Goal: Task Accomplishment & Management: Use online tool/utility

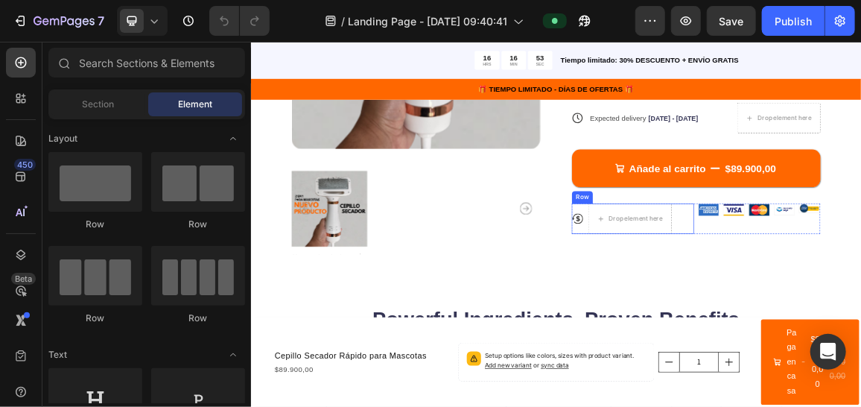
scroll to position [446, 0]
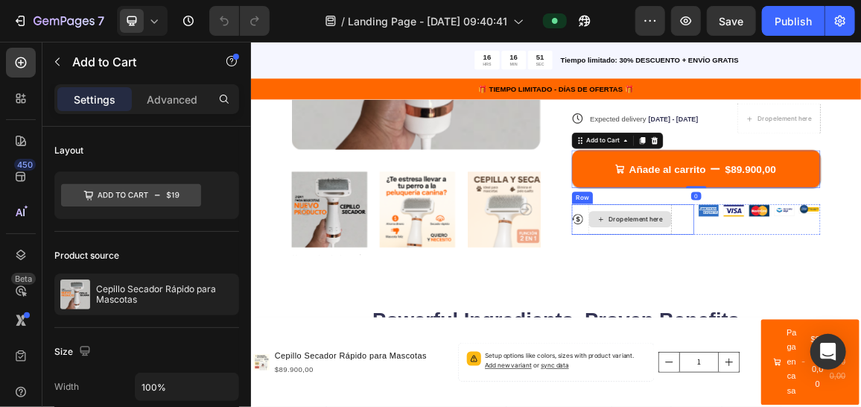
scroll to position [297, 0]
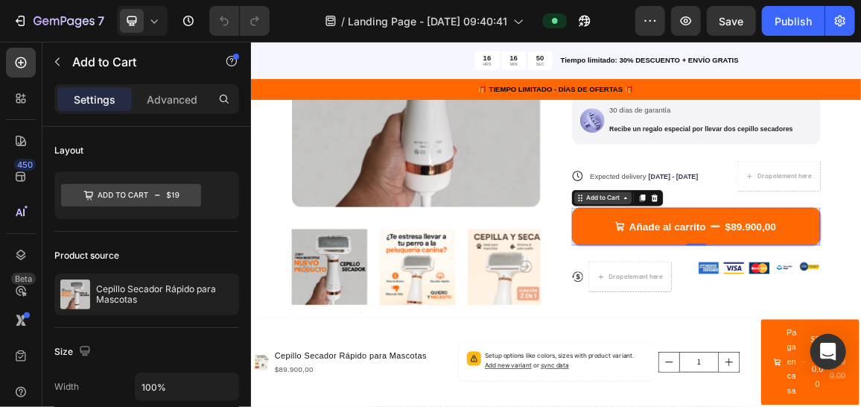
click at [794, 271] on icon at bounding box center [800, 270] width 12 height 12
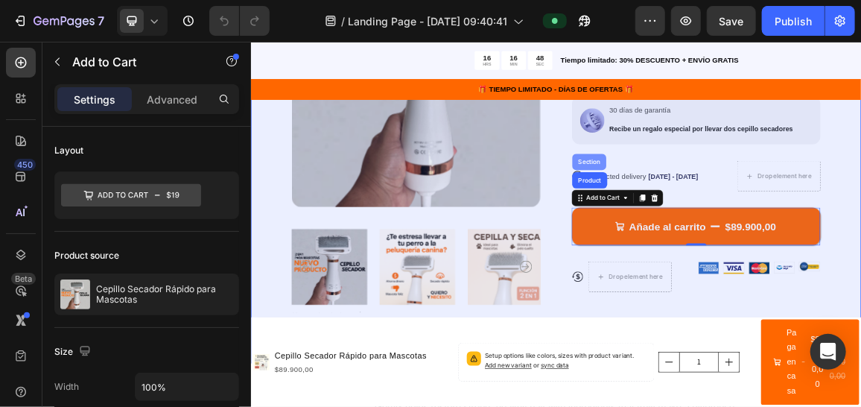
click at [752, 218] on div "Section" at bounding box center [746, 216] width 38 height 9
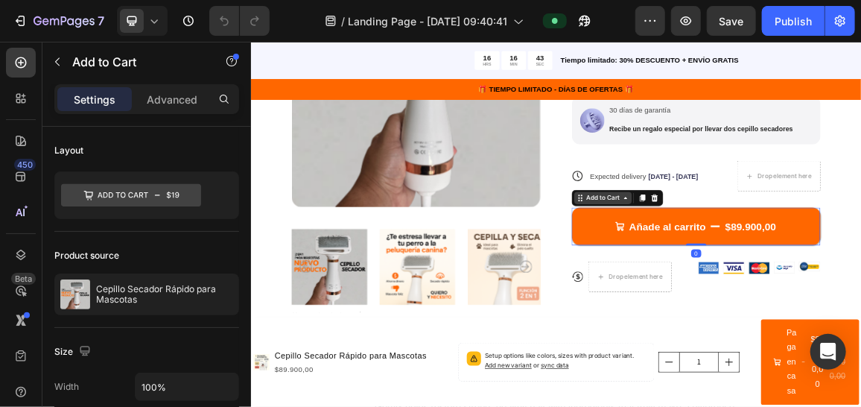
click at [796, 272] on icon at bounding box center [800, 270] width 12 height 12
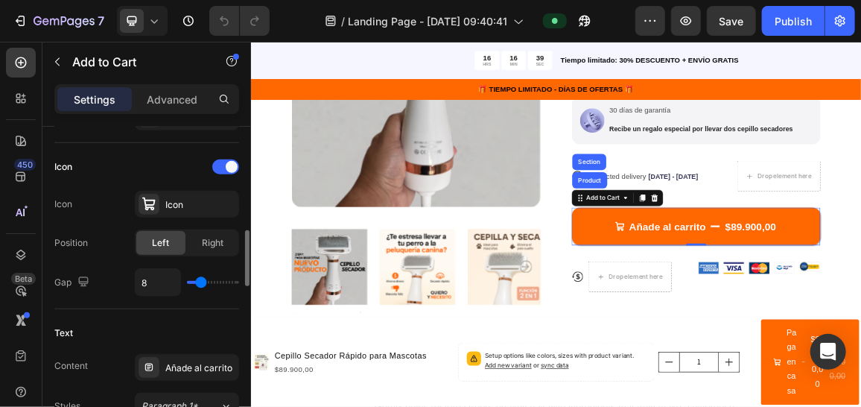
scroll to position [148, 0]
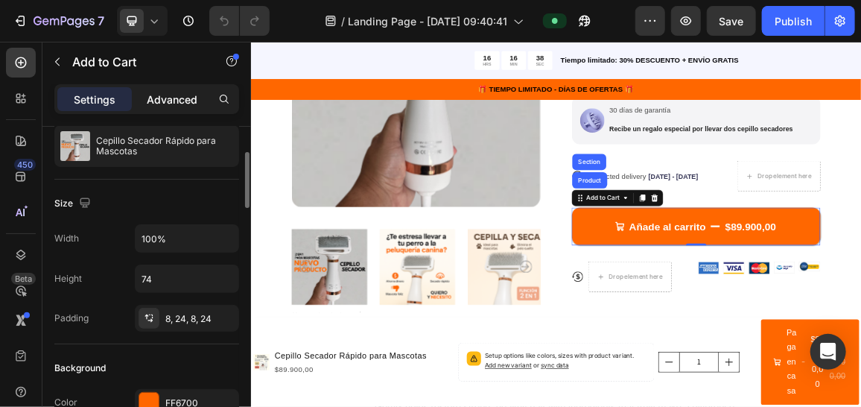
click at [151, 104] on p "Advanced" at bounding box center [172, 100] width 51 height 16
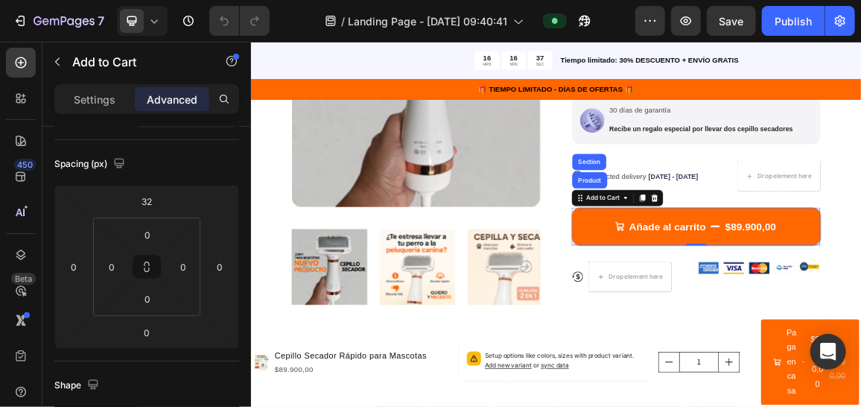
scroll to position [446, 0]
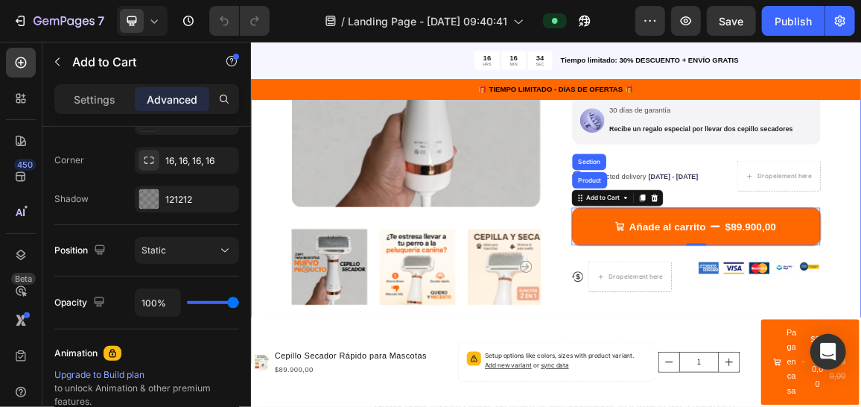
click at [861, 288] on div "Product Images Icon Icon Icon Icon Icon Icon List 500+ Usuarios felices Text Bl…" at bounding box center [697, 185] width 894 height 653
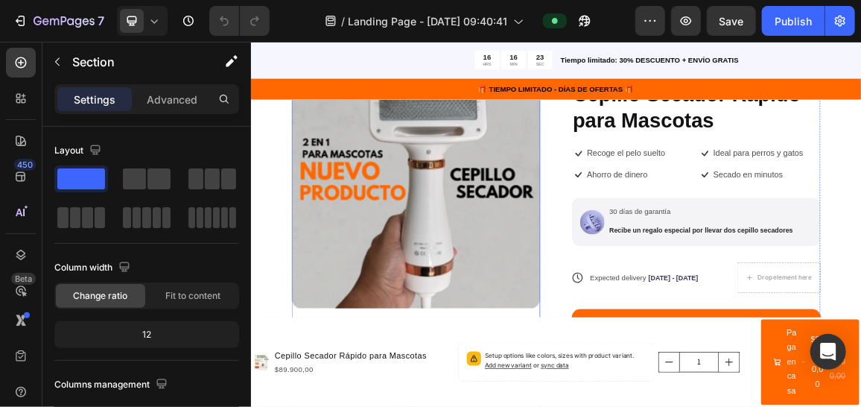
scroll to position [297, 0]
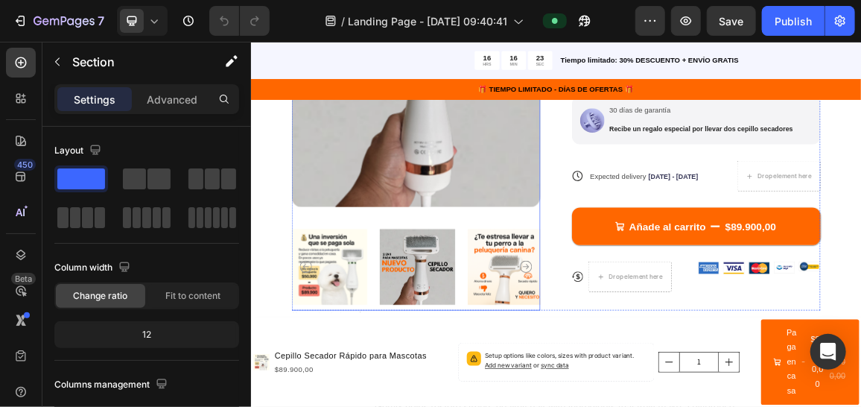
click at [365, 361] on img at bounding box center [365, 370] width 111 height 127
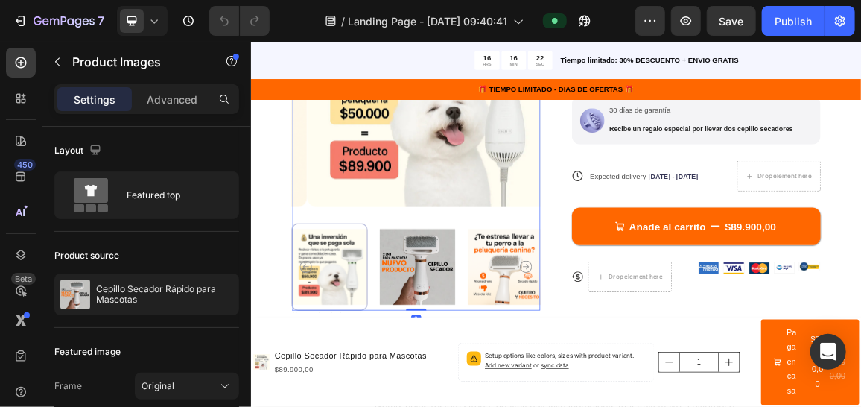
scroll to position [446, 0]
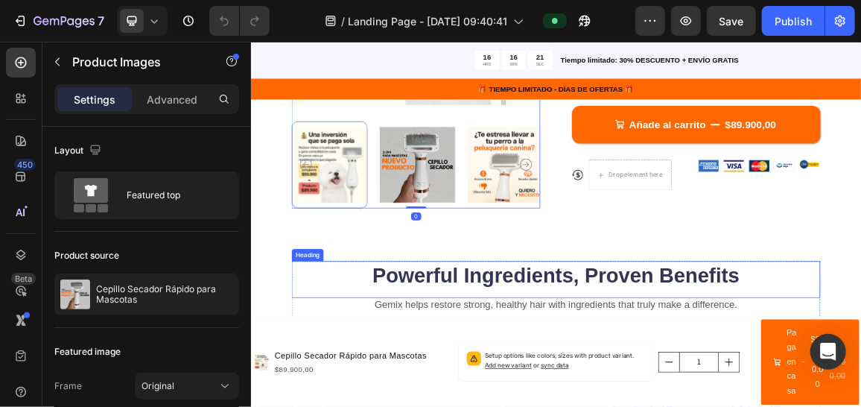
click at [660, 386] on h2 "Powerful Ingredients, Proven Benefits" at bounding box center [697, 384] width 775 height 42
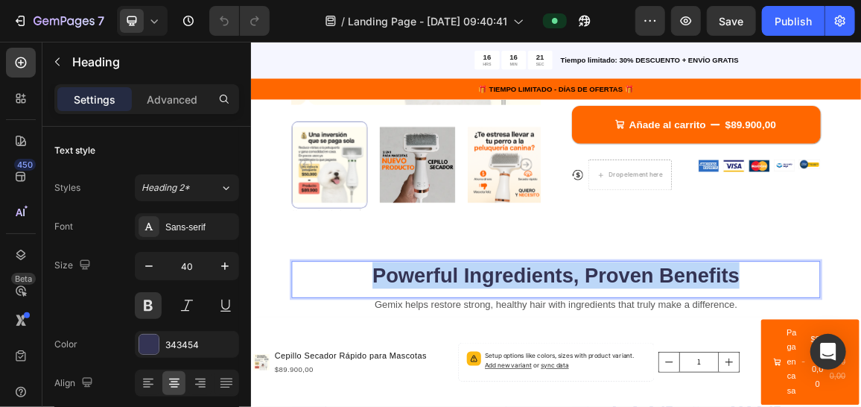
click at [660, 386] on p "Powerful Ingredients, Proven Benefits" at bounding box center [698, 383] width 772 height 39
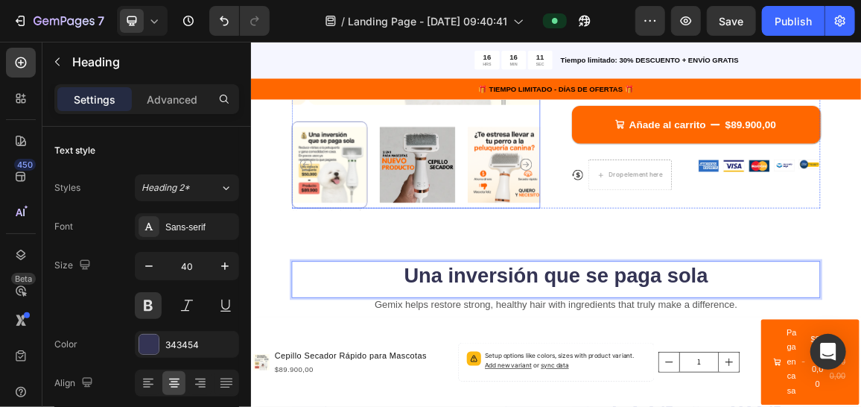
click at [373, 228] on div at bounding box center [365, 221] width 111 height 127
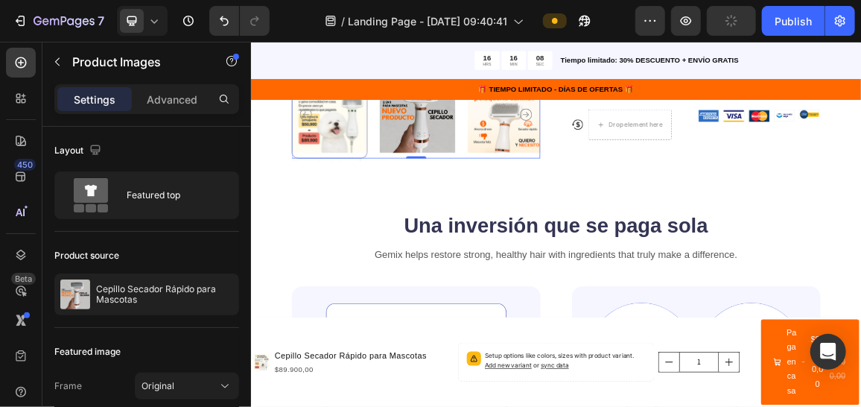
scroll to position [521, 0]
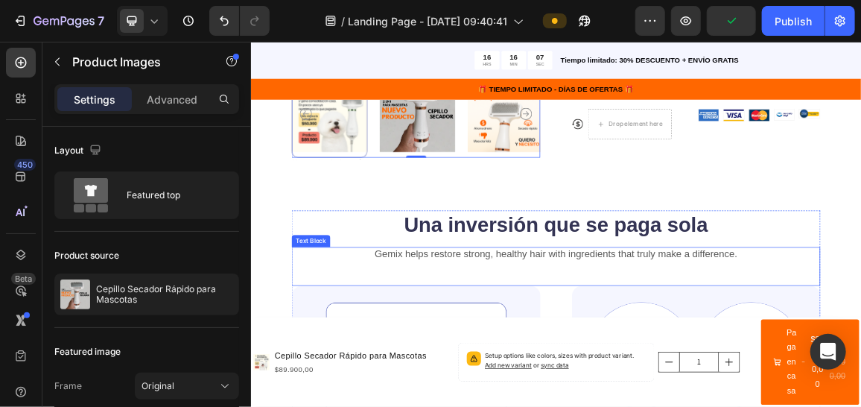
click at [647, 353] on p "Gemix helps restore strong, healthy hair with ingredients that truly make a dif…" at bounding box center [698, 353] width 772 height 19
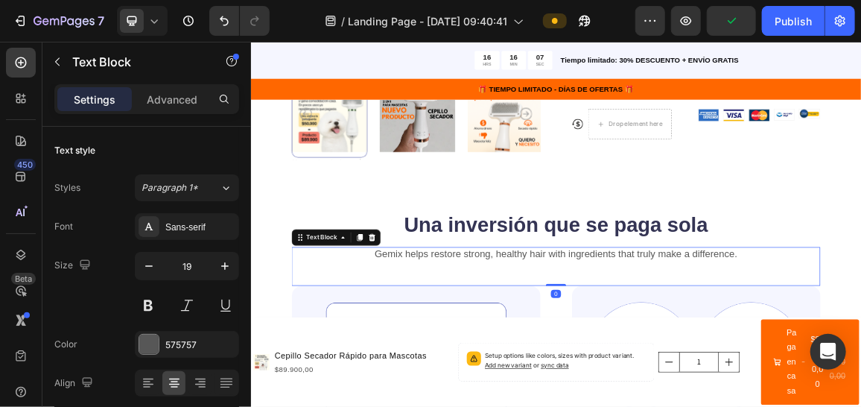
click at [647, 353] on p "Gemix helps restore strong, healthy hair with ingredients that truly make a dif…" at bounding box center [698, 353] width 772 height 19
click at [647, 348] on p "Gemix helps restore strong, healthy hair with ingredients that truly make a dif…" at bounding box center [698, 353] width 772 height 19
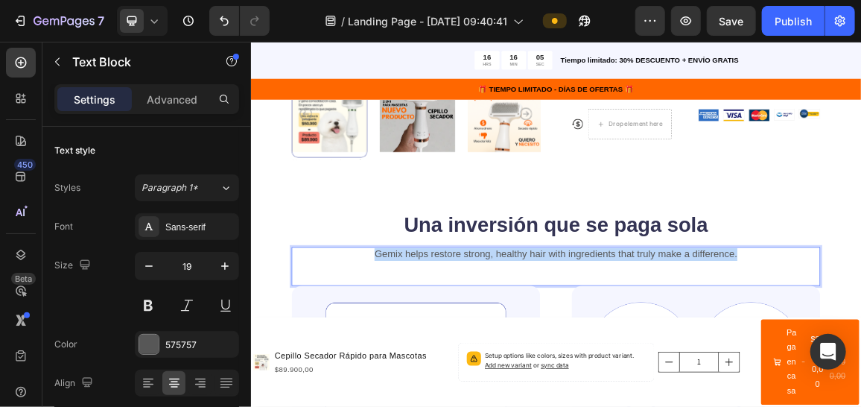
click at [647, 348] on p "Gemix helps restore strong, healthy hair with ingredients that truly make a dif…" at bounding box center [698, 353] width 772 height 19
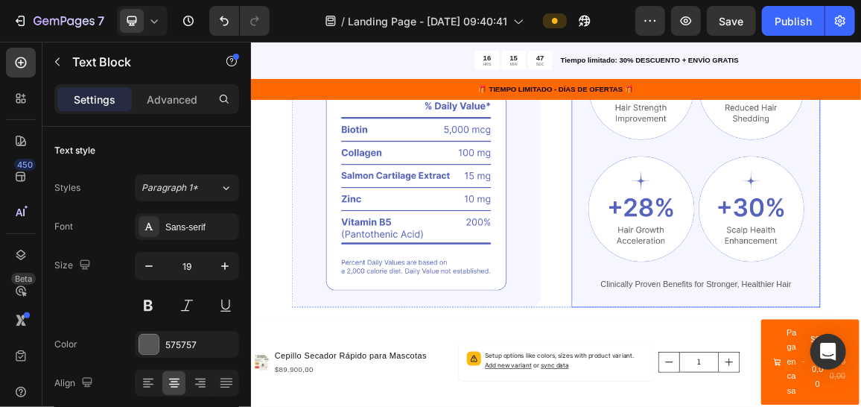
scroll to position [616, 0]
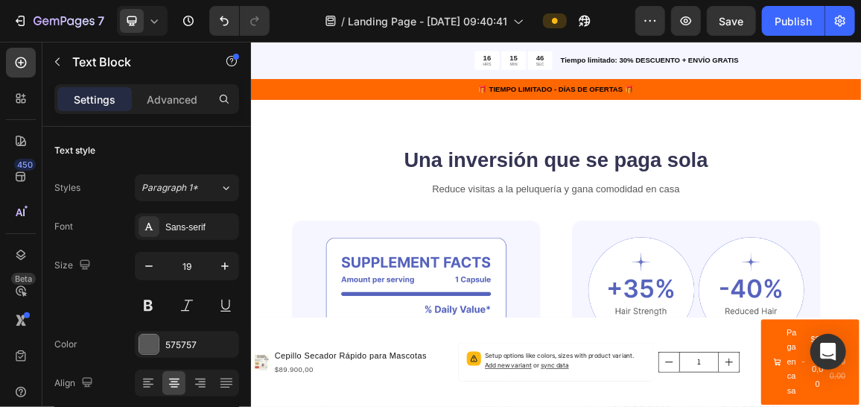
click at [861, 262] on div "Reduce visitas a la peluquería y gana comodidad en casa Text Block" at bounding box center [697, 275] width 775 height 57
click at [861, 254] on p "Reduce visitas a la peluquería y gana comodidad en casa" at bounding box center [698, 257] width 772 height 19
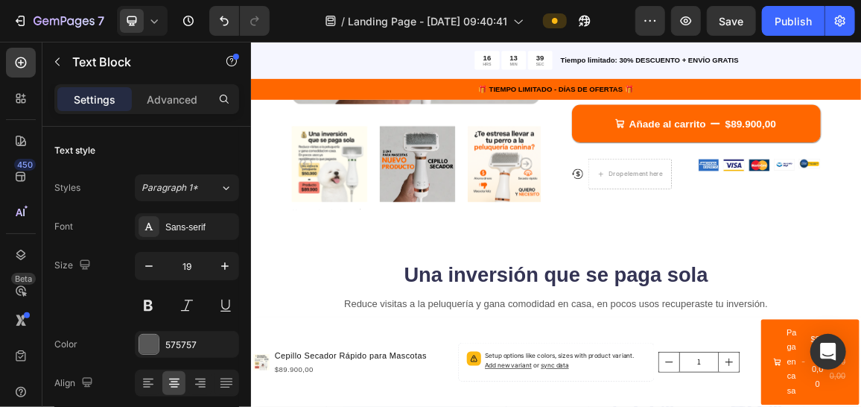
scroll to position [467, 0]
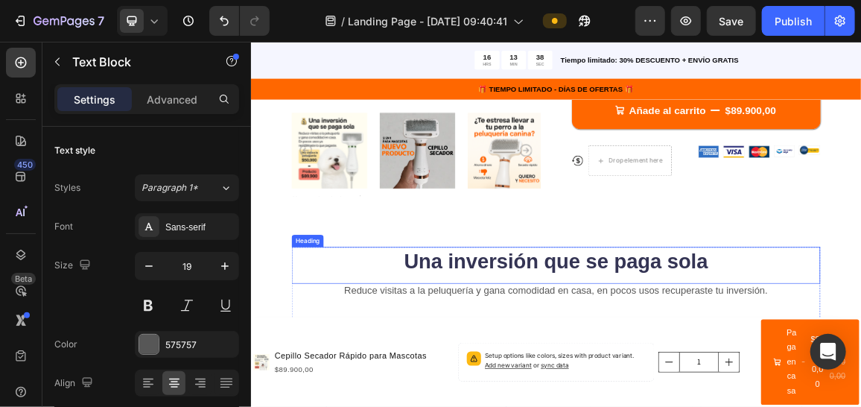
click at [728, 359] on h2 "Una inversión que se paga sola" at bounding box center [697, 363] width 775 height 42
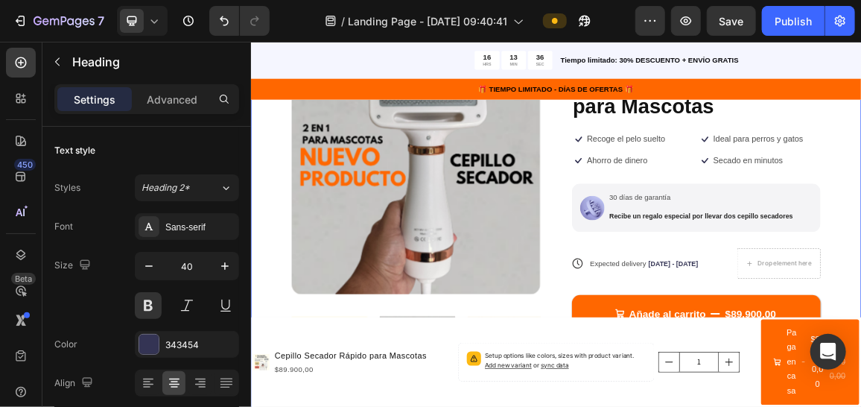
scroll to position [0, 0]
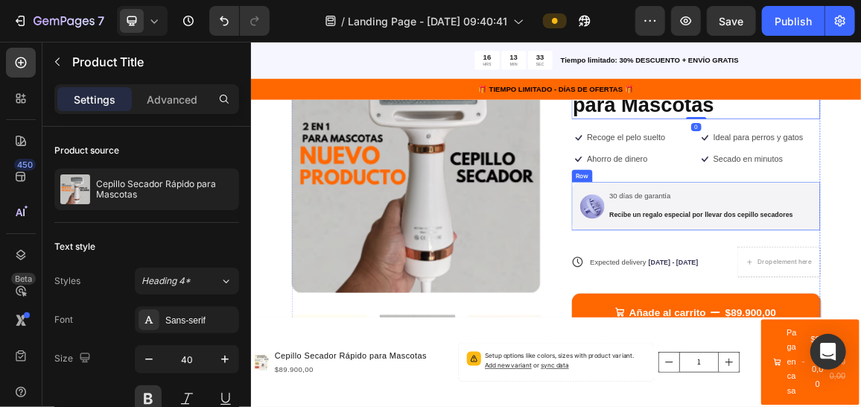
scroll to position [372, 0]
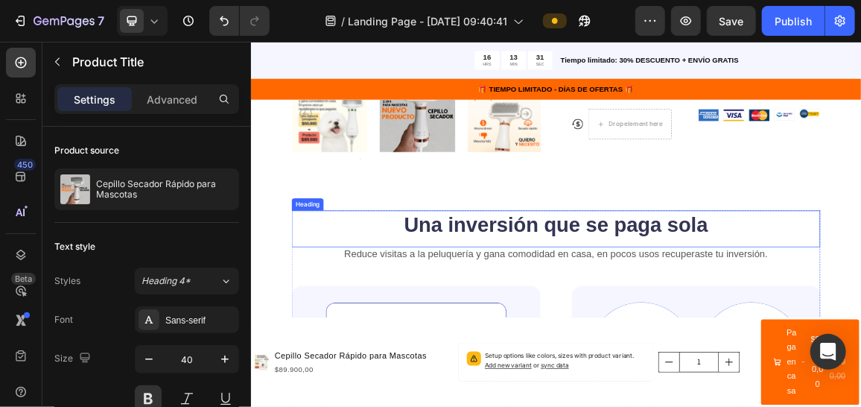
click at [656, 291] on h2 "Una inversión que se paga sola" at bounding box center [697, 309] width 775 height 42
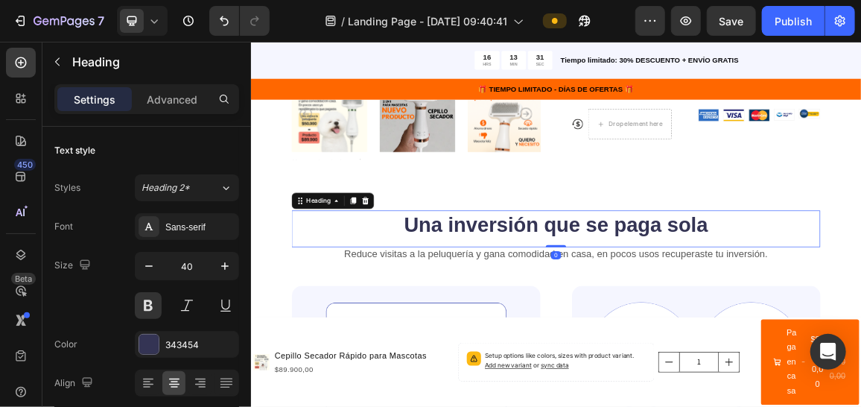
scroll to position [670, 0]
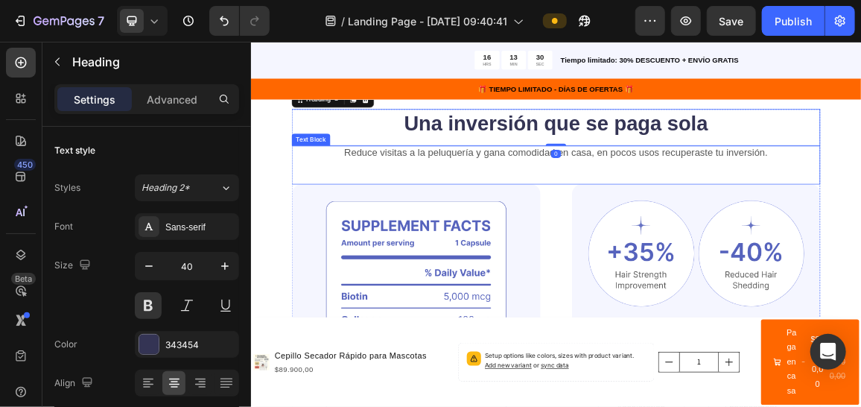
click at [601, 200] on p "Reduce visitas a la peluquería y gana comodidad en casa, en pocos usos recupera…" at bounding box center [698, 204] width 772 height 19
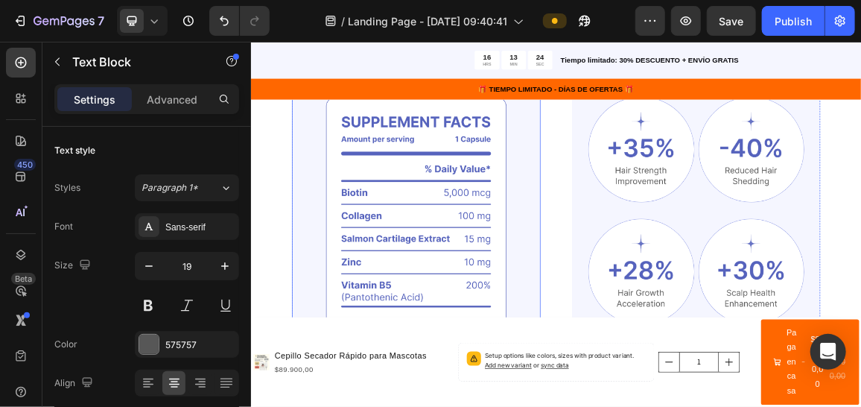
scroll to position [894, 0]
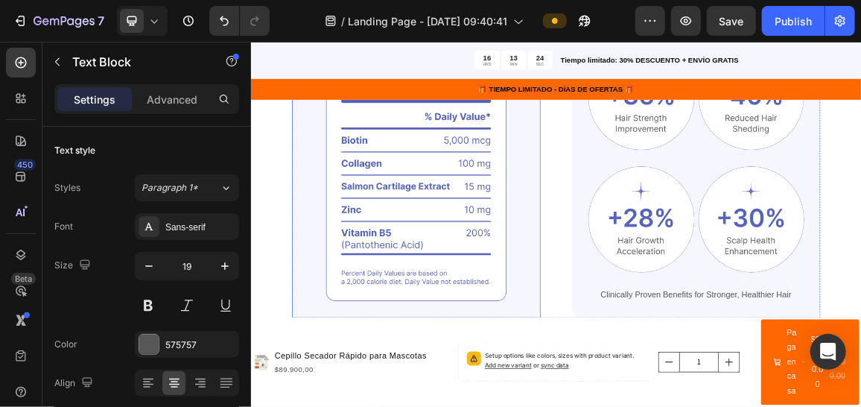
click at [626, 288] on img at bounding box center [492, 233] width 364 height 425
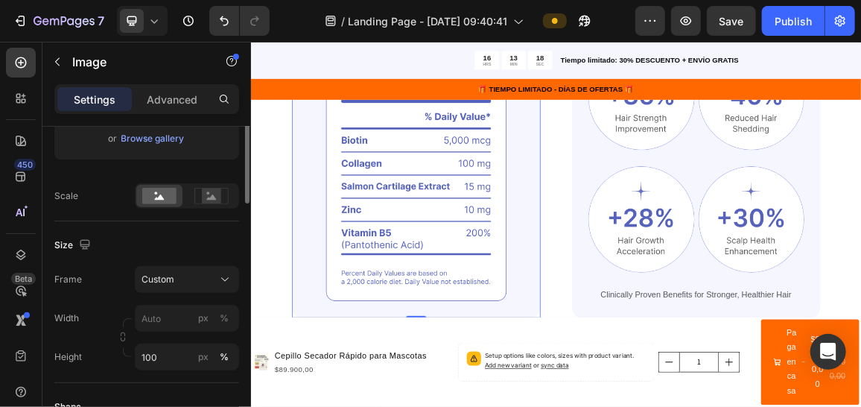
scroll to position [223, 0]
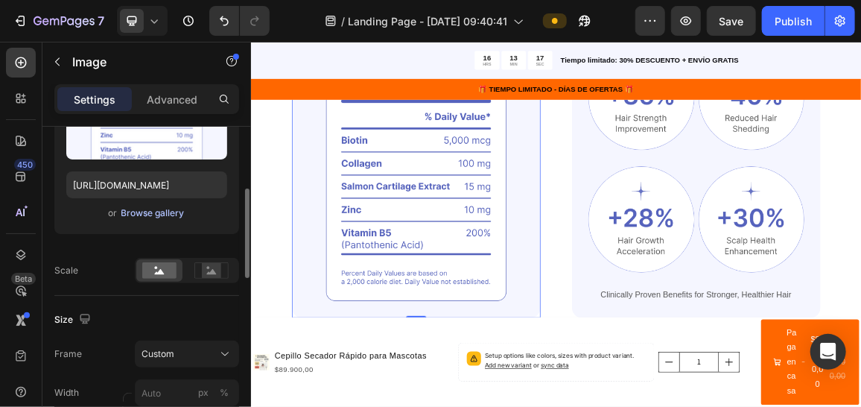
click at [156, 211] on div "Browse gallery" at bounding box center [152, 212] width 63 height 13
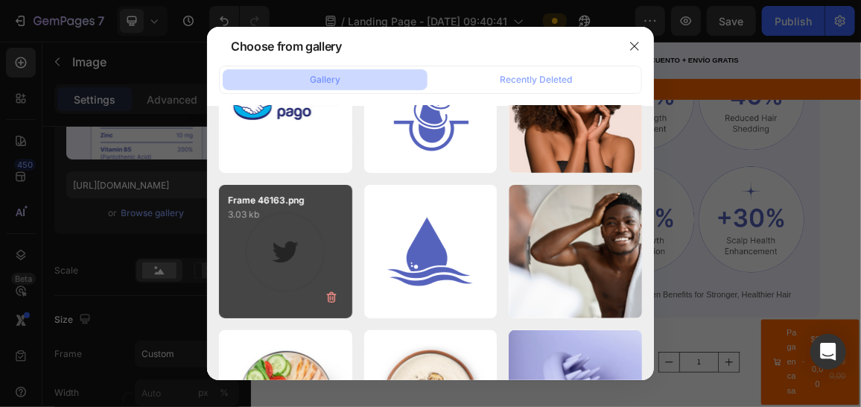
scroll to position [0, 0]
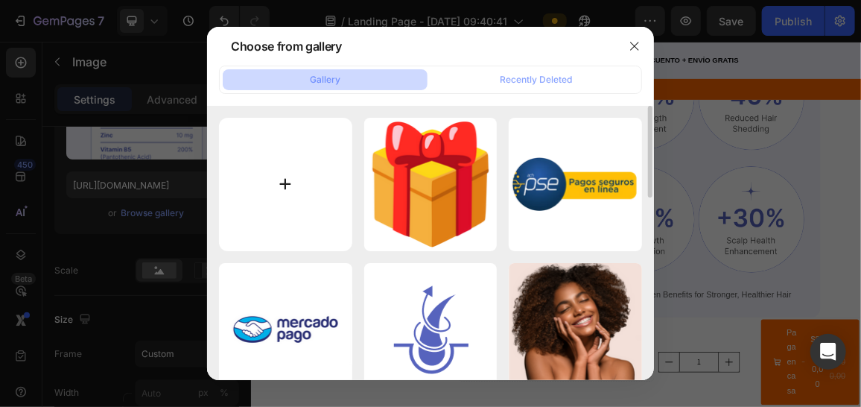
click at [312, 197] on input "file" at bounding box center [285, 184] width 133 height 133
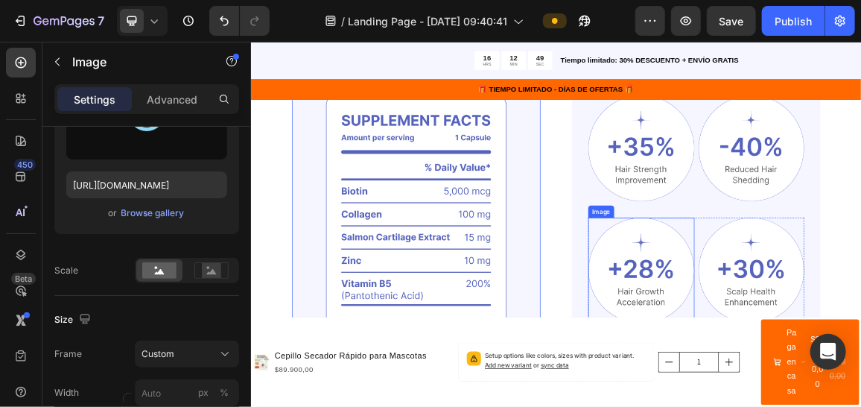
scroll to position [744, 0]
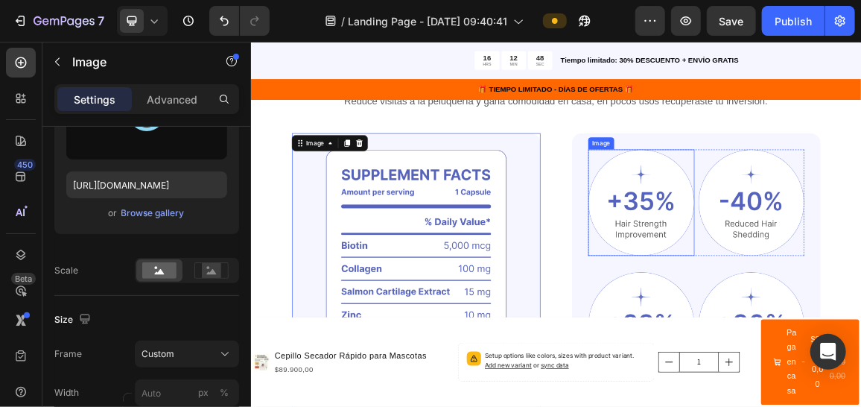
type input "[URL][DOMAIN_NAME]"
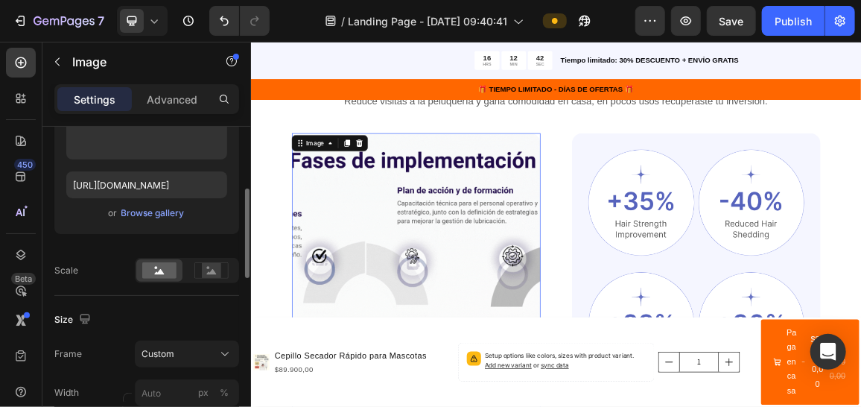
scroll to position [148, 0]
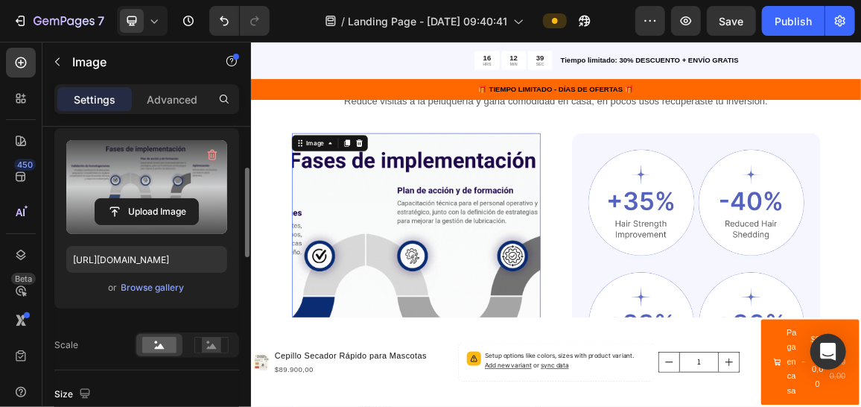
click at [194, 175] on label at bounding box center [146, 187] width 161 height 94
click at [194, 199] on input "file" at bounding box center [146, 211] width 103 height 25
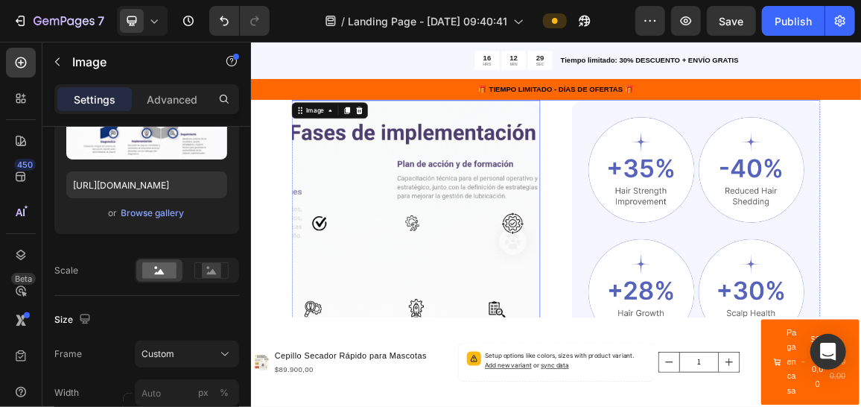
scroll to position [819, 0]
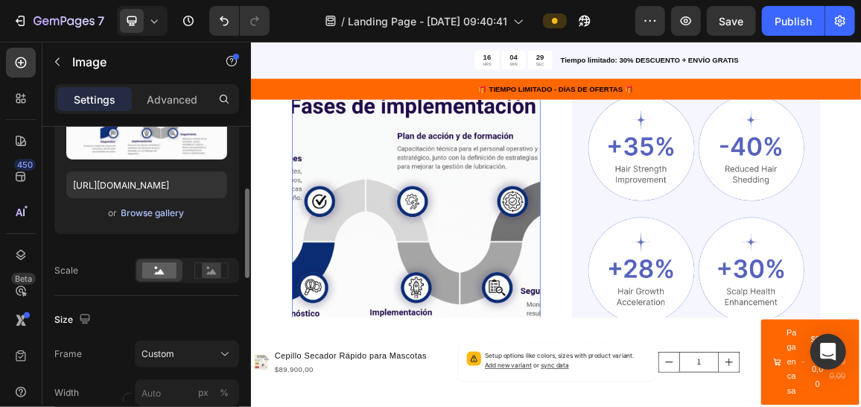
click at [149, 214] on div "Browse gallery" at bounding box center [152, 212] width 63 height 13
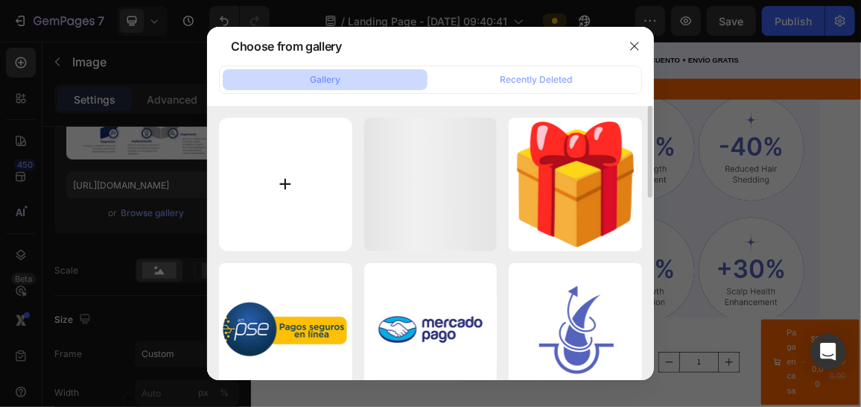
click at [291, 177] on input "file" at bounding box center [285, 184] width 133 height 133
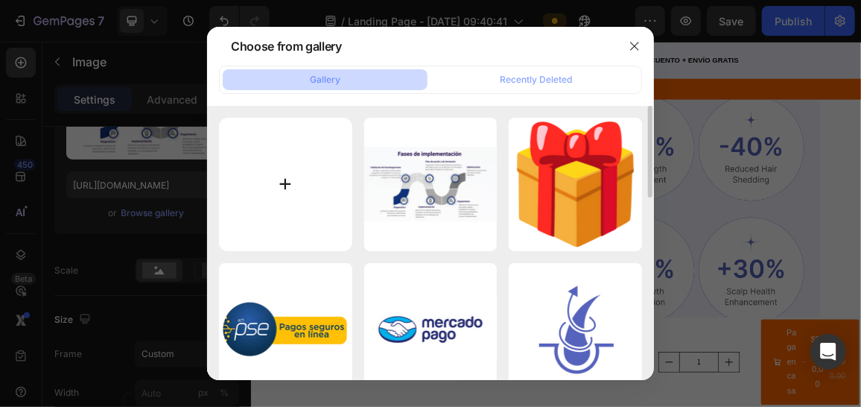
type input "C:\fakepath\IMG_2039.GIF"
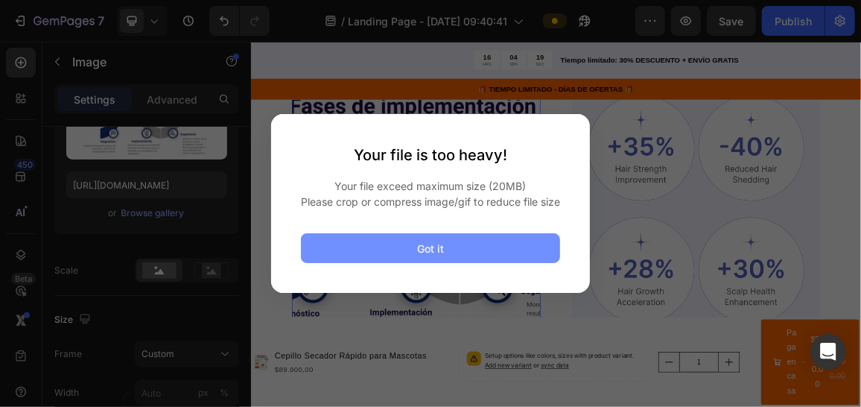
click at [436, 250] on div "Got it" at bounding box center [430, 249] width 27 height 16
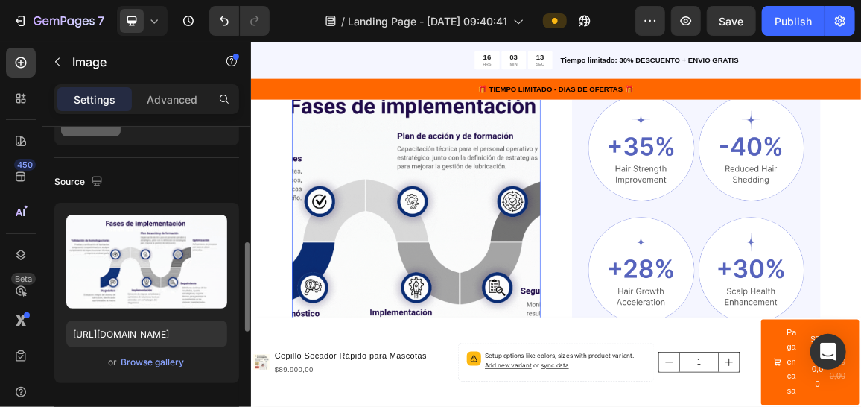
scroll to position [148, 0]
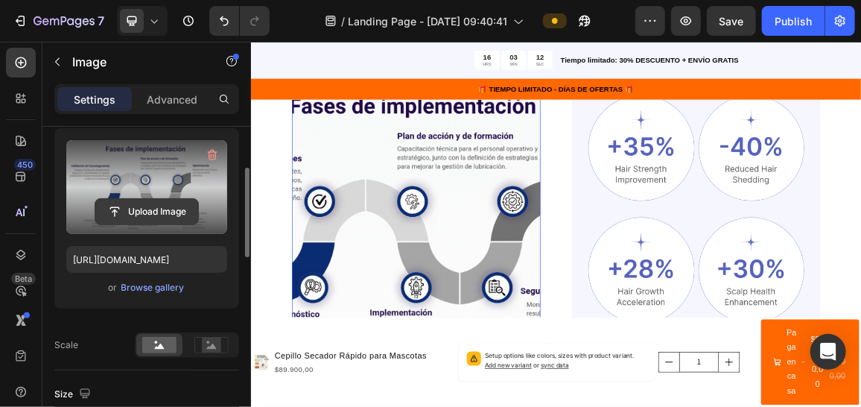
click at [151, 205] on input "file" at bounding box center [146, 211] width 103 height 25
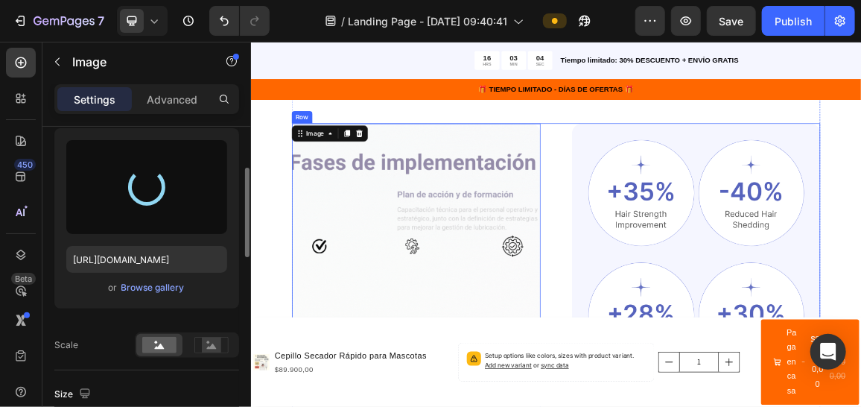
scroll to position [819, 0]
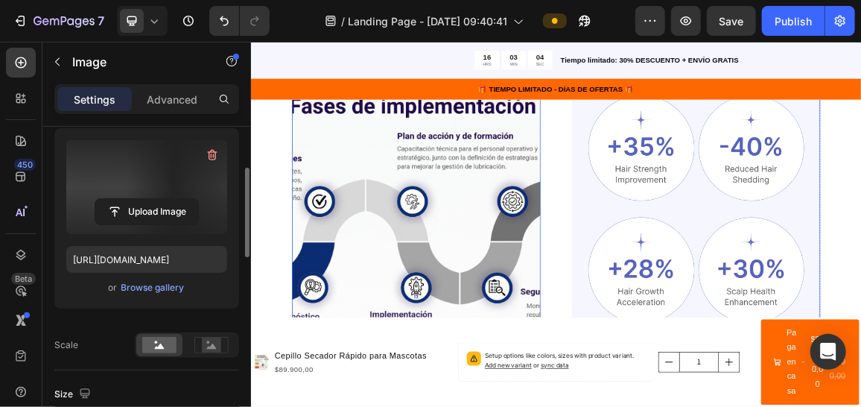
type input "[URL][DOMAIN_NAME]"
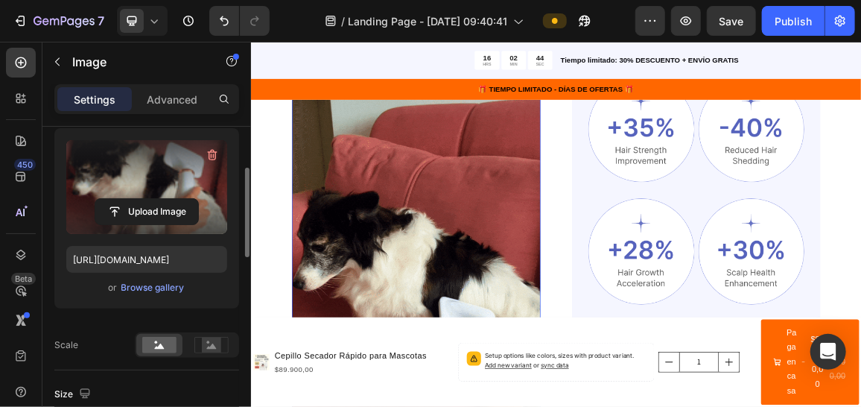
scroll to position [894, 0]
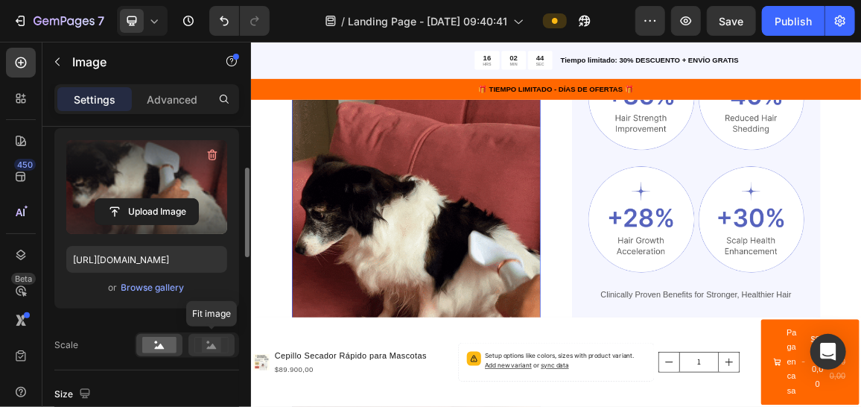
click at [203, 341] on rect at bounding box center [211, 345] width 19 height 15
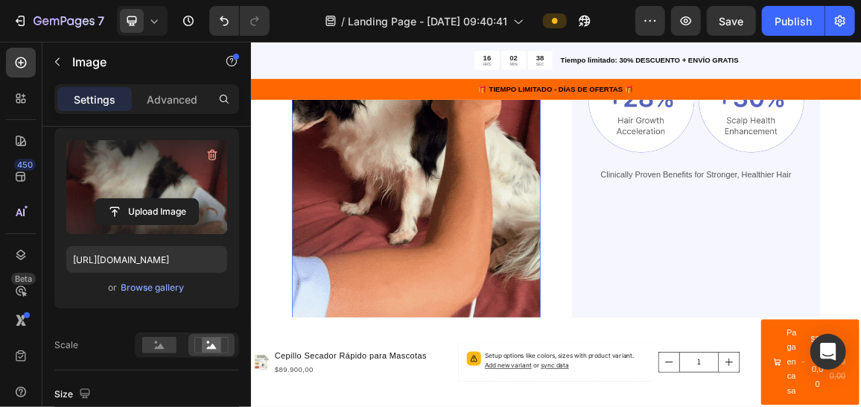
scroll to position [1117, 0]
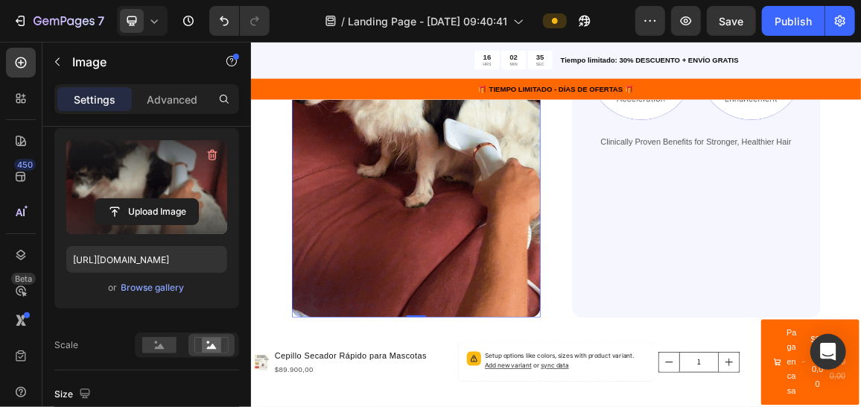
drag, startPoint x: 493, startPoint y: 433, endPoint x: 506, endPoint y: 318, distance: 115.5
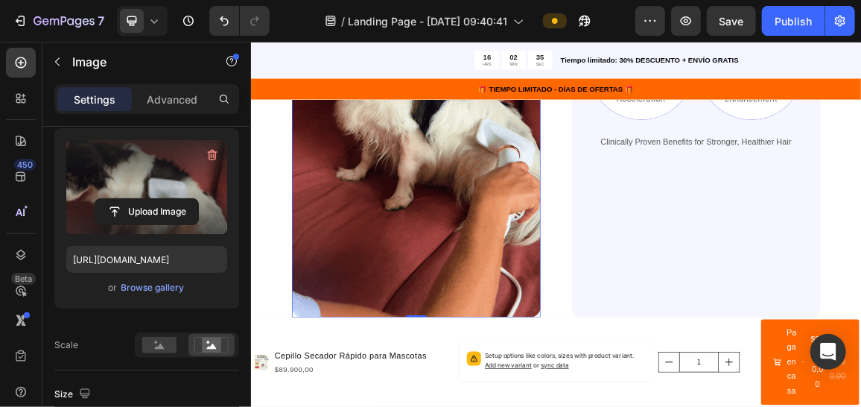
click at [506, 318] on div "Image 0" at bounding box center [492, 121] width 364 height 648
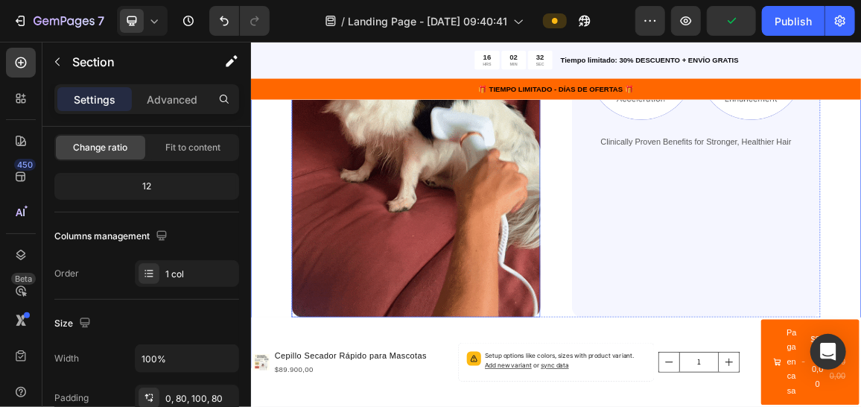
scroll to position [0, 0]
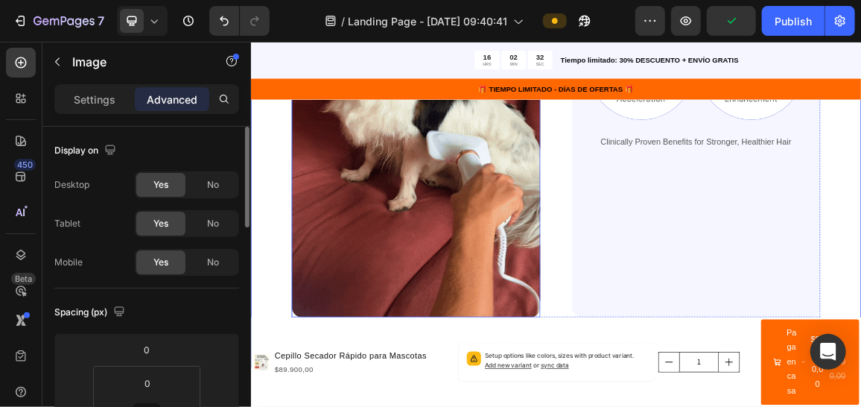
click at [501, 406] on img at bounding box center [492, 121] width 364 height 648
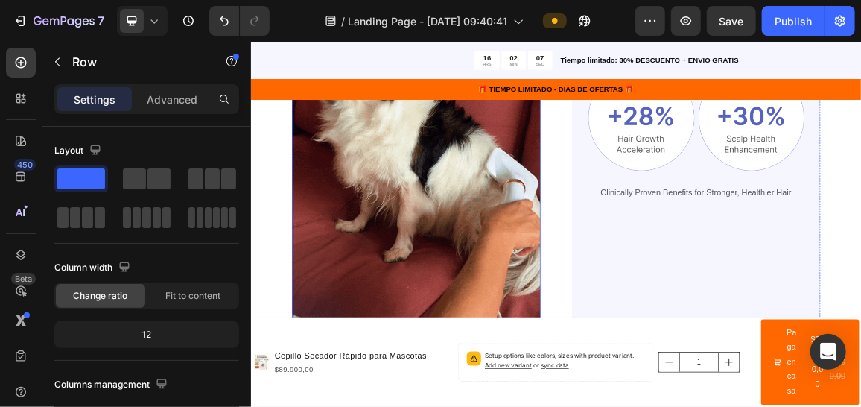
scroll to position [1266, 0]
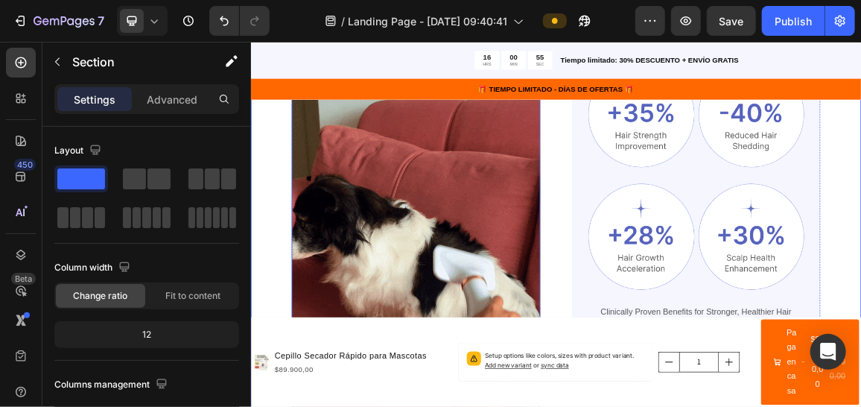
scroll to position [894, 0]
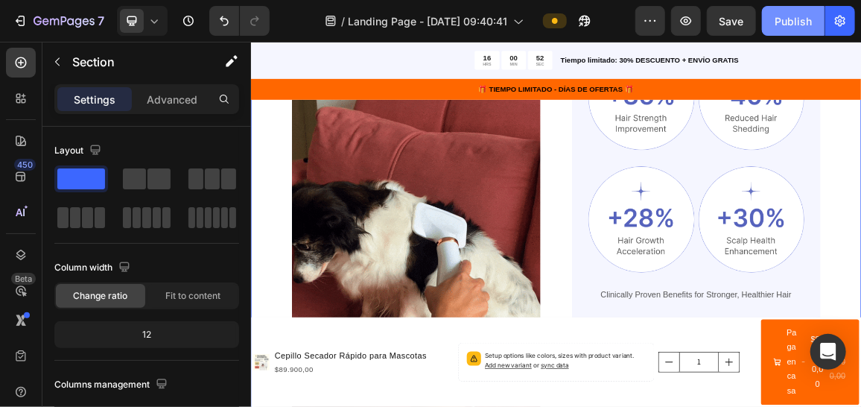
click at [780, 24] on div "Publish" at bounding box center [793, 21] width 37 height 16
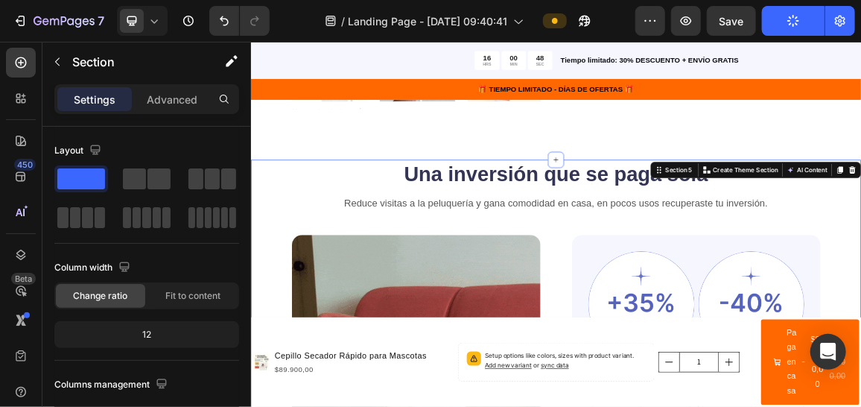
scroll to position [446, 0]
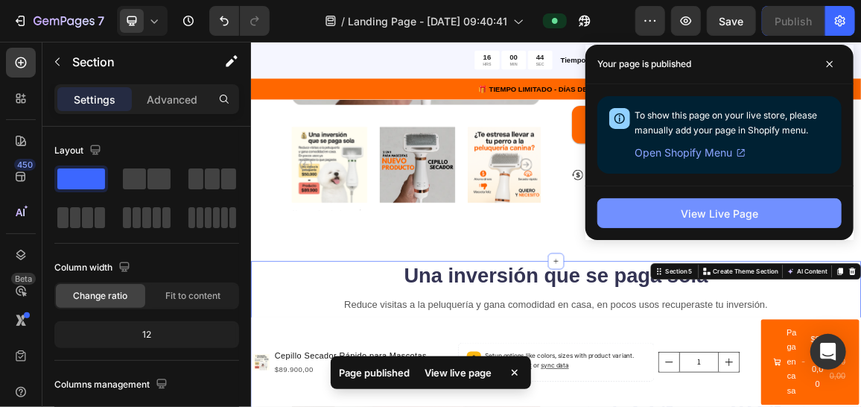
click at [737, 215] on div "View Live Page" at bounding box center [720, 214] width 78 height 16
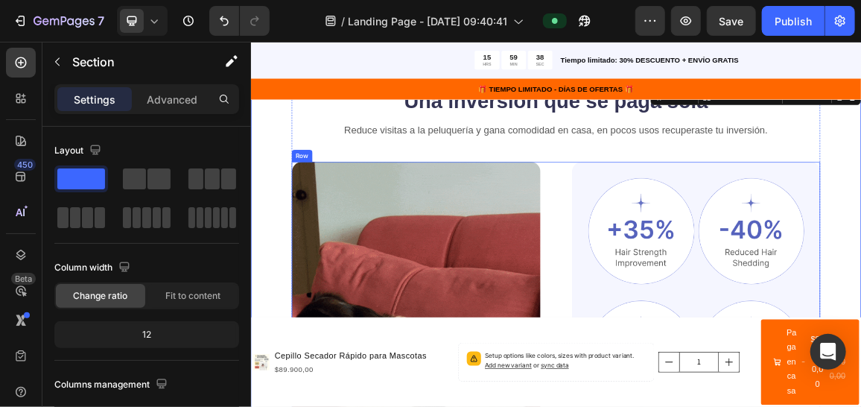
scroll to position [744, 0]
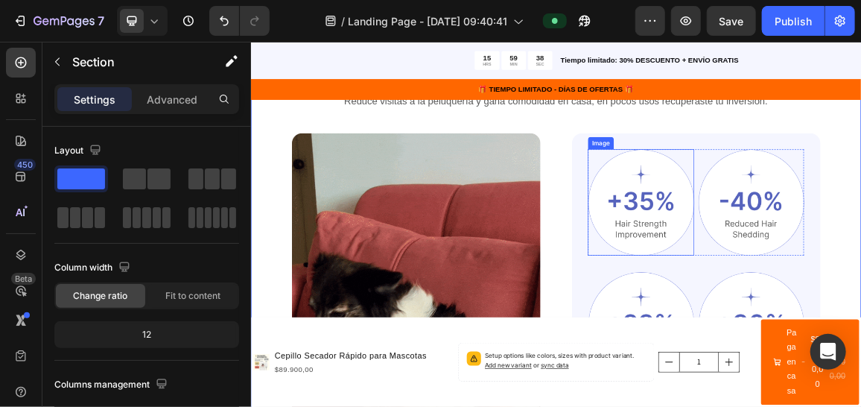
click at [763, 265] on img at bounding box center [822, 277] width 156 height 156
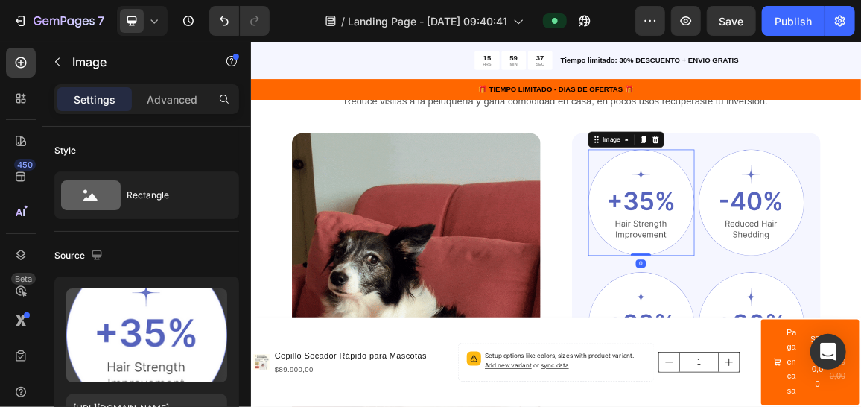
click at [829, 279] on img at bounding box center [822, 277] width 156 height 156
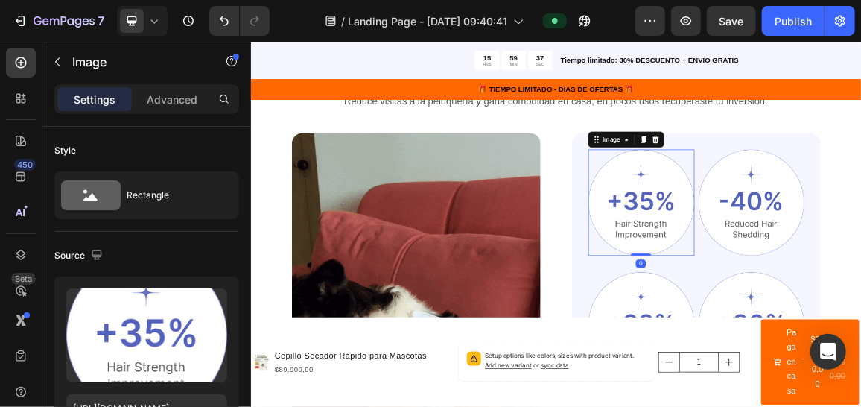
click at [812, 263] on img at bounding box center [822, 277] width 156 height 156
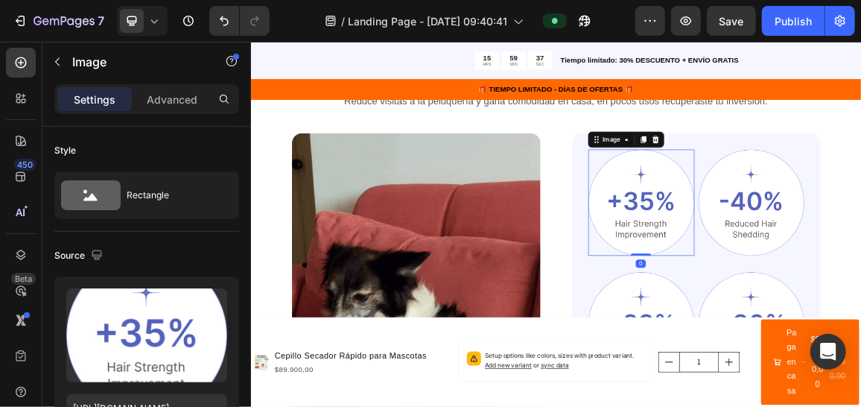
click at [812, 263] on img at bounding box center [822, 277] width 156 height 156
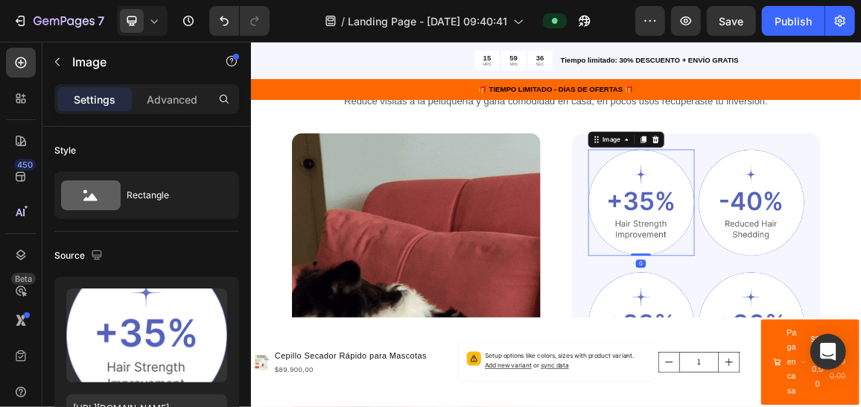
click at [829, 276] on img at bounding box center [822, 277] width 156 height 156
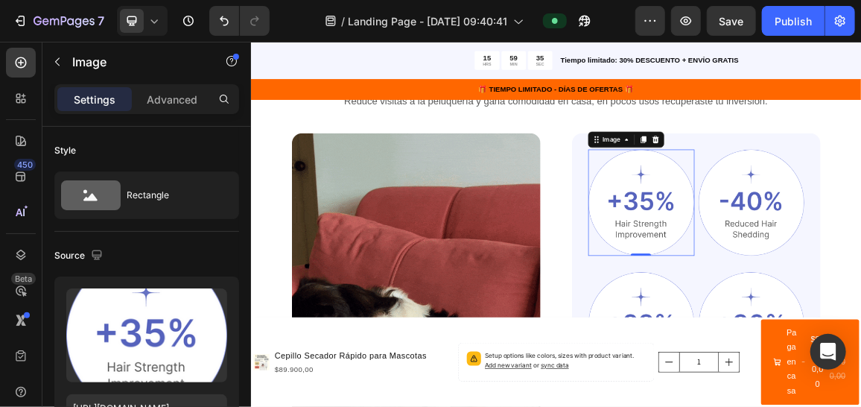
click at [826, 268] on img at bounding box center [822, 277] width 156 height 156
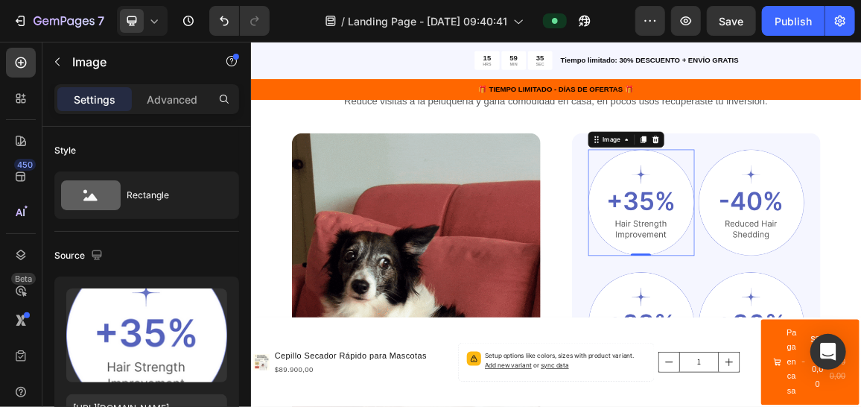
click at [826, 268] on img at bounding box center [822, 277] width 156 height 156
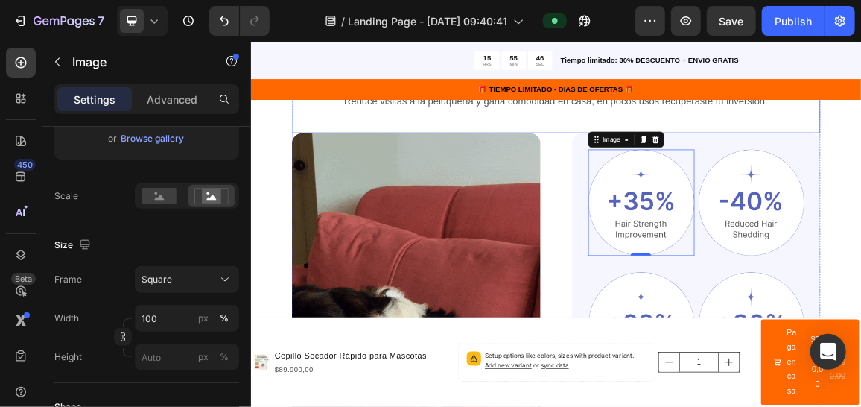
click at [861, 156] on div "Reduce visitas a la peluquería y gana comodidad en casa, en pocos usos recupera…" at bounding box center [697, 146] width 775 height 57
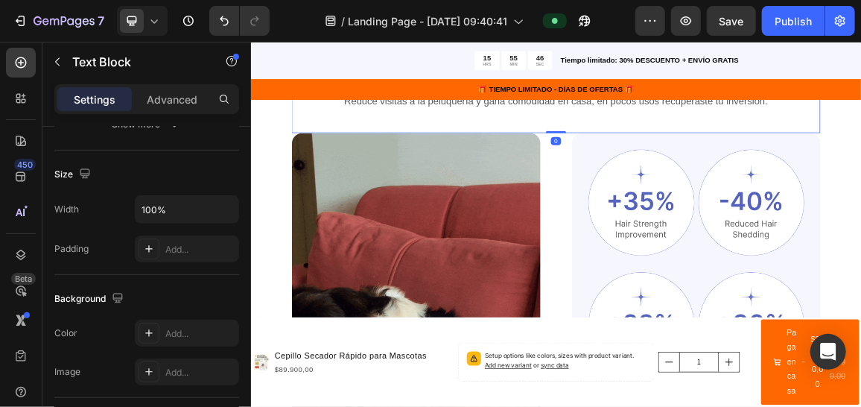
scroll to position [0, 0]
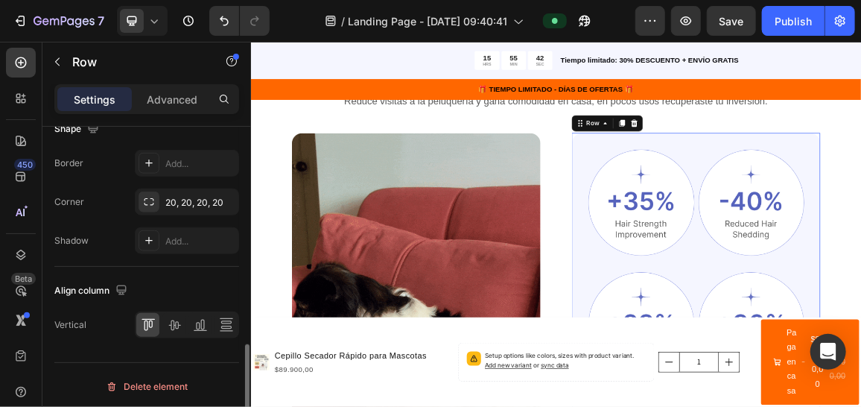
scroll to position [519, 0]
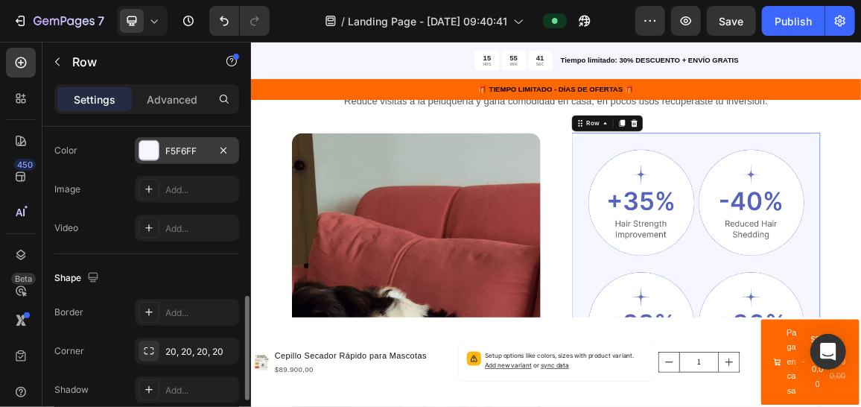
click at [176, 154] on div "F5F6FF" at bounding box center [186, 151] width 43 height 13
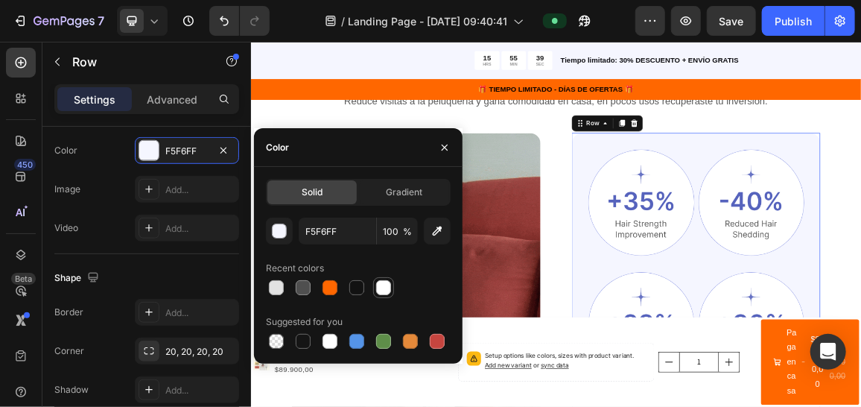
click at [379, 289] on div at bounding box center [383, 287] width 15 height 15
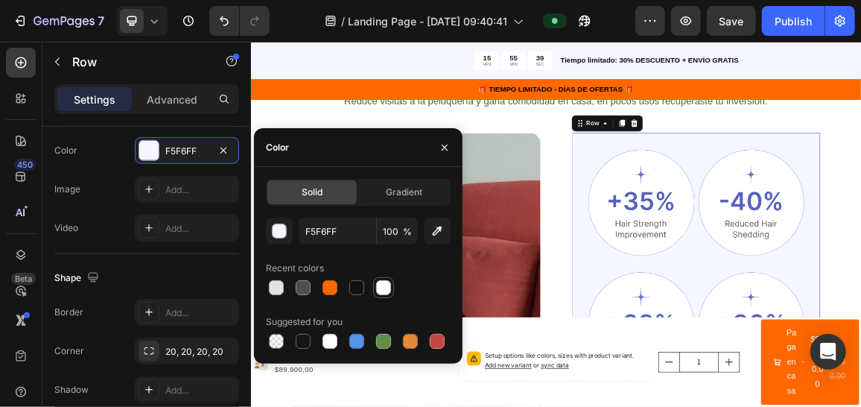
type input "FFFFFF"
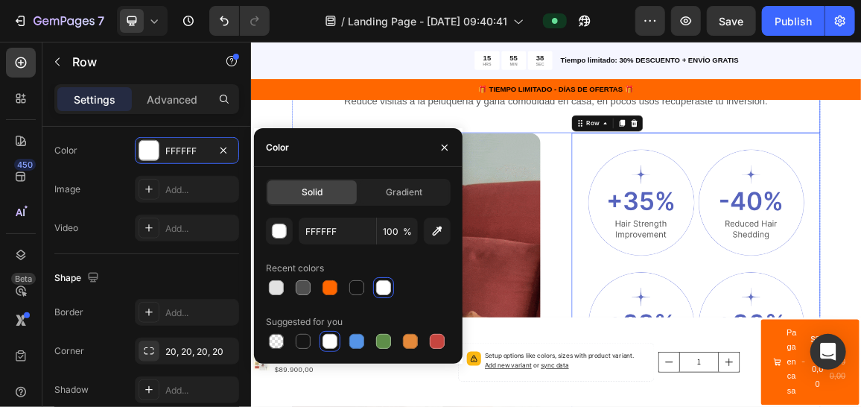
click at [861, 145] on div "Reduce visitas a la peluquería y gana comodidad en casa, en pocos usos recupera…" at bounding box center [697, 146] width 775 height 57
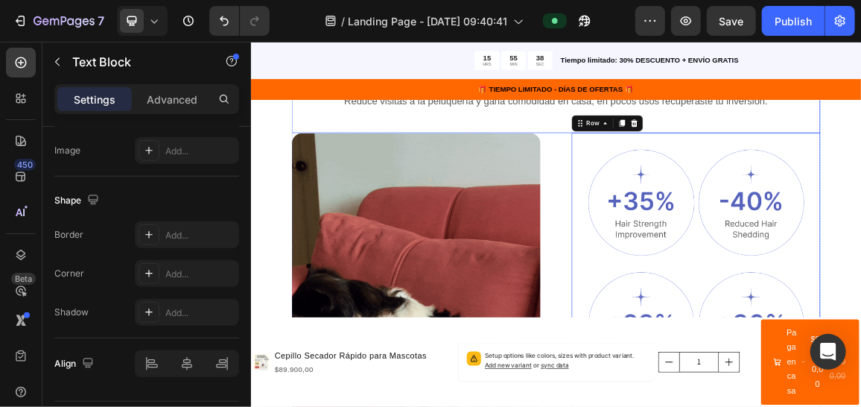
scroll to position [0, 0]
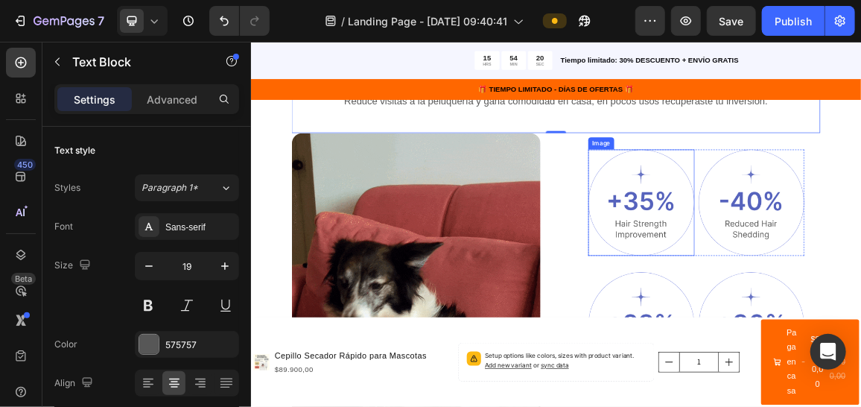
click at [782, 280] on img at bounding box center [822, 277] width 156 height 156
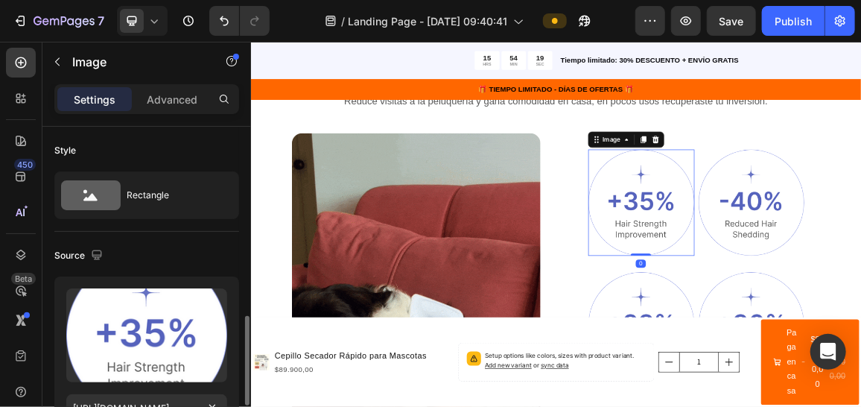
scroll to position [148, 0]
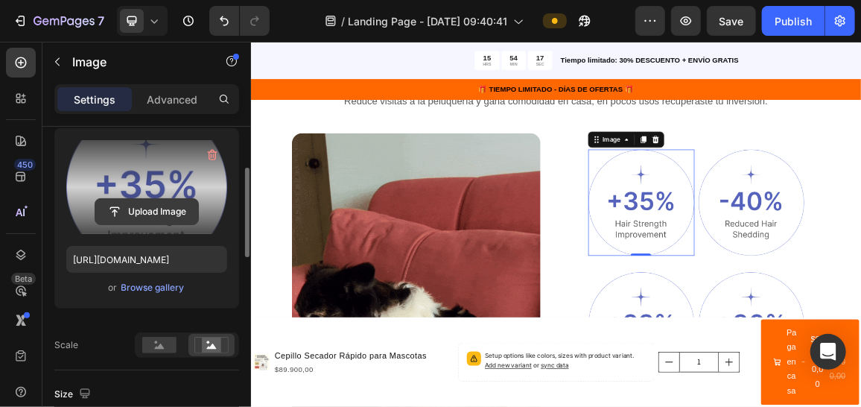
click at [151, 199] on input "file" at bounding box center [146, 211] width 103 height 25
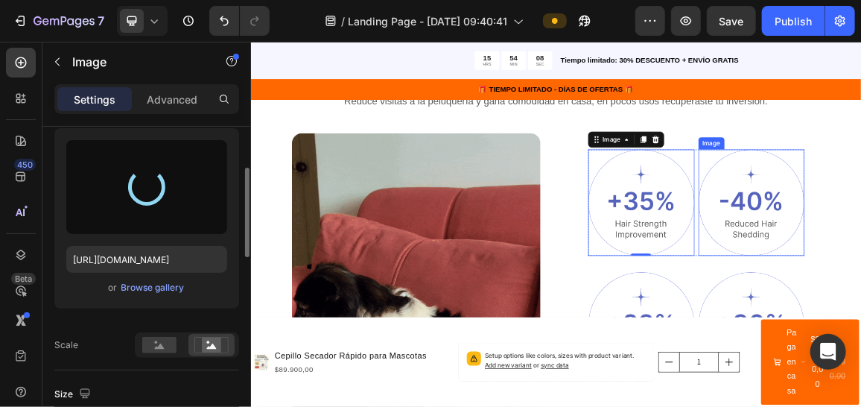
type input "[URL][DOMAIN_NAME]"
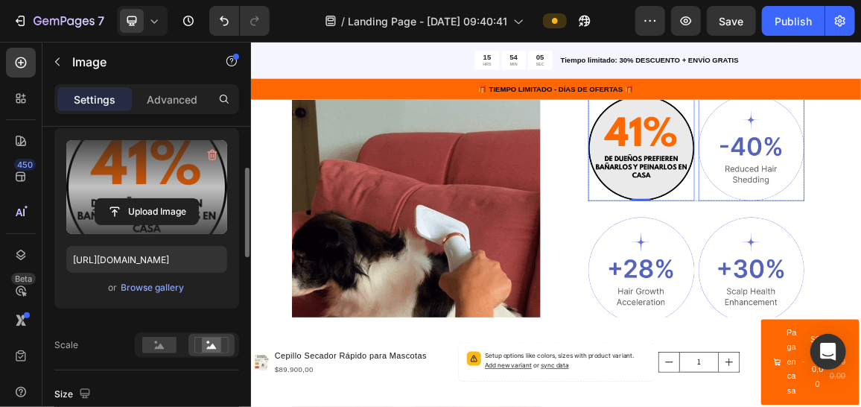
scroll to position [819, 0]
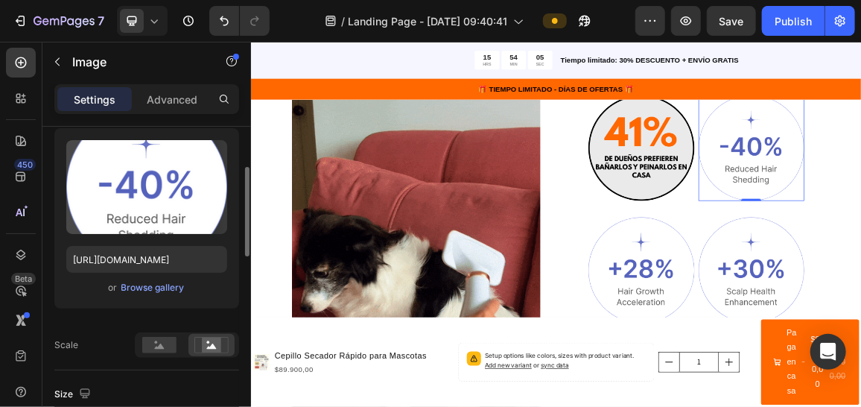
scroll to position [148, 0]
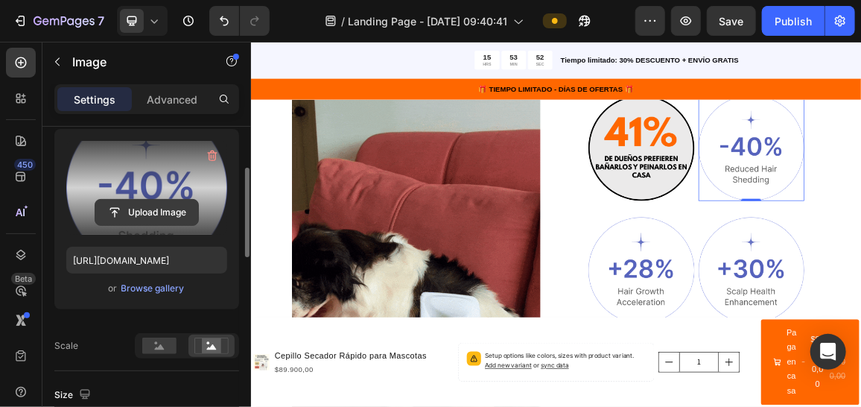
click at [154, 209] on input "file" at bounding box center [146, 212] width 103 height 25
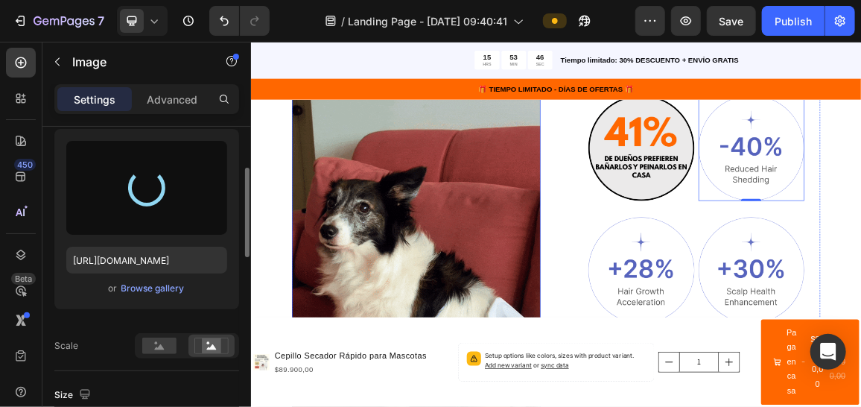
type input "[URL][DOMAIN_NAME]"
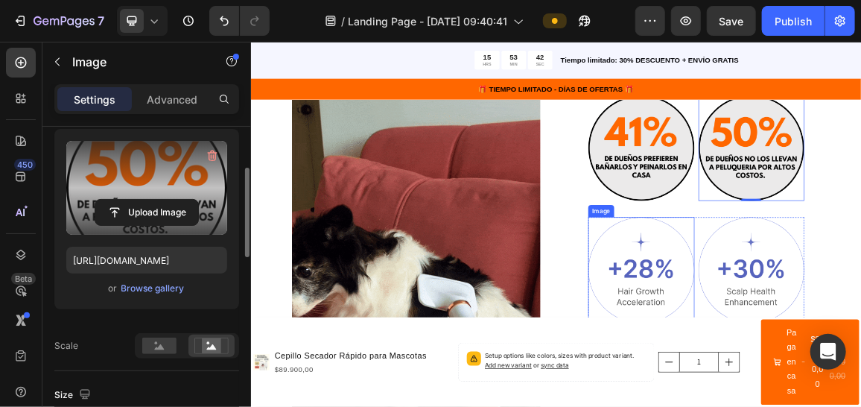
click at [821, 369] on img at bounding box center [822, 376] width 156 height 156
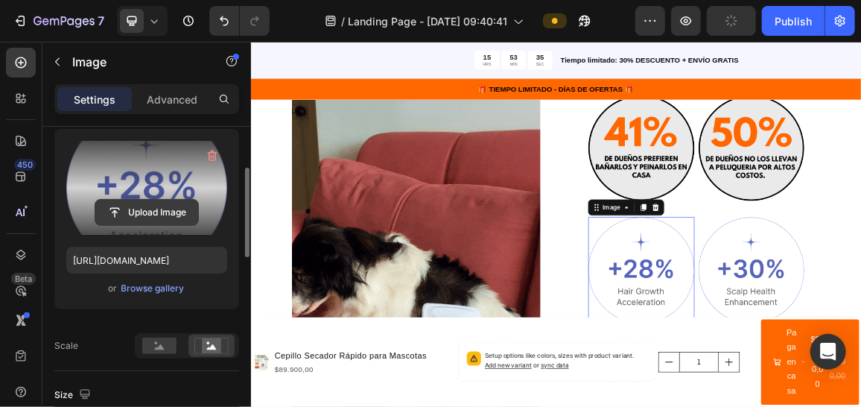
click at [163, 205] on input "file" at bounding box center [146, 212] width 103 height 25
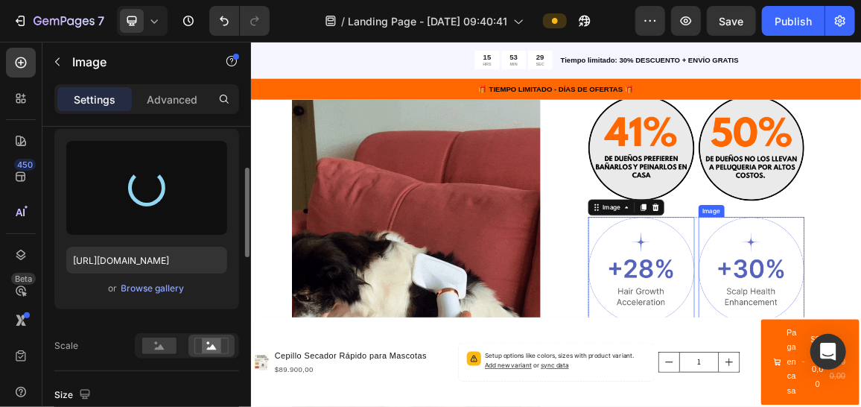
type input "[URL][DOMAIN_NAME]"
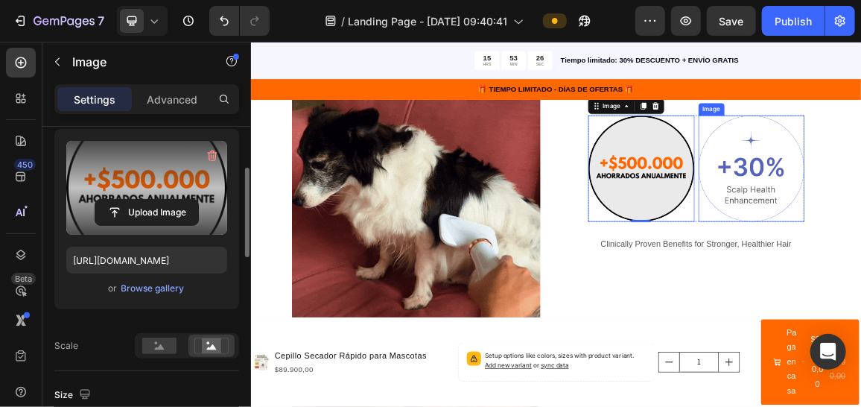
scroll to position [968, 0]
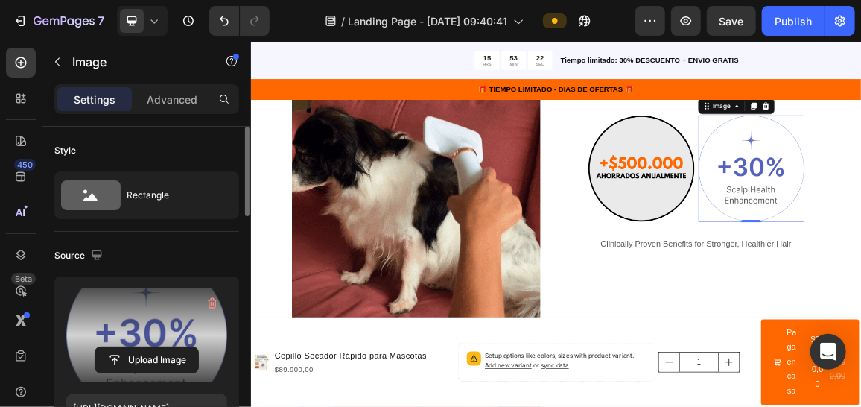
scroll to position [148, 0]
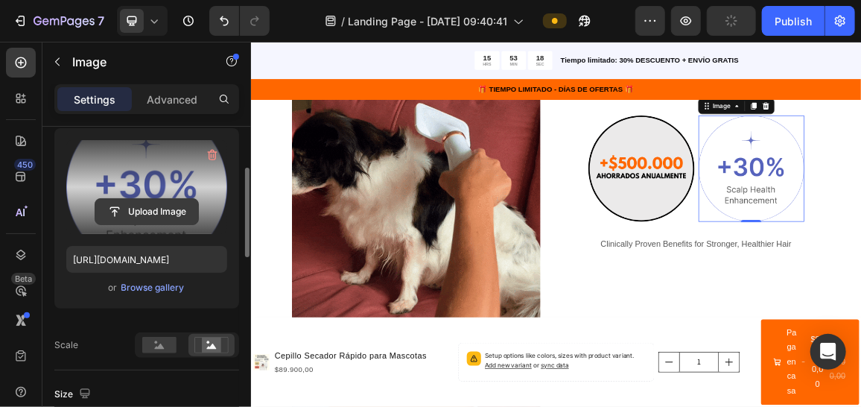
click at [170, 205] on input "file" at bounding box center [146, 211] width 103 height 25
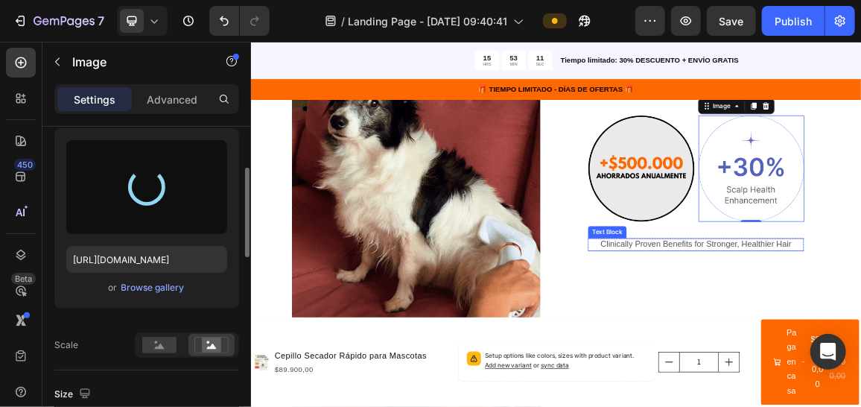
type input "[URL][DOMAIN_NAME]"
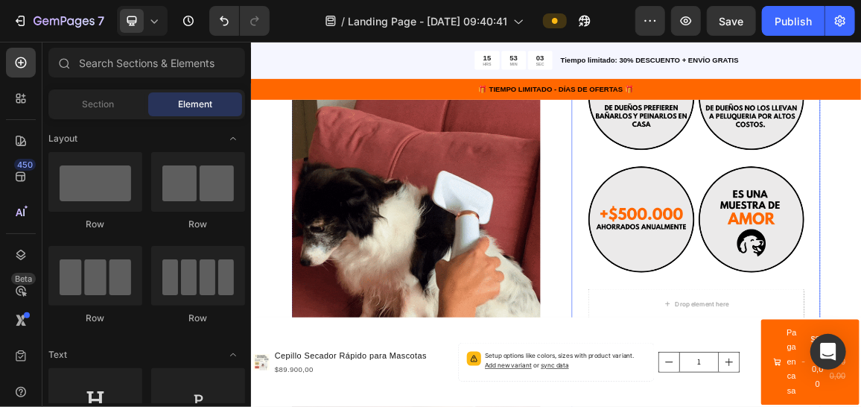
scroll to position [1266, 0]
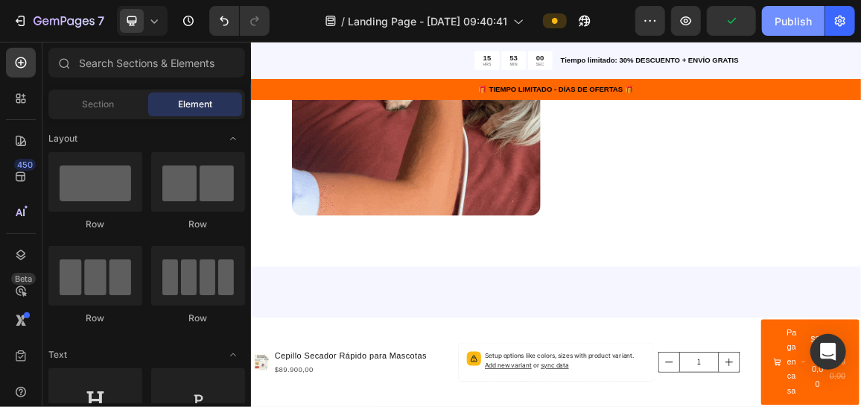
click at [801, 17] on div "Publish" at bounding box center [793, 21] width 37 height 16
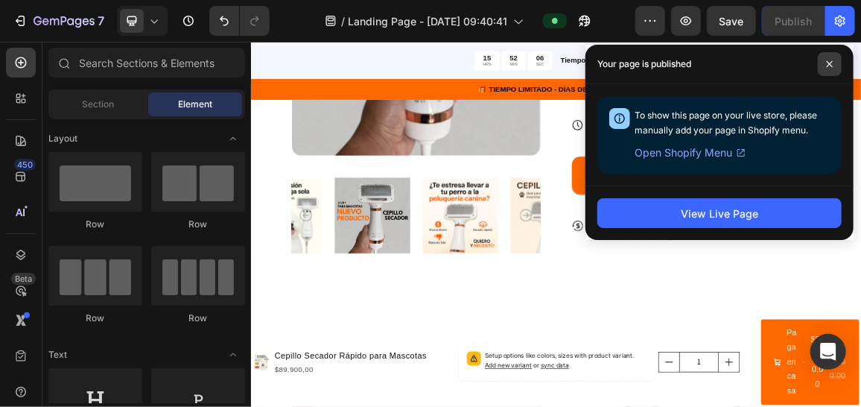
click at [829, 61] on icon at bounding box center [829, 63] width 7 height 7
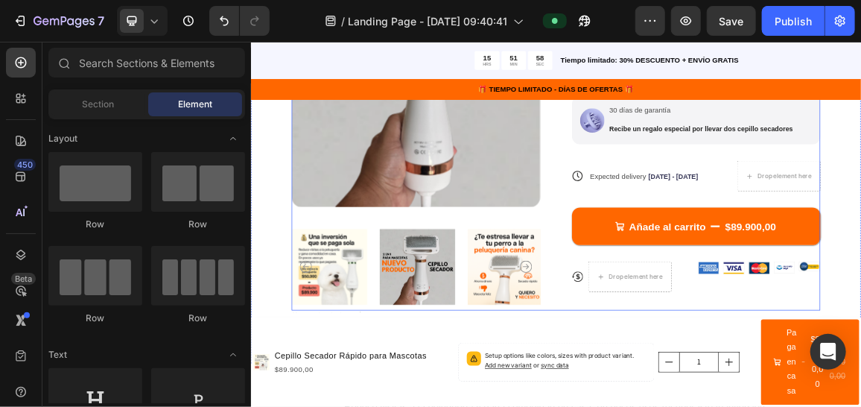
scroll to position [0, 0]
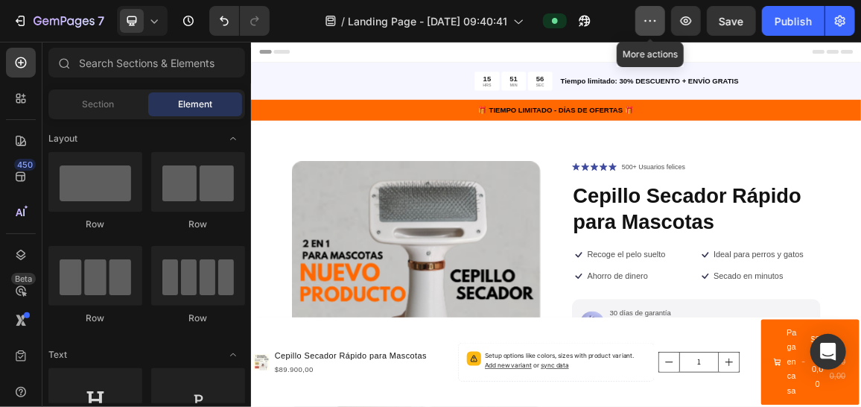
click at [657, 13] on button "button" at bounding box center [651, 21] width 30 height 30
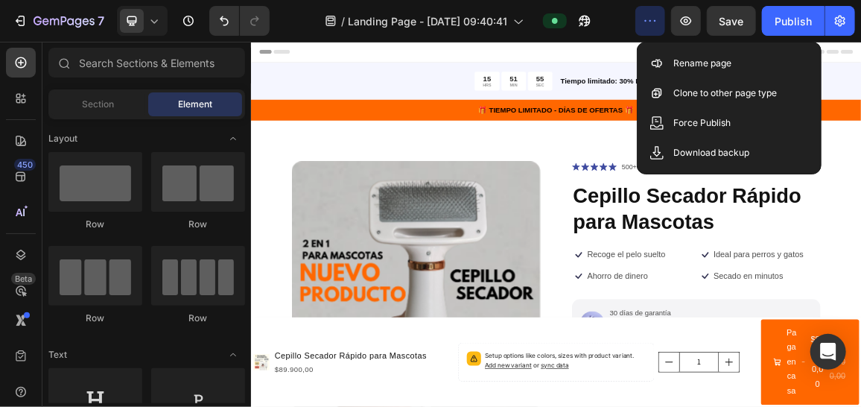
click at [657, 13] on button "button" at bounding box center [651, 21] width 30 height 30
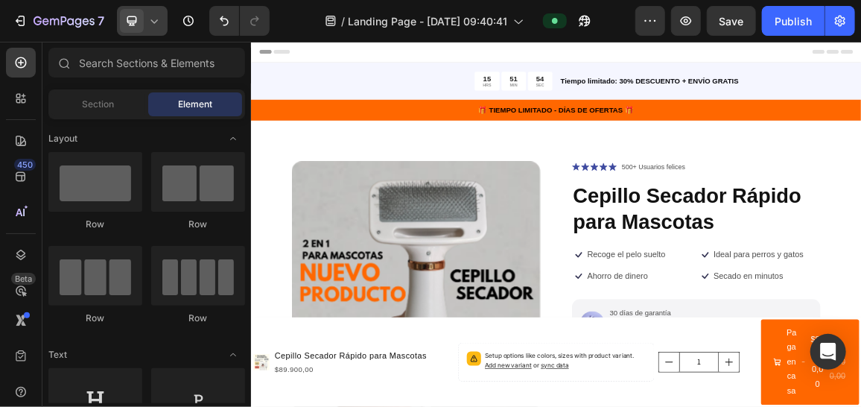
click at [152, 16] on icon at bounding box center [154, 20] width 15 height 15
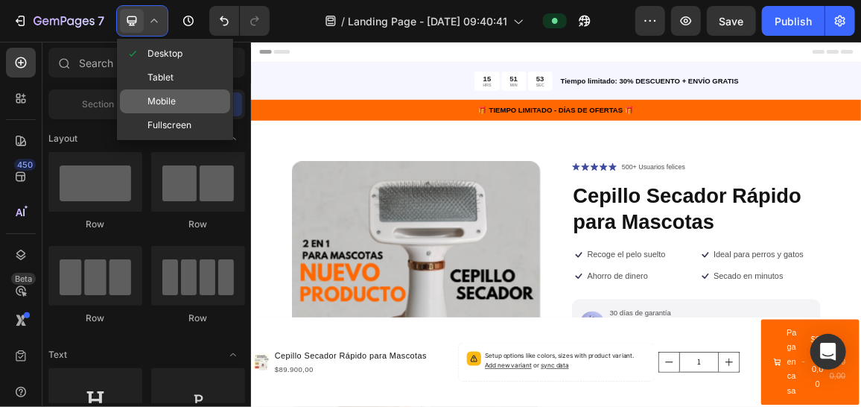
click at [177, 113] on div "Mobile" at bounding box center [175, 125] width 110 height 24
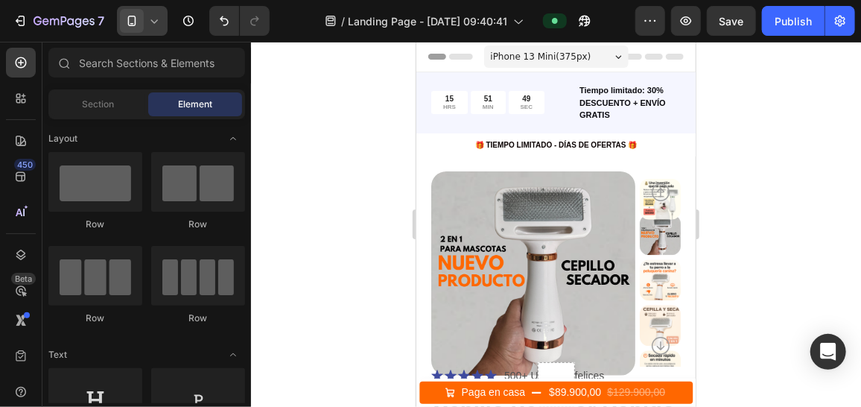
click at [617, 58] on div "iPhone 13 Mini ( 375 px)" at bounding box center [556, 56] width 145 height 22
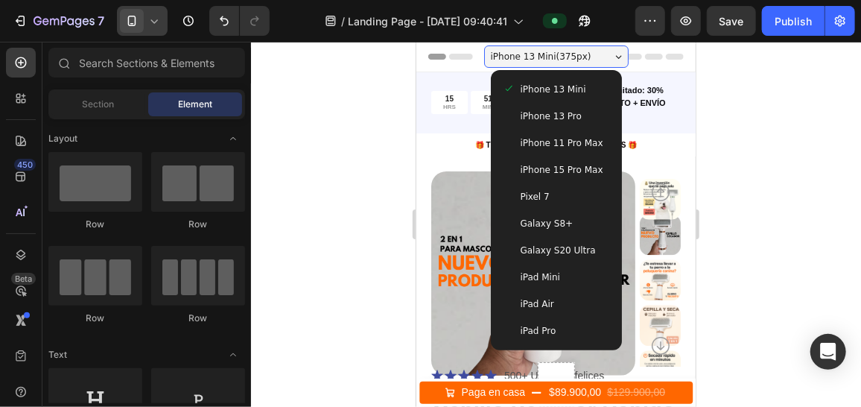
click at [796, 241] on div at bounding box center [556, 224] width 610 height 365
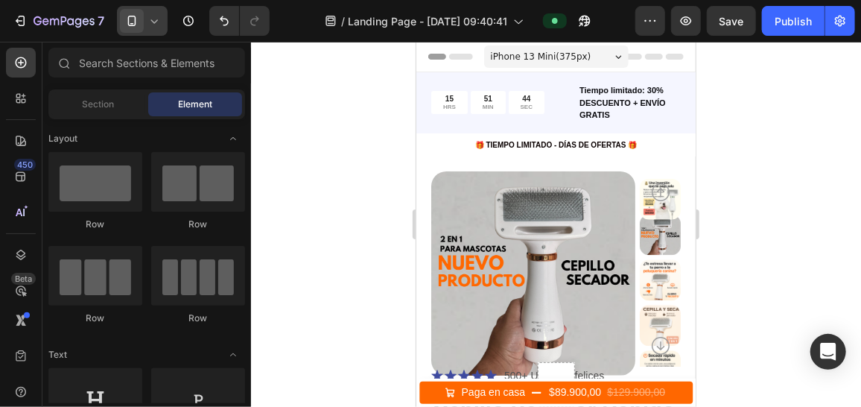
click at [784, 136] on div at bounding box center [556, 224] width 610 height 365
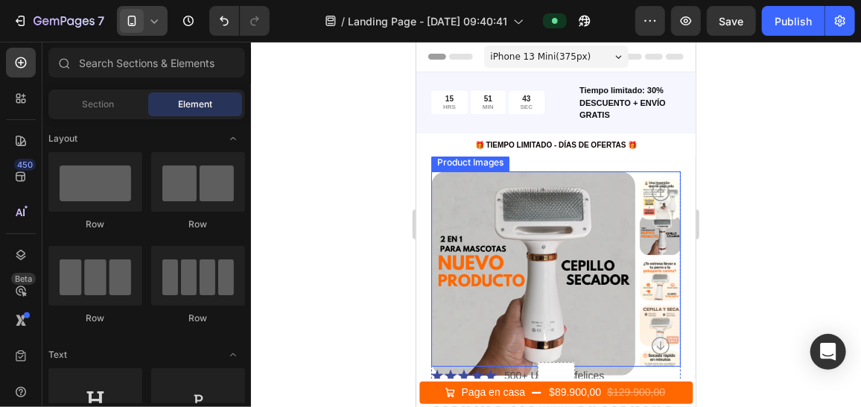
scroll to position [74, 0]
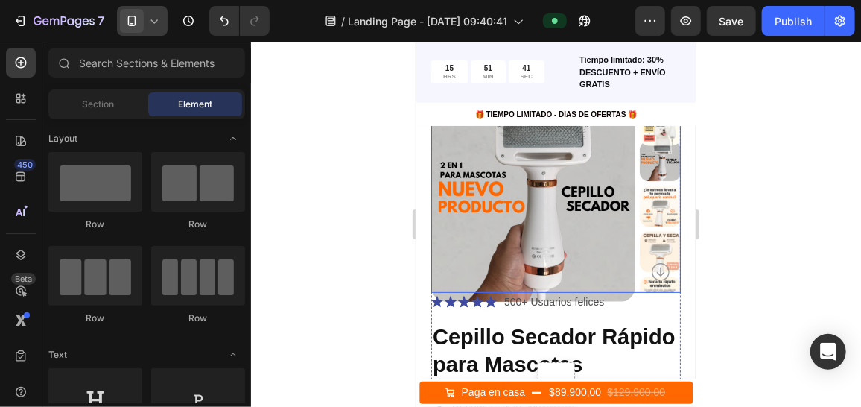
click at [567, 217] on img at bounding box center [533, 199] width 204 height 204
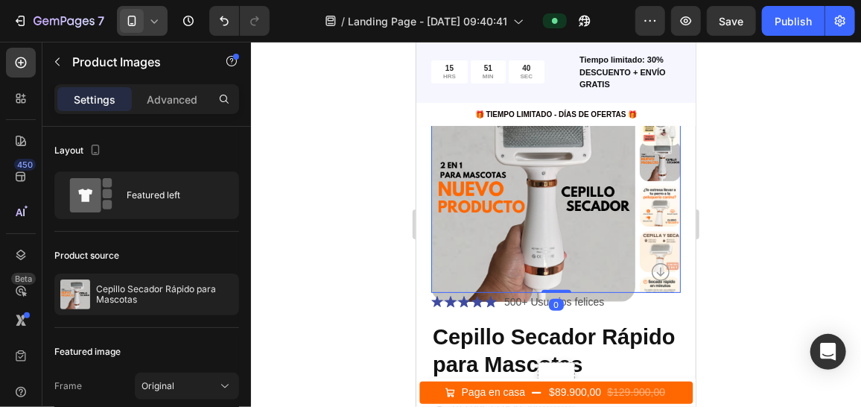
click at [577, 238] on img at bounding box center [533, 199] width 204 height 204
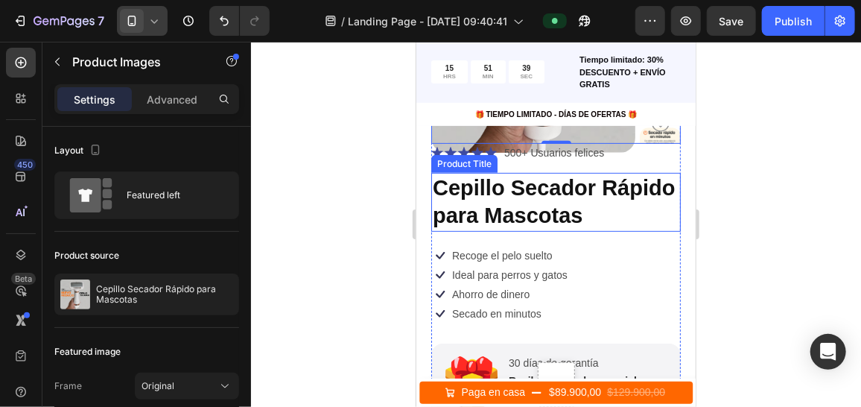
scroll to position [0, 0]
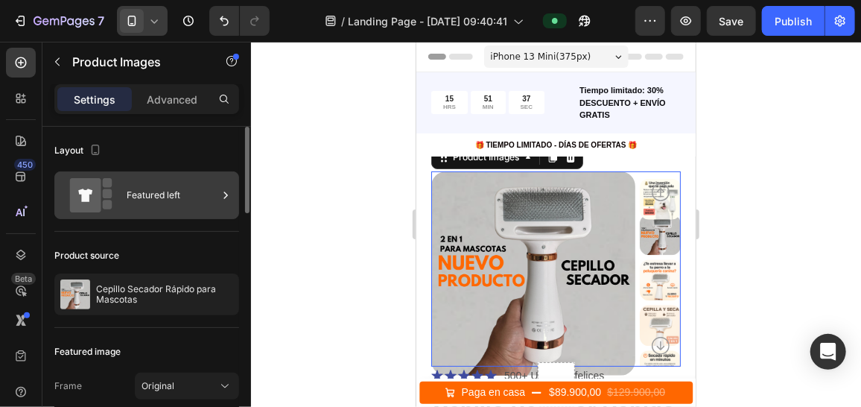
click at [222, 191] on icon at bounding box center [225, 195] width 15 height 15
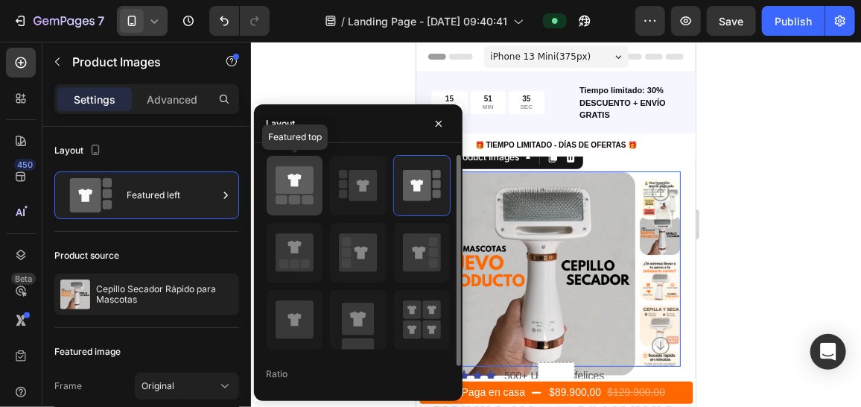
click at [313, 200] on rect at bounding box center [309, 199] width 12 height 9
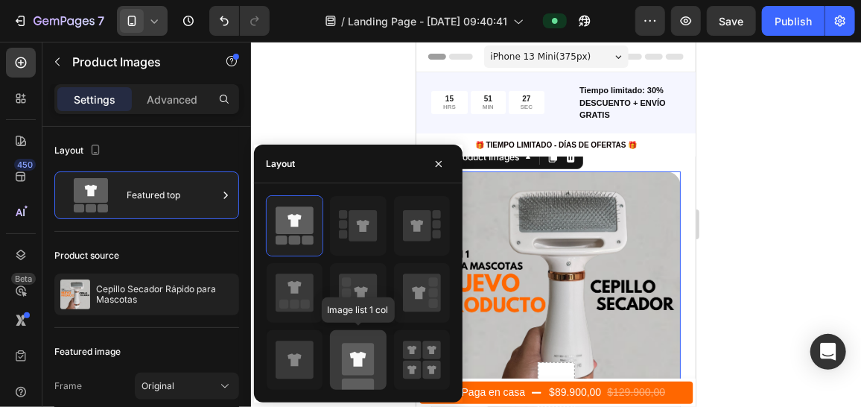
click at [385, 347] on div at bounding box center [358, 360] width 56 height 60
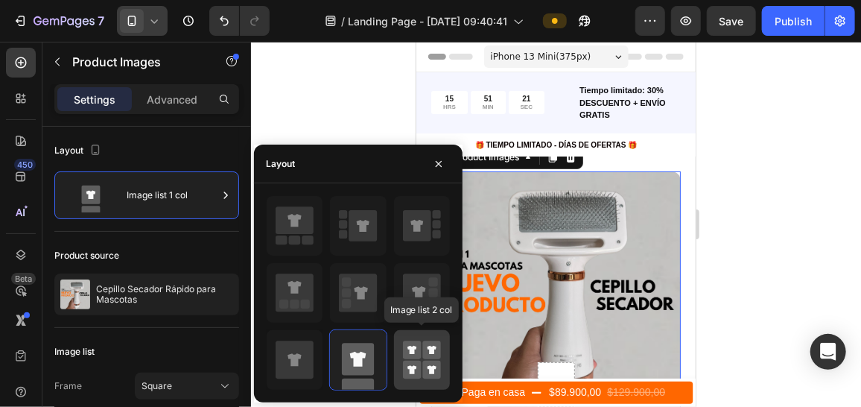
click at [411, 349] on icon at bounding box center [412, 350] width 9 height 9
type input "50"
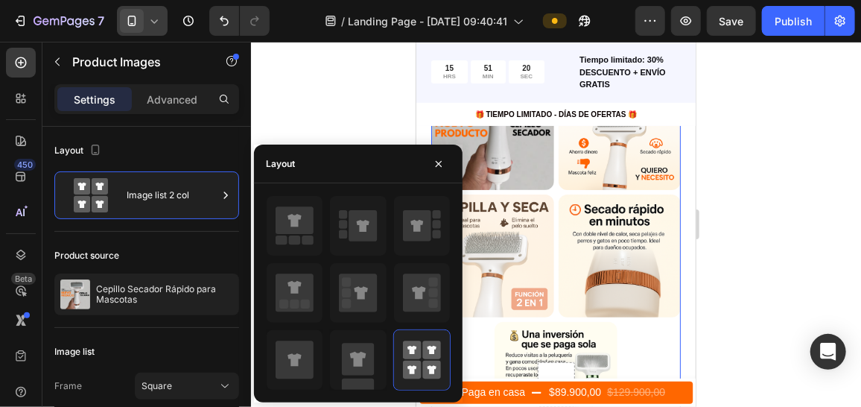
scroll to position [148, 0]
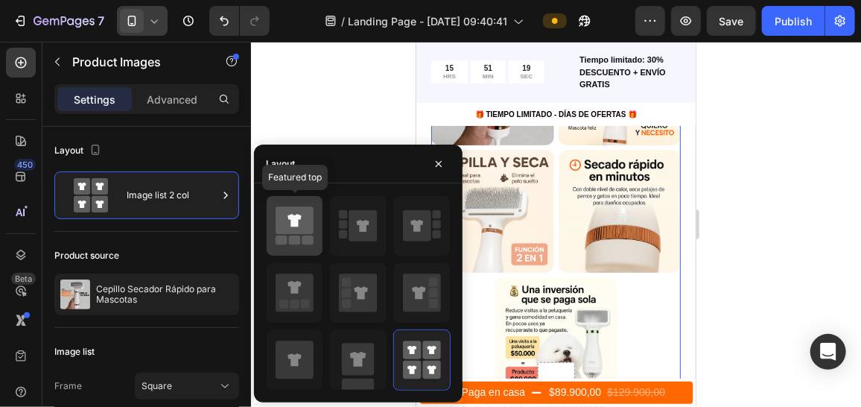
click at [270, 230] on div at bounding box center [295, 226] width 56 height 60
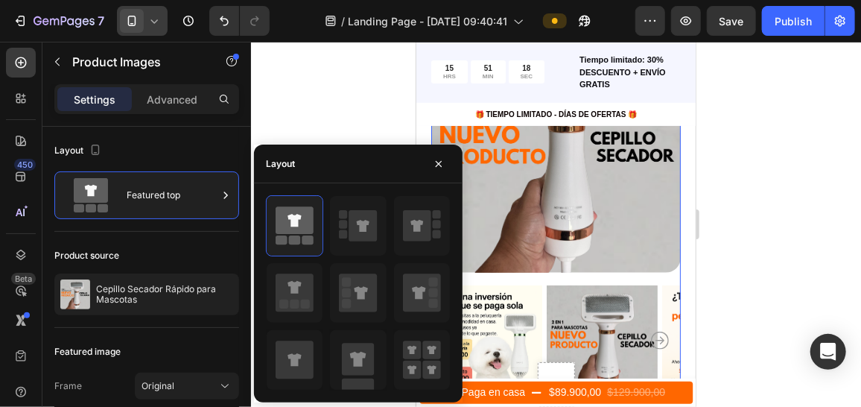
scroll to position [0, 0]
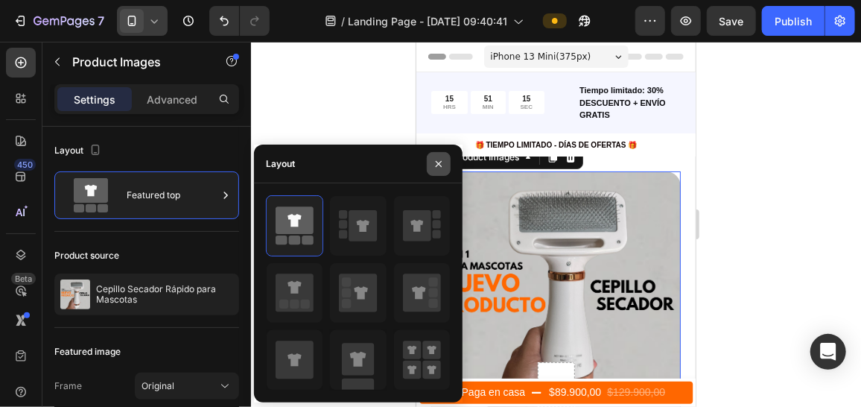
click at [445, 168] on button "button" at bounding box center [439, 164] width 24 height 24
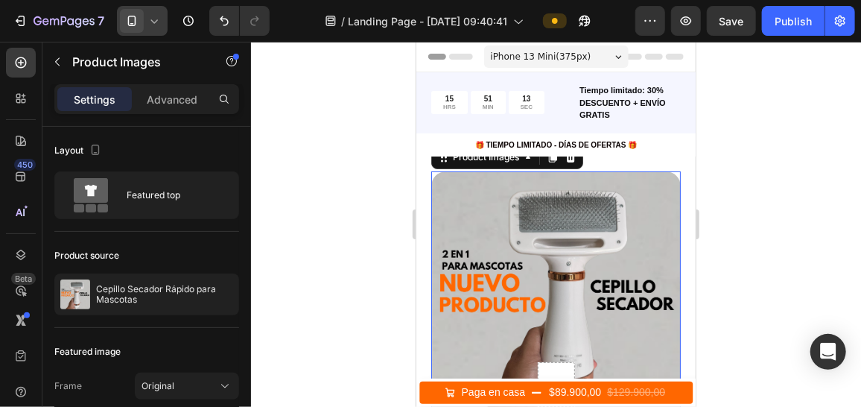
click at [723, 175] on div at bounding box center [556, 224] width 610 height 365
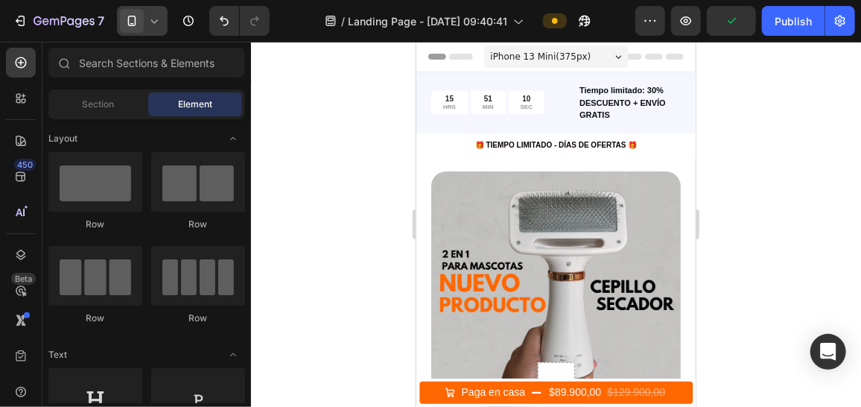
drag, startPoint x: 692, startPoint y: 75, endPoint x: 1112, endPoint y: 93, distance: 420.7
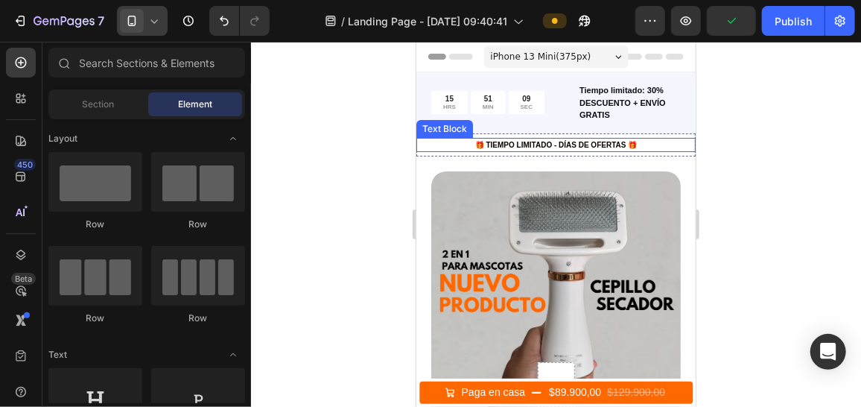
click at [532, 150] on div "🎁 TIEMPO LIMITADO - DÍAS DE OFERTAS 🎁" at bounding box center [555, 144] width 279 height 14
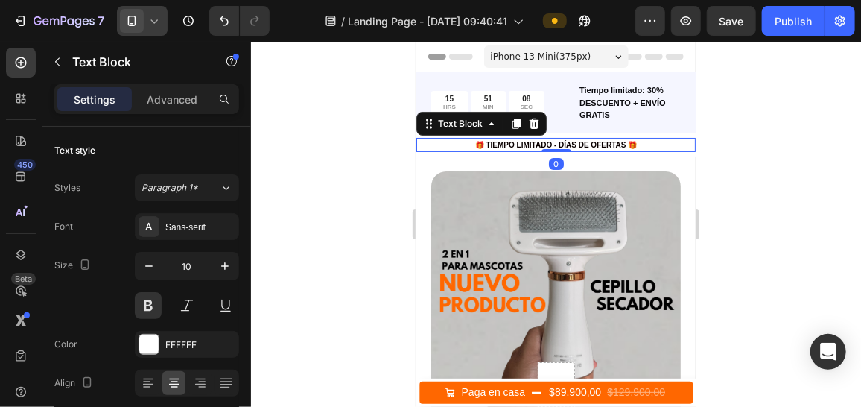
click at [787, 157] on div at bounding box center [556, 224] width 610 height 365
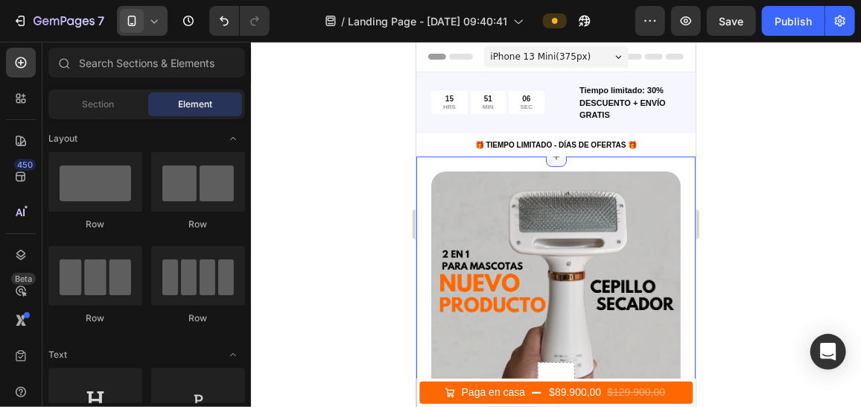
click at [551, 158] on icon at bounding box center [556, 156] width 12 height 12
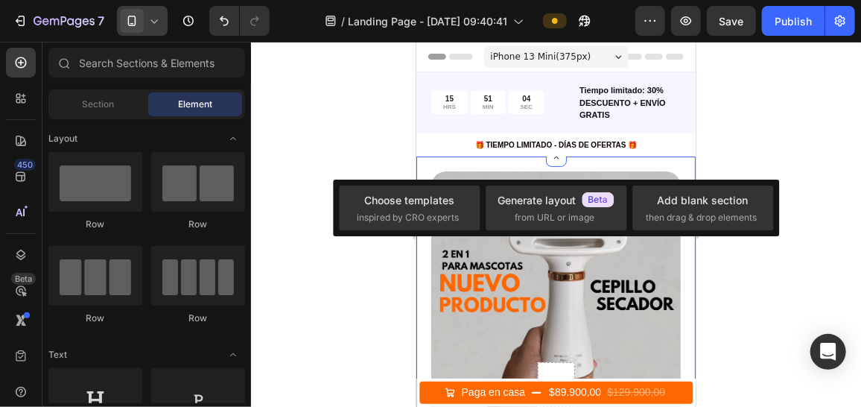
click at [754, 140] on div at bounding box center [556, 224] width 610 height 365
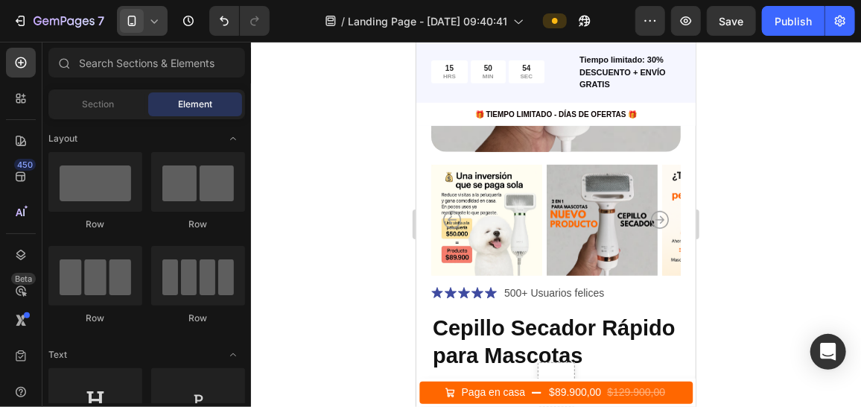
scroll to position [314, 0]
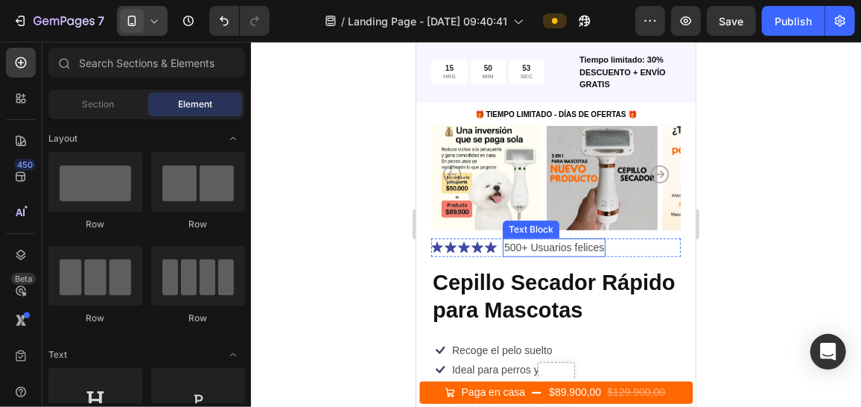
click at [541, 241] on p "500+ Usuarios felices" at bounding box center [554, 247] width 100 height 16
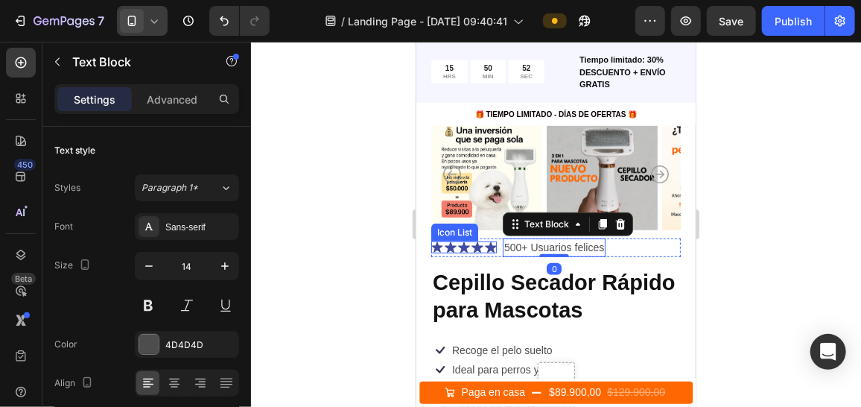
click at [469, 241] on div "Icon Icon Icon Icon Icon" at bounding box center [464, 247] width 66 height 12
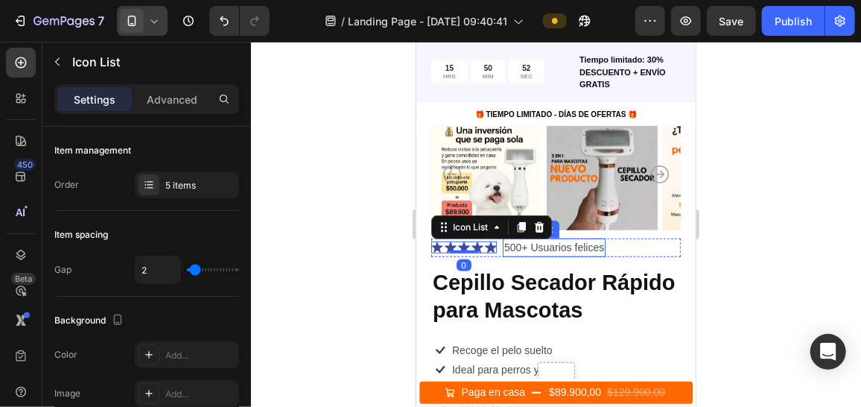
click at [578, 239] on p "500+ Usuarios felices" at bounding box center [554, 247] width 100 height 16
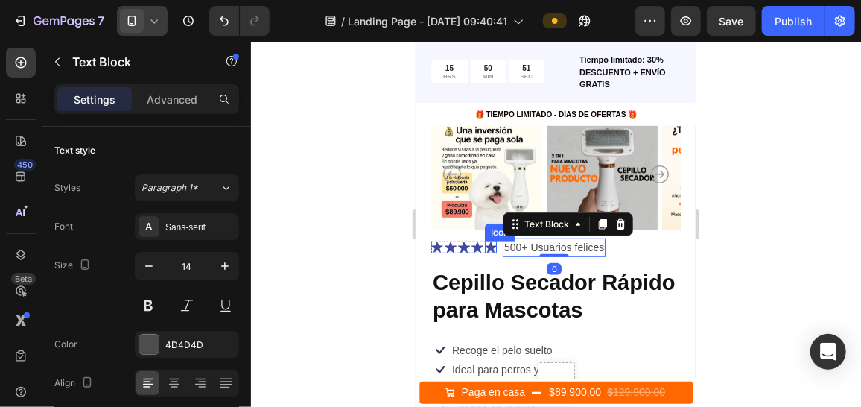
click at [484, 241] on icon at bounding box center [490, 247] width 12 height 12
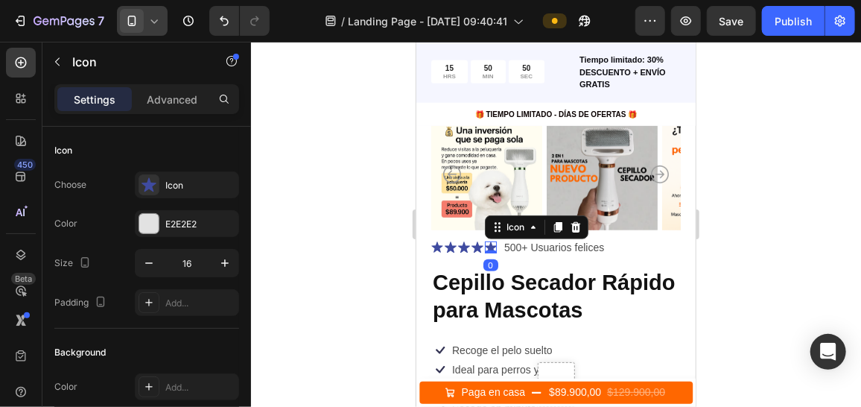
click at [771, 224] on div at bounding box center [556, 224] width 610 height 365
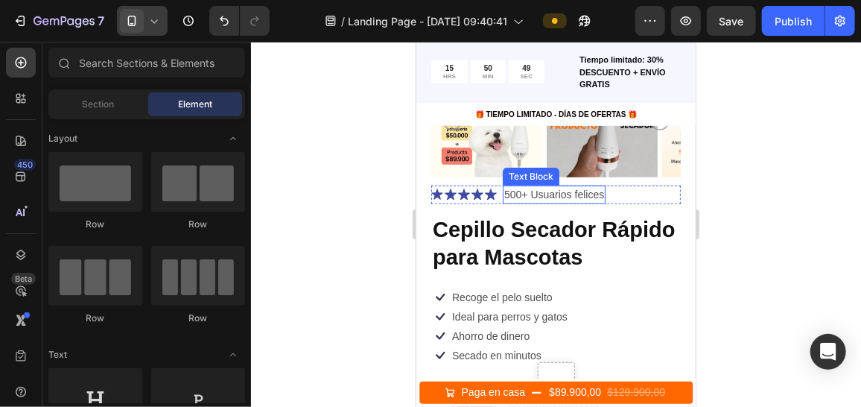
scroll to position [389, 0]
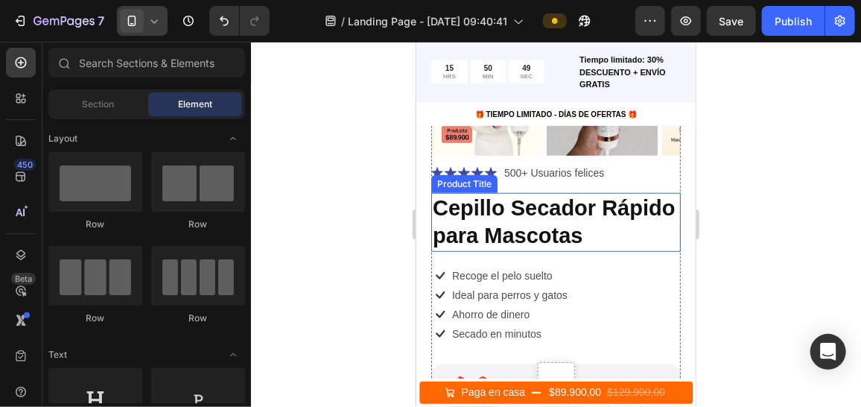
click at [515, 207] on h1 "Cepillo Secador Rápido para Mascotas" at bounding box center [556, 221] width 250 height 59
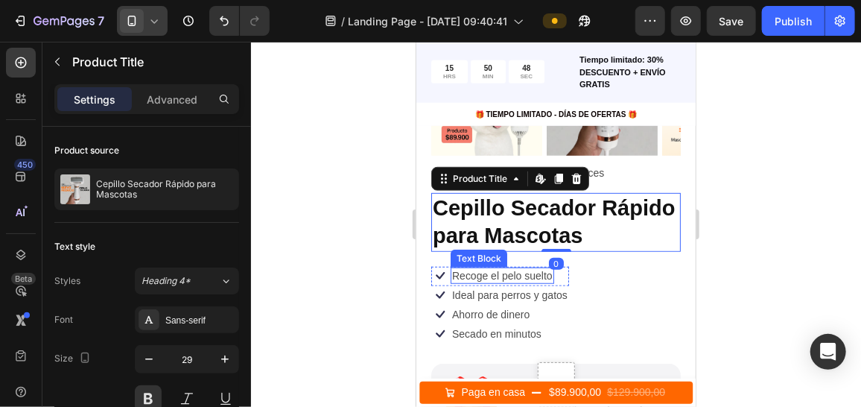
click at [504, 268] on div "Recoge el pelo suelto Text Block" at bounding box center [502, 275] width 104 height 16
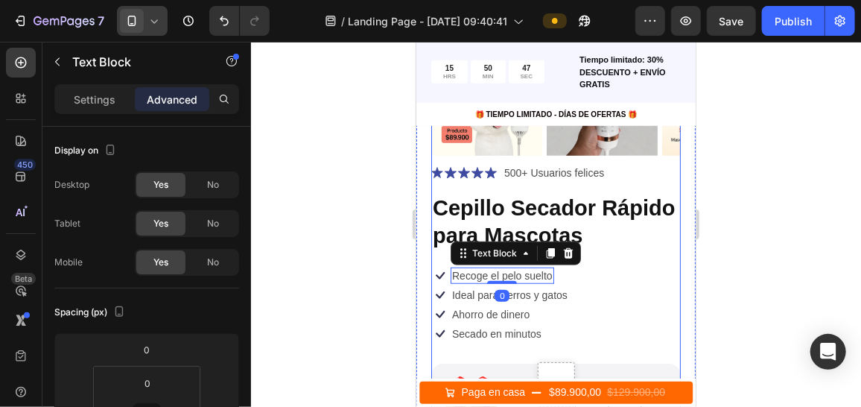
click at [627, 247] on div "Icon Icon Icon Icon Icon Icon List 500+ Usuarios felices Text Block Row Cepillo…" at bounding box center [556, 389] width 250 height 453
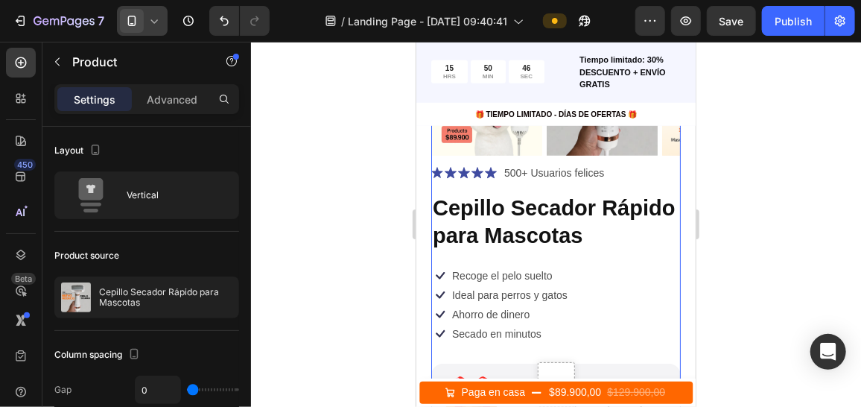
click at [481, 250] on div "Icon Icon Icon Icon Icon Icon List 500+ Usuarios felices Text Block Row Cepillo…" at bounding box center [556, 389] width 250 height 453
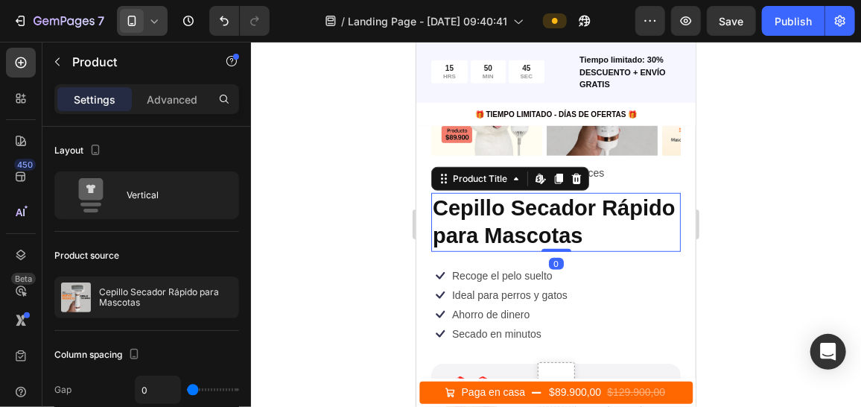
click at [487, 229] on h1 "Cepillo Secador Rápido para Mascotas" at bounding box center [556, 221] width 250 height 59
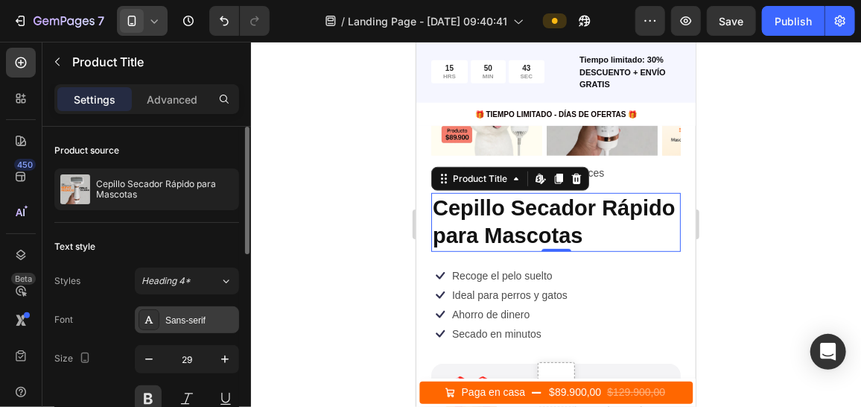
click at [216, 314] on div "Sans-serif" at bounding box center [200, 320] width 70 height 13
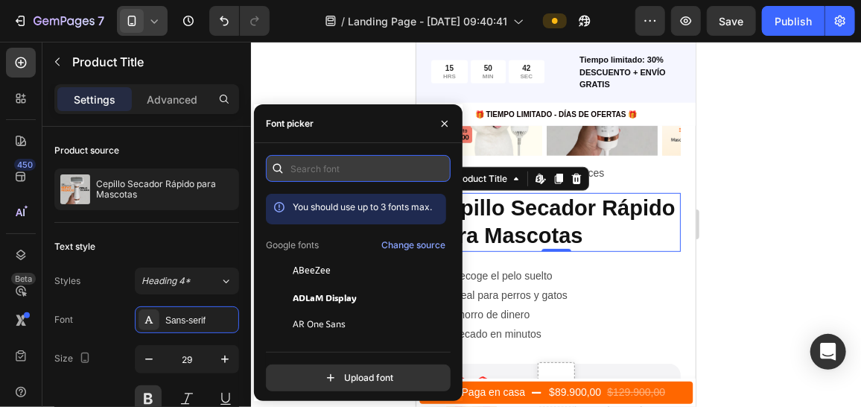
click at [342, 171] on input "text" at bounding box center [358, 168] width 185 height 27
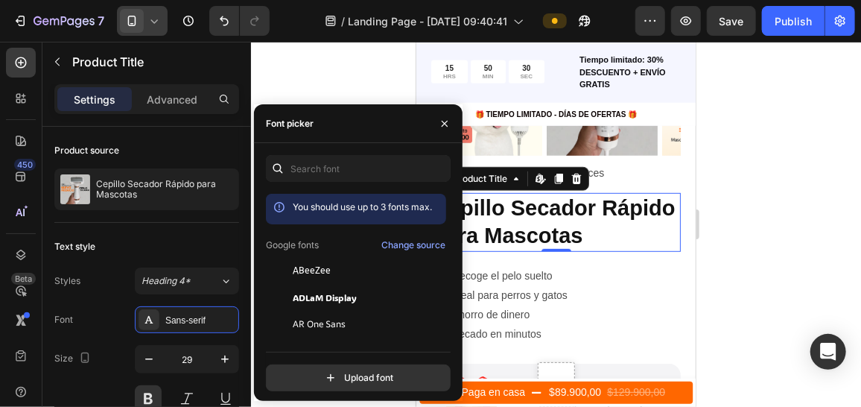
click at [361, 189] on div "You should use up to 3 fonts max. Google fonts Change source ABeeZee [PERSON_NA…" at bounding box center [358, 273] width 185 height 236
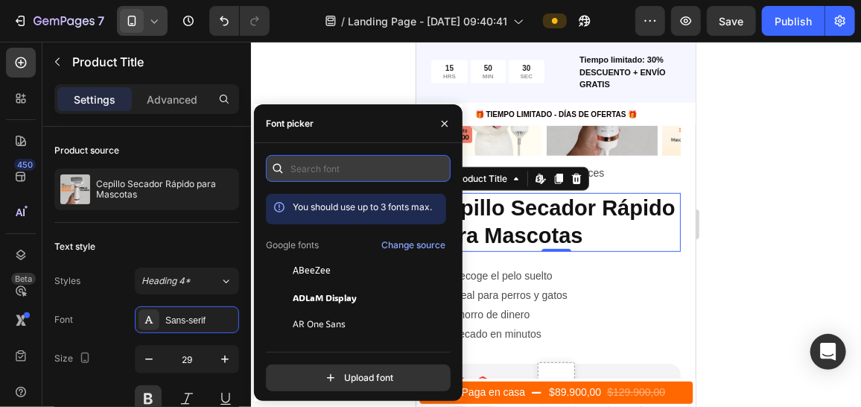
click at [360, 180] on input "text" at bounding box center [358, 168] width 185 height 27
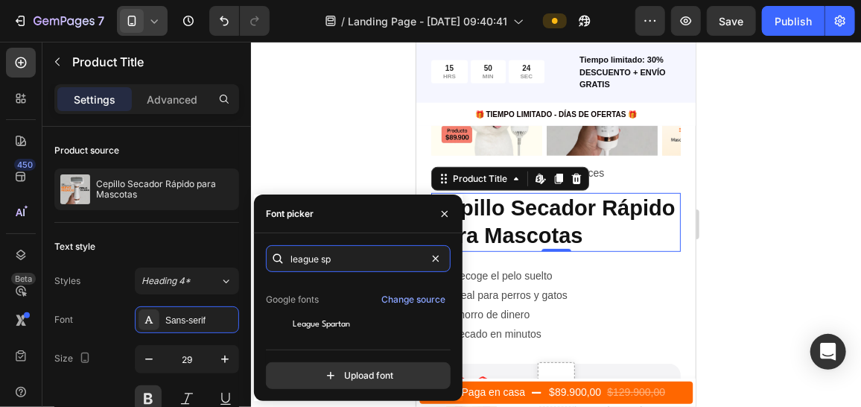
scroll to position [37, 0]
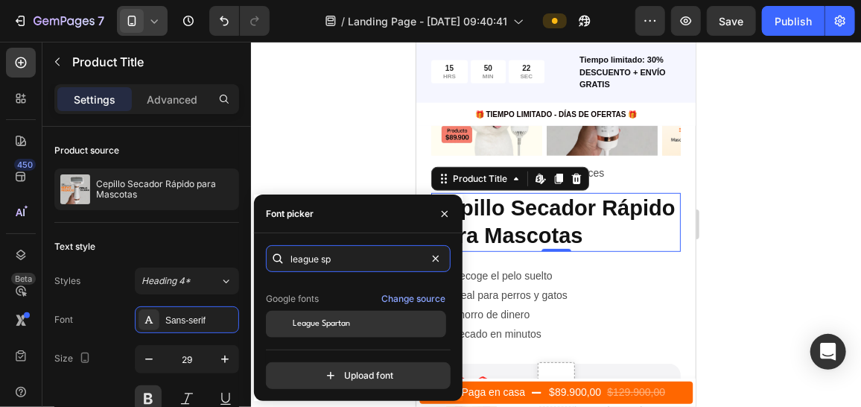
type input "league sp"
click at [382, 319] on div "League Spartan" at bounding box center [368, 323] width 151 height 13
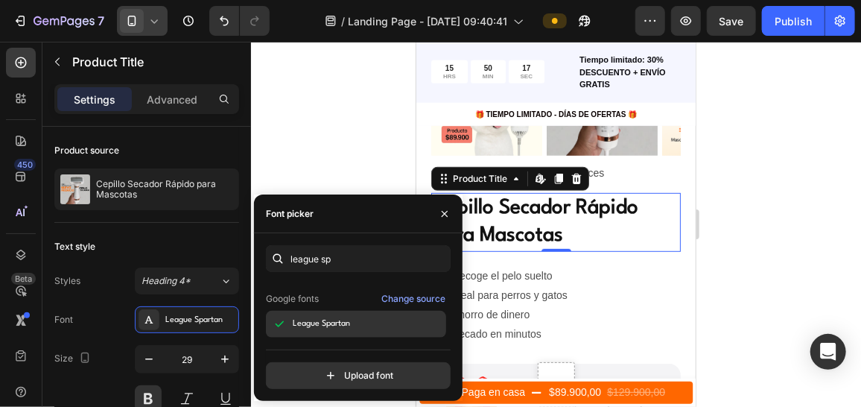
click at [366, 321] on div "League Spartan" at bounding box center [368, 323] width 151 height 13
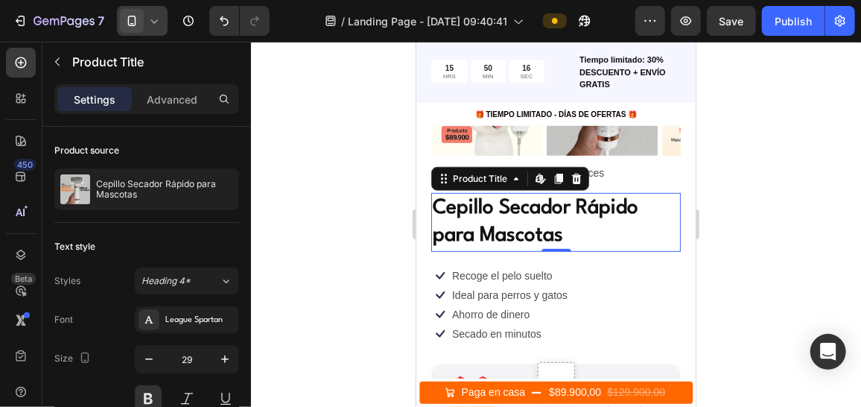
click at [777, 217] on div at bounding box center [556, 224] width 610 height 365
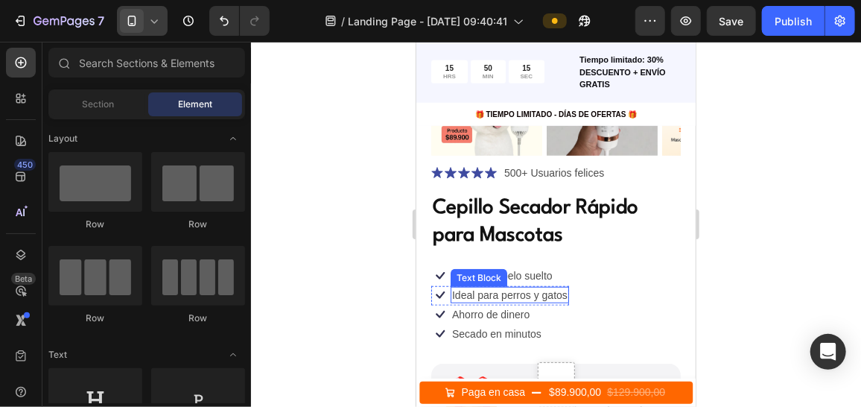
click at [516, 288] on p "Ideal para perros y gatos" at bounding box center [510, 294] width 116 height 13
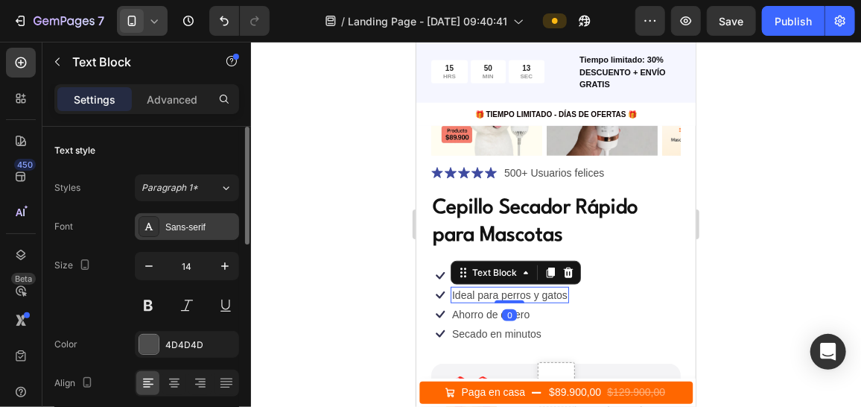
click at [231, 227] on div "Sans-serif" at bounding box center [200, 227] width 70 height 13
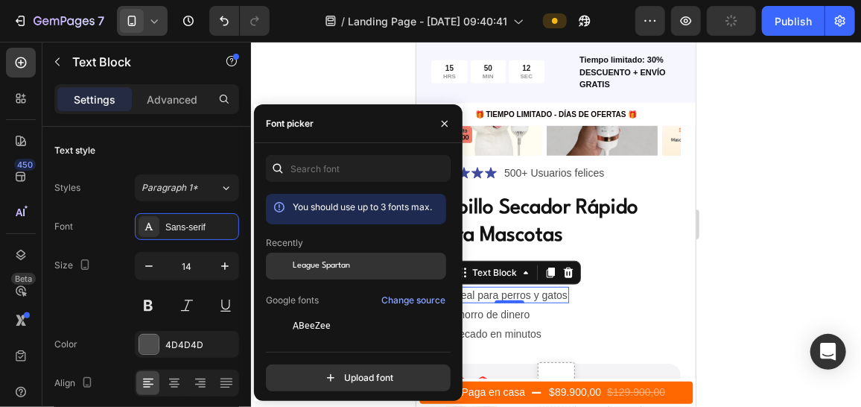
click at [336, 269] on span "League Spartan" at bounding box center [321, 265] width 57 height 13
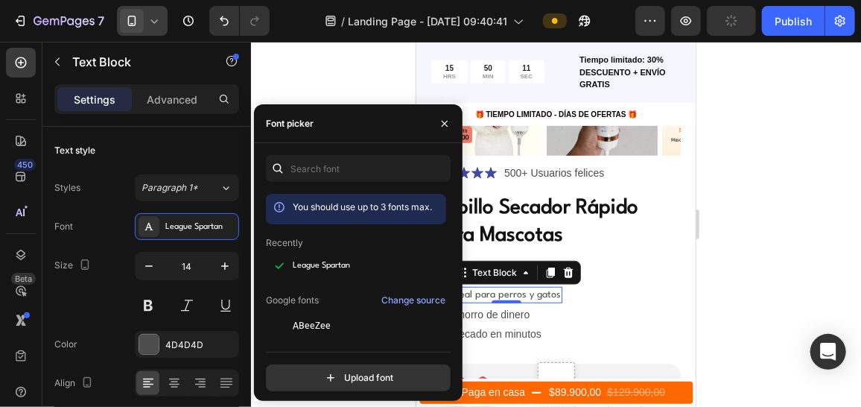
click at [706, 316] on div at bounding box center [556, 224] width 610 height 365
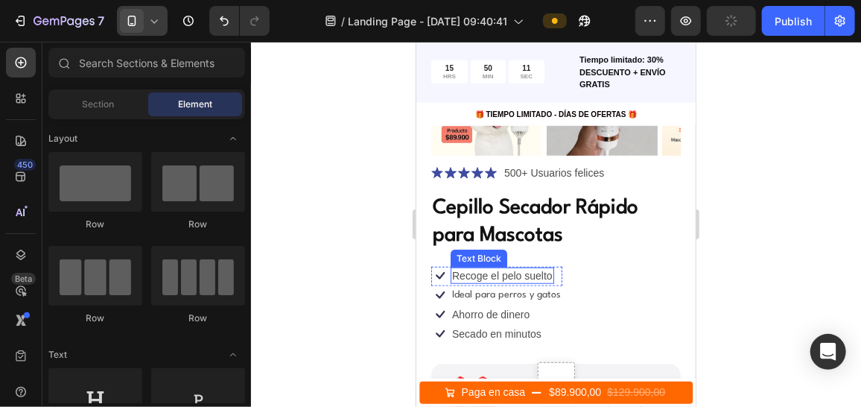
click at [519, 271] on div "Recoge el pelo suelto" at bounding box center [502, 275] width 104 height 16
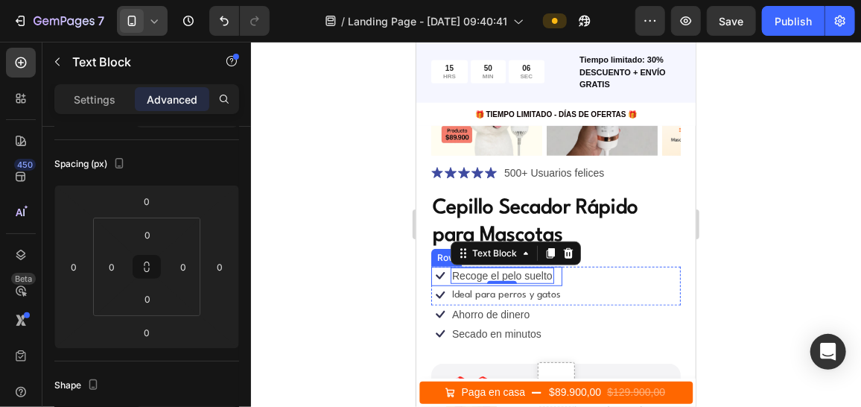
scroll to position [0, 0]
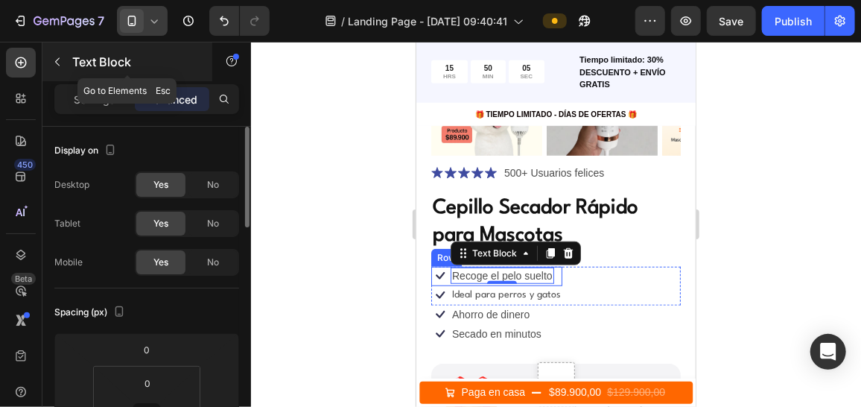
click at [64, 60] on button "button" at bounding box center [57, 62] width 24 height 24
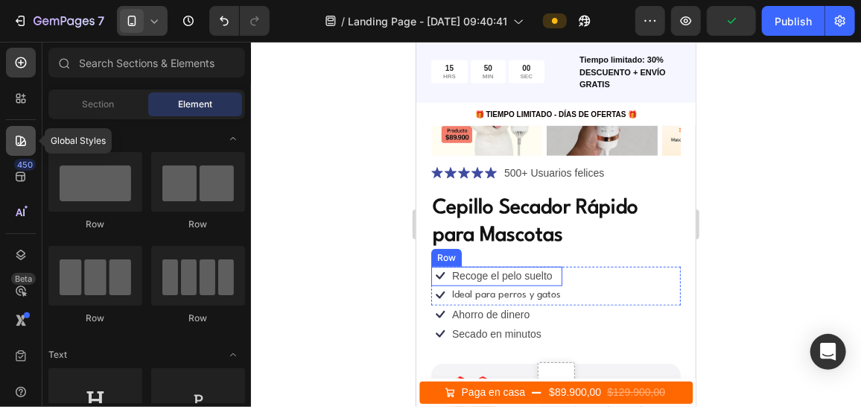
click at [31, 131] on div at bounding box center [21, 141] width 30 height 30
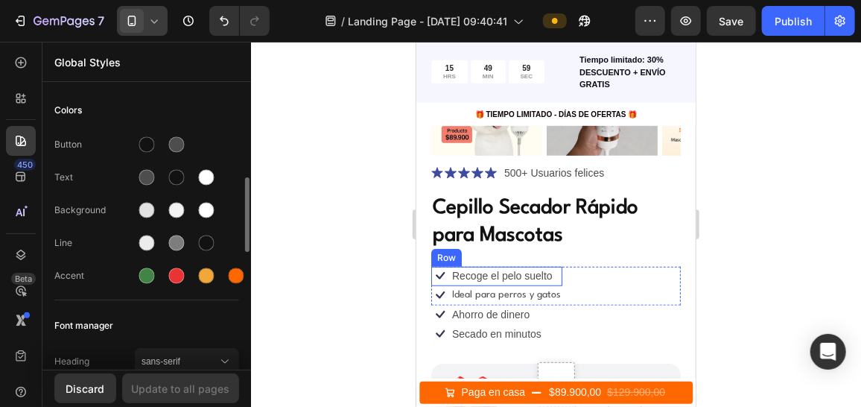
scroll to position [74, 0]
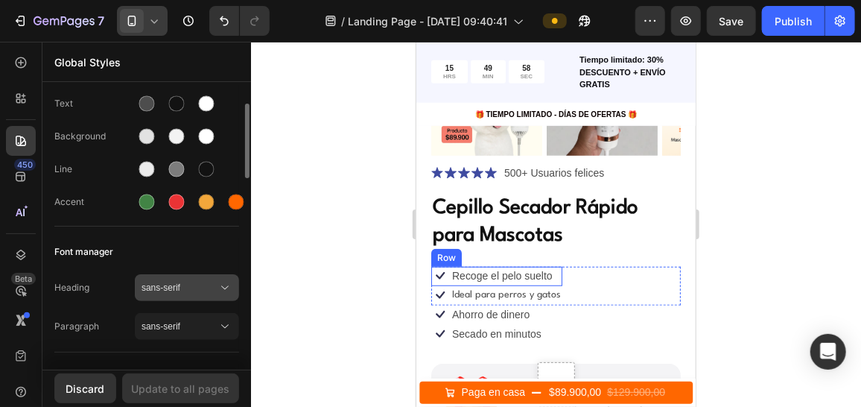
click at [211, 293] on div "sans-serif" at bounding box center [187, 287] width 91 height 15
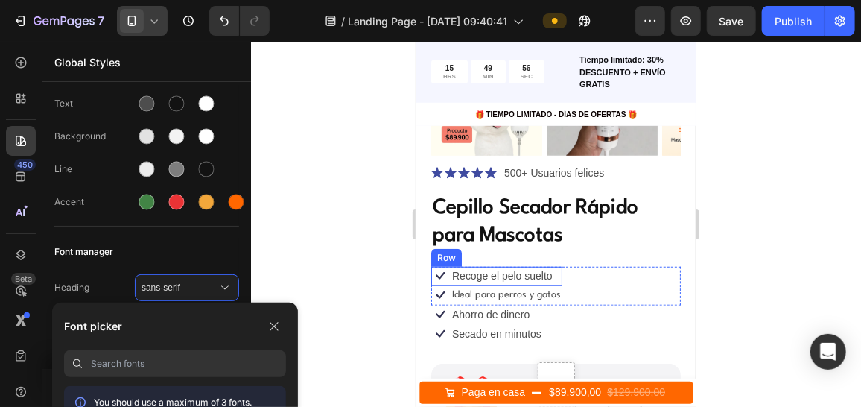
click at [220, 355] on input at bounding box center [188, 363] width 195 height 27
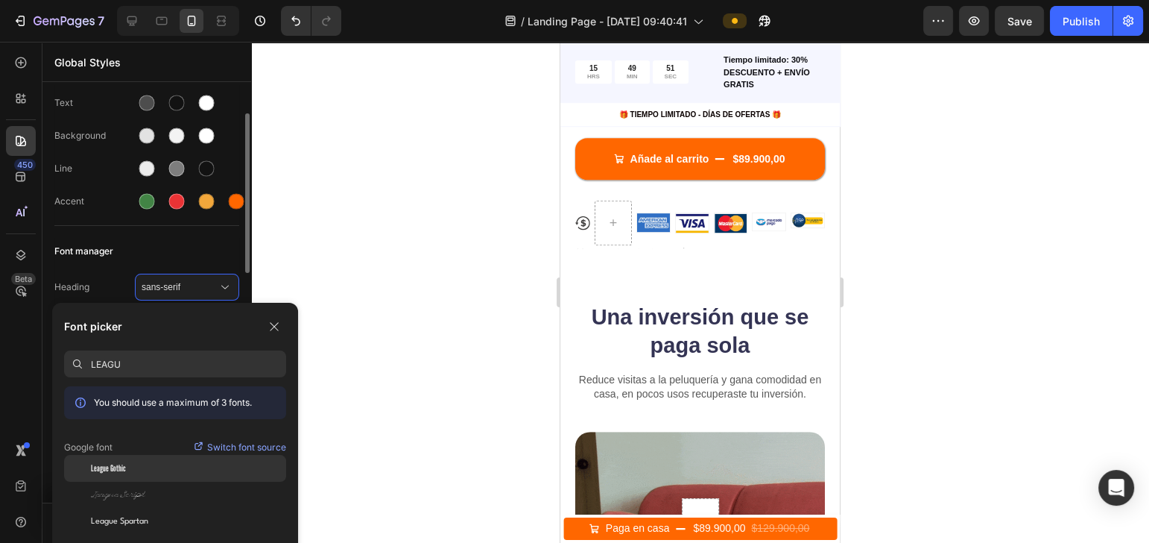
scroll to position [762, 0]
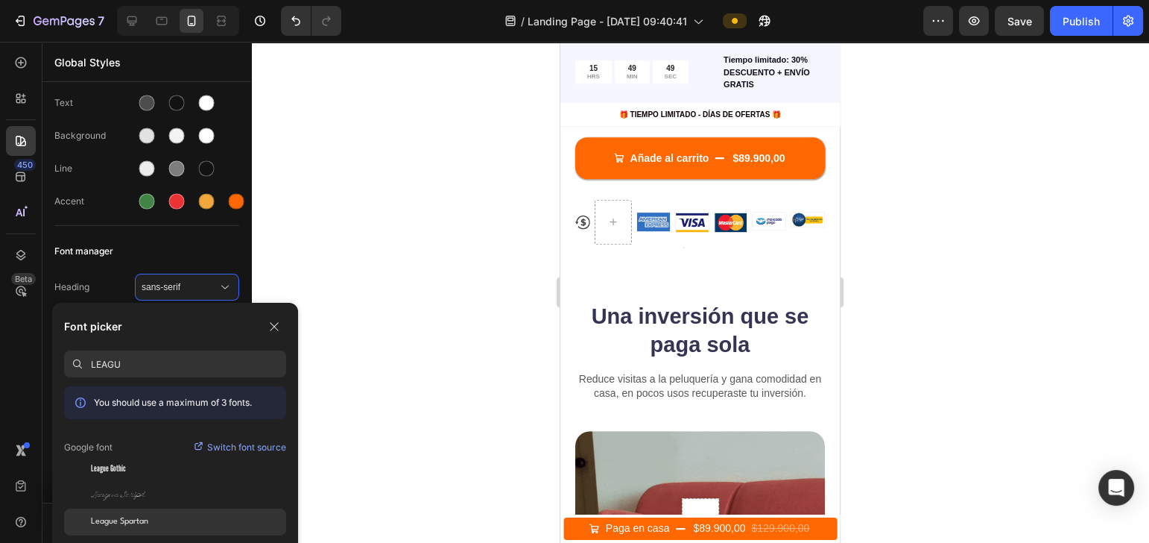
type input "LEAGU"
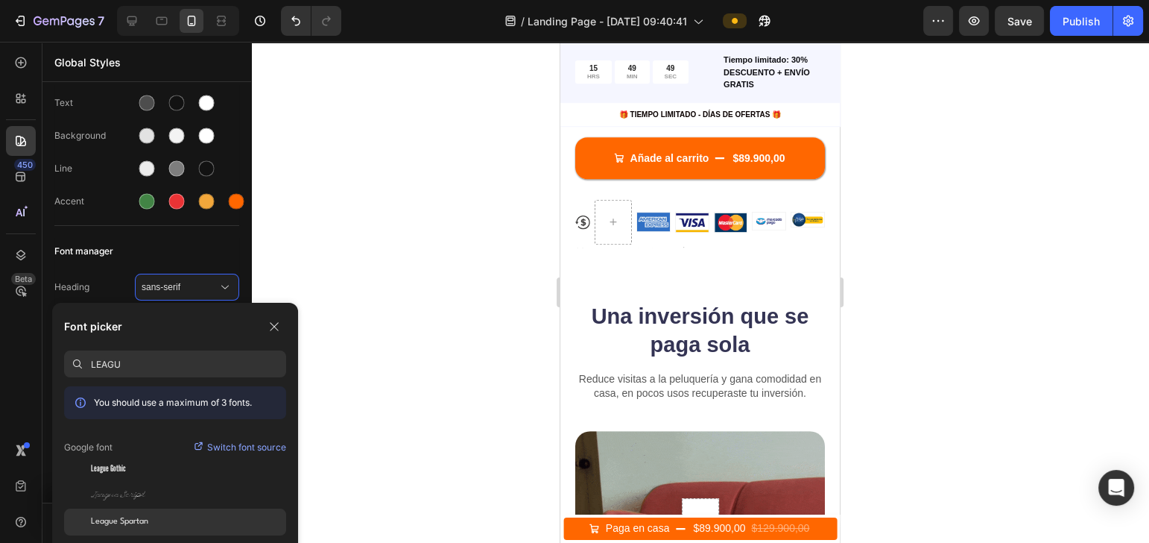
click at [154, 406] on div "League Spartan" at bounding box center [188, 521] width 195 height 13
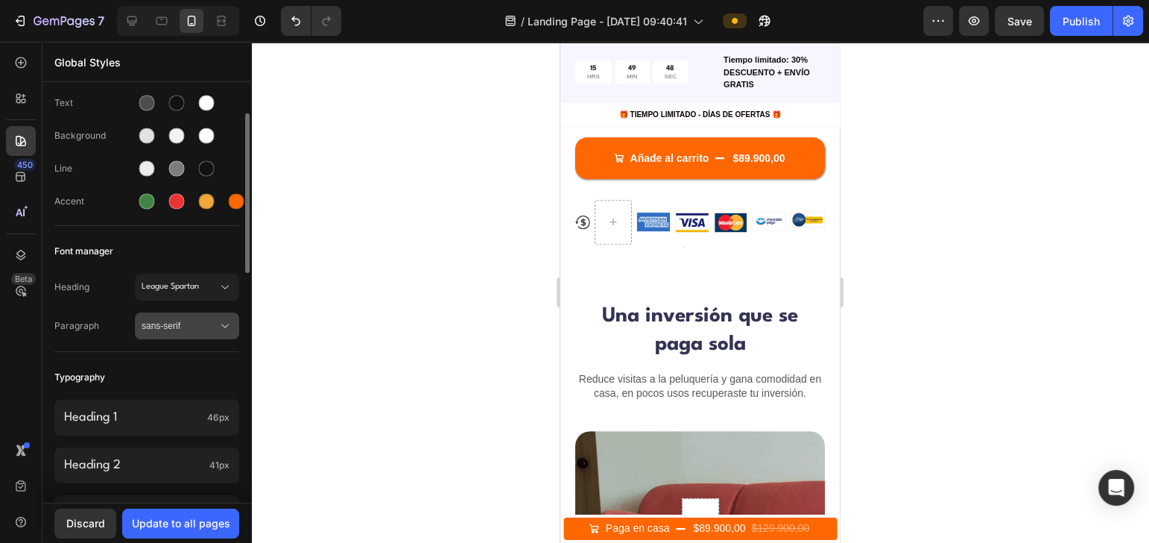
click at [192, 314] on button "sans-serif" at bounding box center [187, 325] width 104 height 27
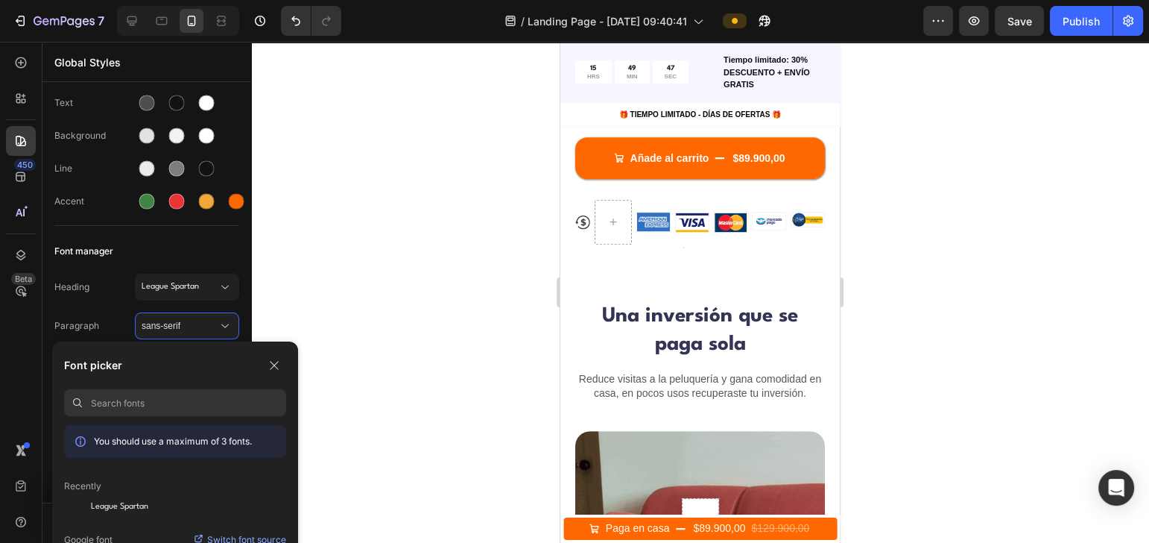
click at [145, 406] on input at bounding box center [188, 402] width 195 height 27
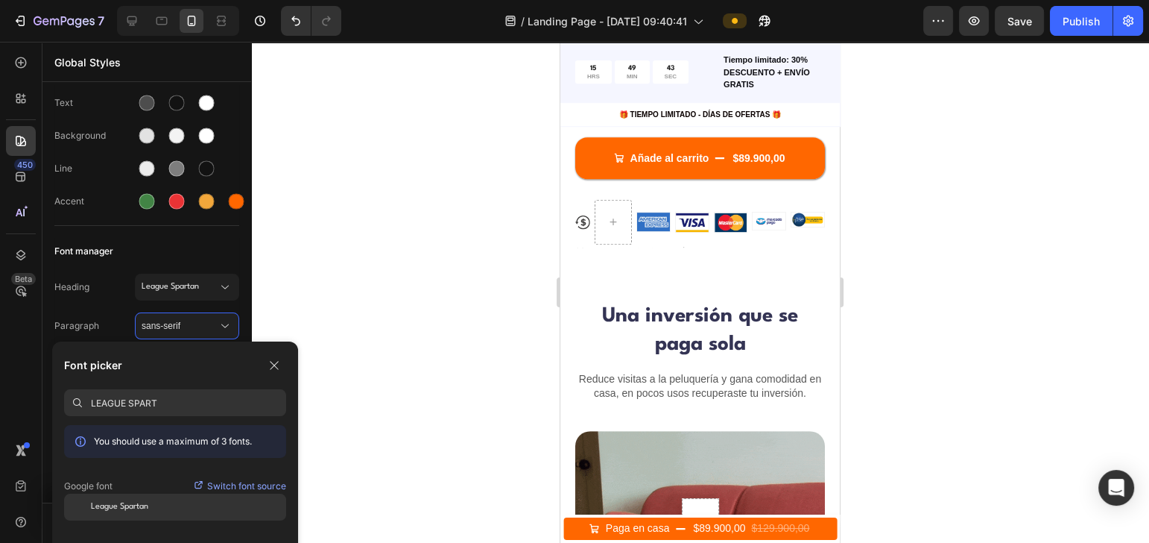
type input "LEAGUE SPART"
click at [141, 406] on span "League Spartan" at bounding box center [119, 506] width 57 height 13
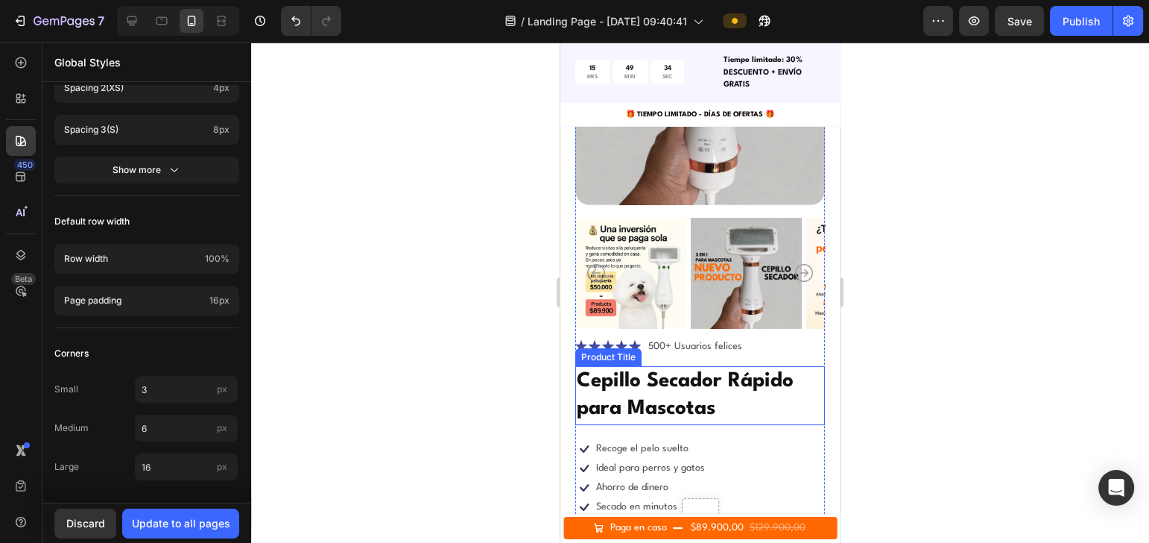
scroll to position [0, 0]
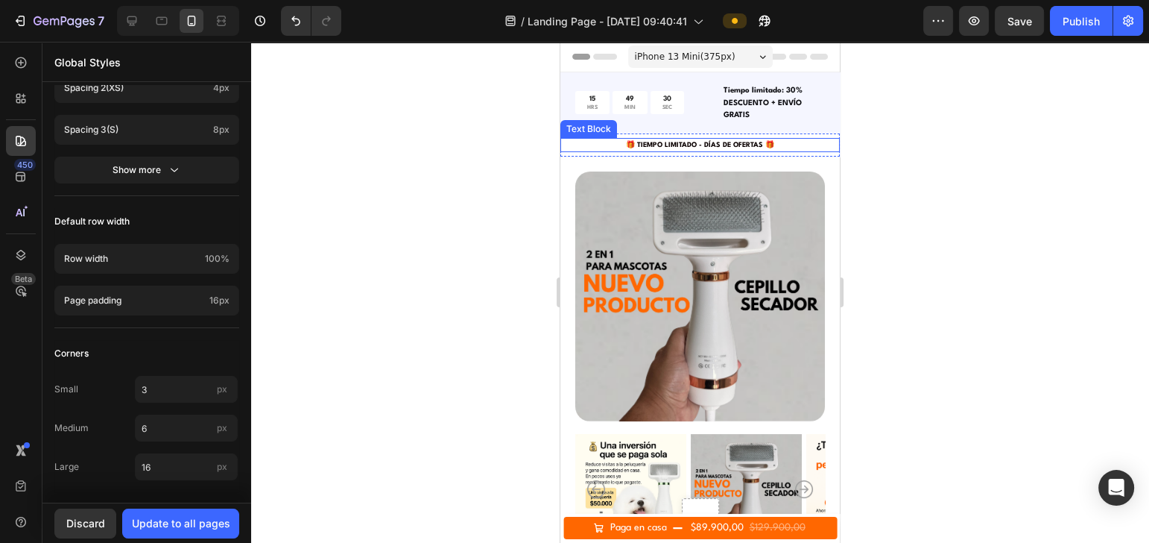
click at [513, 236] on div at bounding box center [700, 292] width 898 height 501
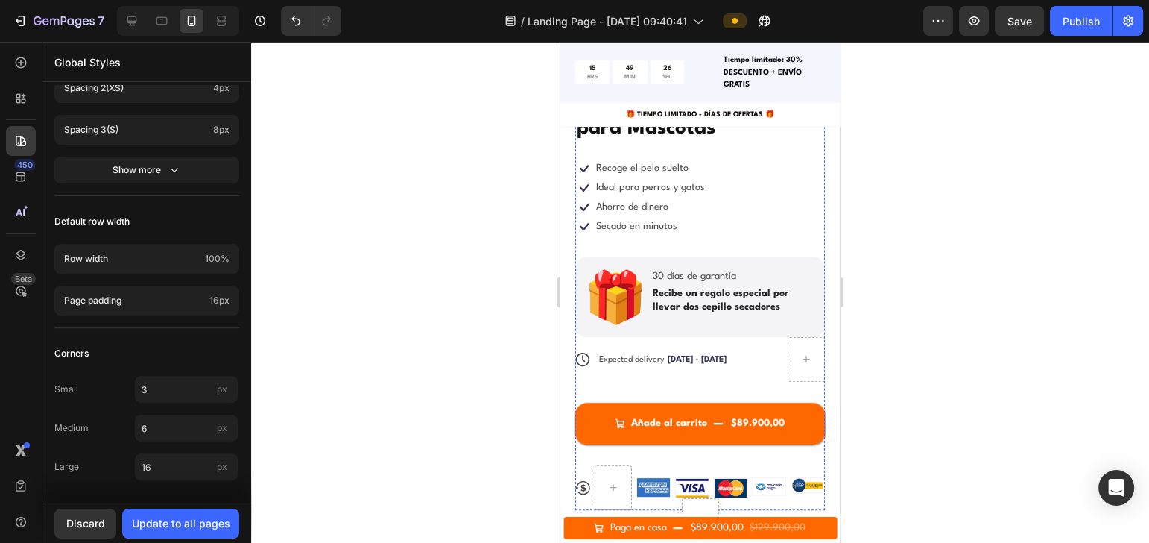
scroll to position [695, 0]
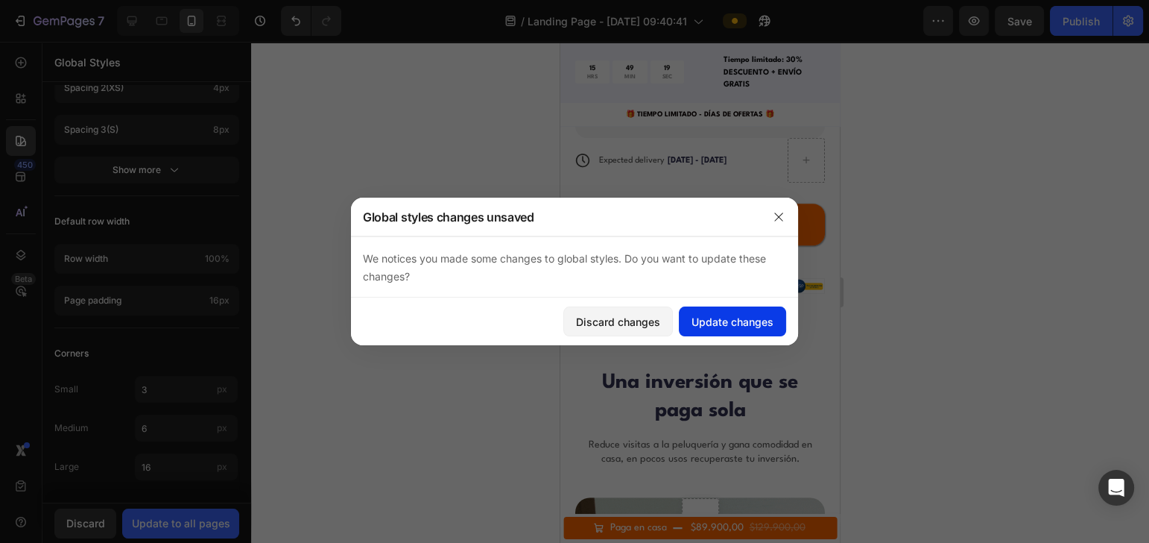
click at [721, 323] on div "Update changes" at bounding box center [733, 322] width 82 height 16
click at [731, 324] on div "Update changes" at bounding box center [733, 322] width 82 height 16
click at [725, 320] on div "Update changes" at bounding box center [733, 322] width 82 height 16
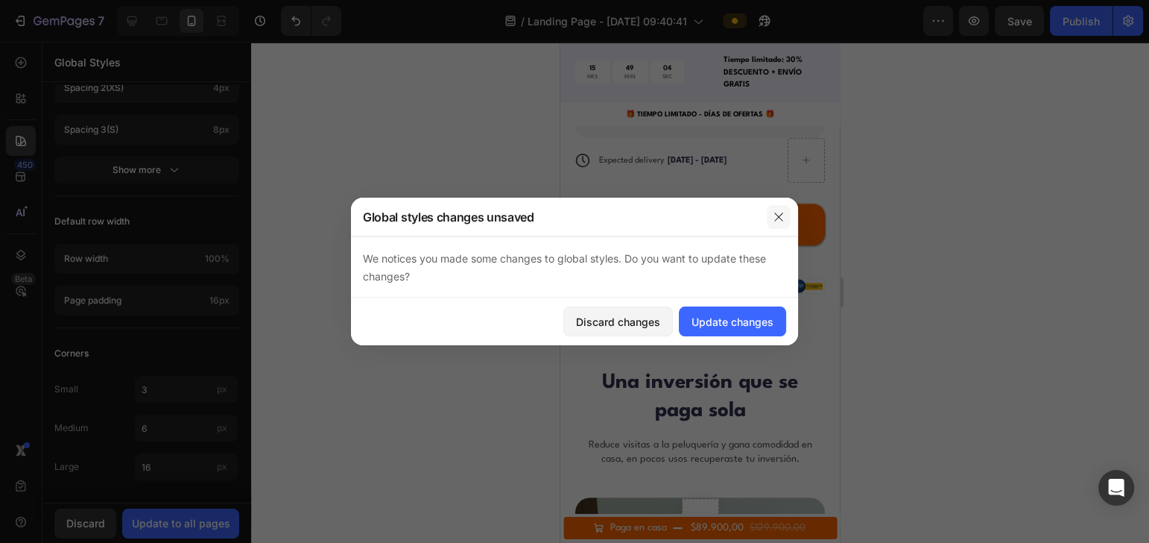
click at [774, 220] on icon "button" at bounding box center [779, 217] width 12 height 12
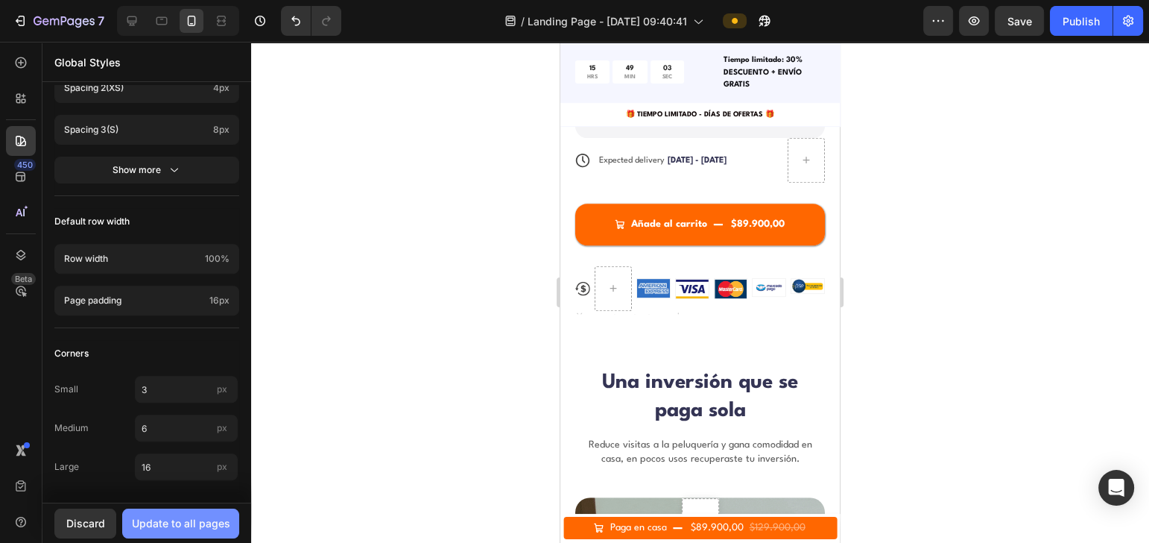
click at [153, 406] on button "Update to all pages" at bounding box center [180, 523] width 117 height 30
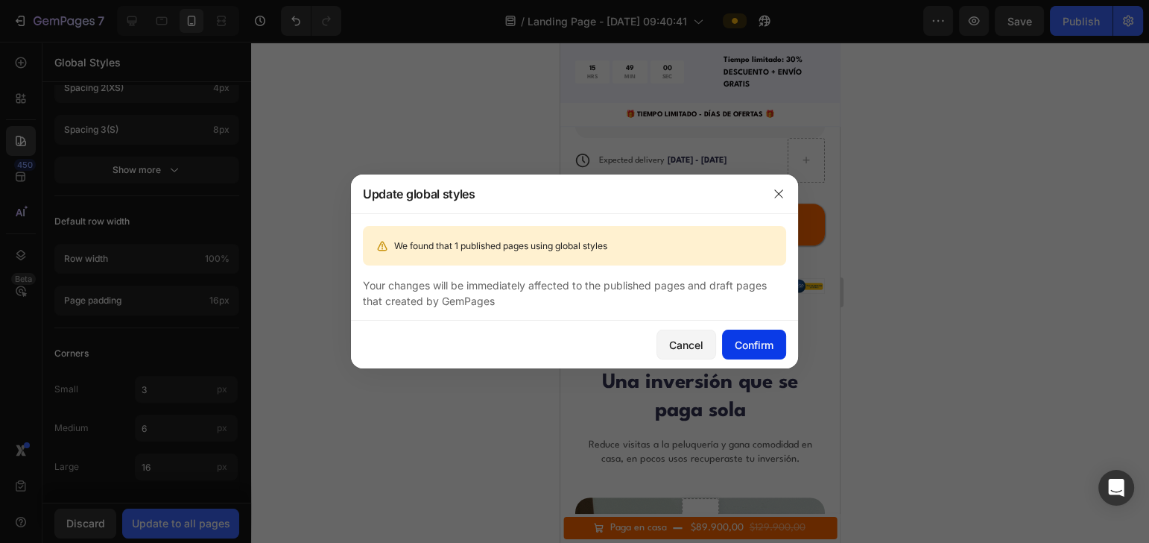
click at [732, 336] on button "Confirm" at bounding box center [754, 344] width 64 height 30
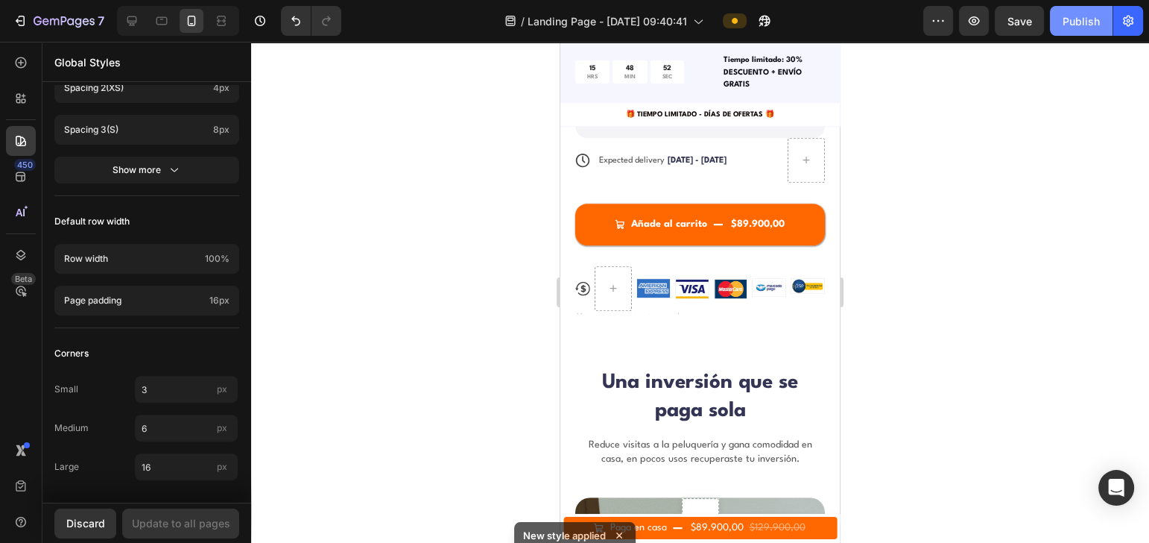
click at [861, 26] on div "Publish" at bounding box center [1081, 21] width 37 height 16
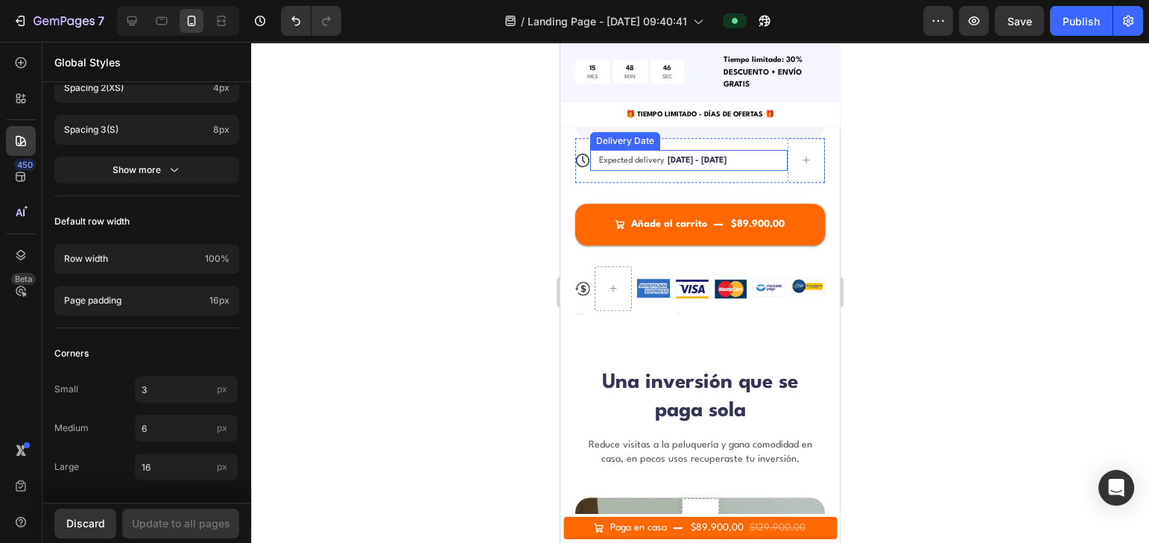
click at [627, 153] on div "Expected delivery [DATE] - [DATE]" at bounding box center [682, 160] width 169 height 21
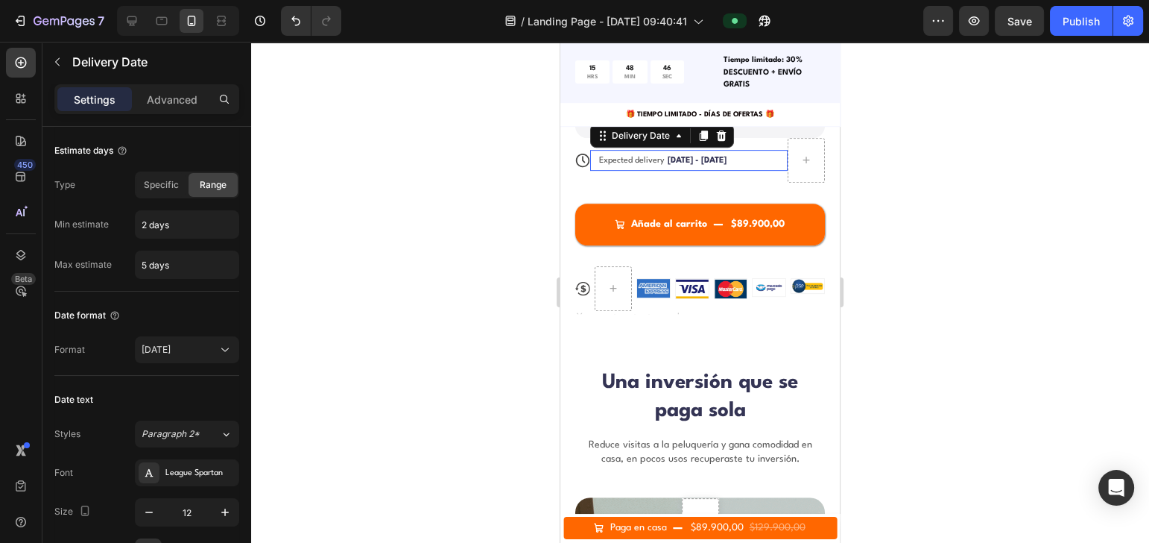
click at [628, 151] on div "Expected delivery [DATE] - [DATE]" at bounding box center [682, 160] width 169 height 21
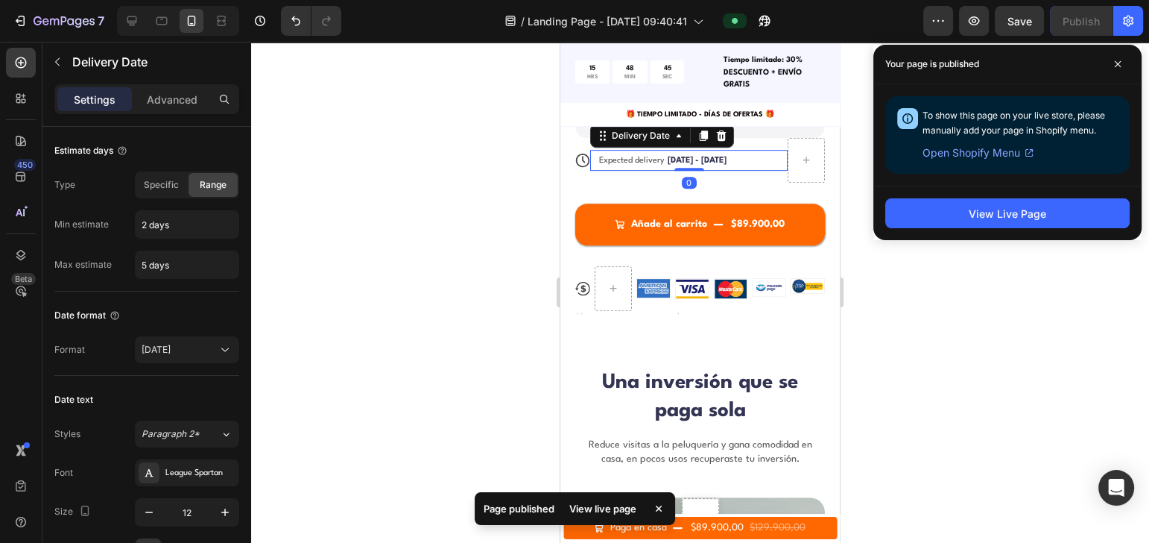
click at [629, 151] on div "Expected delivery [DATE] - [DATE]" at bounding box center [682, 160] width 169 height 21
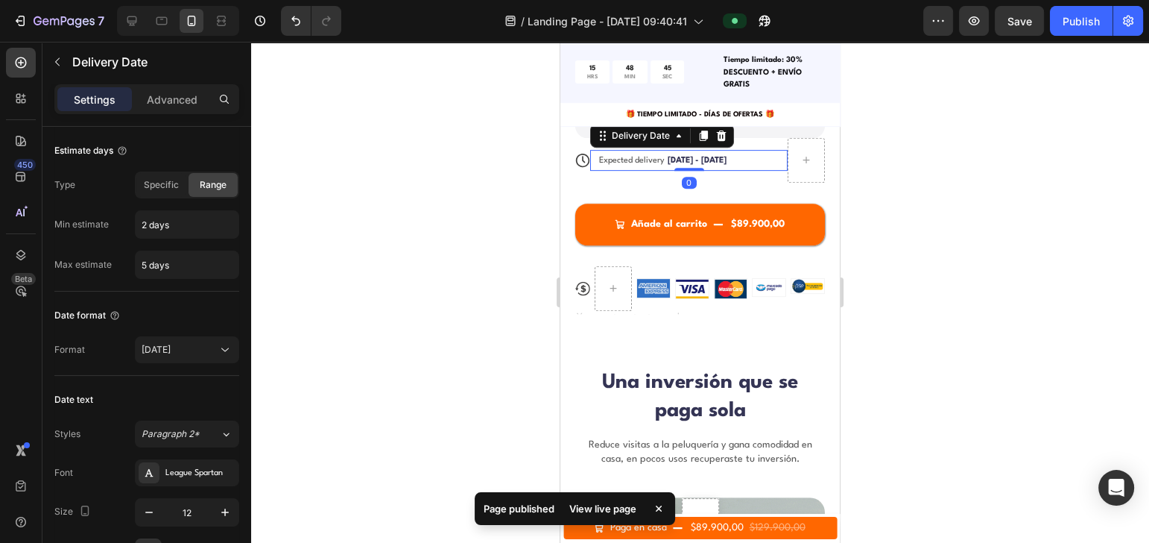
click at [636, 156] on span "Expected delivery" at bounding box center [632, 160] width 66 height 8
click at [660, 156] on span "Expected delivery" at bounding box center [632, 160] width 66 height 8
click at [651, 156] on span "Expected delivery" at bounding box center [632, 160] width 66 height 8
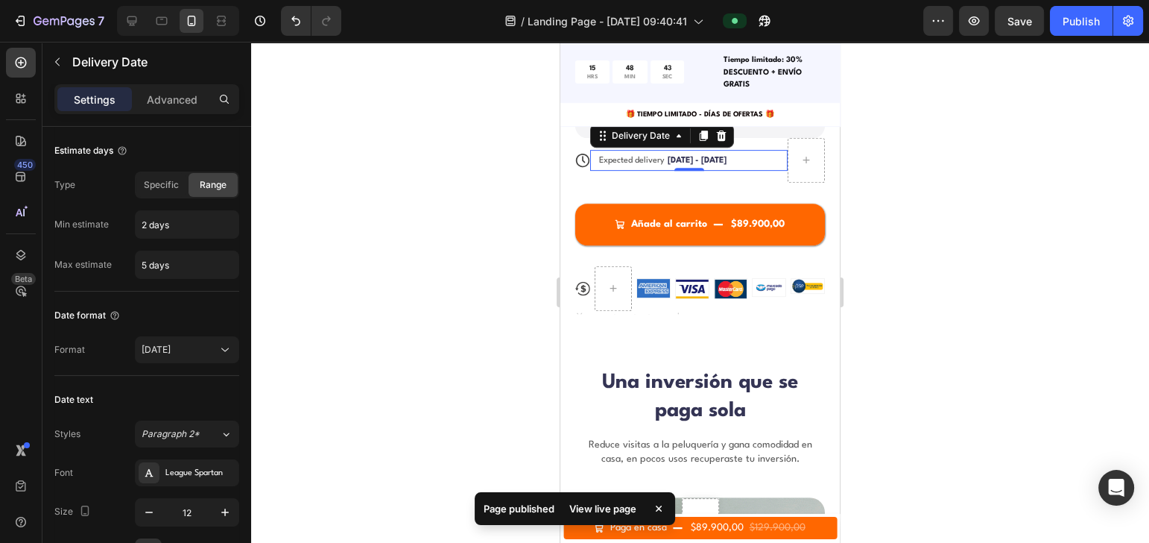
click at [651, 156] on span "Expected delivery" at bounding box center [632, 160] width 66 height 8
click at [861, 174] on div at bounding box center [700, 292] width 898 height 501
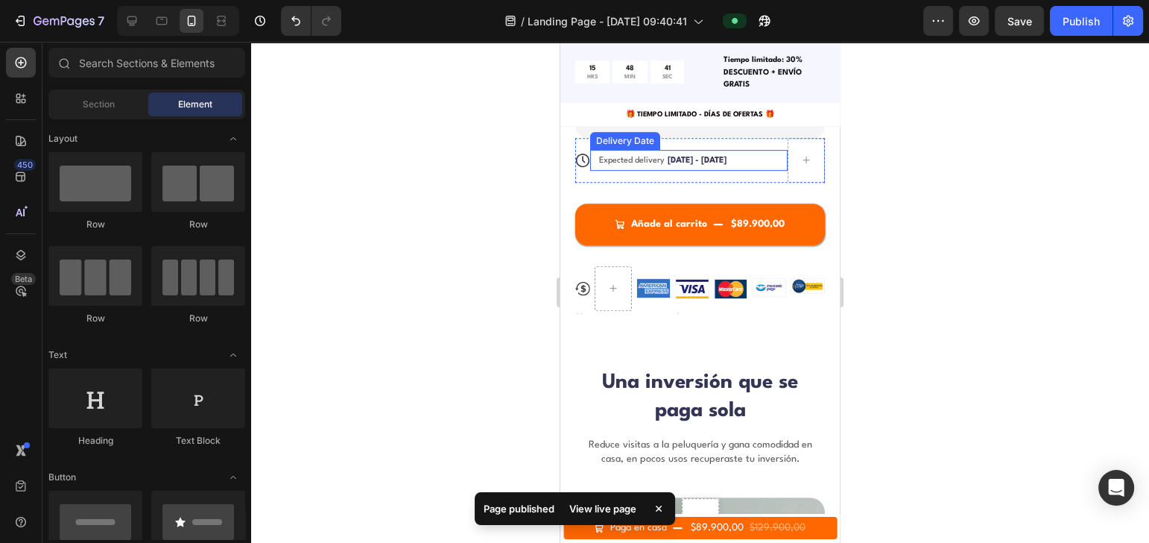
click at [637, 156] on span "Expected delivery" at bounding box center [632, 160] width 66 height 8
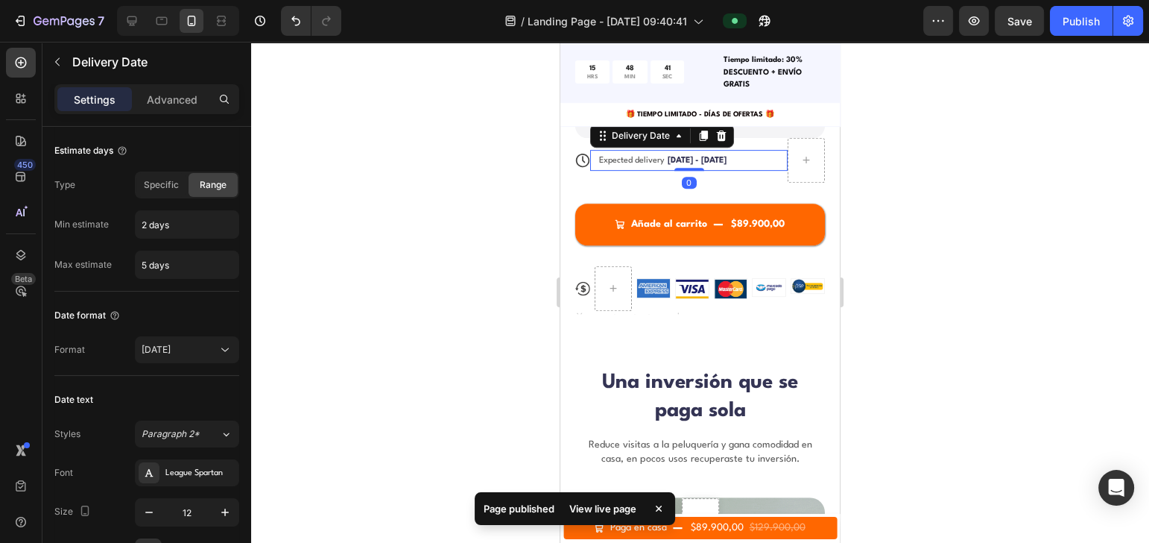
click at [633, 156] on span "Expected delivery" at bounding box center [632, 160] width 66 height 8
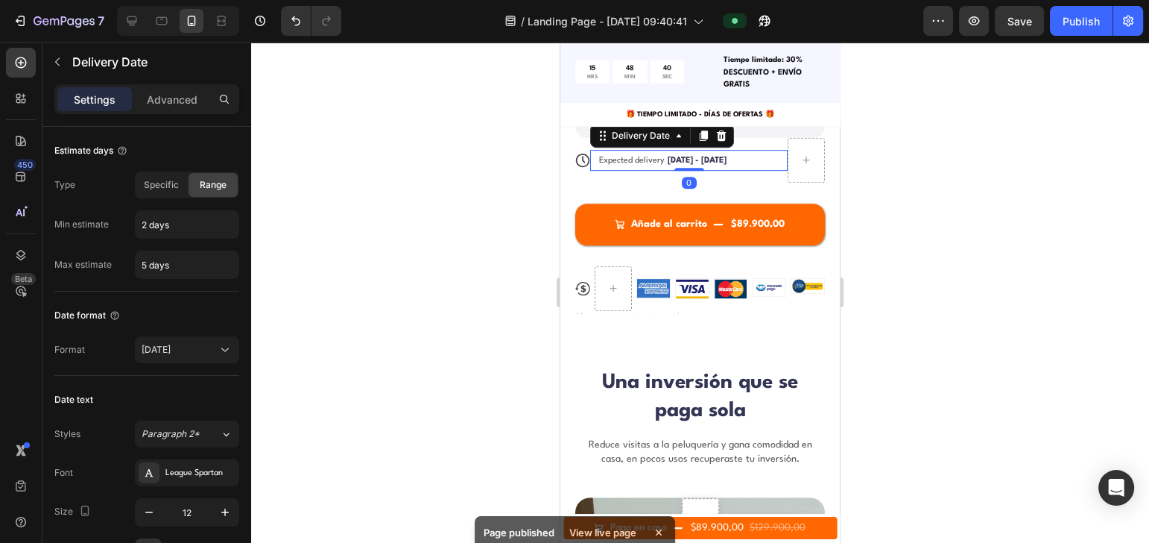
click at [633, 156] on span "Expected delivery" at bounding box center [632, 160] width 66 height 8
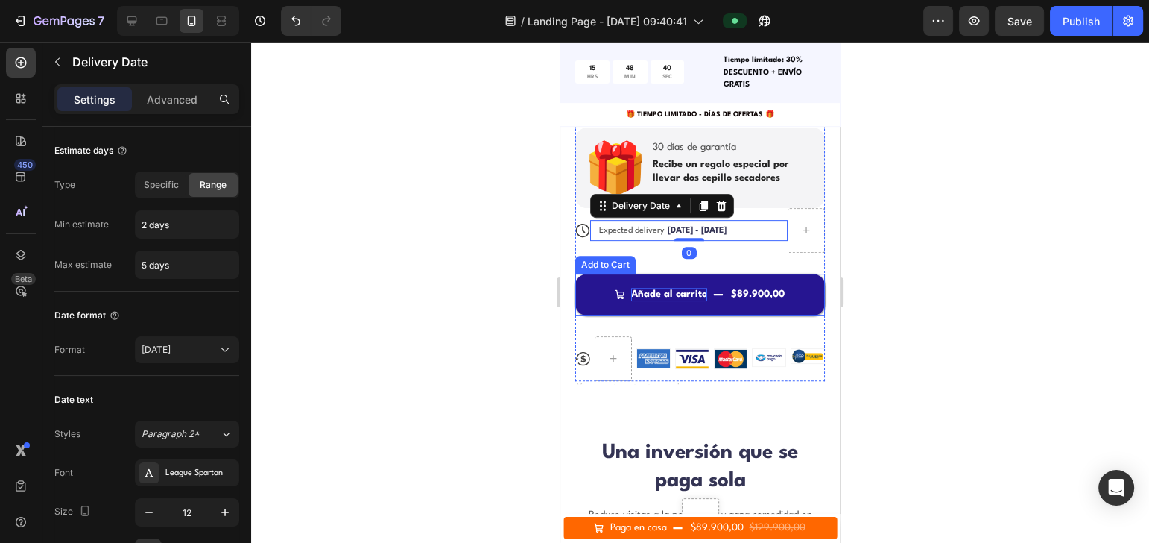
scroll to position [595, 0]
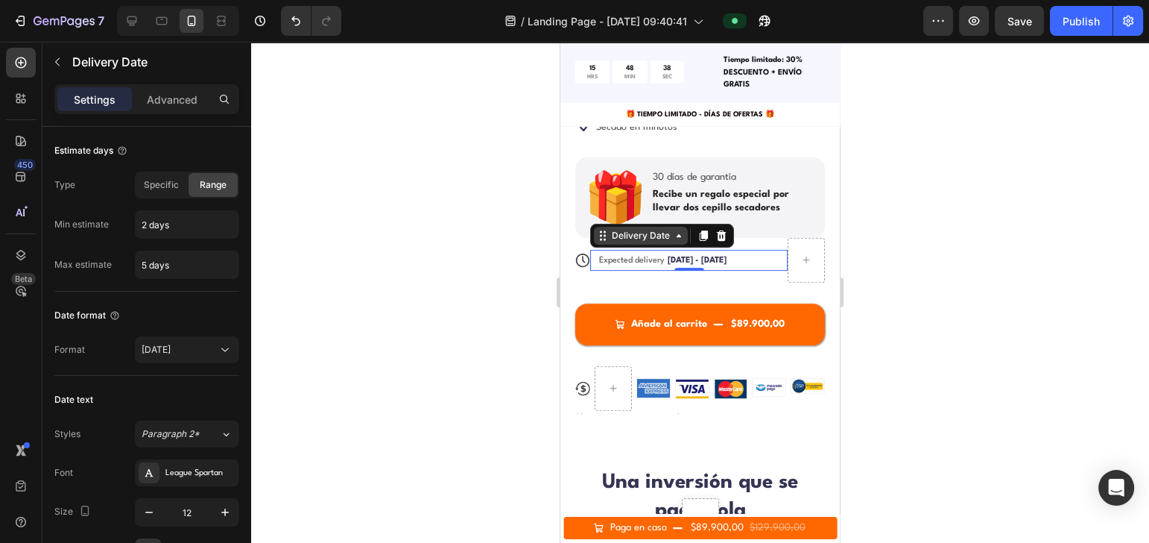
click at [671, 229] on div "Delivery Date" at bounding box center [641, 235] width 64 height 13
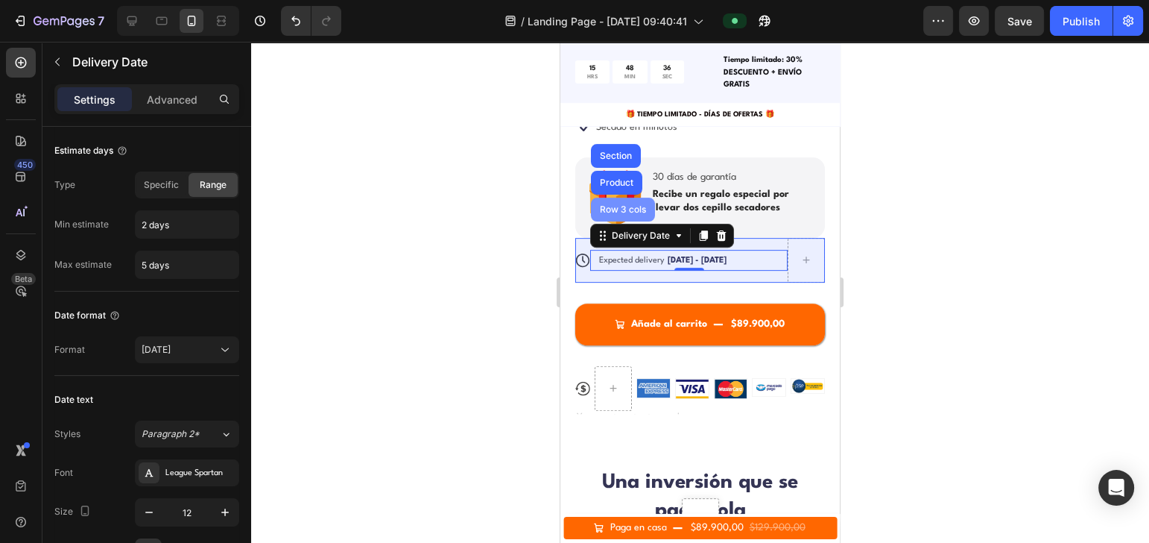
click at [622, 205] on div "Row 3 cols" at bounding box center [623, 209] width 52 height 9
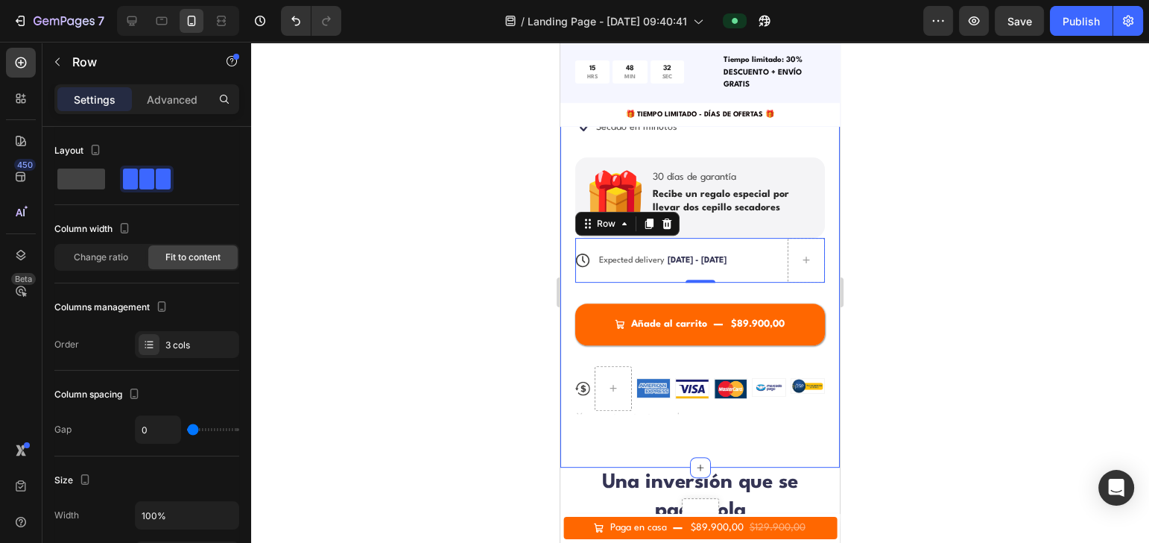
click at [861, 279] on div at bounding box center [700, 292] width 898 height 501
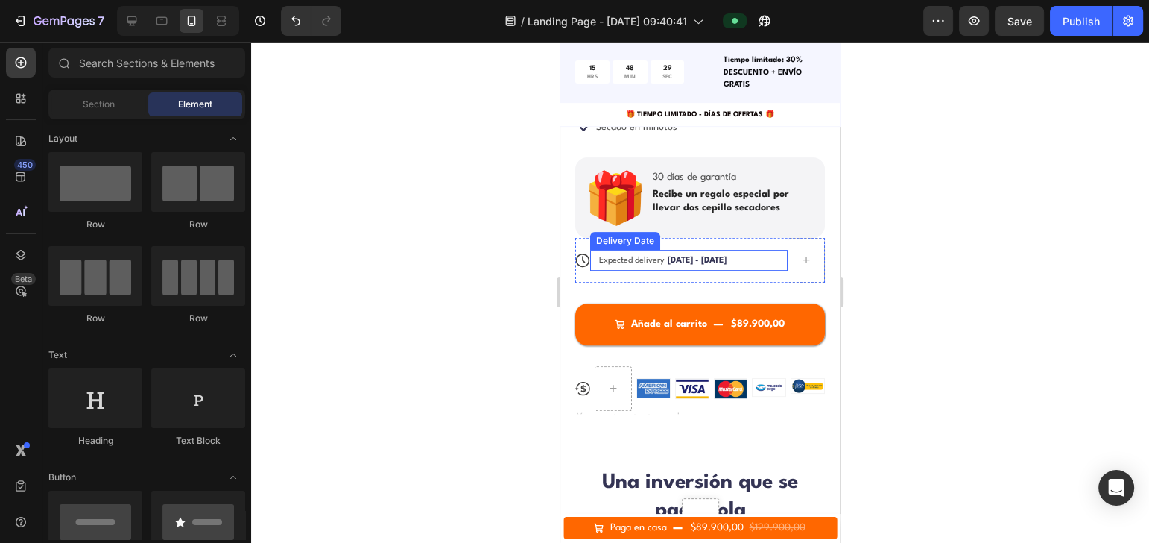
click at [673, 256] on span "[DATE] - [DATE]" at bounding box center [697, 260] width 59 height 8
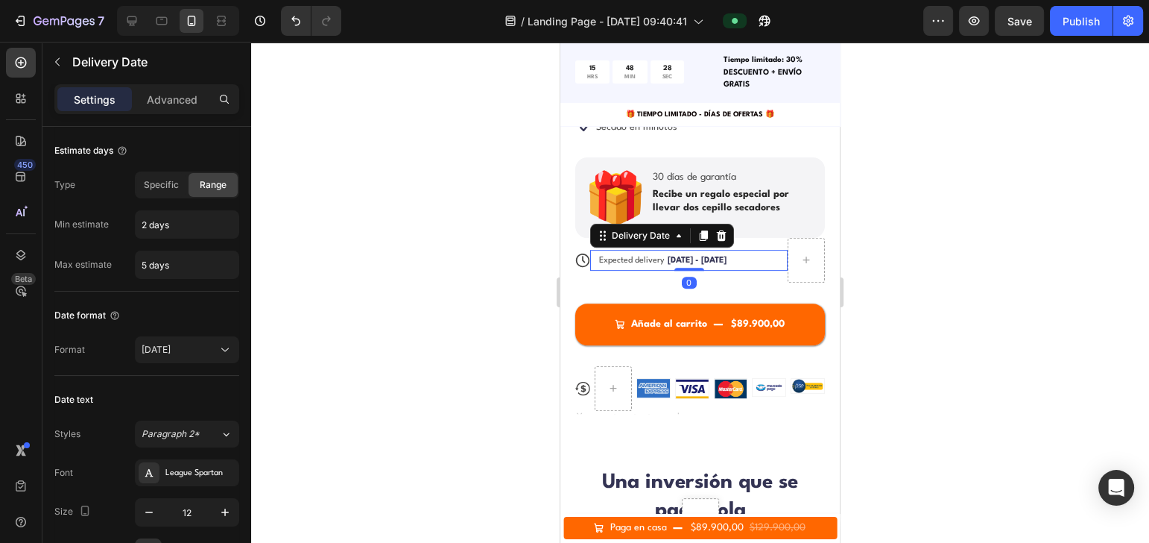
click at [647, 256] on span "Expected delivery" at bounding box center [632, 260] width 66 height 8
click at [667, 229] on div "Delivery Date" at bounding box center [641, 235] width 64 height 13
click at [293, 256] on div at bounding box center [700, 292] width 898 height 501
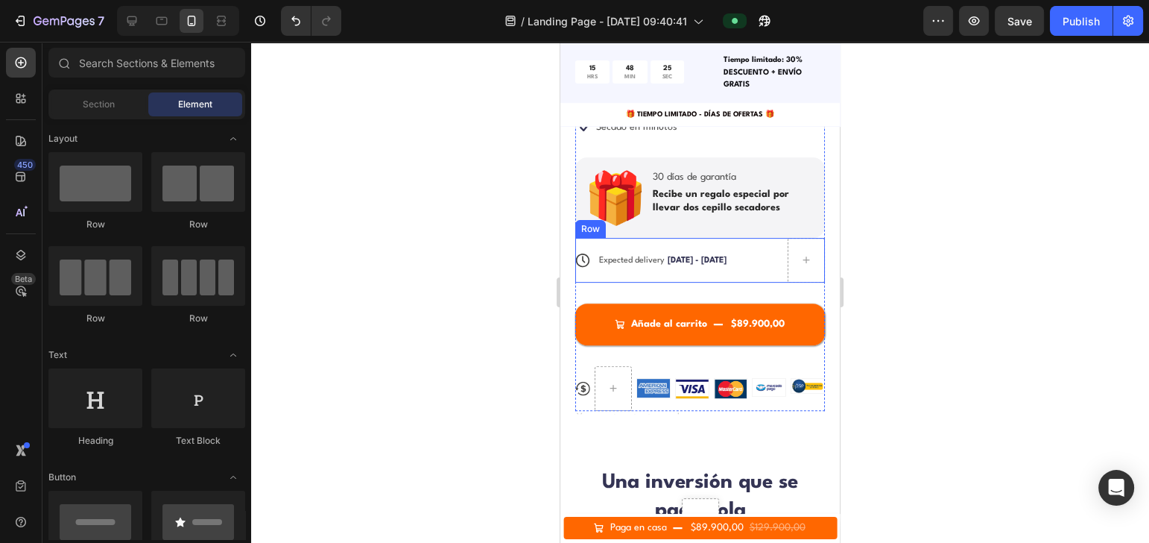
click at [657, 256] on span "Expected delivery" at bounding box center [632, 260] width 66 height 8
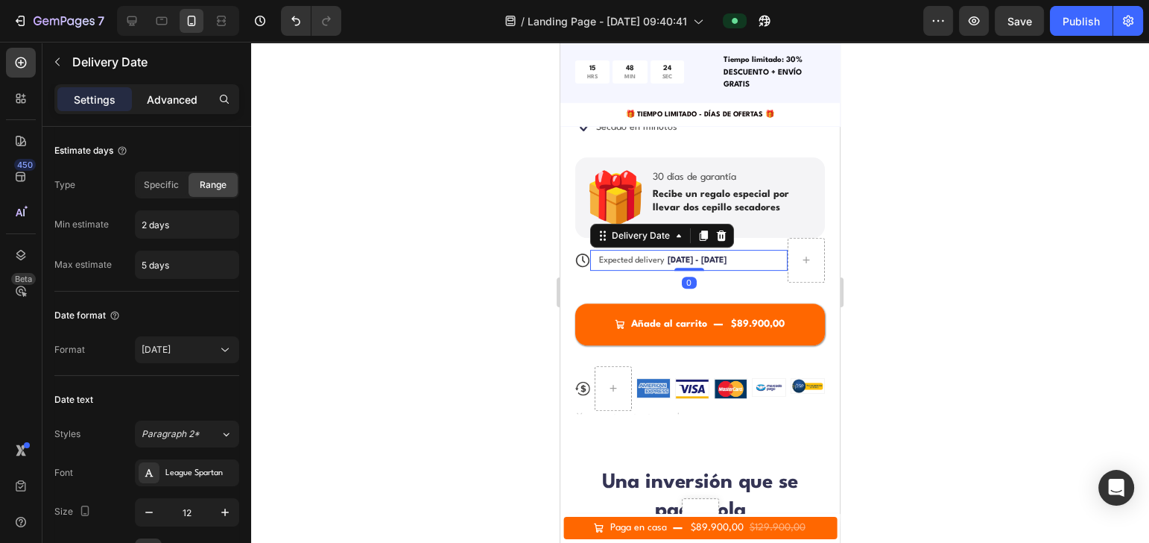
click at [142, 100] on div "Advanced" at bounding box center [172, 99] width 75 height 24
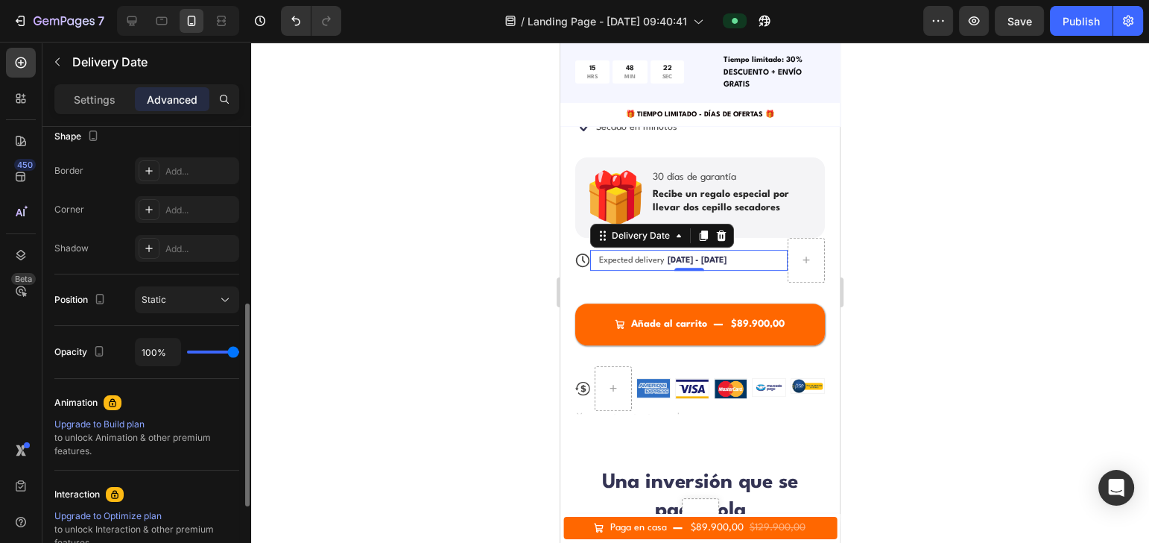
scroll to position [574, 0]
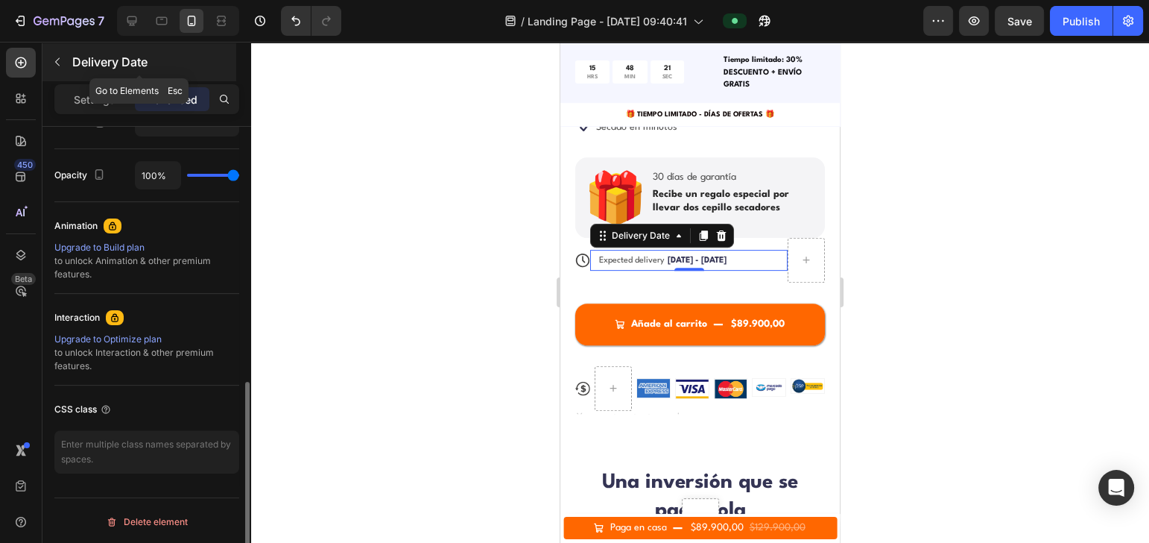
click at [89, 64] on p "Delivery Date" at bounding box center [152, 62] width 161 height 18
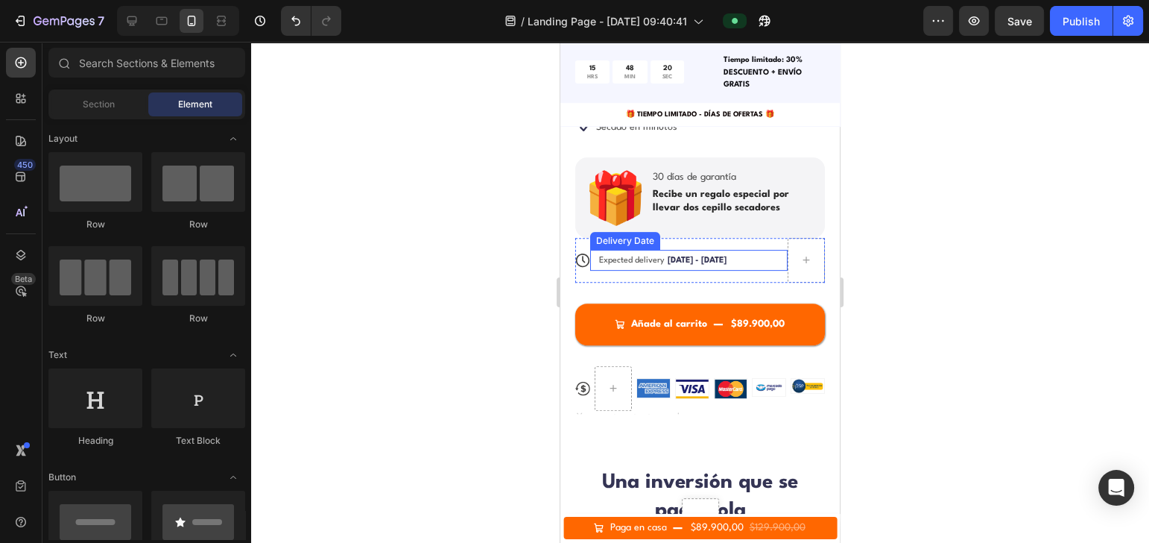
click at [655, 250] on div "Expected delivery [DATE] - [DATE]" at bounding box center [682, 260] width 169 height 21
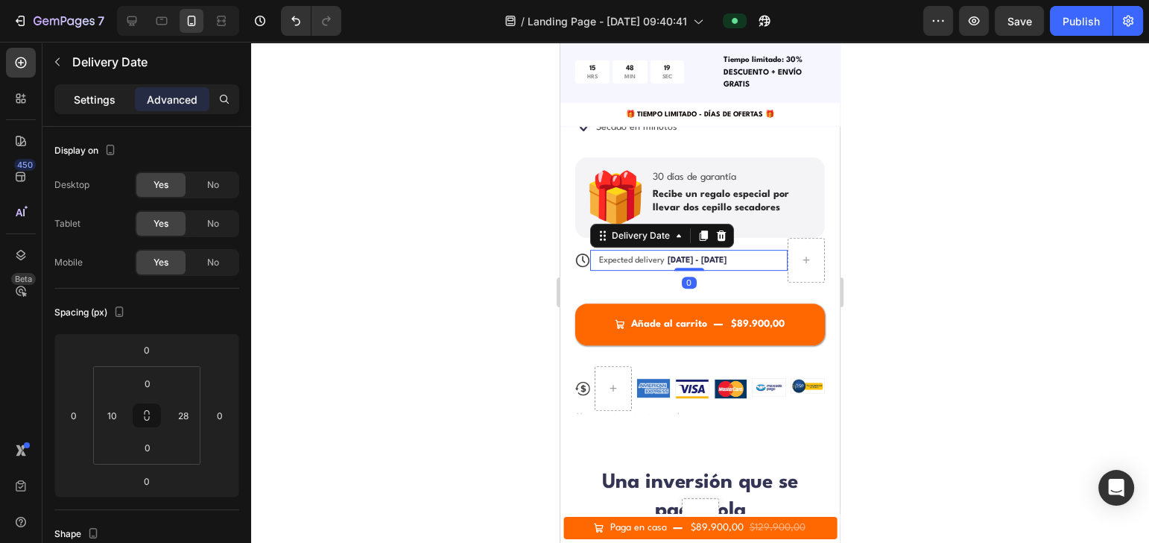
click at [83, 107] on div "Settings" at bounding box center [94, 99] width 75 height 24
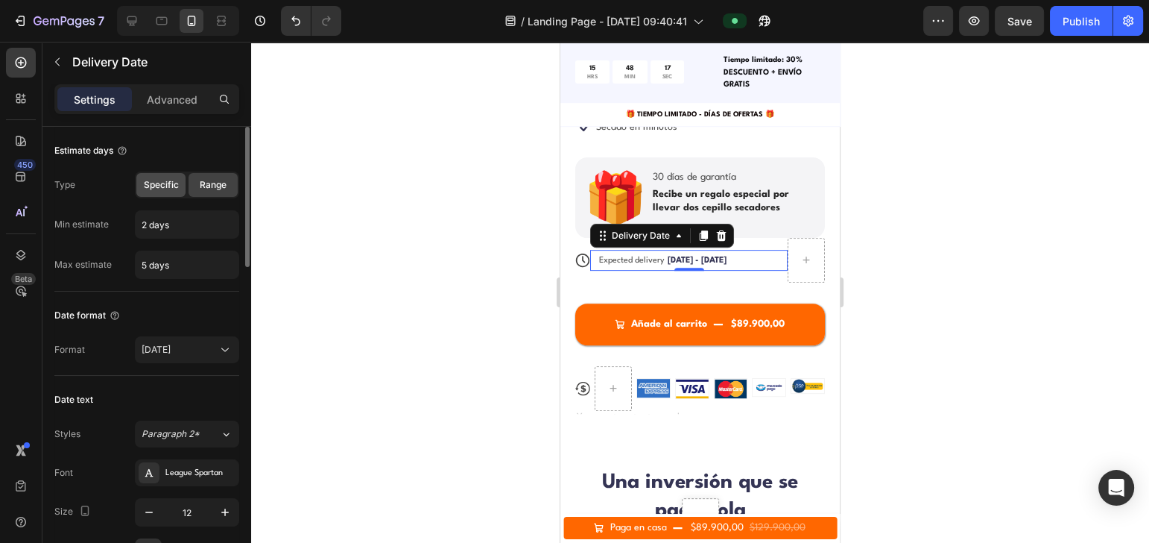
click at [156, 188] on span "Specific" at bounding box center [161, 184] width 35 height 13
type input "5 days"
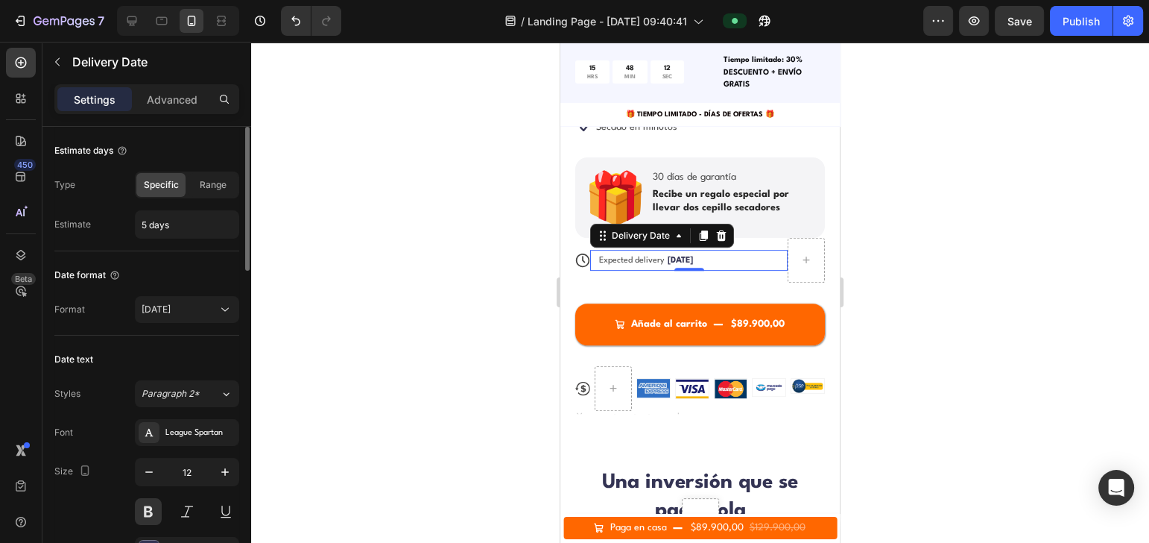
click at [221, 302] on icon at bounding box center [225, 309] width 15 height 15
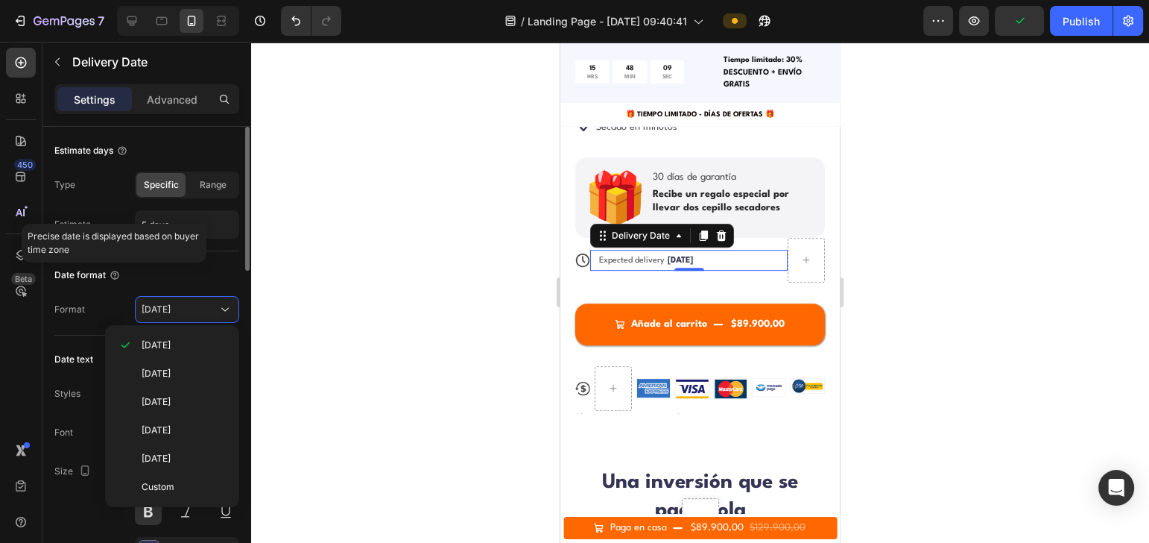
click at [102, 191] on div "Type Specific Range" at bounding box center [146, 184] width 185 height 27
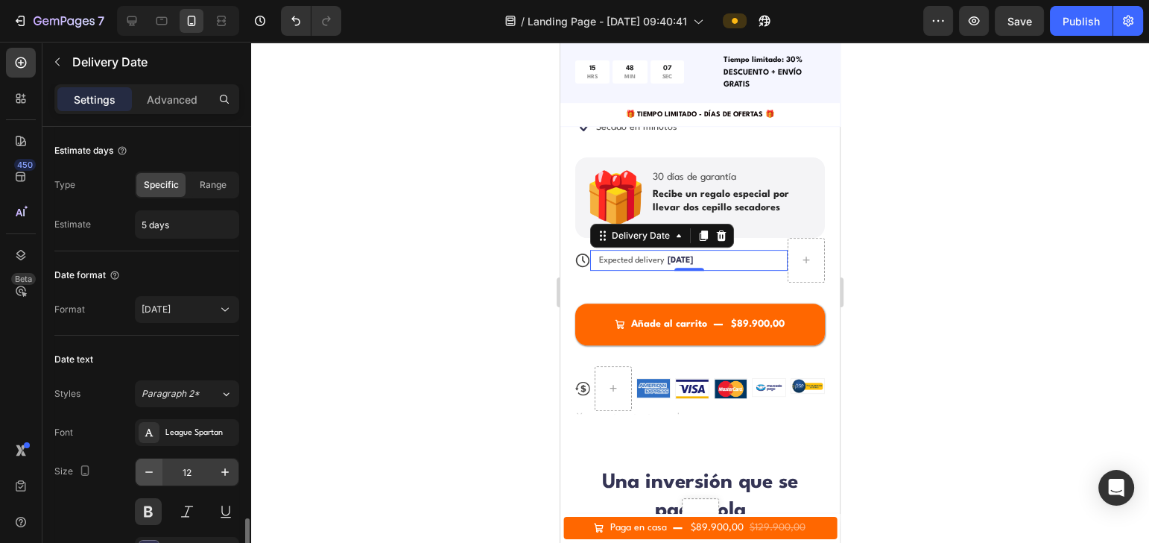
scroll to position [297, 0]
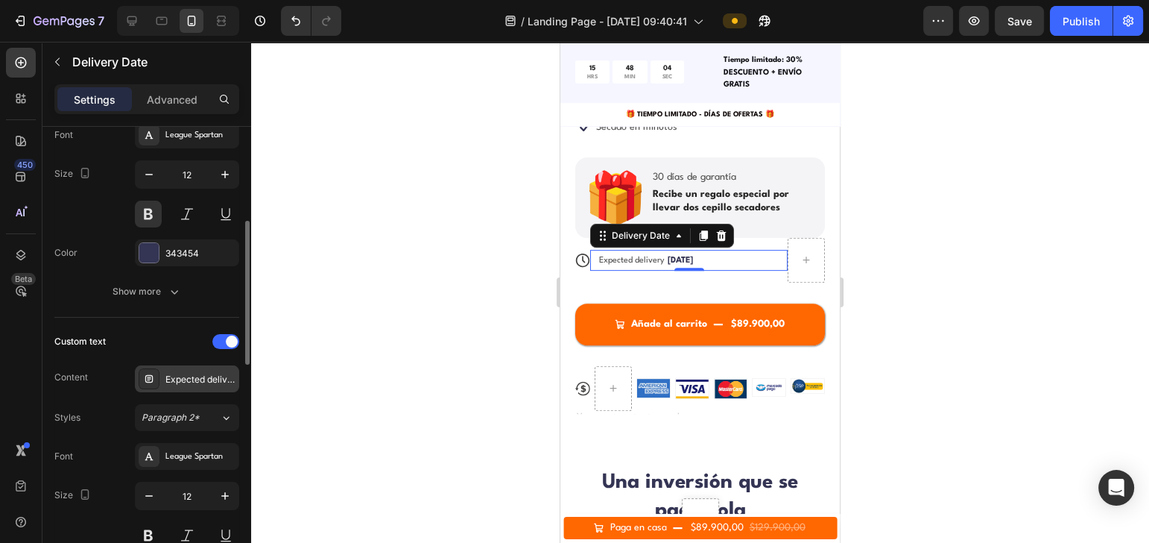
click at [195, 379] on div "Expected delivery" at bounding box center [200, 379] width 70 height 13
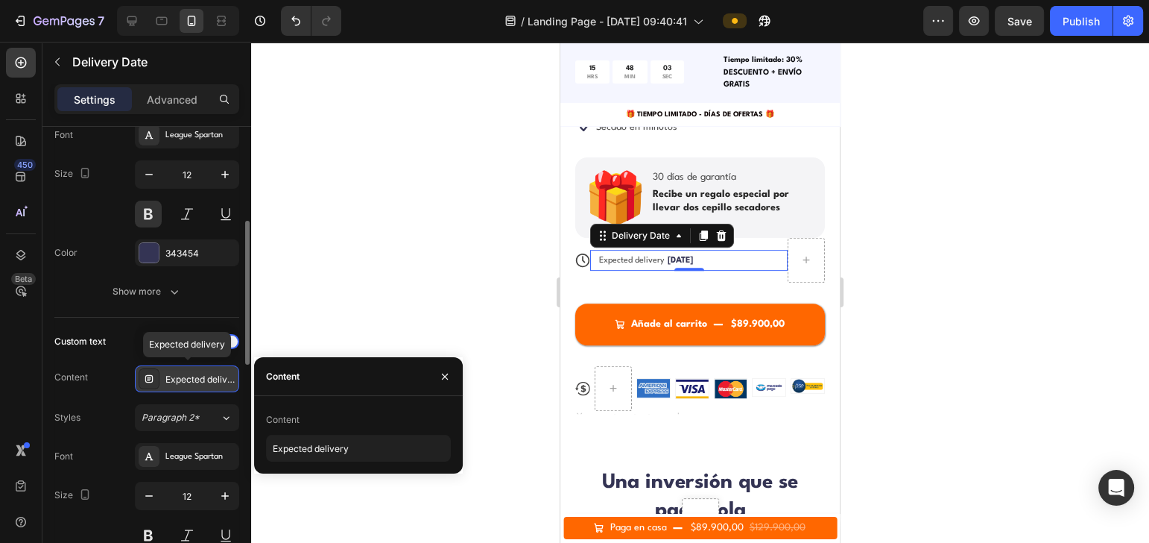
click at [177, 375] on div "Expected delivery" at bounding box center [200, 379] width 70 height 13
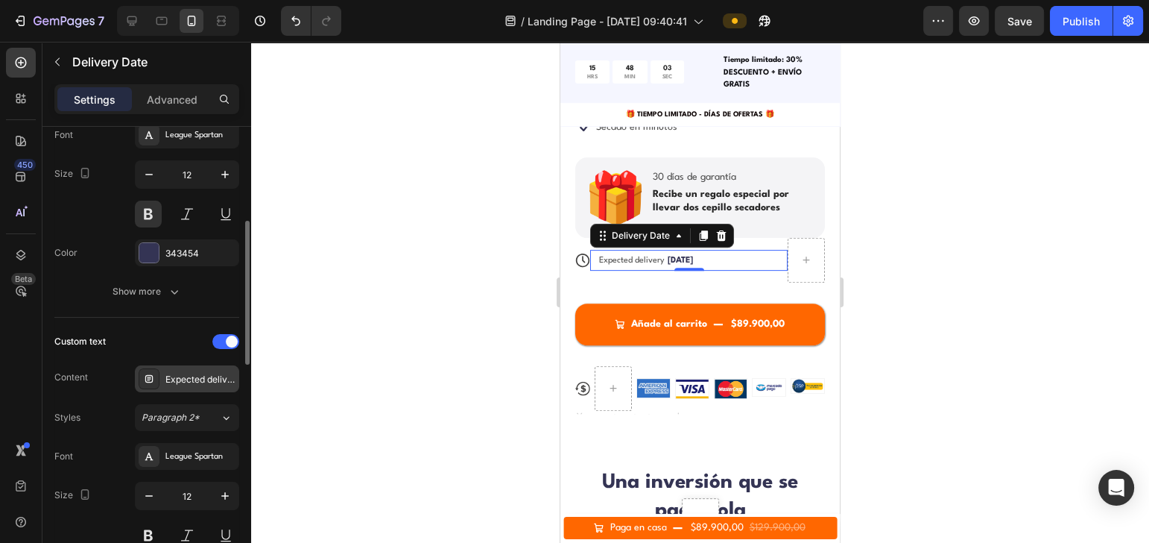
click at [186, 373] on div "Expected delivery" at bounding box center [200, 379] width 70 height 13
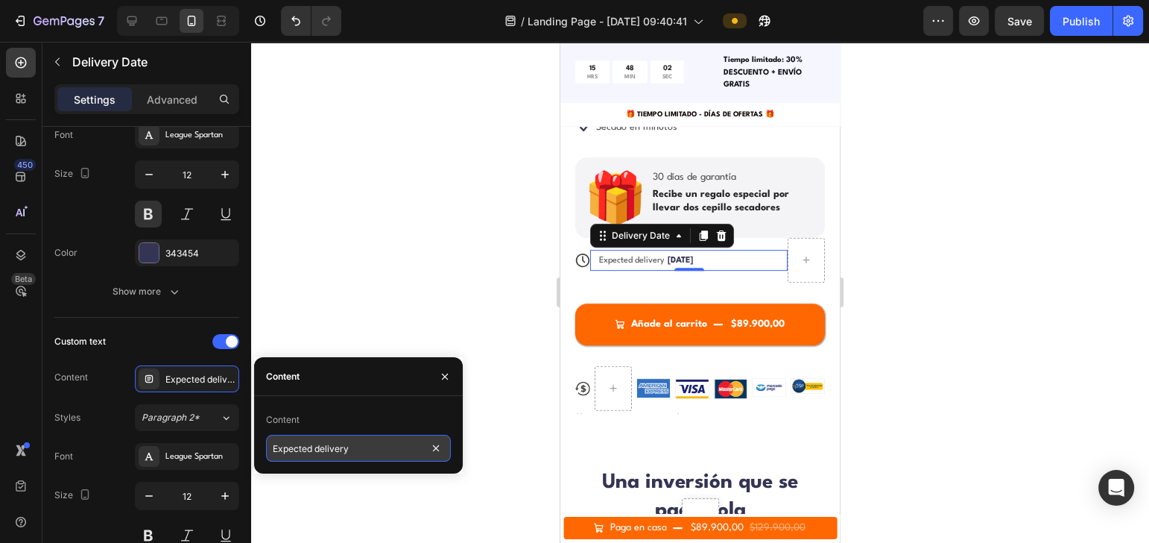
click at [327, 406] on input "Expected delivery" at bounding box center [358, 447] width 185 height 27
type input "e"
type input "Entrega estimada"
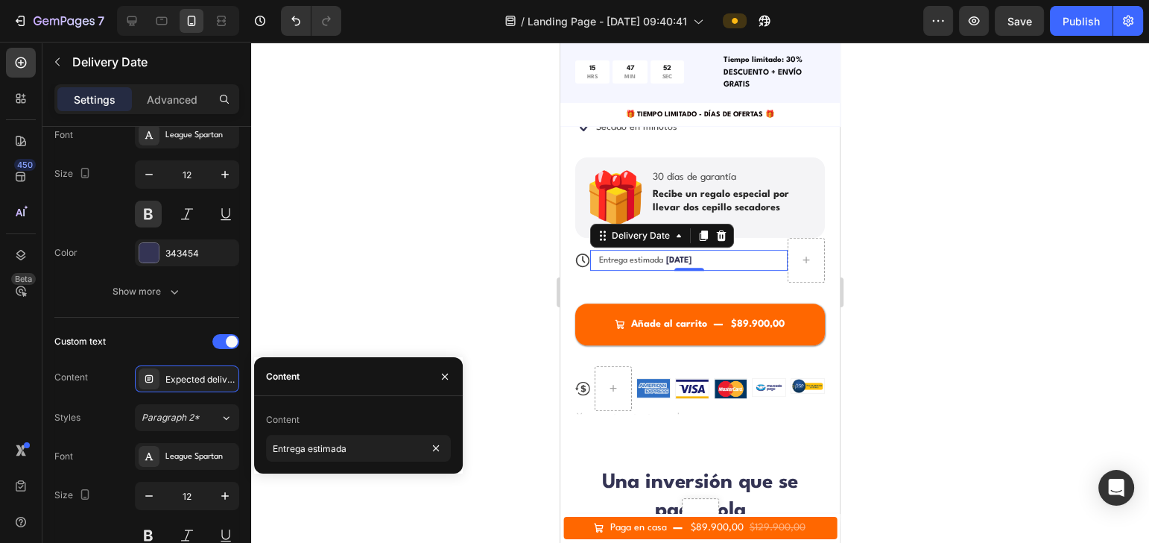
click at [409, 265] on div at bounding box center [700, 292] width 898 height 501
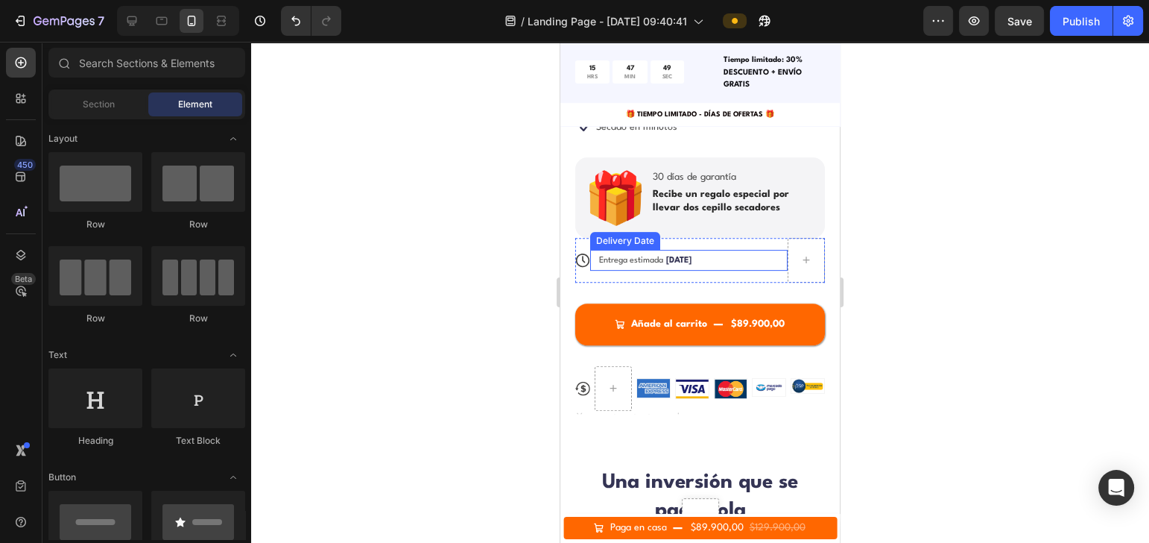
click at [682, 256] on span "[DATE]" at bounding box center [678, 260] width 25 height 8
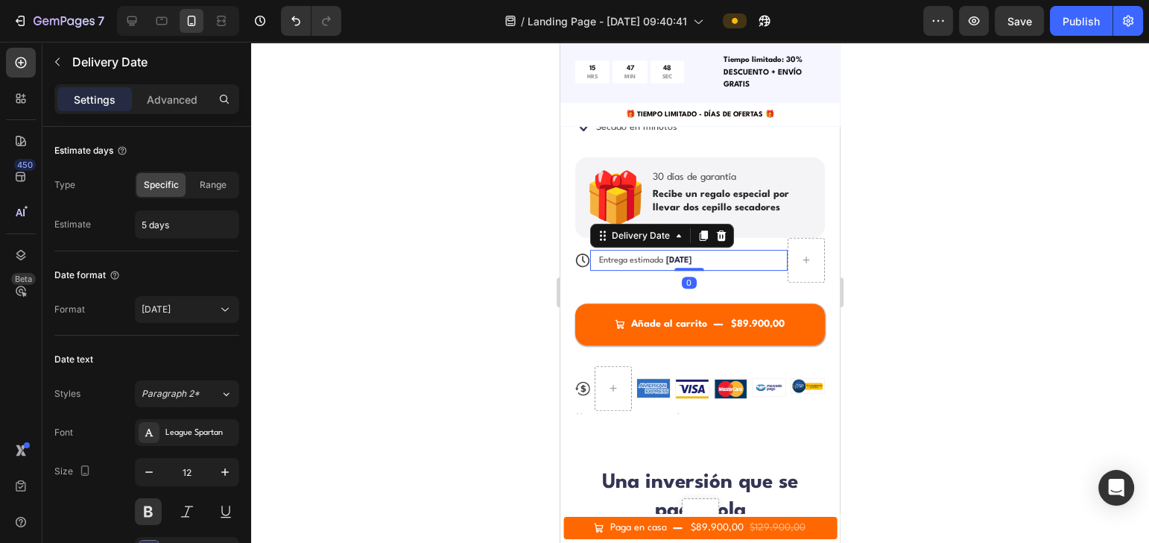
click at [411, 245] on div at bounding box center [700, 292] width 898 height 501
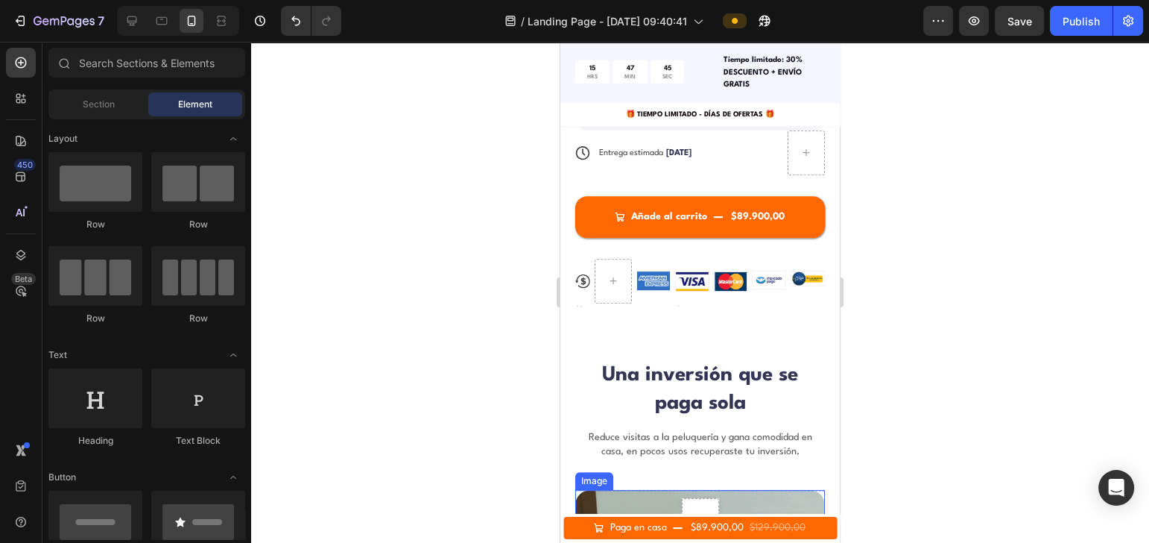
scroll to position [794, 0]
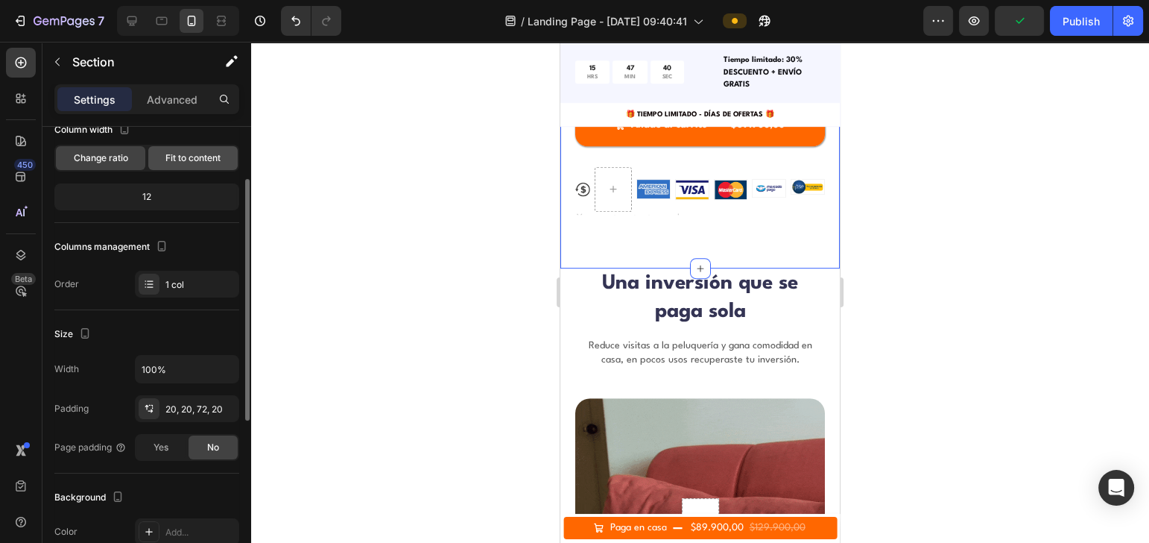
click at [181, 158] on span "Fit to content" at bounding box center [192, 157] width 55 height 13
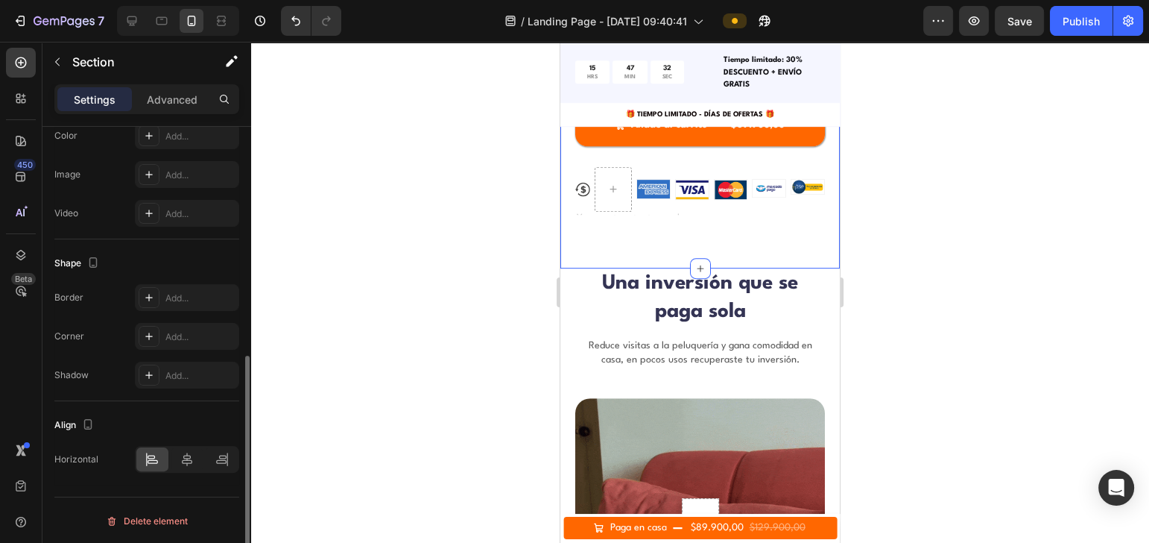
scroll to position [257, 0]
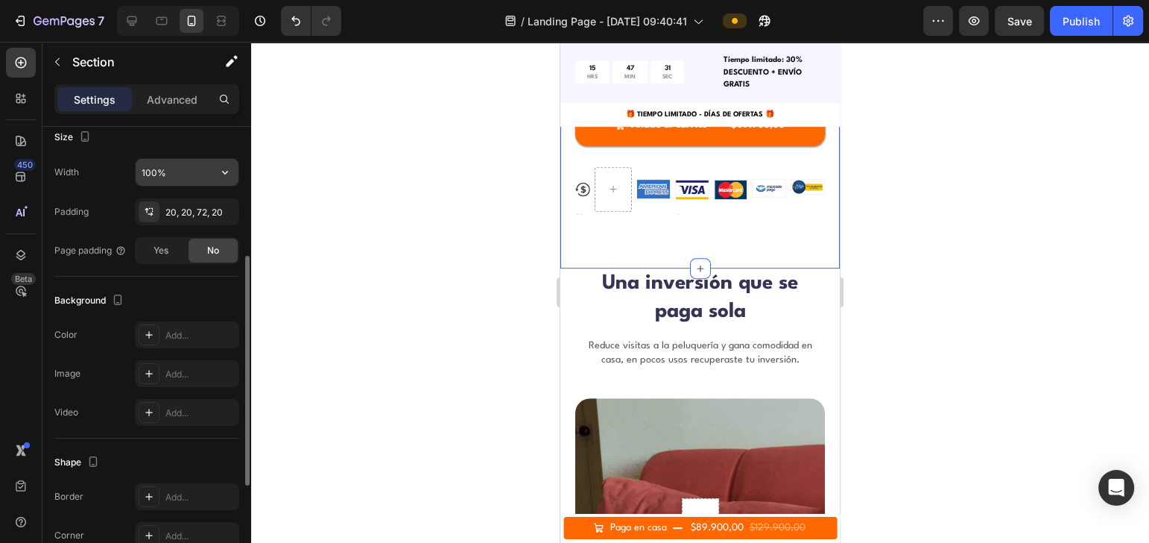
click at [189, 176] on input "100%" at bounding box center [187, 172] width 103 height 27
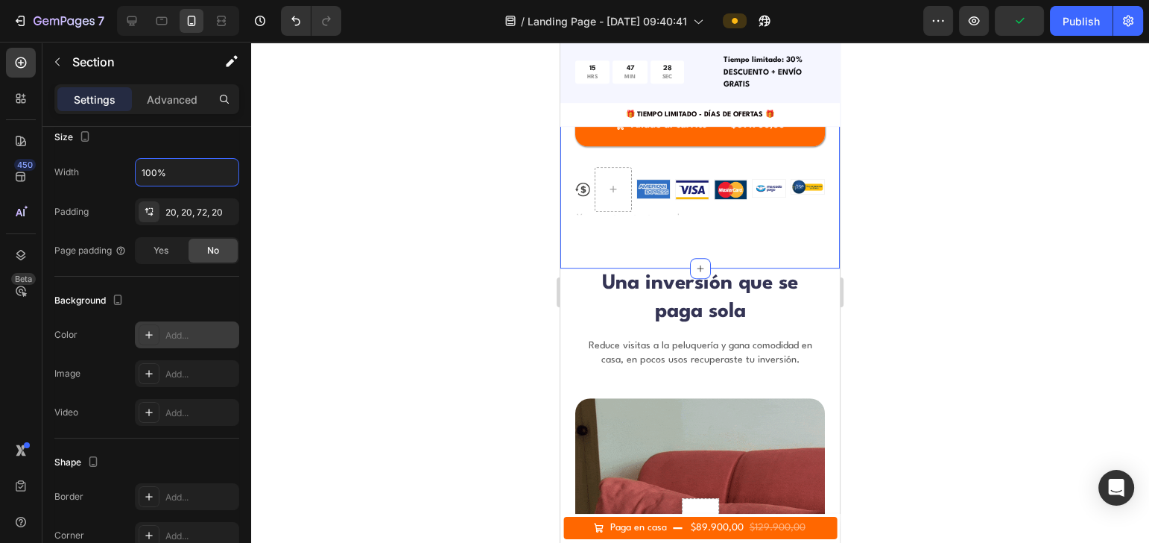
scroll to position [0, 0]
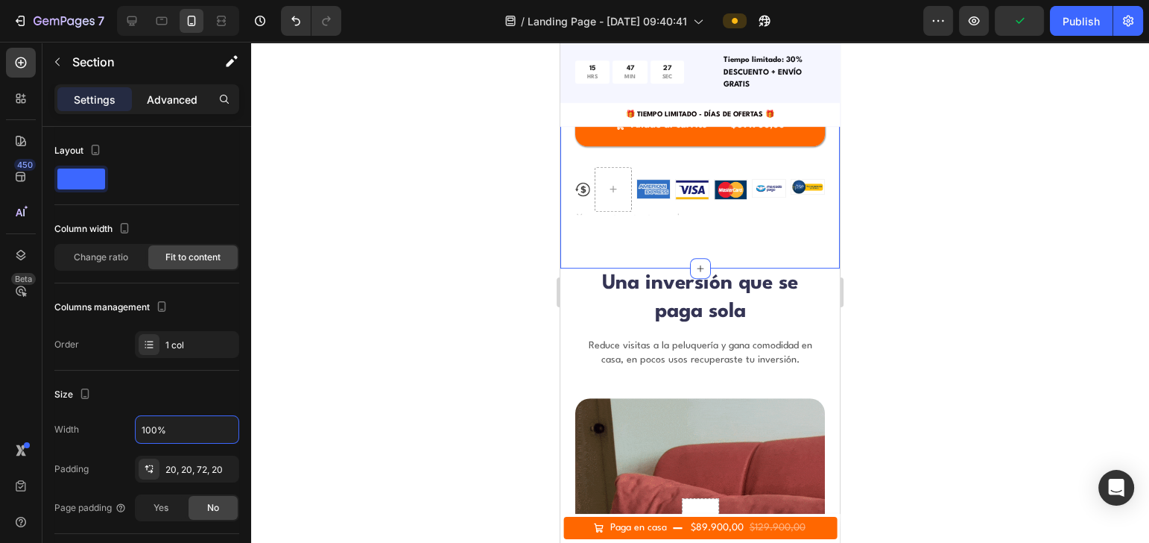
click at [178, 100] on p "Advanced" at bounding box center [172, 100] width 51 height 16
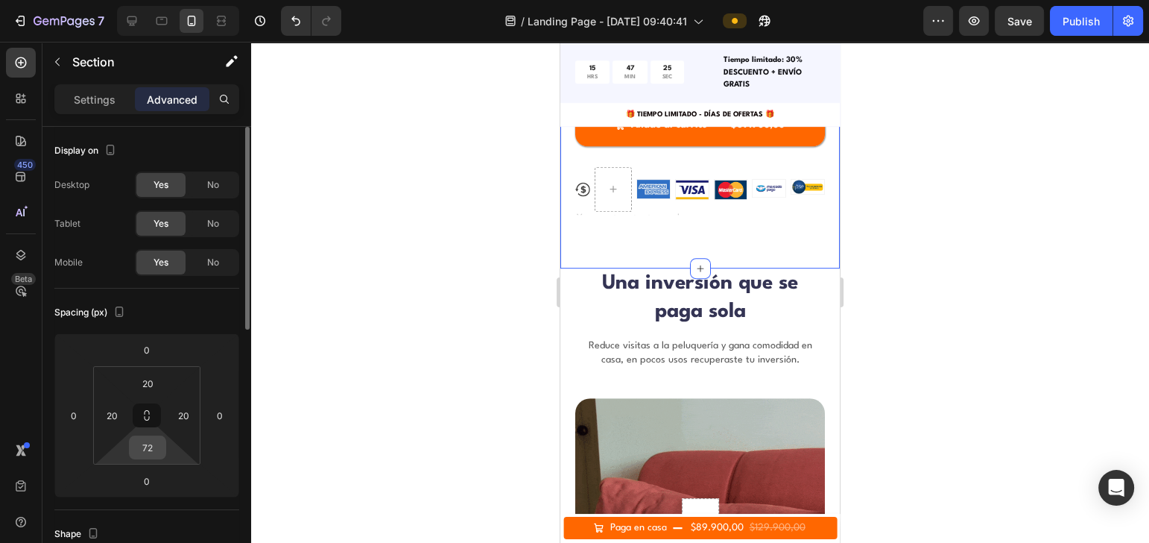
click at [151, 406] on input "72" at bounding box center [148, 447] width 30 height 22
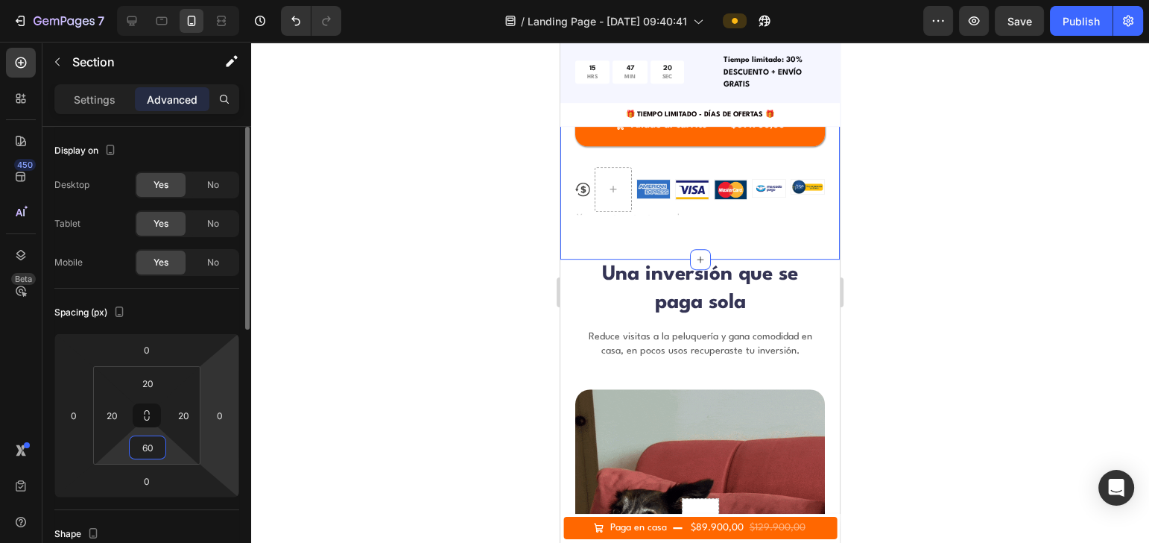
type input "6"
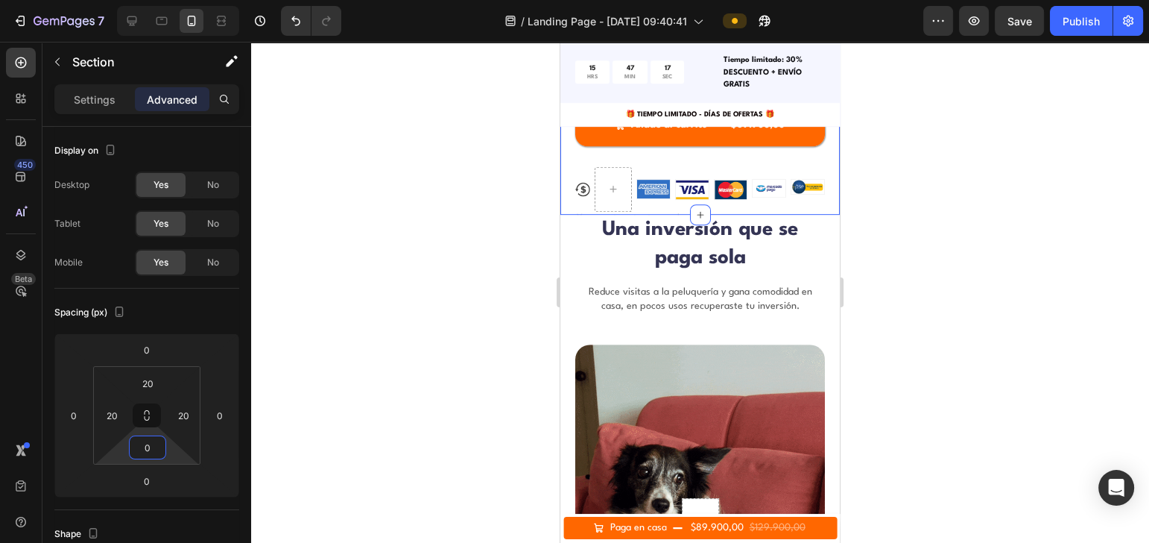
click at [861, 221] on div at bounding box center [700, 292] width 898 height 501
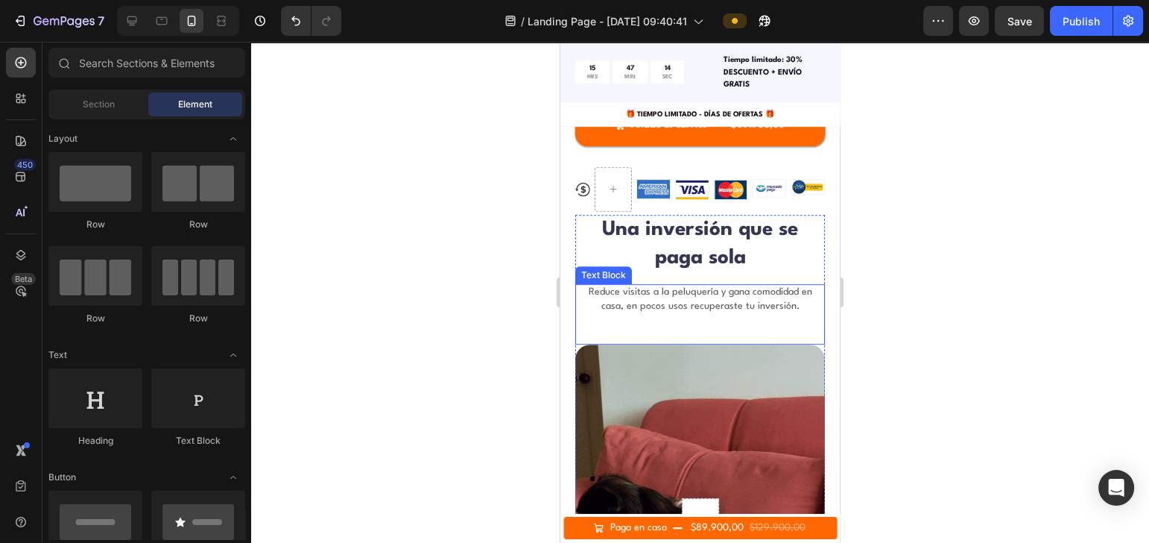
click at [738, 285] on p "Reduce visitas a la peluquería y gana comodidad en casa, en pocos usos recupera…" at bounding box center [700, 298] width 247 height 27
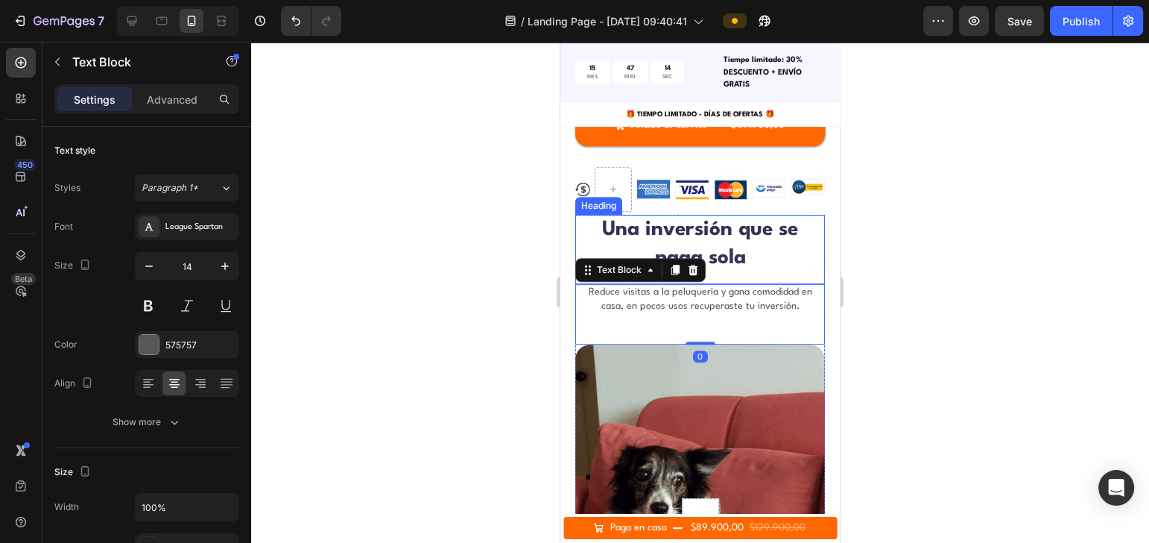
click at [741, 224] on h2 "Una inversión que se paga sola" at bounding box center [700, 244] width 250 height 59
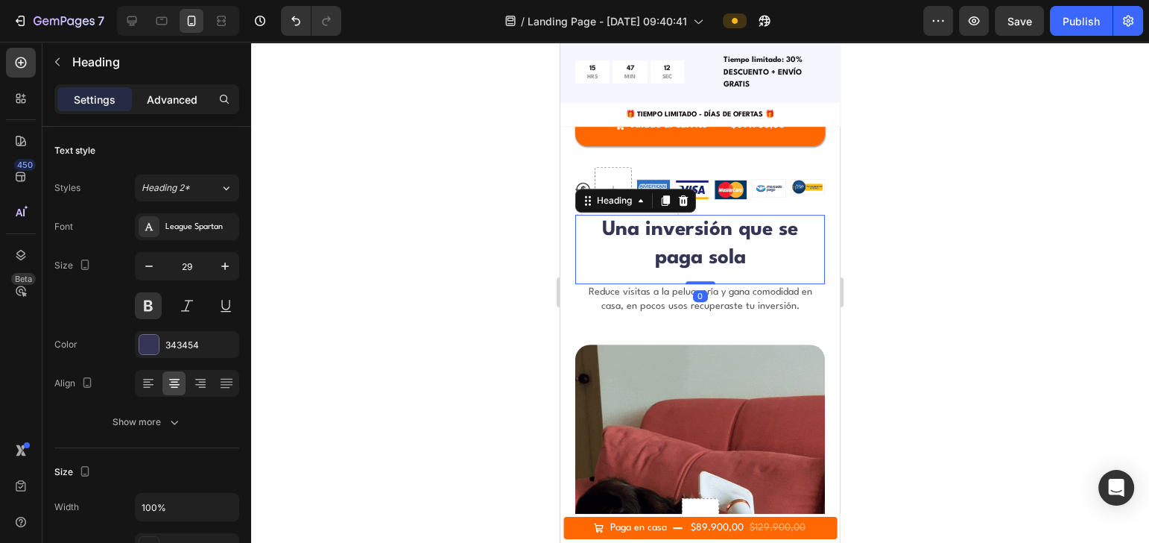
click at [164, 99] on p "Advanced" at bounding box center [172, 100] width 51 height 16
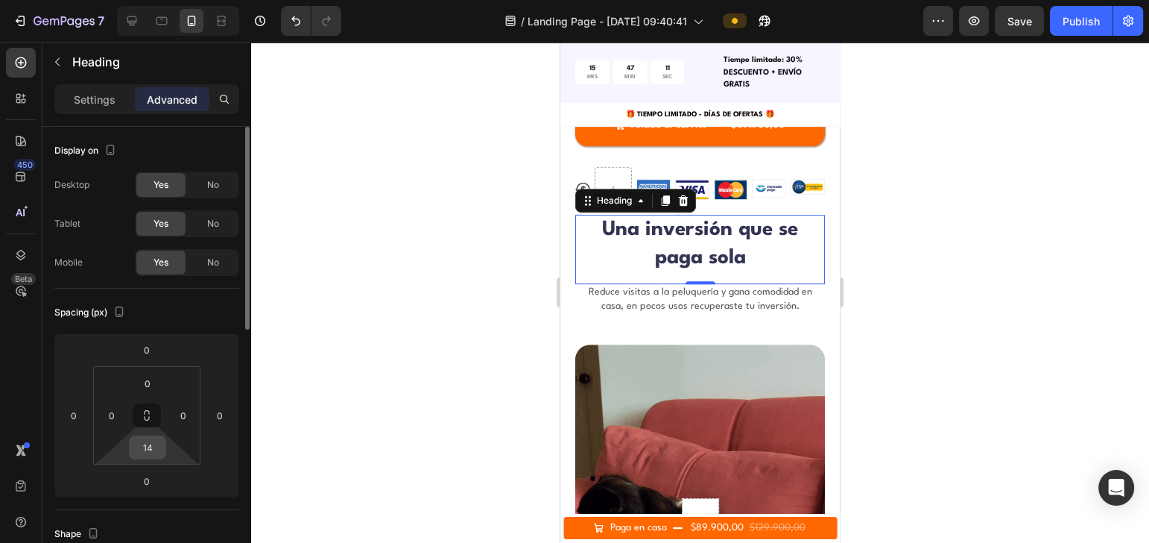
click at [139, 406] on input "14" at bounding box center [148, 447] width 30 height 22
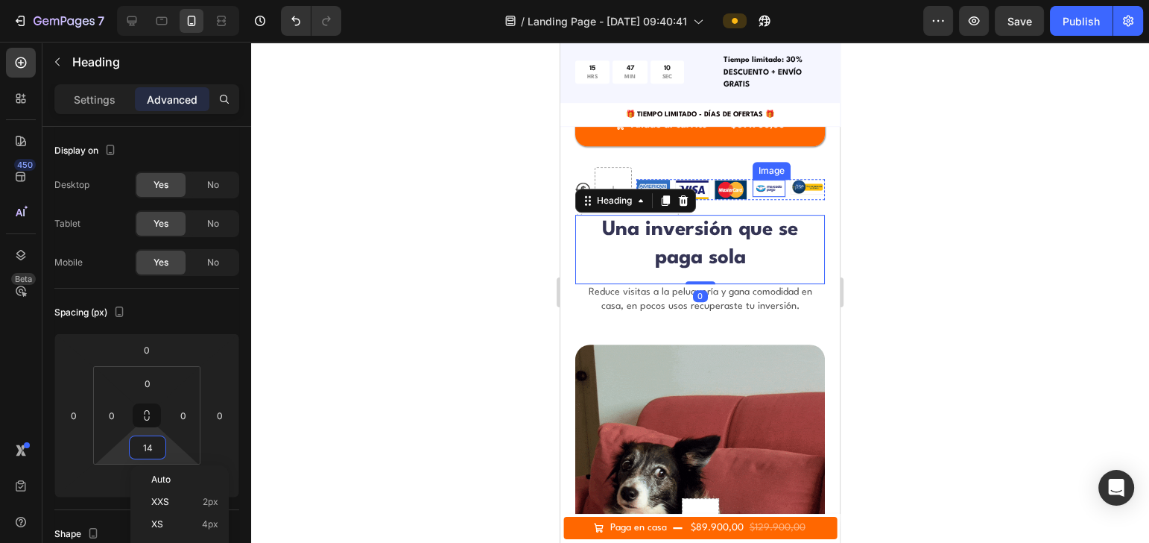
click at [767, 180] on img at bounding box center [769, 188] width 33 height 17
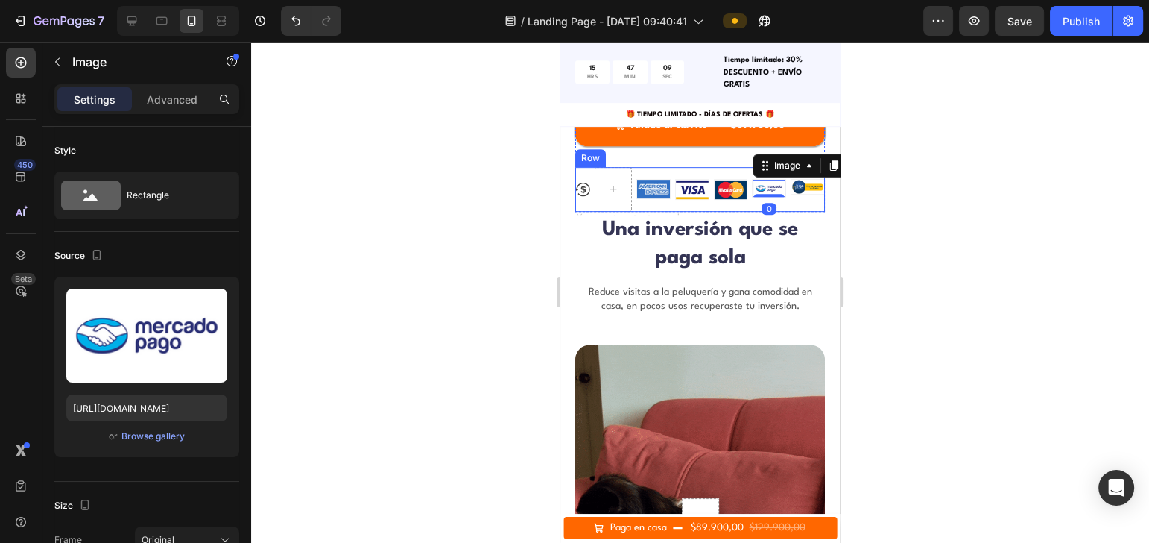
click at [703, 191] on div "Image Image Image Image 0 Image Row" at bounding box center [730, 189] width 189 height 45
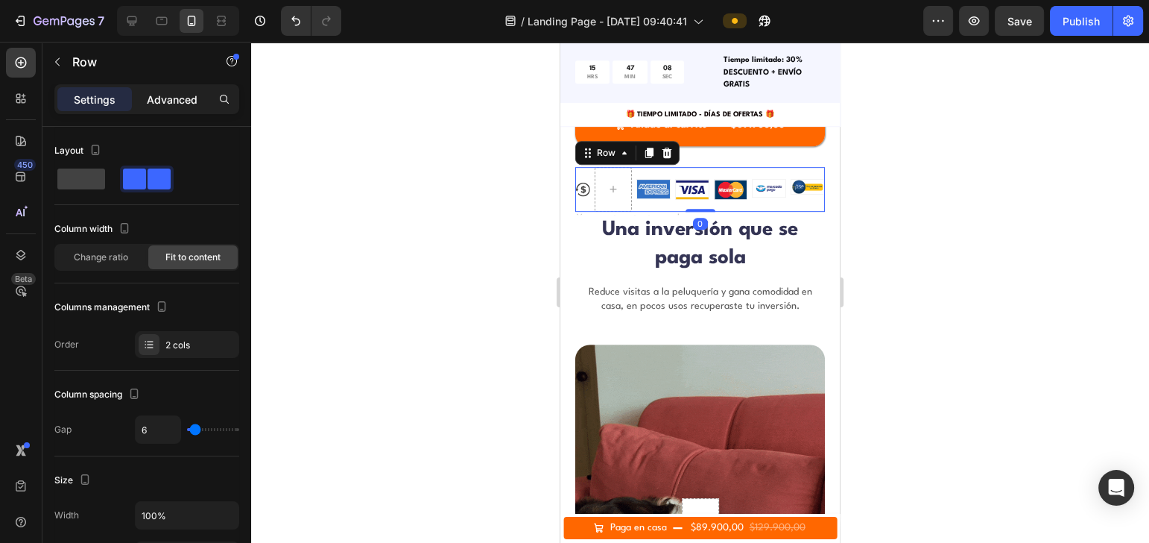
click at [177, 107] on div "Advanced" at bounding box center [172, 99] width 75 height 24
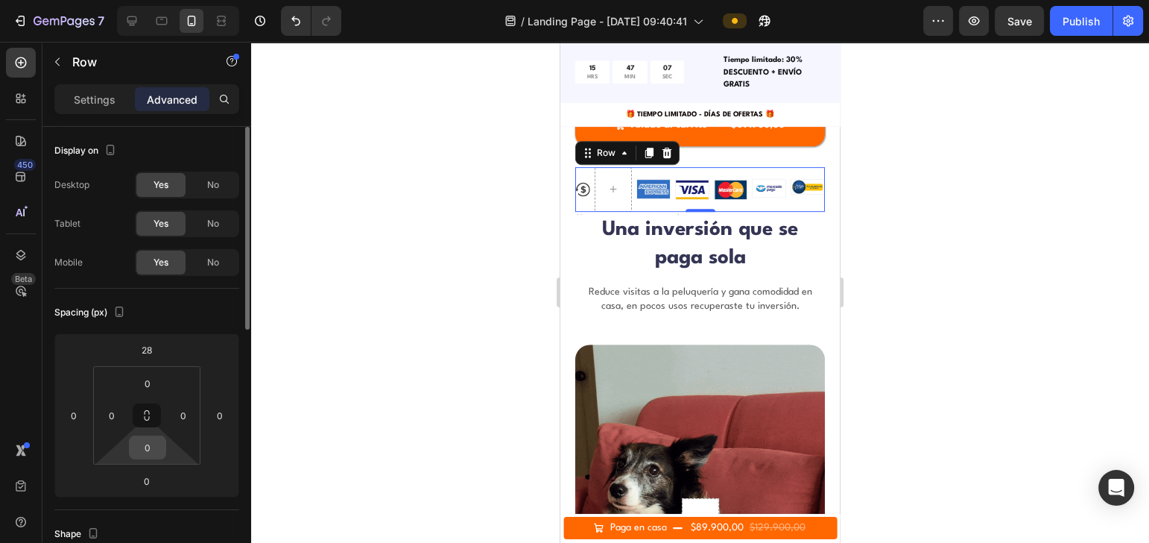
click at [157, 406] on input "0" at bounding box center [148, 447] width 30 height 22
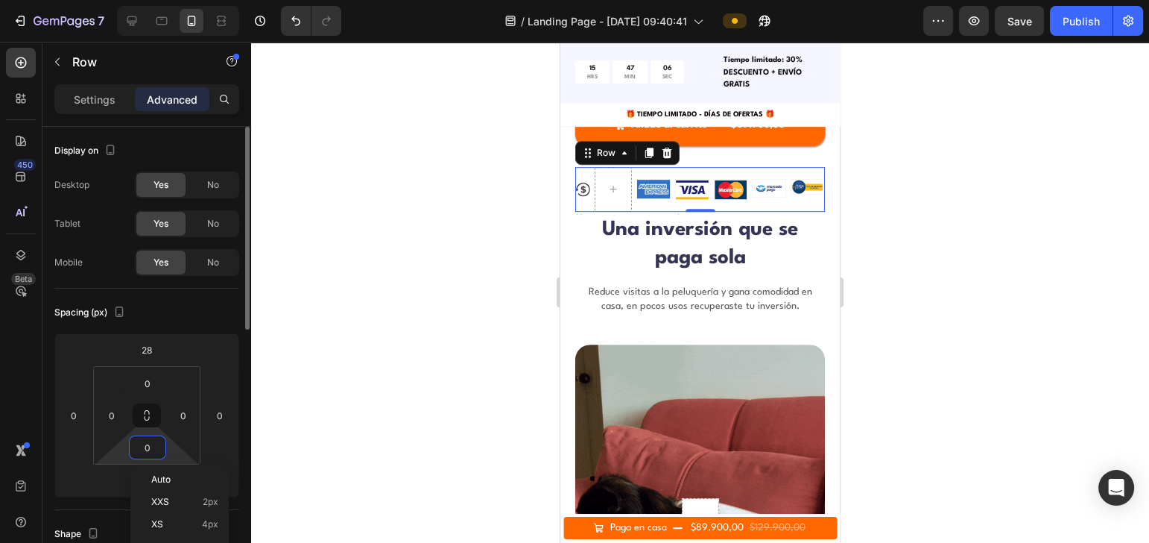
type input "8"
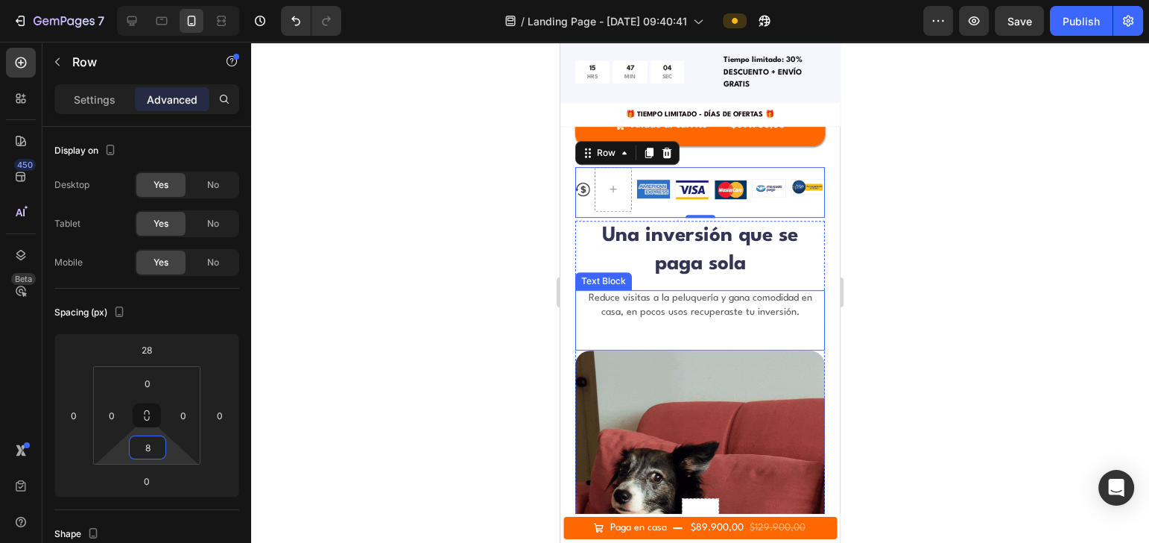
click at [733, 253] on h2 "Una inversión que se paga sola" at bounding box center [700, 250] width 250 height 59
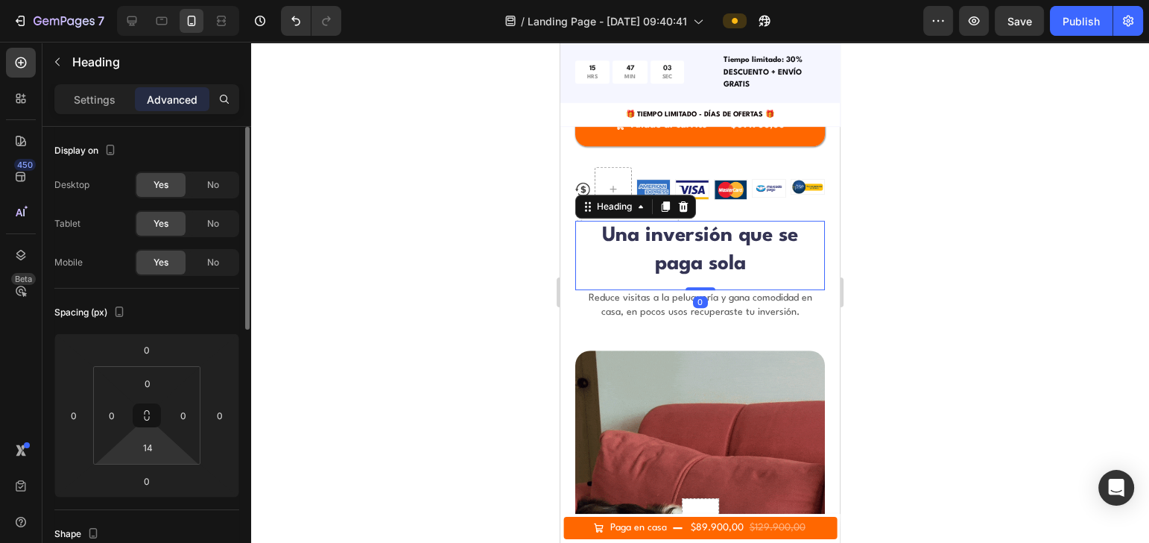
click at [130, 0] on html "7 / Landing Page - [DATE] 09:40:41 Preview Save Publish 450 Beta Sections(18) E…" at bounding box center [574, 0] width 1149 height 0
click at [140, 406] on input "14" at bounding box center [148, 447] width 30 height 22
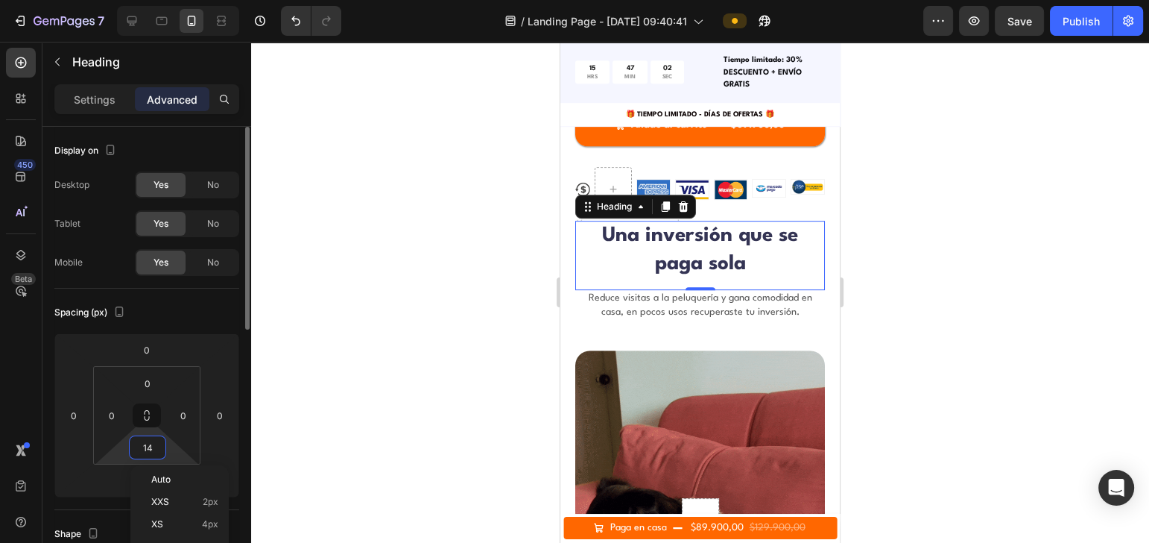
click at [140, 406] on input "14" at bounding box center [148, 447] width 30 height 22
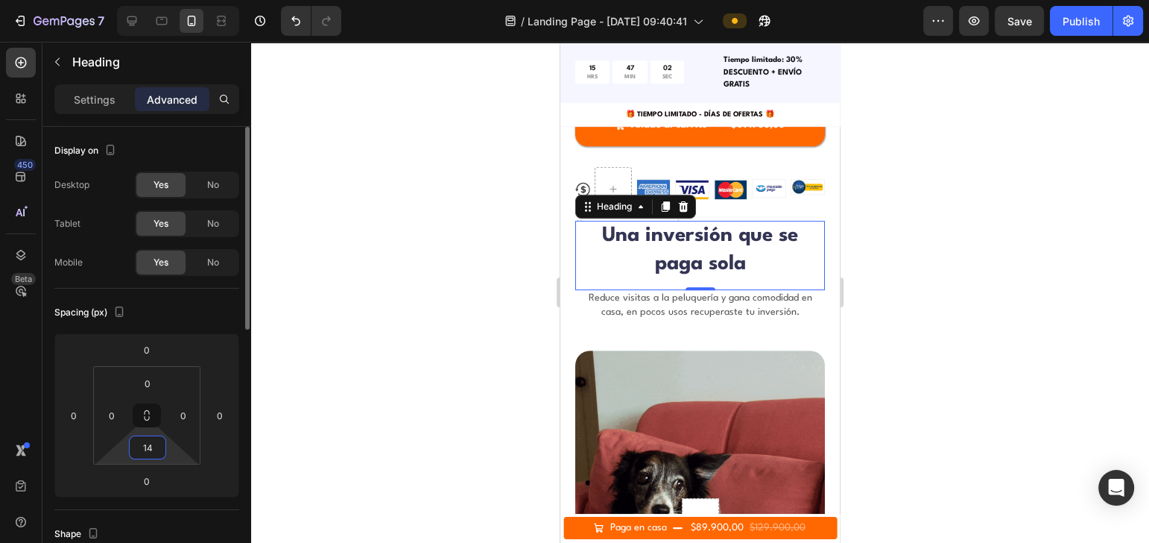
click at [140, 406] on input "14" at bounding box center [148, 447] width 30 height 22
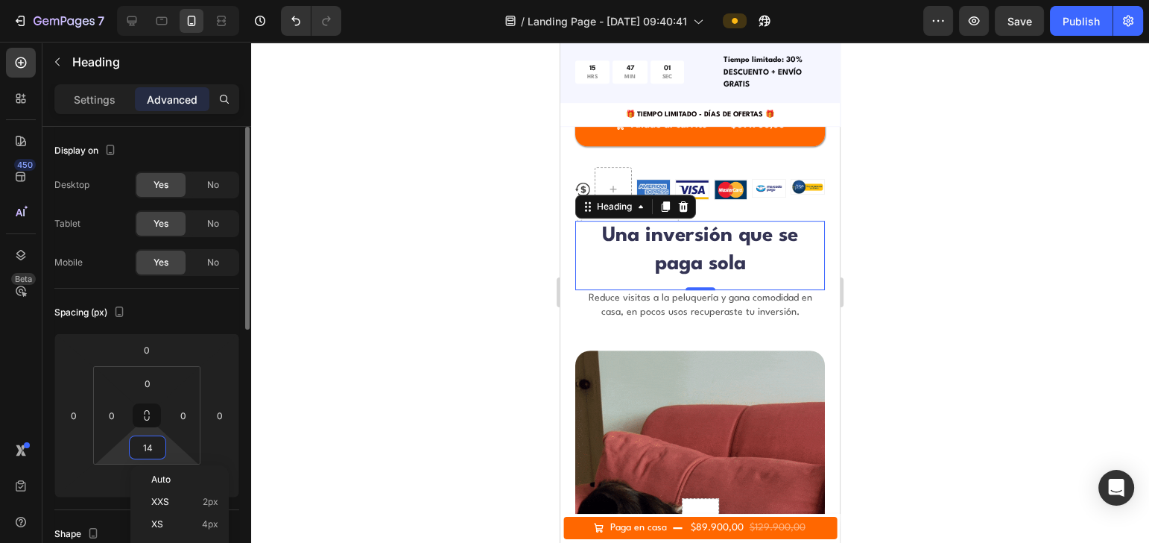
type input "8"
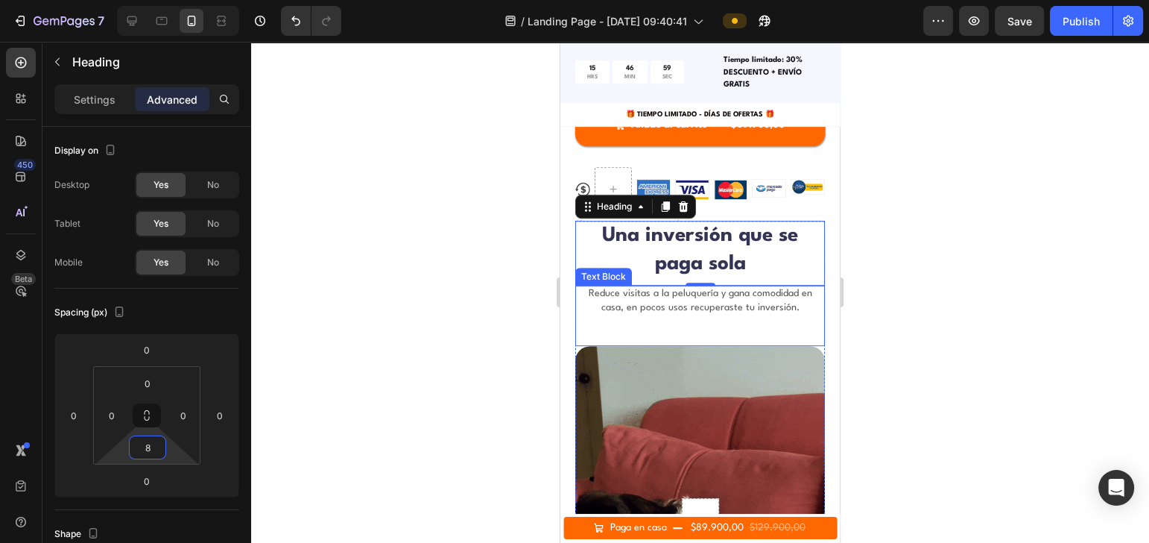
click at [673, 289] on p "Reduce visitas a la peluquería y gana comodidad en casa, en pocos usos recupera…" at bounding box center [700, 300] width 247 height 27
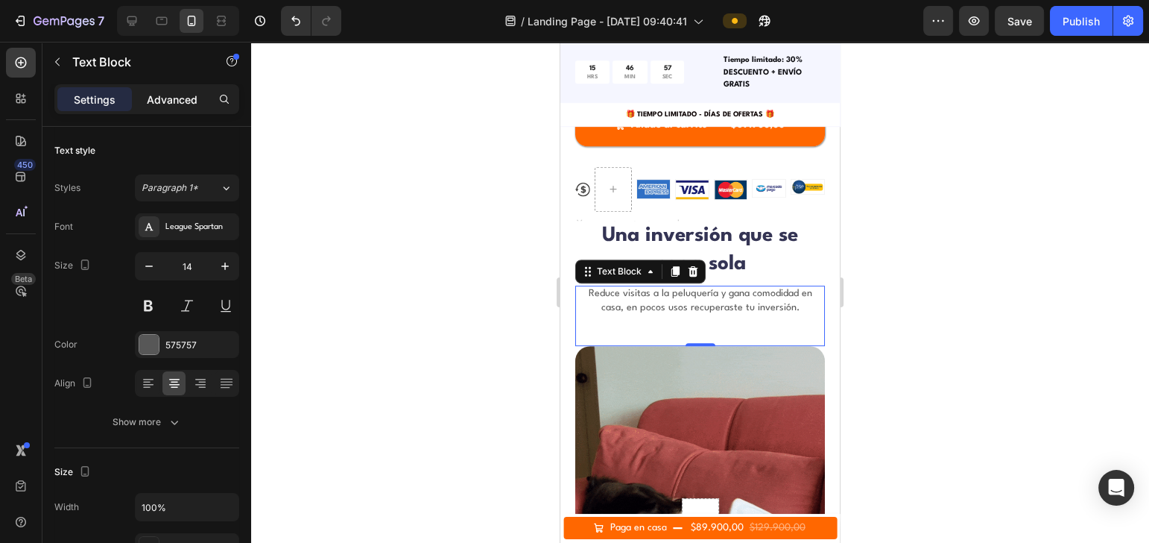
click at [177, 102] on p "Advanced" at bounding box center [172, 100] width 51 height 16
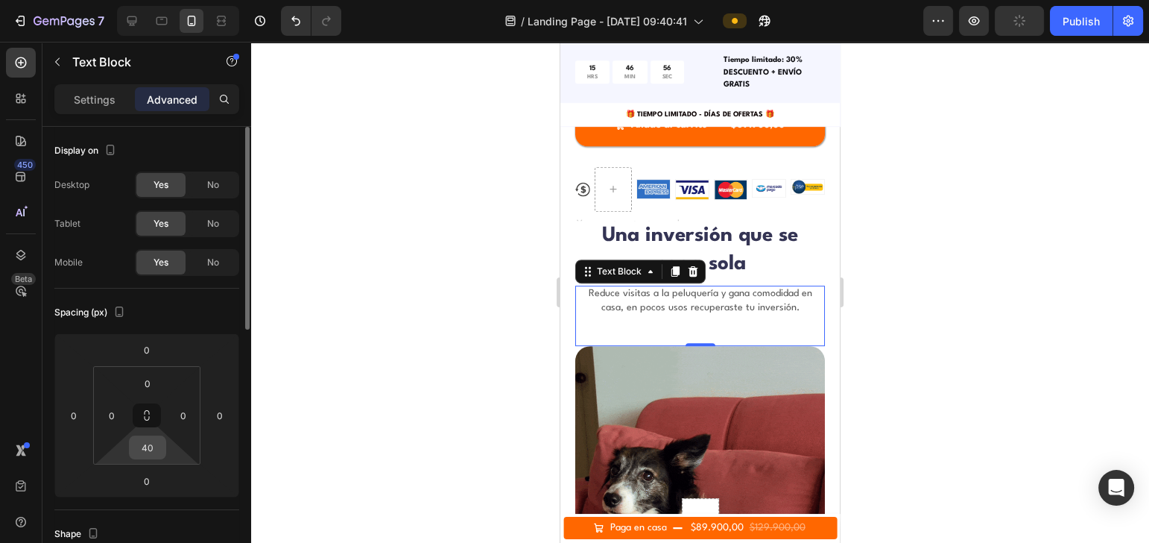
click at [150, 406] on input "40" at bounding box center [148, 447] width 30 height 22
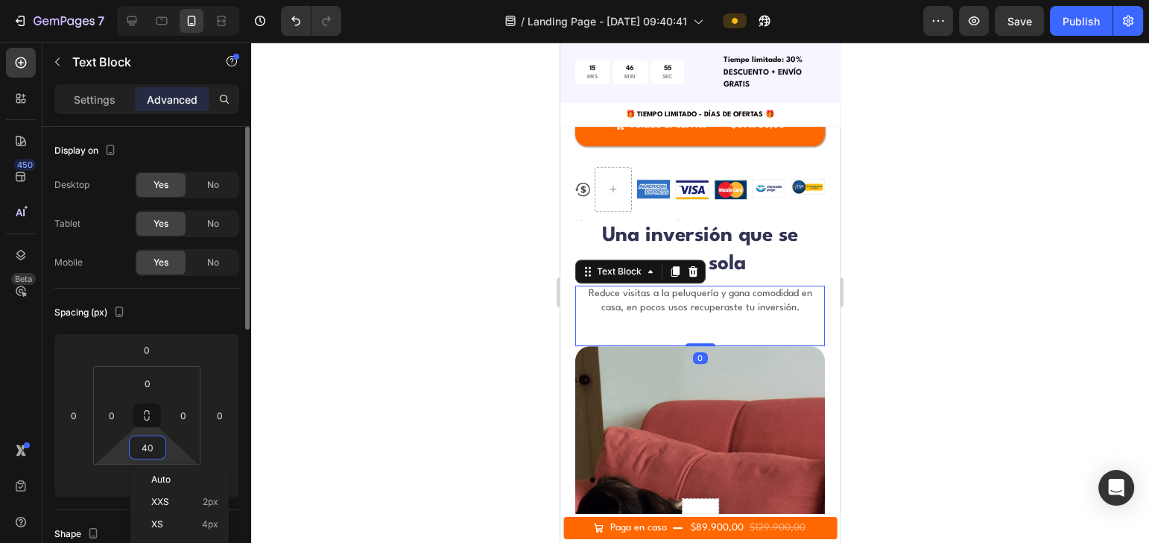
type input "8"
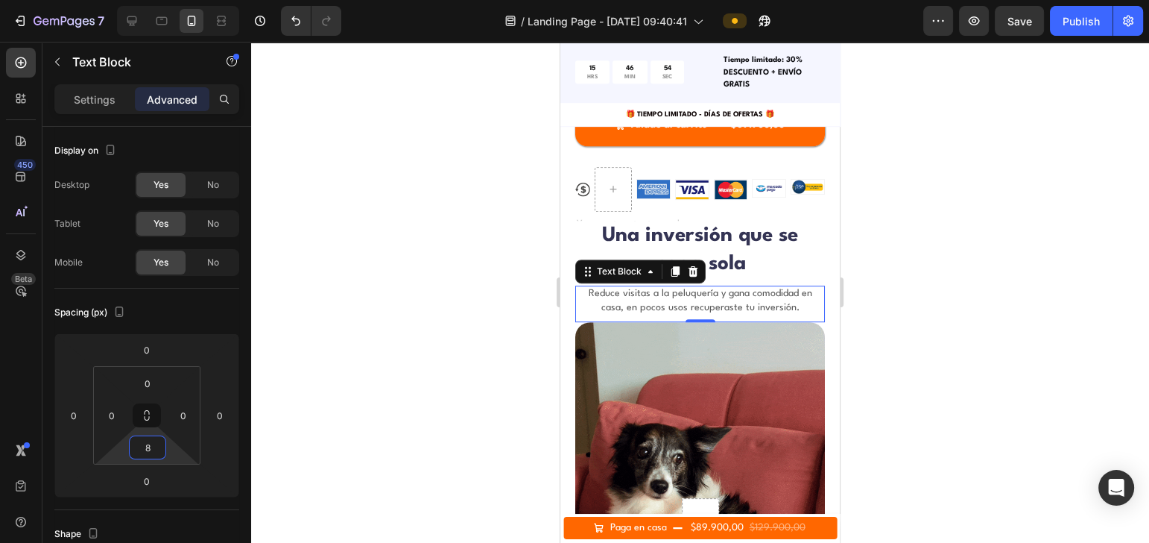
click at [861, 324] on div at bounding box center [700, 292] width 898 height 501
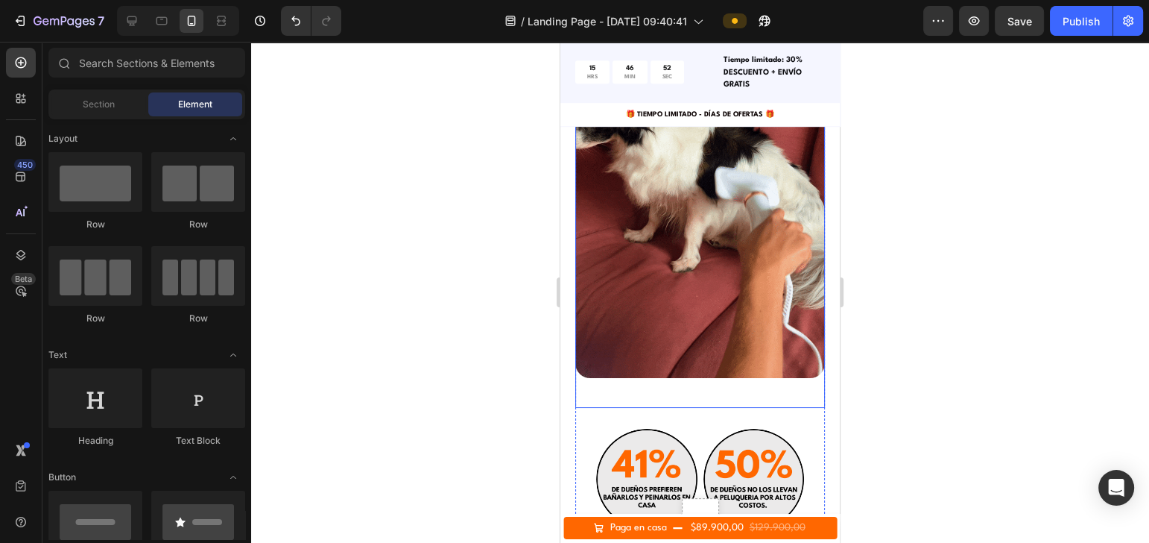
scroll to position [1192, 0]
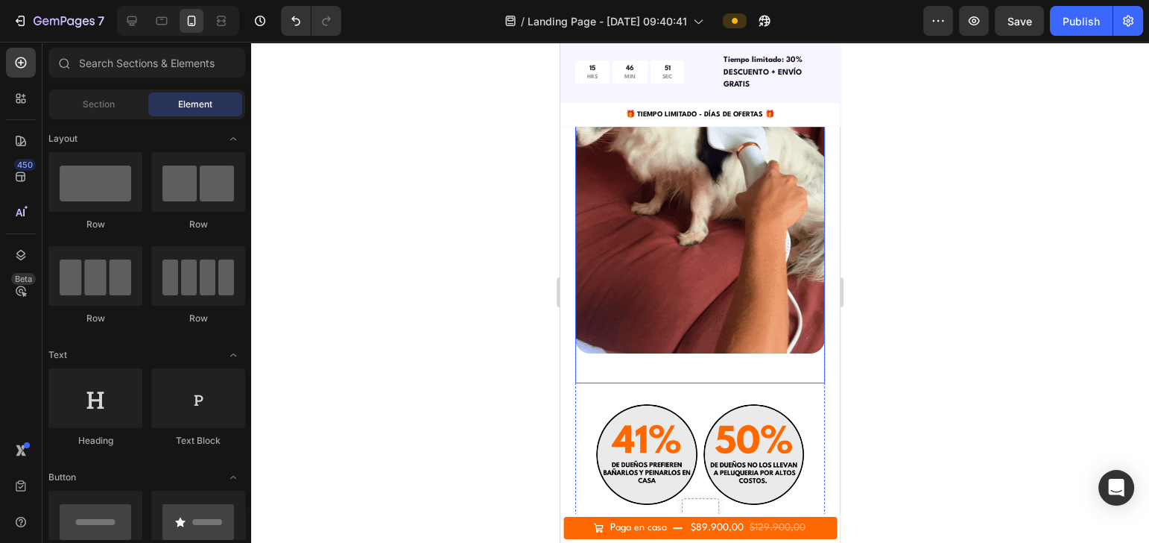
click at [750, 303] on img at bounding box center [700, 131] width 250 height 444
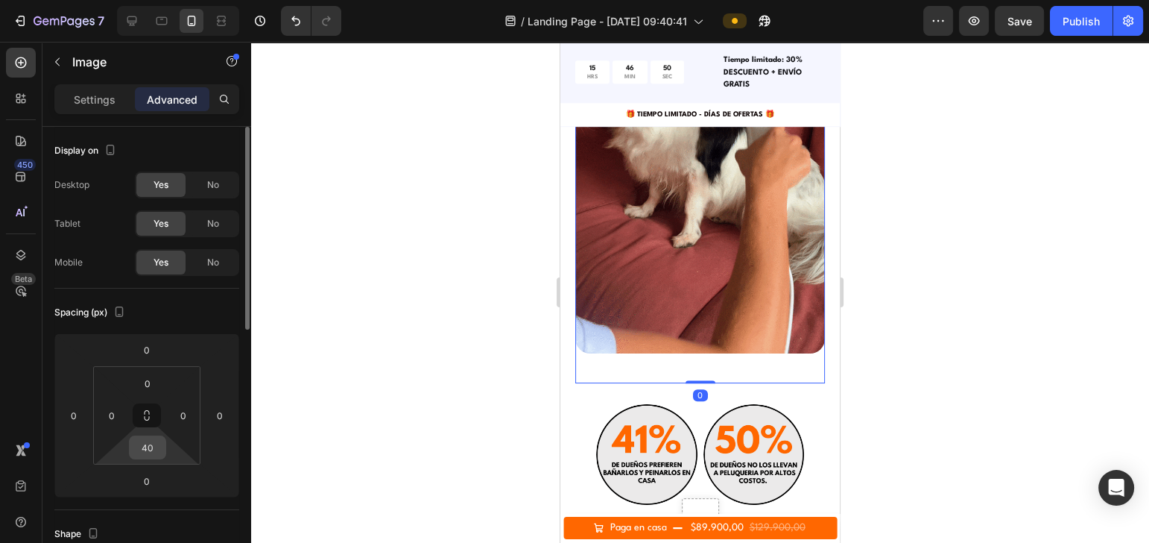
click at [151, 406] on input "40" at bounding box center [148, 447] width 30 height 22
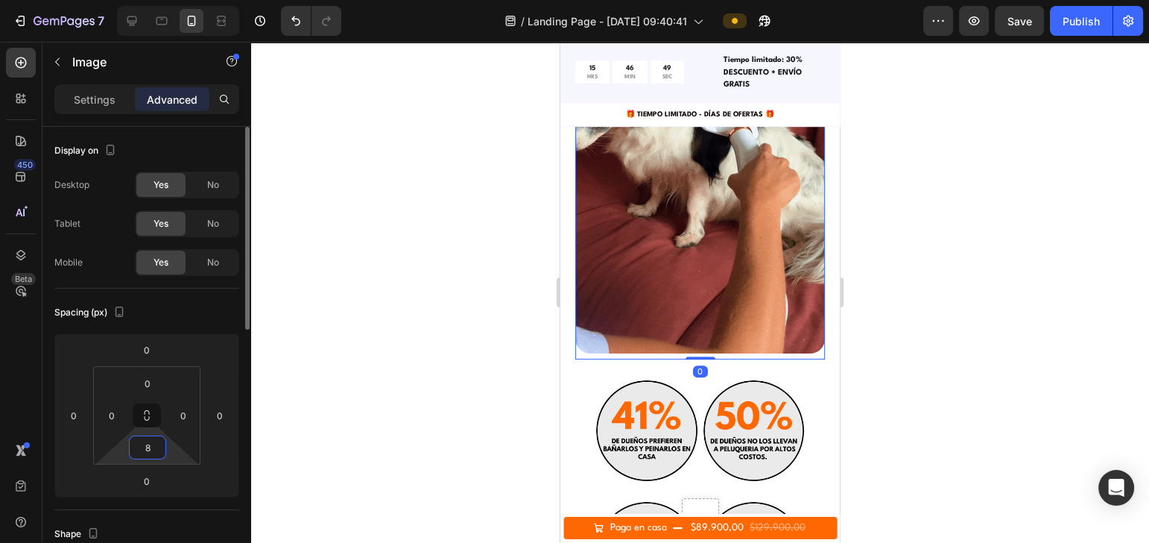
type input "8"
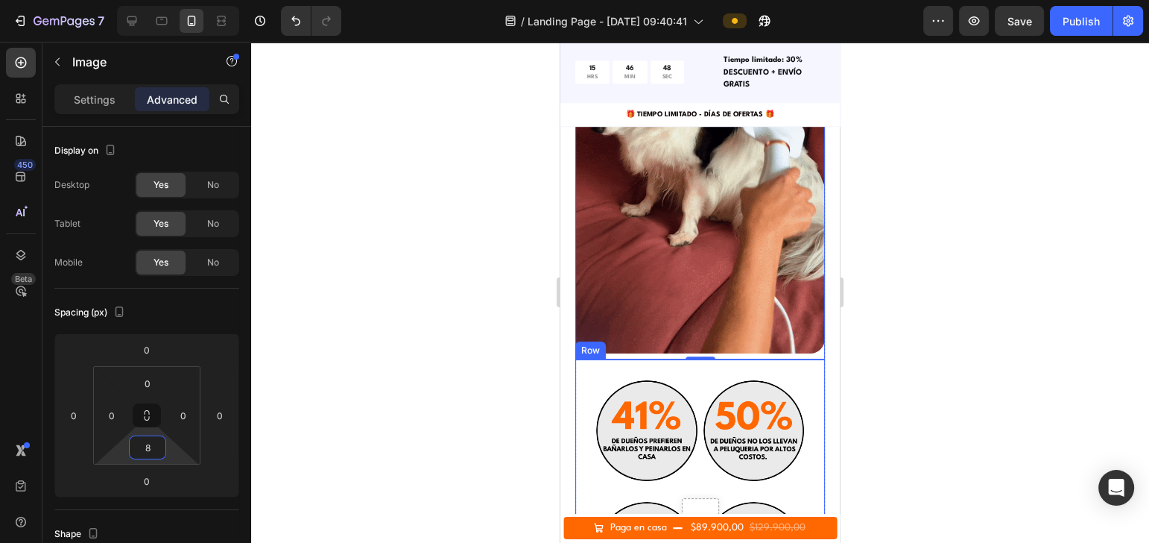
click at [734, 380] on img at bounding box center [753, 430] width 101 height 101
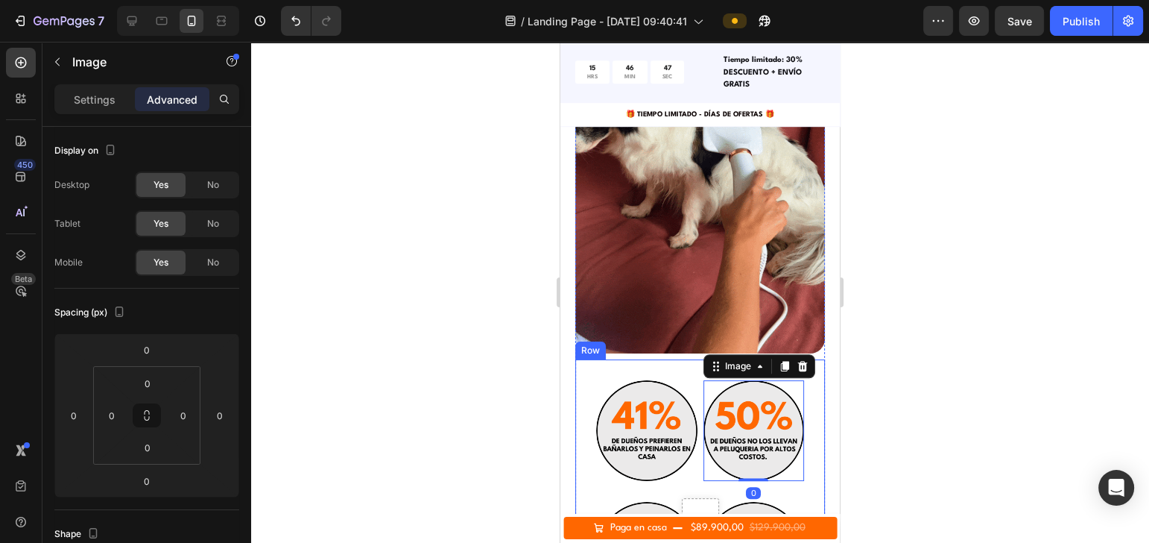
click at [677, 359] on div "Image Image 0 Row Image Image Row Drop element here Row Row" at bounding box center [700, 525] width 250 height 333
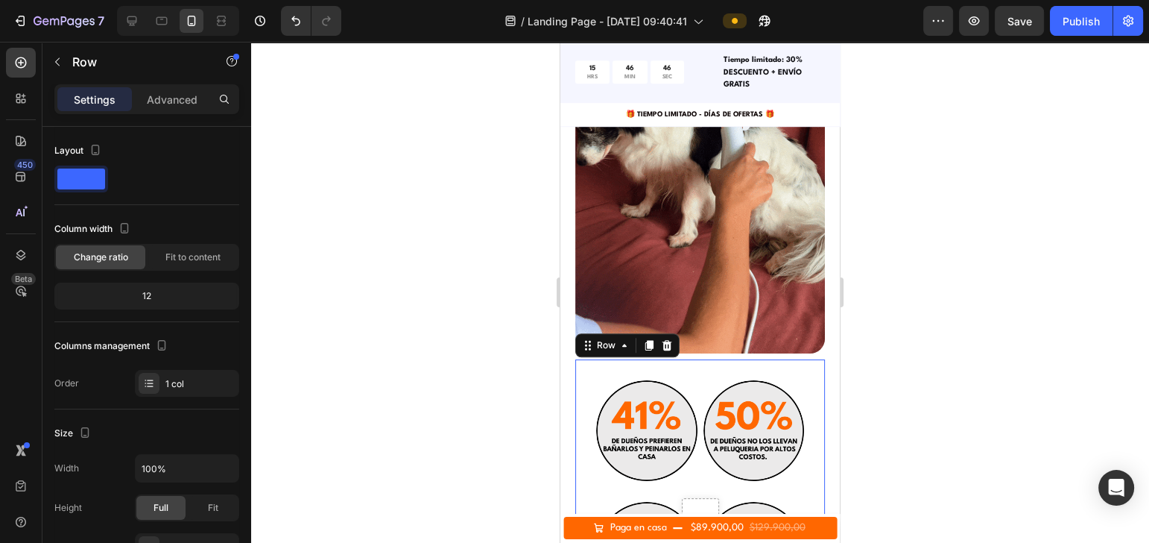
click at [667, 359] on div "Image Image Row Image Image Row Drop element here Row Row 0" at bounding box center [700, 525] width 250 height 333
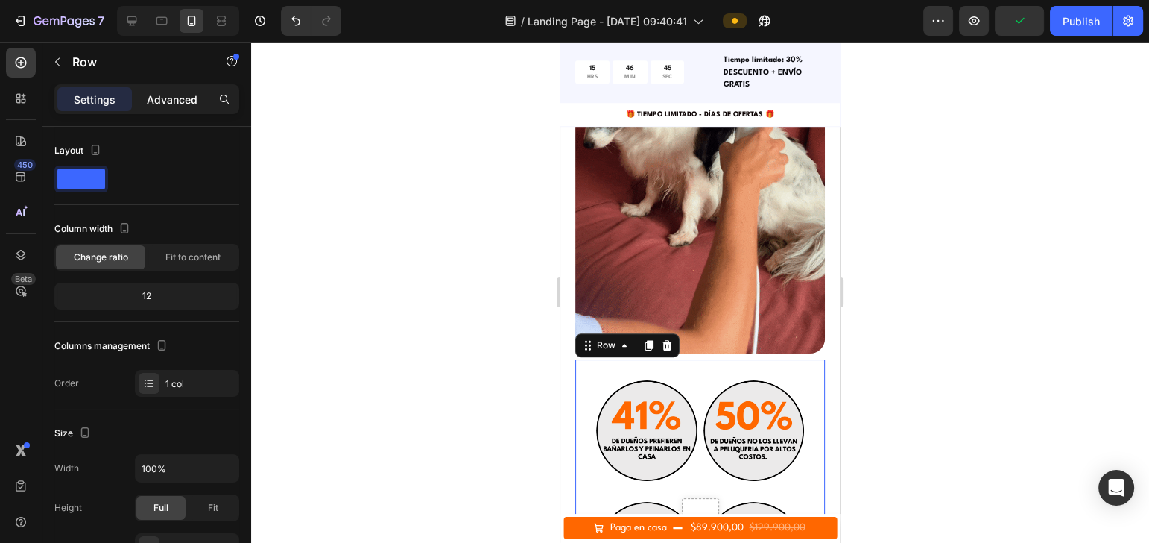
click at [164, 99] on p "Advanced" at bounding box center [172, 100] width 51 height 16
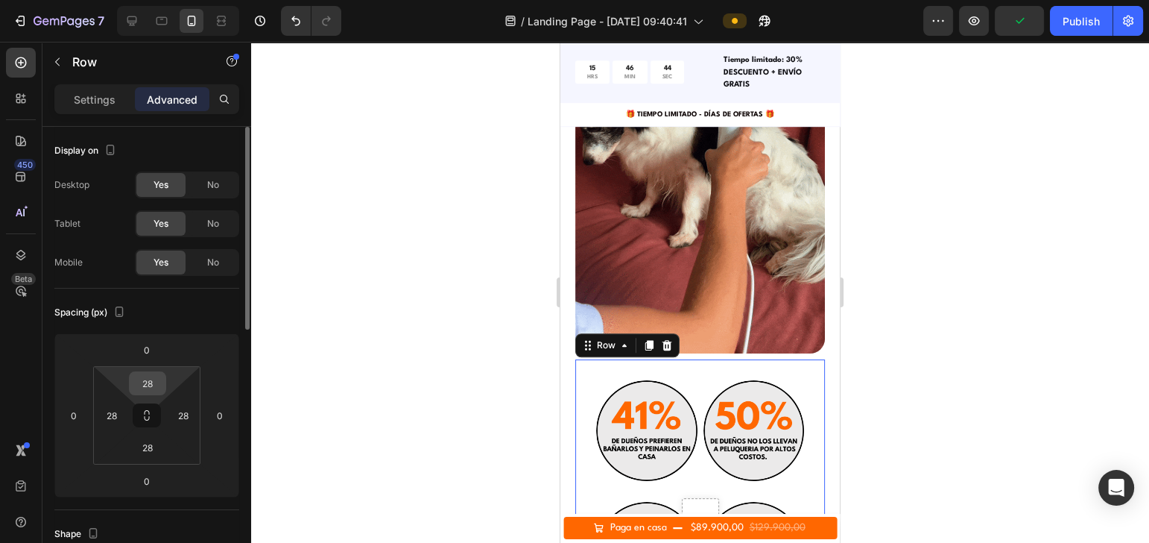
click at [162, 374] on div "28" at bounding box center [147, 383] width 37 height 24
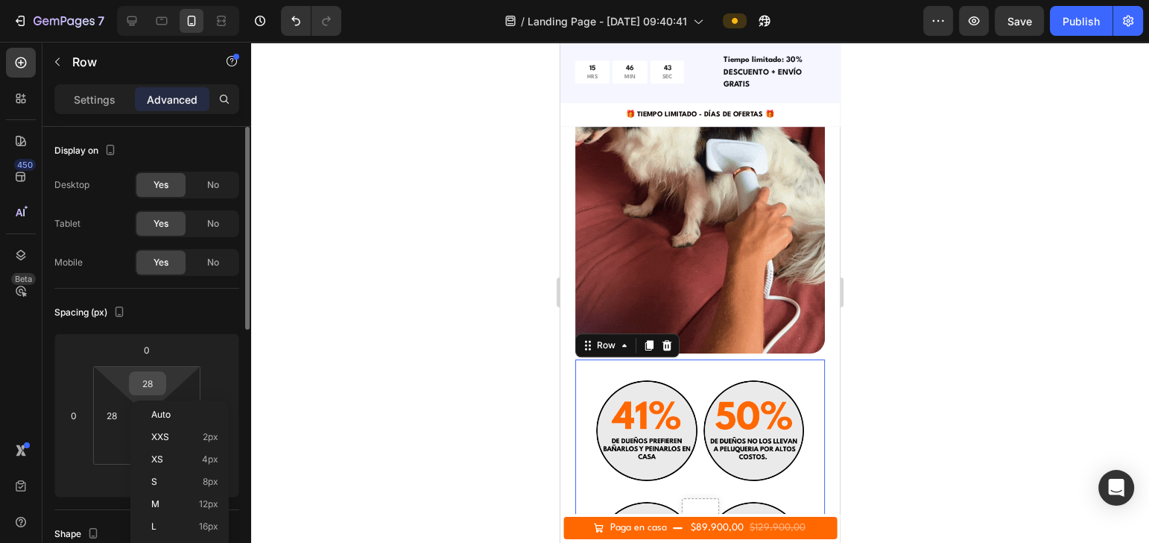
click at [159, 384] on input "28" at bounding box center [148, 383] width 30 height 22
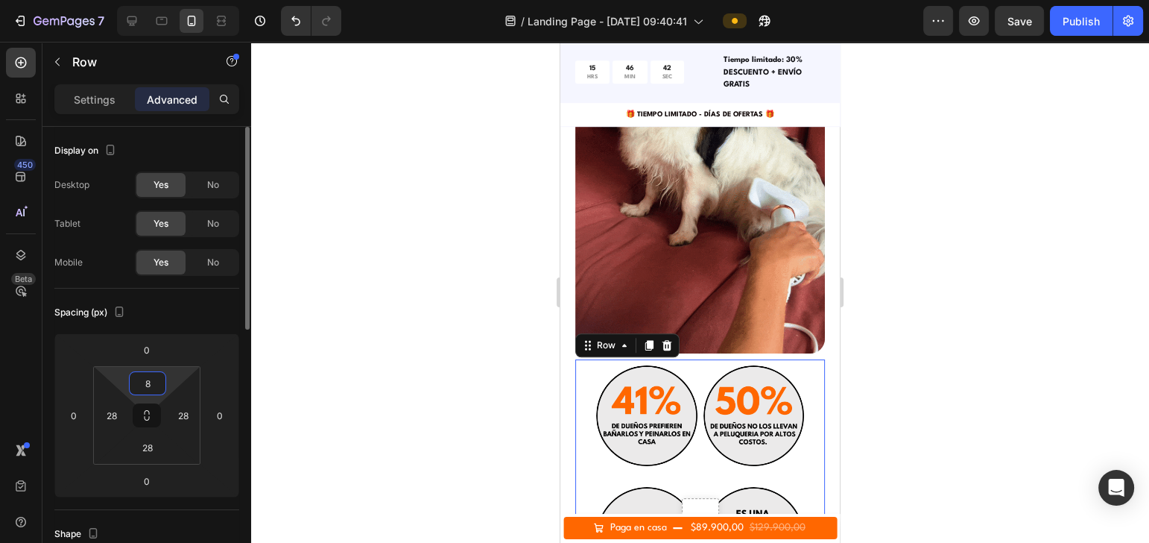
type input "8"
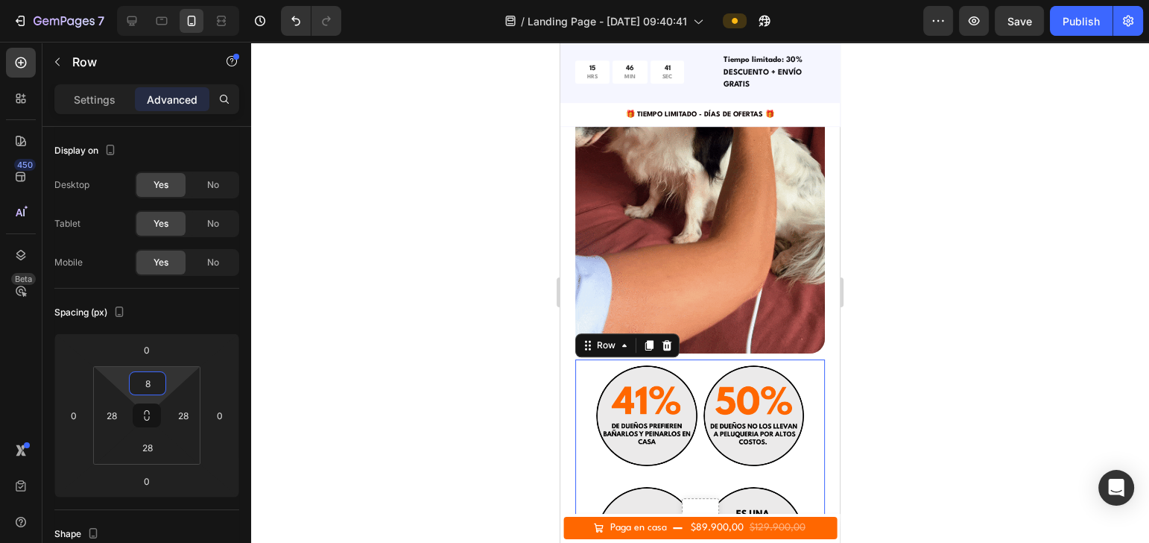
click at [861, 295] on div at bounding box center [700, 292] width 898 height 501
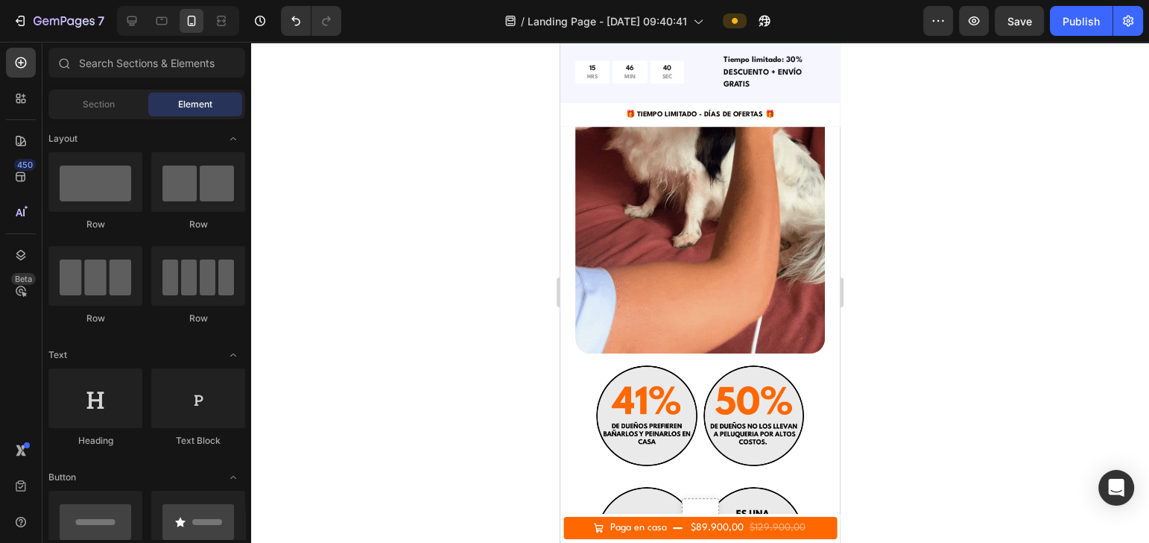
click at [861, 309] on div at bounding box center [700, 292] width 898 height 501
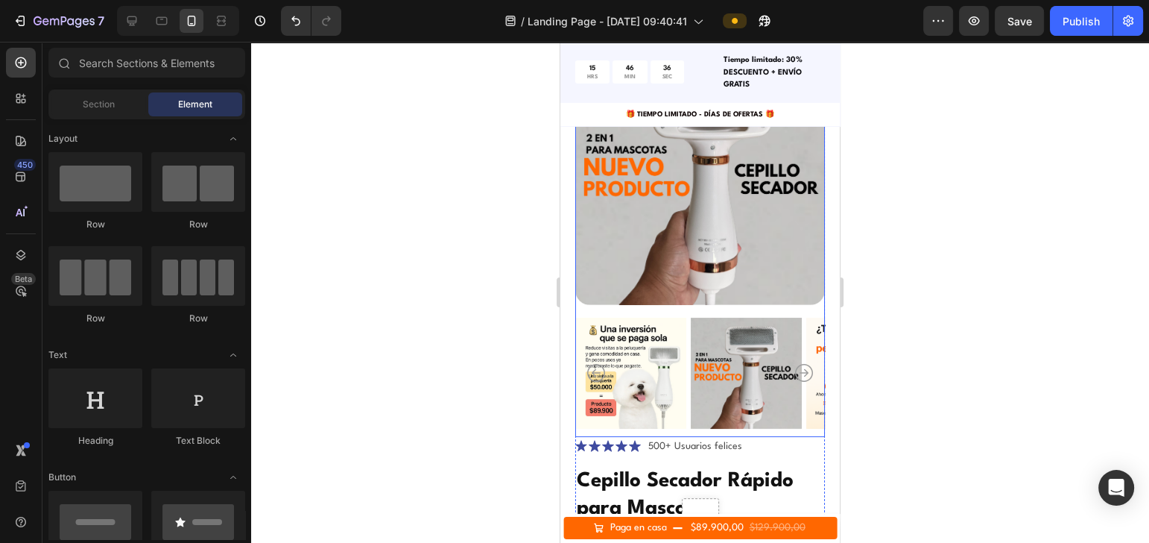
scroll to position [297, 0]
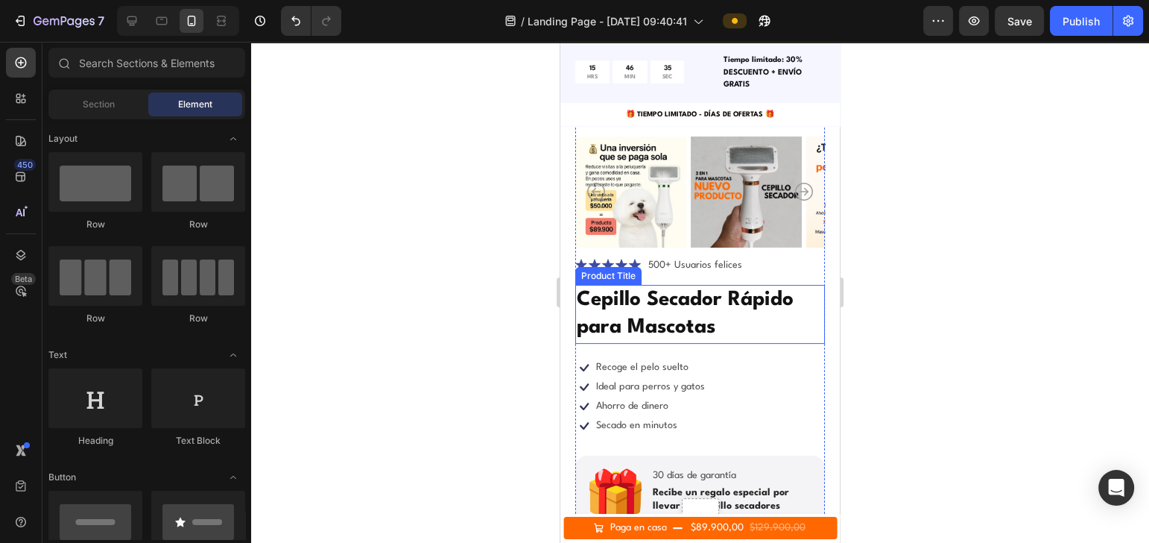
click at [666, 317] on h1 "Cepillo Secador Rápido para Mascotas" at bounding box center [700, 314] width 250 height 59
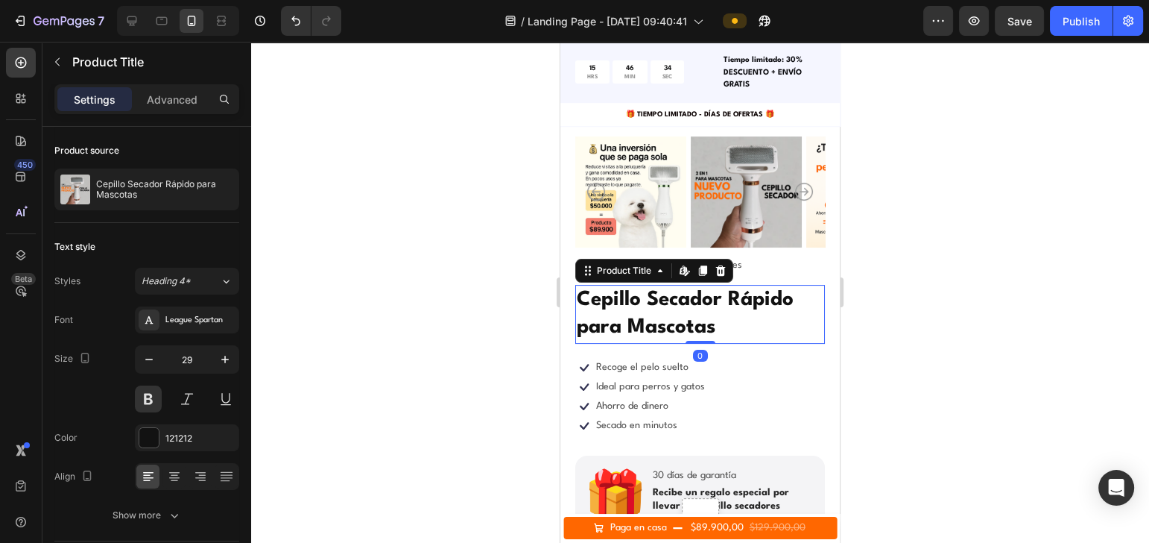
click at [176, 116] on div "Settings Advanced" at bounding box center [146, 105] width 209 height 42
click at [179, 104] on p "Advanced" at bounding box center [172, 100] width 51 height 16
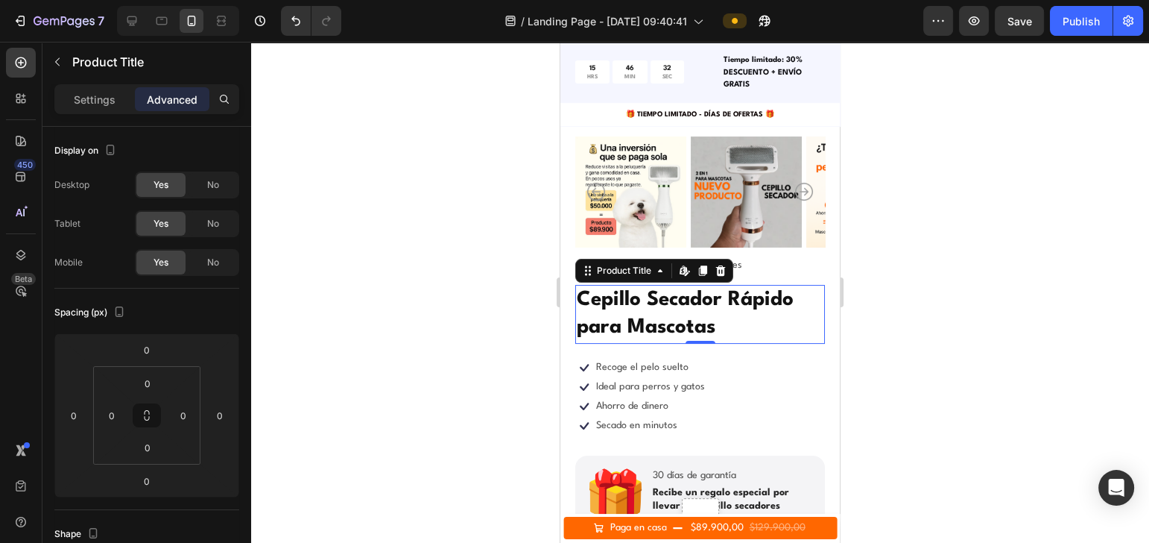
click at [861, 293] on div at bounding box center [700, 292] width 898 height 501
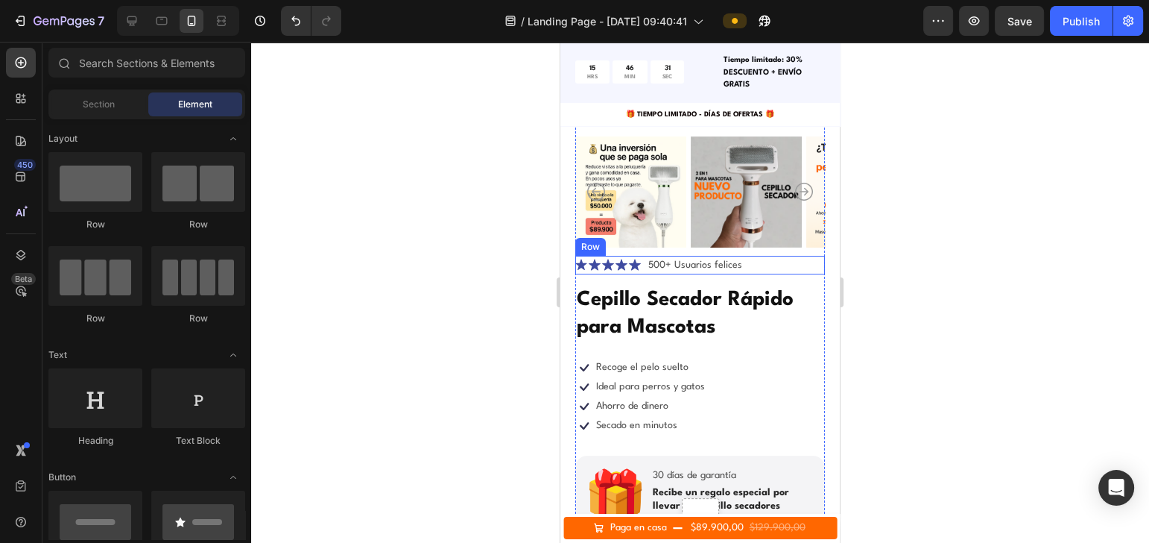
click at [698, 257] on p "500+ Usuarios felices" at bounding box center [695, 265] width 94 height 16
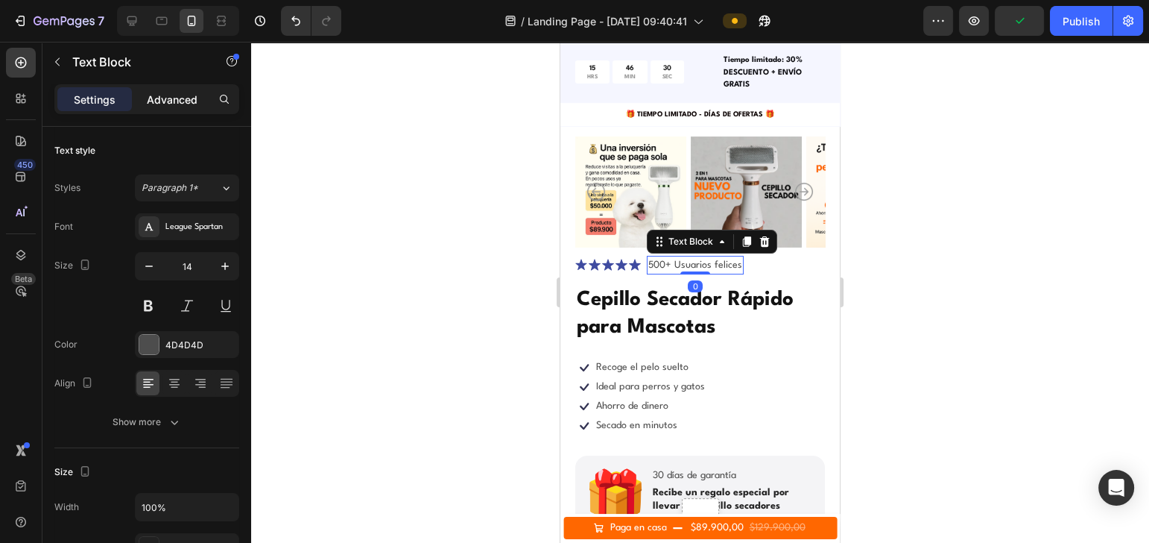
click at [169, 102] on p "Advanced" at bounding box center [172, 100] width 51 height 16
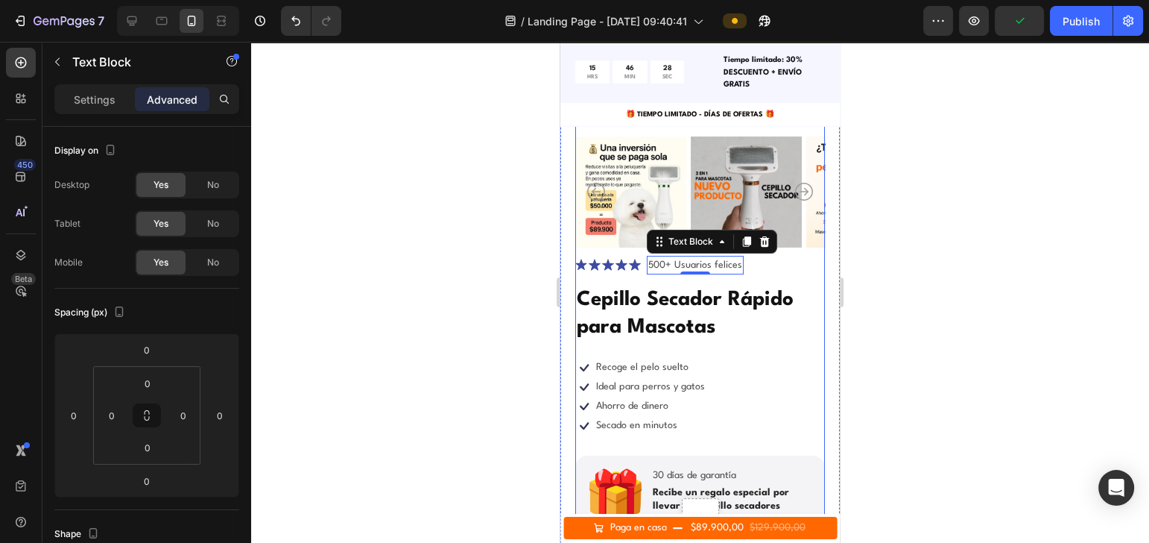
click at [861, 303] on div at bounding box center [700, 292] width 898 height 501
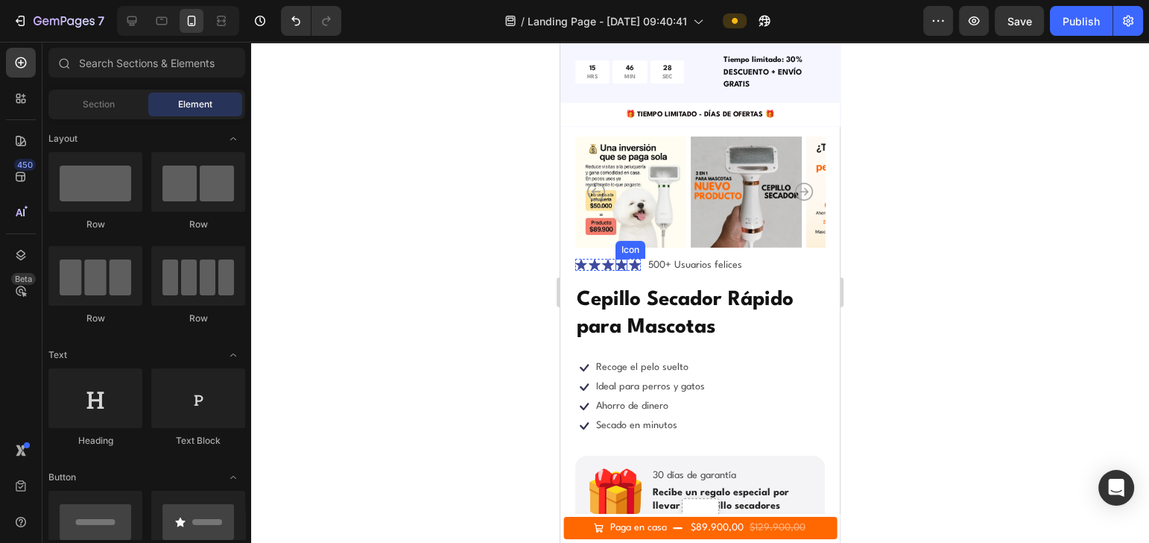
click at [623, 256] on div "Icon Icon Icon Icon Icon Icon List" at bounding box center [608, 265] width 66 height 19
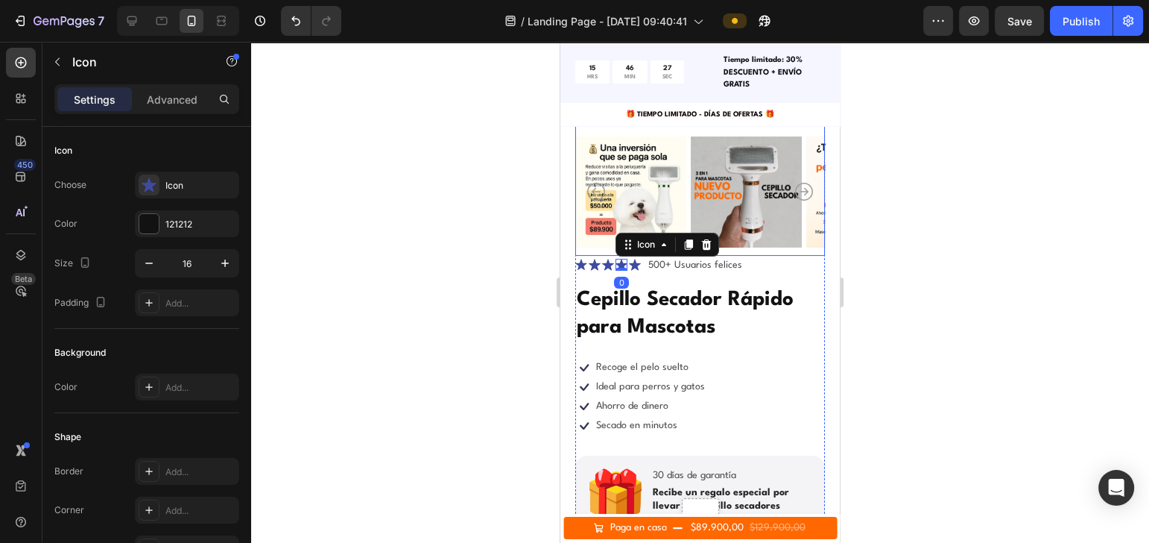
click at [602, 235] on img at bounding box center [630, 191] width 111 height 127
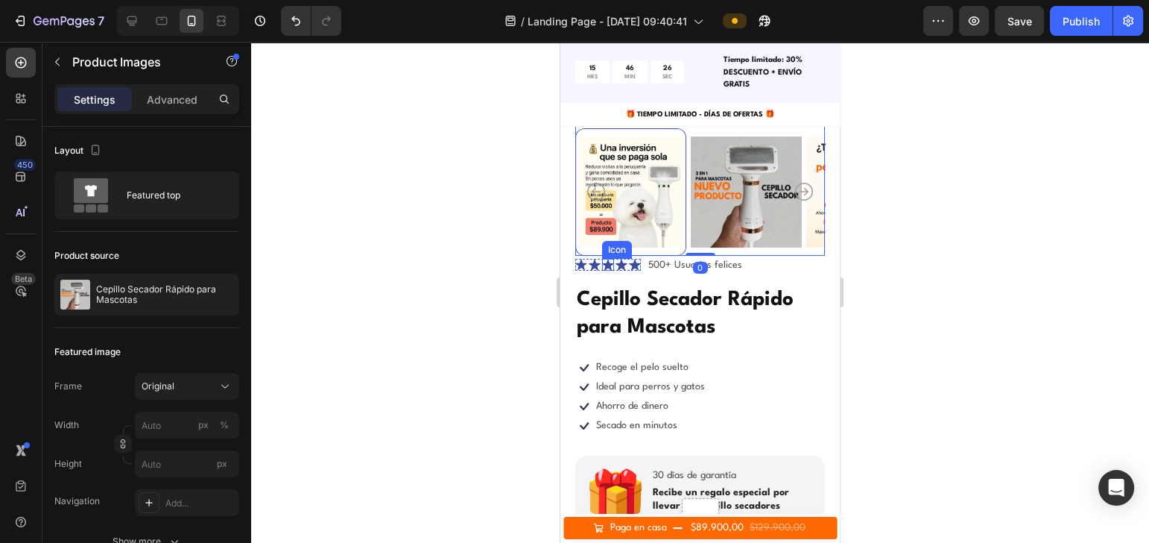
click at [603, 259] on div "Icon" at bounding box center [608, 265] width 12 height 12
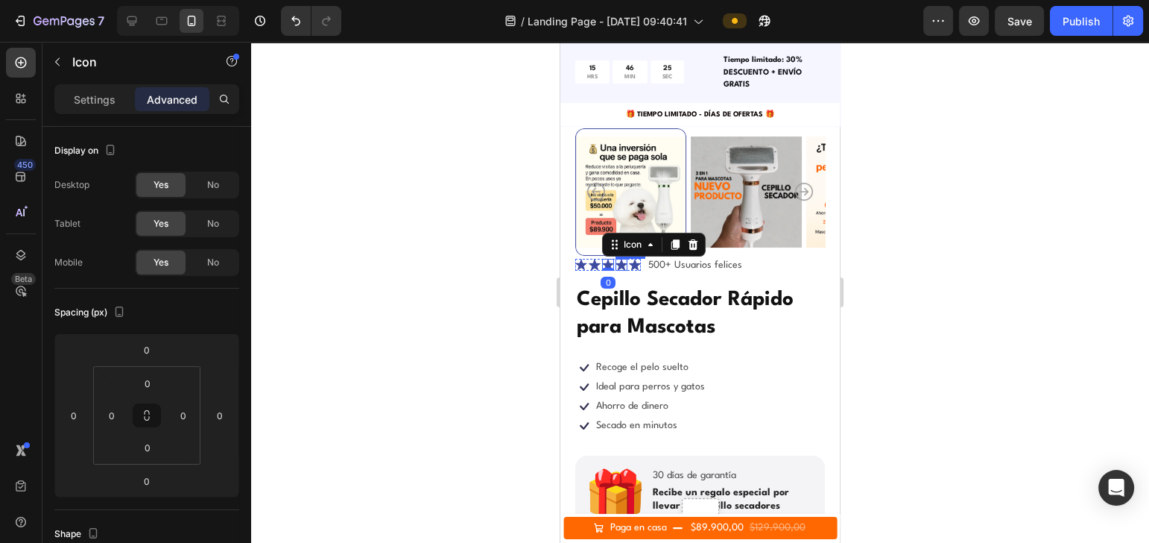
click at [643, 256] on div "Icon Icon Icon 0 Icon Icon Icon List 500+ Usuarios felices Text Block Row" at bounding box center [700, 265] width 250 height 19
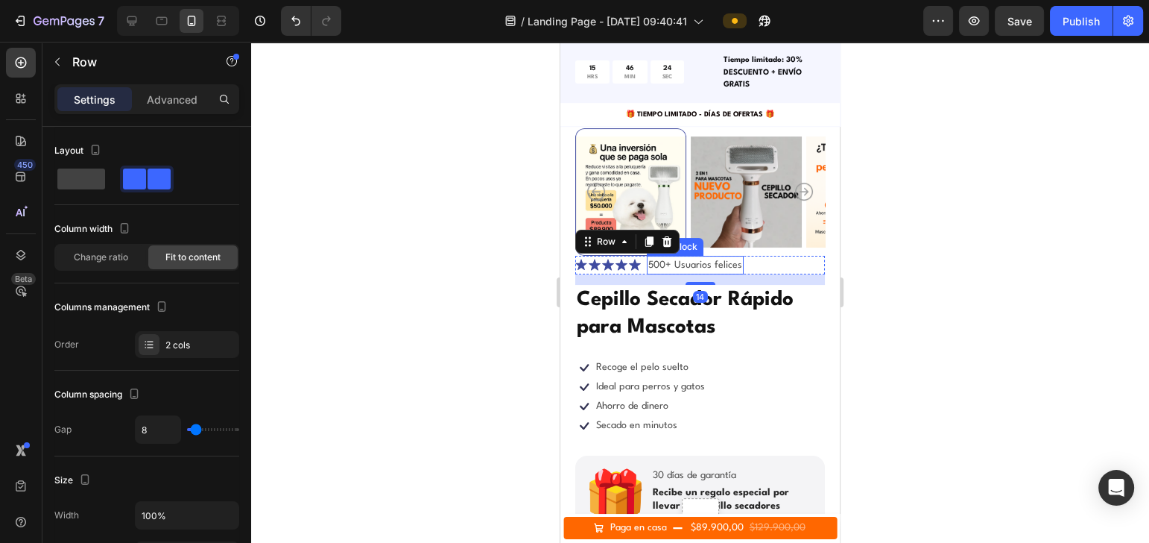
click at [762, 256] on div "Icon Icon Icon Icon Icon Icon List 500+ Usuarios felices Text Block Row 14" at bounding box center [700, 265] width 250 height 19
click at [166, 99] on p "Advanced" at bounding box center [172, 100] width 51 height 16
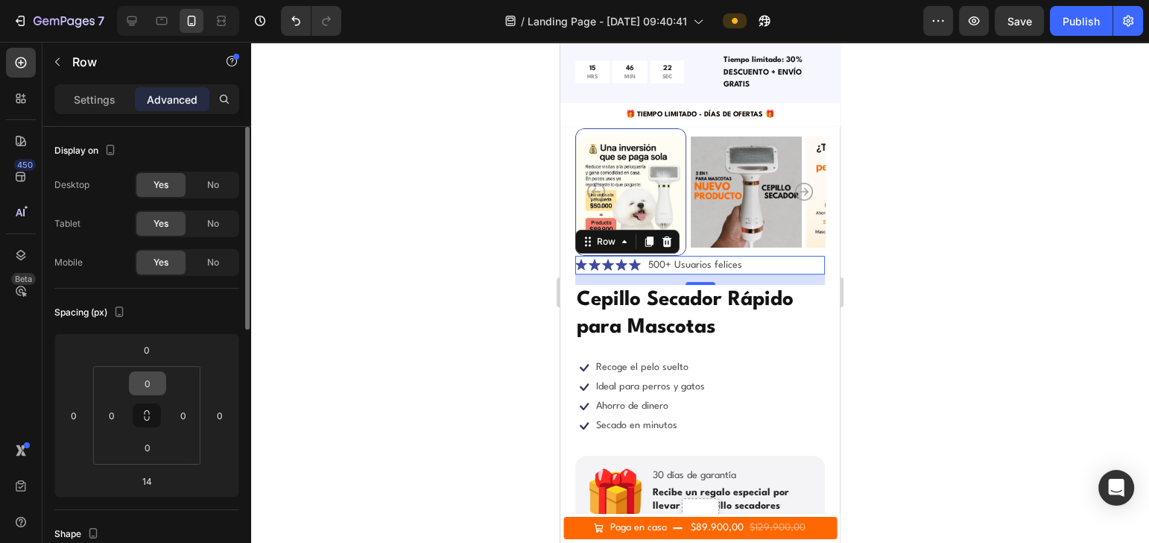
click at [148, 376] on input "0" at bounding box center [148, 383] width 30 height 22
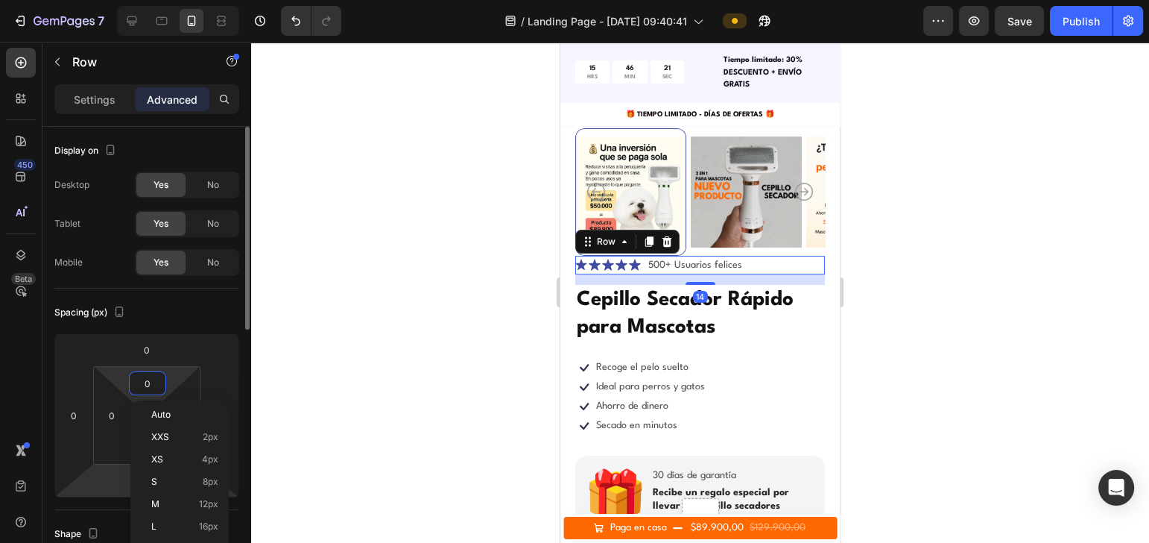
click at [93, 0] on html "7 / Landing Page - [DATE] 09:40:41 Preview Save Publish 450 Beta Sections(18) E…" at bounding box center [574, 0] width 1149 height 0
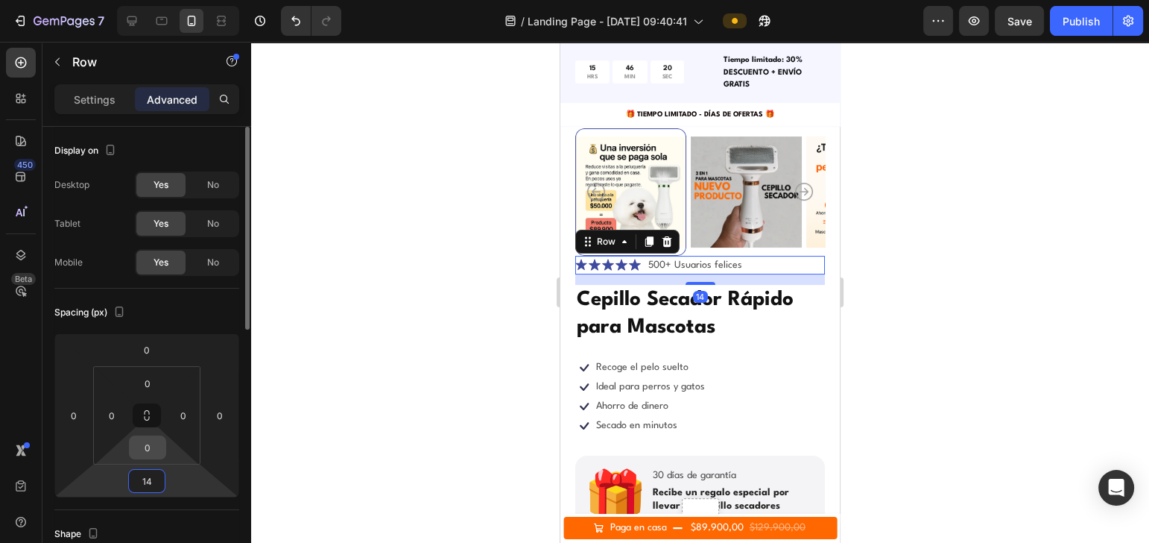
click at [133, 406] on input "0" at bounding box center [148, 447] width 30 height 22
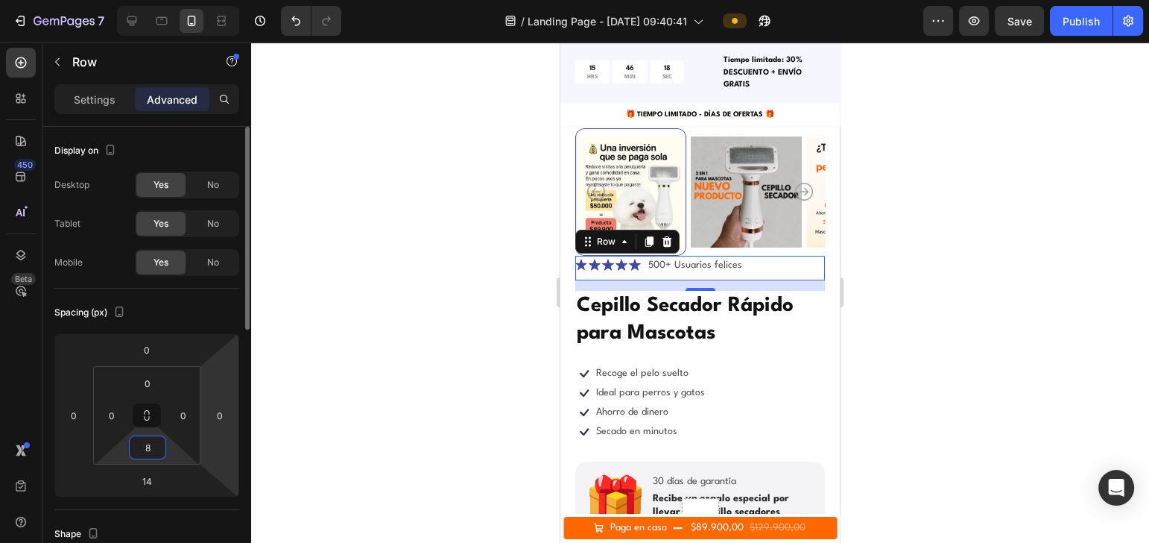
type input "8"
click at [142, 384] on input "0" at bounding box center [148, 383] width 30 height 22
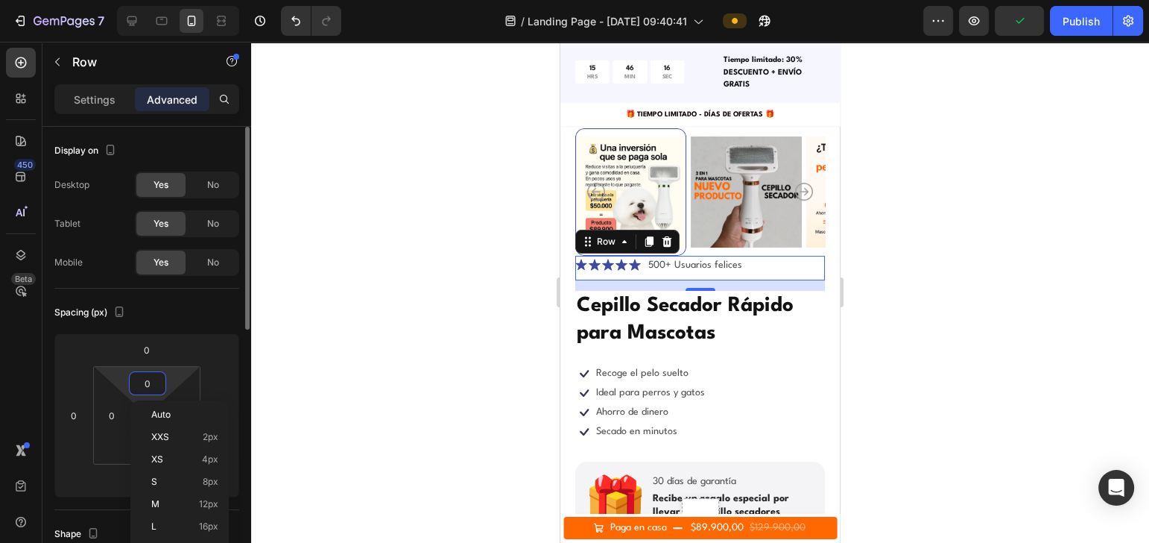
type input "8"
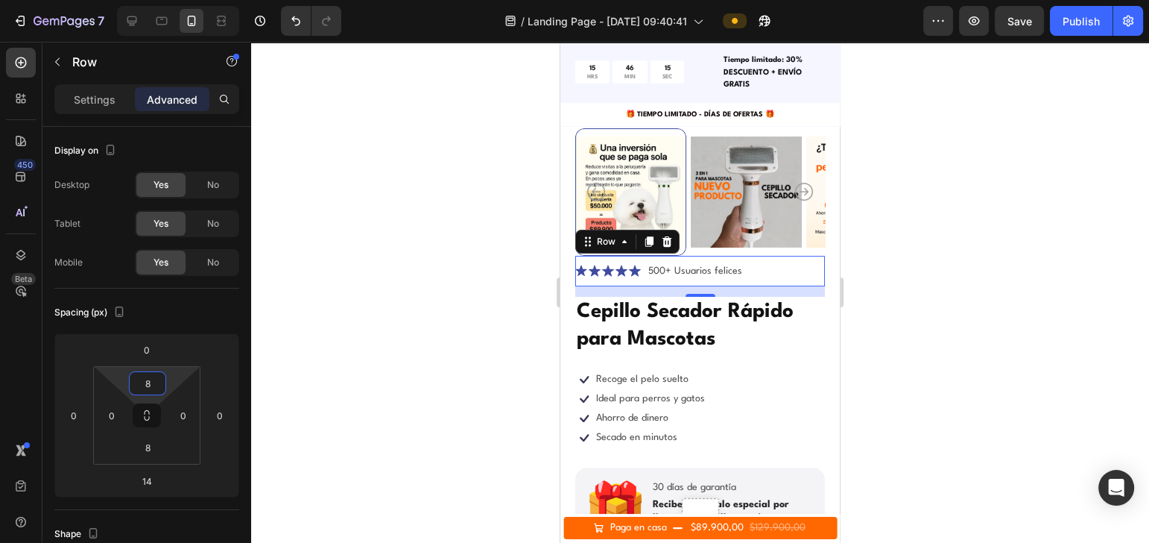
click at [861, 350] on div at bounding box center [700, 292] width 898 height 501
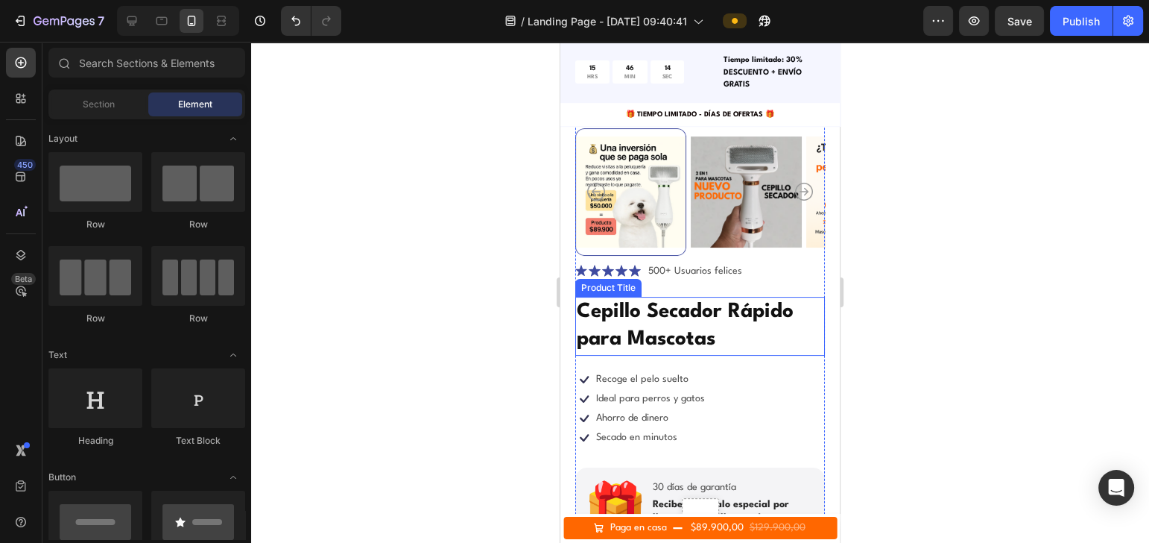
click at [718, 299] on h1 "Cepillo Secador Rápido para Mascotas" at bounding box center [700, 326] width 250 height 59
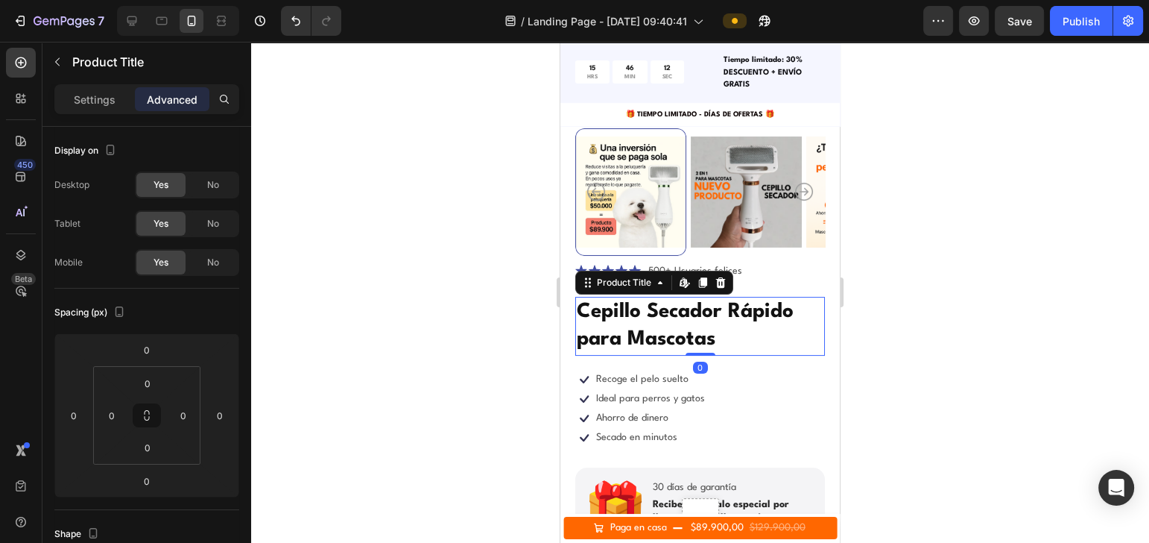
click at [861, 259] on div at bounding box center [700, 292] width 898 height 501
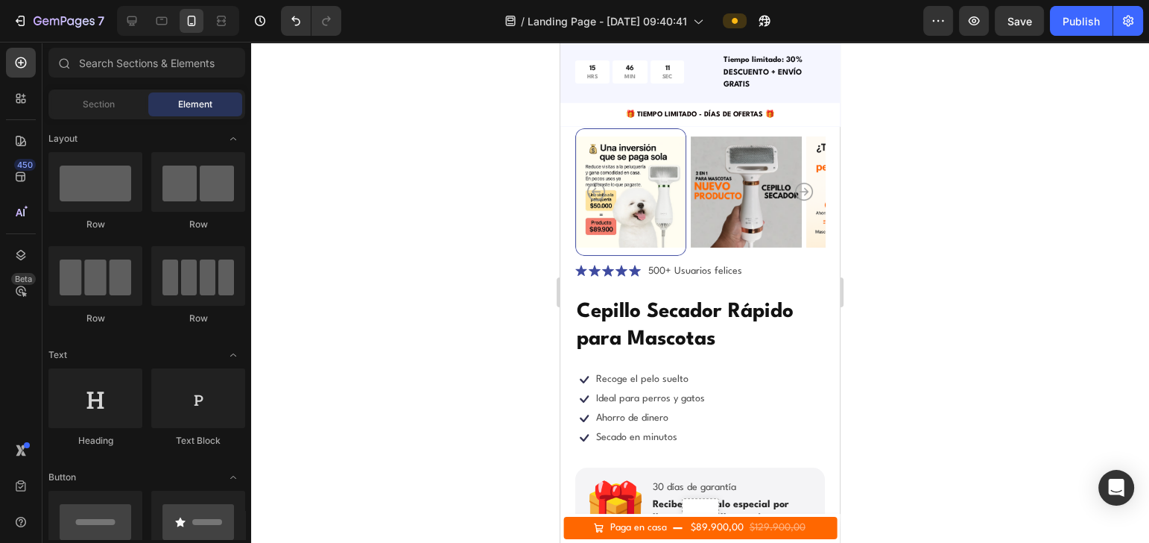
click at [464, 281] on div at bounding box center [700, 292] width 898 height 501
click at [691, 324] on h1 "Cepillo Secador Rápido para Mascotas" at bounding box center [700, 326] width 250 height 59
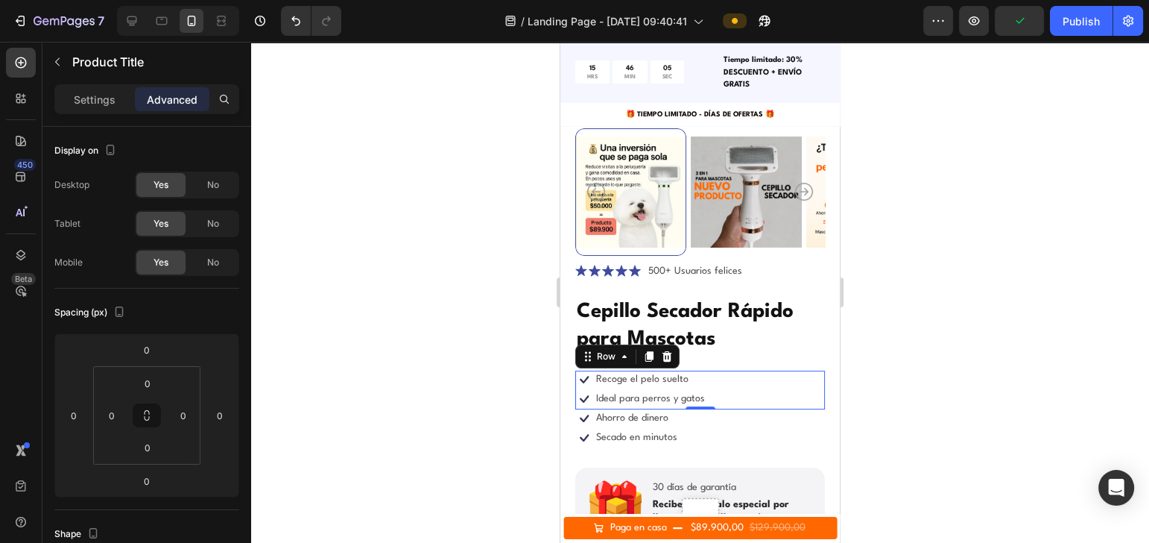
click at [718, 370] on div "Icon Recoge el pelo suelto Text Block Row Icon Ideal para perros y gatos Text B…" at bounding box center [700, 389] width 250 height 39
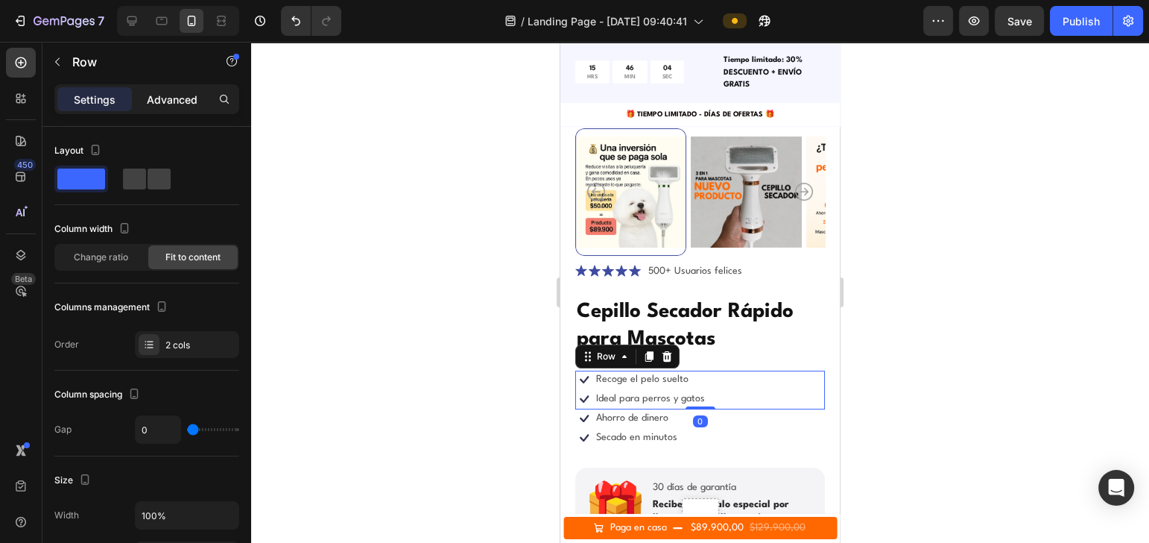
click at [183, 106] on p "Advanced" at bounding box center [172, 100] width 51 height 16
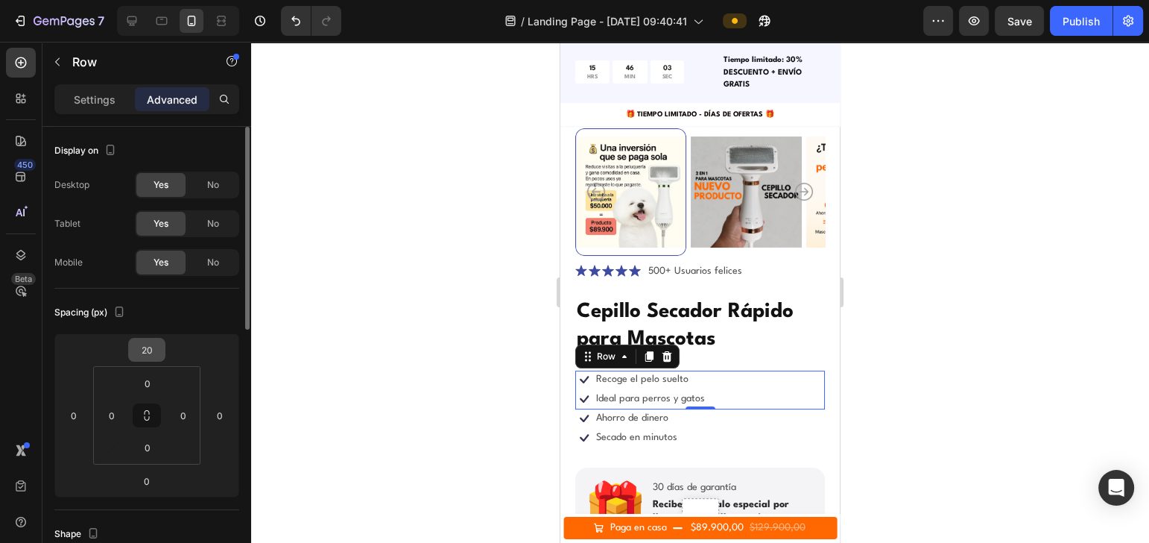
click at [154, 350] on input "20" at bounding box center [147, 349] width 30 height 22
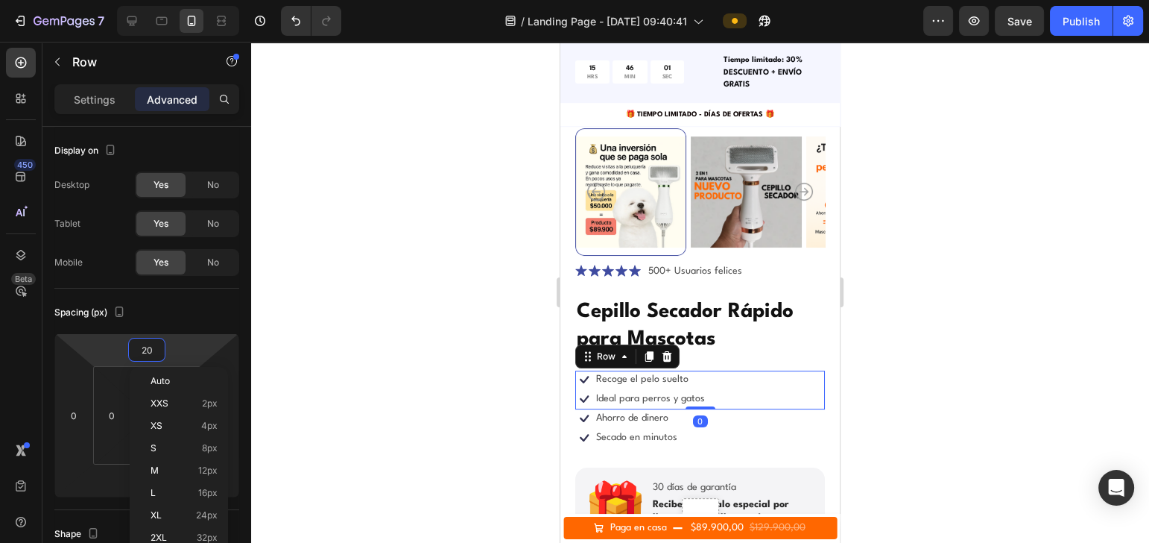
type input "8"
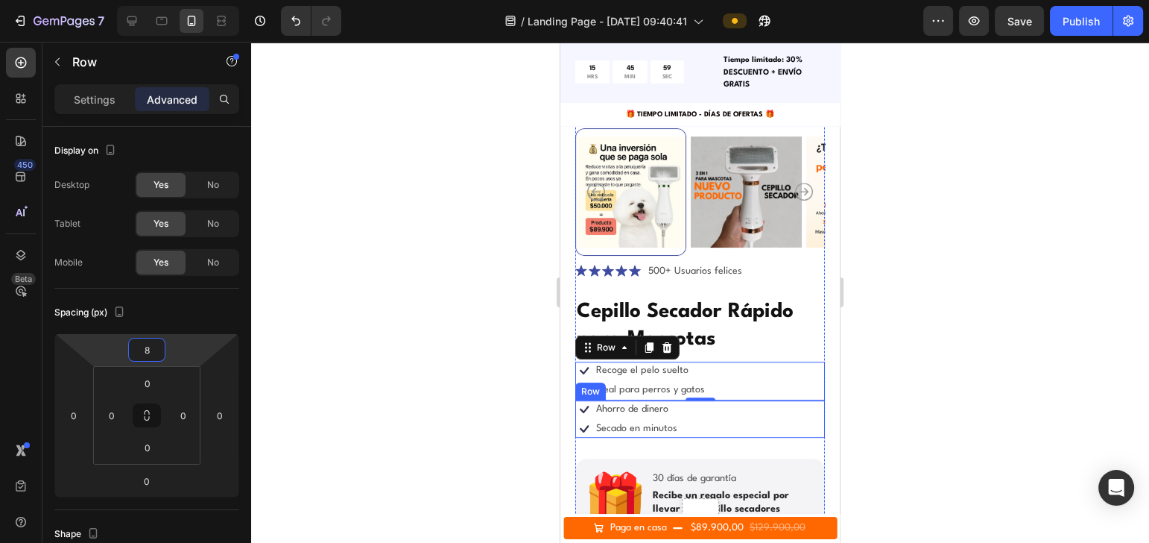
click at [726, 400] on div "Icon Ahorro de dinero Text Block Row Icon Secado en minutos Text Block Row Row" at bounding box center [700, 418] width 250 height 37
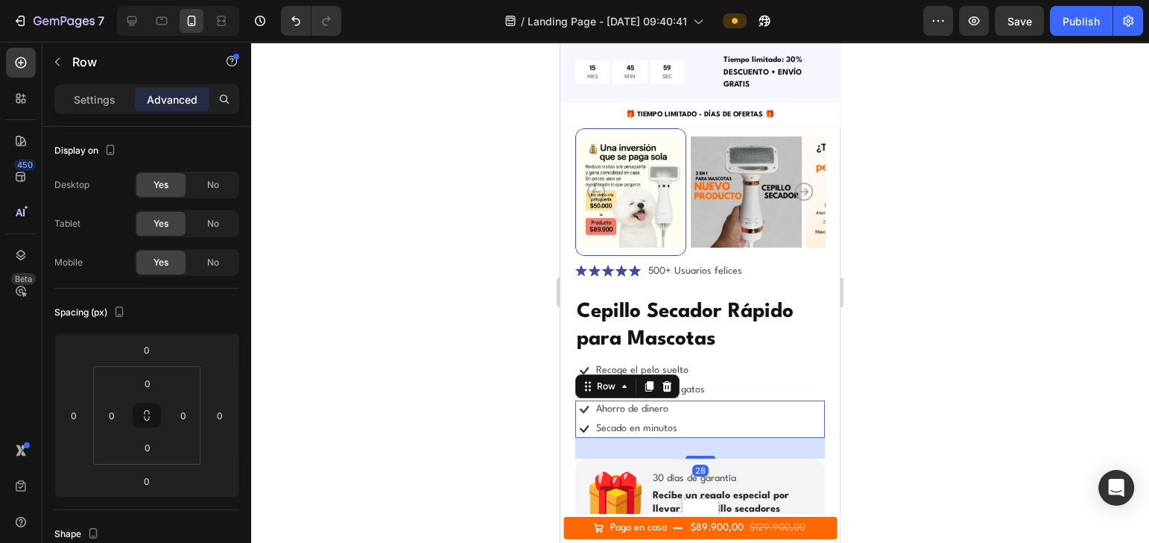
click at [725, 406] on div "28" at bounding box center [700, 447] width 250 height 21
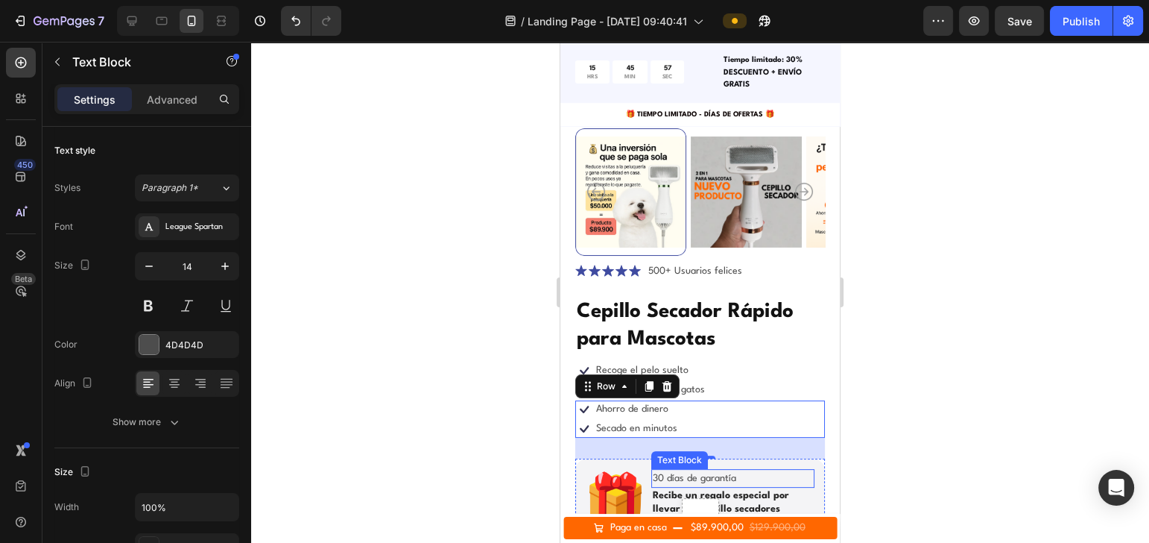
click at [748, 406] on p "30 días de garantía" at bounding box center [733, 478] width 160 height 16
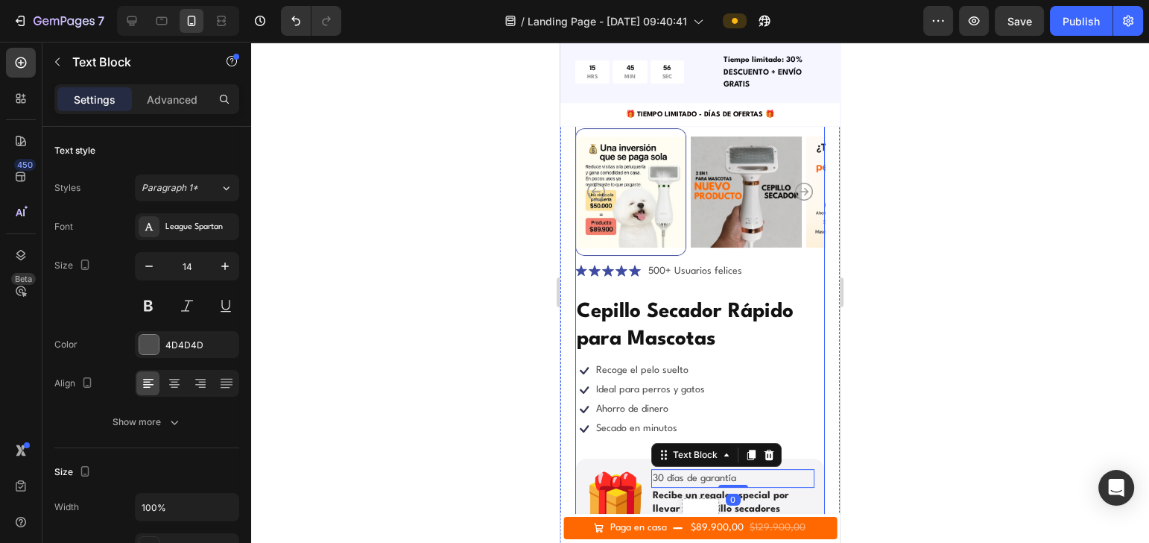
click at [625, 406] on div "Icon Icon Icon Icon Icon Icon List 500+ Usuarios felices Text Block Row Cepillo…" at bounding box center [700, 487] width 250 height 462
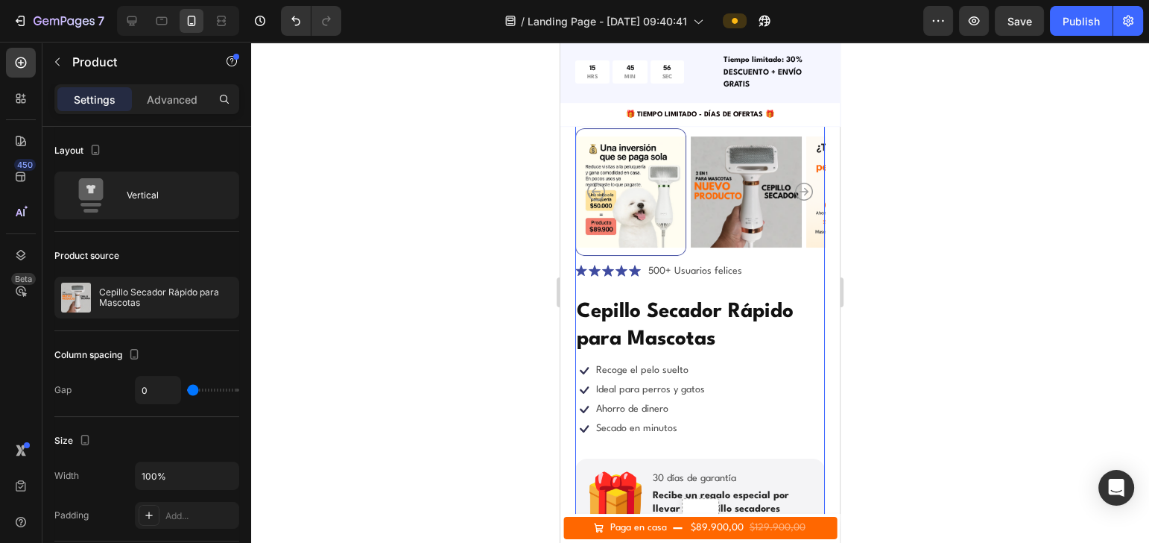
click at [615, 406] on img at bounding box center [616, 499] width 60 height 60
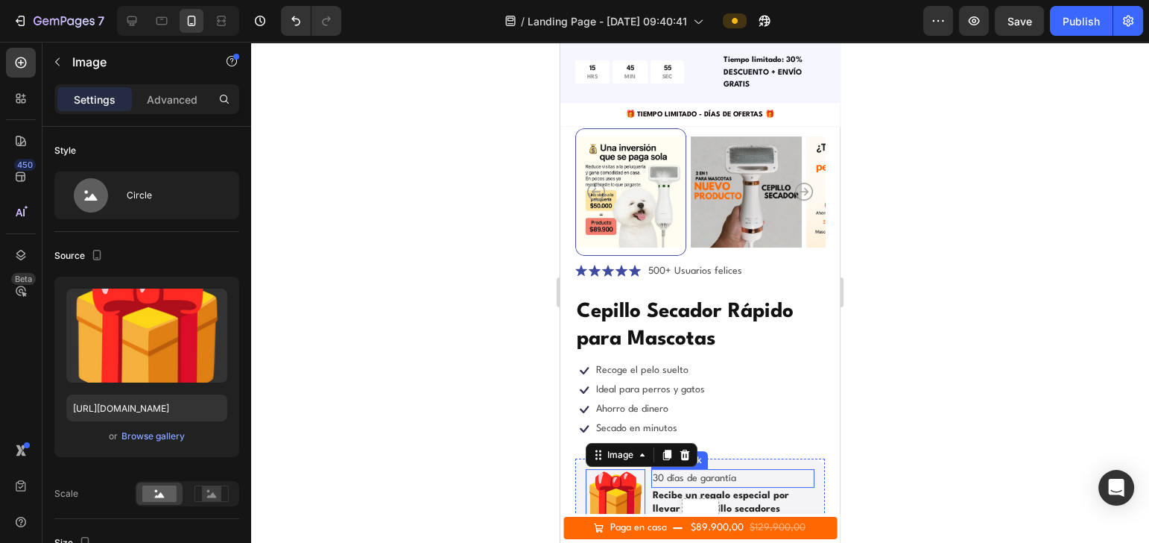
click at [791, 406] on p "30 días de garantía" at bounding box center [733, 478] width 160 height 16
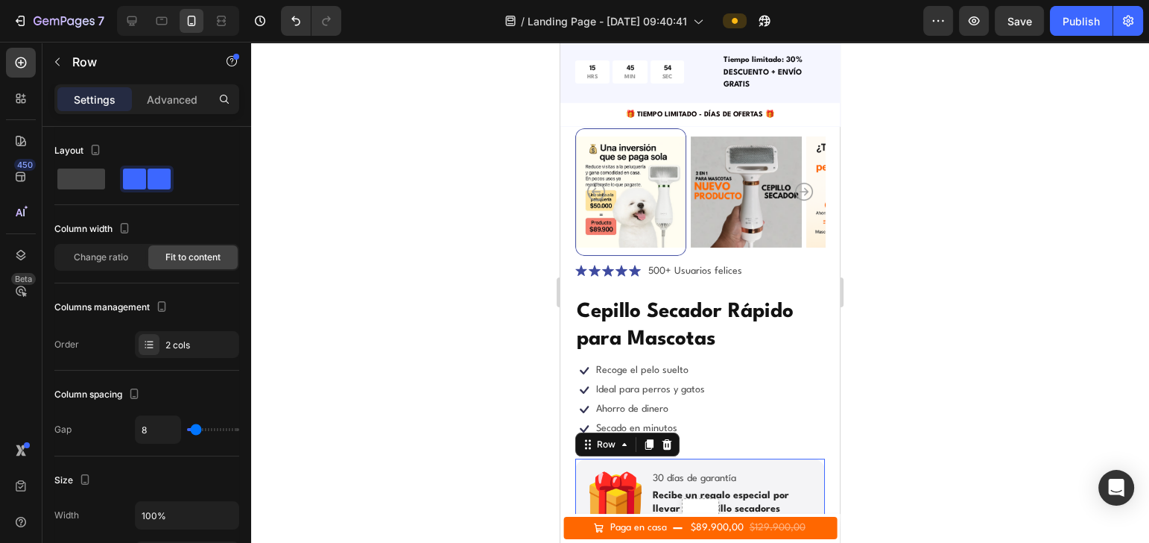
click at [796, 406] on div "Image 30 días de garantía Text Block Recibe un regalo especial por llevar dos c…" at bounding box center [700, 498] width 250 height 80
click at [170, 107] on div "Advanced" at bounding box center [172, 99] width 75 height 24
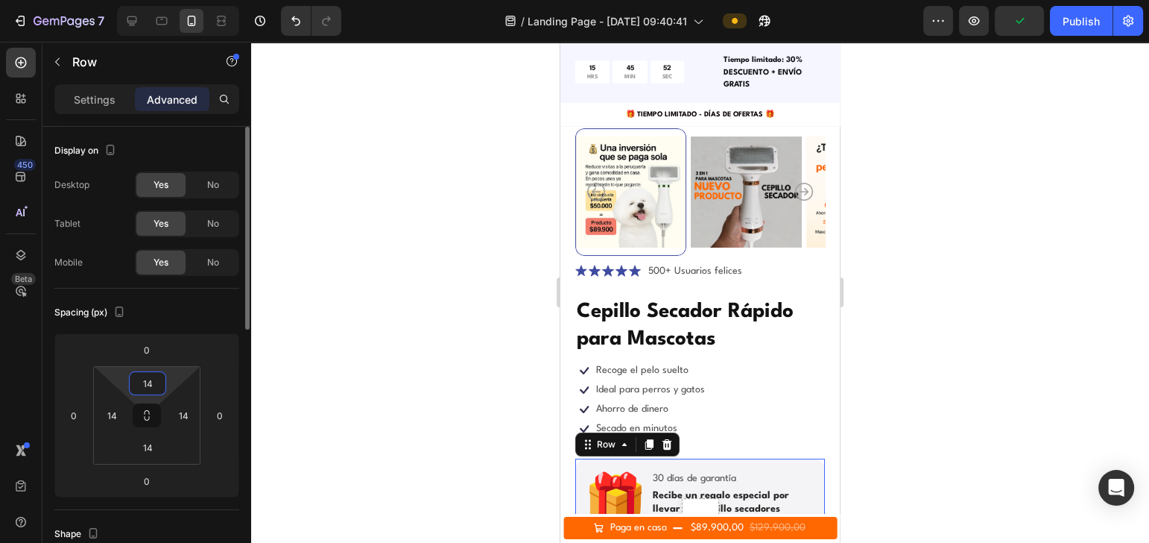
click at [159, 374] on input "14" at bounding box center [148, 383] width 30 height 22
type input "8"
click at [151, 406] on input "14" at bounding box center [148, 447] width 30 height 22
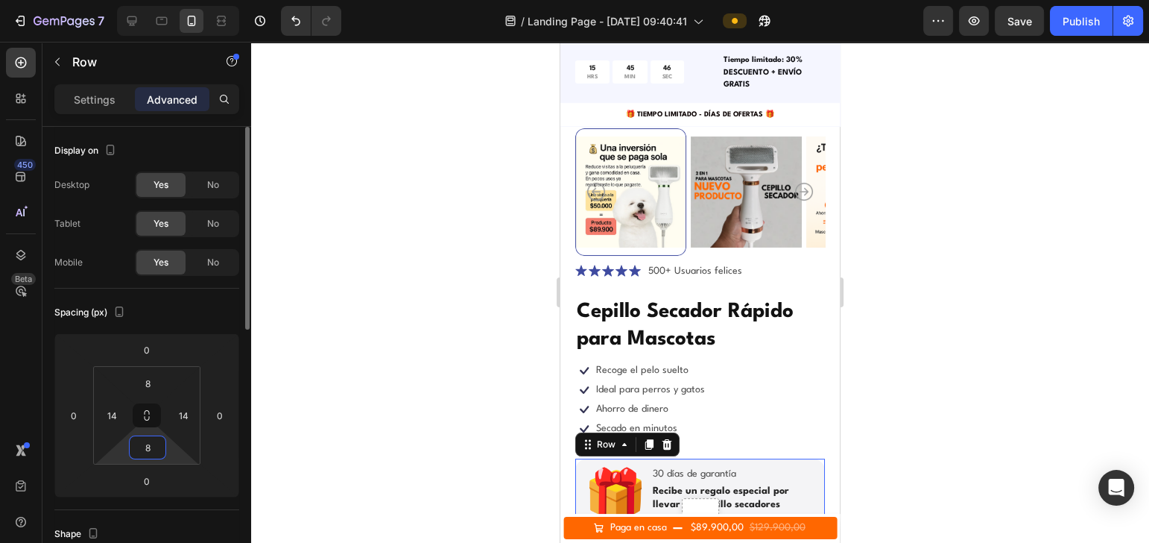
type input "8"
click at [861, 344] on div at bounding box center [700, 292] width 898 height 501
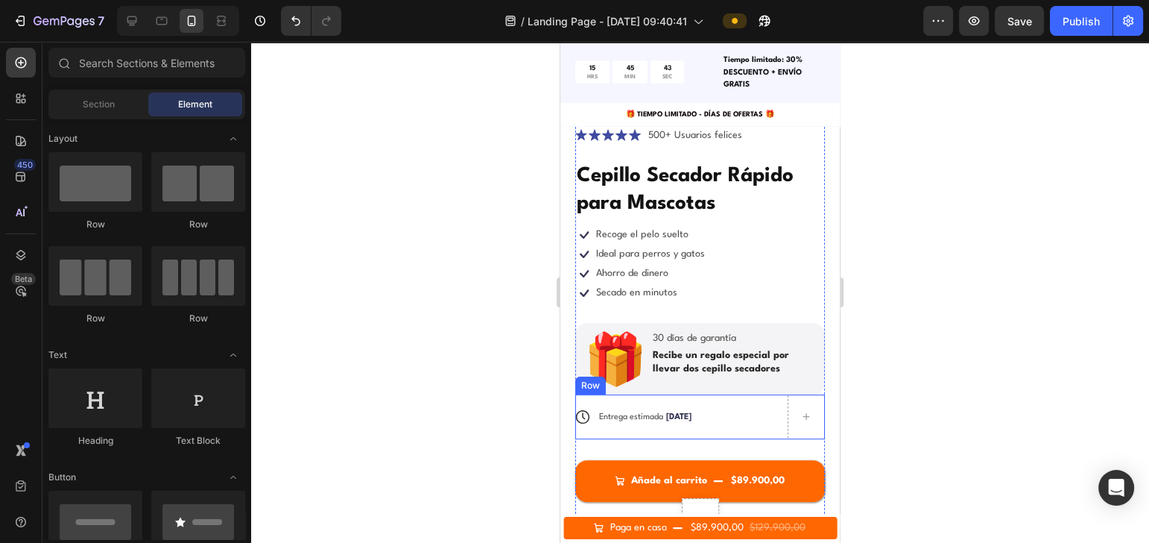
scroll to position [496, 0]
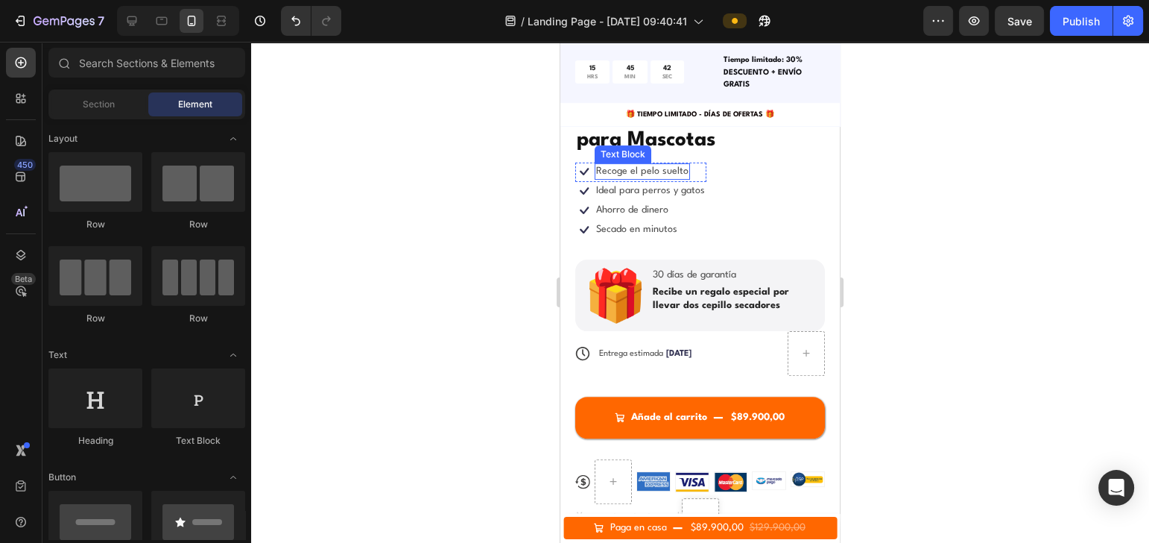
click at [686, 163] on div "Recoge el pelo suelto" at bounding box center [642, 171] width 95 height 16
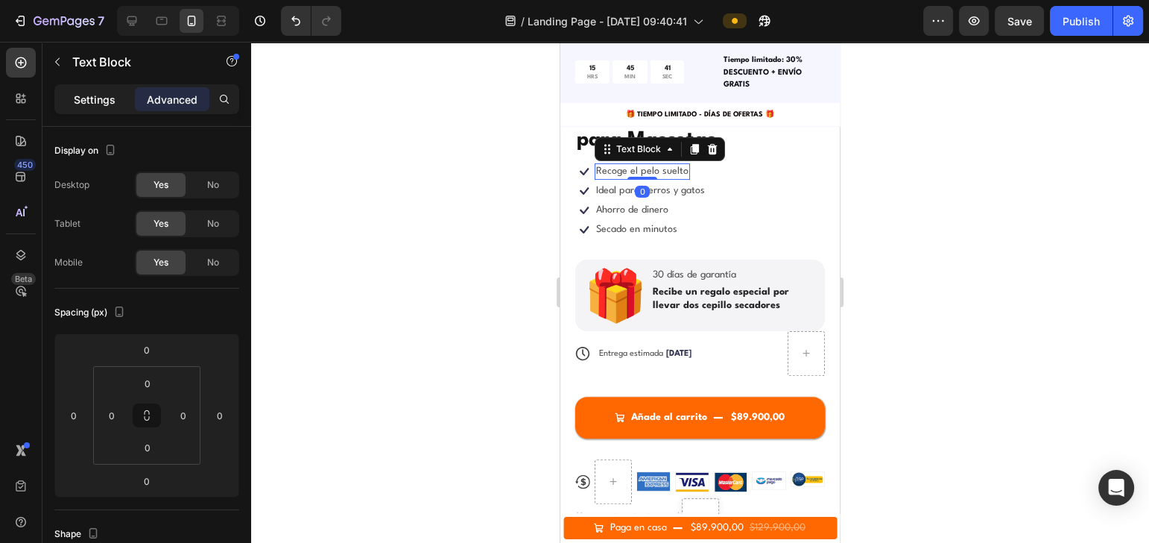
click at [80, 103] on p "Settings" at bounding box center [95, 100] width 42 height 16
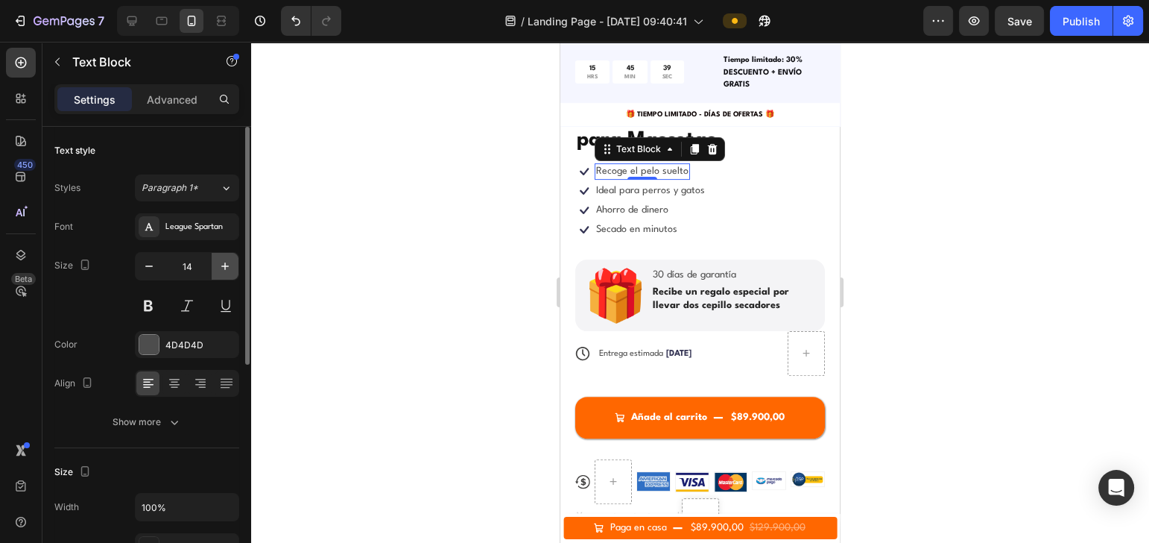
click at [225, 261] on icon "button" at bounding box center [225, 266] width 15 height 15
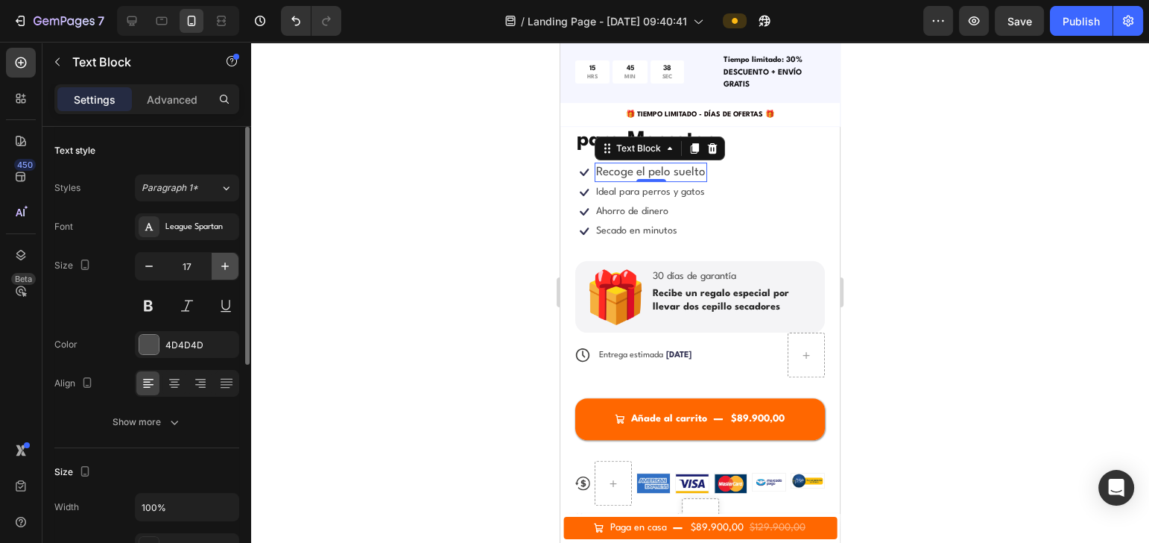
click at [225, 261] on icon "button" at bounding box center [225, 266] width 15 height 15
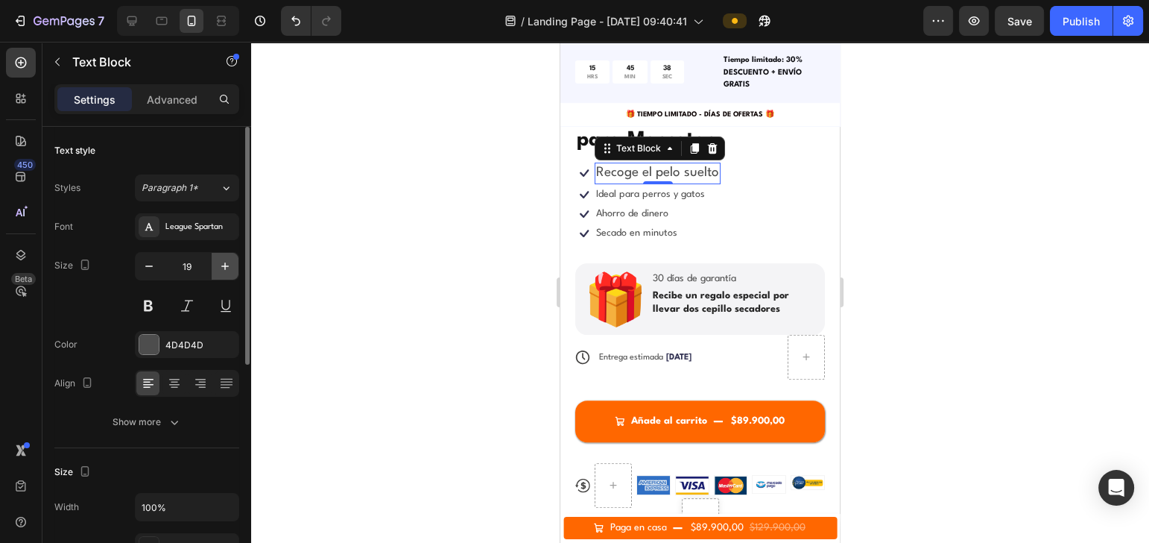
click at [225, 261] on icon "button" at bounding box center [225, 266] width 15 height 15
type input "20"
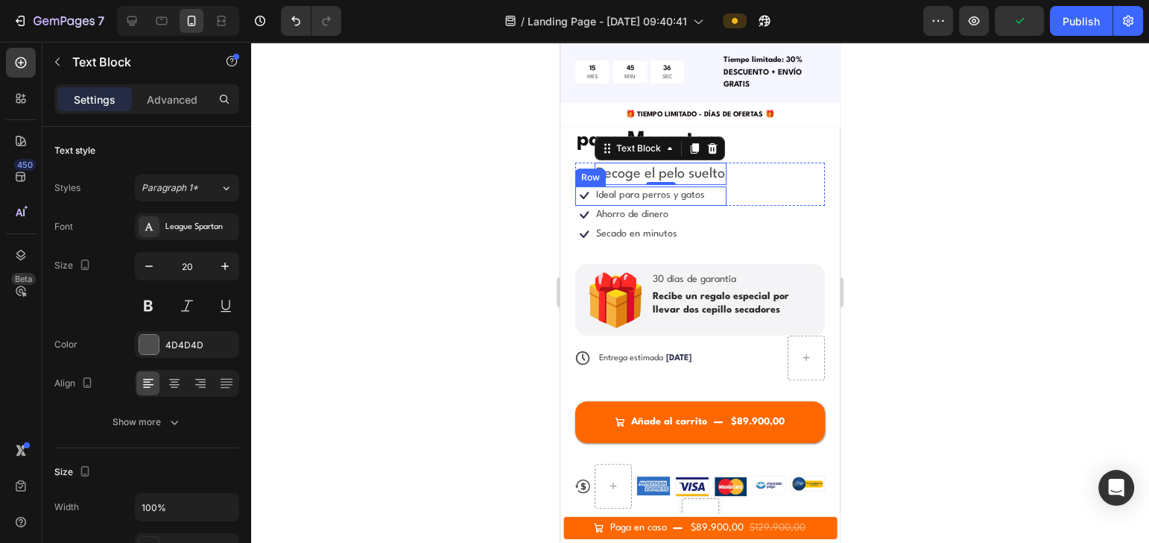
click at [724, 186] on div "Icon Ideal para perros y gatos Text Block Row" at bounding box center [650, 195] width 151 height 19
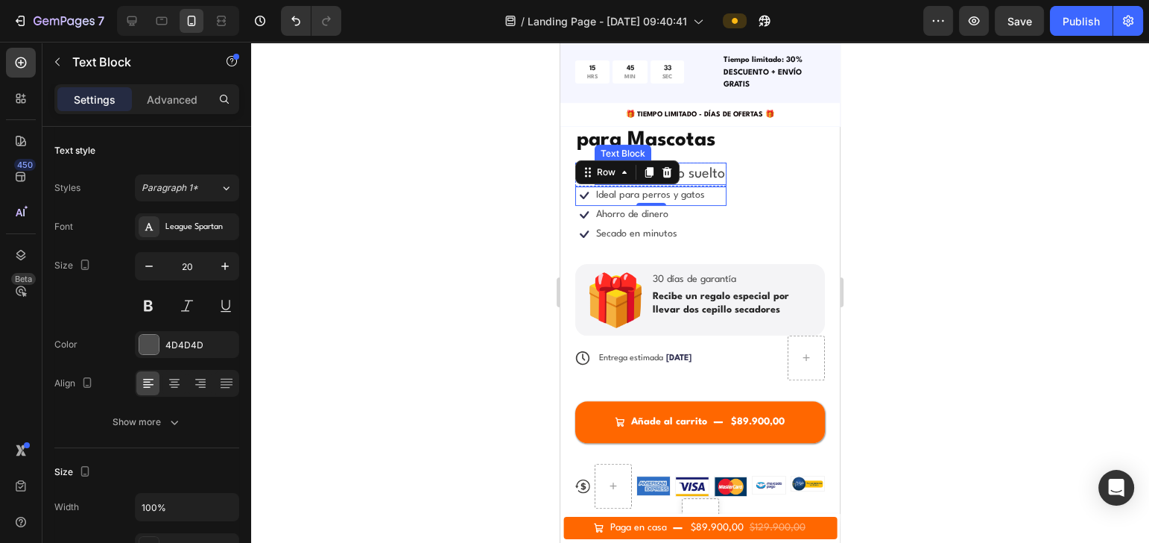
click at [717, 164] on p "Recoge el pelo suelto" at bounding box center [660, 173] width 129 height 19
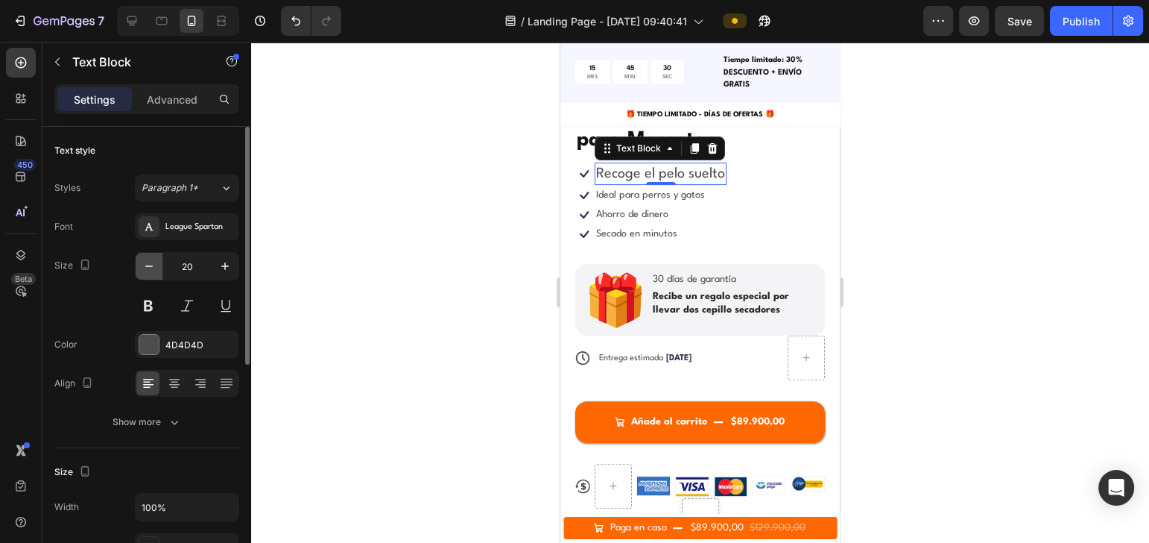
click at [148, 265] on icon "button" at bounding box center [148, 265] width 7 height 1
type input "18"
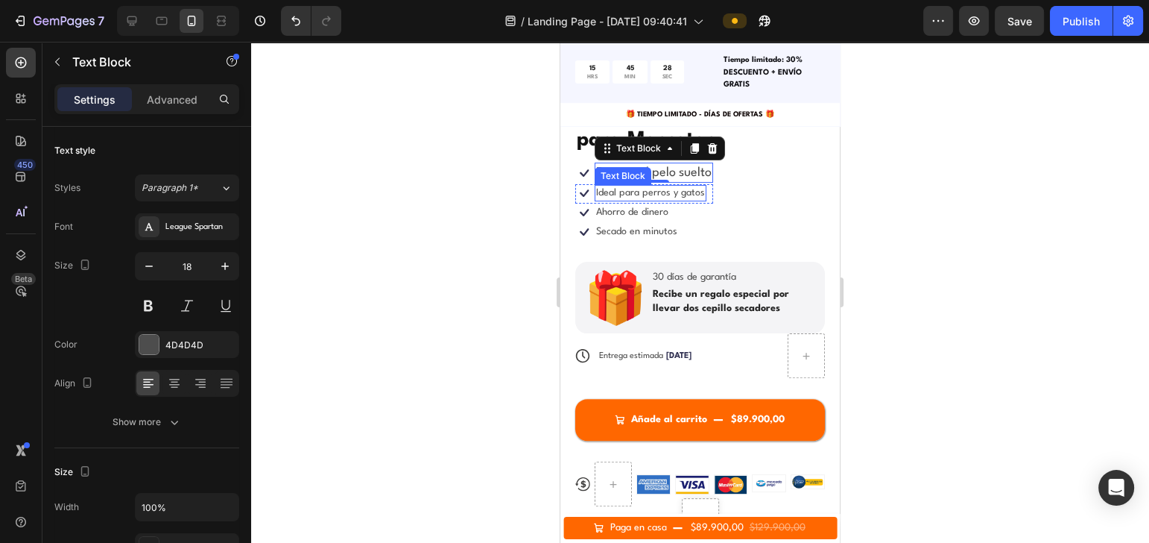
click at [700, 186] on p "Ideal para perros y gatos" at bounding box center [650, 192] width 109 height 13
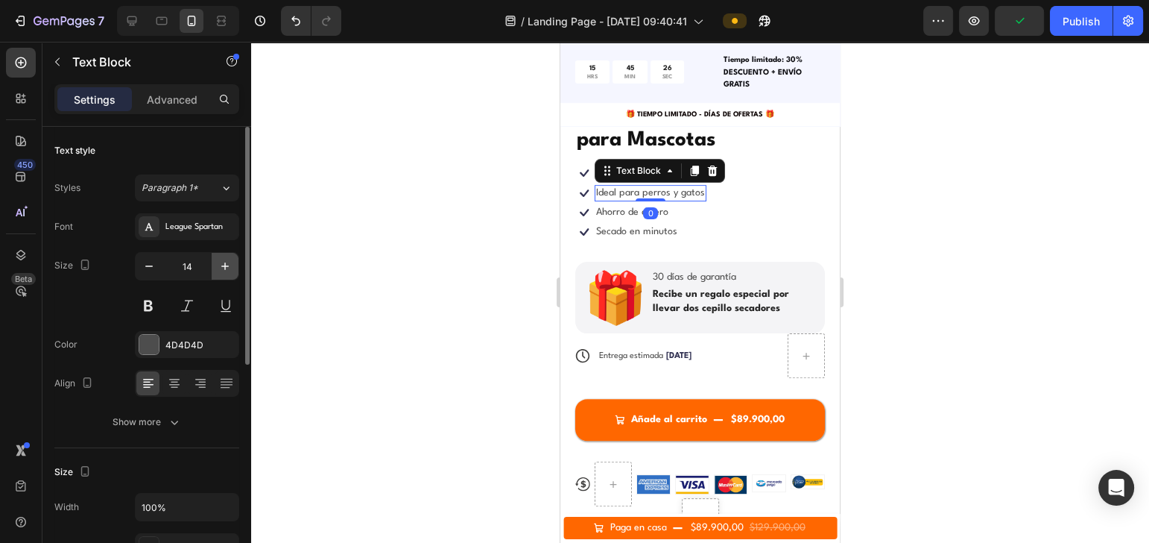
click at [236, 255] on button "button" at bounding box center [225, 266] width 27 height 27
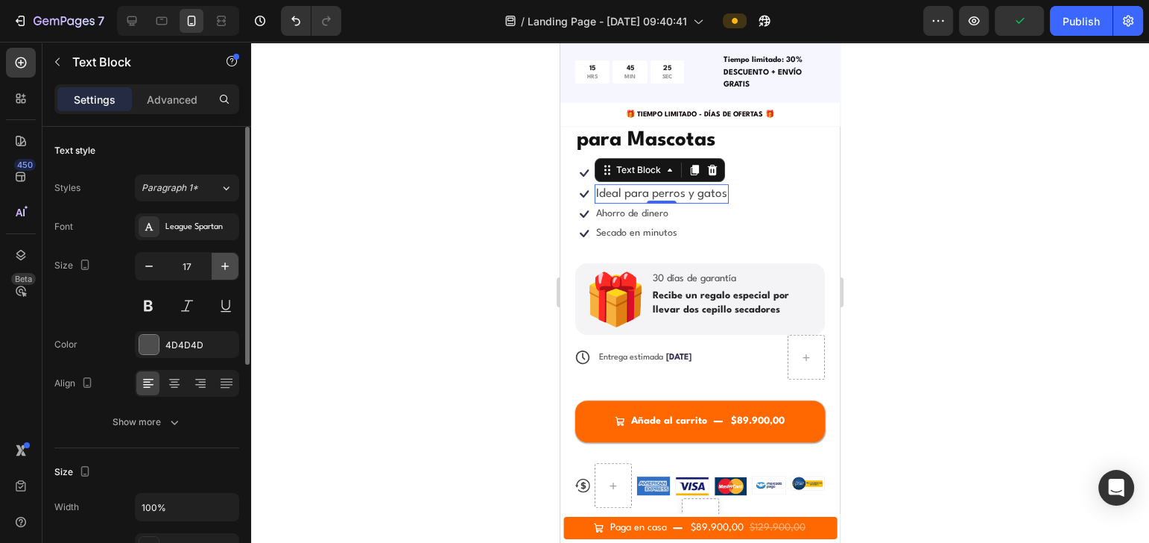
click at [236, 255] on button "button" at bounding box center [225, 266] width 27 height 27
type input "18"
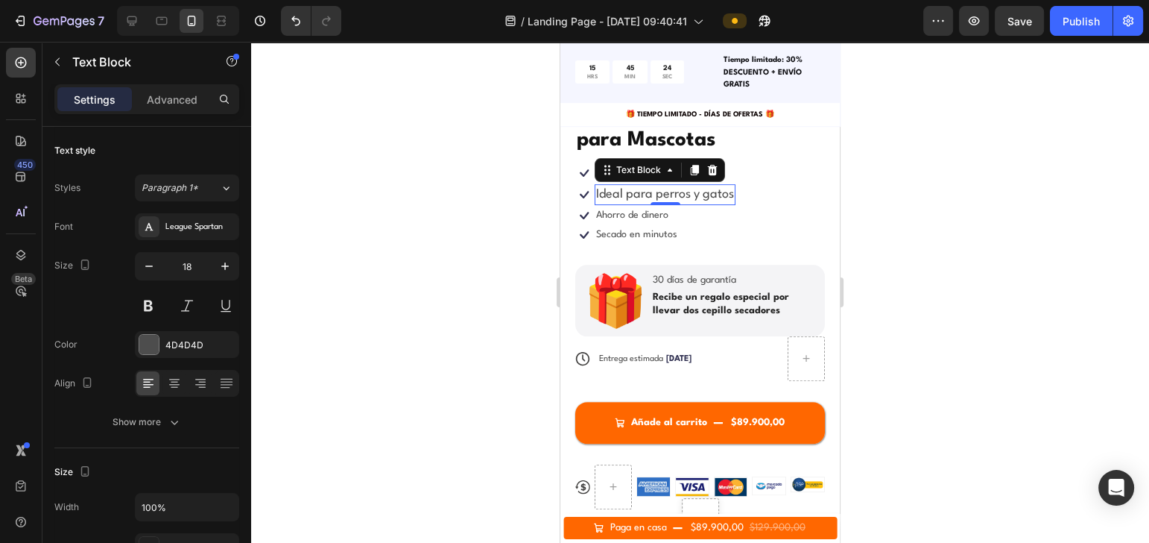
click at [645, 209] on p "Ahorro de dinero" at bounding box center [632, 215] width 72 height 13
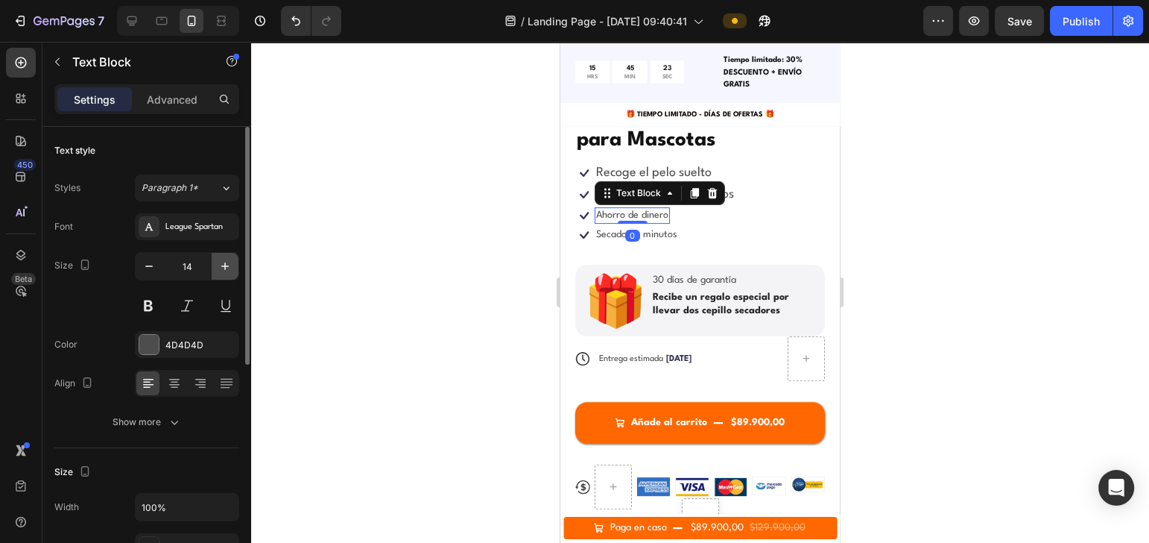
click at [228, 259] on icon "button" at bounding box center [225, 266] width 15 height 15
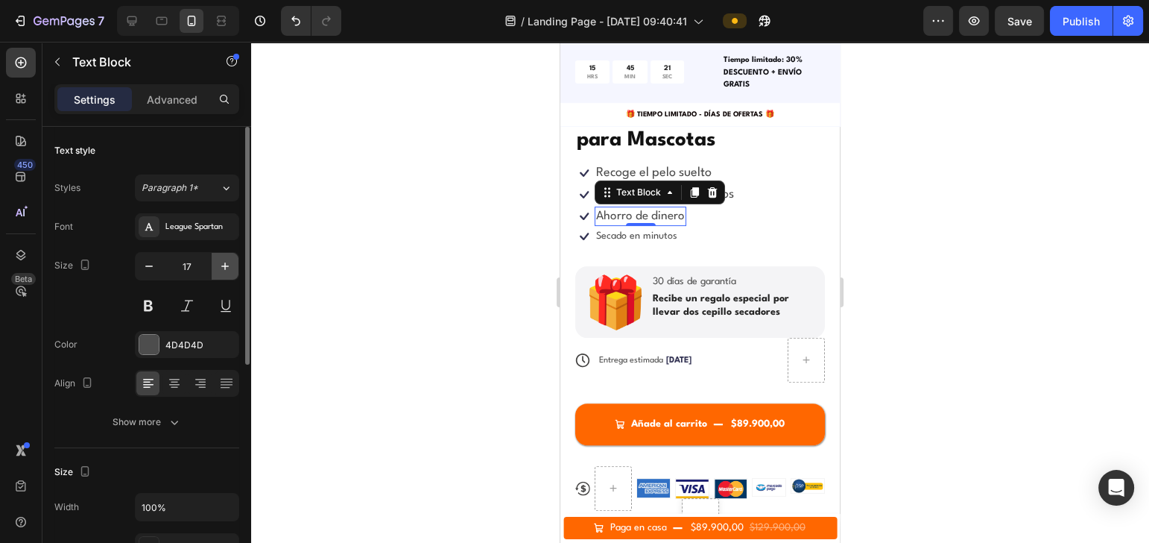
click at [228, 259] on icon "button" at bounding box center [225, 266] width 15 height 15
type input "18"
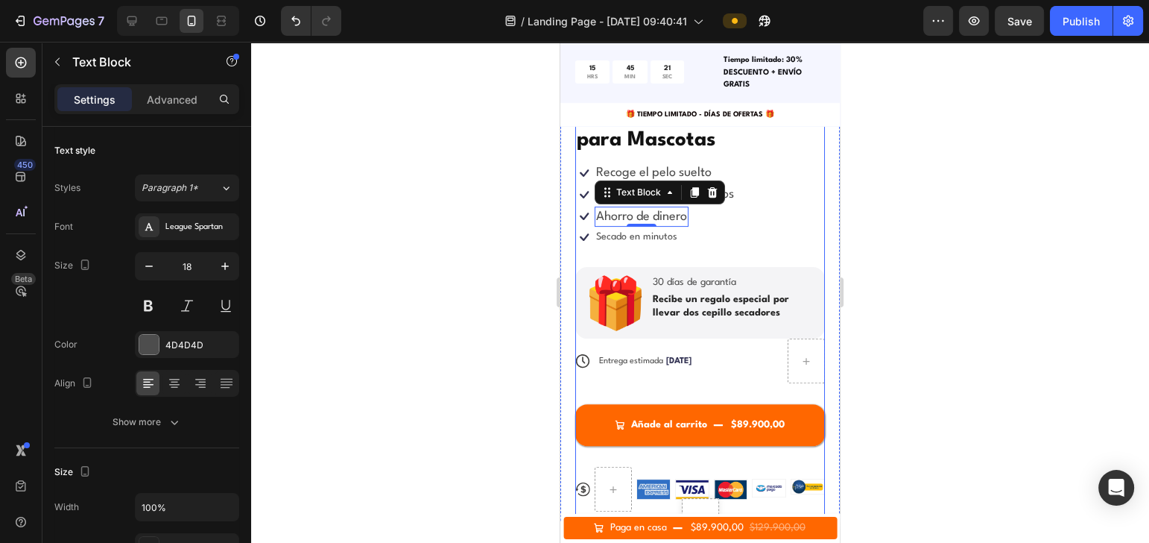
click at [626, 229] on div "Secado en minutos Text Block" at bounding box center [637, 237] width 84 height 16
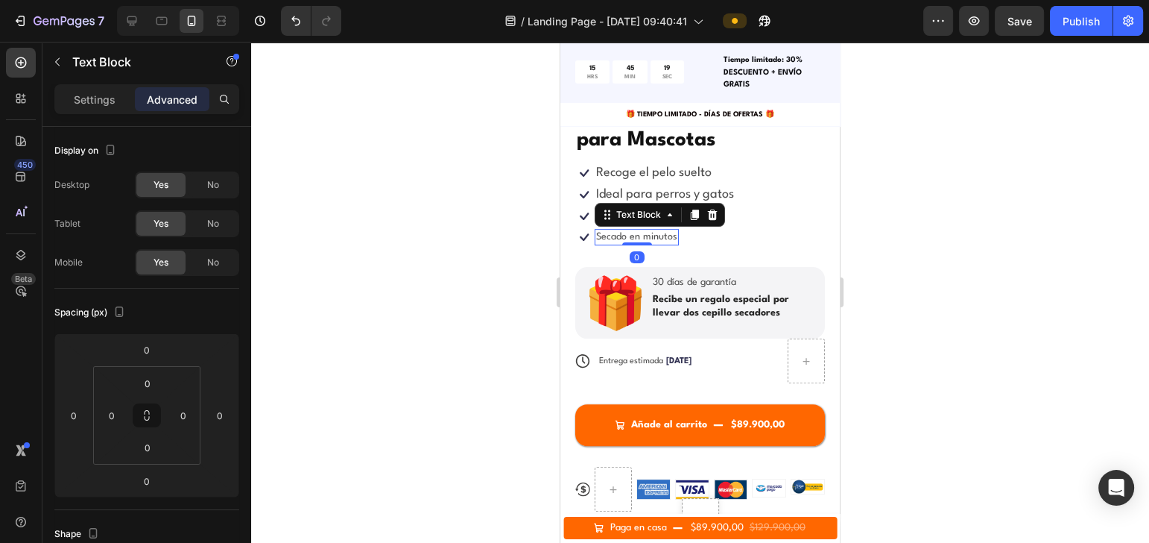
click at [666, 230] on p "Secado en minutos" at bounding box center [636, 236] width 81 height 13
click at [87, 107] on div "Settings" at bounding box center [94, 99] width 75 height 24
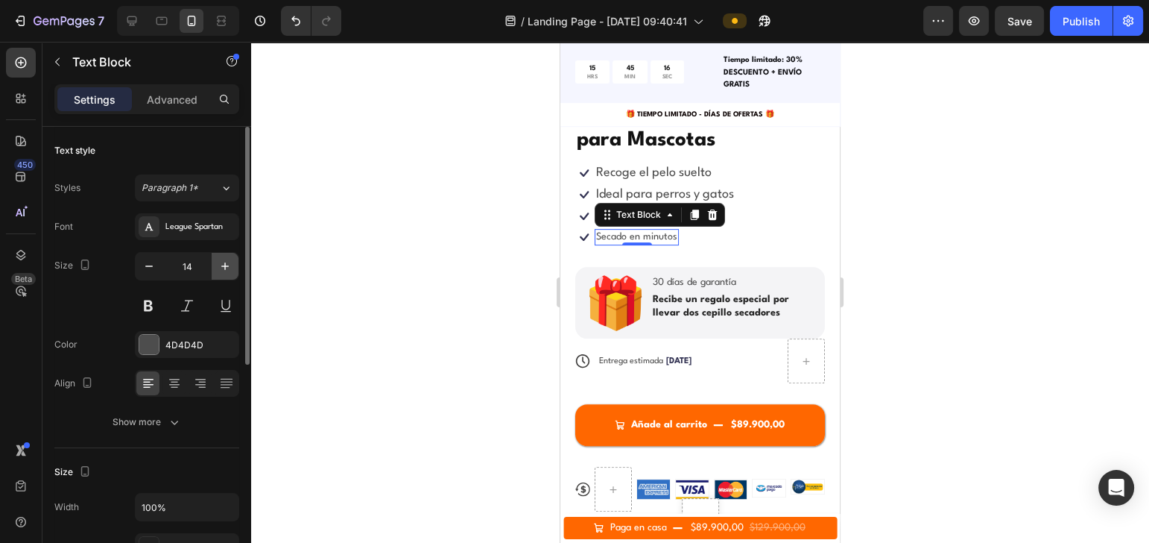
click at [236, 269] on button "button" at bounding box center [225, 266] width 27 height 27
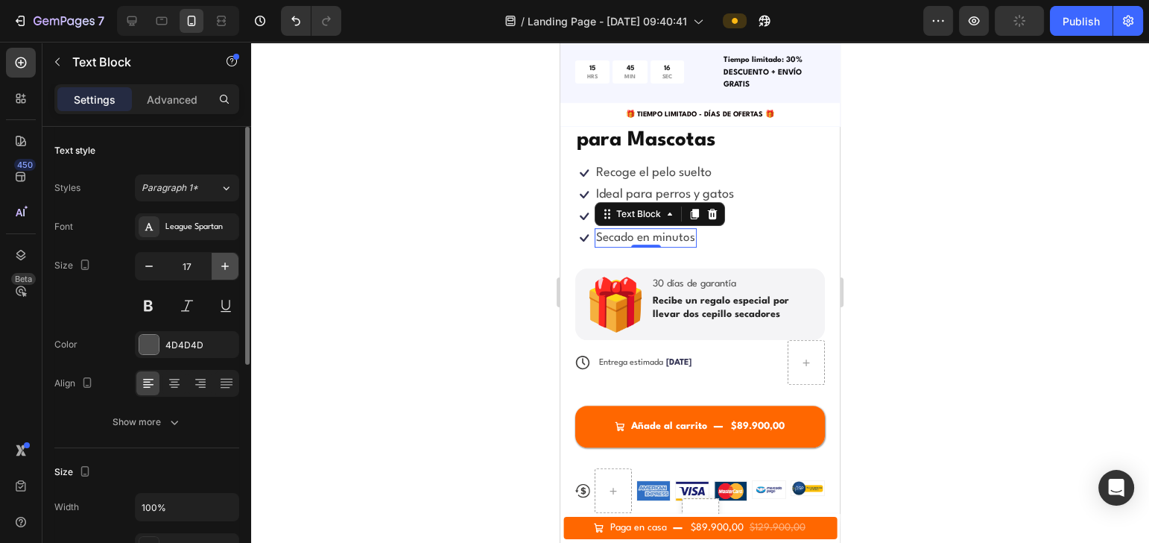
type input "18"
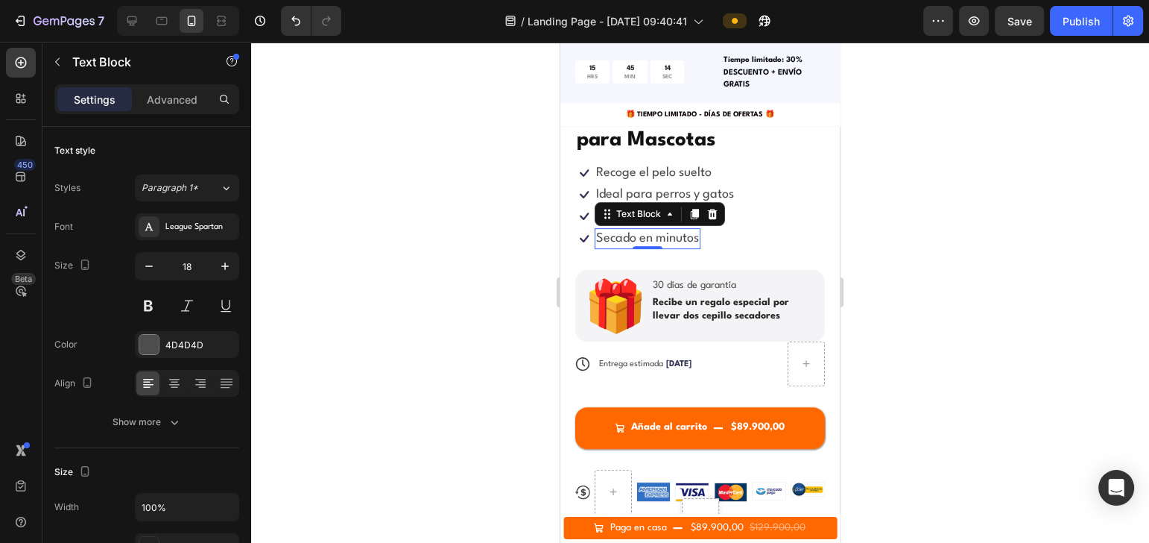
click at [861, 219] on div at bounding box center [700, 292] width 898 height 501
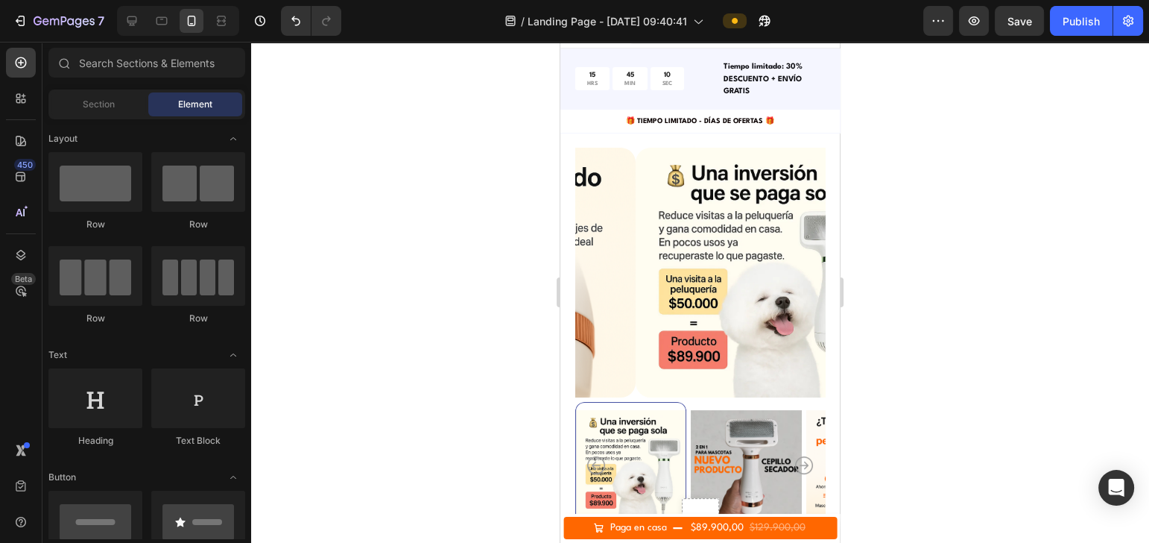
scroll to position [320, 0]
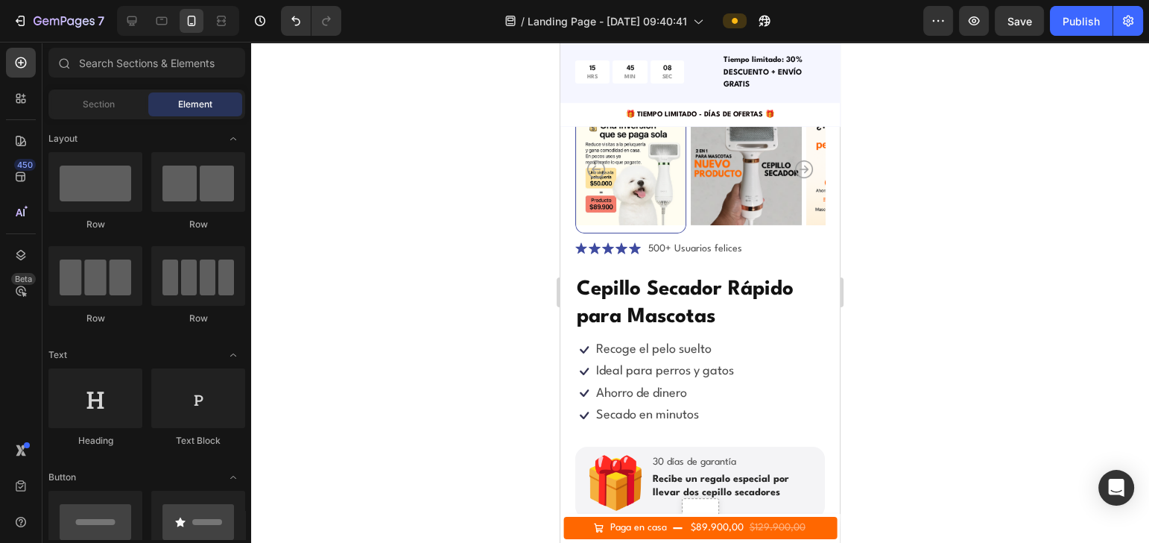
click at [861, 212] on div at bounding box center [700, 292] width 898 height 501
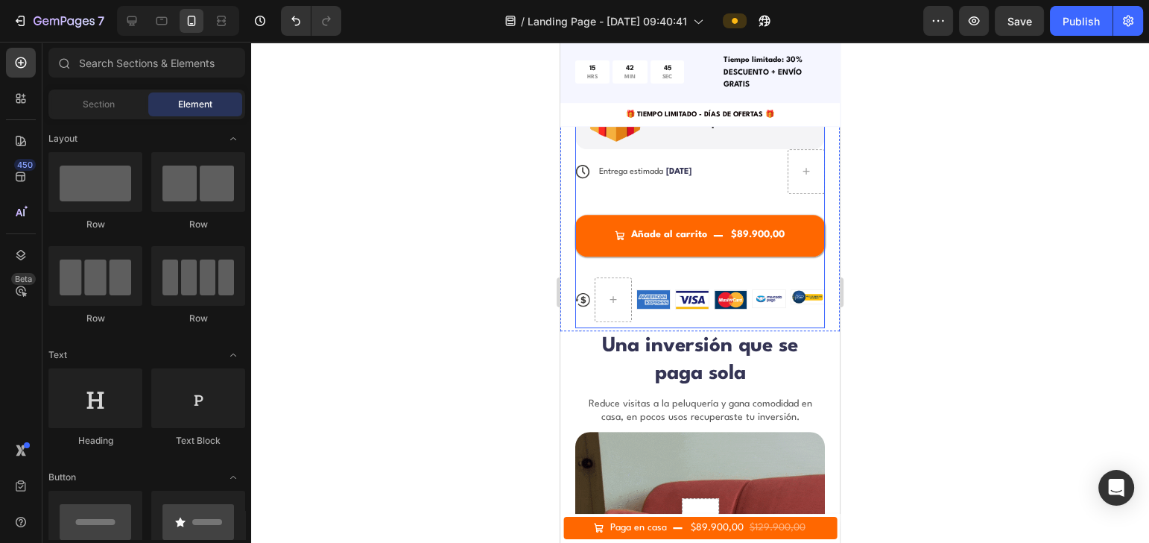
scroll to position [718, 0]
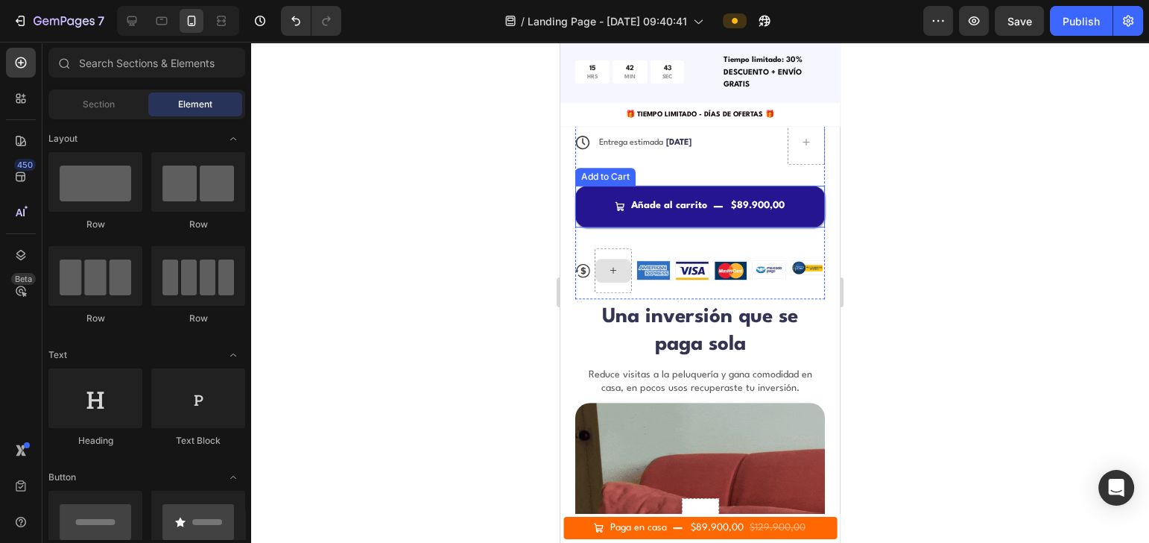
click at [678, 186] on button "Añade al carrito $89.900,00" at bounding box center [700, 207] width 250 height 42
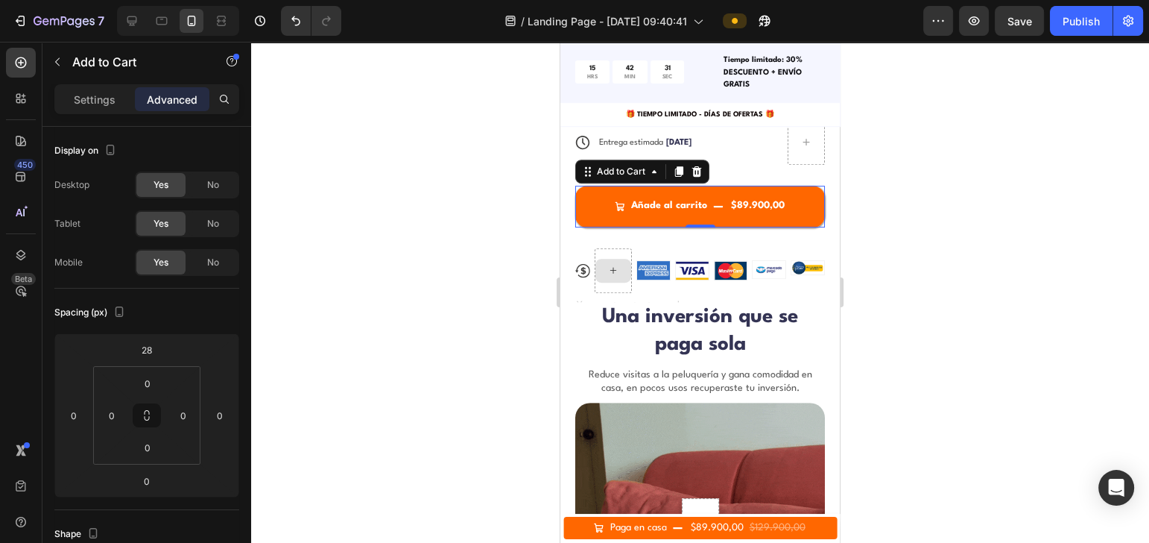
click at [861, 282] on div at bounding box center [700, 292] width 898 height 501
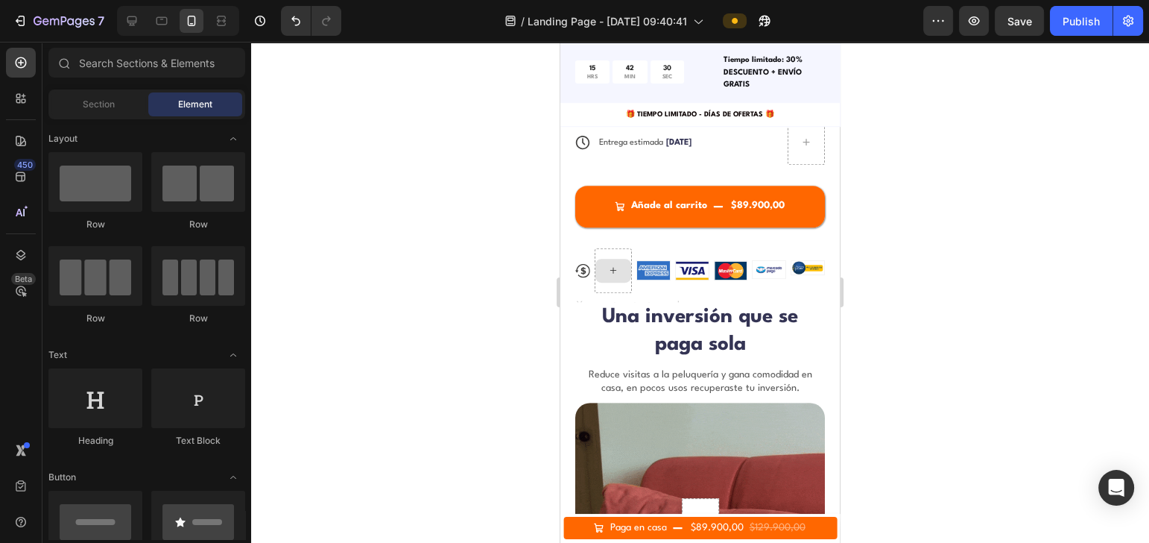
click at [861, 253] on div at bounding box center [700, 292] width 898 height 501
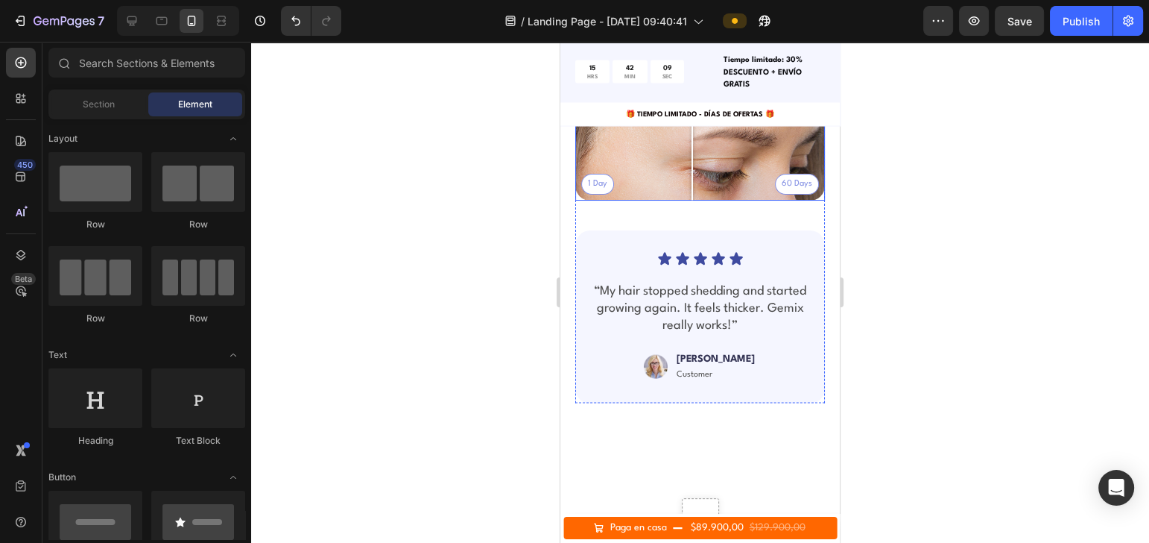
scroll to position [3599, 0]
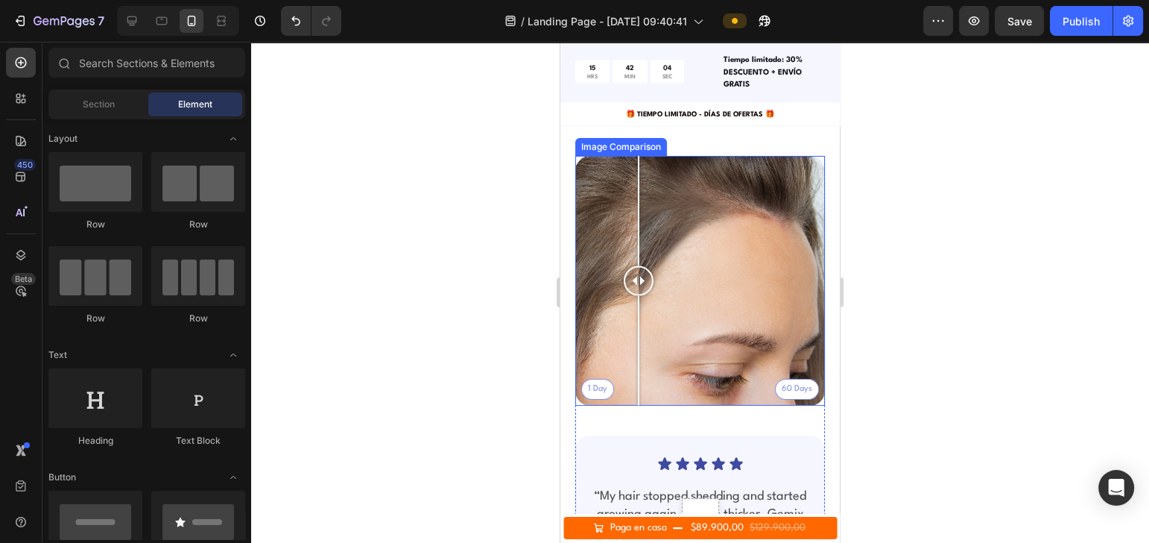
drag, startPoint x: 692, startPoint y: 267, endPoint x: 639, endPoint y: 276, distance: 53.8
click at [639, 276] on div at bounding box center [639, 281] width 30 height 250
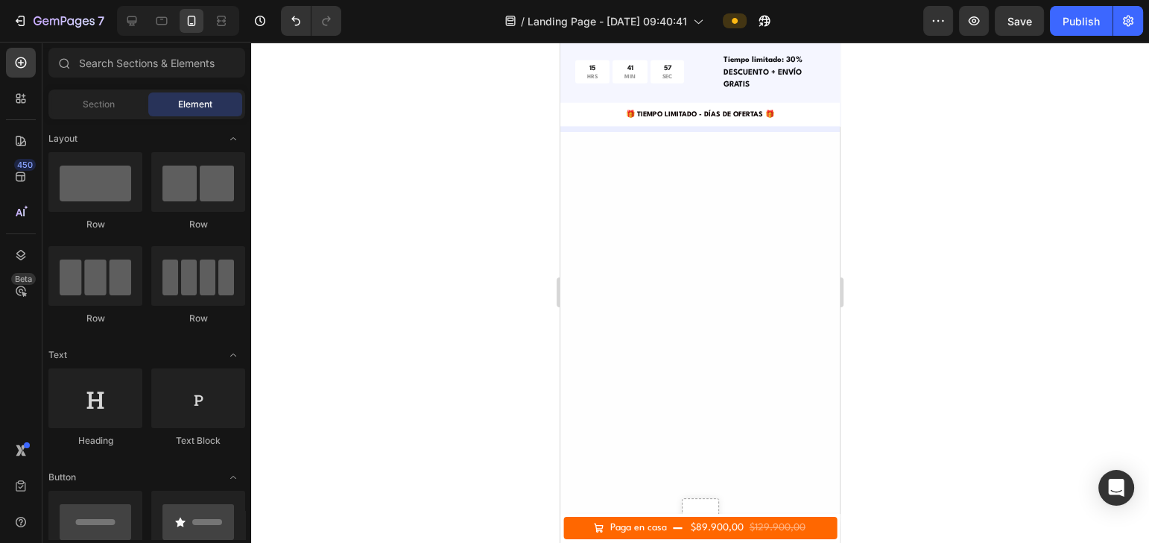
scroll to position [3997, 0]
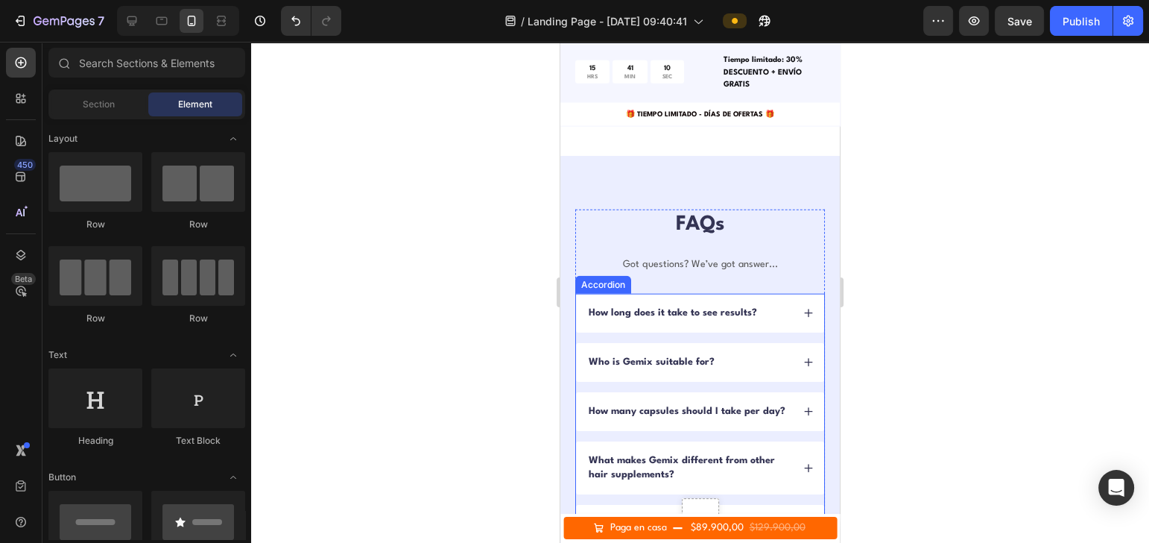
click at [710, 309] on p "How long does it take to see results?" at bounding box center [673, 312] width 168 height 13
click at [698, 309] on p "How long does it take to see results?" at bounding box center [673, 312] width 168 height 13
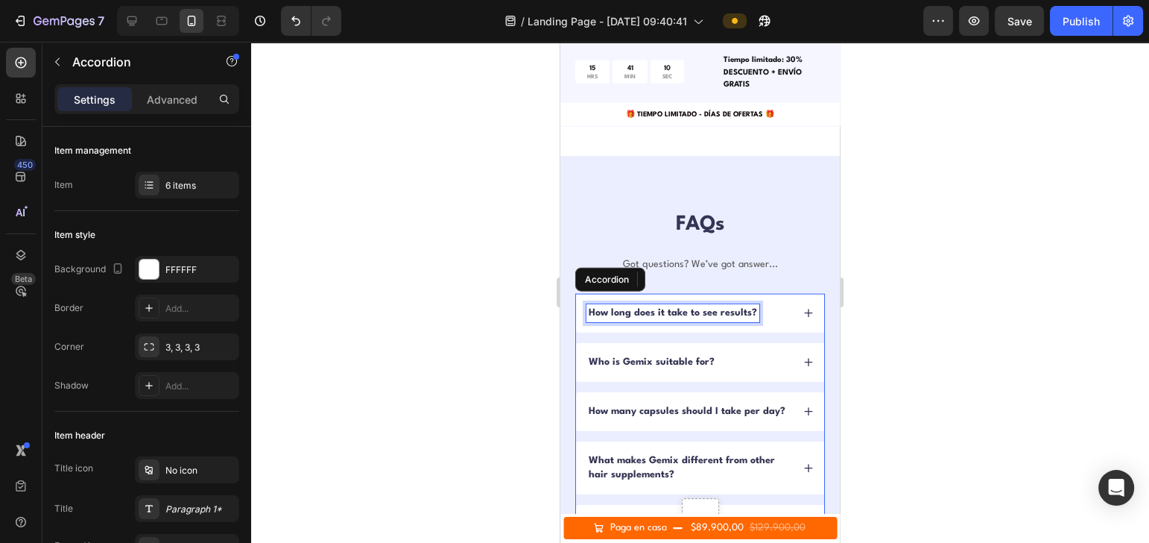
click at [657, 314] on p "How long does it take to see results?" at bounding box center [673, 312] width 168 height 13
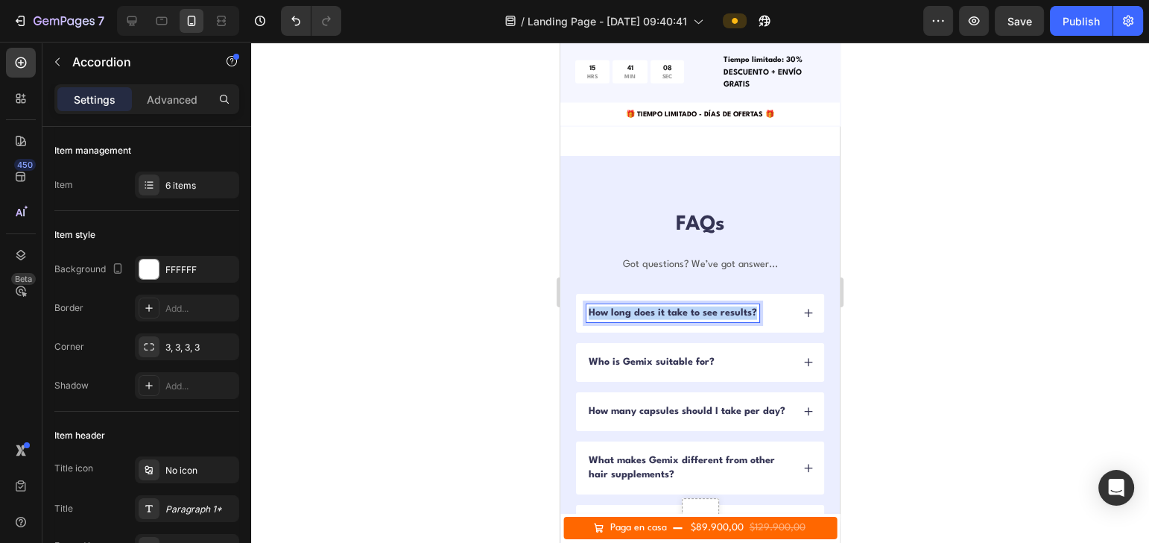
click at [657, 314] on p "How long does it take to see results?" at bounding box center [673, 312] width 168 height 13
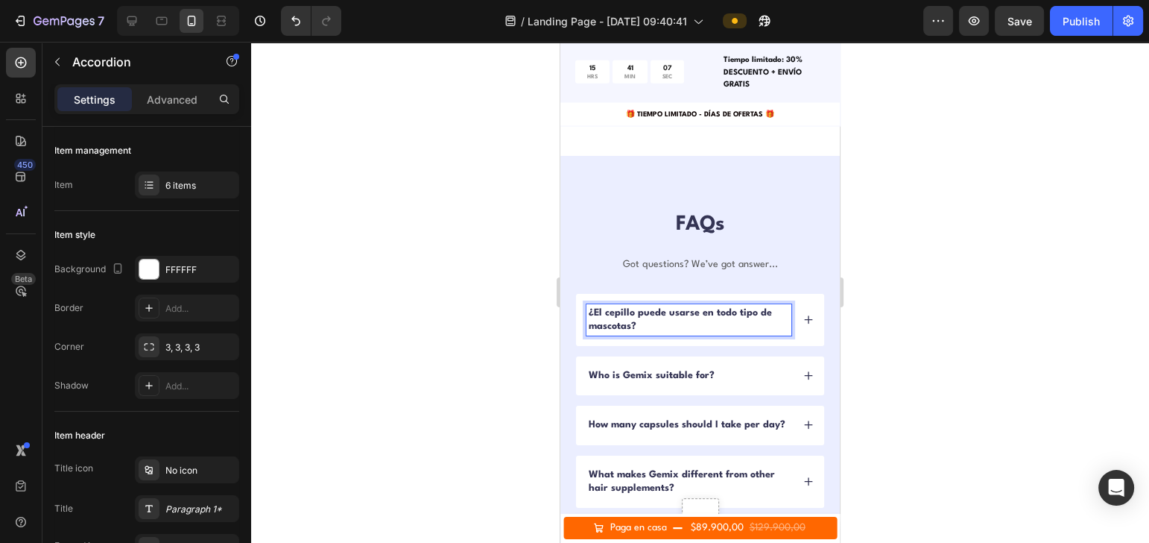
click at [948, 337] on div at bounding box center [700, 292] width 898 height 501
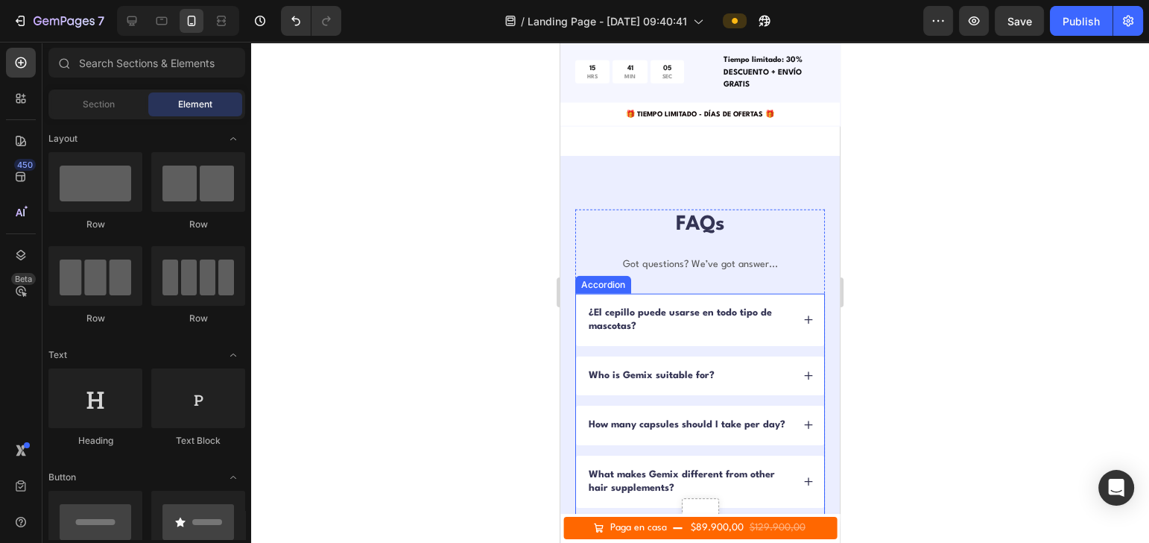
click at [803, 322] on icon at bounding box center [808, 319] width 10 height 10
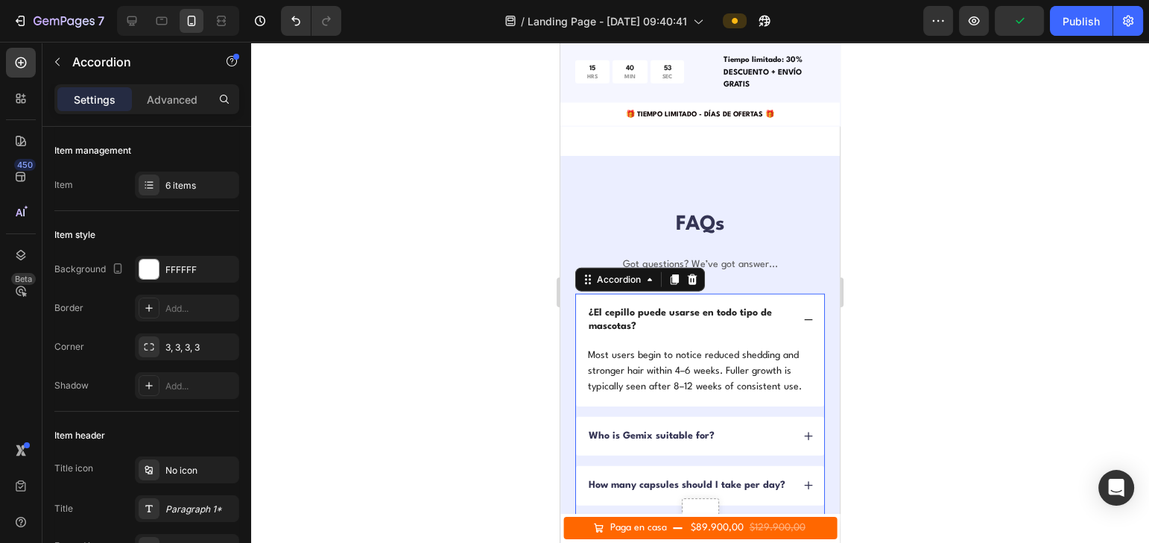
click at [690, 411] on div "¿El cepillo puede usarse en todo tipo de mascotas? Most users begin to notice r…" at bounding box center [700, 480] width 250 height 373
click at [710, 391] on p "Most users begin to notice reduced shedding and stronger hair within 4–6 weeks.…" at bounding box center [700, 370] width 224 height 47
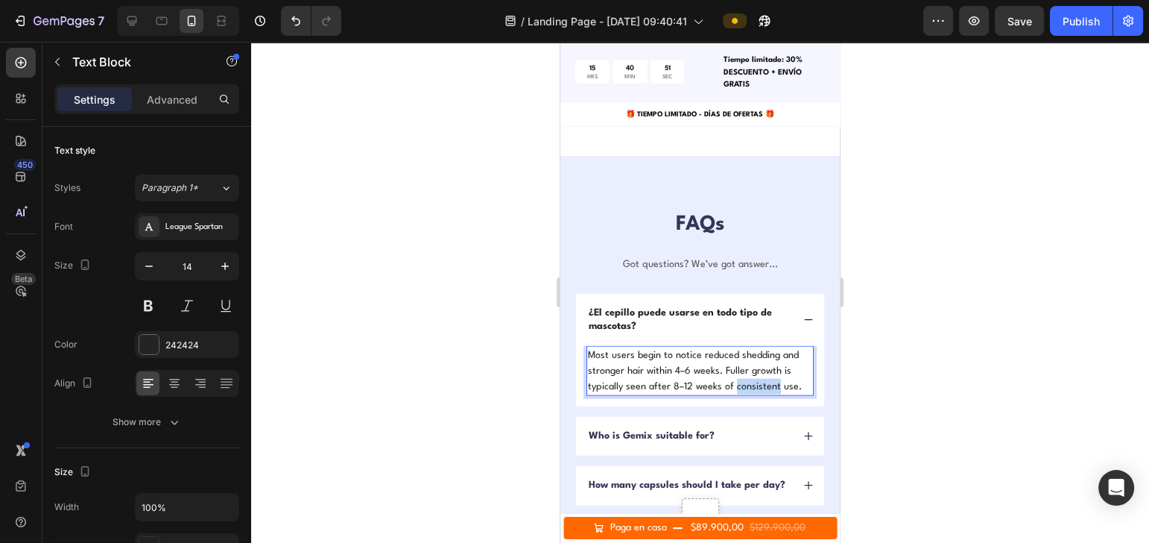
click at [769, 388] on p "Most users begin to notice reduced shedding and stronger hair within 4–6 weeks.…" at bounding box center [700, 370] width 224 height 47
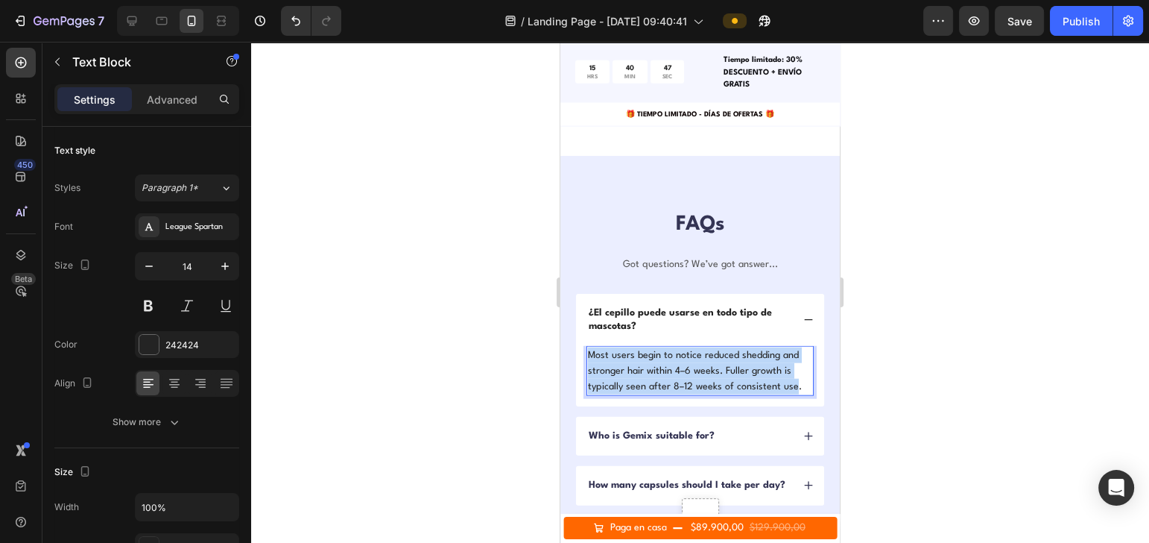
drag, startPoint x: 794, startPoint y: 385, endPoint x: 588, endPoint y: 352, distance: 208.2
click at [588, 352] on p "Most users begin to notice reduced shedding and stronger hair within 4–6 weeks.…" at bounding box center [700, 370] width 224 height 47
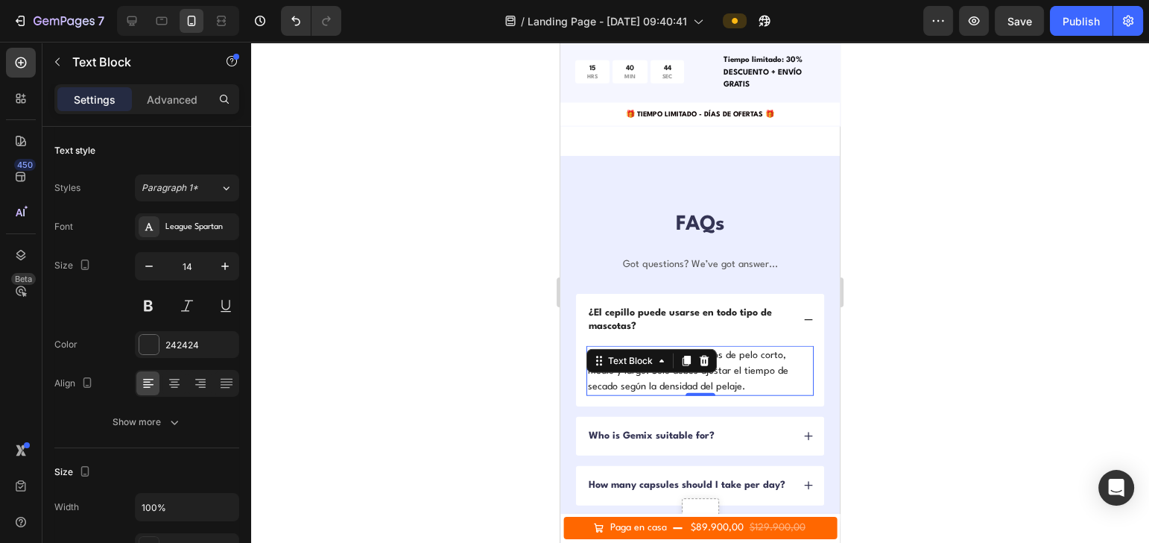
click at [1041, 410] on div at bounding box center [700, 292] width 898 height 501
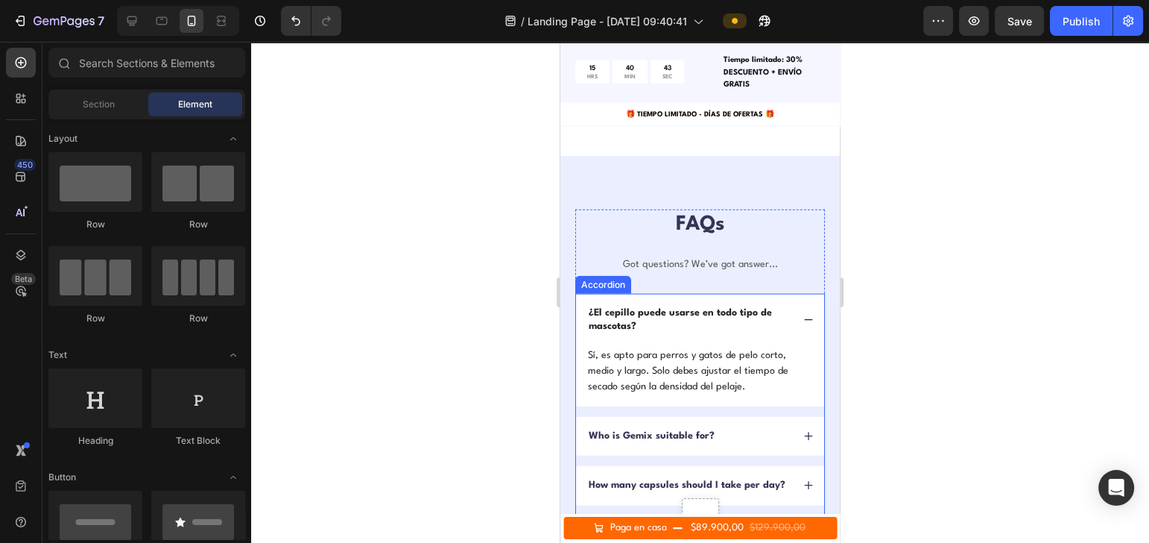
click at [805, 319] on icon at bounding box center [809, 319] width 8 height 1
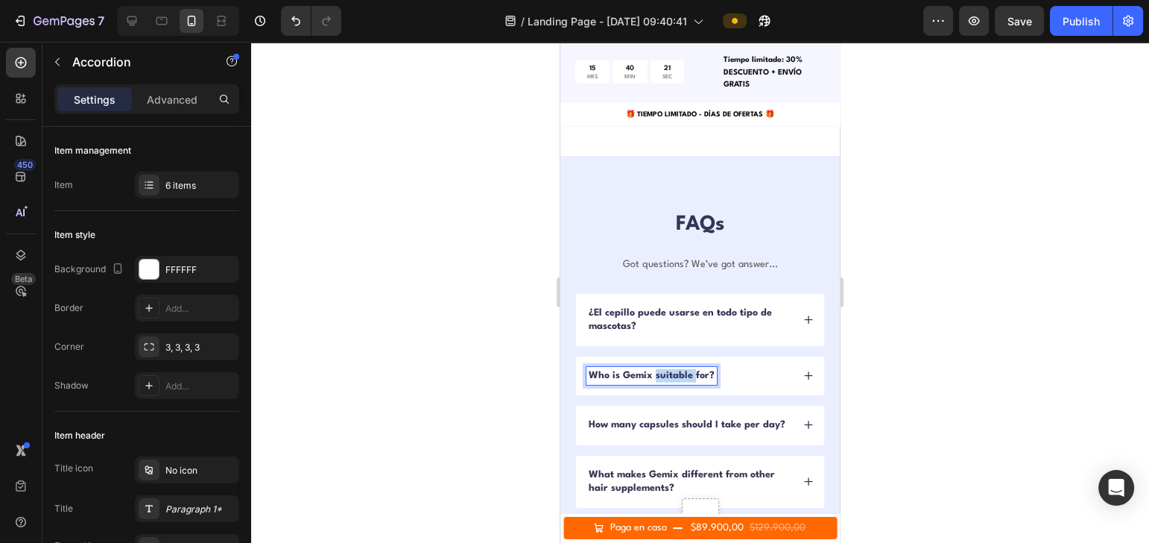
click at [657, 371] on p "Who is Gemix suitable for?" at bounding box center [652, 375] width 126 height 13
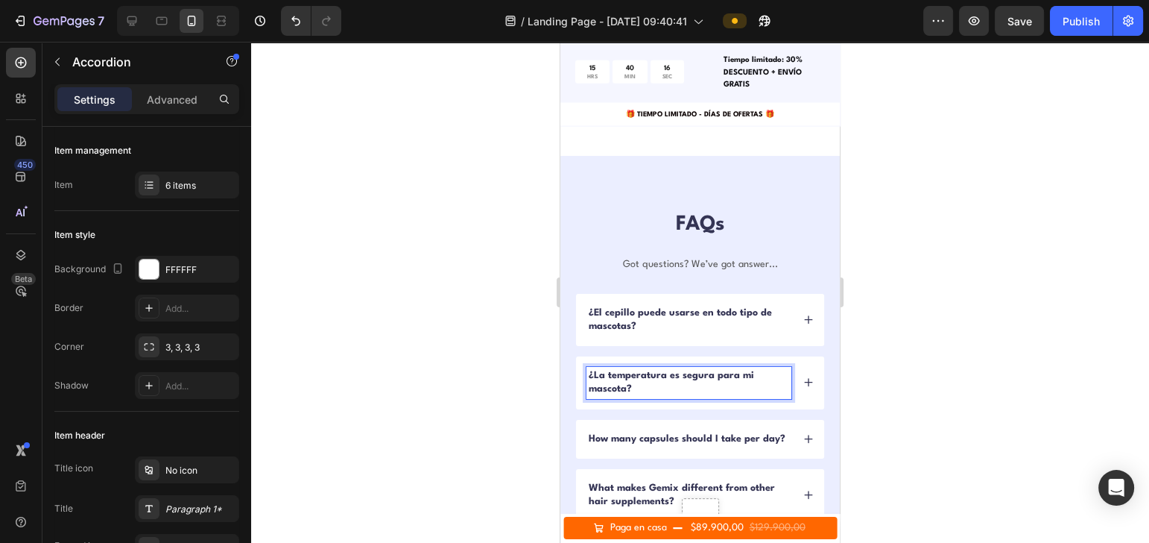
click at [803, 377] on icon at bounding box center [808, 382] width 10 height 10
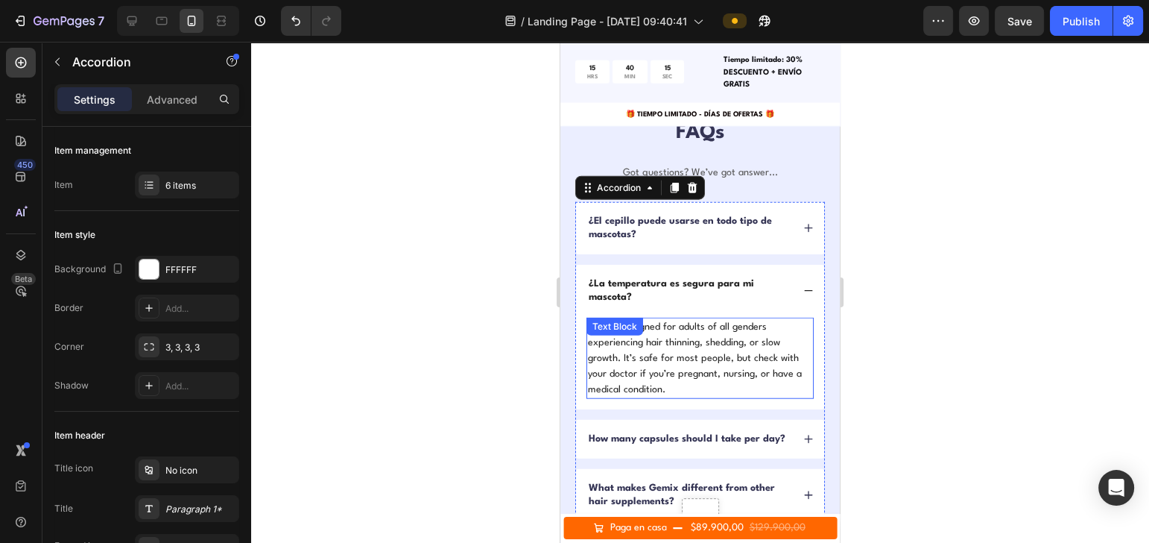
scroll to position [4096, 0]
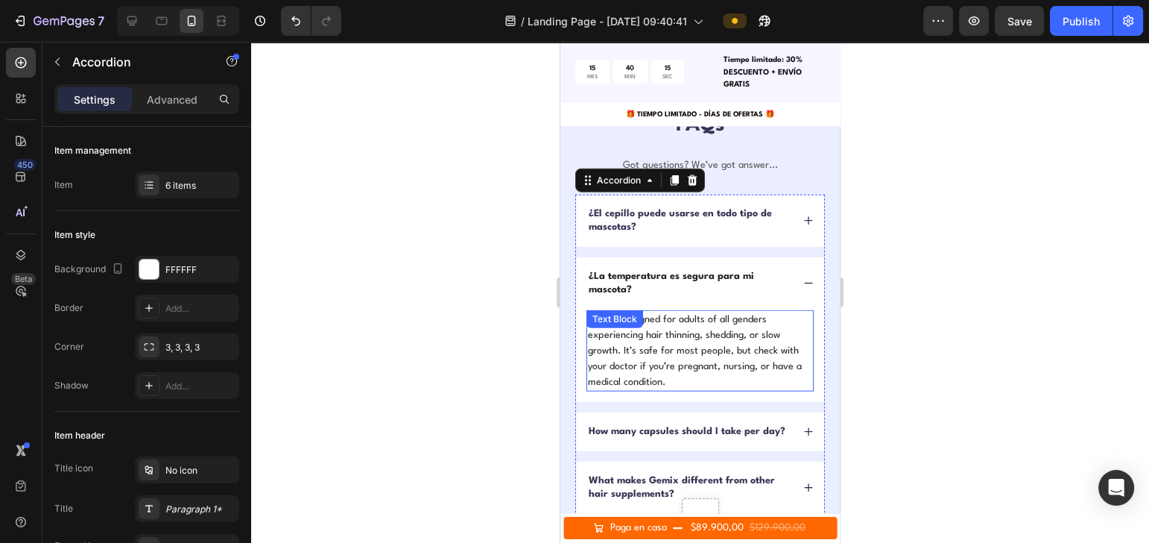
click at [633, 326] on div "Follix is designed for adults of all genders experiencing hair thinning, sheddi…" at bounding box center [699, 350] width 227 height 81
click at [633, 326] on div "Text Block" at bounding box center [614, 318] width 51 height 13
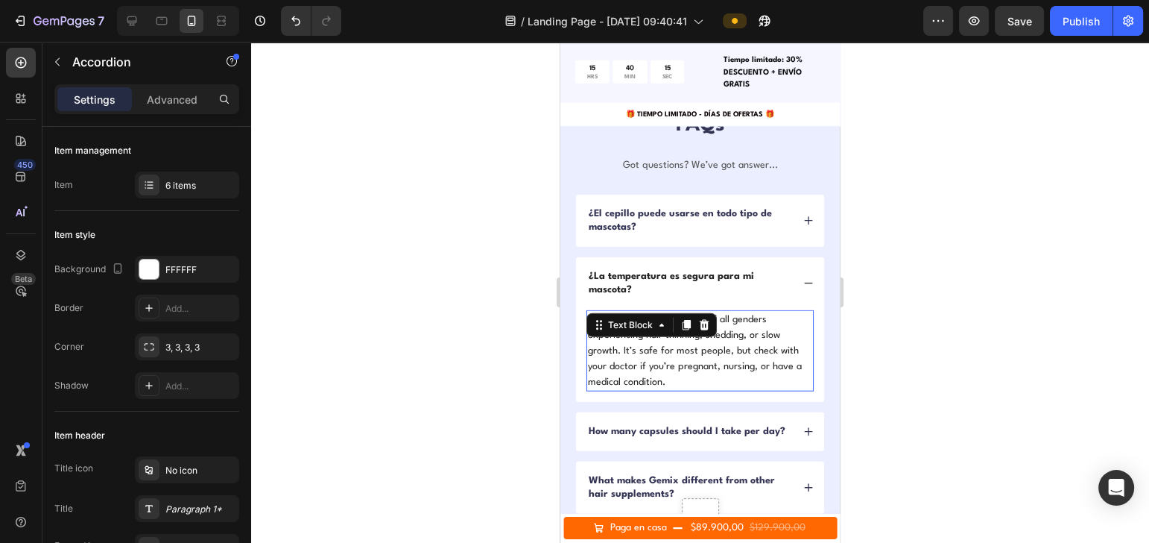
click at [633, 326] on div "Text Block" at bounding box center [630, 324] width 51 height 13
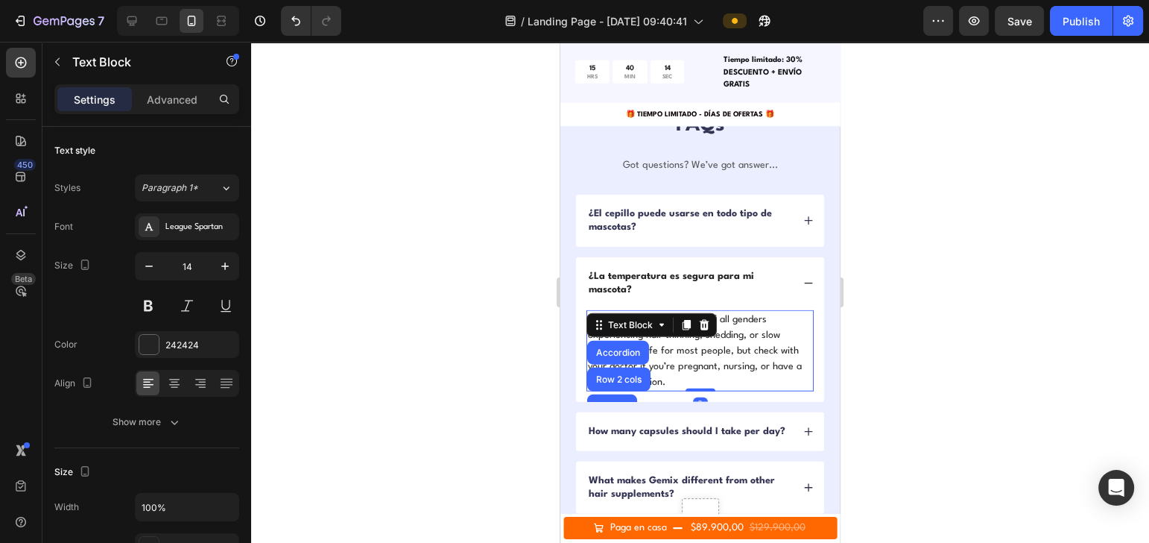
click at [633, 326] on div "Text Block" at bounding box center [630, 324] width 51 height 13
click at [673, 348] on p "Follix is designed for adults of all genders experiencing hair thinning, sheddi…" at bounding box center [700, 351] width 224 height 78
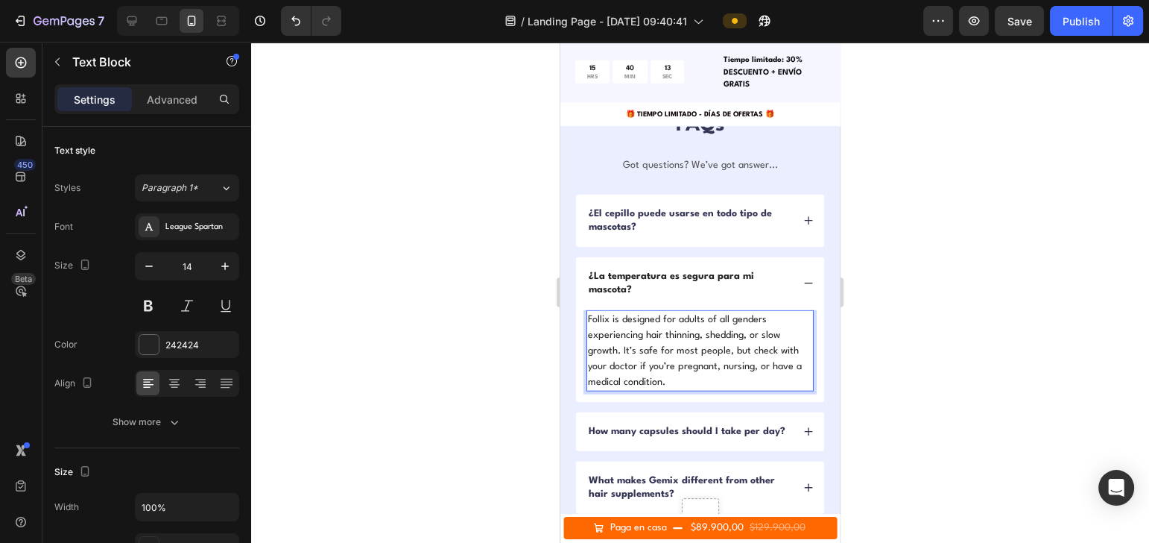
click at [674, 368] on p "Follix is designed for adults of all genders experiencing hair thinning, sheddi…" at bounding box center [700, 351] width 224 height 78
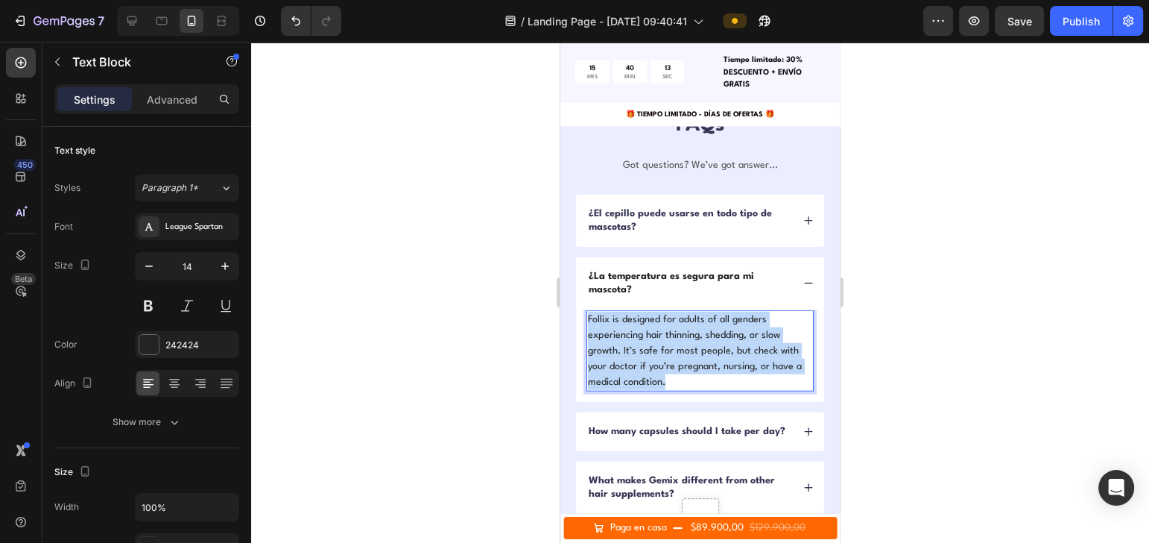
click at [674, 368] on p "Follix is designed for adults of all genders experiencing hair thinning, sheddi…" at bounding box center [700, 351] width 224 height 78
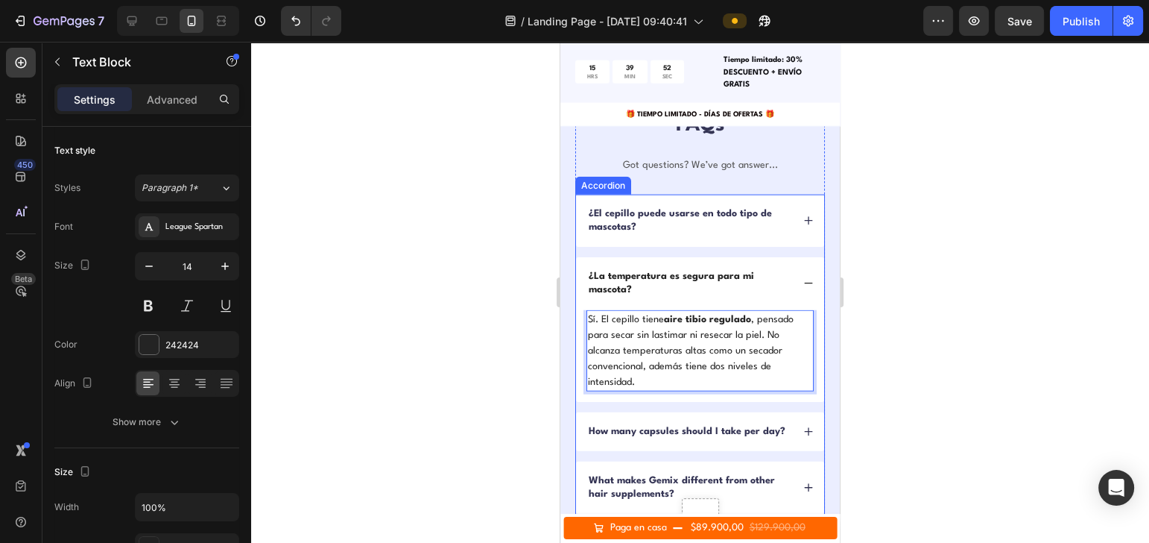
click at [639, 425] on p "How many capsules should I take per day?" at bounding box center [687, 431] width 197 height 13
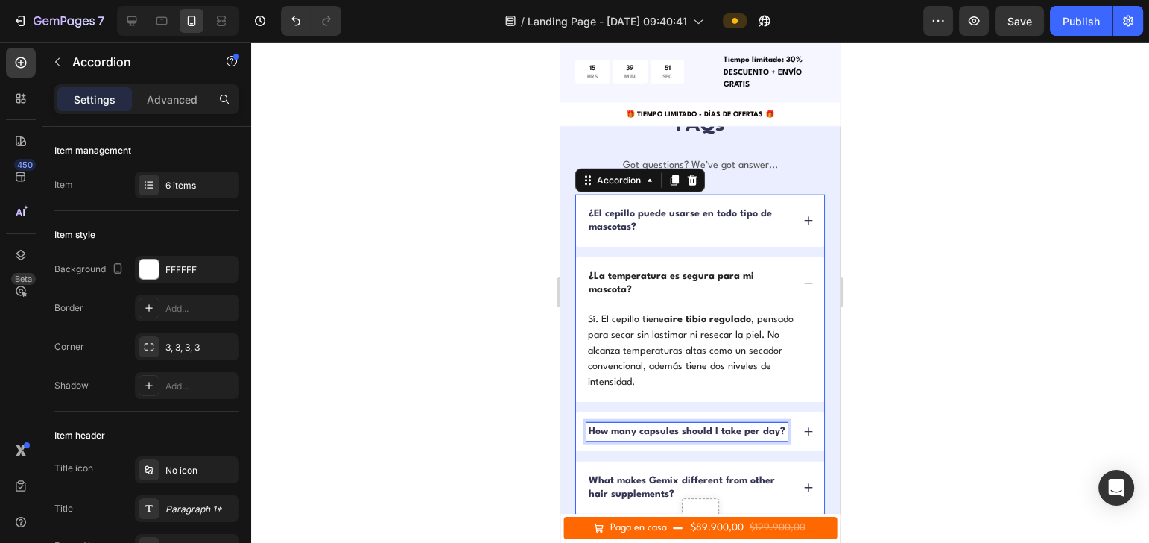
click at [639, 425] on p "How many capsules should I take per day?" at bounding box center [687, 431] width 197 height 13
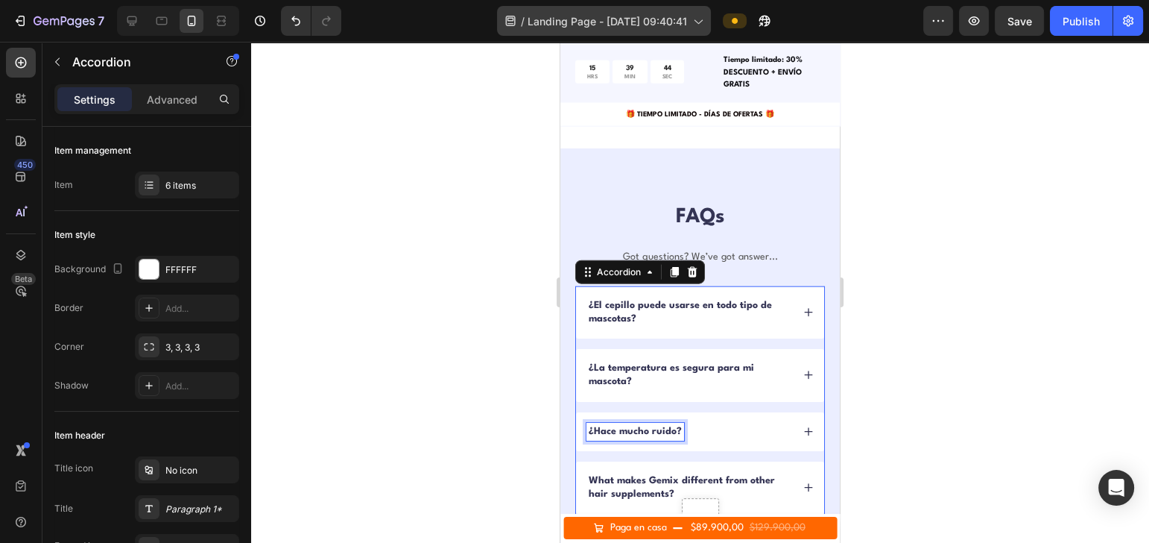
scroll to position [4003, 0]
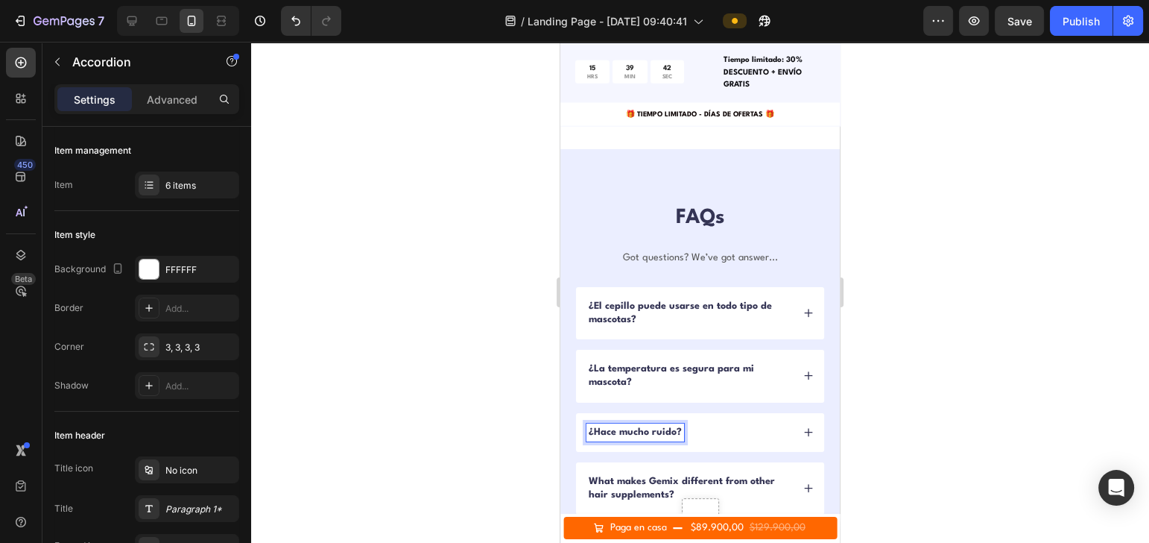
click at [803, 427] on icon at bounding box center [808, 432] width 10 height 10
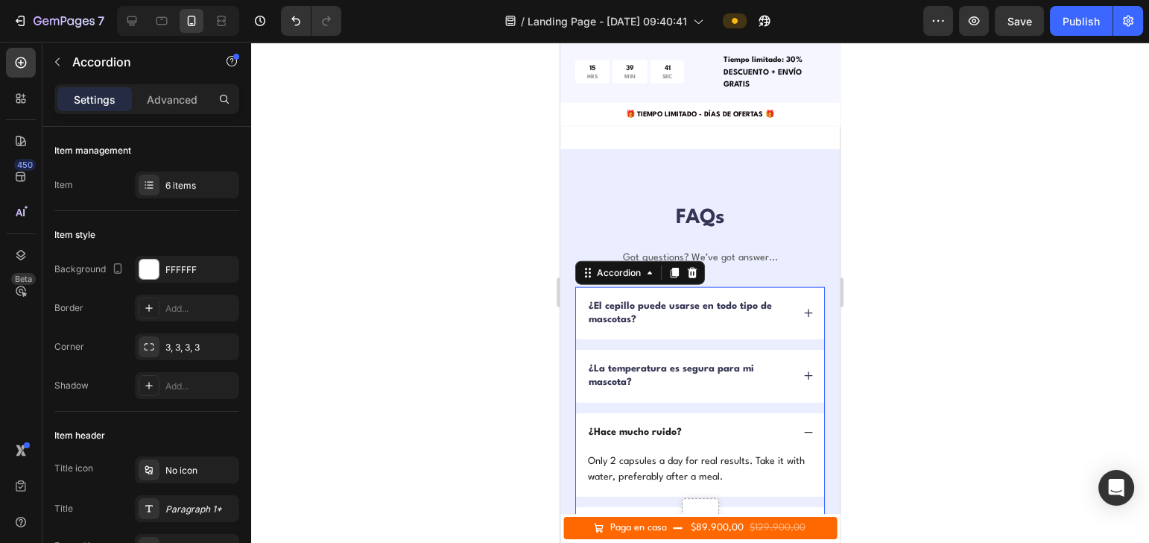
scroll to position [4110, 0]
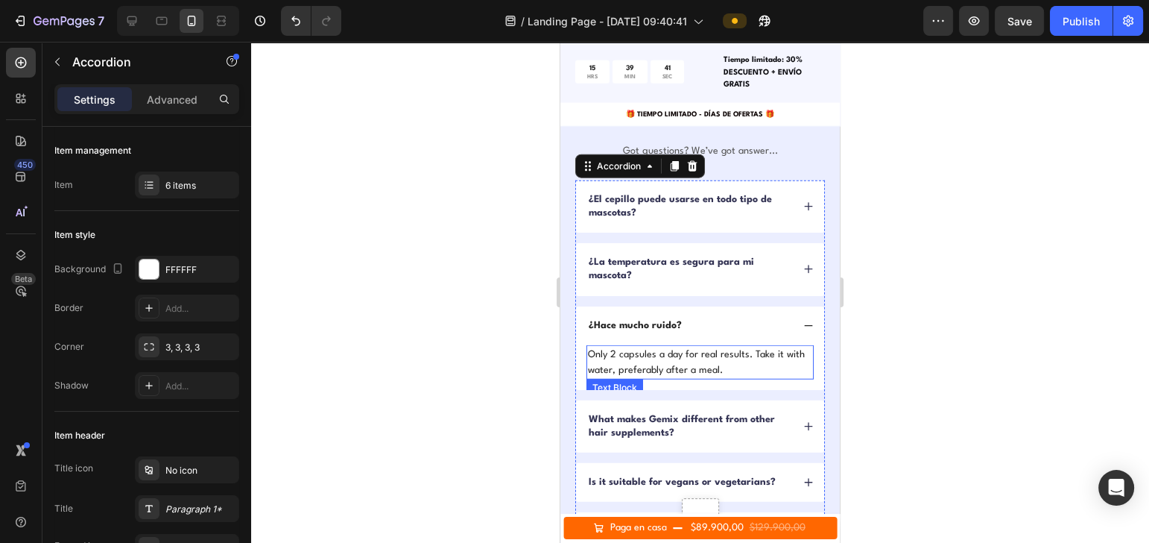
click at [632, 347] on p "Only 2 capsules a day for real results. Take it with water, preferably after a …" at bounding box center [700, 362] width 224 height 31
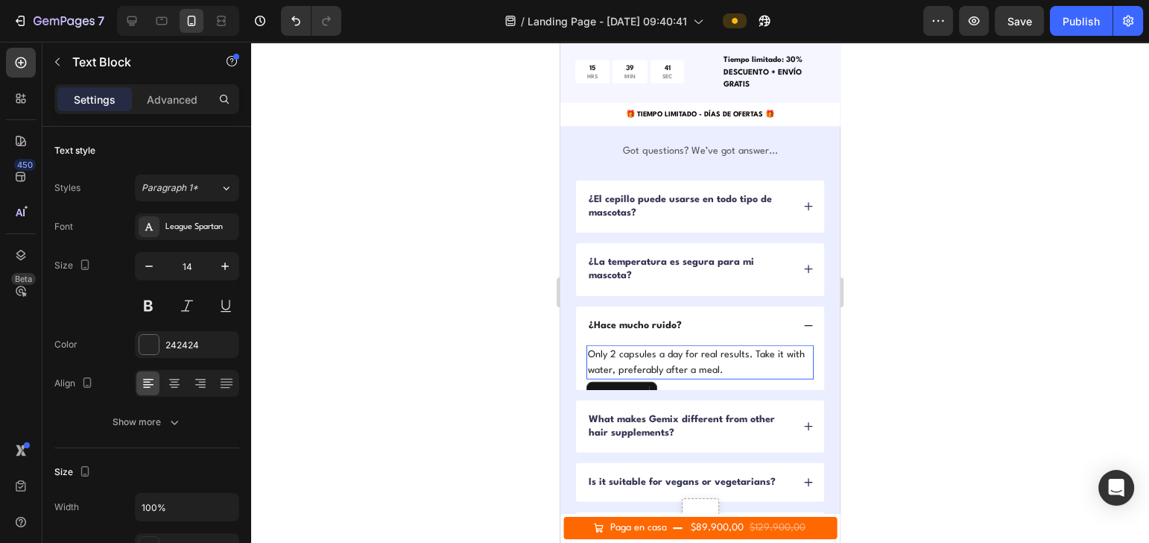
scroll to position [4202, 0]
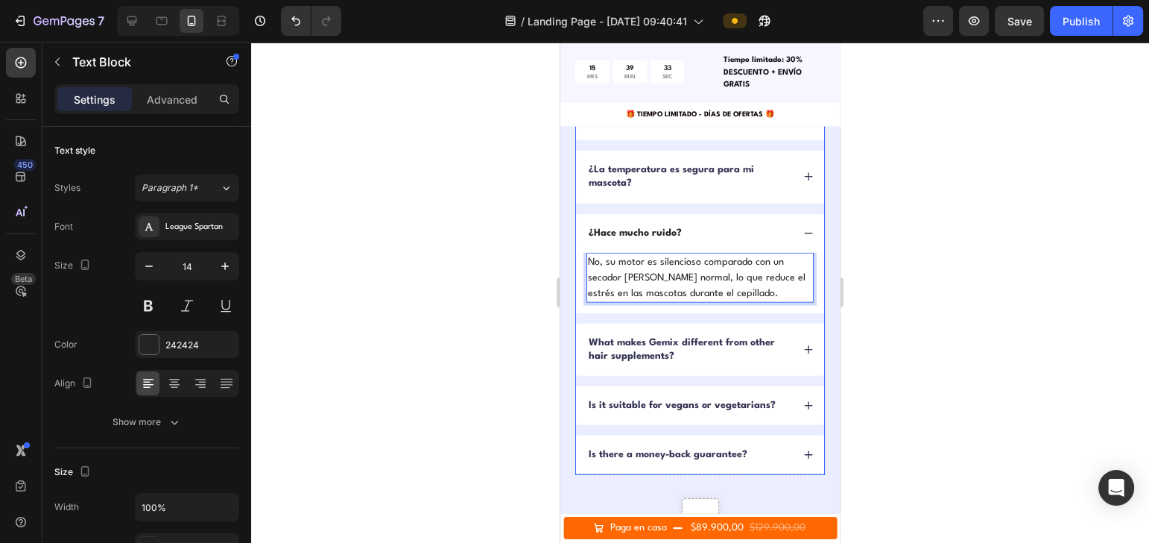
click at [655, 350] on p "What makes Gemix different from other hair supplements?" at bounding box center [689, 349] width 200 height 27
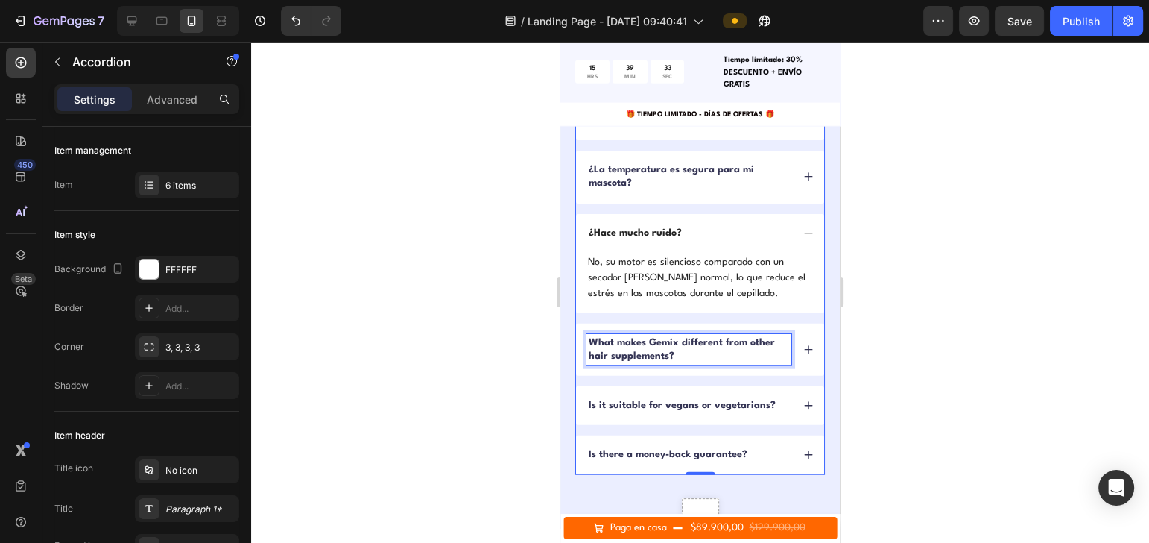
click at [655, 350] on p "What makes Gemix different from other hair supplements?" at bounding box center [689, 349] width 200 height 27
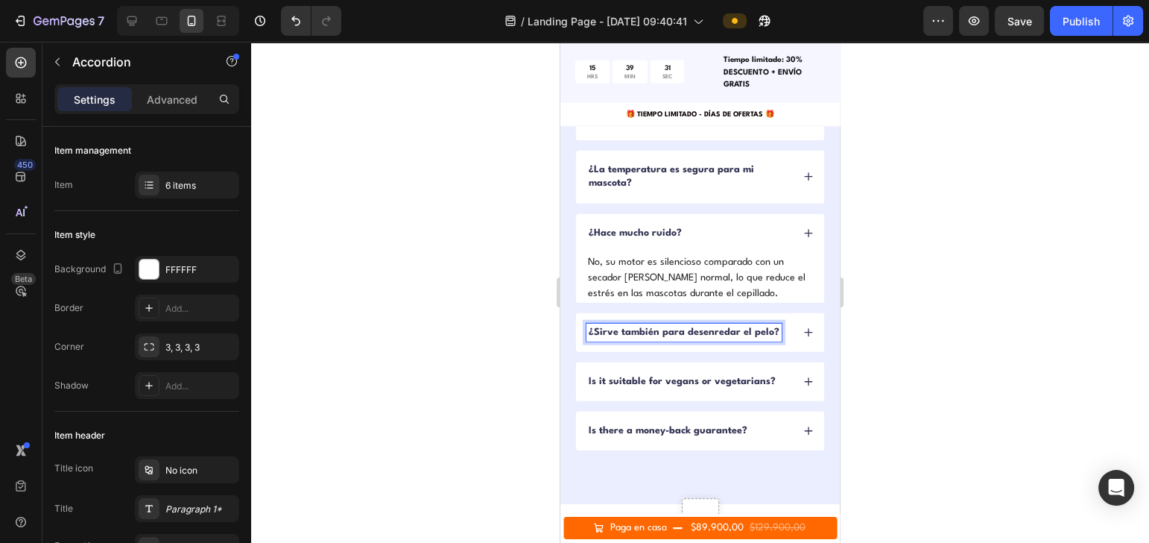
click at [789, 342] on div "¿Sirve también para desenredar el pelo?" at bounding box center [700, 332] width 248 height 39
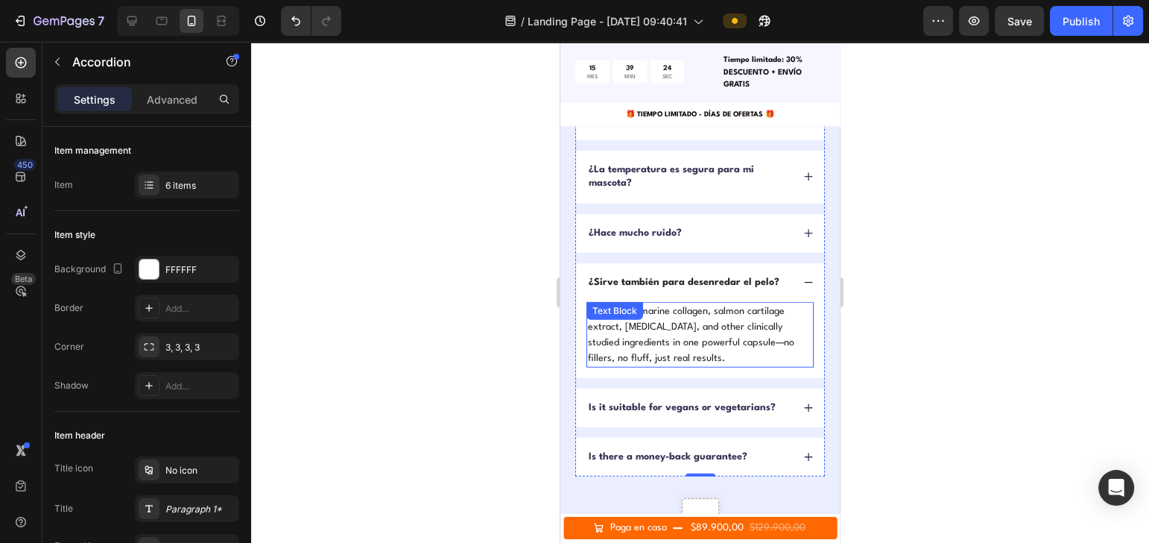
click at [711, 321] on p "It combines marine collagen, salmon cartilage extract, biotin, and other clinic…" at bounding box center [700, 334] width 224 height 63
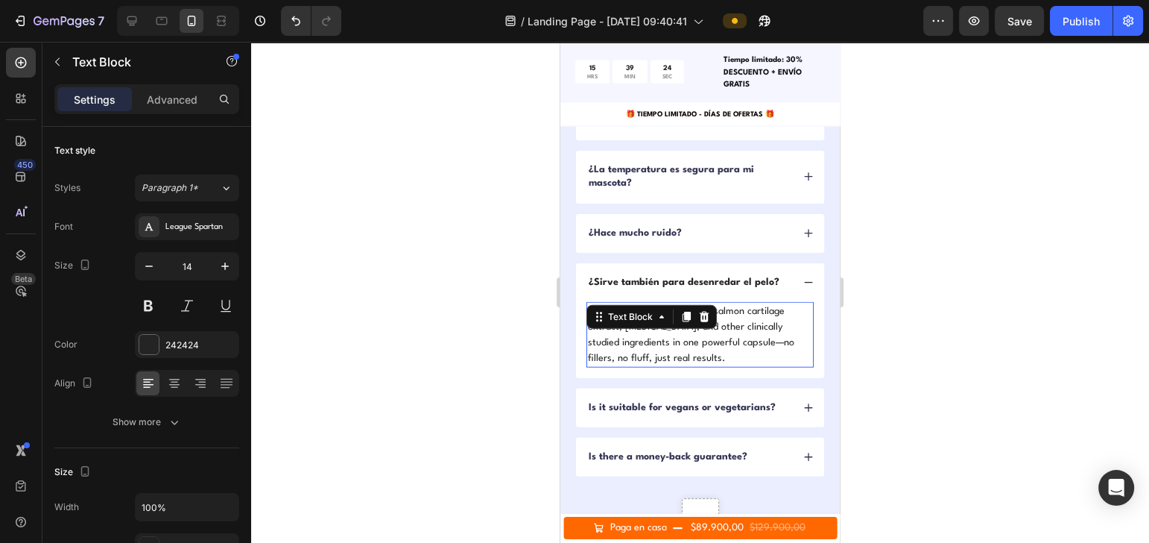
click at [711, 321] on div at bounding box center [704, 317] width 18 height 18
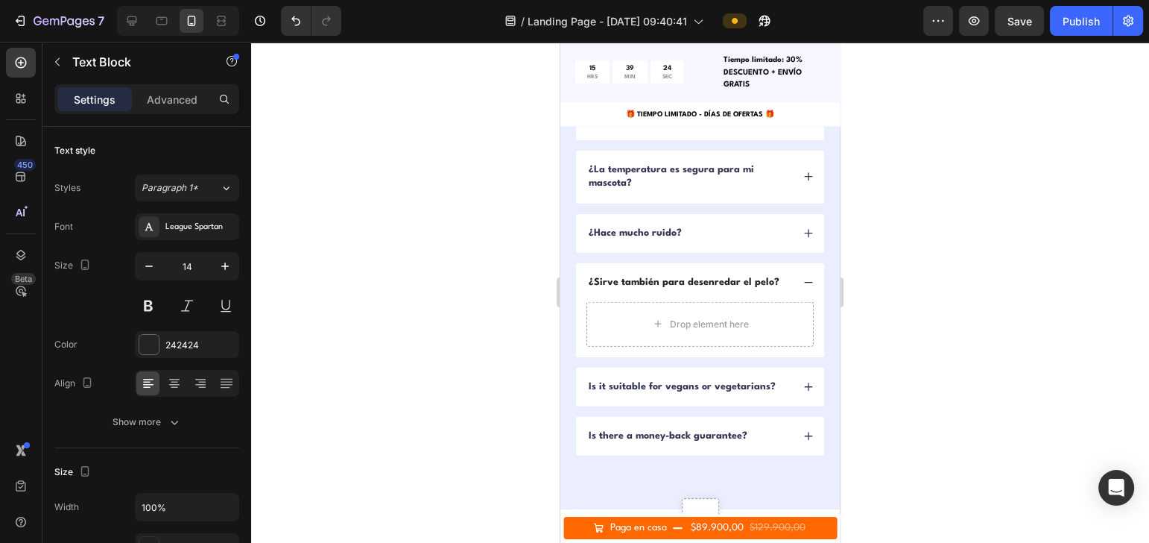
click at [711, 321] on div "Drop element here" at bounding box center [709, 324] width 79 height 12
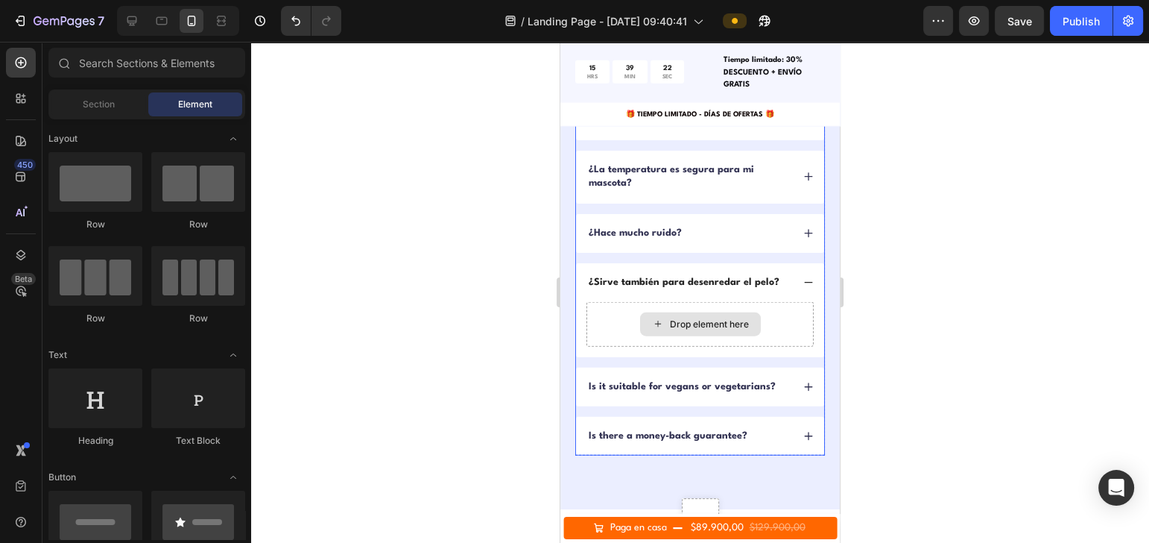
click at [687, 327] on div "Drop element here" at bounding box center [709, 324] width 79 height 12
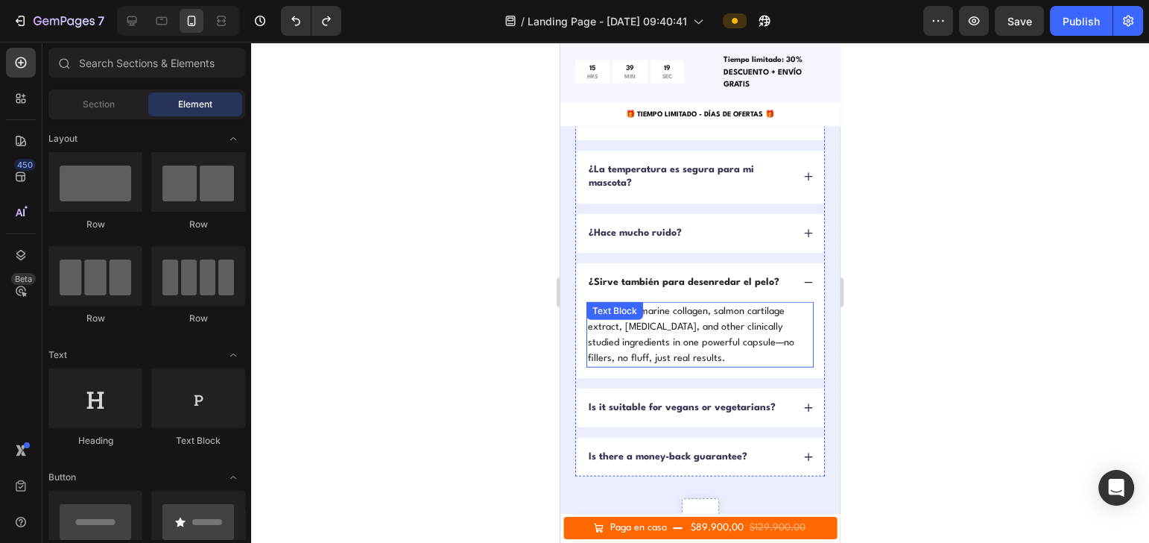
click at [689, 315] on p "It combines marine collagen, salmon cartilage extract, biotin, and other clinic…" at bounding box center [700, 334] width 224 height 63
click at [756, 324] on p "It combines marine collagen, salmon cartilage extract, biotin, and other clinic…" at bounding box center [700, 334] width 224 height 63
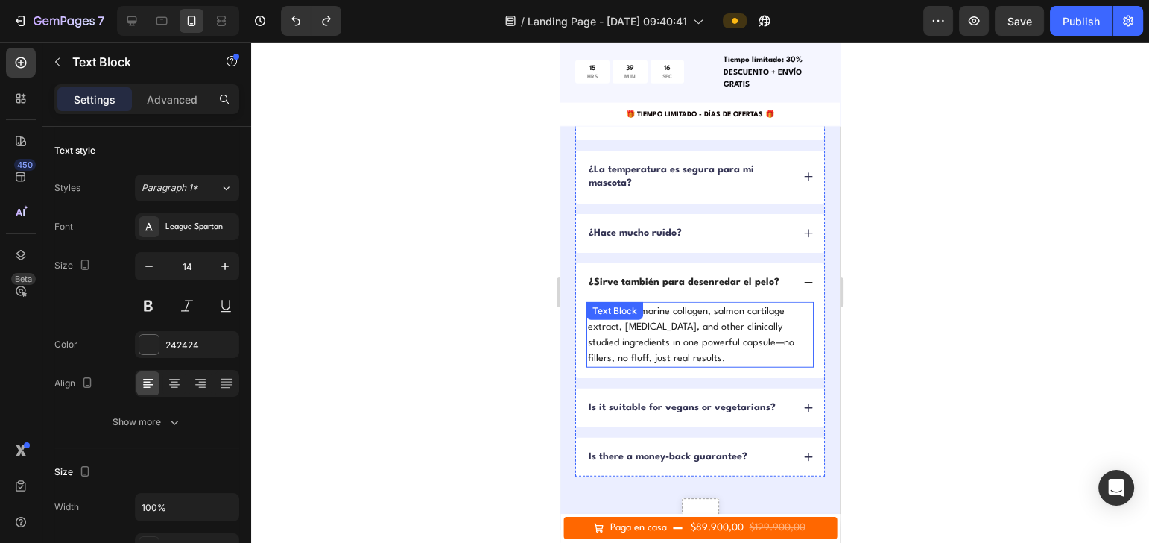
click at [756, 324] on p "It combines marine collagen, salmon cartilage extract, biotin, and other clinic…" at bounding box center [700, 334] width 224 height 63
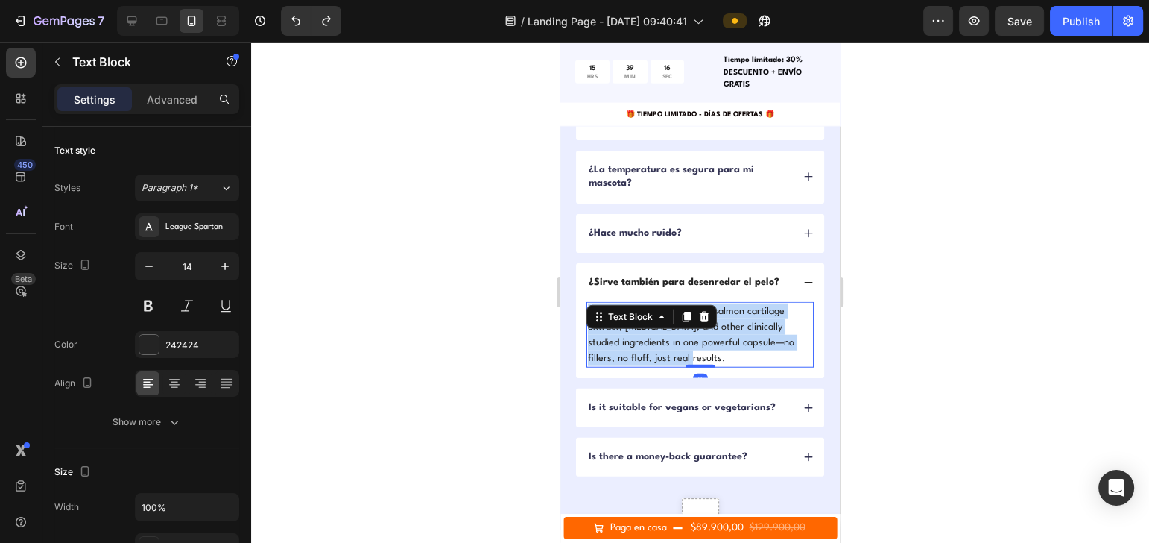
click at [756, 324] on p "It combines marine collagen, salmon cartilage extract, biotin, and other clinic…" at bounding box center [700, 334] width 224 height 63
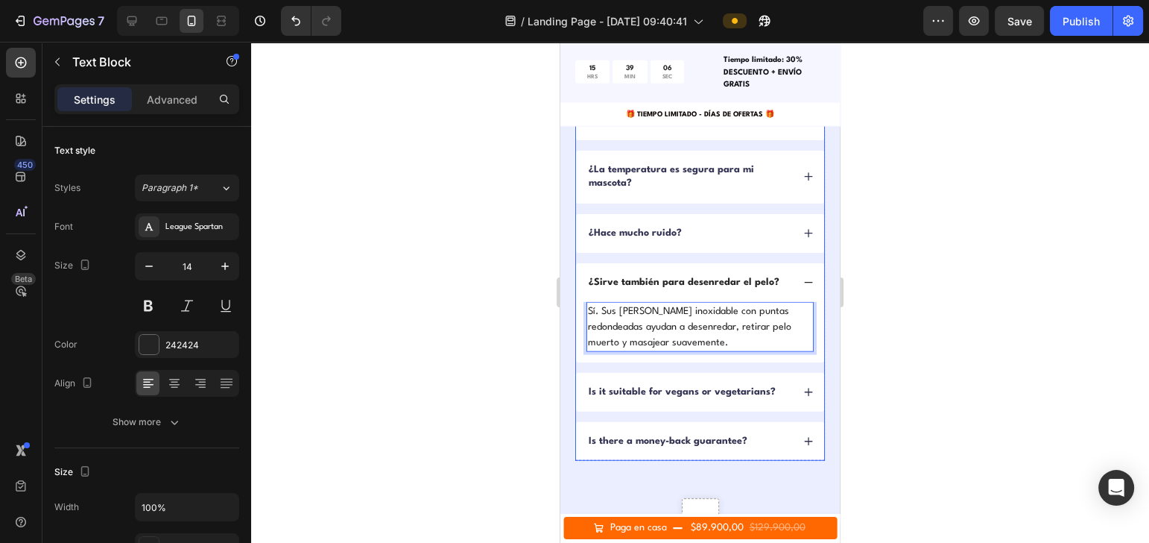
click at [679, 385] on p "Is it suitable for vegans or vegetarians?" at bounding box center [682, 391] width 187 height 13
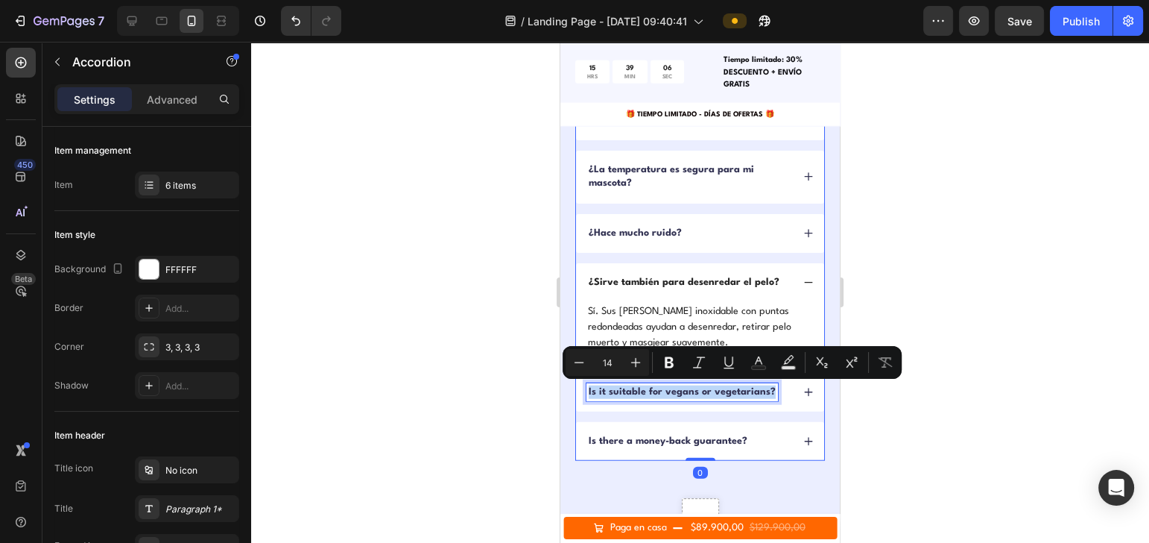
click at [667, 385] on p "Is it suitable for vegans or vegetarians?" at bounding box center [682, 391] width 187 height 13
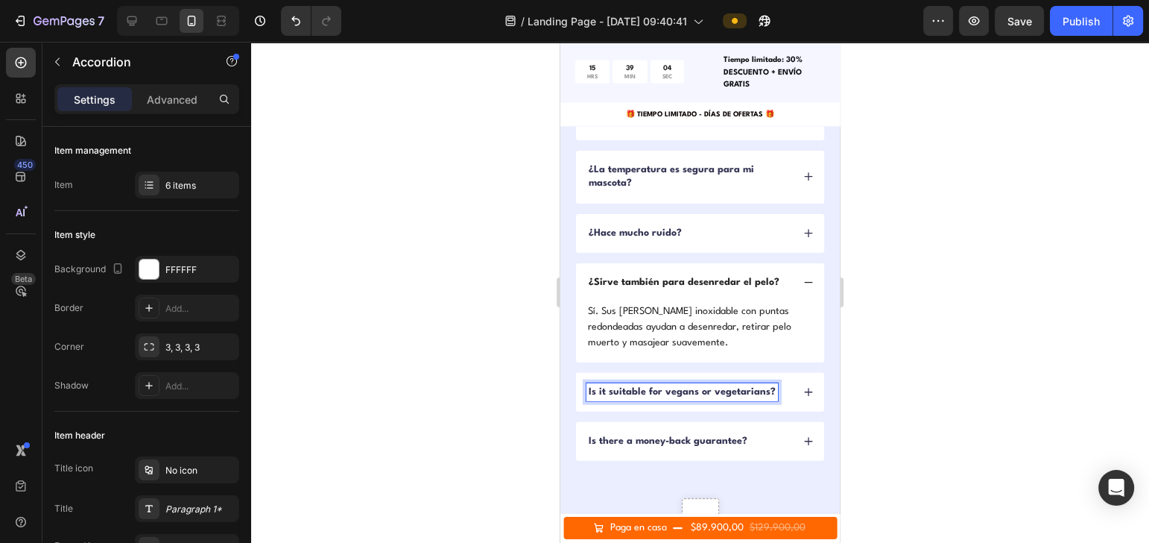
click at [671, 386] on p "Is it suitable for vegans or vegetarians?" at bounding box center [682, 391] width 187 height 13
click at [787, 394] on div "¿Cuánto tiempo tarda en secar?" at bounding box center [700, 392] width 248 height 39
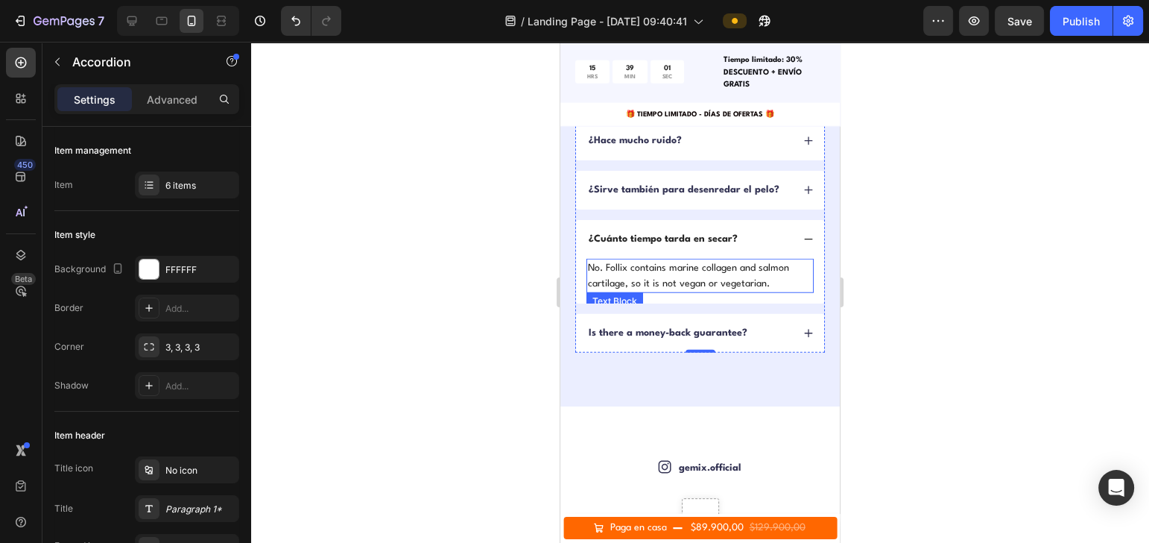
scroll to position [4301, 0]
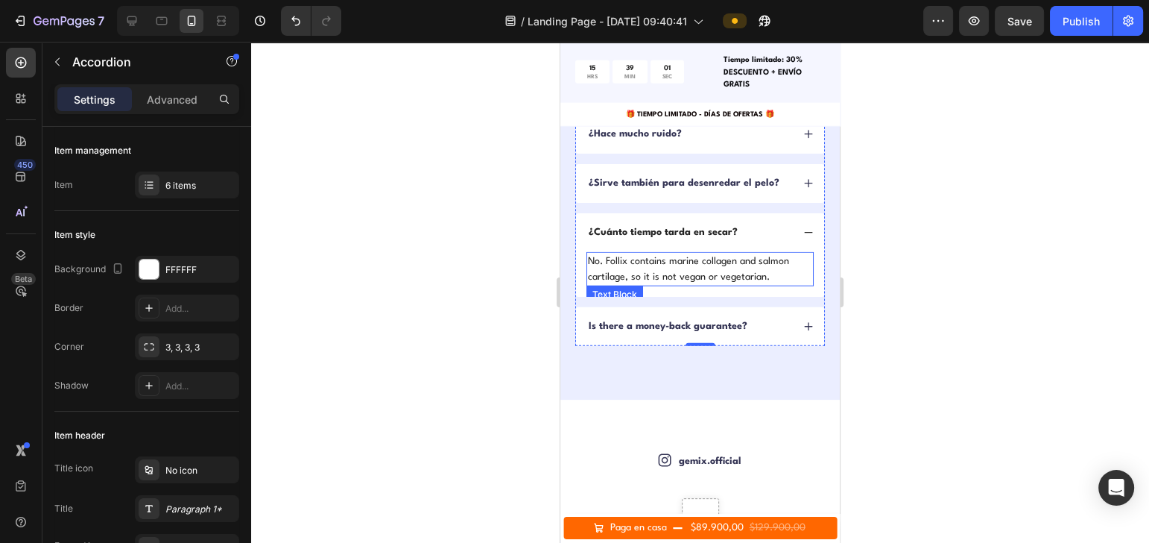
click at [683, 256] on p "No. Follix contains marine collagen and salmon cartilage, so it is not vegan or…" at bounding box center [700, 268] width 224 height 31
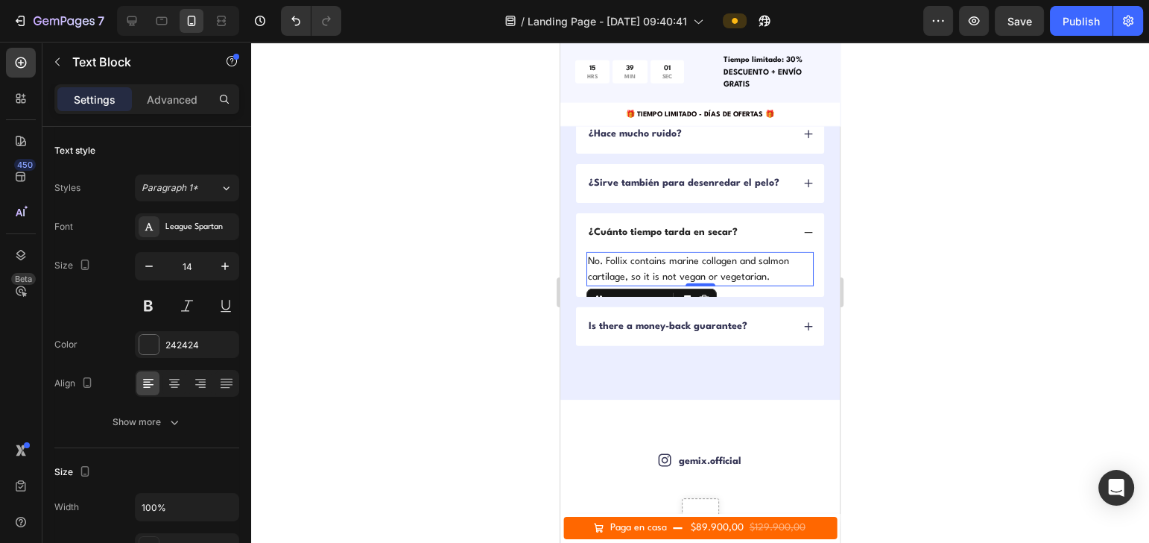
click at [683, 256] on p "No. Follix contains marine collagen and salmon cartilage, so it is not vegan or…" at bounding box center [700, 268] width 224 height 31
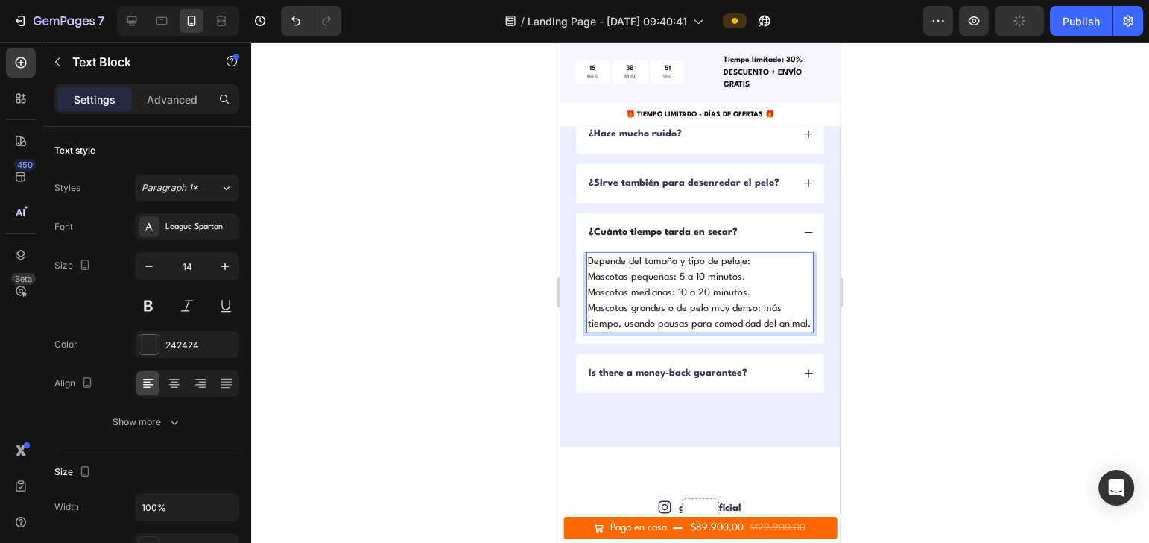
click at [695, 314] on p "Mascotas grandes o de pelo muy denso: más tiempo, usando pausas para comodidad …" at bounding box center [700, 315] width 224 height 31
drag, startPoint x: 984, startPoint y: 340, endPoint x: 932, endPoint y: 347, distance: 52.6
click at [984, 340] on div at bounding box center [700, 292] width 898 height 501
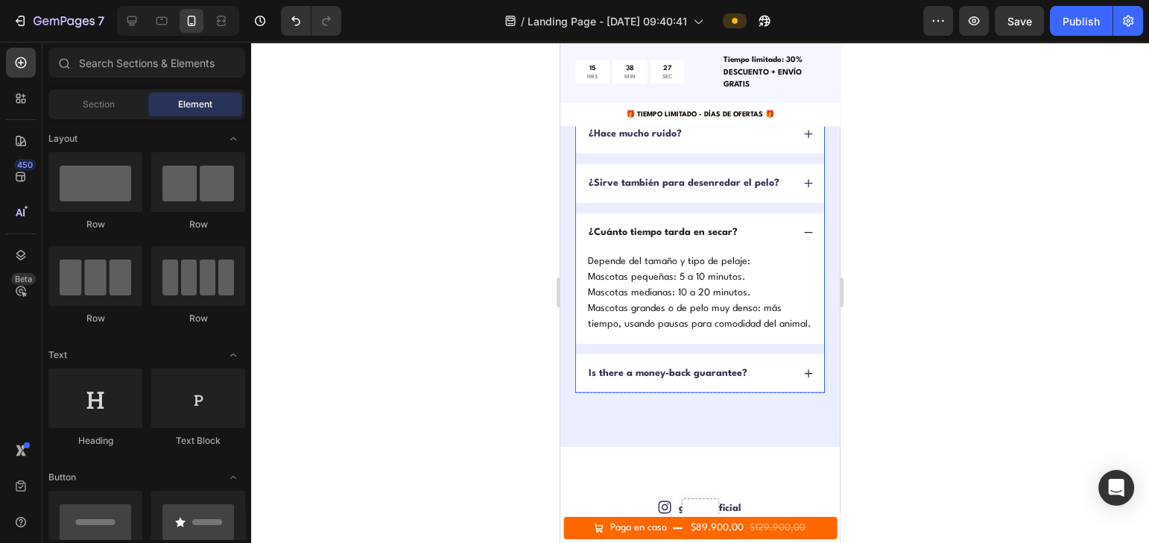
click at [640, 382] on div "Is there a money-back guarantee?" at bounding box center [667, 373] width 163 height 18
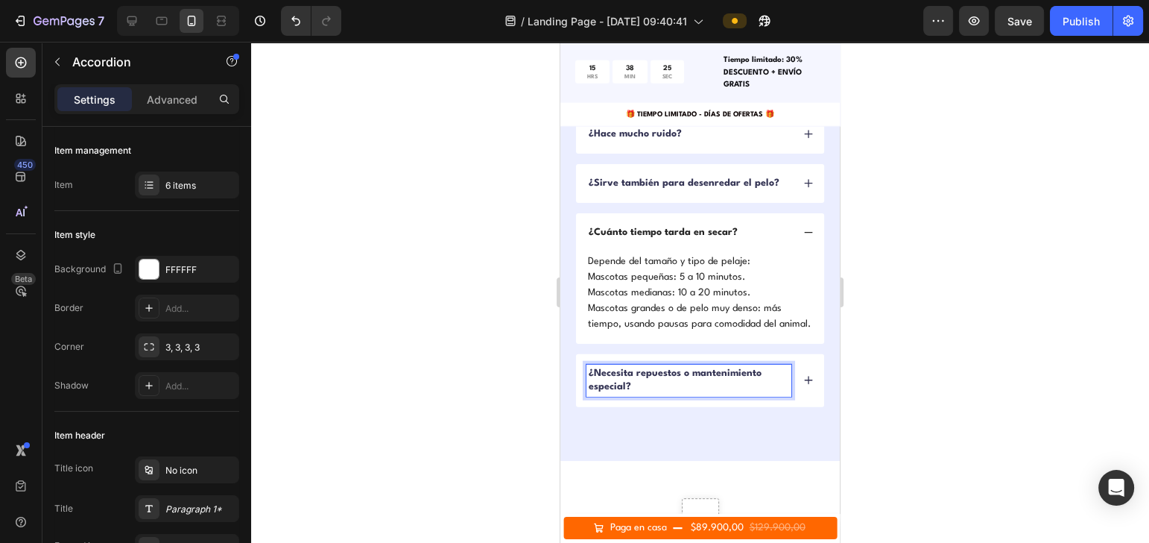
click at [803, 385] on icon at bounding box center [808, 380] width 10 height 10
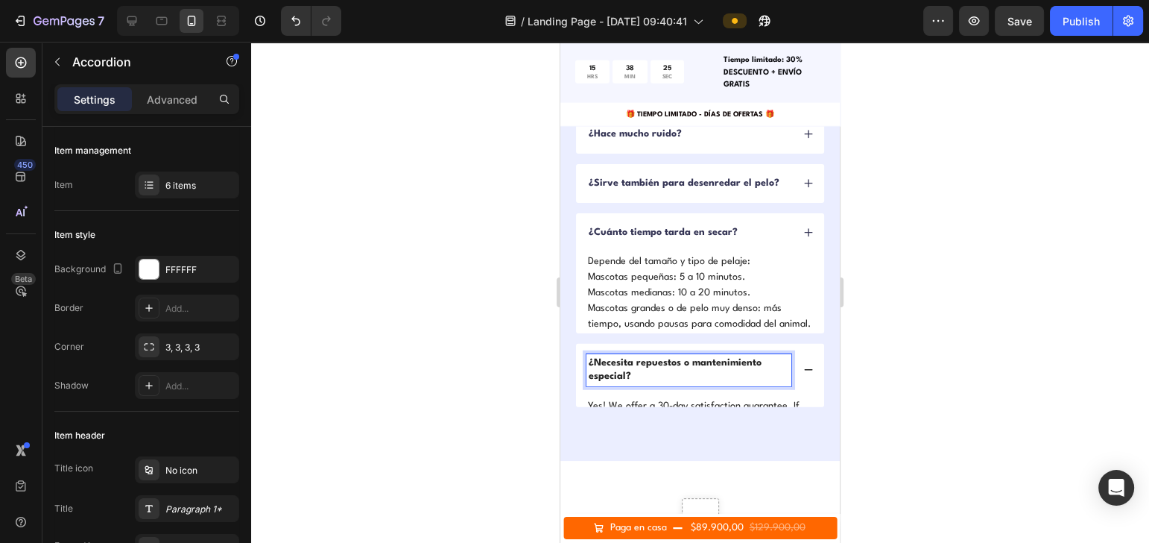
click at [789, 396] on div "¿Necesita repuestos o mantenimiento especial?" at bounding box center [700, 370] width 248 height 52
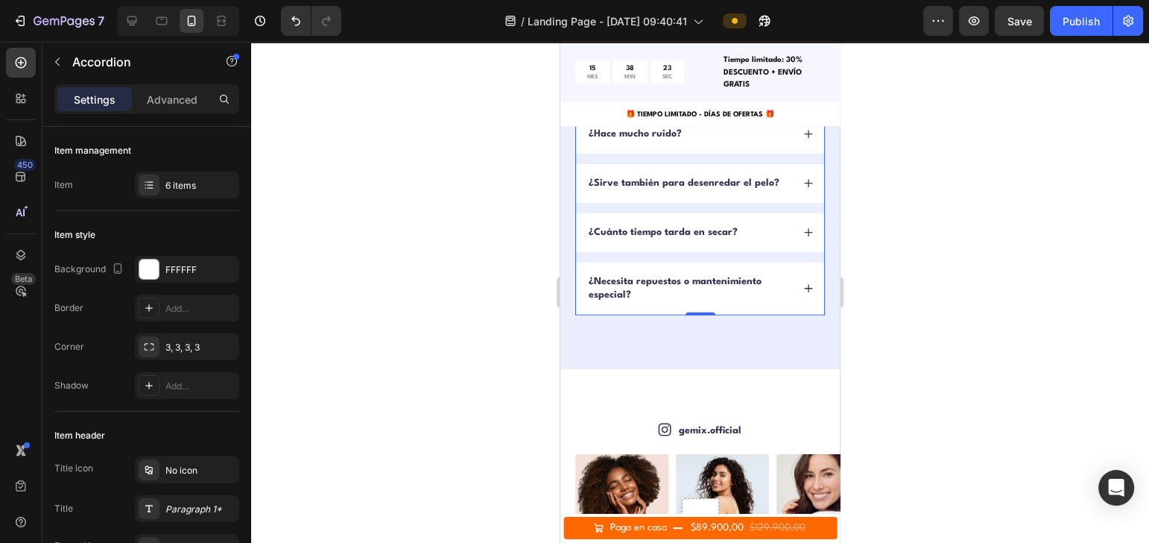
click at [796, 279] on div "¿Necesita repuestos o mantenimiento especial?" at bounding box center [700, 288] width 248 height 52
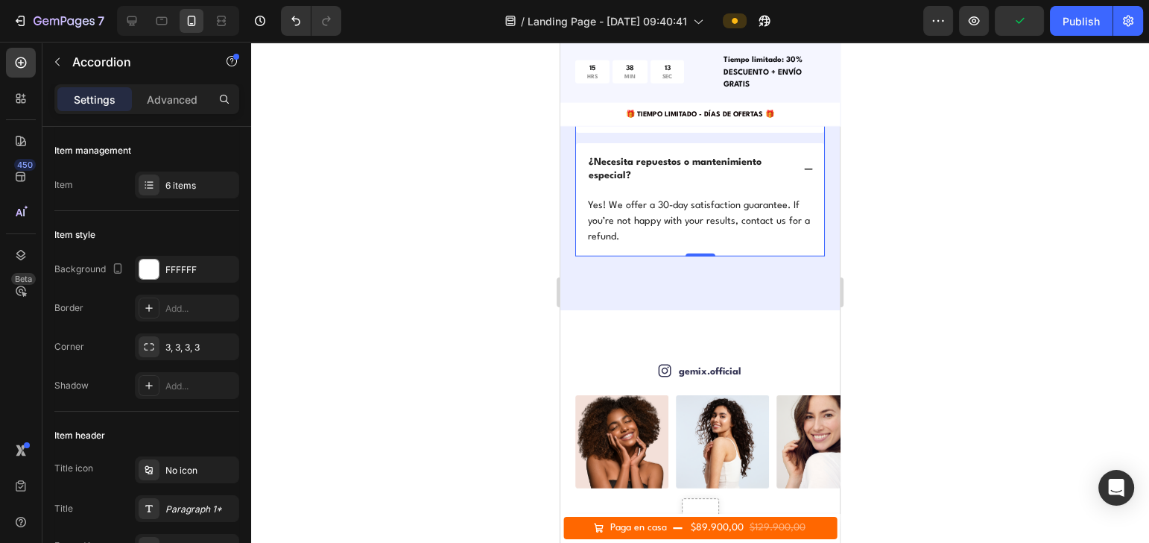
scroll to position [4500, 0]
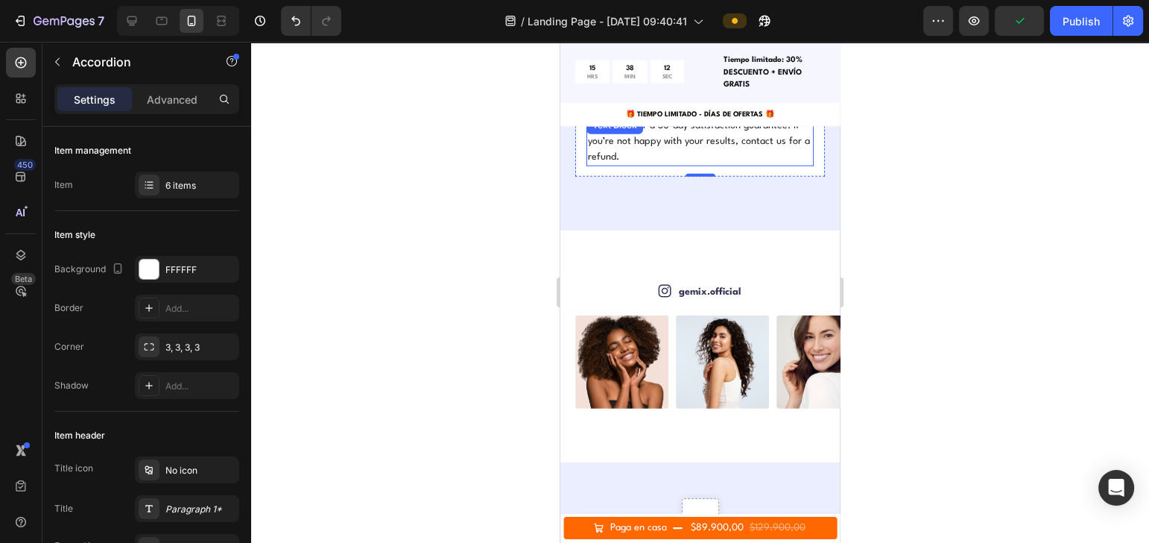
click at [673, 136] on p "Yes! We offer a 30-day satisfaction guarantee. If you’re not happy with your re…" at bounding box center [700, 141] width 224 height 47
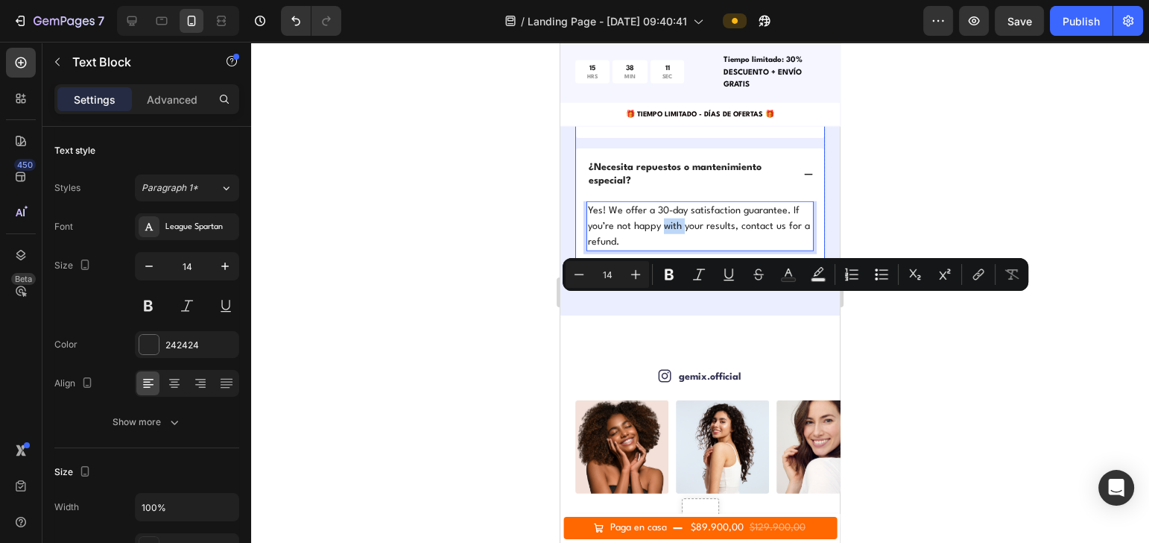
scroll to position [4301, 0]
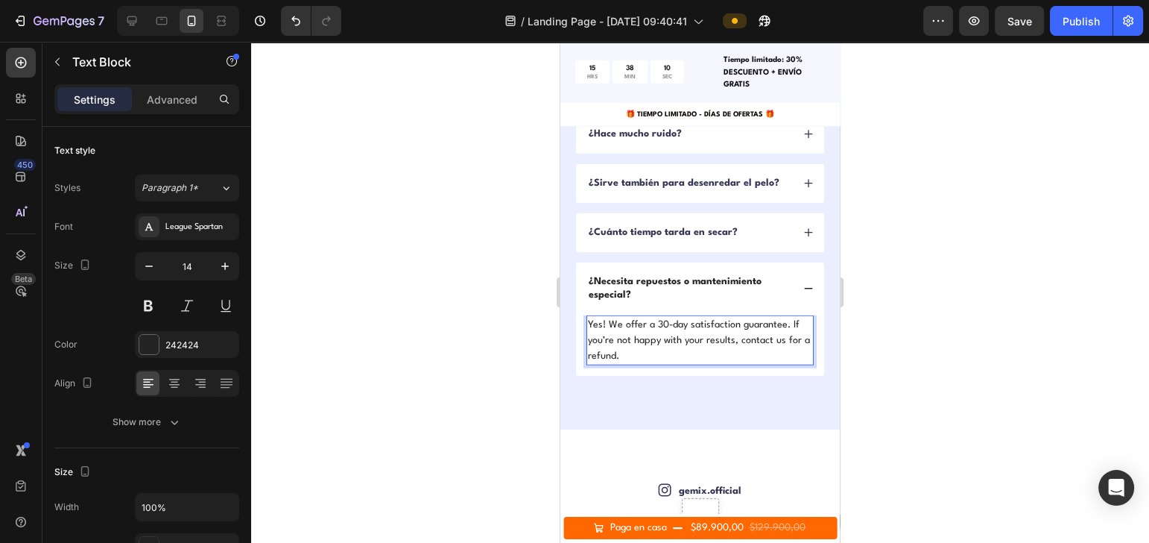
click at [651, 350] on p "Yes! We offer a 30-day satisfaction guarantee. If you’re not happy with your re…" at bounding box center [700, 340] width 224 height 47
click at [736, 321] on p "No requiere repuestos. Solo limpia el filtro de aire y las cerdas después de ca…" at bounding box center [700, 340] width 224 height 47
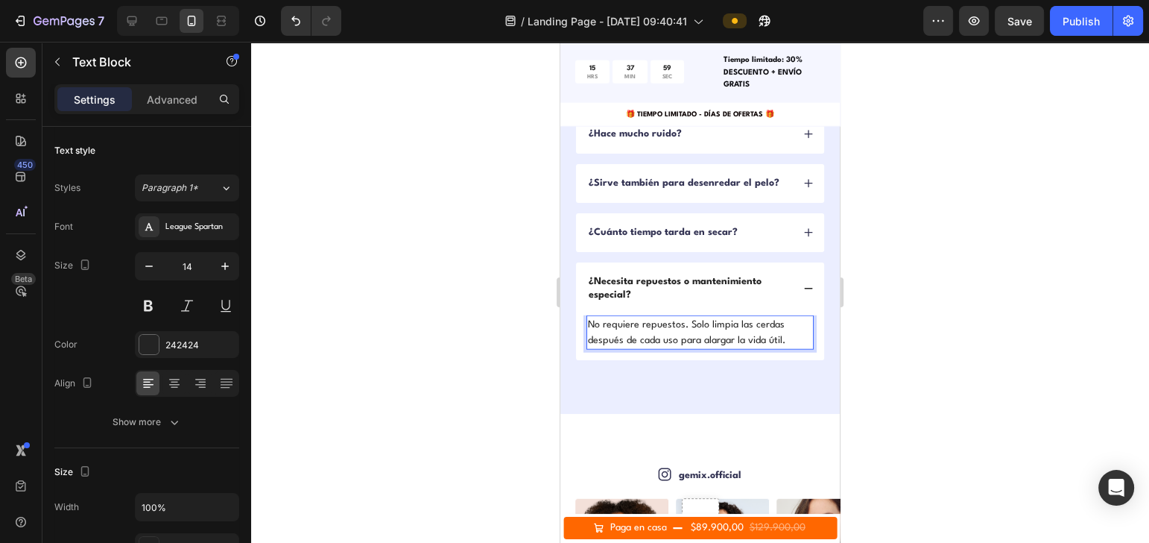
click at [980, 371] on div at bounding box center [700, 292] width 898 height 501
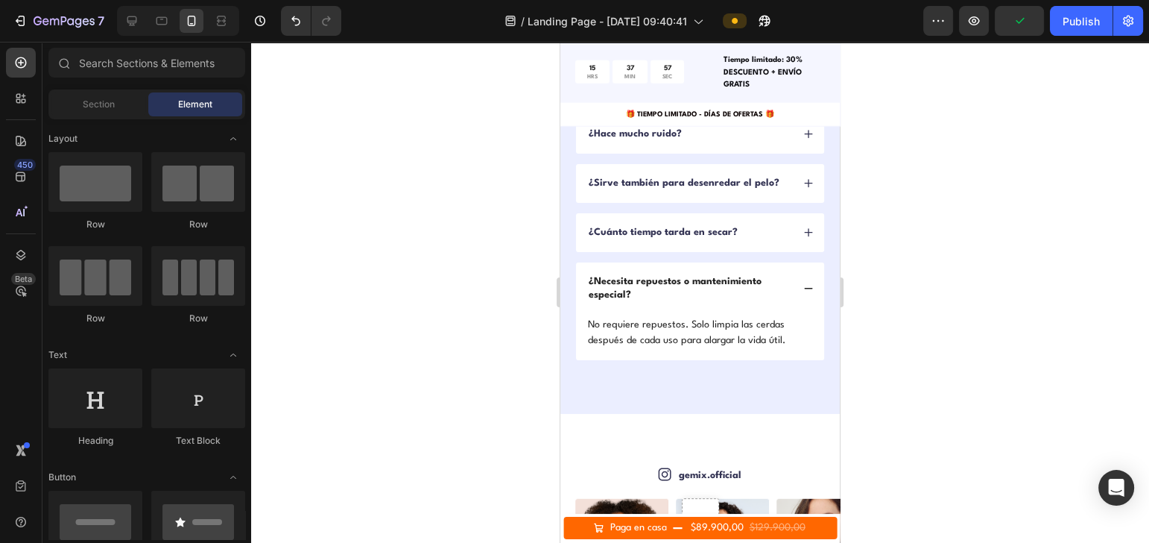
click at [996, 352] on div at bounding box center [700, 292] width 898 height 501
click at [786, 285] on div "¿Necesita repuestos o mantenimiento especial?" at bounding box center [700, 288] width 248 height 52
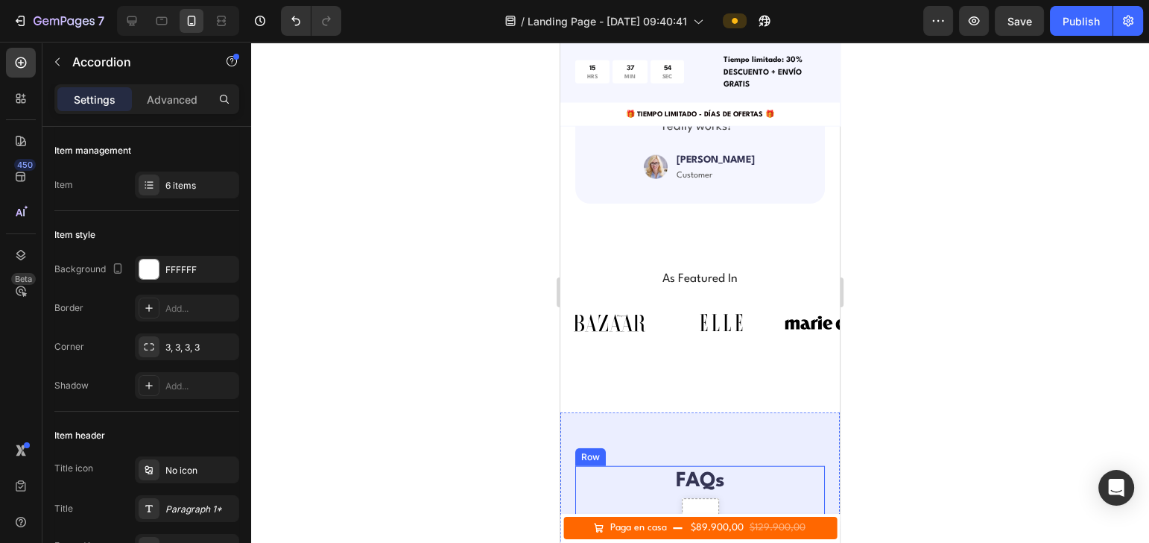
scroll to position [4039, 0]
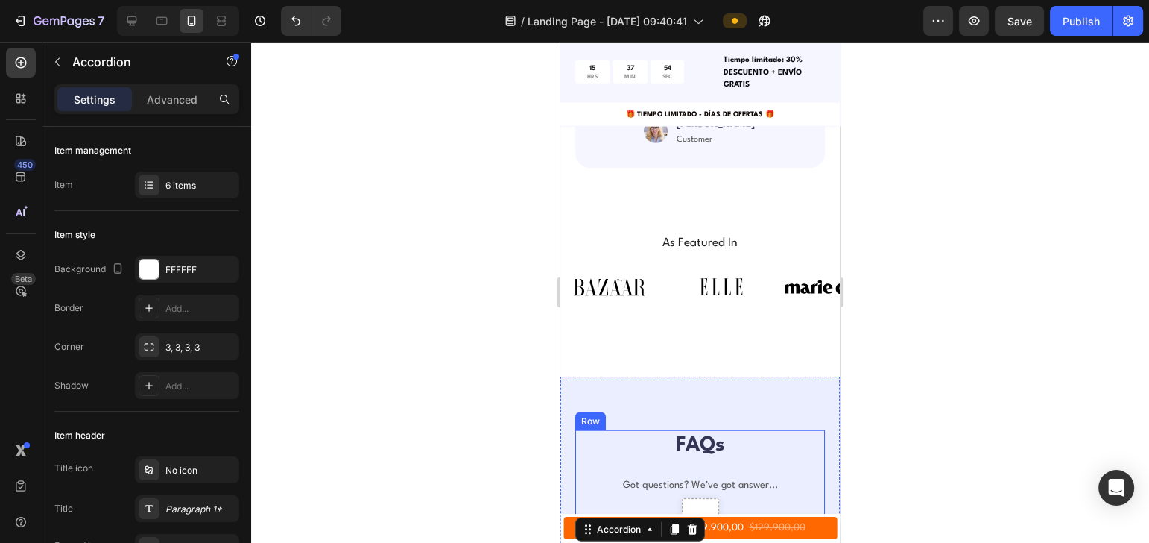
click at [683, 430] on h2 "FAQs" at bounding box center [700, 445] width 250 height 31
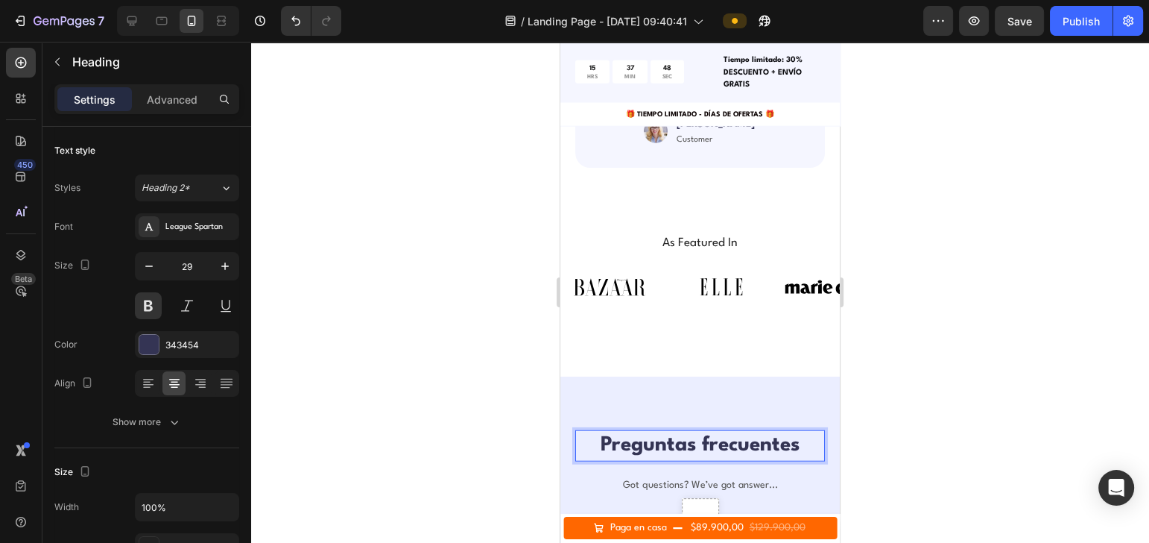
click at [1063, 307] on div at bounding box center [700, 292] width 898 height 501
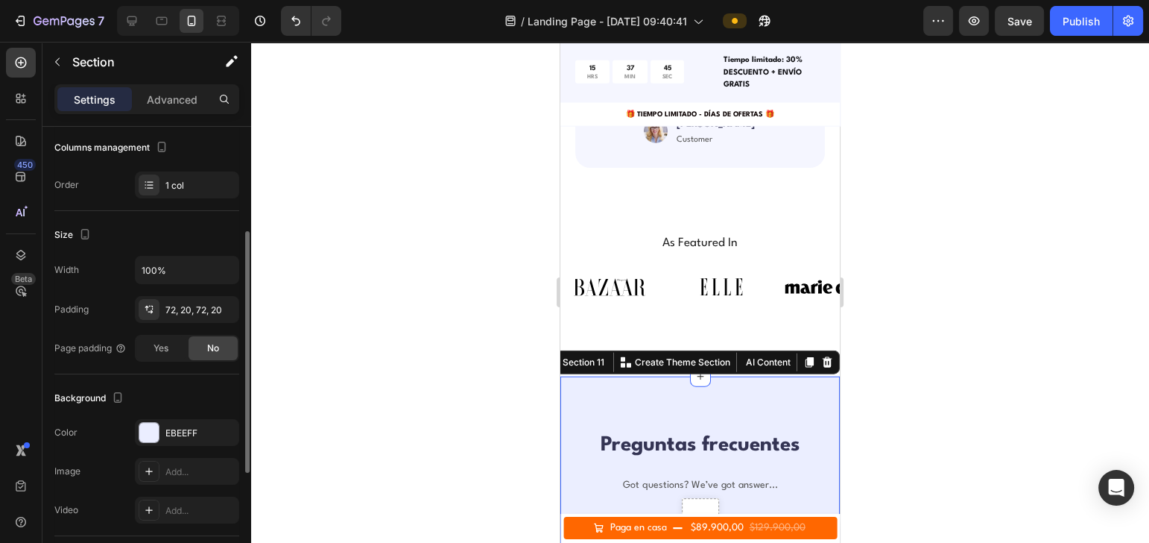
scroll to position [397, 0]
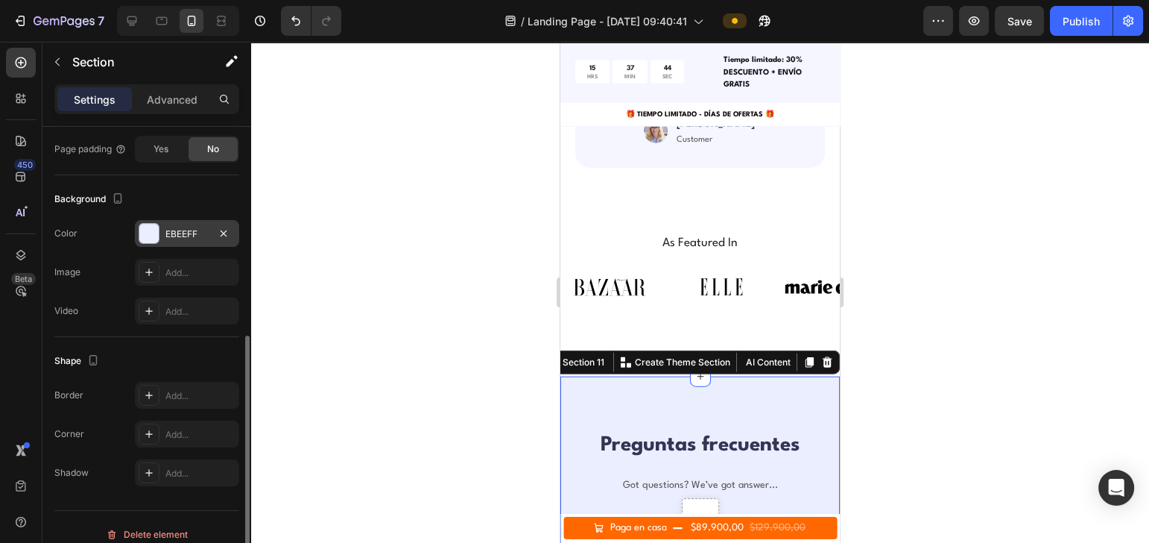
click at [140, 237] on div at bounding box center [148, 233] width 19 height 19
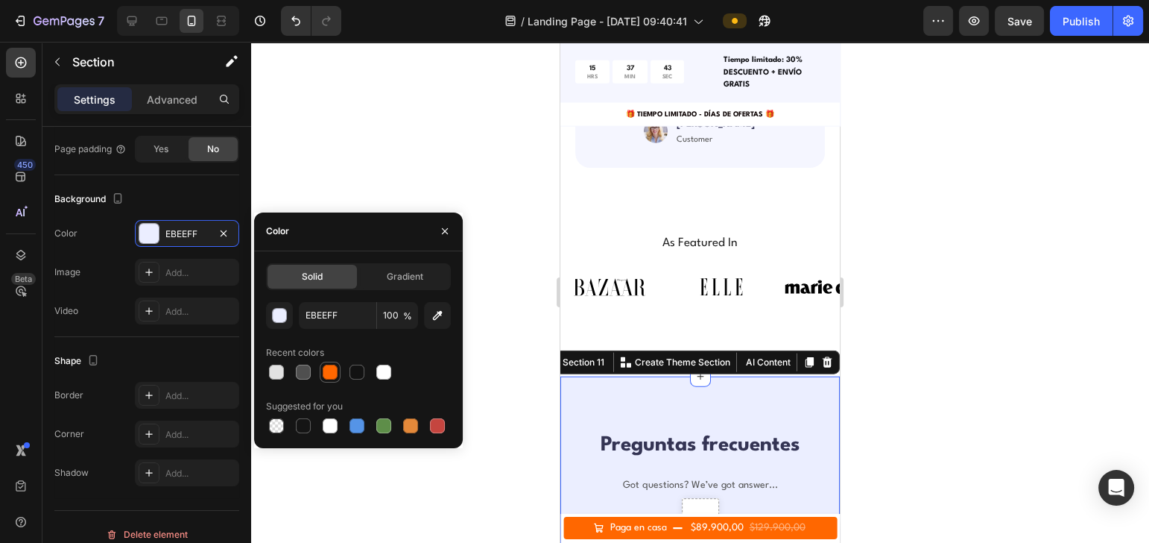
click at [331, 371] on div at bounding box center [330, 371] width 15 height 15
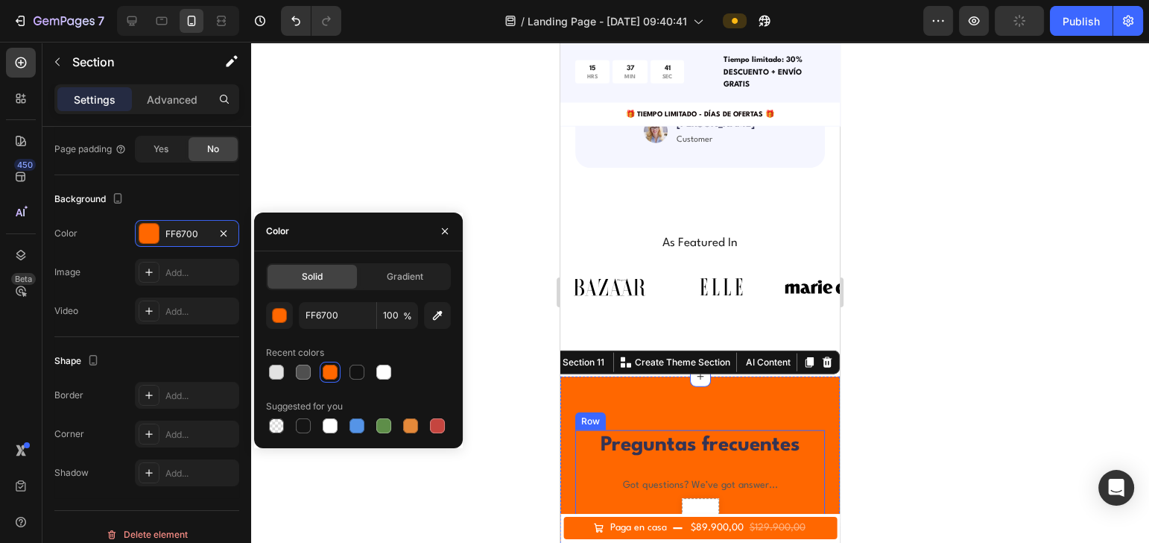
scroll to position [4238, 0]
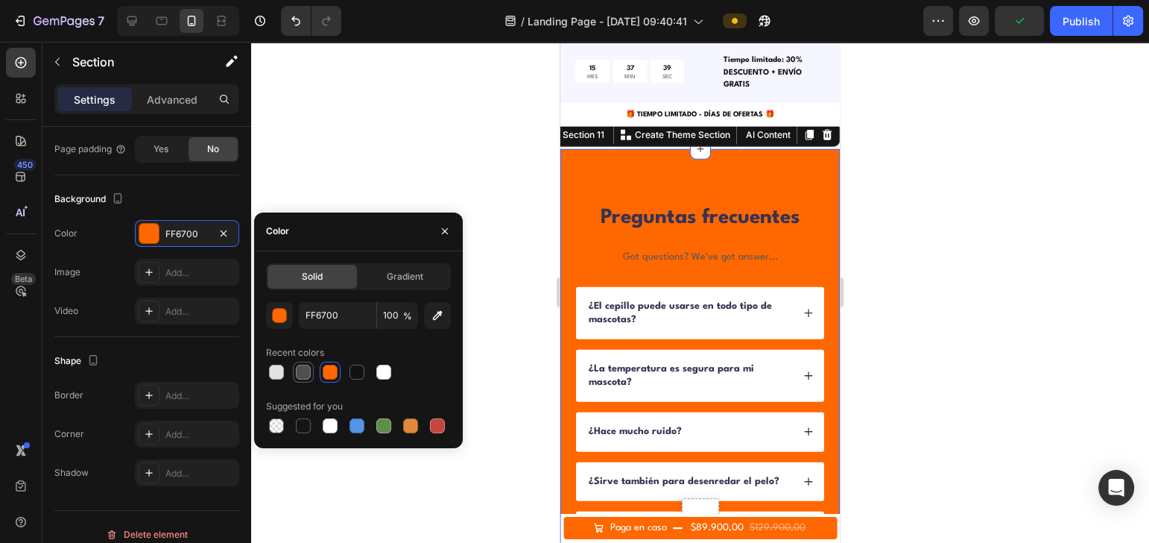
click at [310, 373] on div at bounding box center [303, 372] width 18 height 18
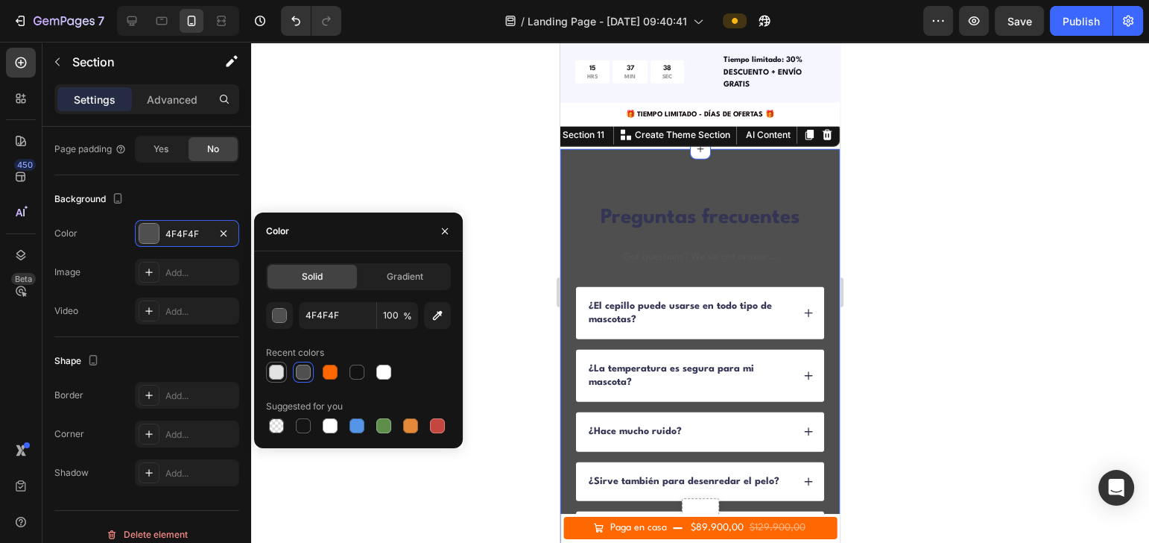
click at [271, 371] on div at bounding box center [276, 371] width 15 height 15
type input "E2E2E2"
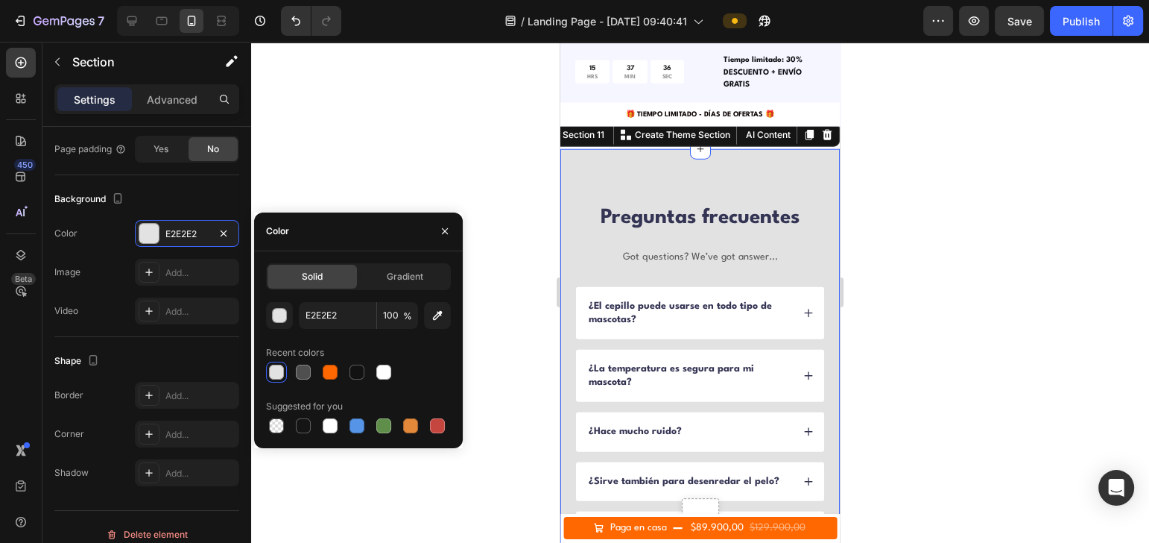
click at [949, 266] on div at bounding box center [700, 292] width 898 height 501
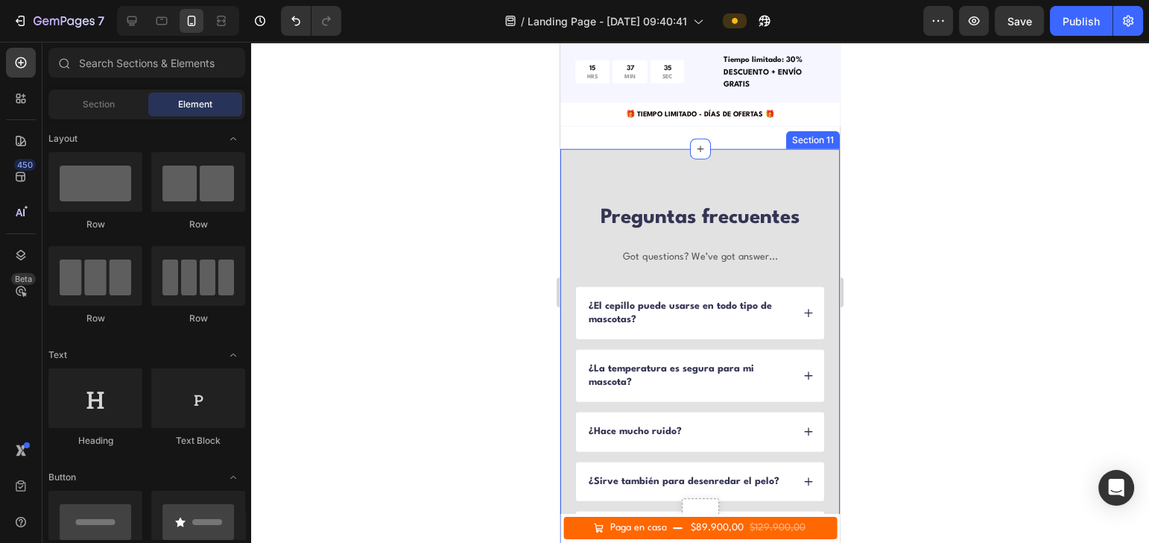
click at [787, 189] on div "Preguntas frecuentes Heading Got questions? We’ve got answer... Text Block ¿El …" at bounding box center [699, 408] width 279 height 518
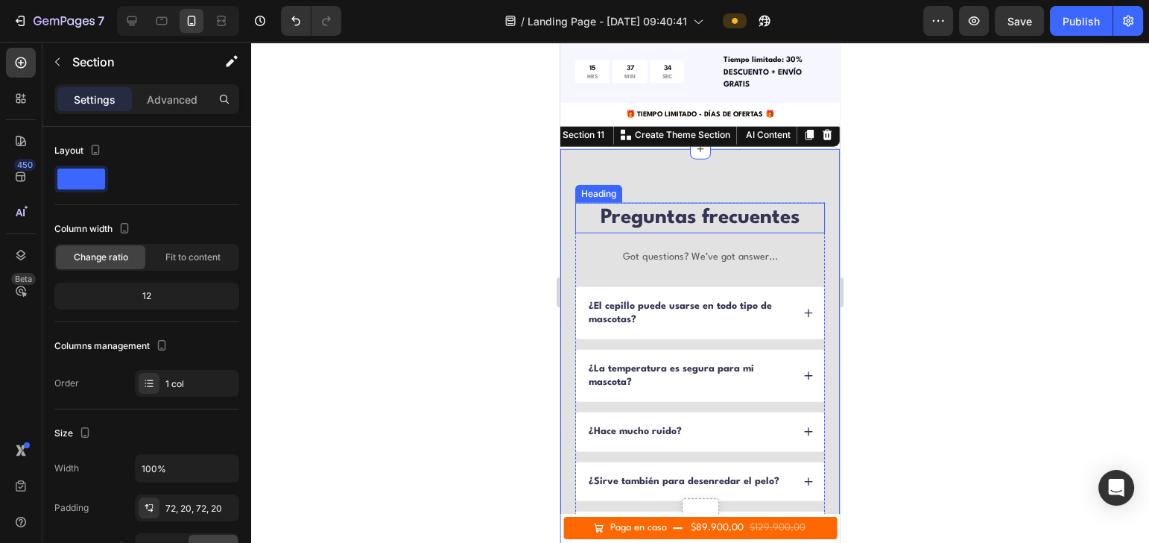
click at [711, 209] on p "Preguntas frecuentes" at bounding box center [700, 218] width 247 height 28
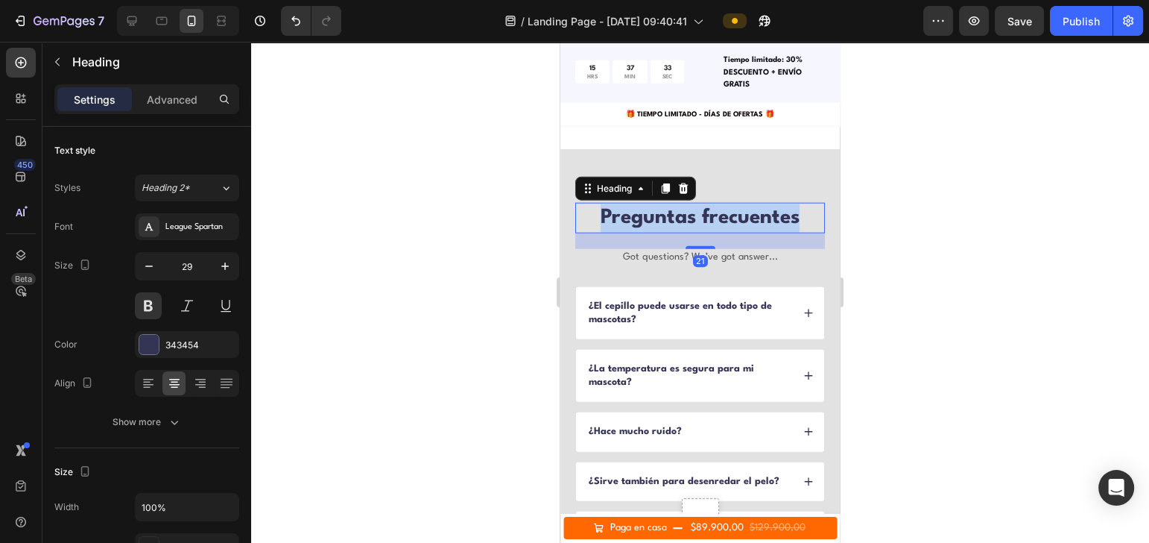
click at [711, 209] on p "Preguntas frecuentes" at bounding box center [700, 218] width 247 height 28
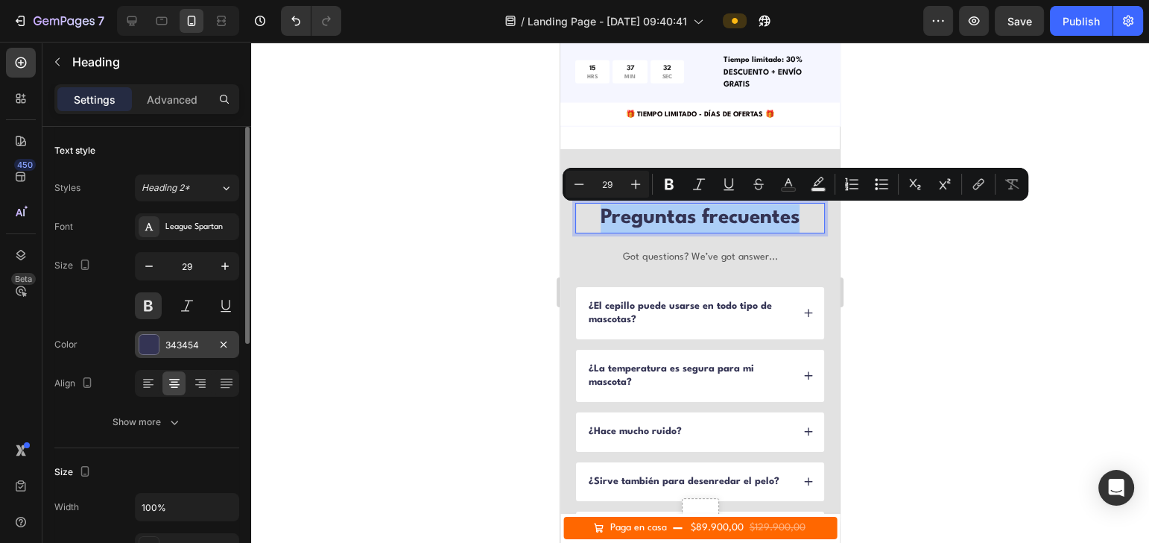
click at [159, 352] on div "343454" at bounding box center [187, 344] width 104 height 27
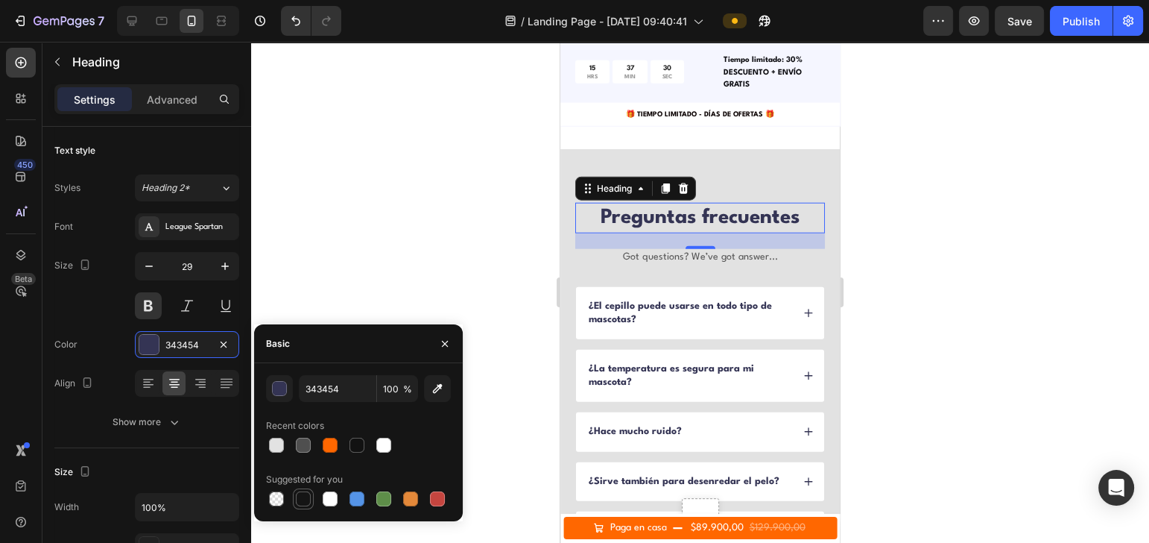
click at [300, 503] on div at bounding box center [303, 498] width 15 height 15
type input "151515"
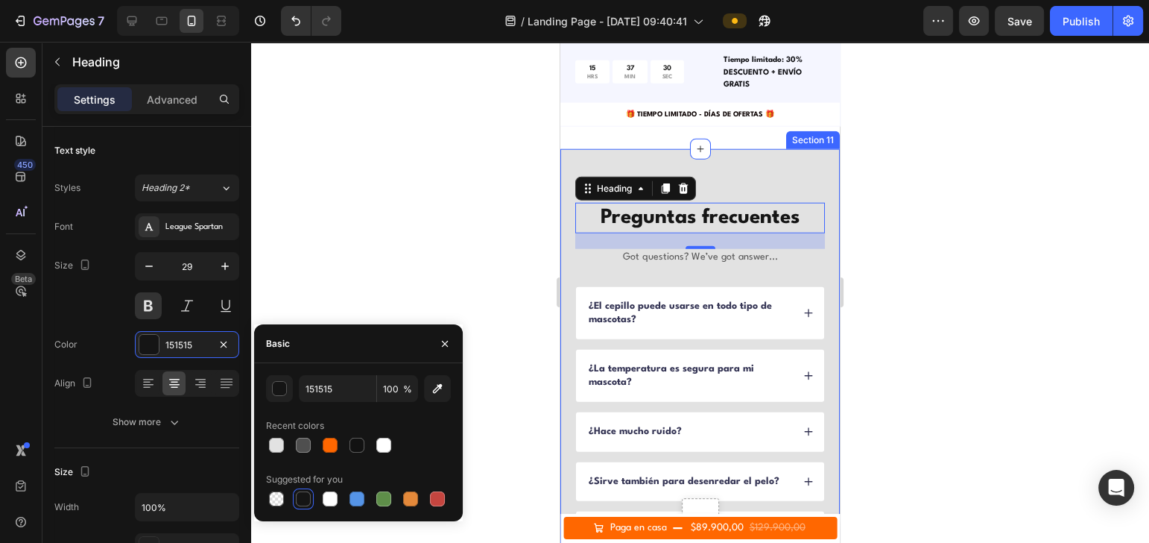
click at [1001, 290] on div at bounding box center [700, 292] width 898 height 501
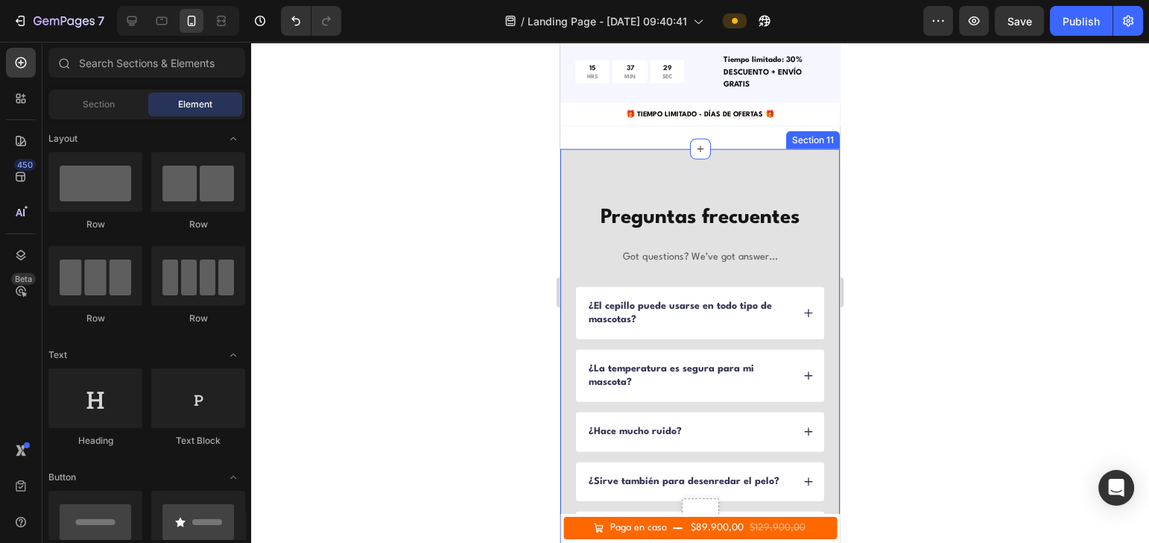
click at [1015, 329] on div at bounding box center [700, 292] width 898 height 501
click at [765, 265] on div "Preguntas frecuentes Heading Got questions? We’ve got answer... Text Block" at bounding box center [700, 245] width 250 height 84
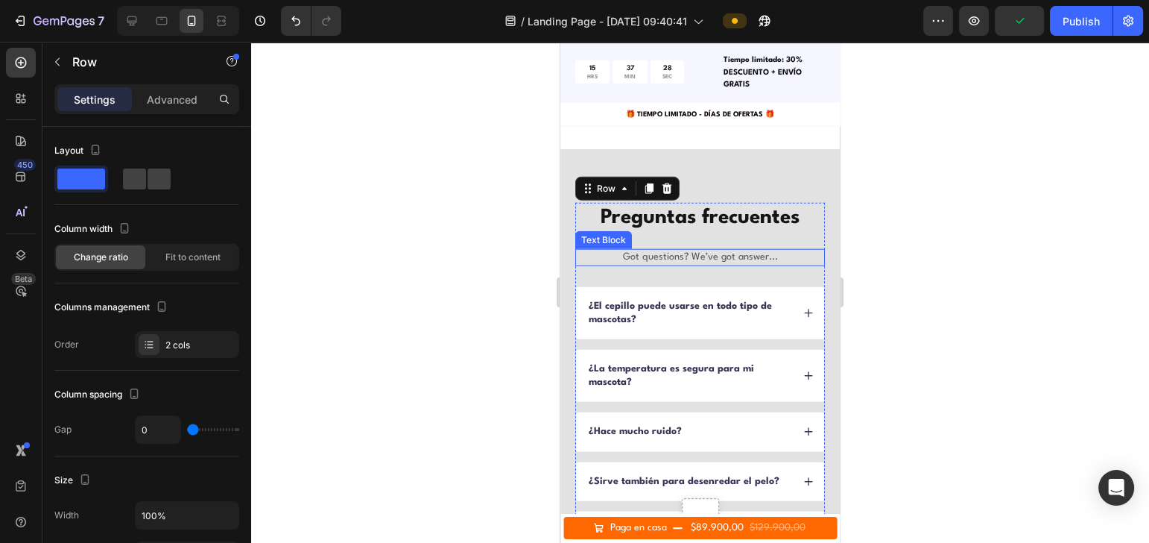
click at [743, 258] on p "Got questions? We’ve got answer..." at bounding box center [700, 256] width 247 height 13
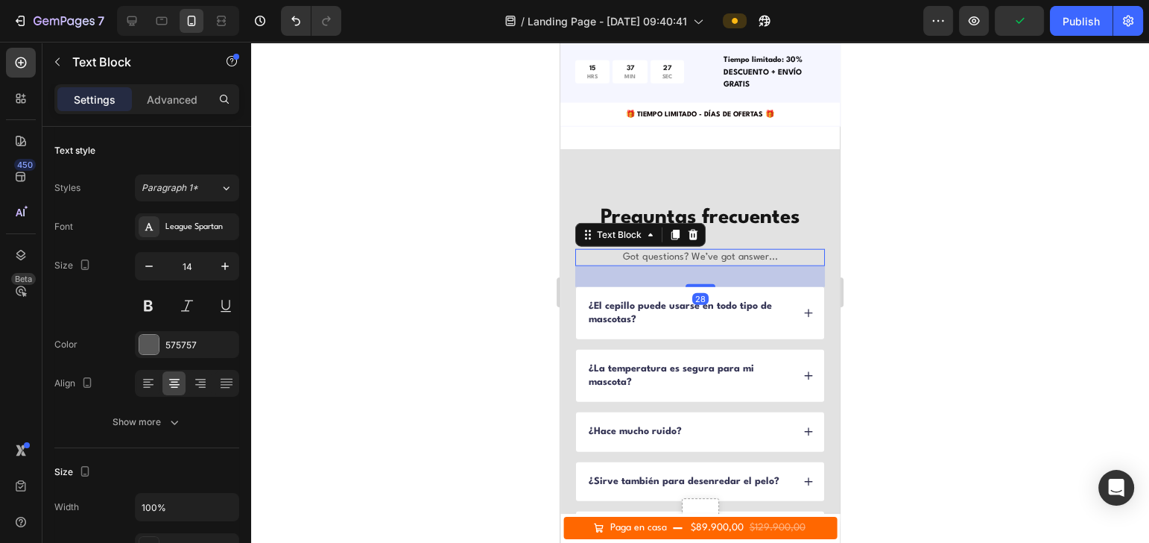
click at [743, 258] on p "Got questions? We’ve got answer..." at bounding box center [700, 256] width 247 height 13
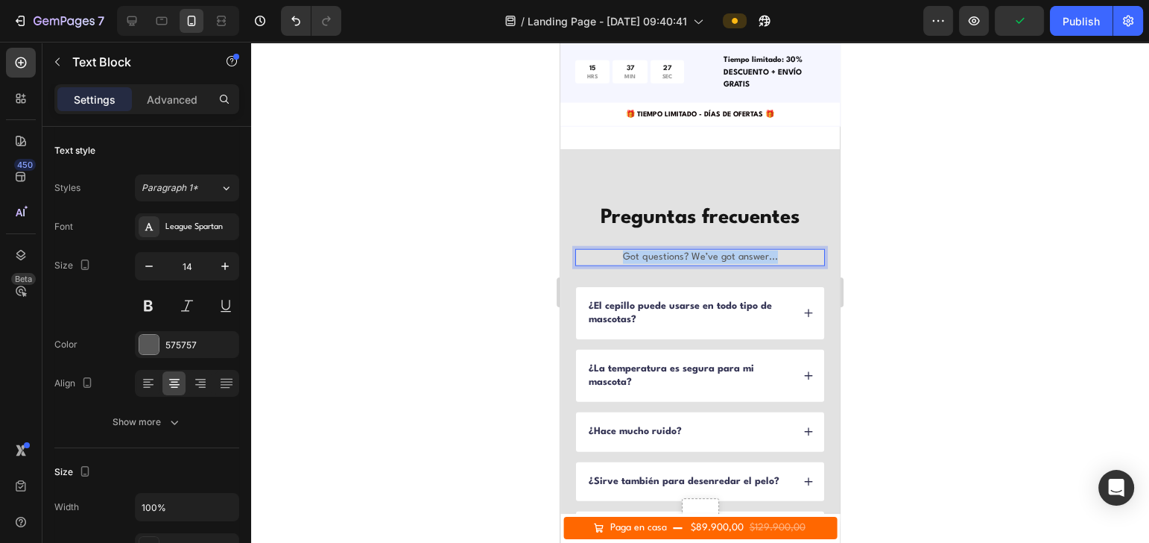
click at [743, 258] on p "Got questions? We’ve got answer..." at bounding box center [700, 256] width 247 height 13
click at [943, 249] on div at bounding box center [700, 292] width 898 height 501
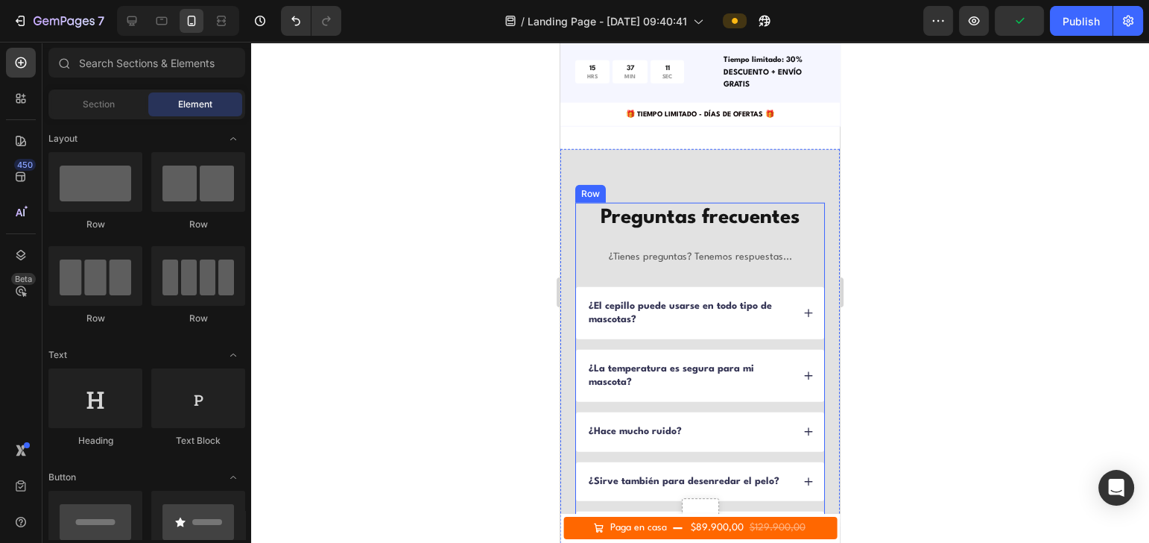
click at [739, 236] on div "Preguntas frecuentes Heading ¿Tienes preguntas? Tenemos respuestas... Text Block" at bounding box center [700, 245] width 250 height 84
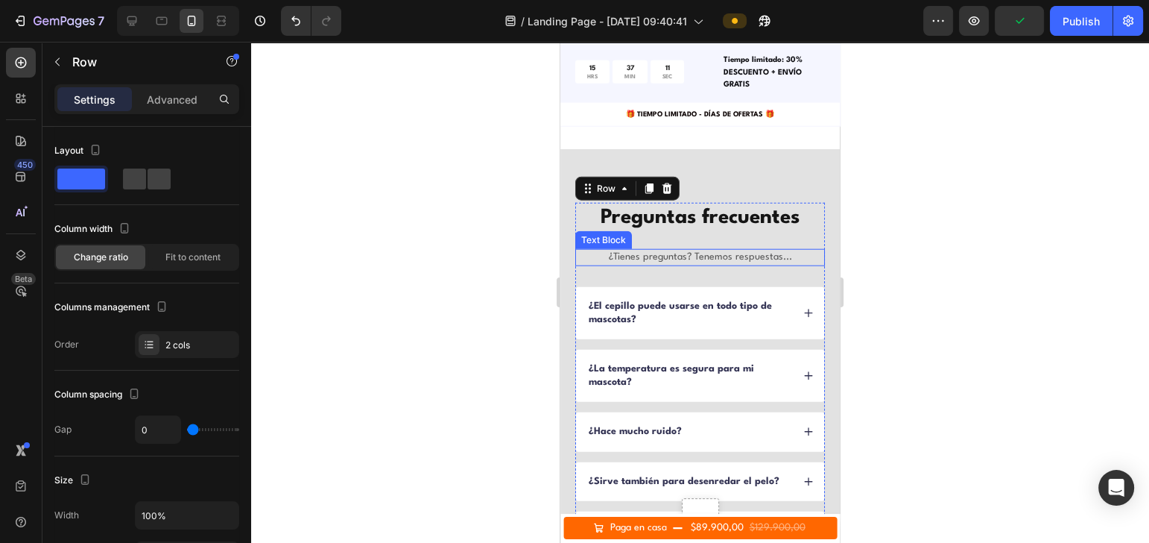
click at [730, 258] on p "¿Tienes preguntas? Tenemos respuestas..." at bounding box center [700, 256] width 247 height 13
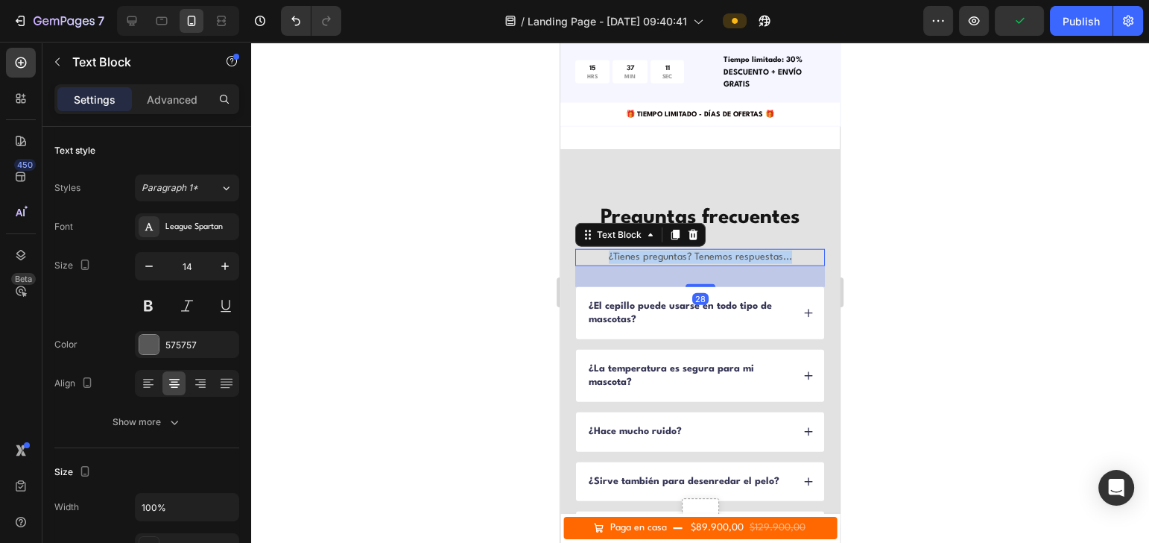
click at [730, 258] on p "¿Tienes preguntas? Tenemos respuestas..." at bounding box center [700, 256] width 247 height 13
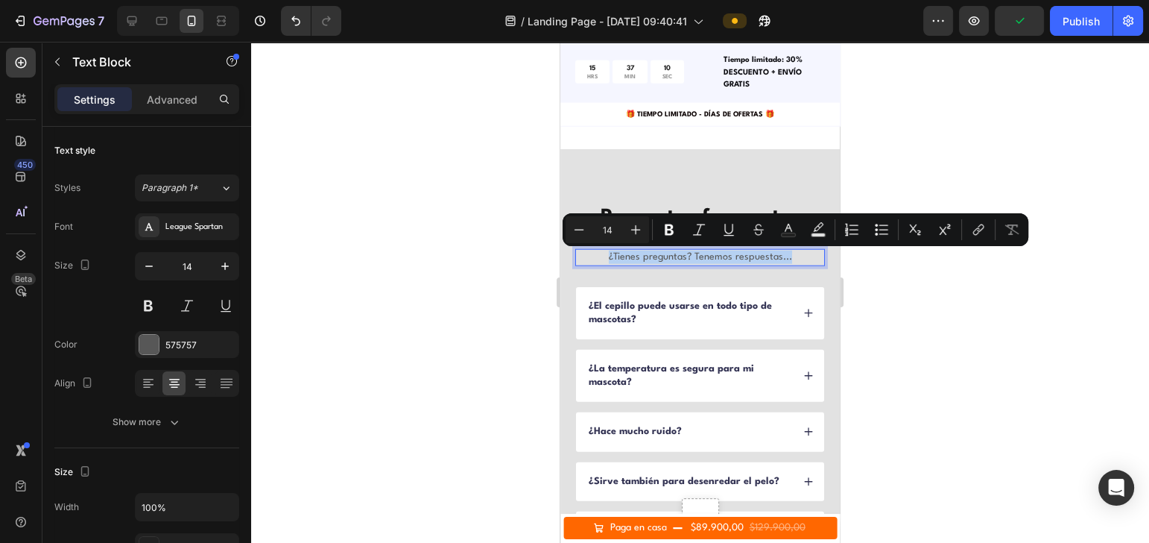
click at [727, 258] on p "¿Tienes preguntas? Tenemos respuestas..." at bounding box center [700, 256] width 247 height 13
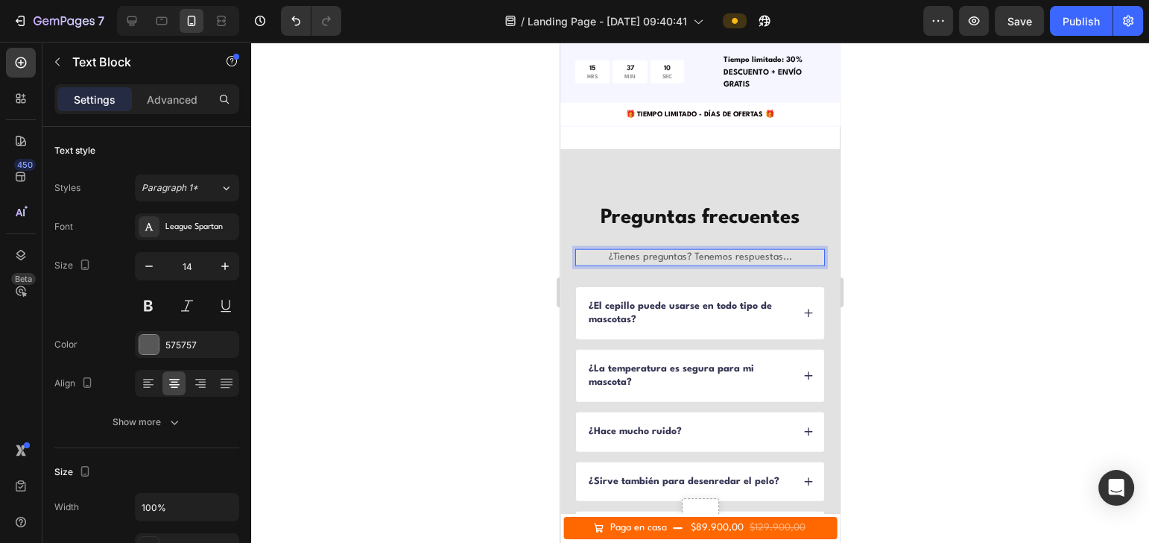
click at [698, 257] on p "¿Tienes preguntas? Tenemos respuestas..." at bounding box center [700, 256] width 247 height 13
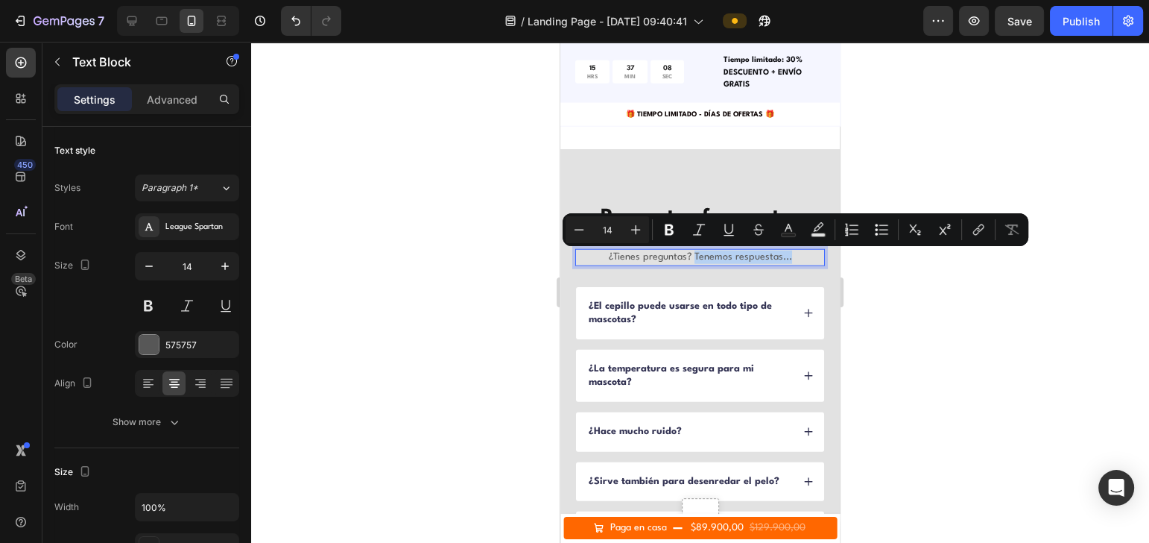
drag, startPoint x: 685, startPoint y: 256, endPoint x: 785, endPoint y: 257, distance: 99.9
click at [785, 257] on p "¿Tienes preguntas? Tenemos respuestas..." at bounding box center [700, 256] width 247 height 13
click at [671, 234] on icon "Editor contextual toolbar" at bounding box center [669, 229] width 9 height 11
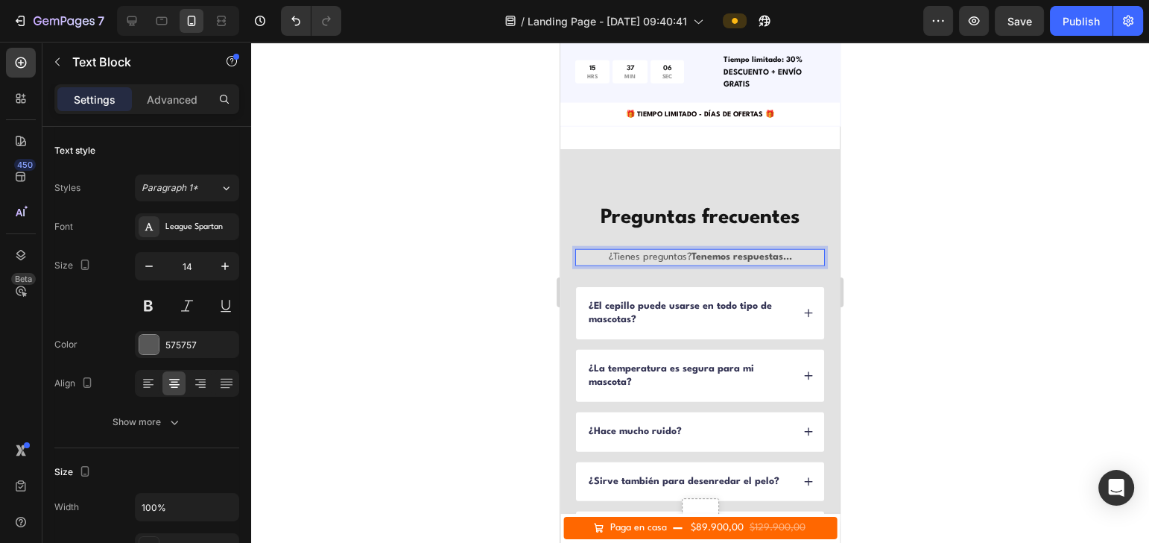
click at [987, 317] on div at bounding box center [700, 292] width 898 height 501
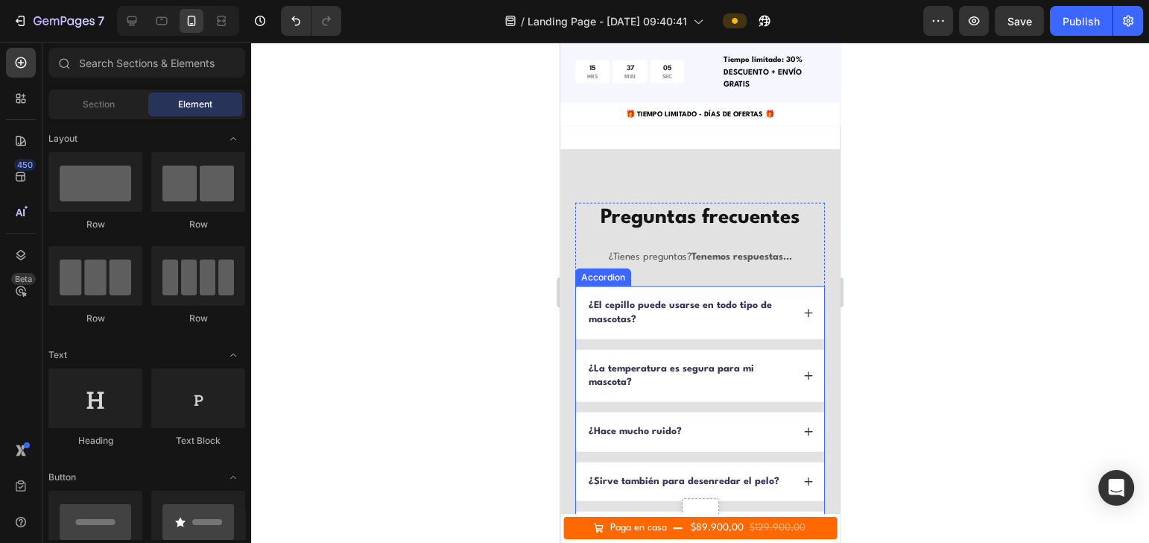
scroll to position [4432, 0]
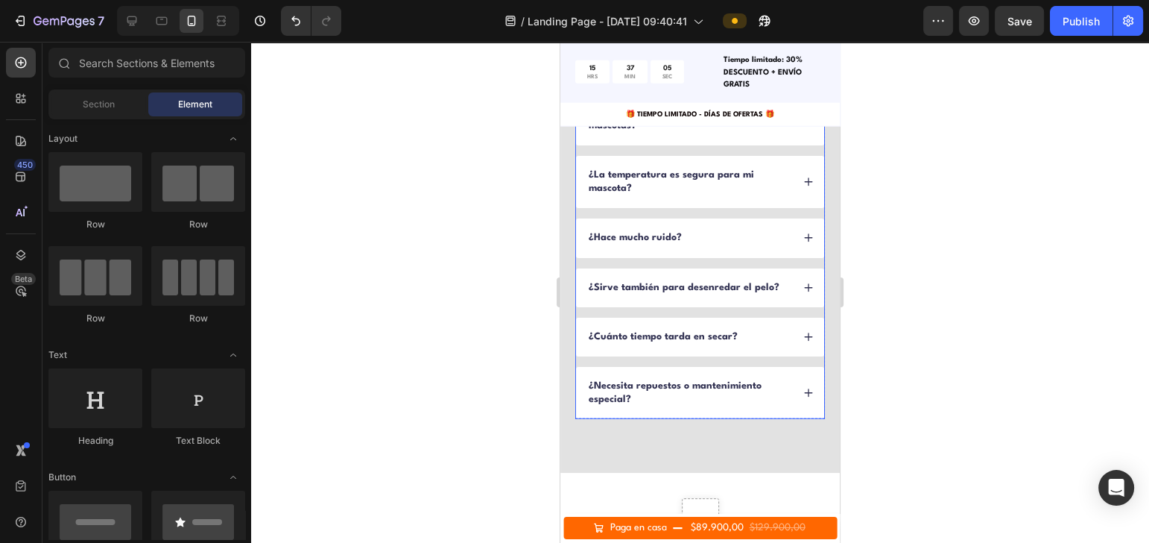
click at [748, 208] on div "¿La temperatura es segura para mi mascota?" at bounding box center [700, 182] width 248 height 52
click at [677, 332] on div "¿El cepillo puede usarse en todo tipo de mascotas? ¿La temperatura es segura pa…" at bounding box center [700, 255] width 250 height 326
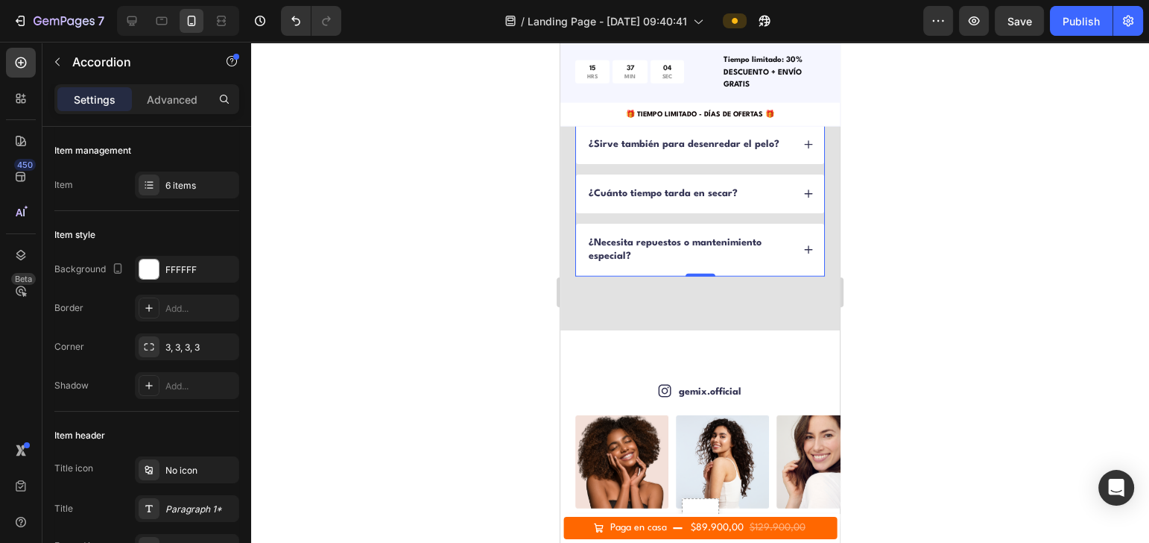
scroll to position [4138, 0]
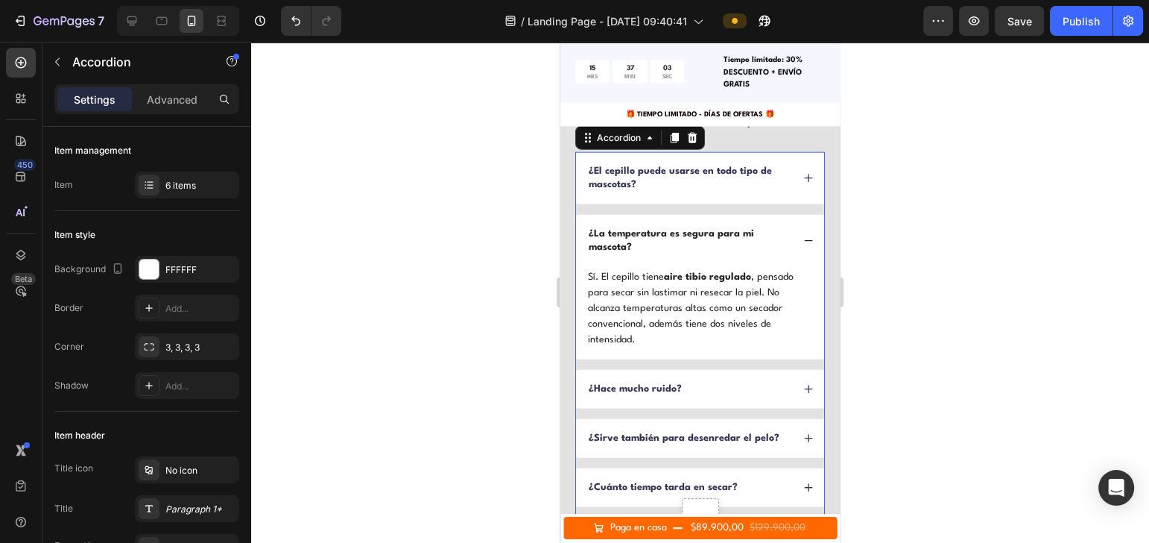
click at [739, 262] on div "Preguntas frecuentes Heading ¿Tienes preguntas? Tenemos respuestas... Text Bloc…" at bounding box center [699, 319] width 279 height 610
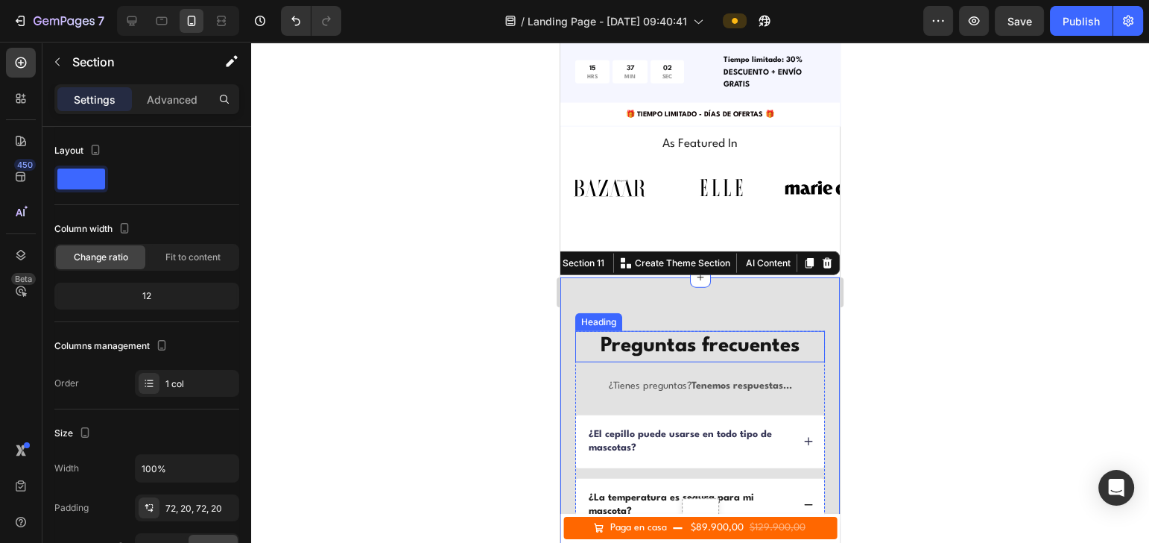
scroll to position [3940, 0]
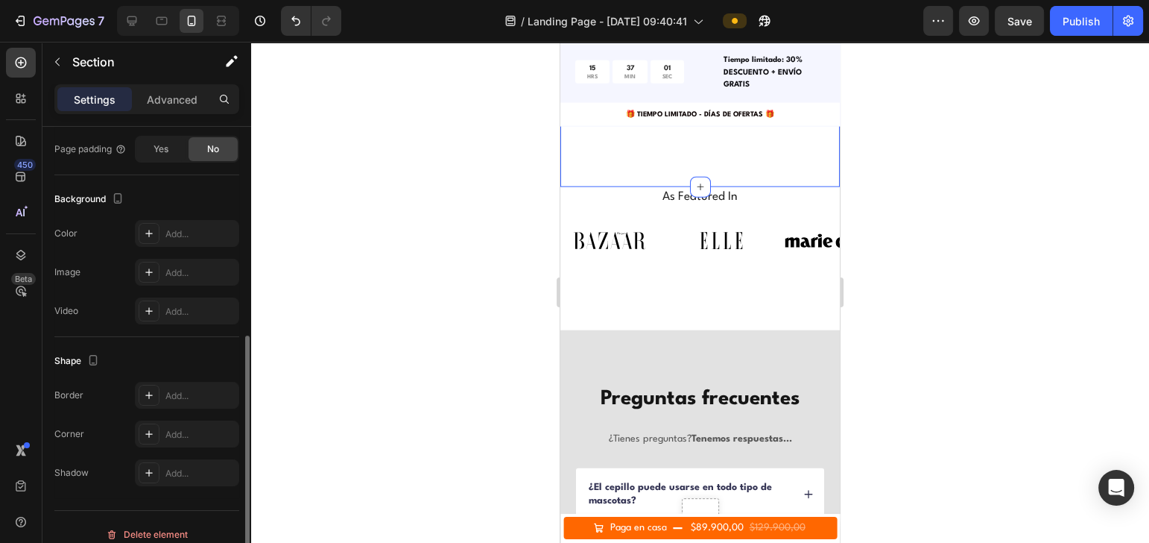
scroll to position [4138, 0]
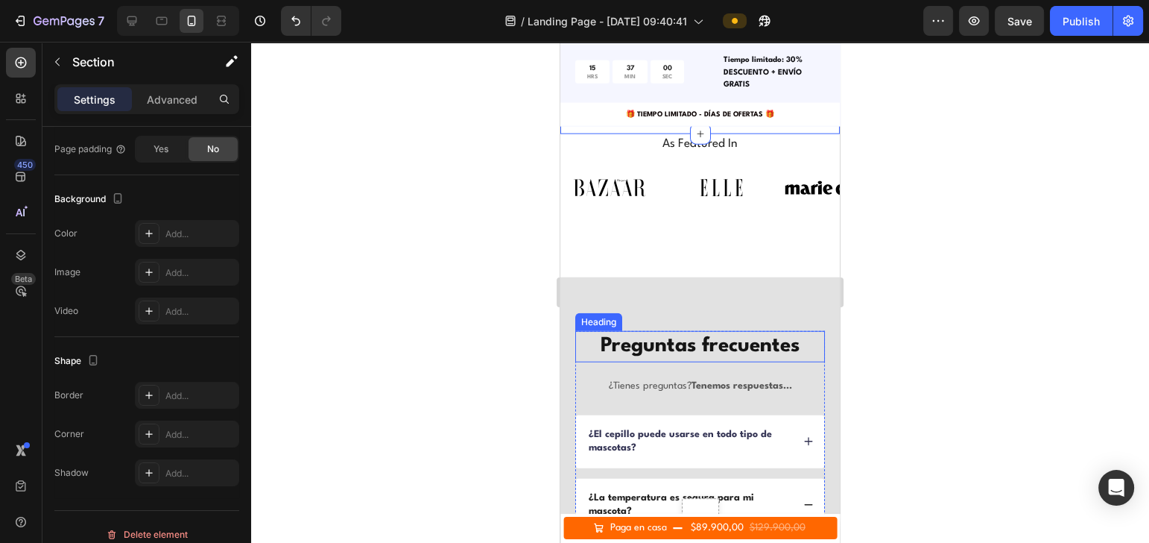
click at [686, 332] on p "Preguntas frecuentes" at bounding box center [700, 346] width 247 height 28
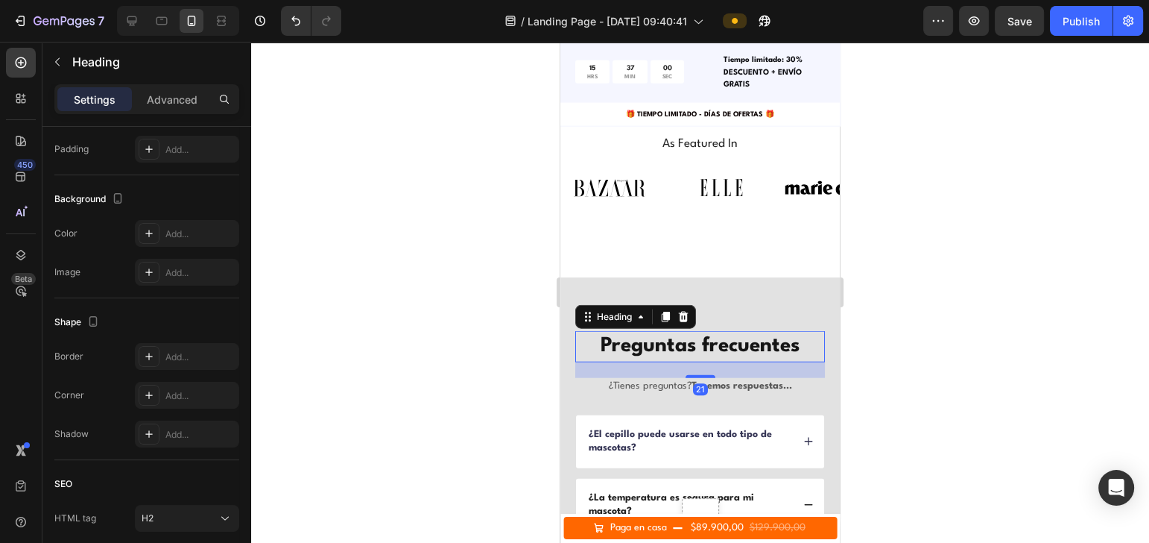
scroll to position [0, 0]
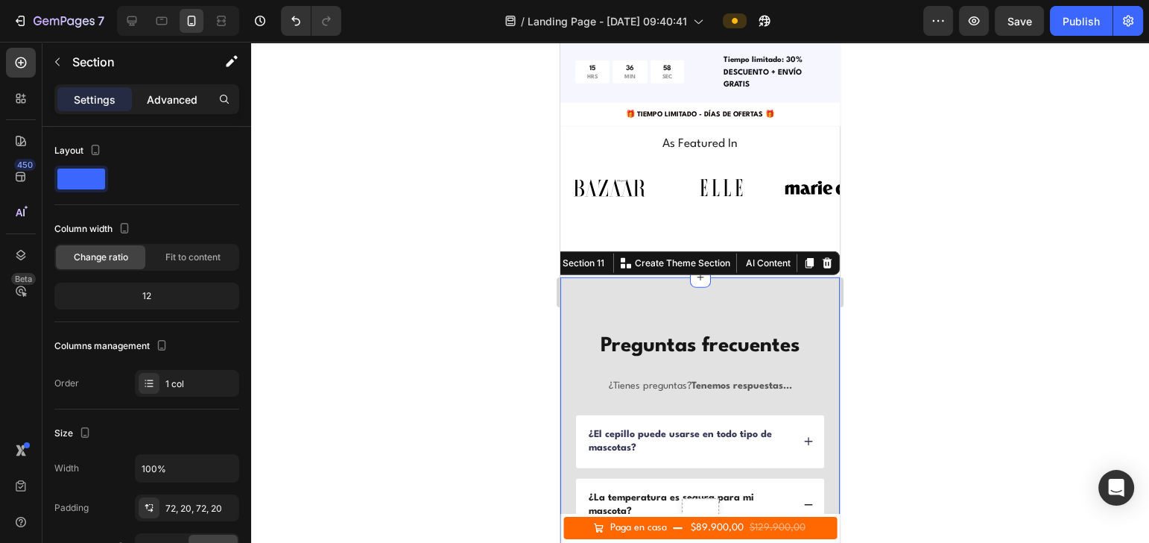
click at [171, 101] on p "Advanced" at bounding box center [172, 100] width 51 height 16
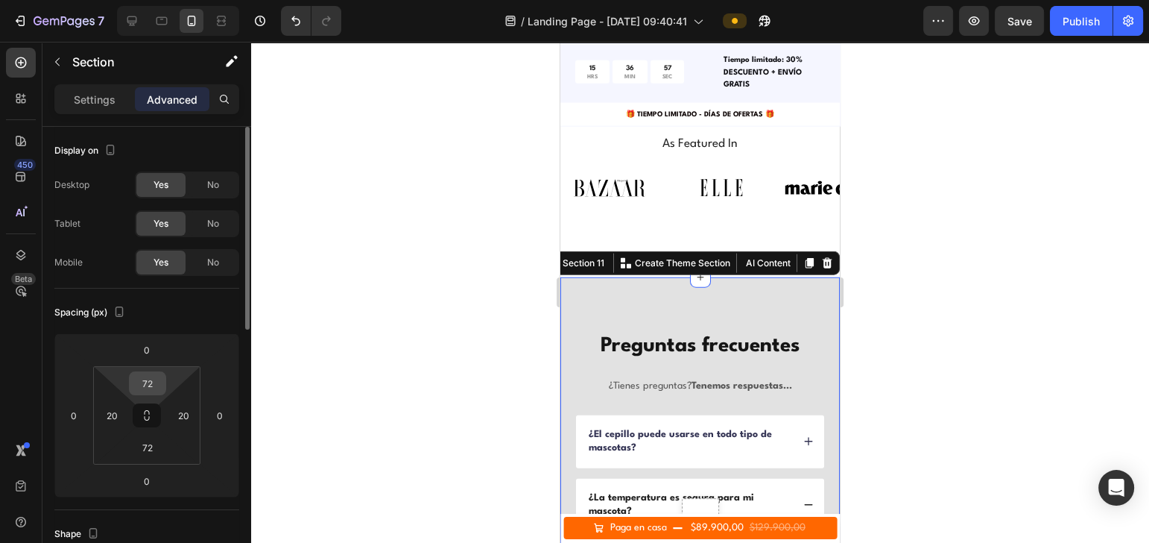
click at [153, 387] on input "72" at bounding box center [148, 383] width 30 height 22
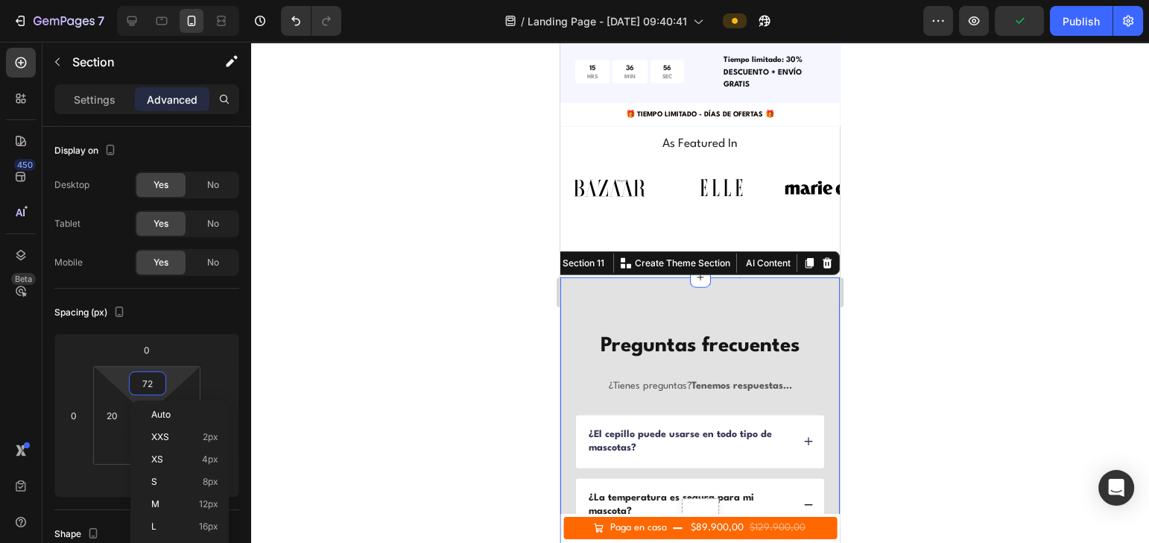
type input "8"
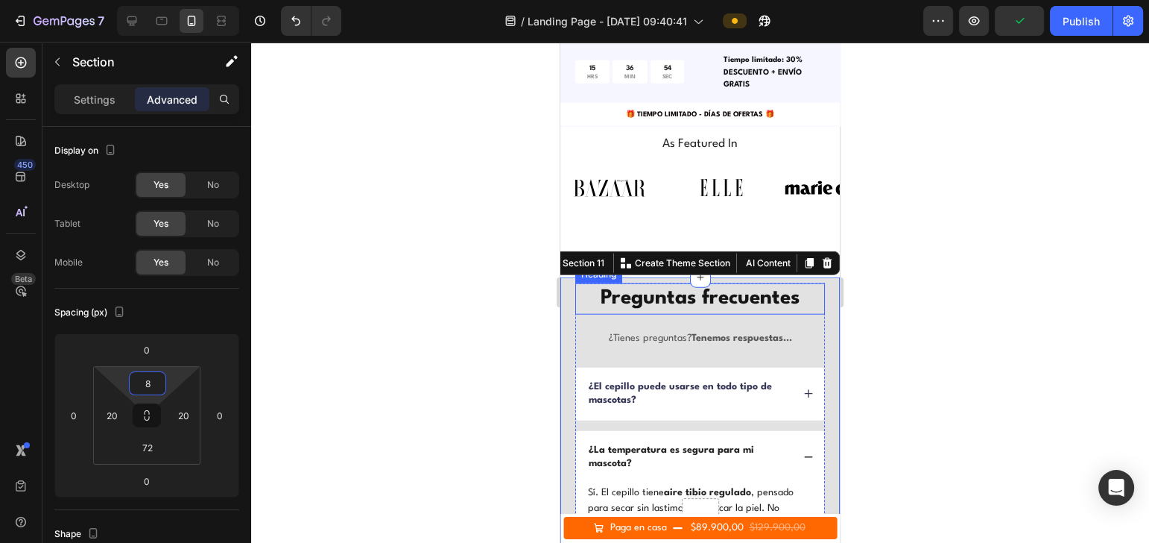
click at [742, 285] on p "Preguntas frecuentes" at bounding box center [700, 299] width 247 height 28
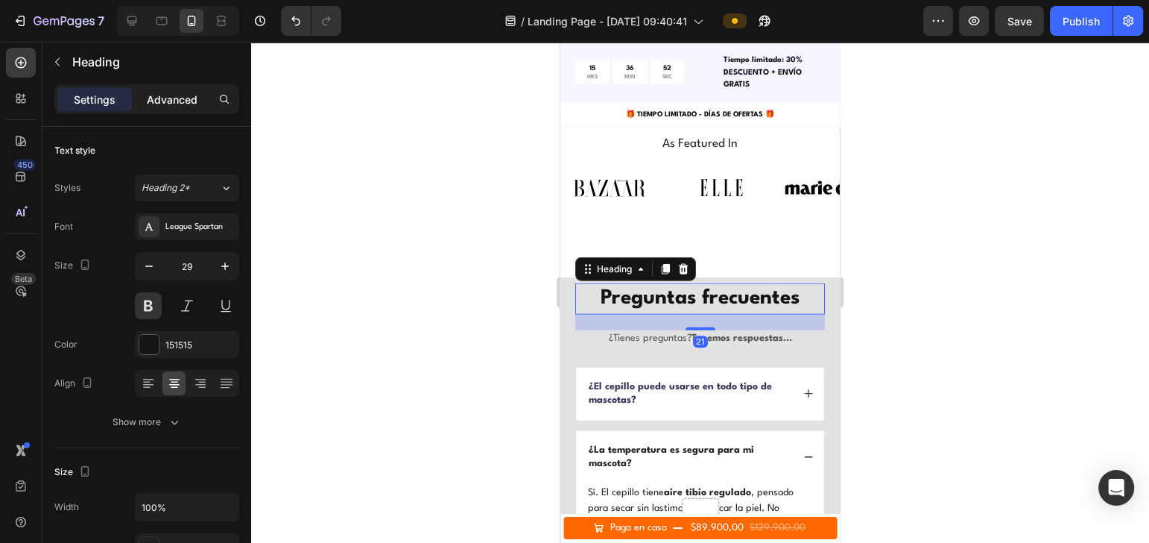
click at [179, 104] on p "Advanced" at bounding box center [172, 100] width 51 height 16
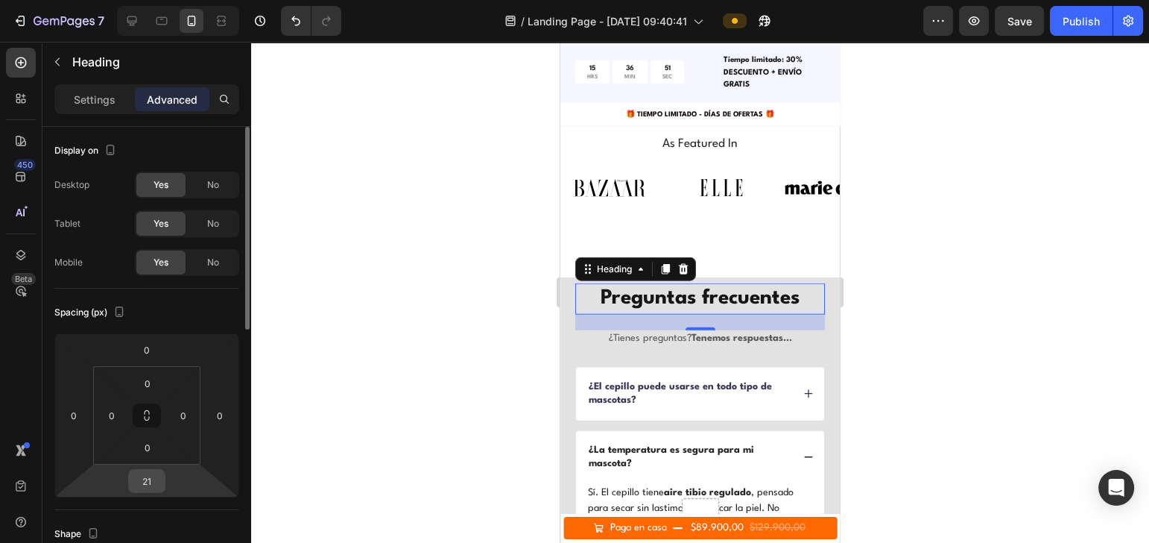
click at [157, 480] on input "21" at bounding box center [147, 480] width 30 height 22
type input "8"
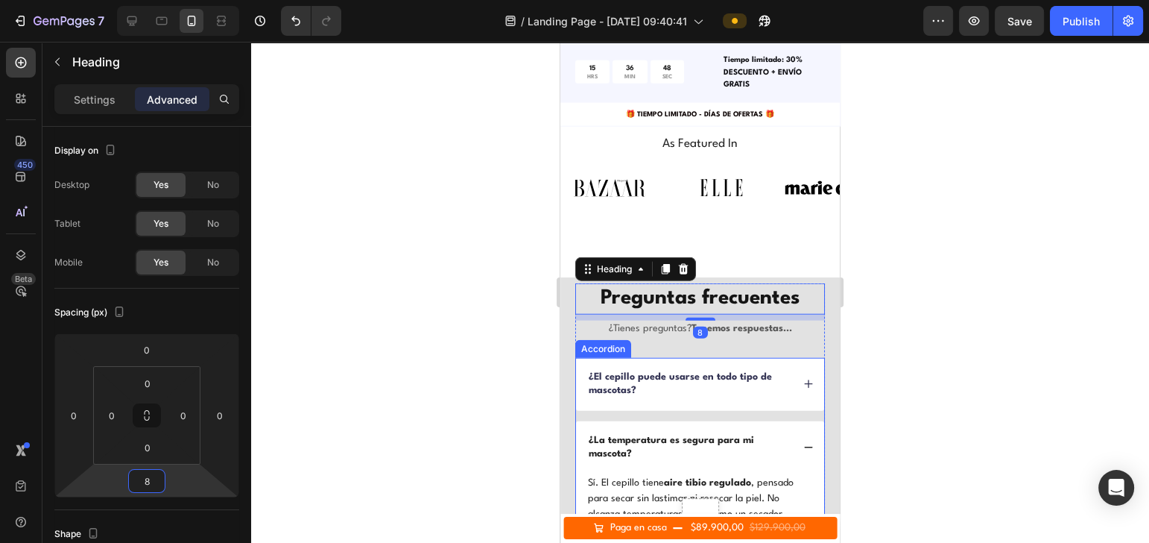
click at [1125, 321] on div at bounding box center [700, 292] width 898 height 501
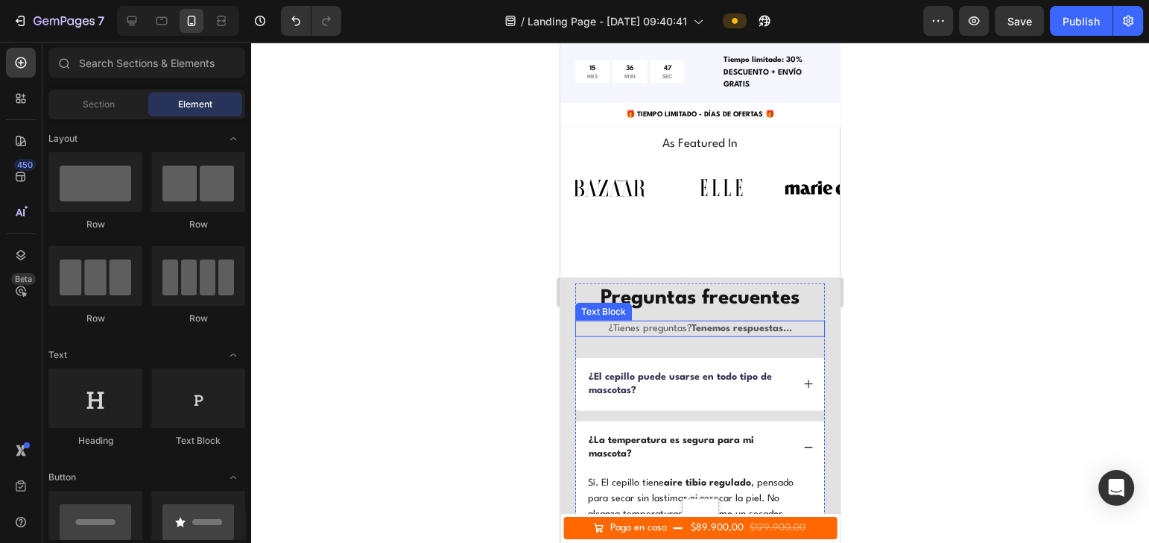
click at [741, 323] on strong "Tenemos respuestas..." at bounding box center [742, 328] width 101 height 10
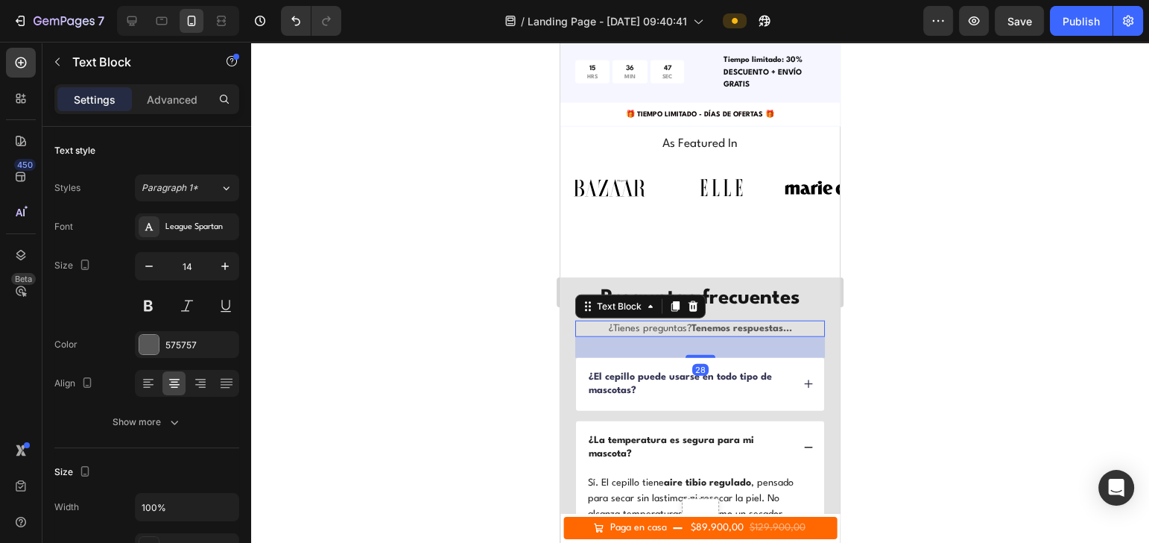
click at [1002, 312] on div at bounding box center [700, 292] width 898 height 501
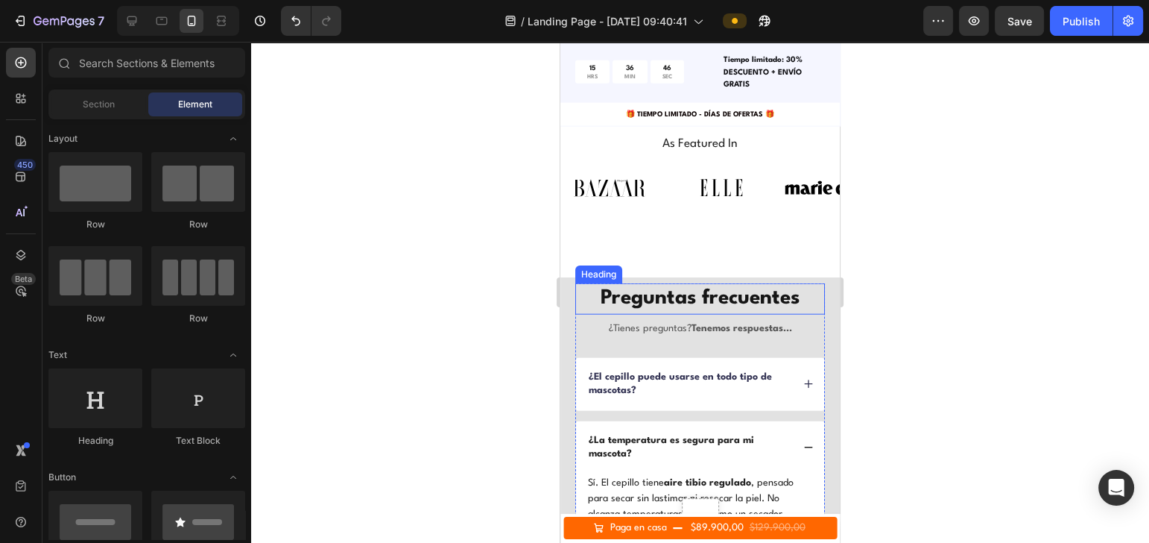
click at [712, 322] on p "¿Tienes preguntas? Tenemos respuestas..." at bounding box center [700, 328] width 247 height 13
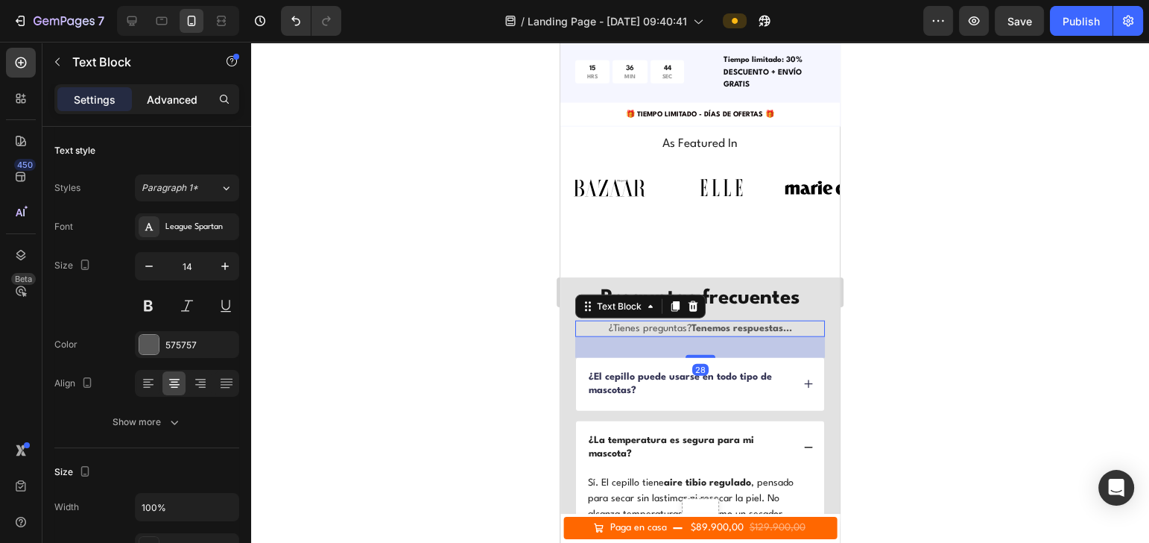
click at [140, 100] on div "Advanced" at bounding box center [172, 99] width 75 height 24
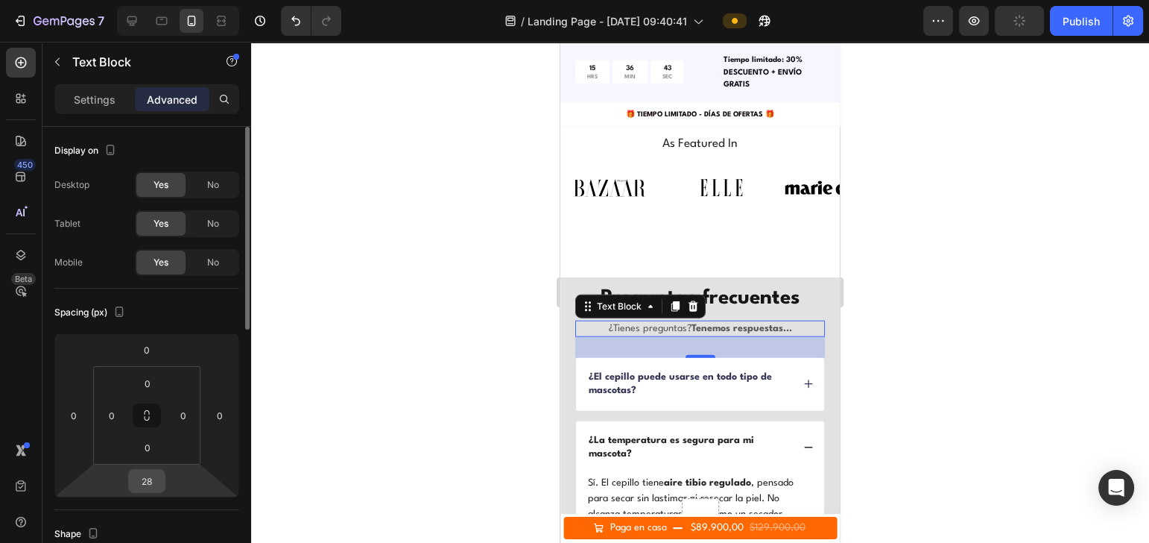
click at [145, 476] on input "28" at bounding box center [147, 480] width 30 height 22
type input "8"
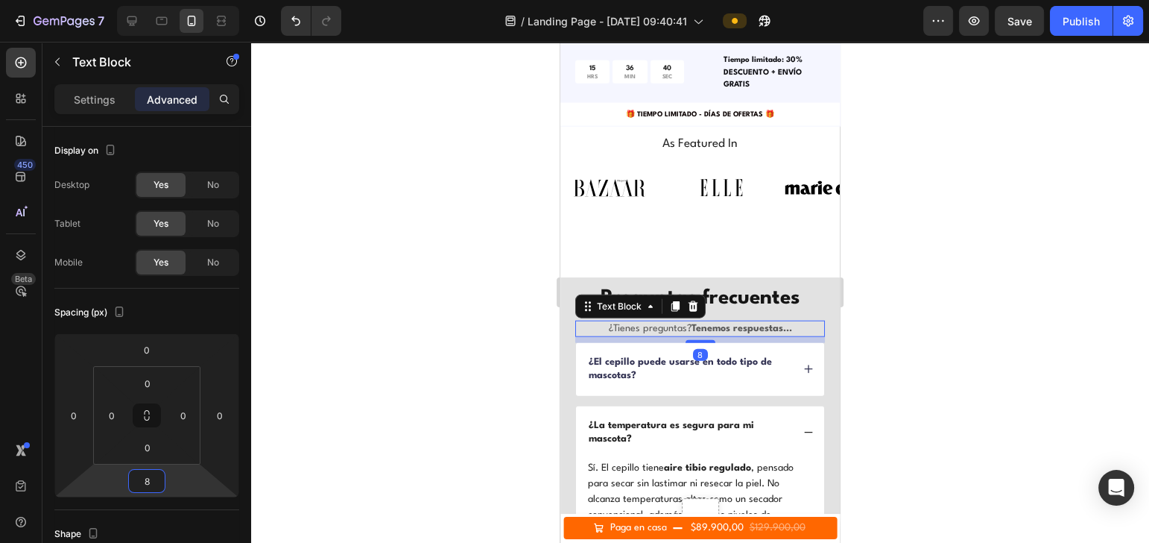
click at [1022, 288] on div at bounding box center [700, 292] width 898 height 501
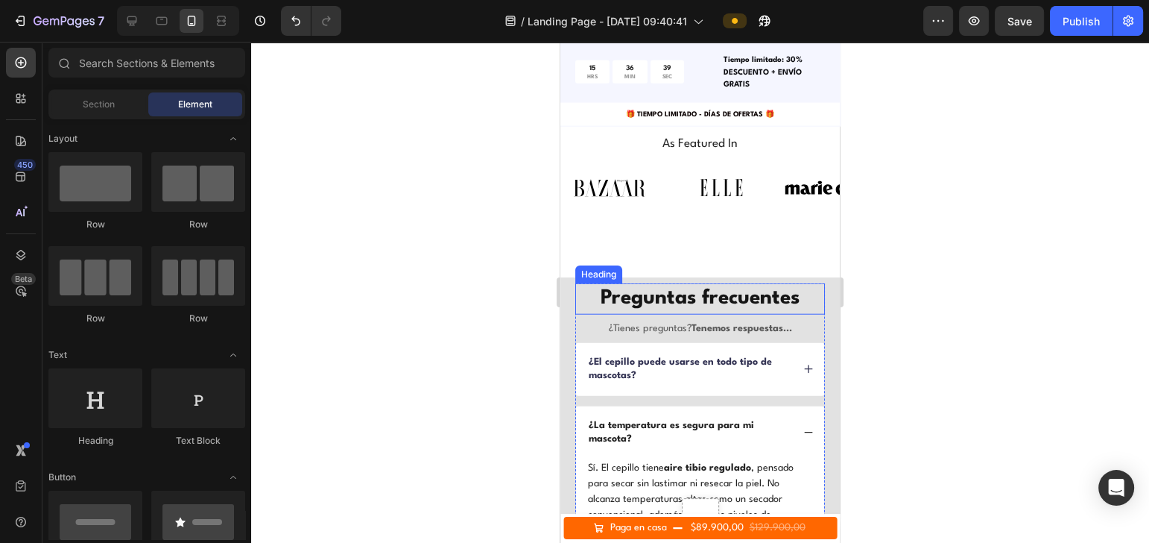
click at [696, 285] on p "Preguntas frecuentes" at bounding box center [700, 299] width 247 height 28
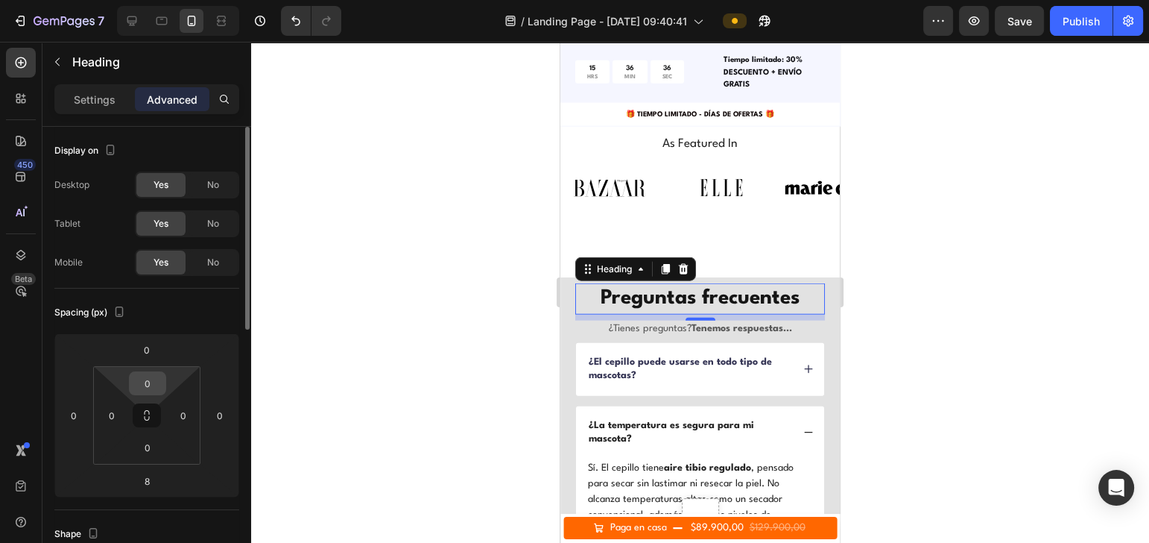
click at [153, 384] on input "0" at bounding box center [148, 383] width 30 height 22
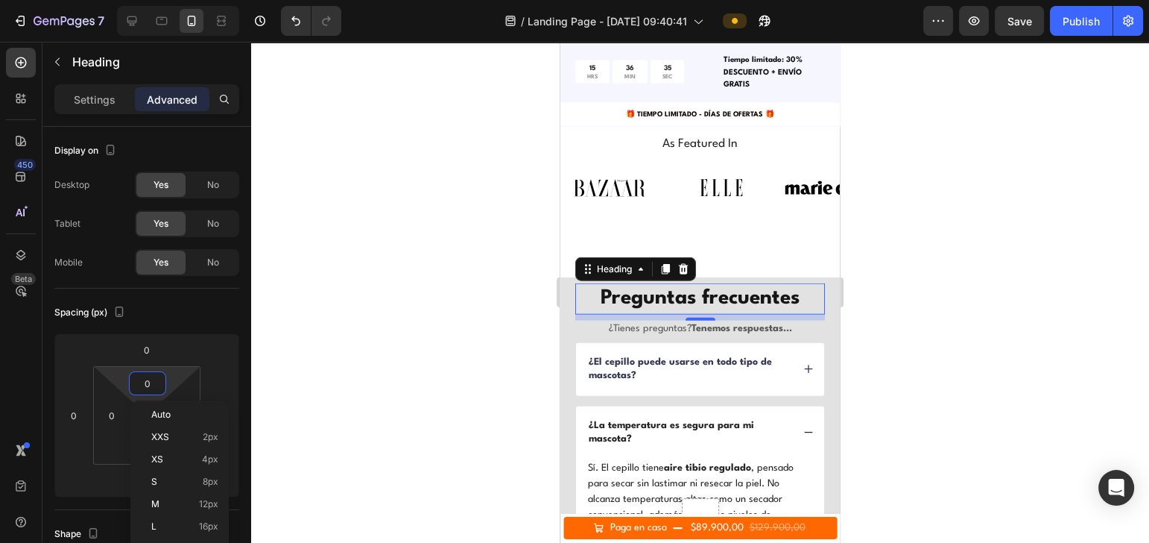
type input "8"
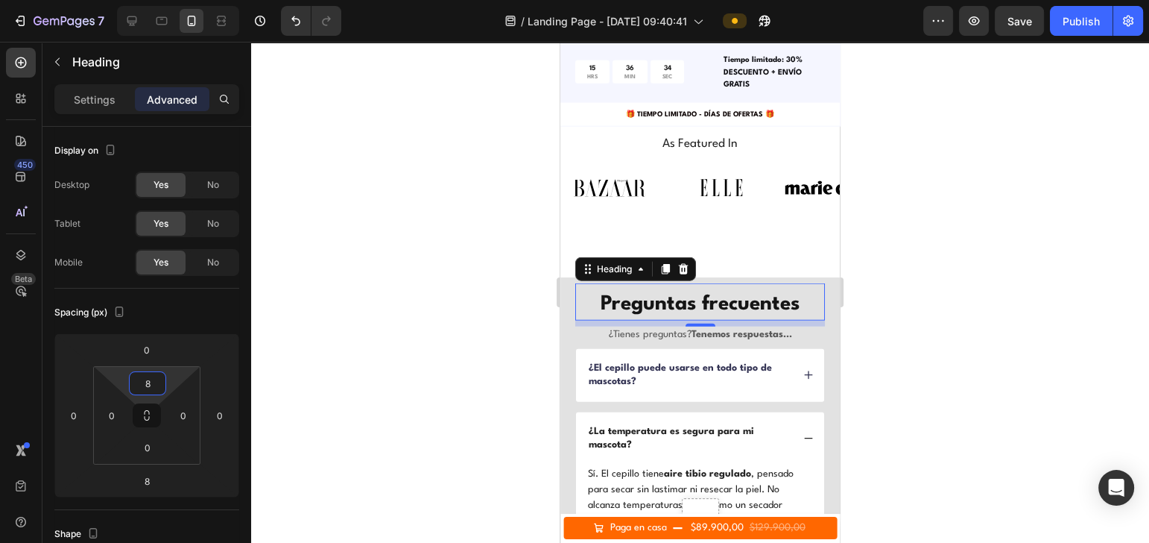
click at [947, 312] on div at bounding box center [700, 292] width 898 height 501
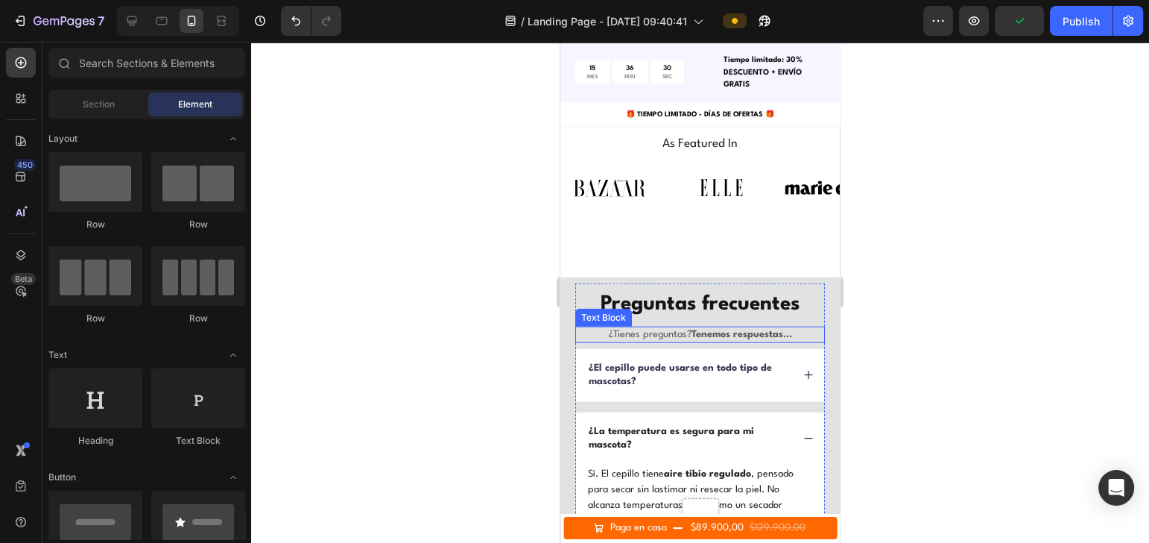
scroll to position [4238, 0]
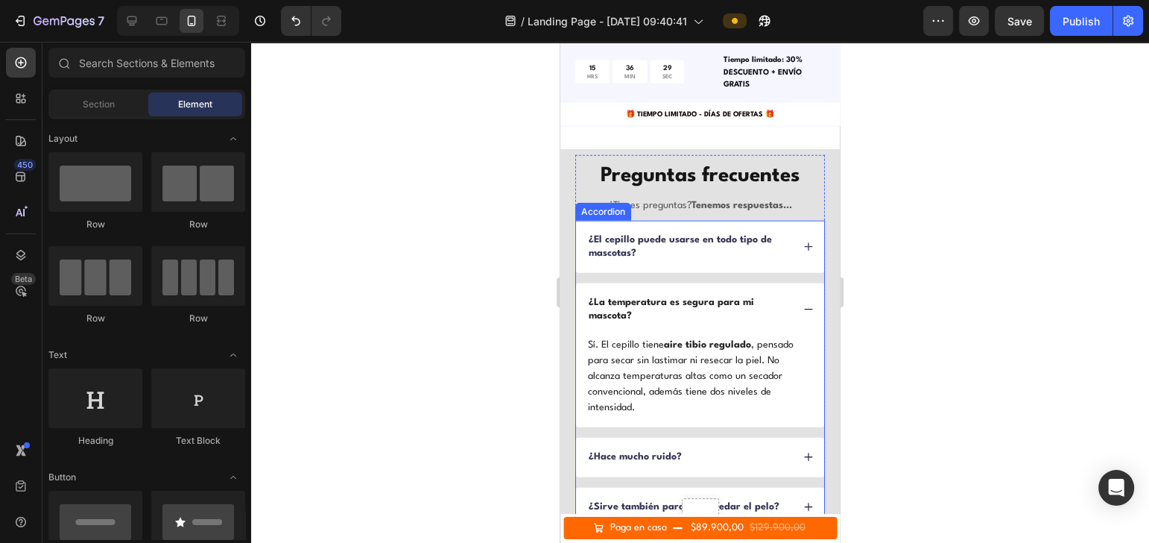
click at [803, 304] on icon at bounding box center [808, 309] width 10 height 10
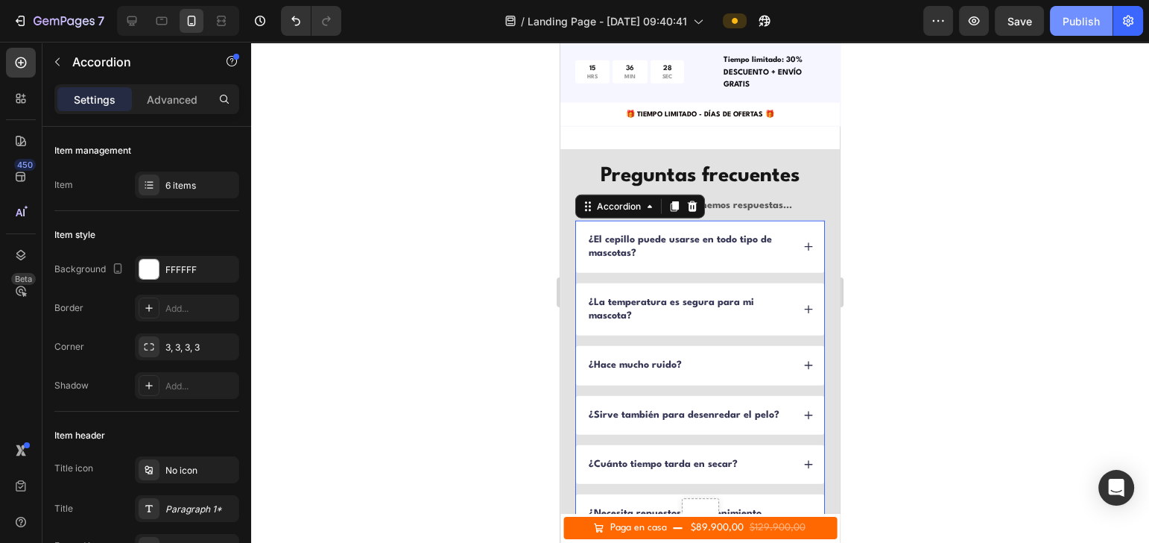
click at [1082, 30] on button "Publish" at bounding box center [1081, 21] width 63 height 30
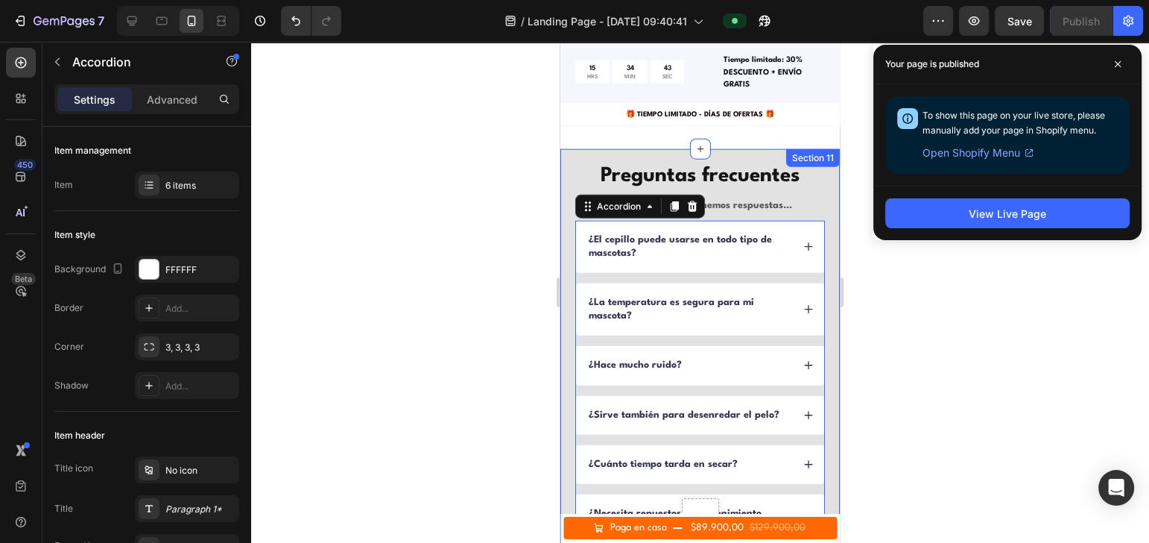
click at [599, 387] on div "Preguntas frecuentes Heading ¿Tienes preguntas? Tenemos respuestas... Text Bloc…" at bounding box center [699, 375] width 279 height 452
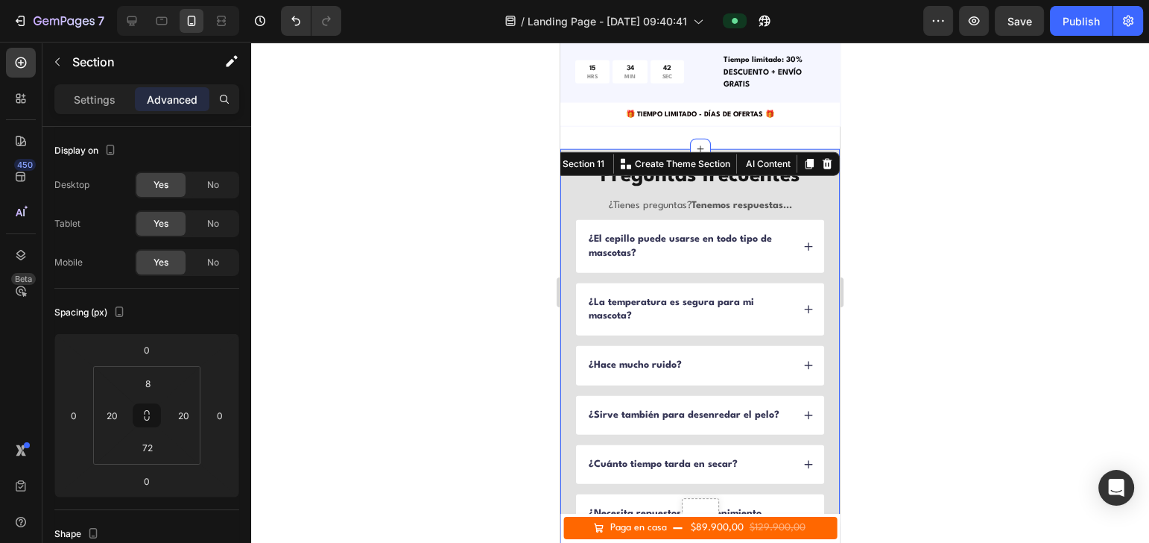
scroll to position [4436, 0]
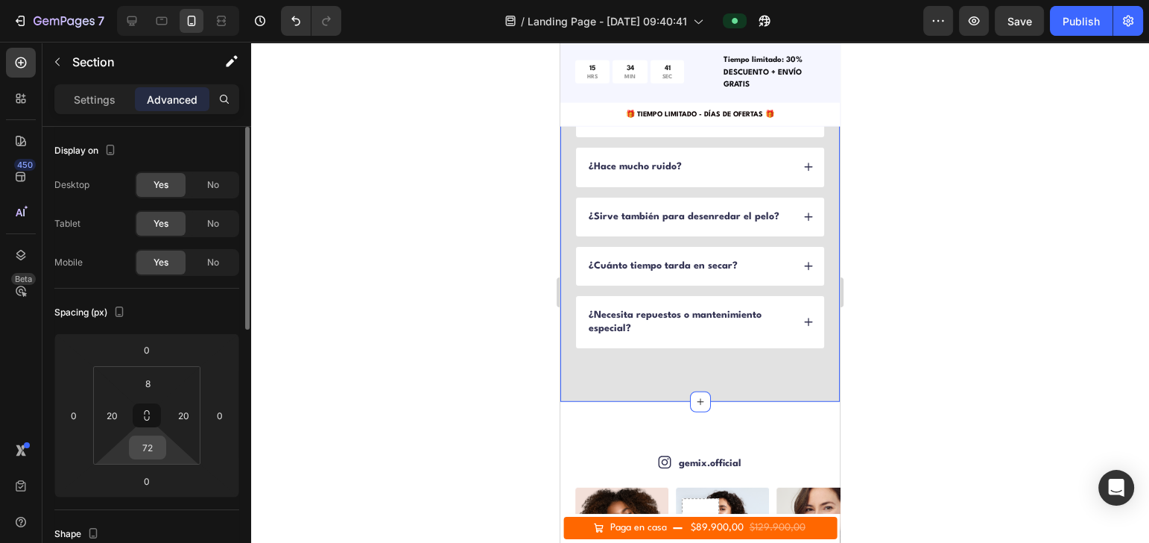
click at [151, 446] on input "72" at bounding box center [148, 447] width 30 height 22
type input "8"
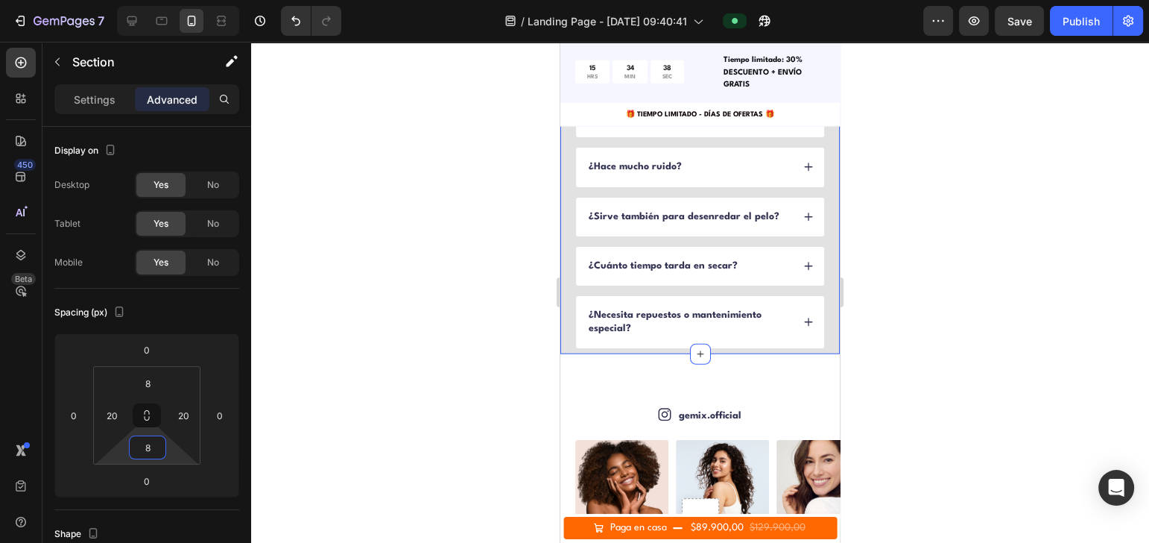
click at [970, 428] on div at bounding box center [700, 292] width 898 height 501
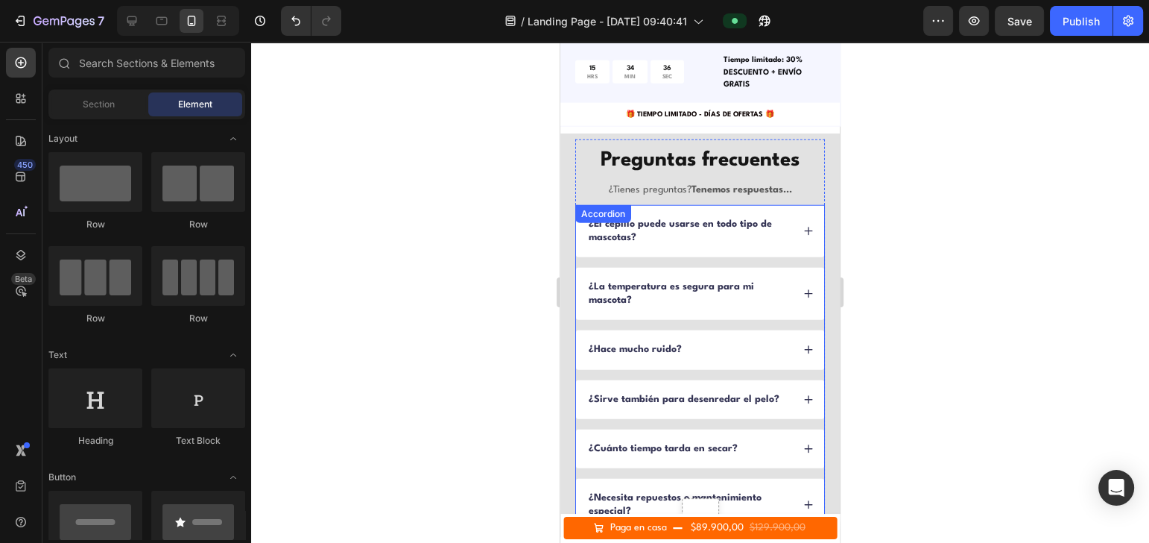
scroll to position [4337, 0]
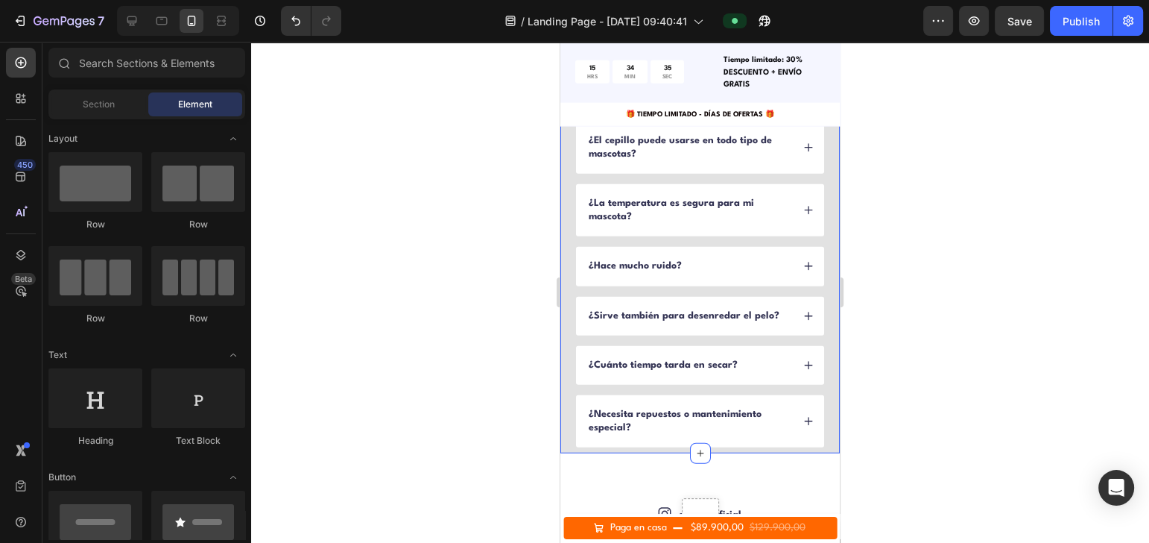
click at [706, 447] on div "Preguntas frecuentes Heading ¿Tienes preguntas? Tenemos respuestas... Text Bloc…" at bounding box center [699, 252] width 279 height 404
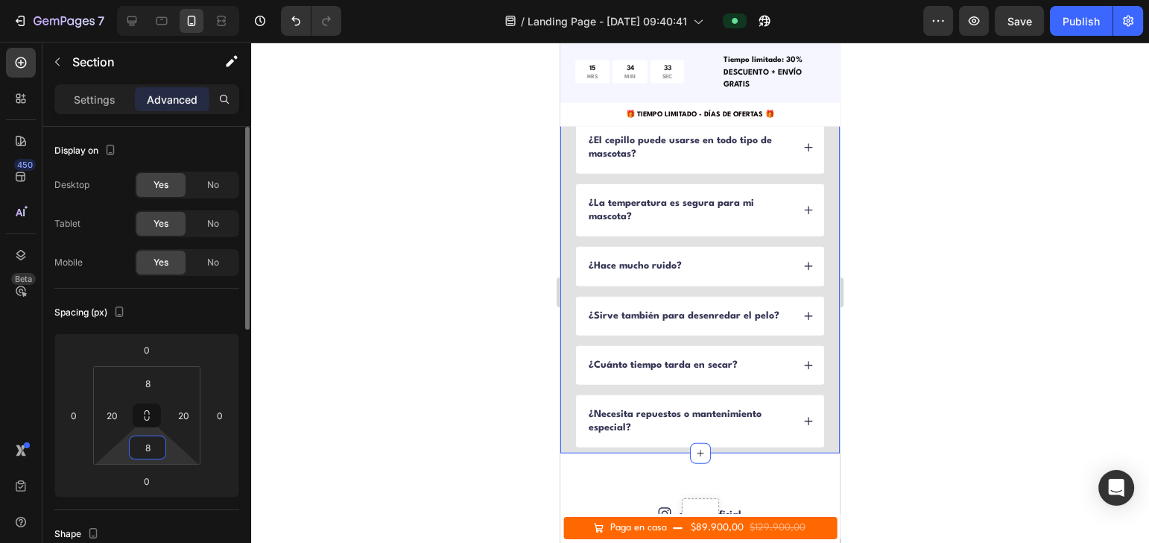
click at [152, 450] on input "8" at bounding box center [148, 447] width 30 height 22
type input "24"
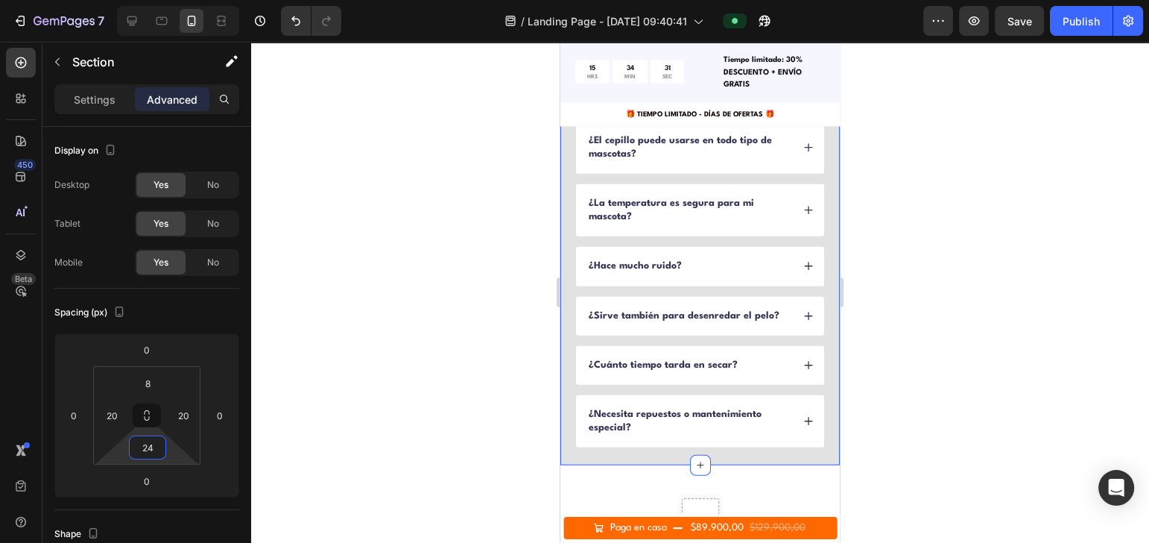
click at [1049, 364] on div at bounding box center [700, 292] width 898 height 501
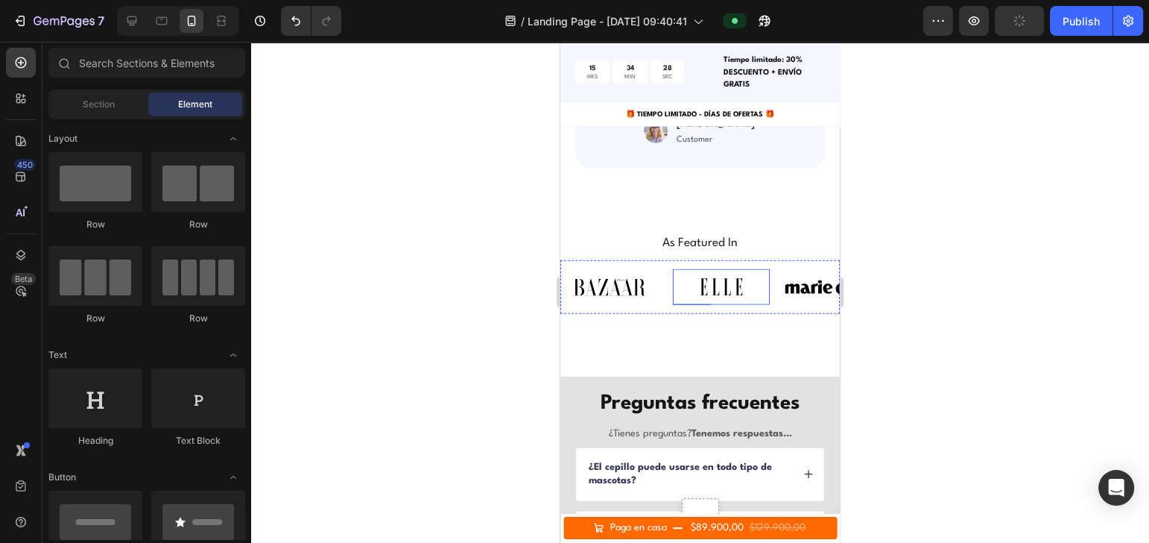
scroll to position [3975, 0]
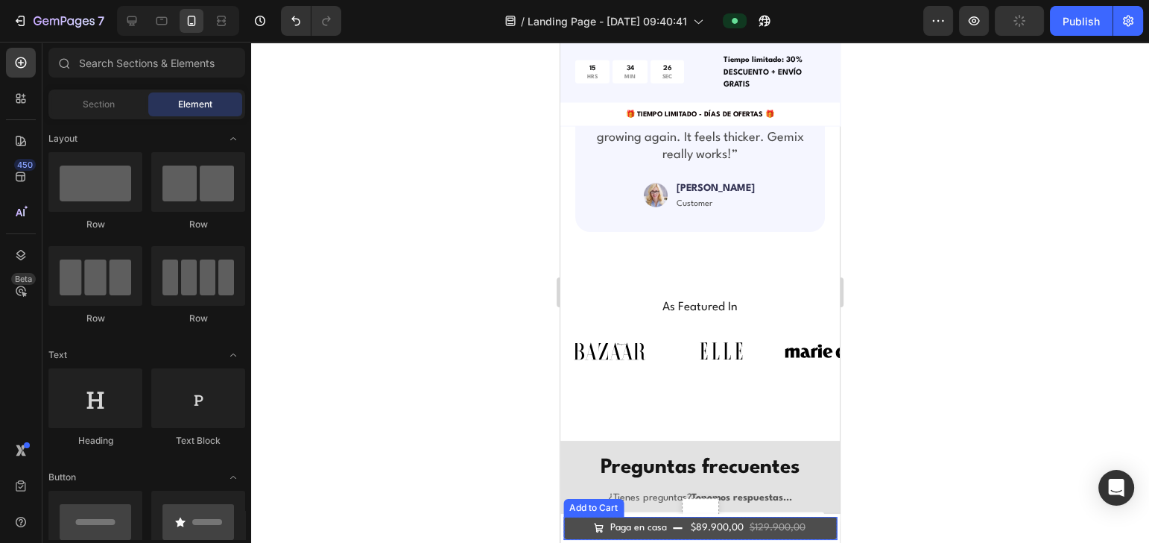
click at [663, 520] on button "Paga en casa $89.900,00 $129.900,00" at bounding box center [700, 527] width 274 height 22
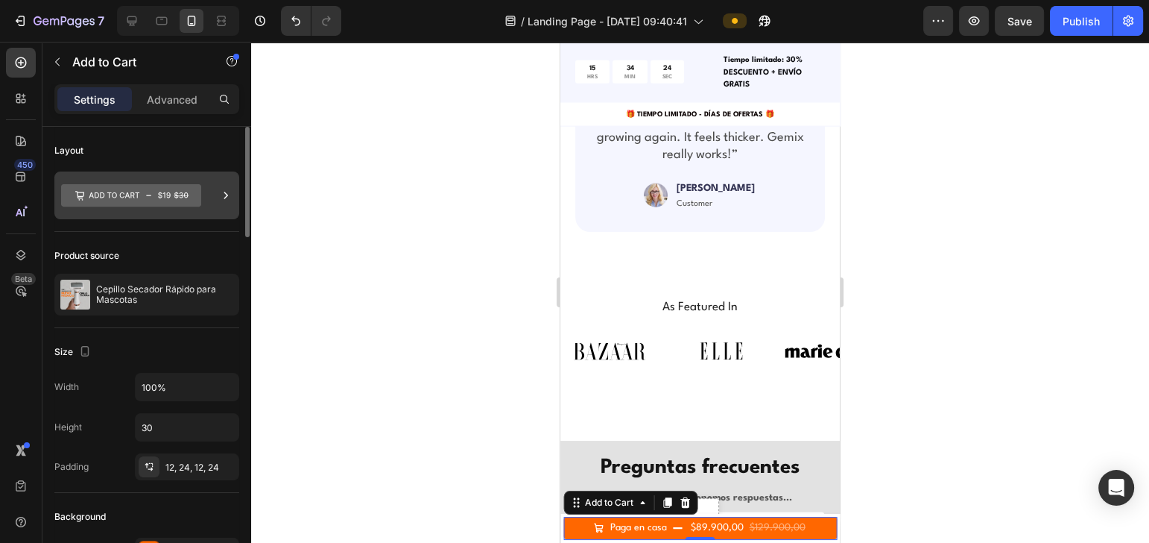
click at [223, 190] on icon at bounding box center [225, 195] width 15 height 15
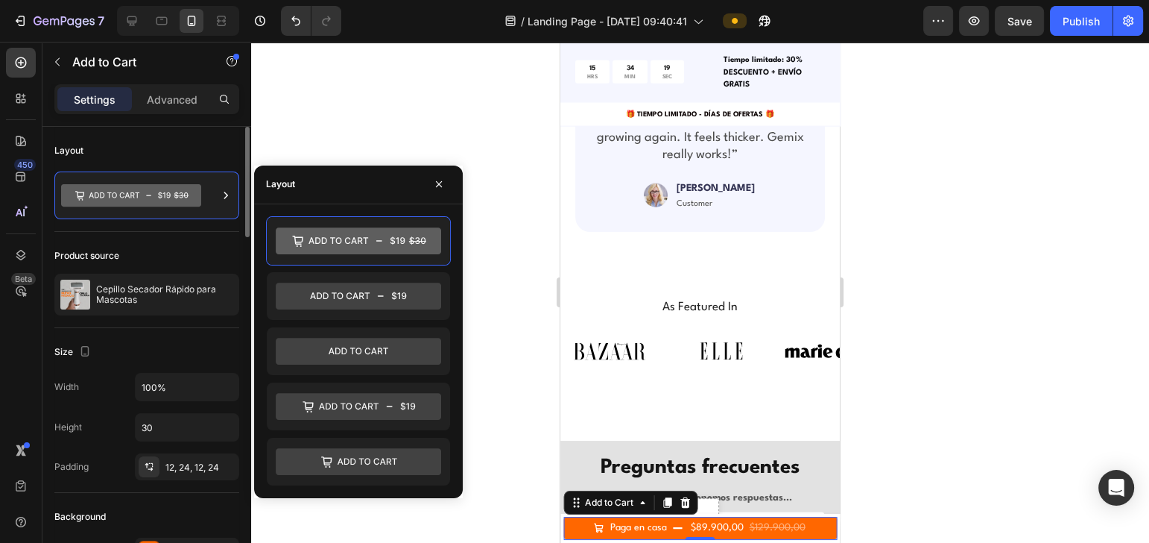
click at [167, 139] on div "Layout" at bounding box center [146, 151] width 185 height 24
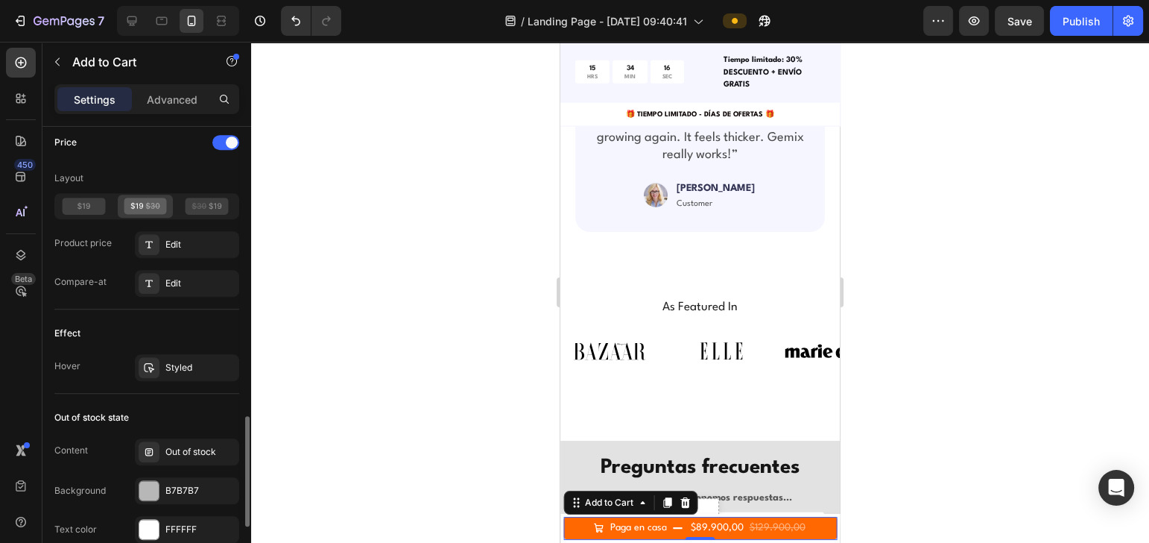
scroll to position [1434, 0]
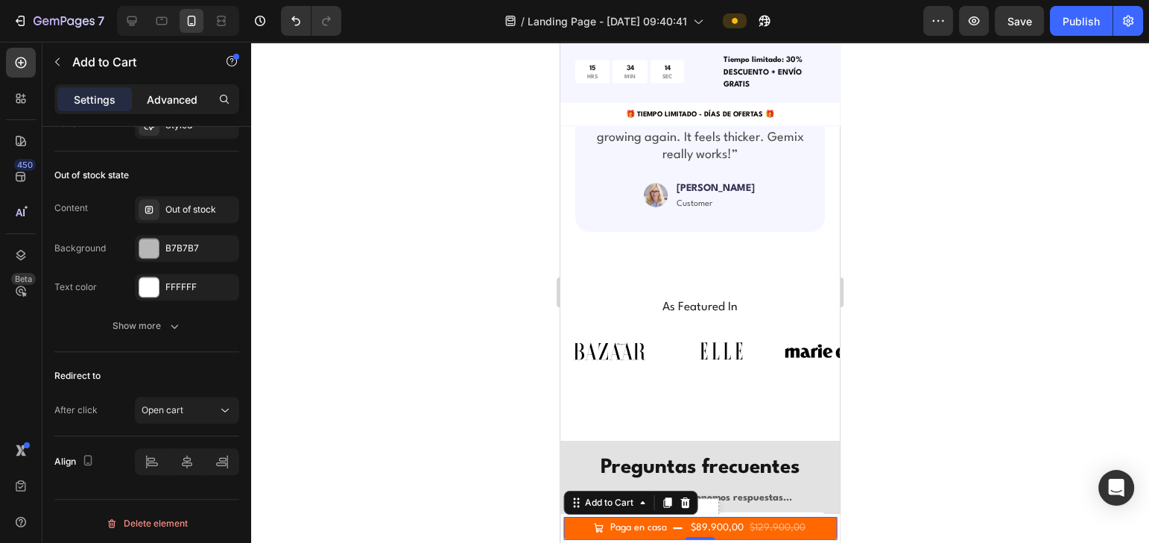
click at [171, 101] on p "Advanced" at bounding box center [172, 100] width 51 height 16
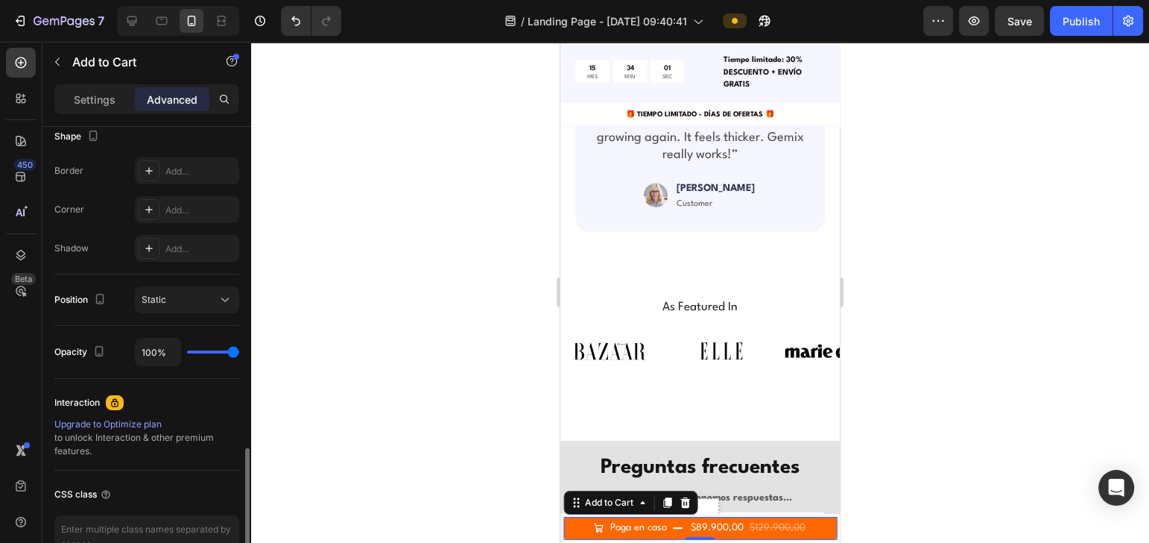
scroll to position [483, 0]
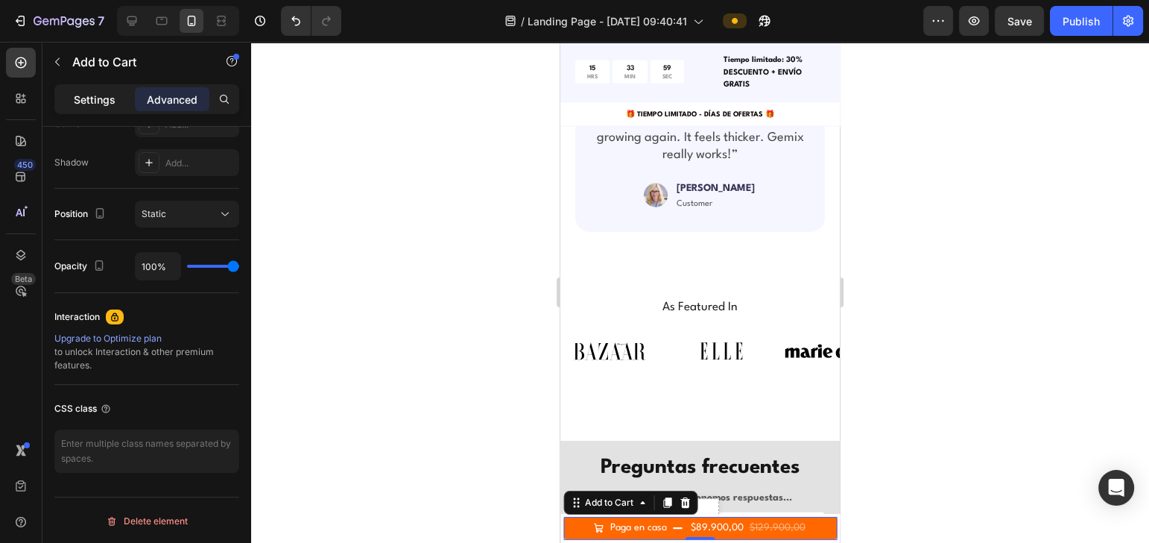
click at [93, 94] on p "Settings" at bounding box center [95, 100] width 42 height 16
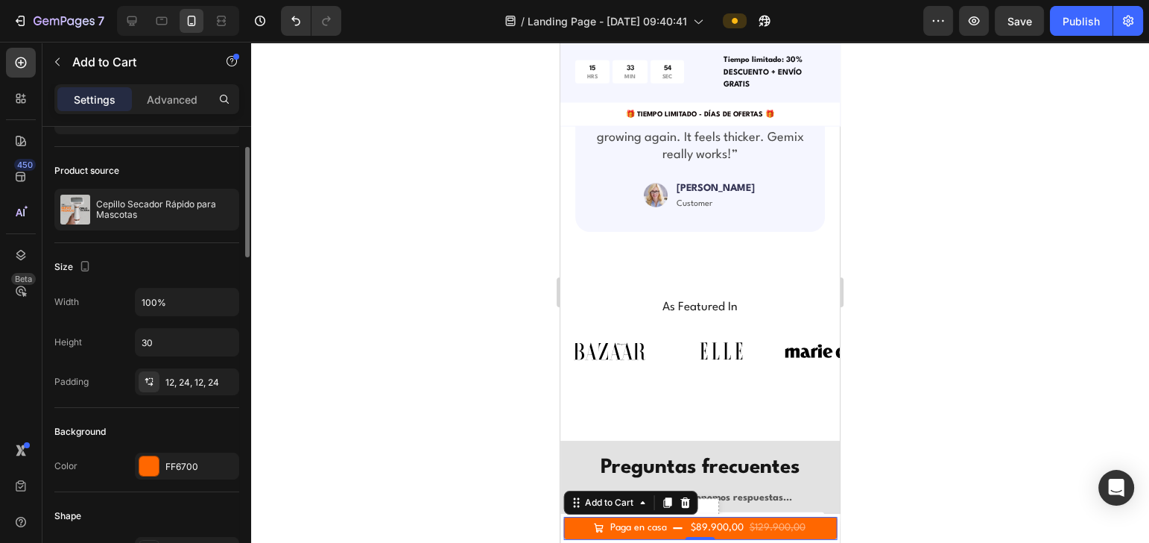
scroll to position [0, 0]
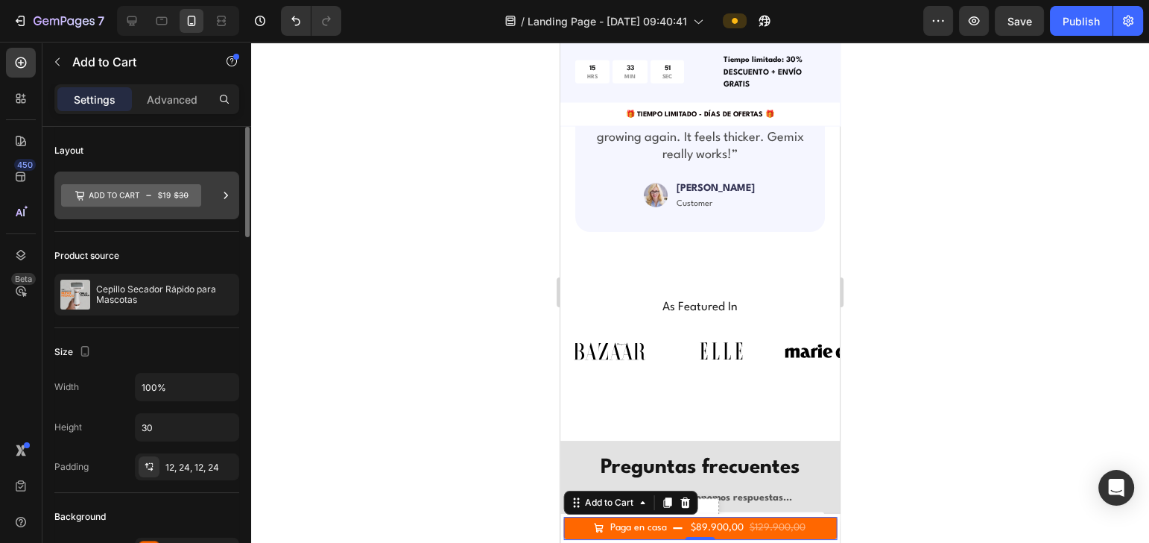
click at [157, 190] on icon at bounding box center [131, 195] width 140 height 22
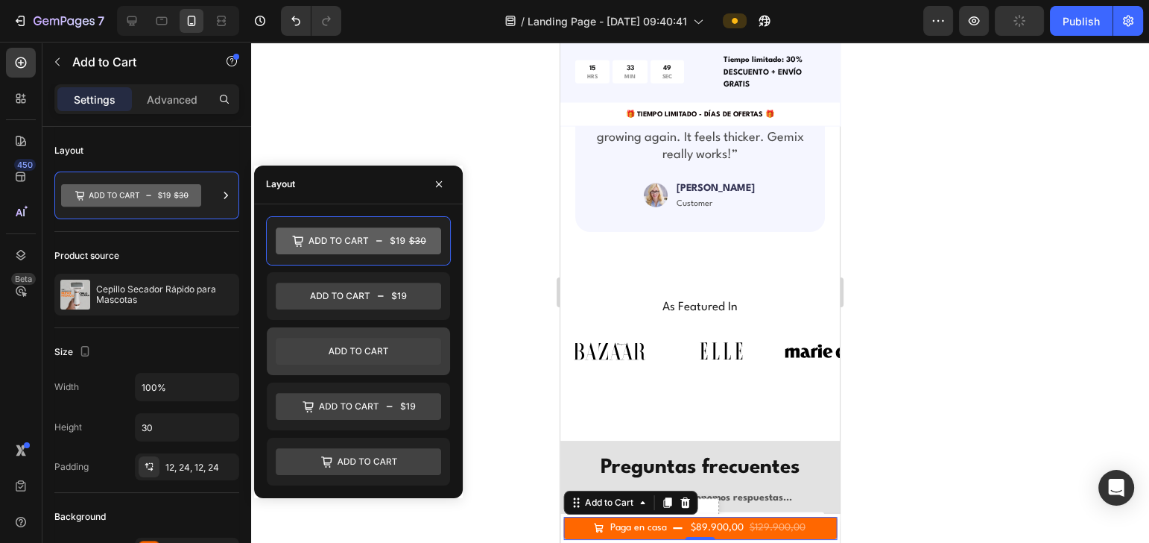
click at [368, 333] on div at bounding box center [358, 351] width 183 height 48
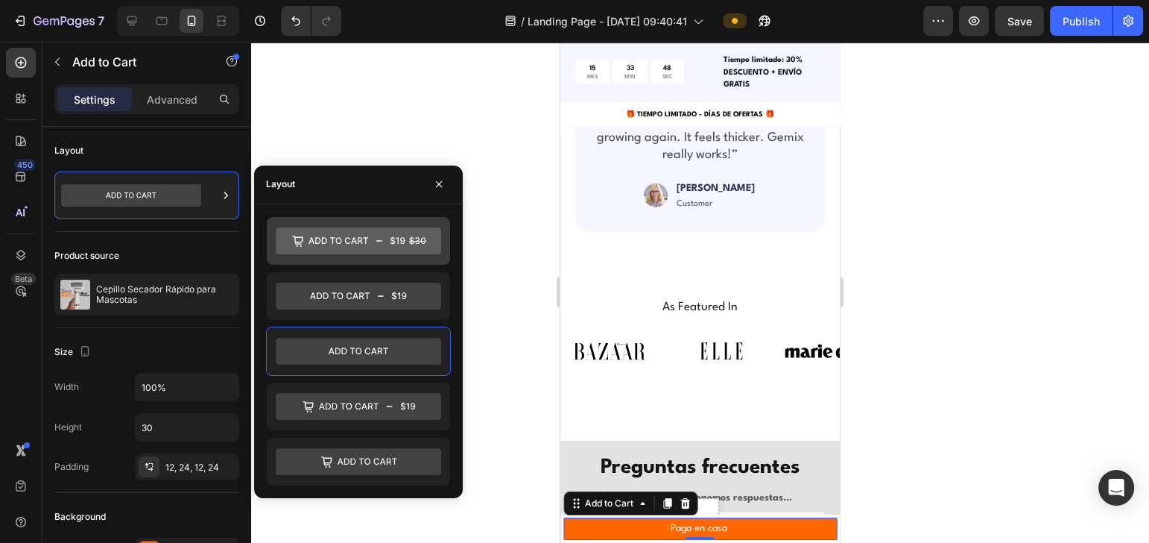
click at [384, 249] on icon at bounding box center [358, 240] width 165 height 27
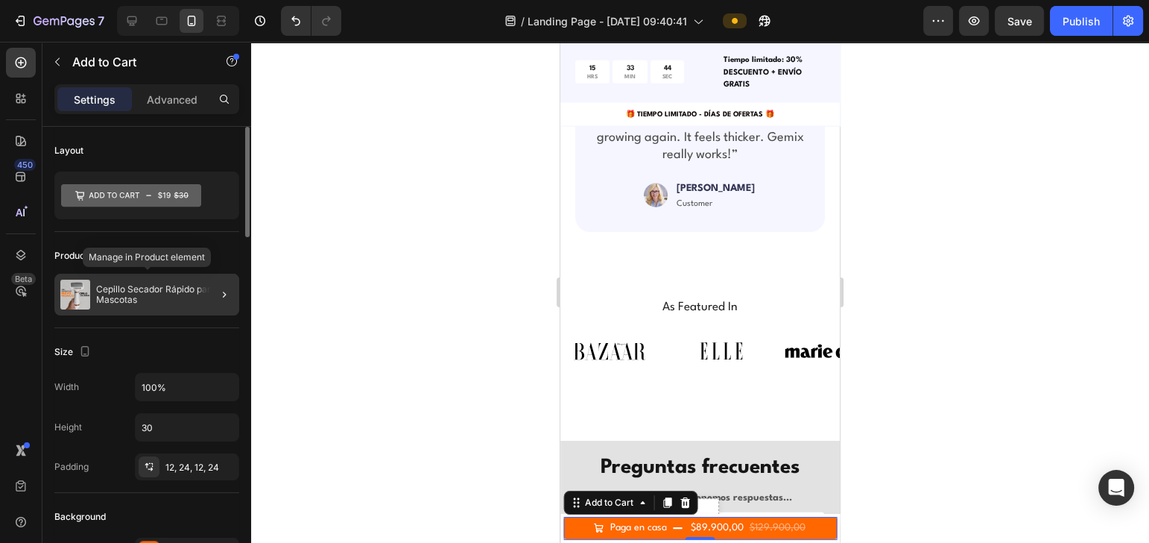
click at [195, 293] on p "Cepillo Secador Rápido para Mascotas" at bounding box center [164, 294] width 137 height 21
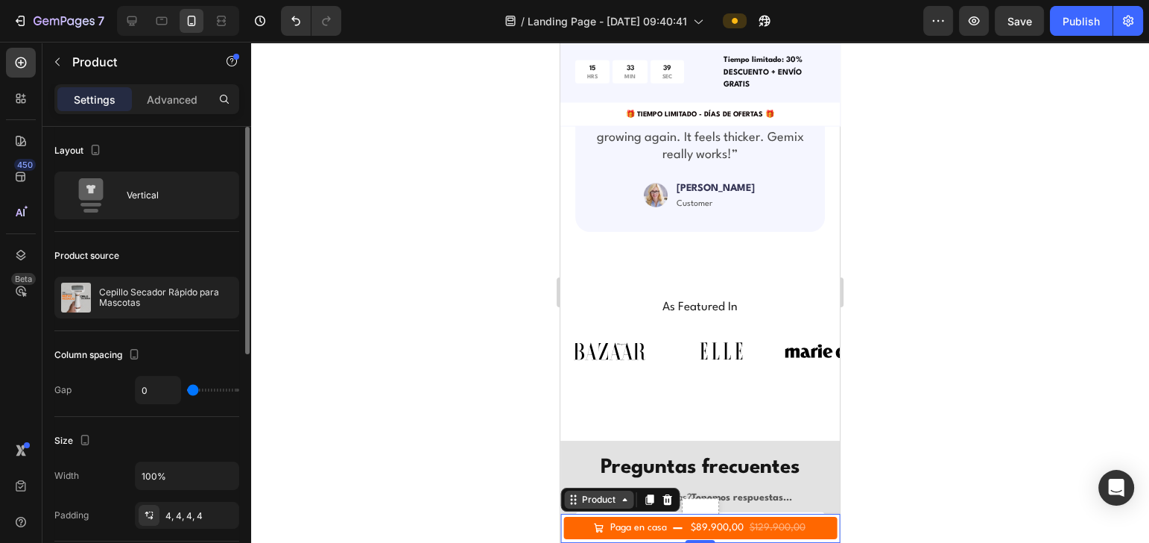
click at [625, 496] on icon at bounding box center [625, 499] width 12 height 12
click at [616, 505] on div "Product" at bounding box center [598, 499] width 39 height 13
click at [621, 505] on icon at bounding box center [625, 499] width 12 height 12
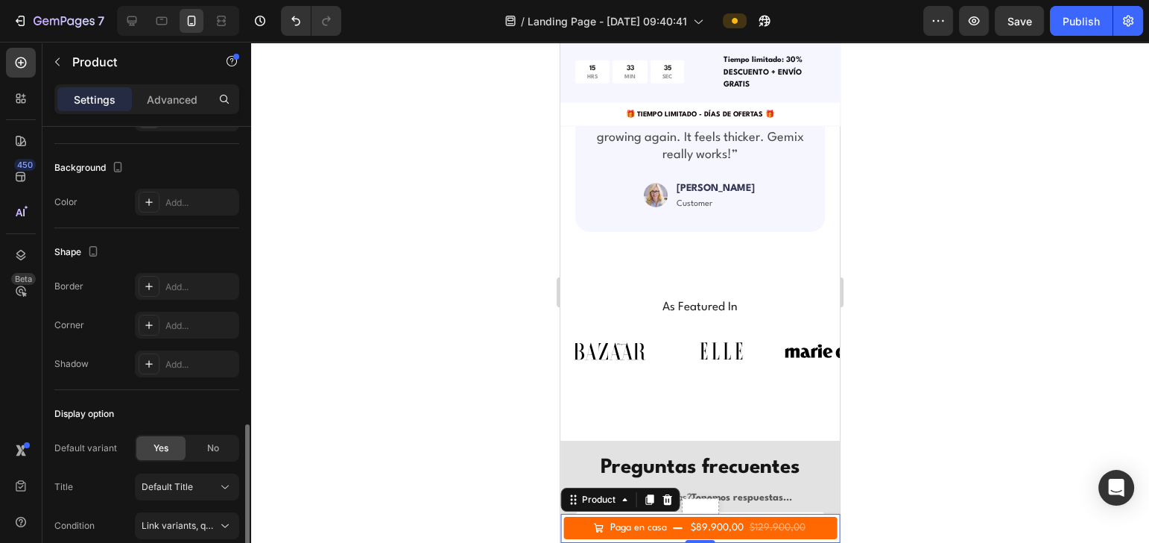
scroll to position [464, 0]
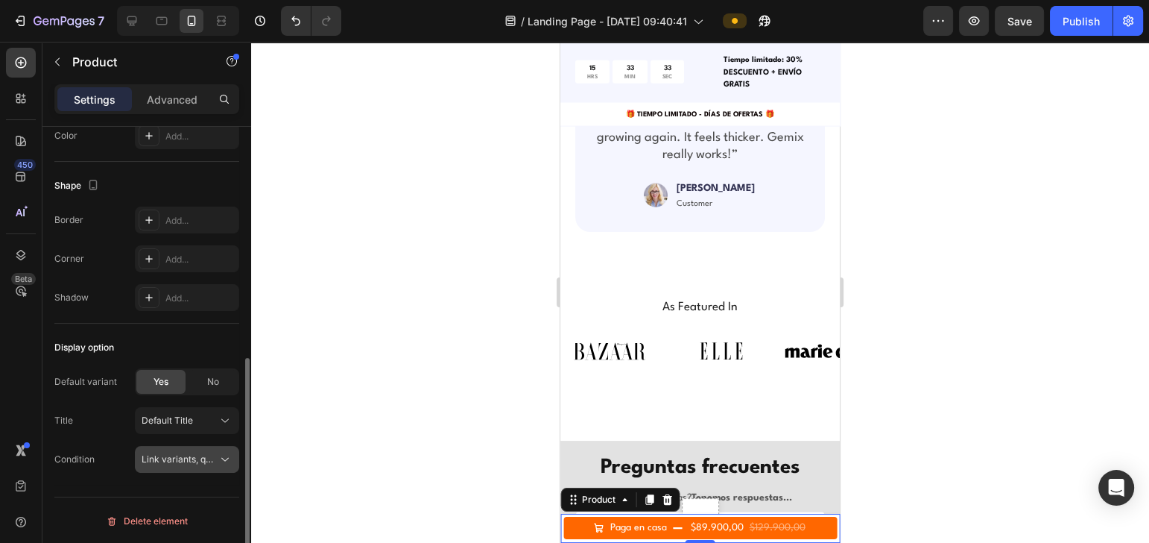
click at [171, 456] on span "Link variants, quantity <br> between same products" at bounding box center [252, 458] width 220 height 11
click at [126, 464] on div "Condition Link variants, quantity <br> between same products" at bounding box center [146, 459] width 185 height 27
click at [205, 418] on div "Default Title" at bounding box center [178, 420] width 73 height 13
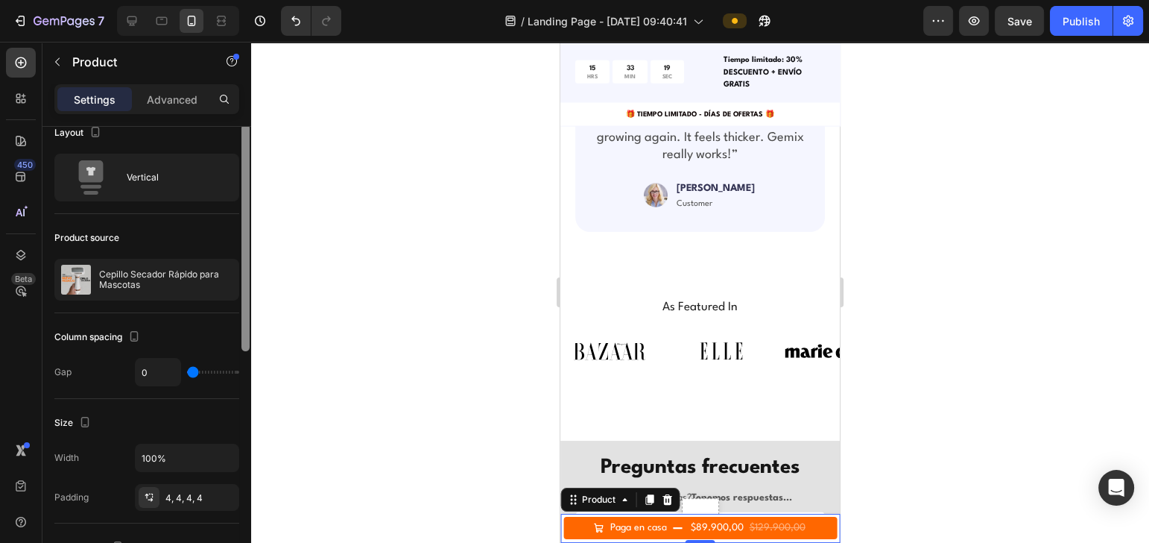
scroll to position [0, 0]
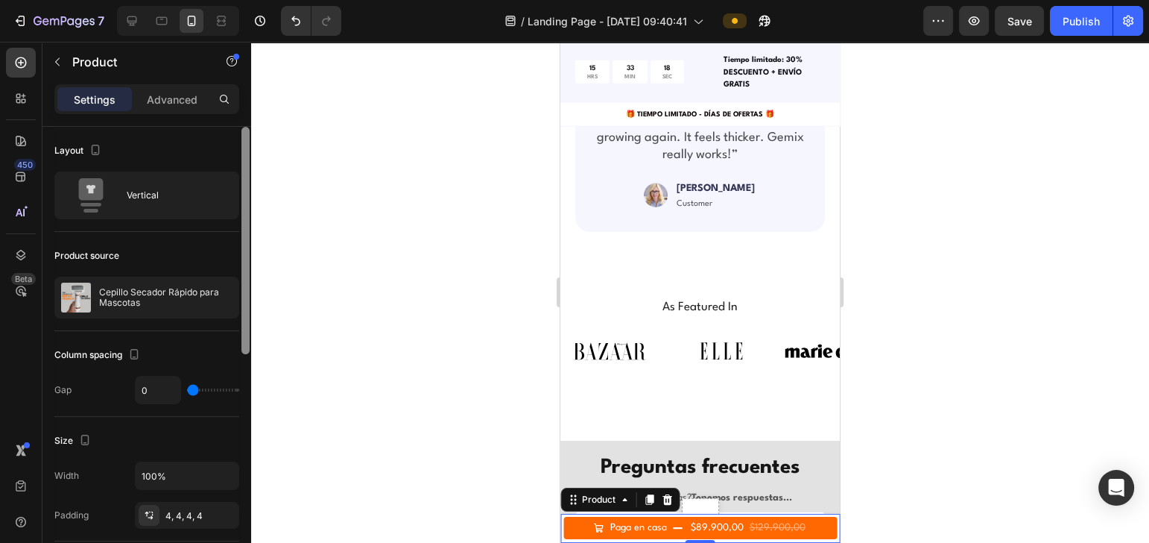
drag, startPoint x: 244, startPoint y: 362, endPoint x: 267, endPoint y: 87, distance: 276.0
click at [267, 0] on div "7 / Landing Page - Aug 16, 09:40:41 Preview Save Publish 450 Beta Sections(18) …" at bounding box center [574, 0] width 1149 height 0
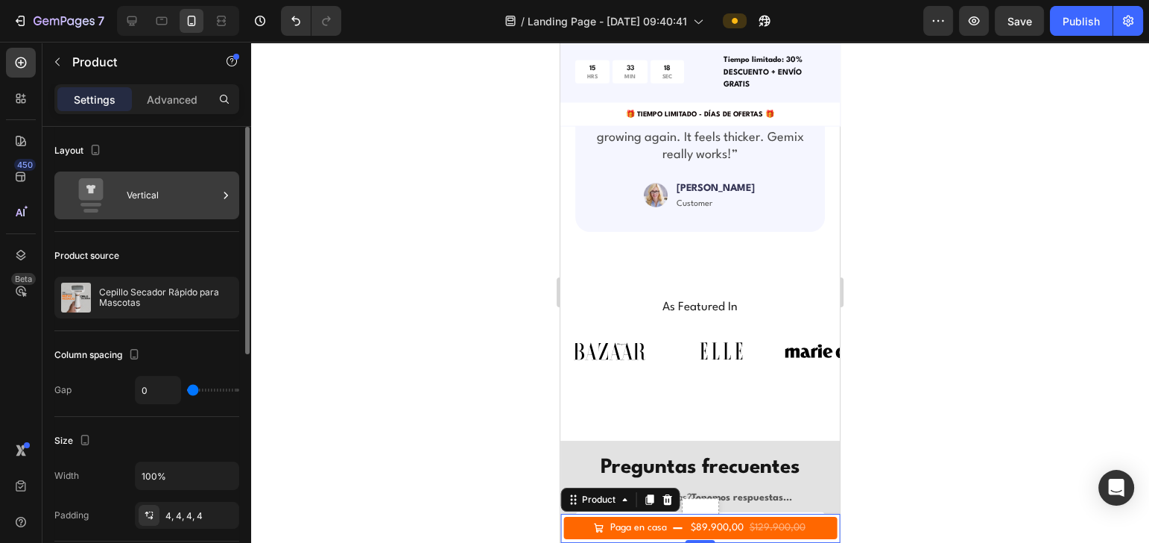
click at [124, 194] on div "Vertical" at bounding box center [146, 195] width 185 height 48
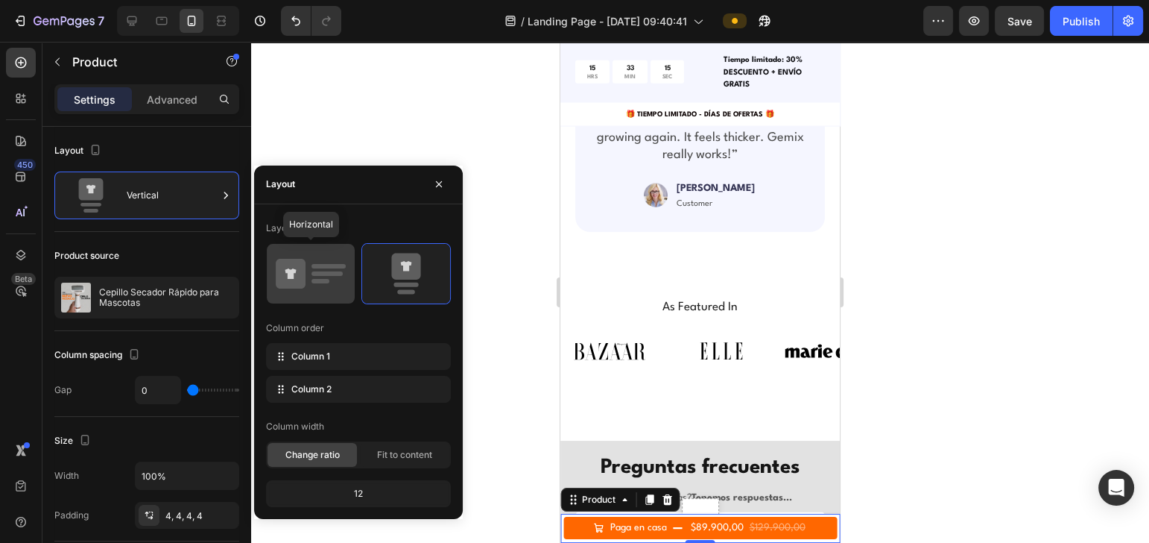
click at [287, 268] on icon at bounding box center [291, 274] width 30 height 30
type input "8"
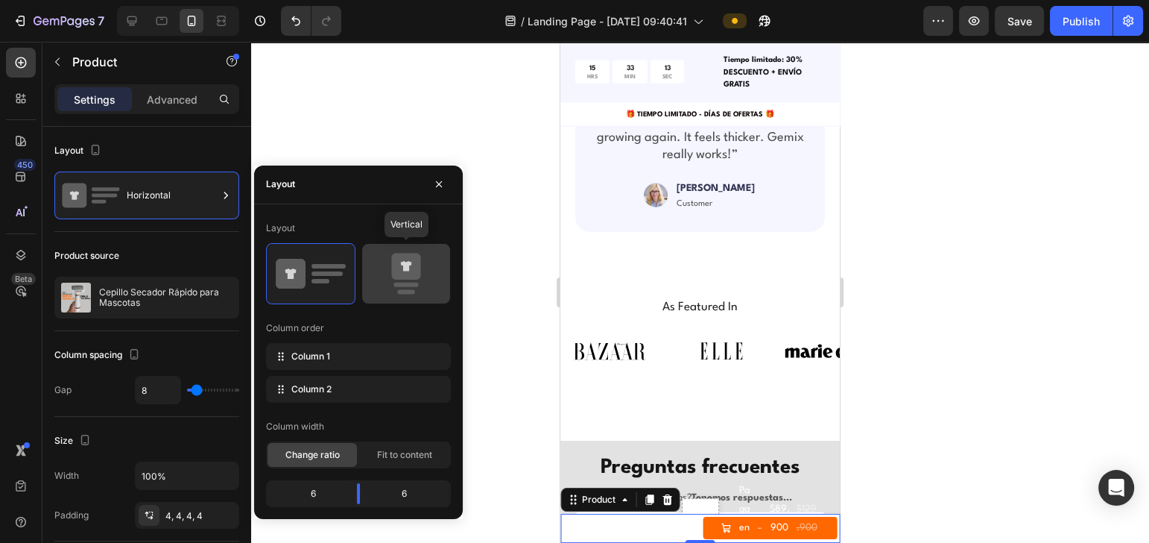
click at [377, 269] on icon at bounding box center [406, 274] width 70 height 42
type input "0"
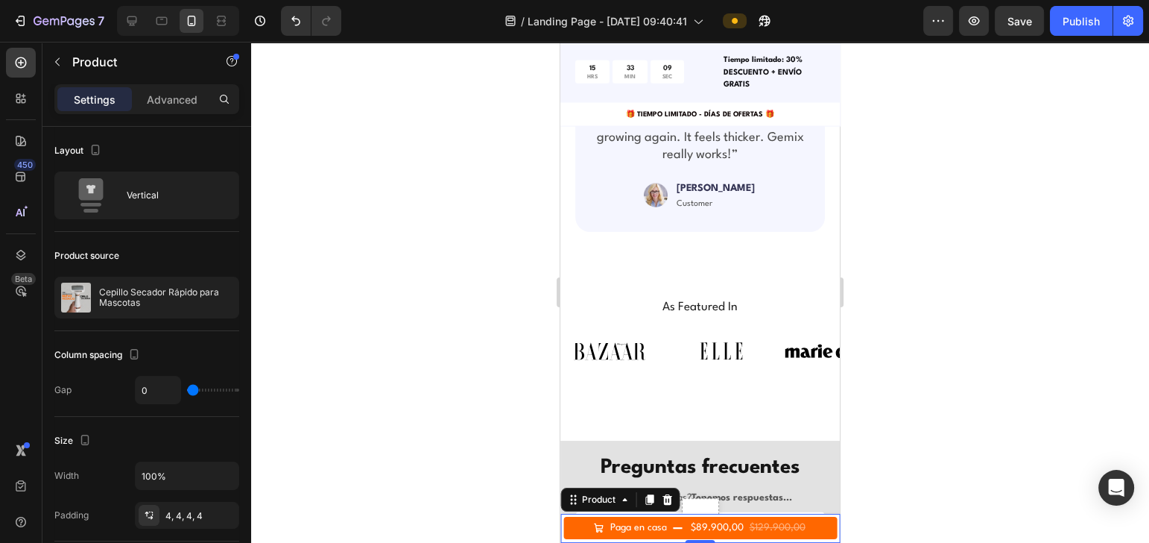
click at [1006, 367] on div at bounding box center [700, 292] width 898 height 501
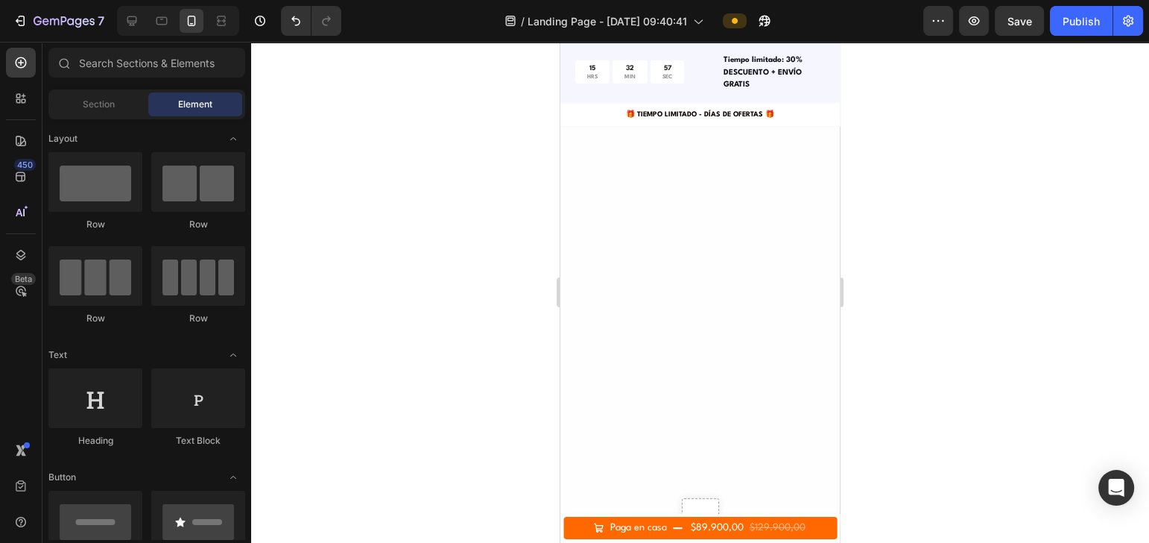
scroll to position [3440, 0]
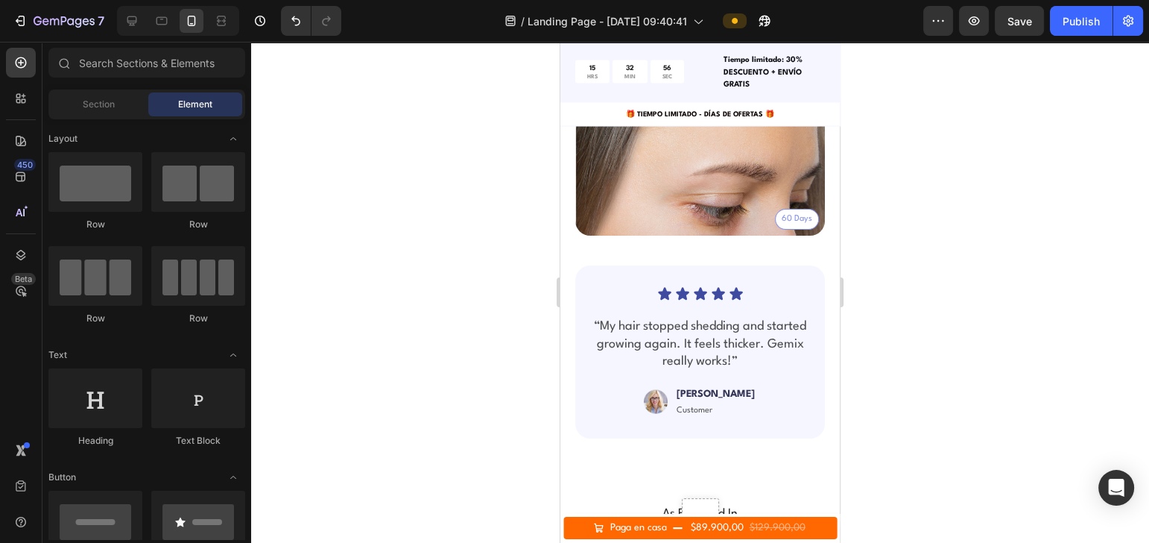
click at [745, 356] on div "Sticky Product Images Cepillo Secador Rápido para Mascotas Product Title $89.90…" at bounding box center [699, 447] width 279 height 7630
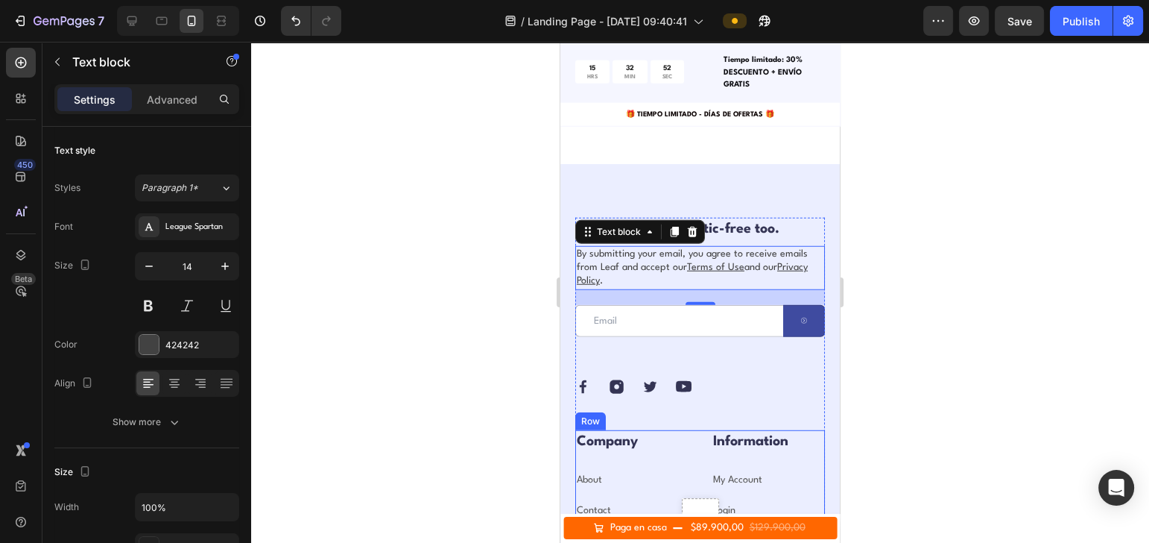
scroll to position [4533, 0]
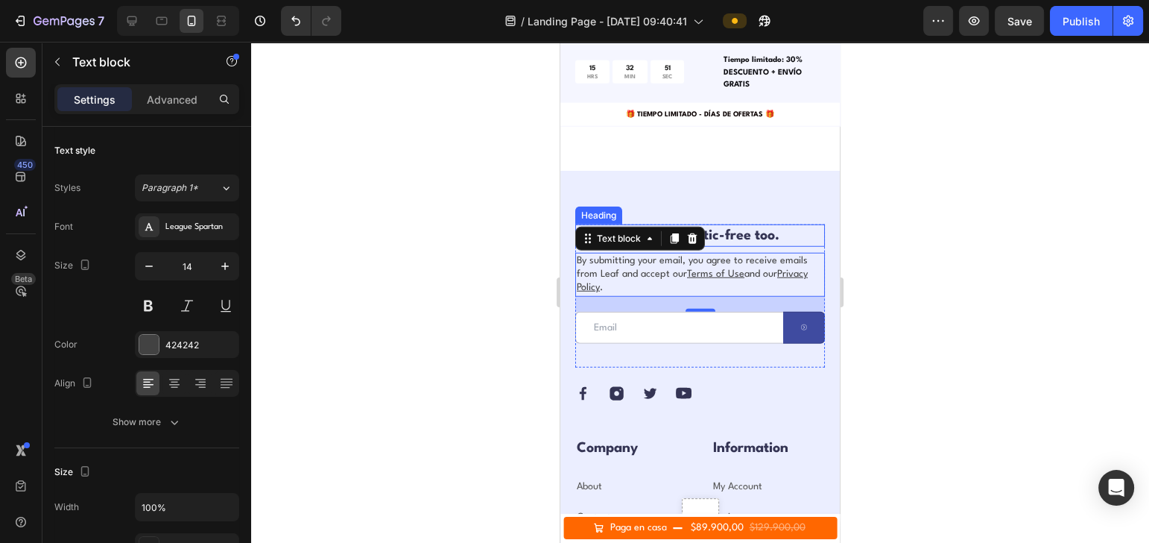
click at [791, 216] on div "Our emails are plastic-free too. Heading By submitting your email, you agree to…" at bounding box center [699, 457] width 279 height 572
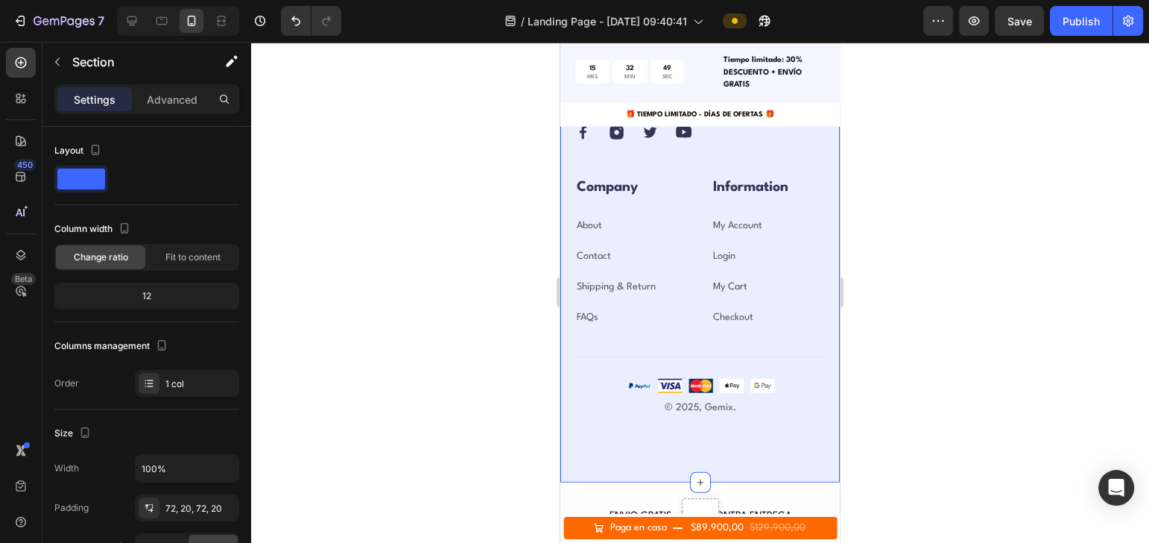
scroll to position [5030, 0]
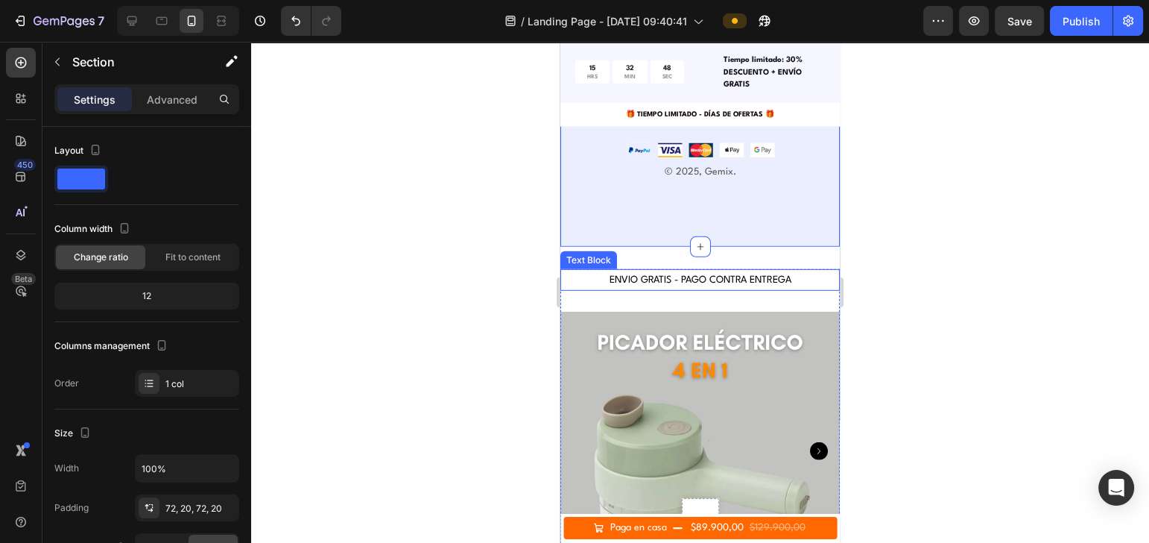
click at [759, 282] on div "ENVIO GRATIS - PAGO CONTRA ENTREGA" at bounding box center [699, 280] width 279 height 22
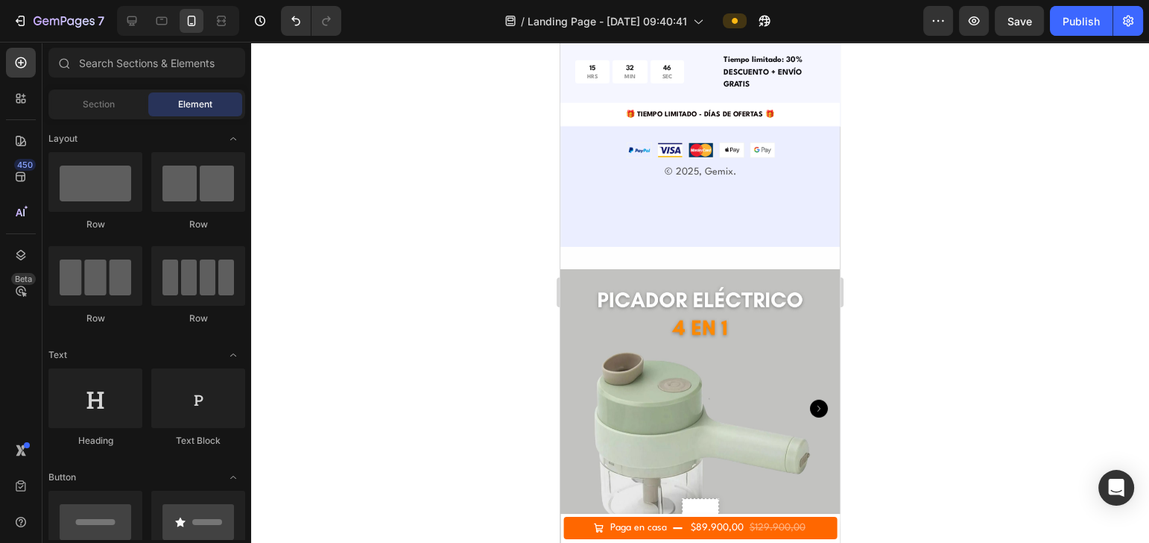
click at [759, 282] on img at bounding box center [699, 408] width 279 height 279
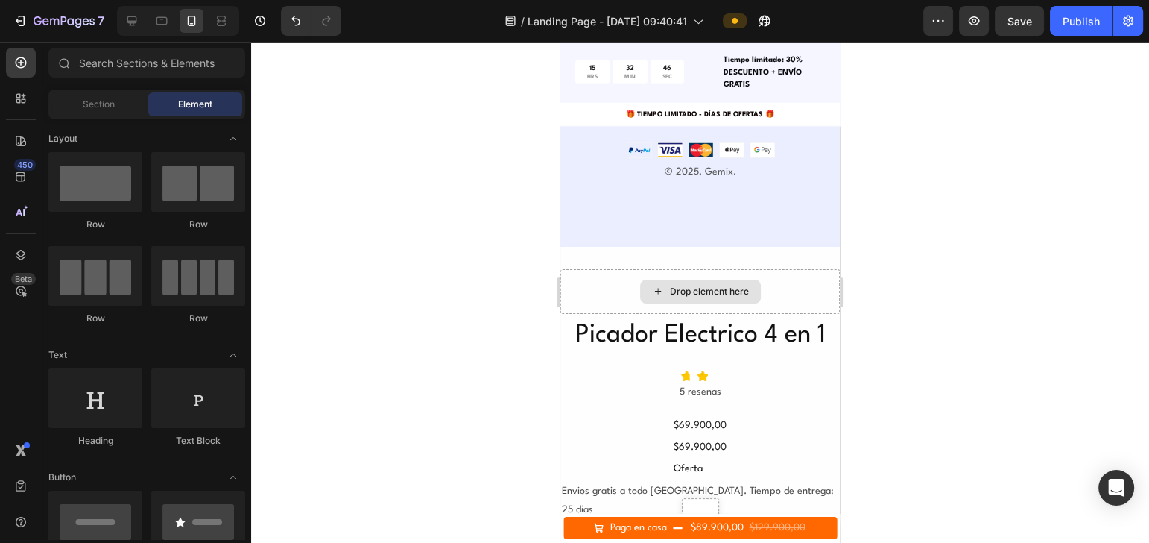
click at [759, 282] on div "Drop element here" at bounding box center [699, 291] width 279 height 45
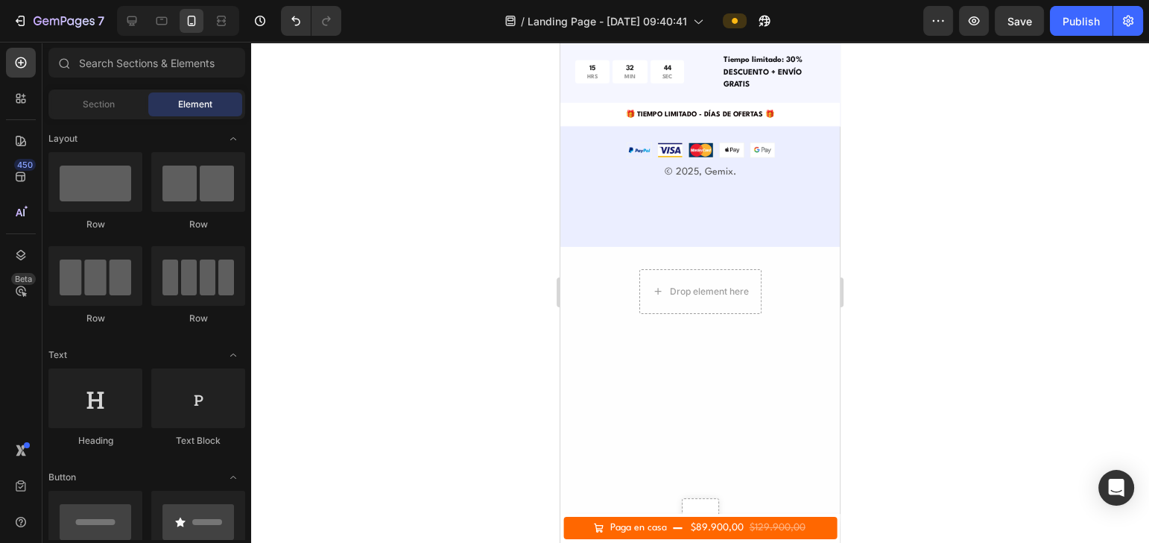
click at [759, 282] on div "Drop element here Row" at bounding box center [699, 291] width 279 height 45
click at [759, 282] on div at bounding box center [699, 407] width 279 height 277
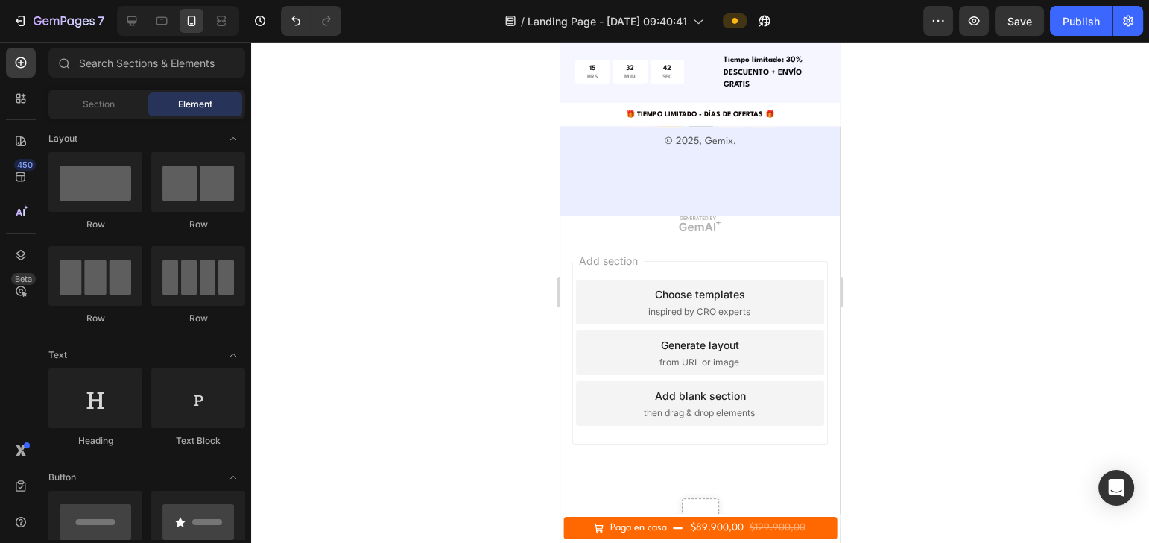
scroll to position [5062, 0]
click at [771, 265] on div "Add section Choose templates inspired by CRO experts Generate layout from URL o…" at bounding box center [700, 350] width 256 height 183
click at [783, 242] on div "Add section Choose templates inspired by CRO experts Generate layout from URL o…" at bounding box center [699, 372] width 279 height 285
click at [767, 278] on div "Choose templates inspired by CRO experts" at bounding box center [700, 300] width 248 height 45
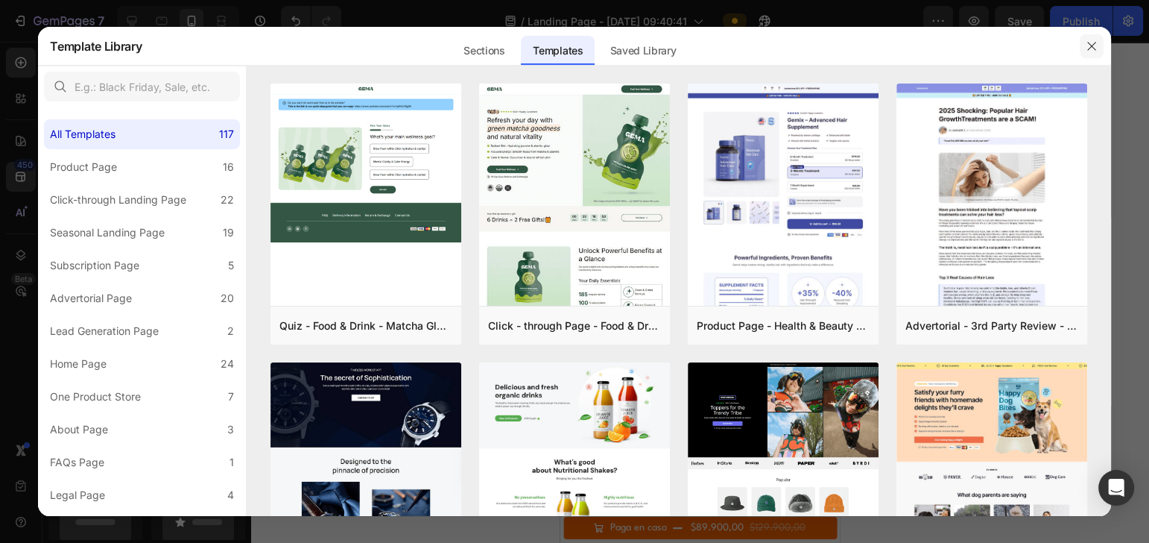
click at [1093, 38] on button "button" at bounding box center [1092, 46] width 24 height 24
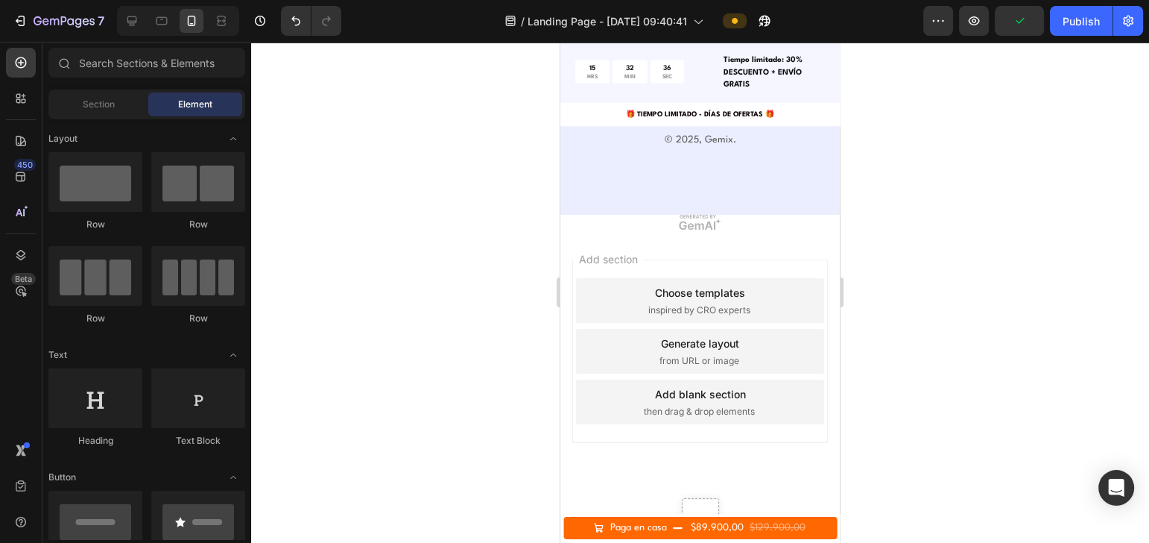
click at [619, 256] on span "Add section" at bounding box center [608, 259] width 71 height 16
click at [699, 231] on div "Add section Choose templates inspired by CRO experts Generate layout from URL o…" at bounding box center [699, 372] width 279 height 285
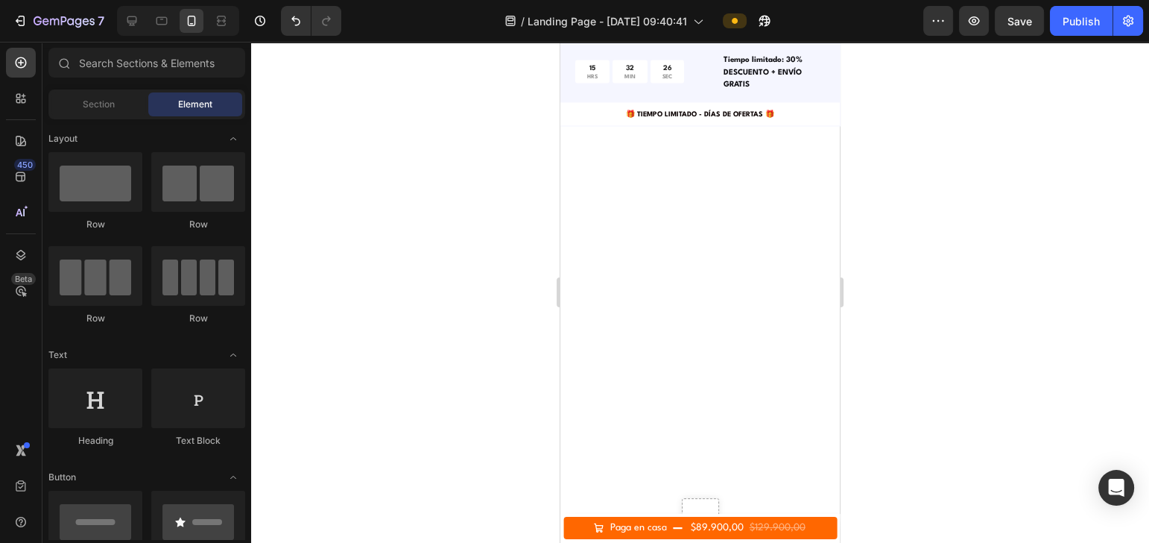
scroll to position [0, 0]
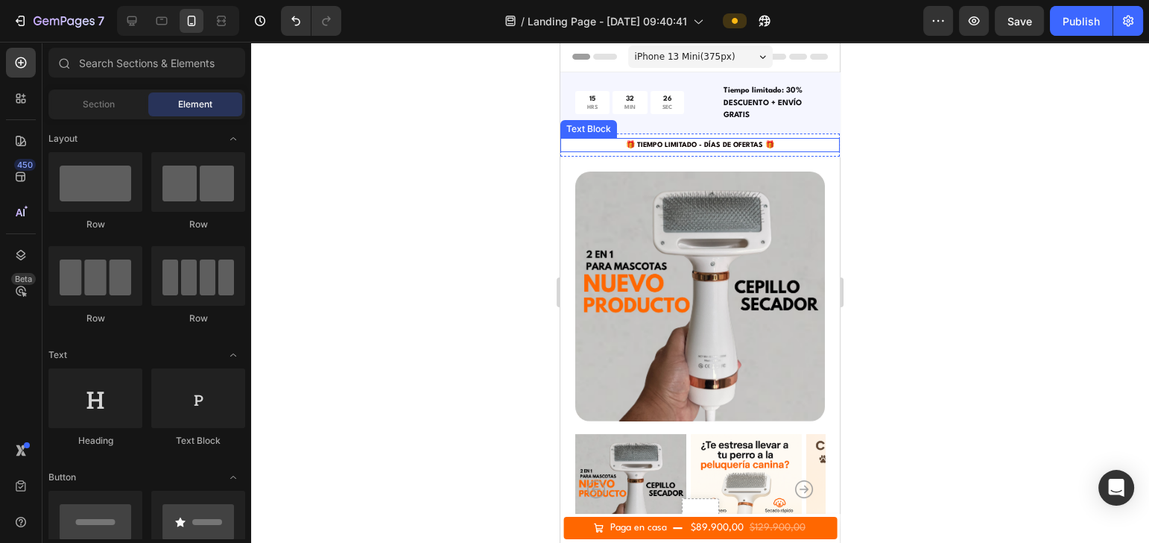
click at [745, 142] on span "🎁 TIEMPO LIMITADO - DÍAS DE OFERTAS 🎁" at bounding box center [700, 145] width 148 height 7
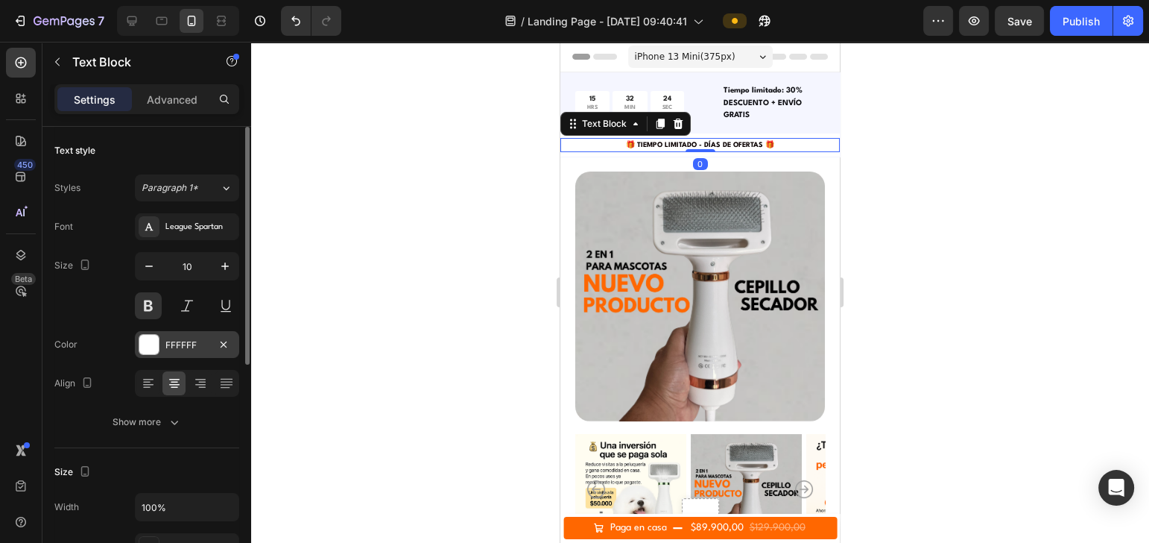
click at [193, 347] on div "FFFFFF" at bounding box center [186, 344] width 43 height 13
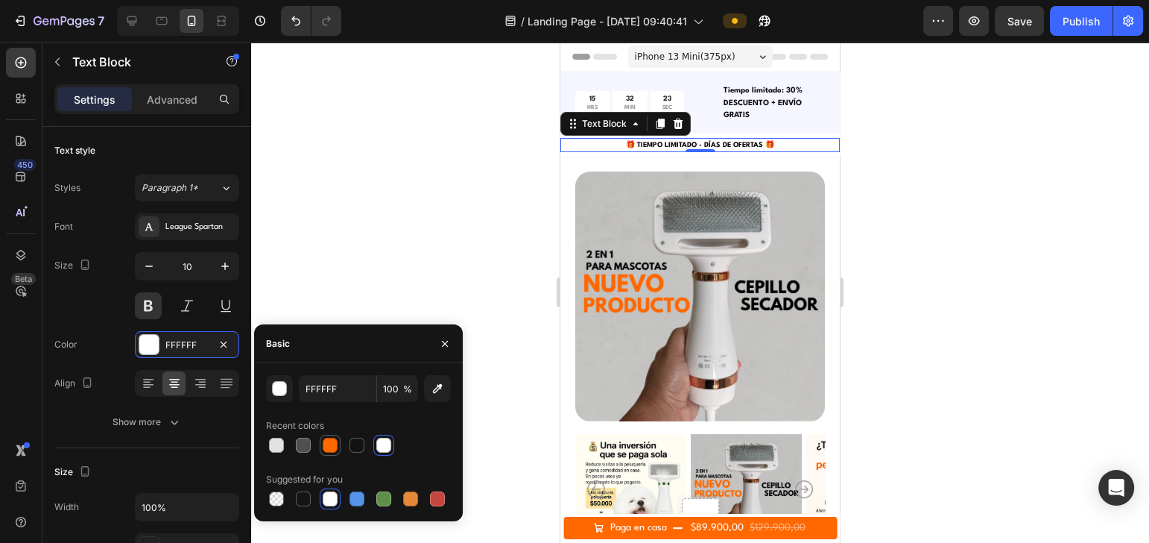
click at [330, 445] on div at bounding box center [330, 444] width 15 height 15
type input "FF6700"
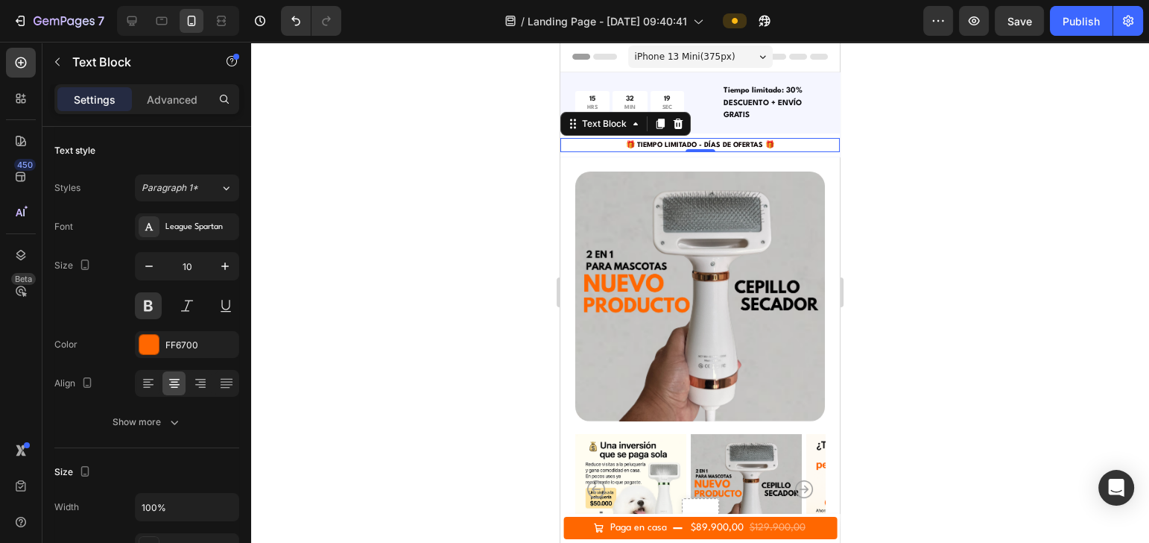
click at [371, 238] on div at bounding box center [700, 292] width 898 height 501
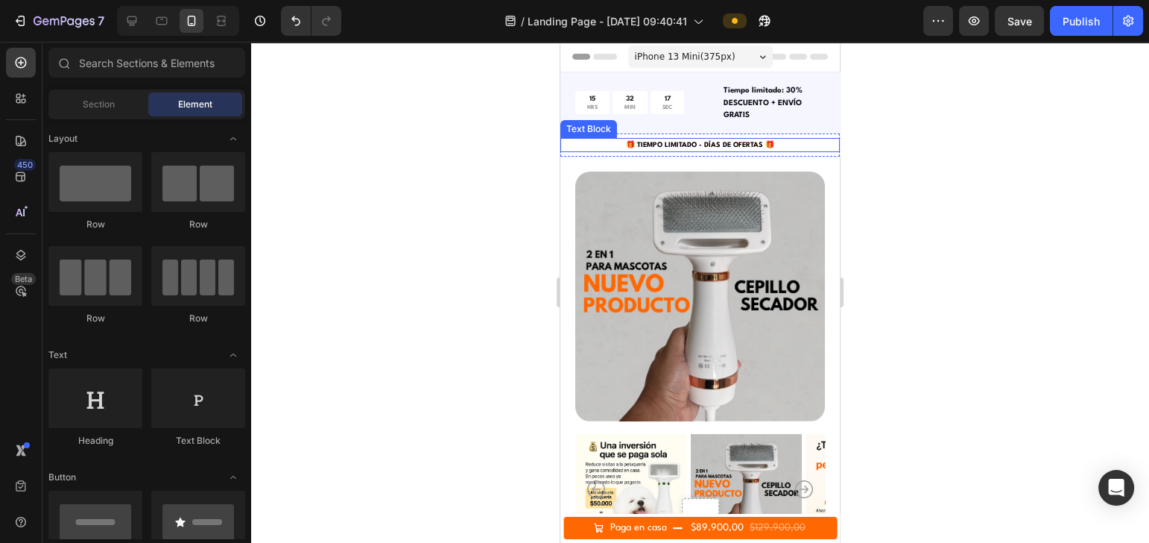
click at [584, 146] on p "🎁 TIEMPO LIMITADO - DÍAS DE OFERTAS 🎁" at bounding box center [700, 144] width 276 height 11
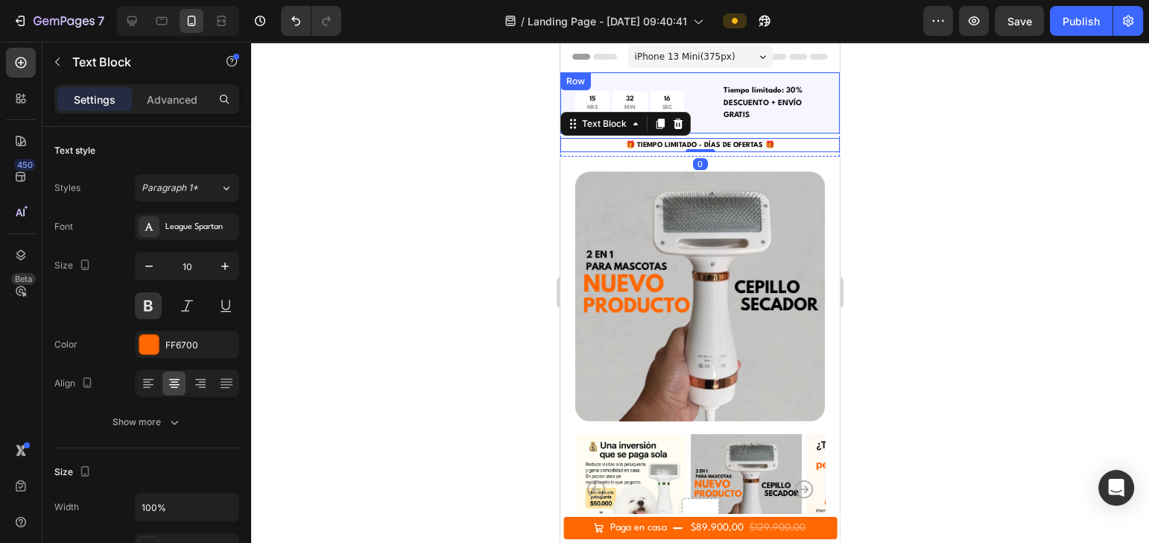
click at [689, 80] on div "15 HRS 32 MIN 16 SEC Countdown Timer Tiempo limitado: 30% DESCUENTO + ENVÍO GRA…" at bounding box center [699, 102] width 279 height 61
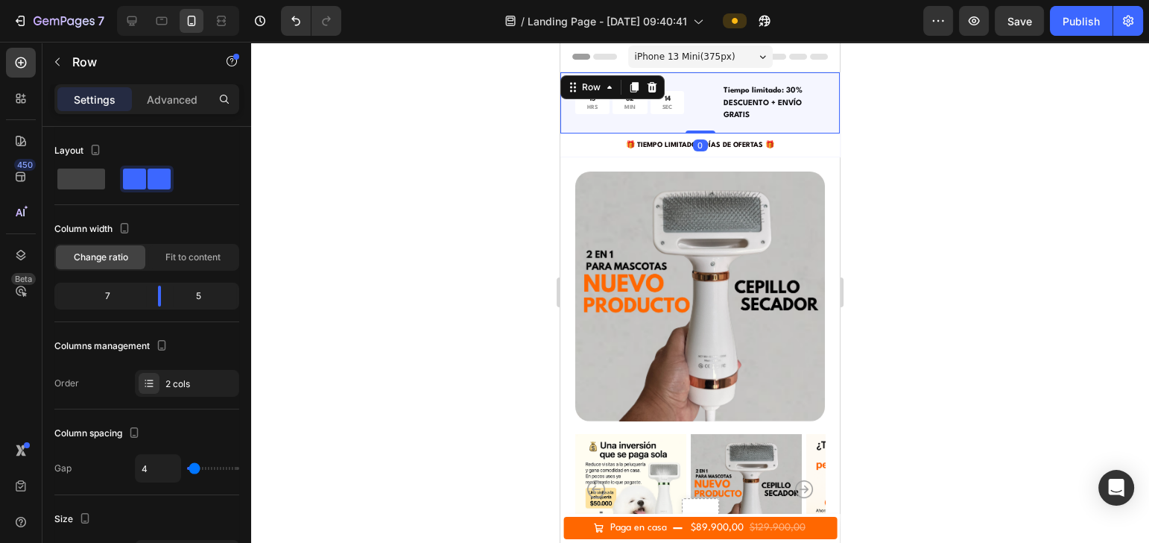
click at [905, 148] on div at bounding box center [700, 292] width 898 height 501
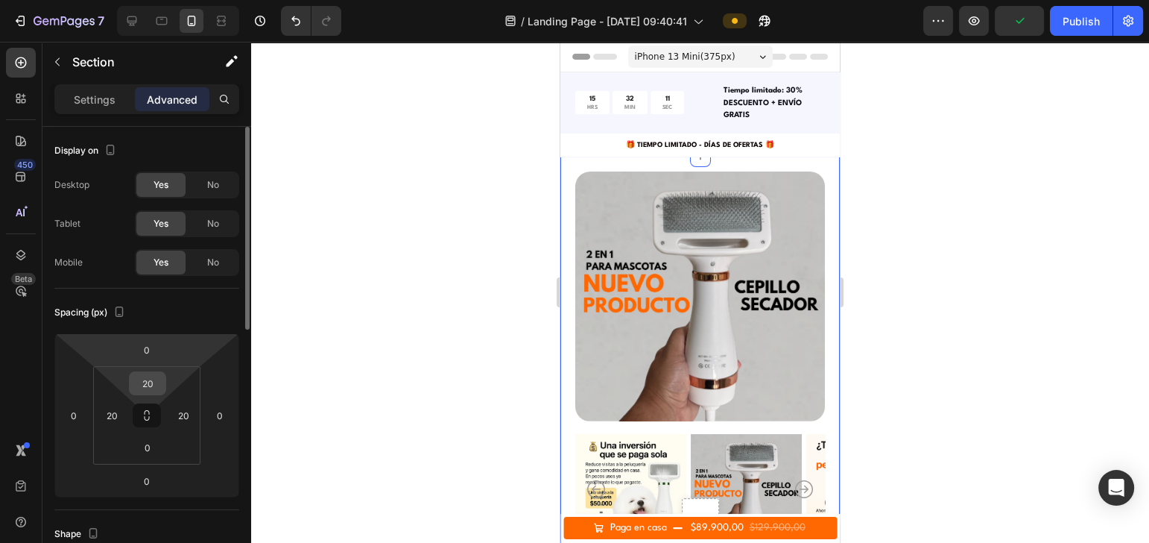
click at [156, 377] on input "20" at bounding box center [148, 383] width 30 height 22
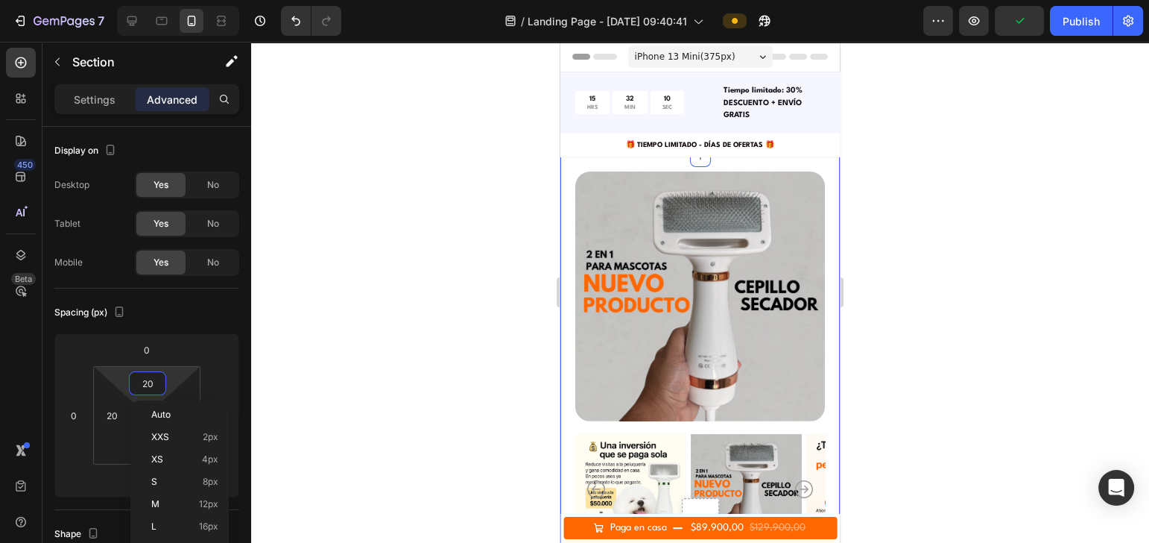
type input "8"
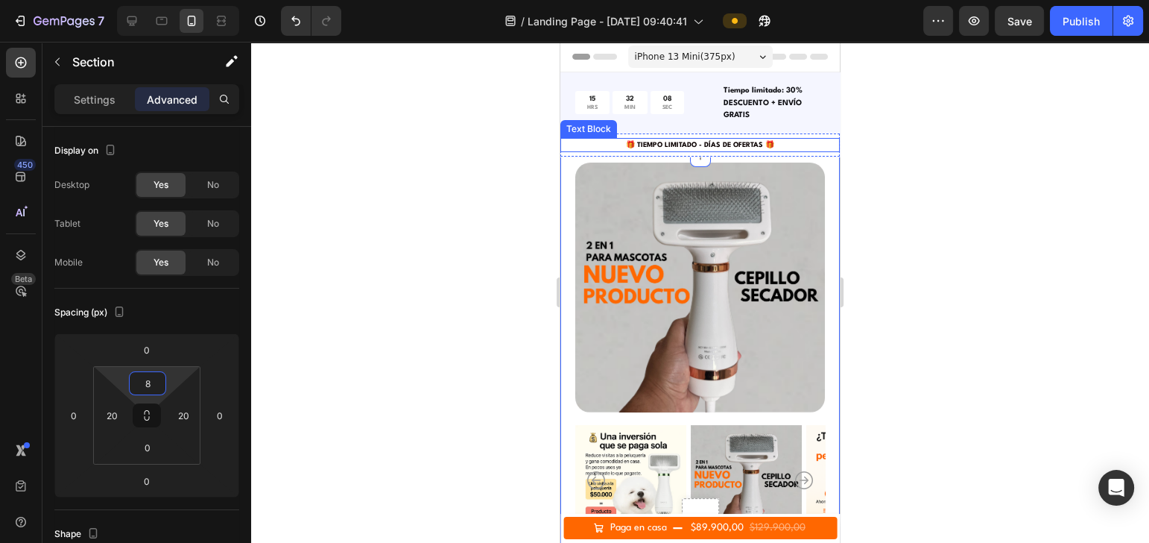
click at [746, 142] on span "🎁 TIEMPO LIMITADO - DÍAS DE OFERTAS 🎁" at bounding box center [700, 145] width 148 height 7
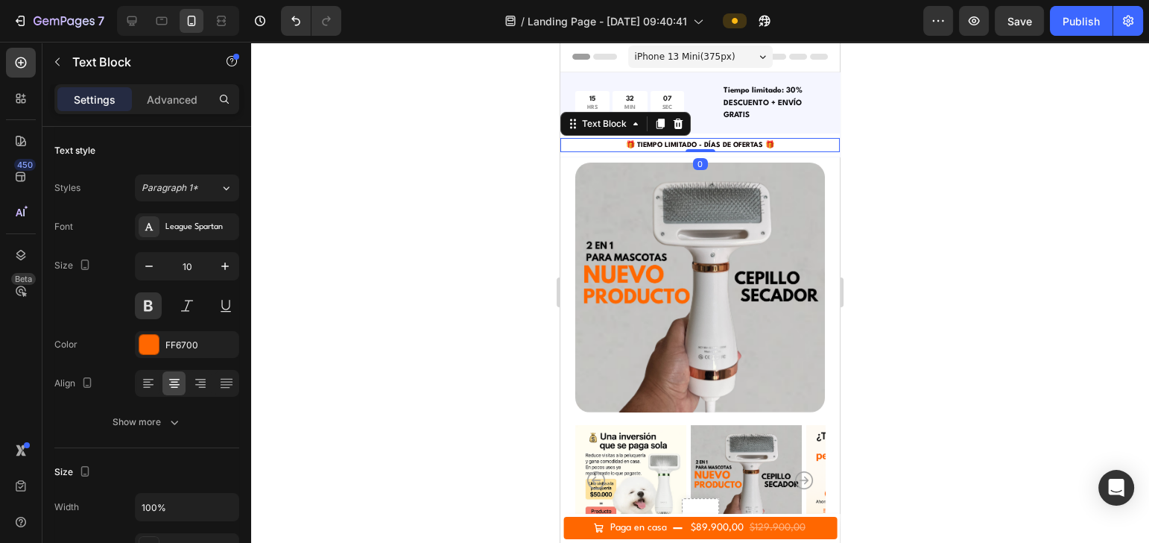
click at [172, 111] on div "Settings Advanced" at bounding box center [146, 99] width 185 height 30
click at [172, 105] on p "Advanced" at bounding box center [172, 100] width 51 height 16
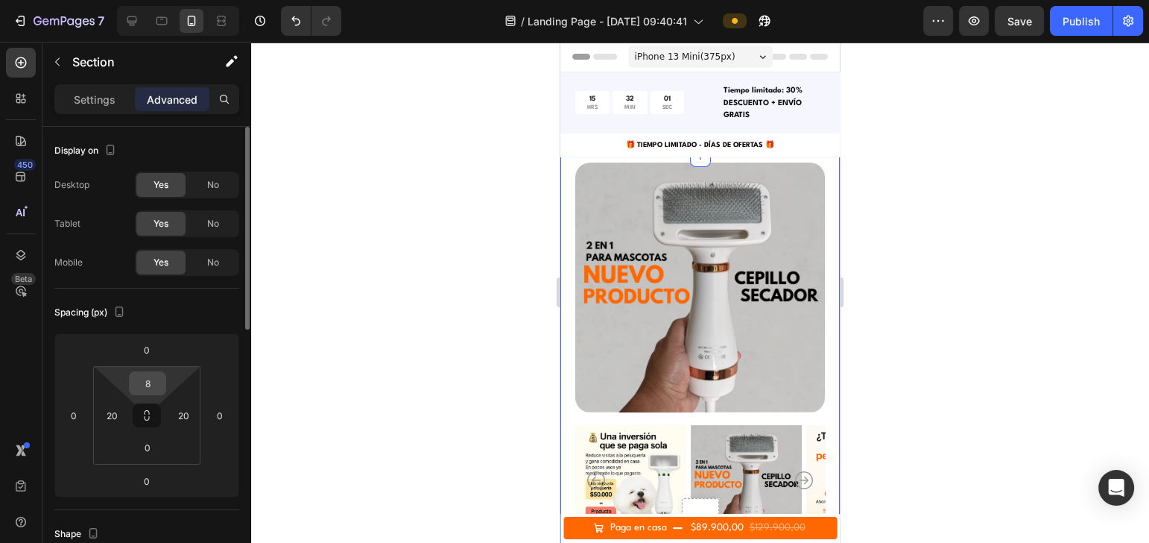
click at [156, 388] on input "8" at bounding box center [148, 383] width 30 height 22
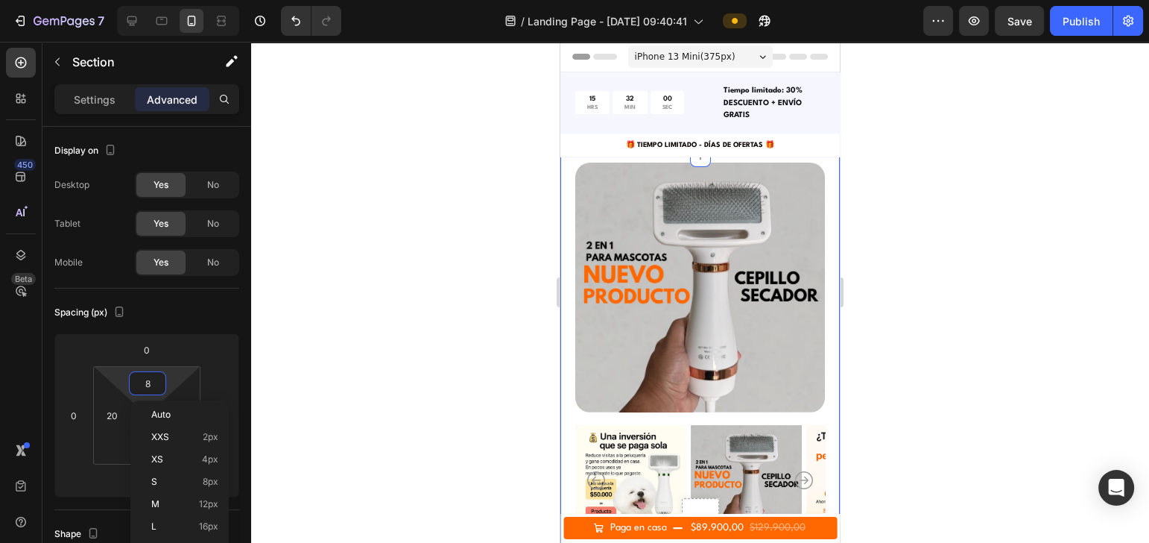
type input "0"
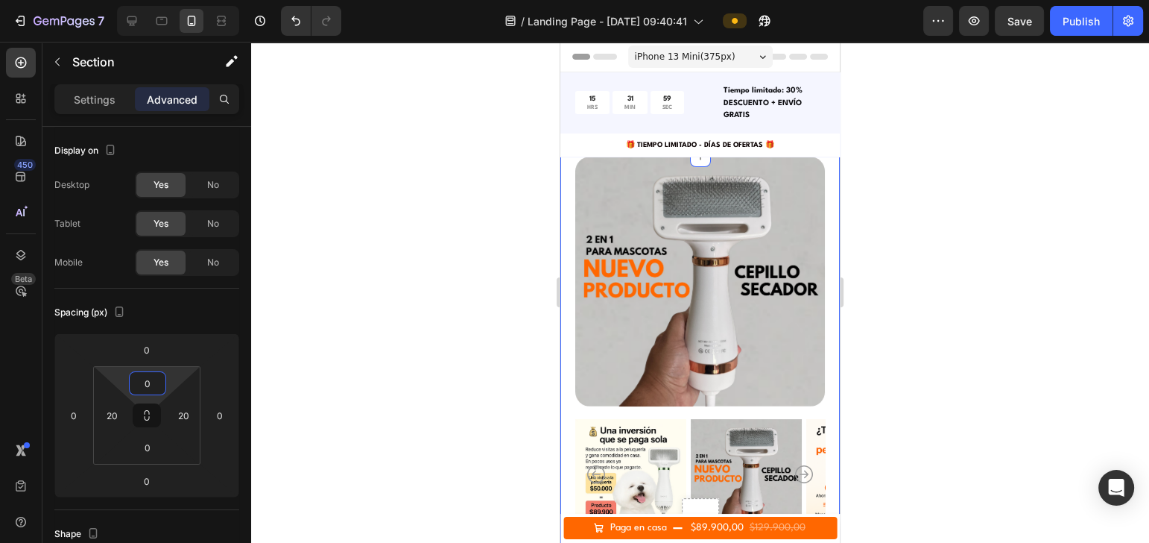
click at [1057, 180] on div at bounding box center [700, 292] width 898 height 501
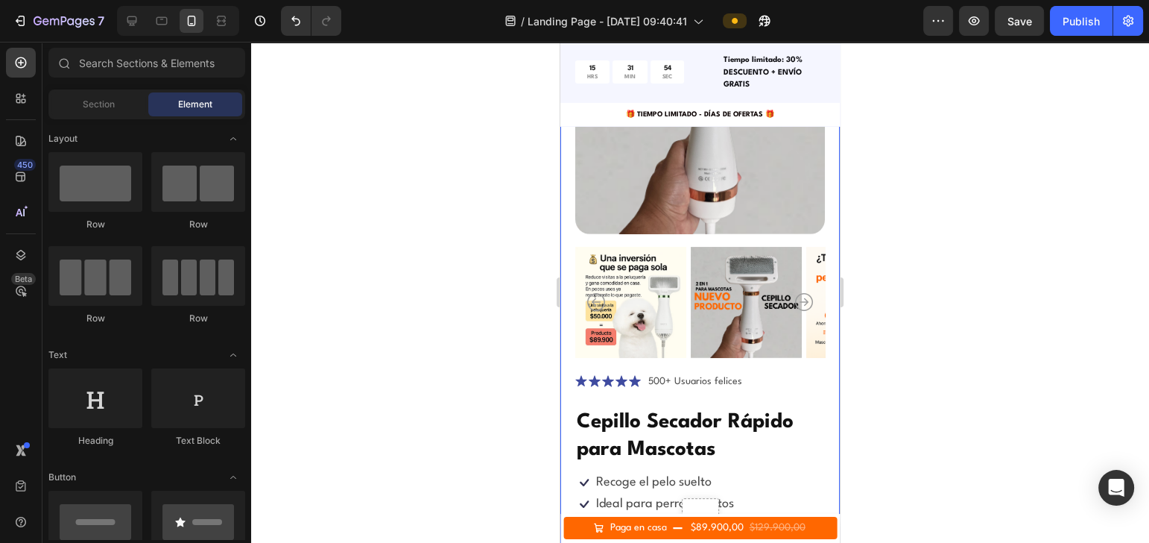
scroll to position [198, 0]
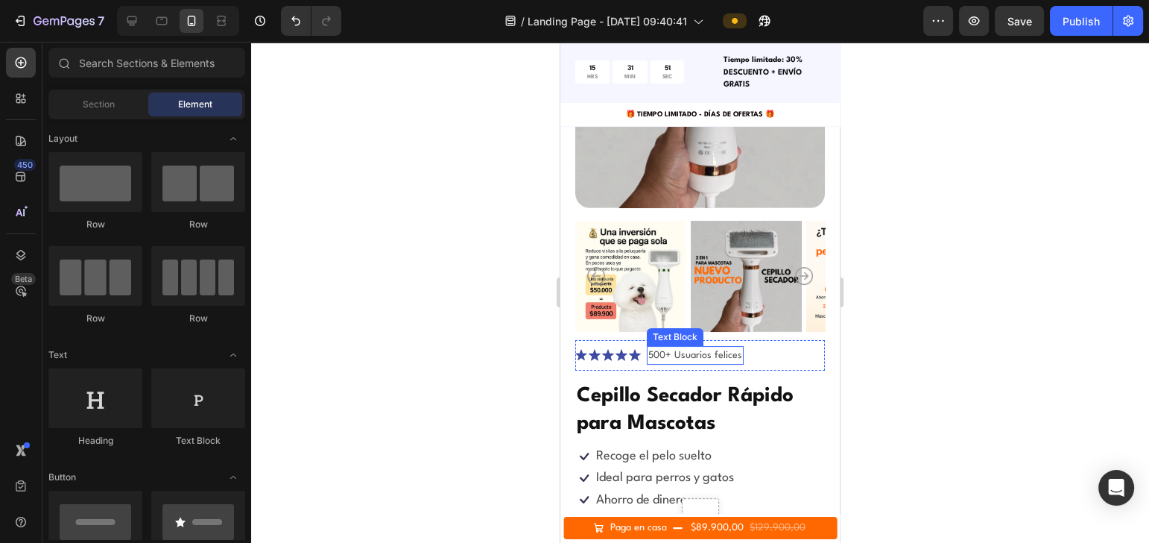
click at [667, 347] on p "500+ Usuarios felices" at bounding box center [695, 355] width 94 height 16
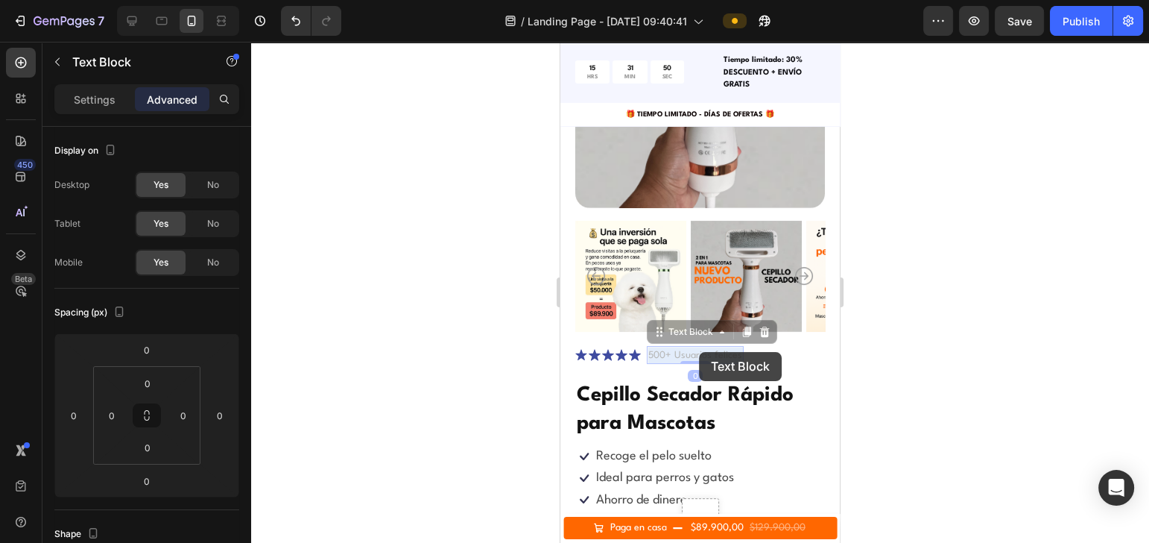
drag, startPoint x: 673, startPoint y: 336, endPoint x: 701, endPoint y: 352, distance: 31.7
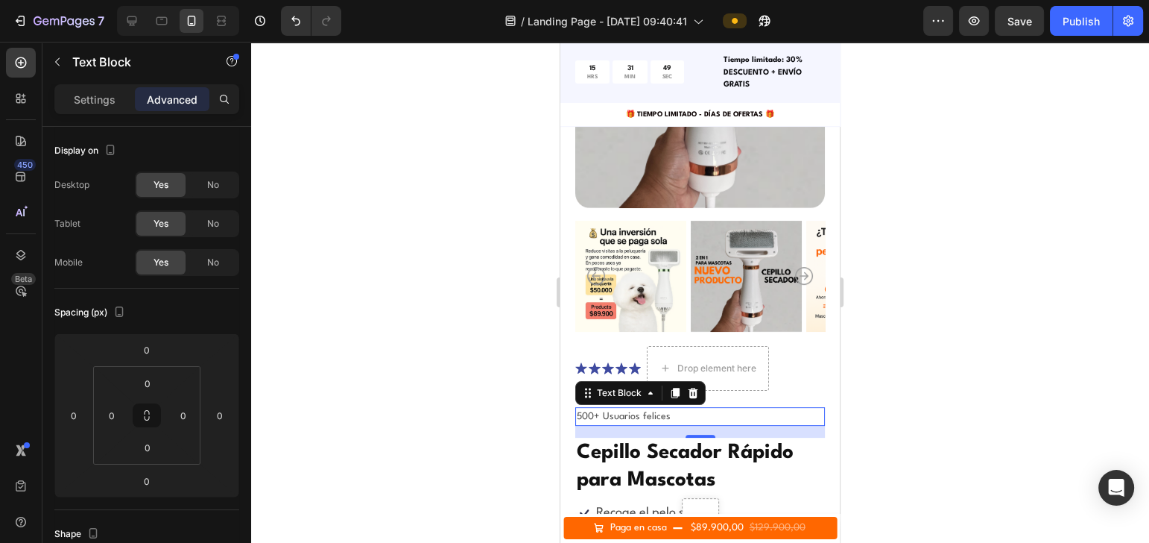
click at [910, 345] on div at bounding box center [700, 292] width 898 height 501
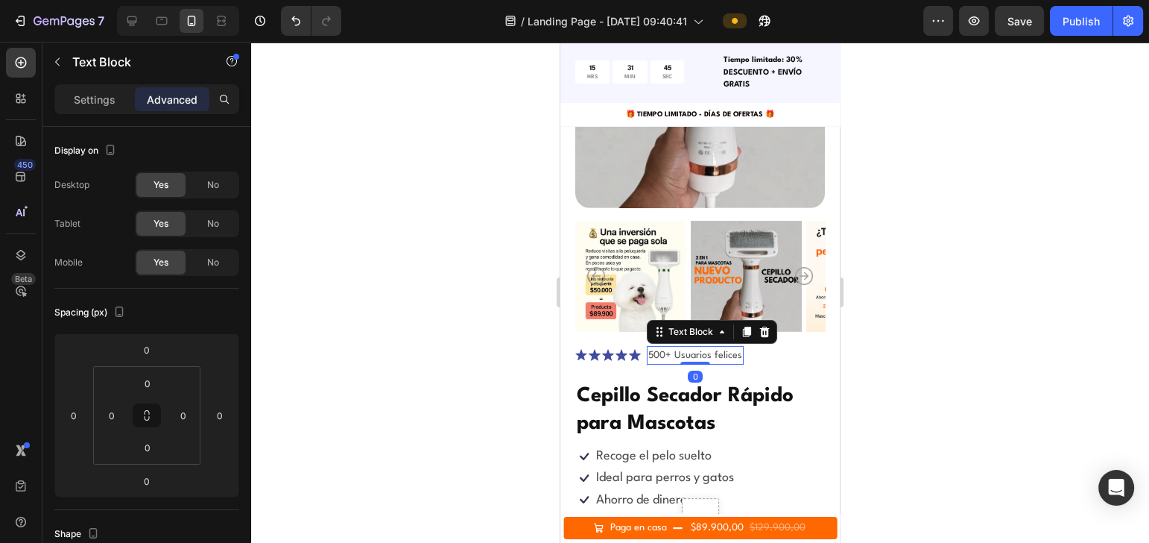
click at [904, 329] on div at bounding box center [700, 292] width 898 height 501
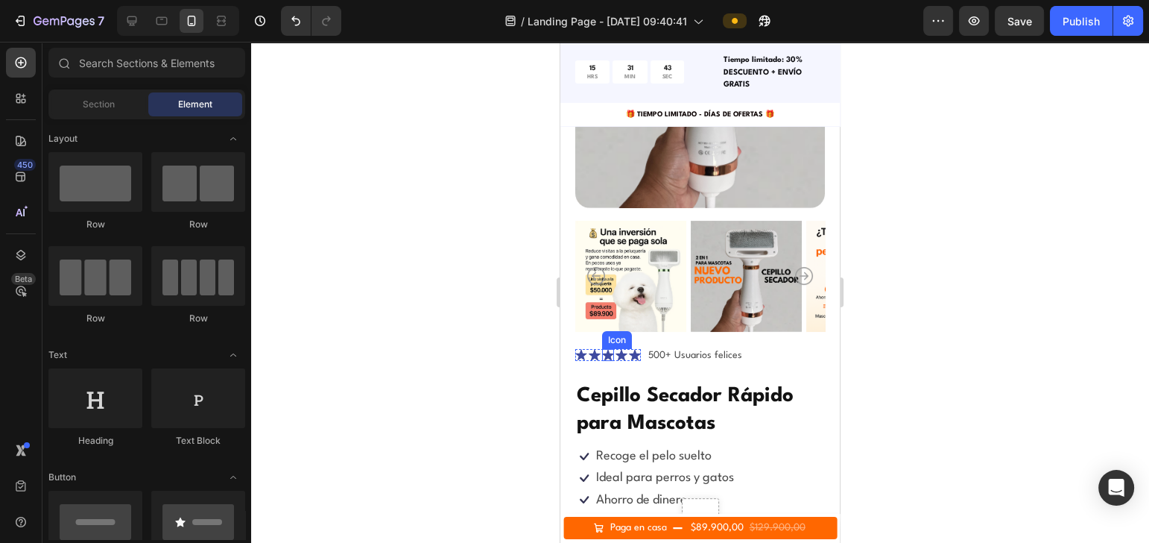
click at [604, 349] on icon at bounding box center [608, 355] width 12 height 12
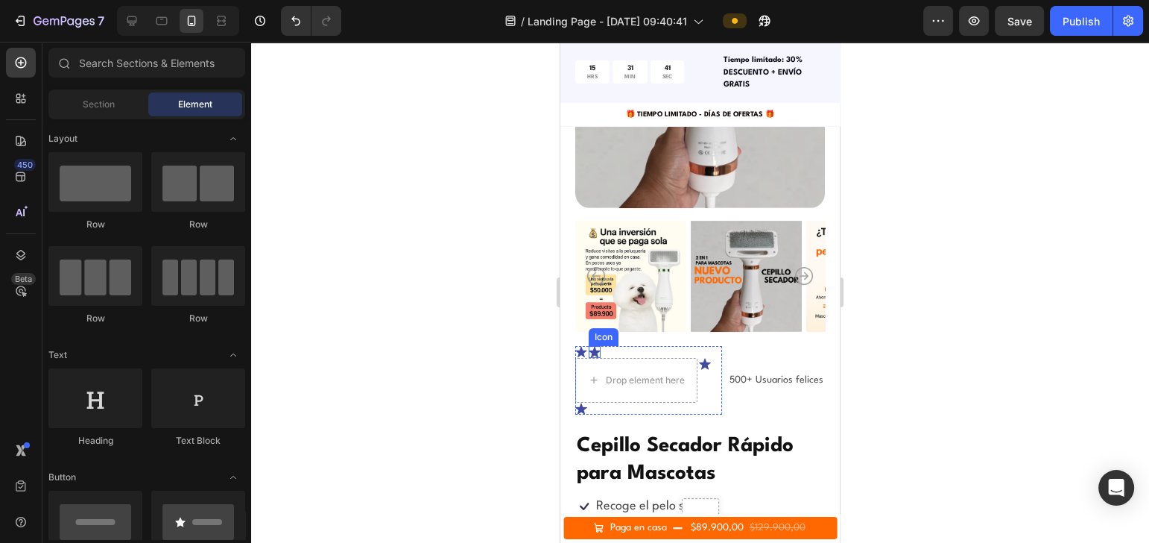
click at [592, 346] on icon at bounding box center [595, 352] width 12 height 12
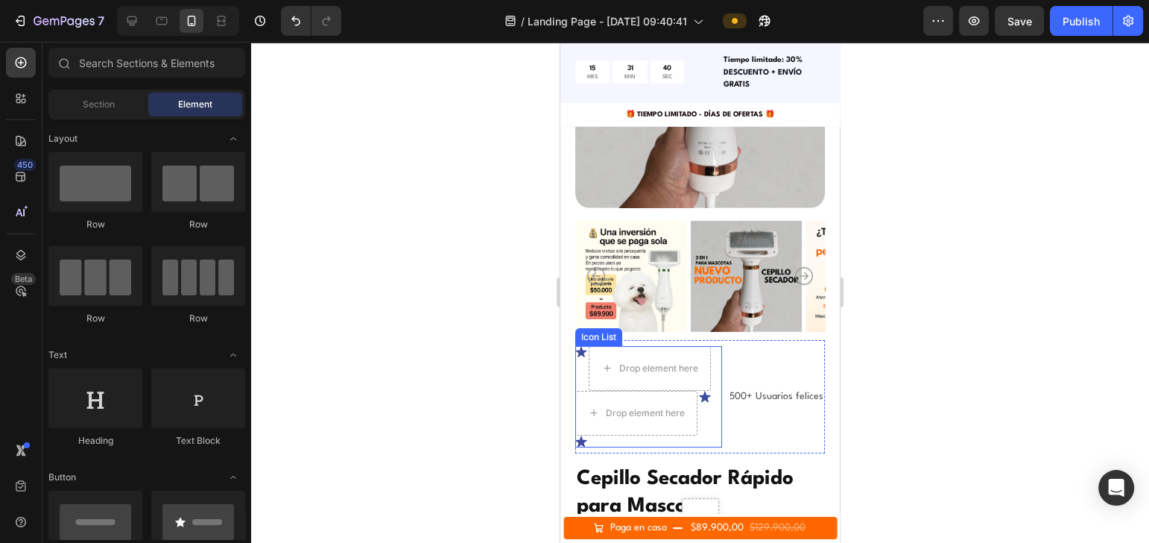
click at [582, 346] on icon at bounding box center [580, 351] width 11 height 11
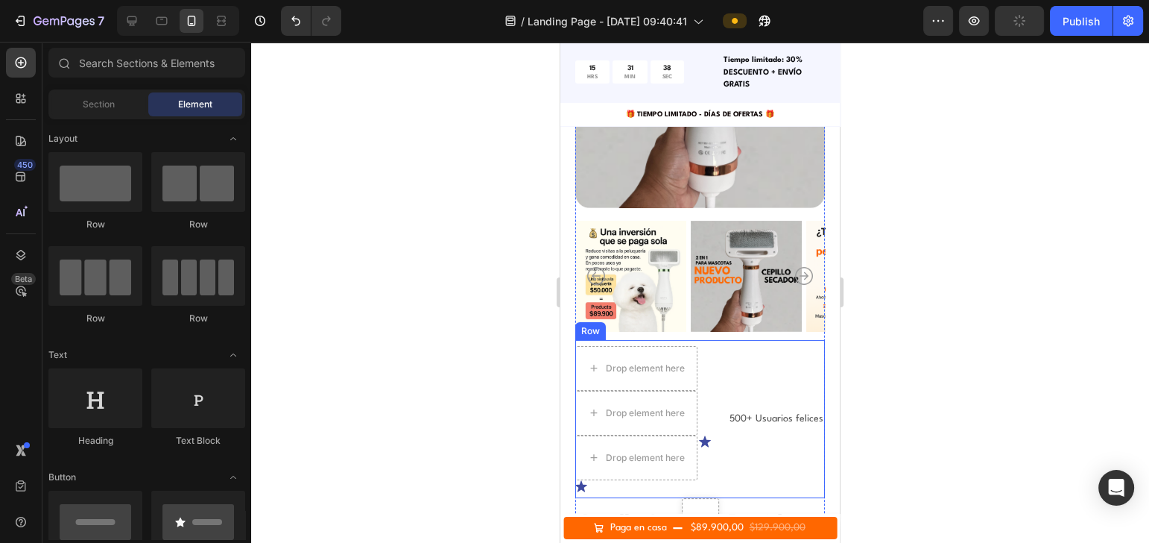
click at [587, 480] on icon at bounding box center [581, 485] width 12 height 11
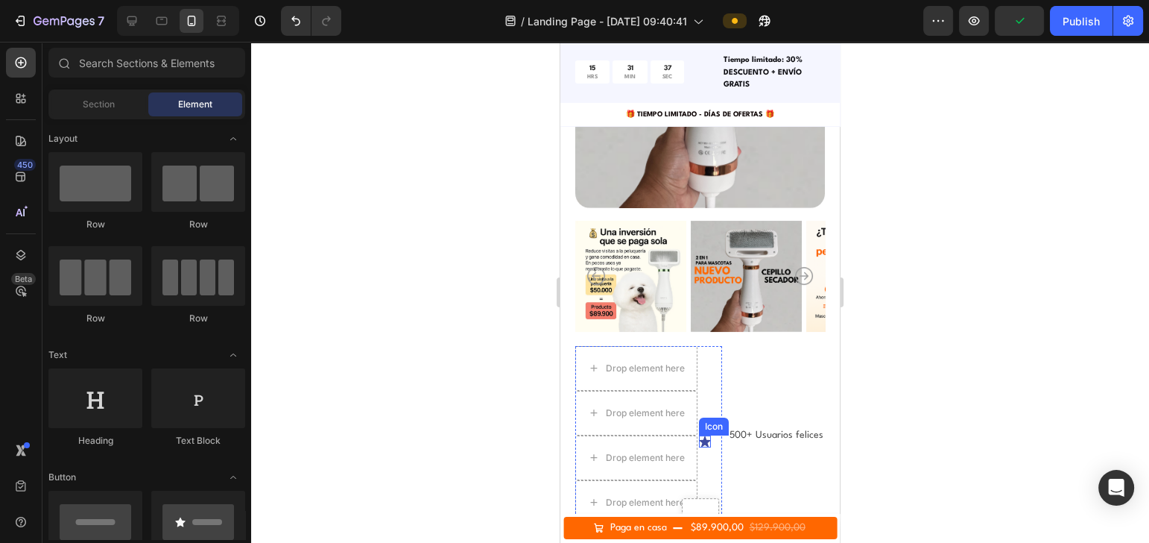
click at [699, 446] on icon at bounding box center [705, 440] width 12 height 11
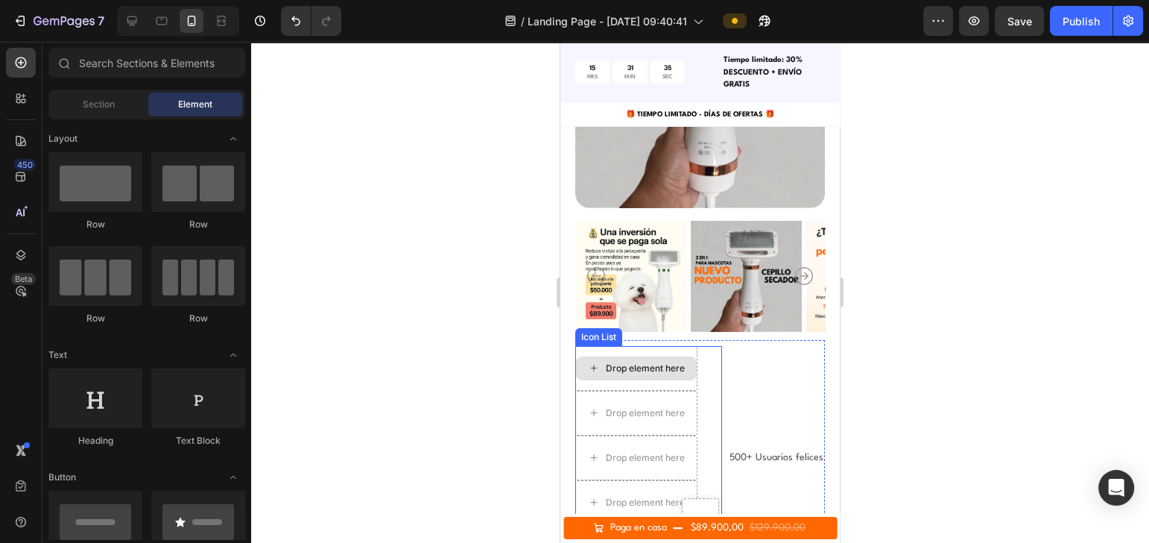
scroll to position [397, 0]
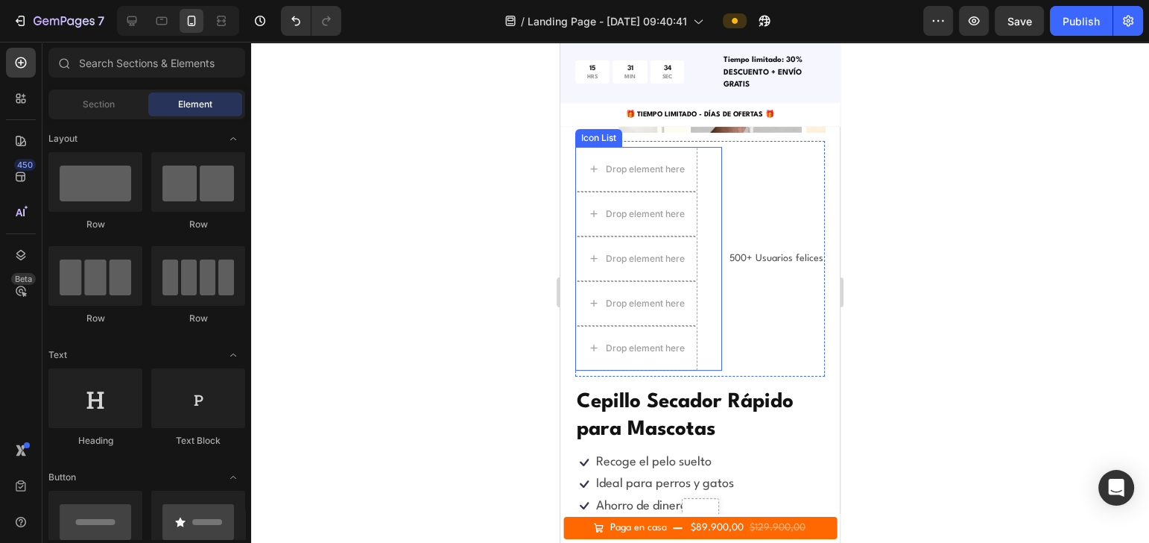
click at [704, 288] on div "Drop element here Drop element here Drop element here Drop element here Drop el…" at bounding box center [648, 259] width 147 height 224
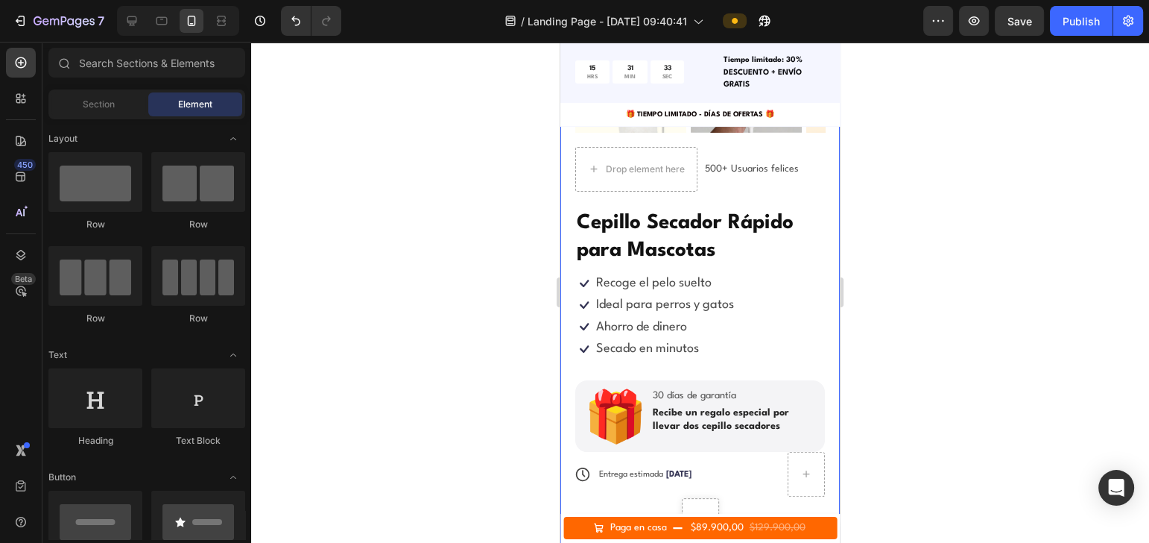
click at [1014, 205] on div at bounding box center [700, 292] width 898 height 501
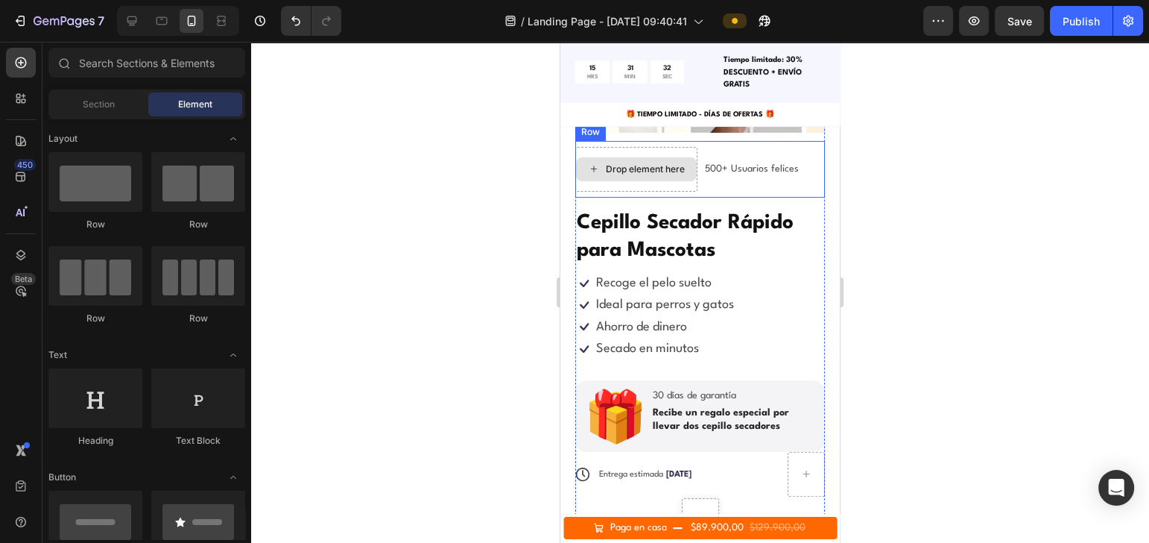
click at [638, 163] on div "Drop element here" at bounding box center [645, 169] width 79 height 12
click at [648, 163] on div "Drop element here" at bounding box center [645, 169] width 79 height 12
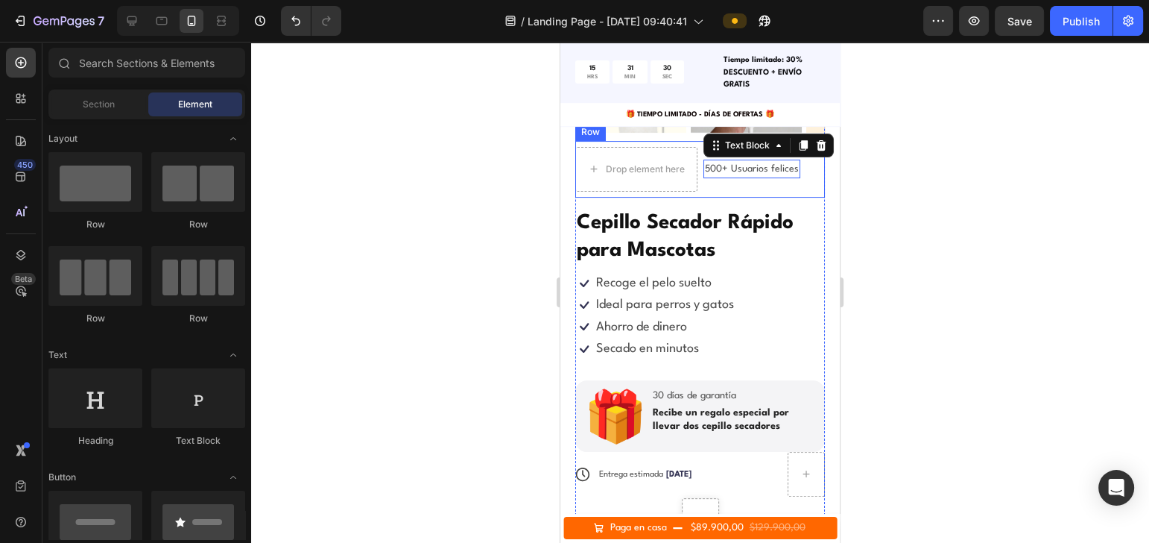
drag, startPoint x: 675, startPoint y: 151, endPoint x: 784, endPoint y: 154, distance: 108.8
click at [635, 156] on div "Drop element here 500+ Usuarios felices Text Block 0 Row" at bounding box center [700, 169] width 250 height 57
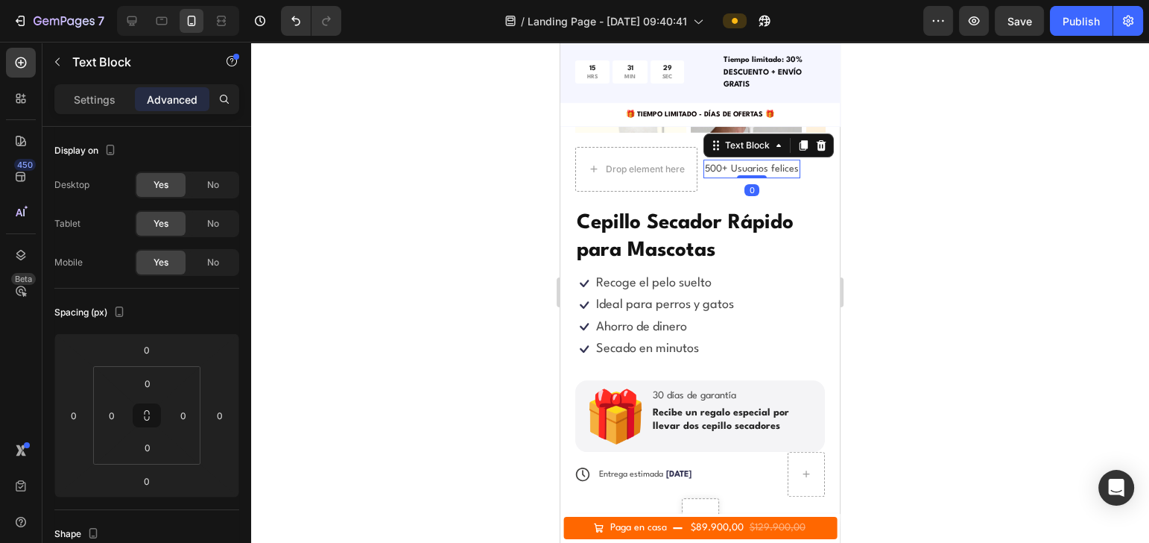
click at [946, 171] on div at bounding box center [700, 292] width 898 height 501
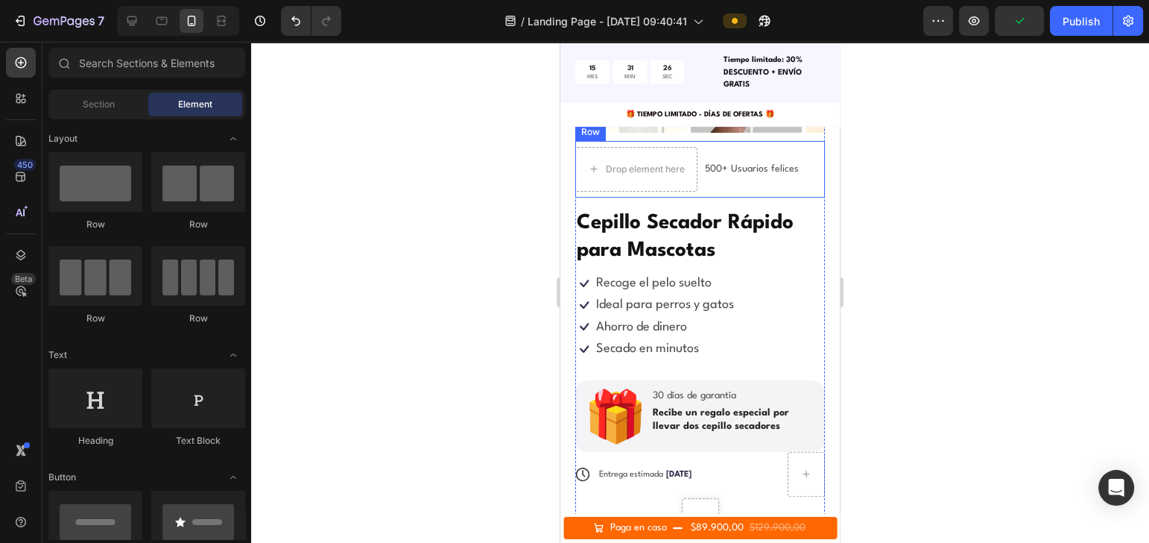
click at [640, 163] on div "Drop element here" at bounding box center [645, 169] width 79 height 12
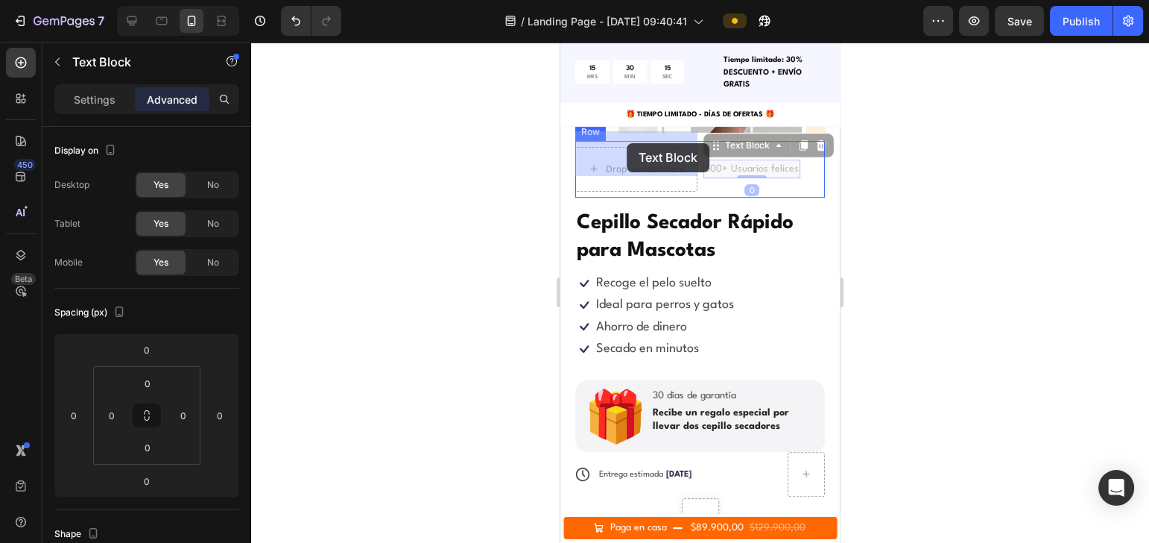
drag, startPoint x: 705, startPoint y: 155, endPoint x: 627, endPoint y: 143, distance: 79.2
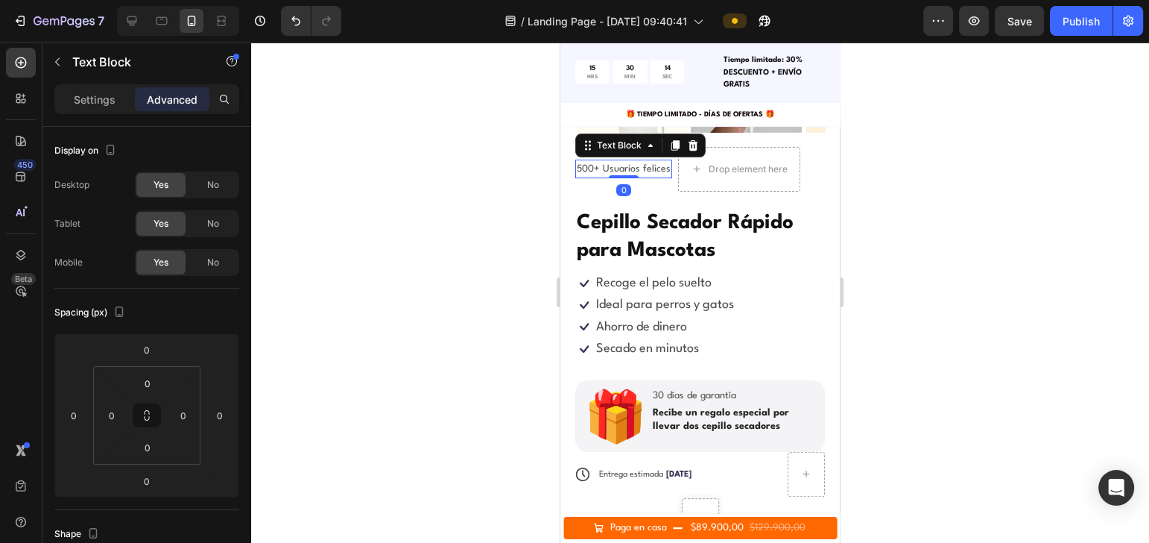
click at [886, 196] on div at bounding box center [700, 292] width 898 height 501
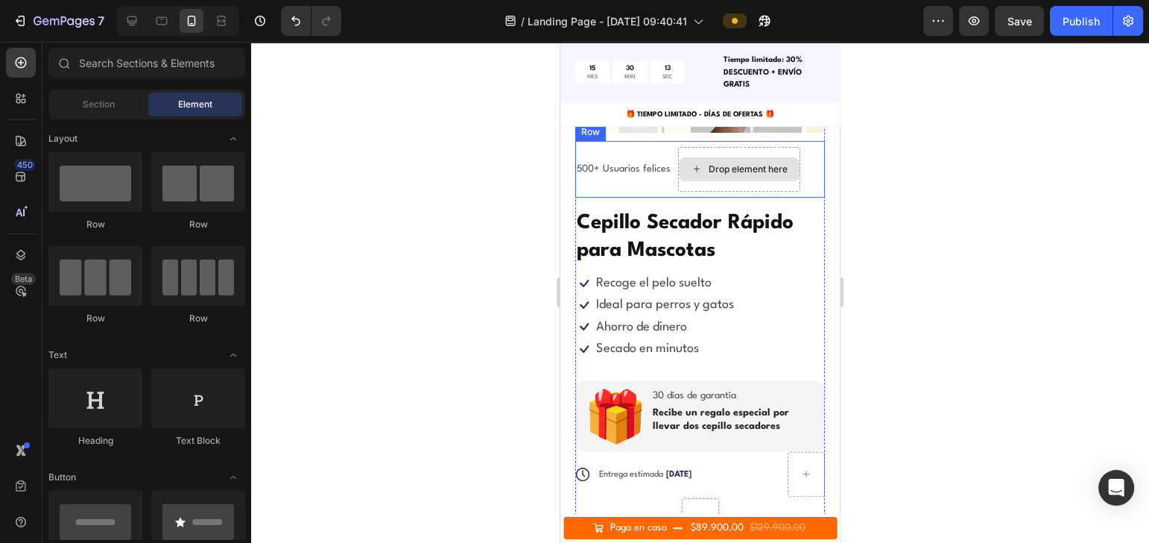
click at [776, 147] on div "Drop element here" at bounding box center [739, 169] width 122 height 45
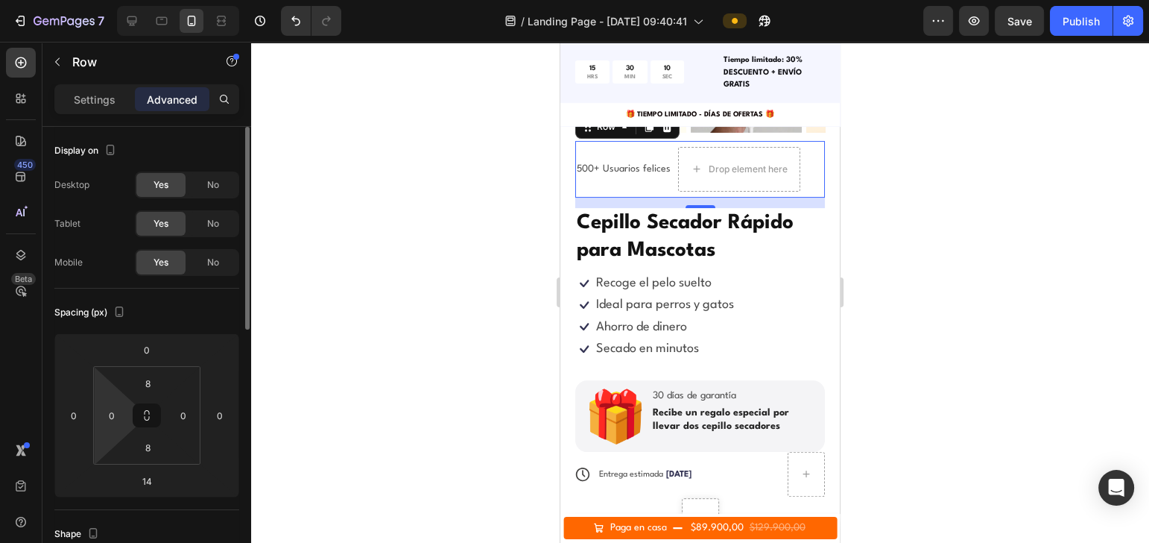
scroll to position [574, 0]
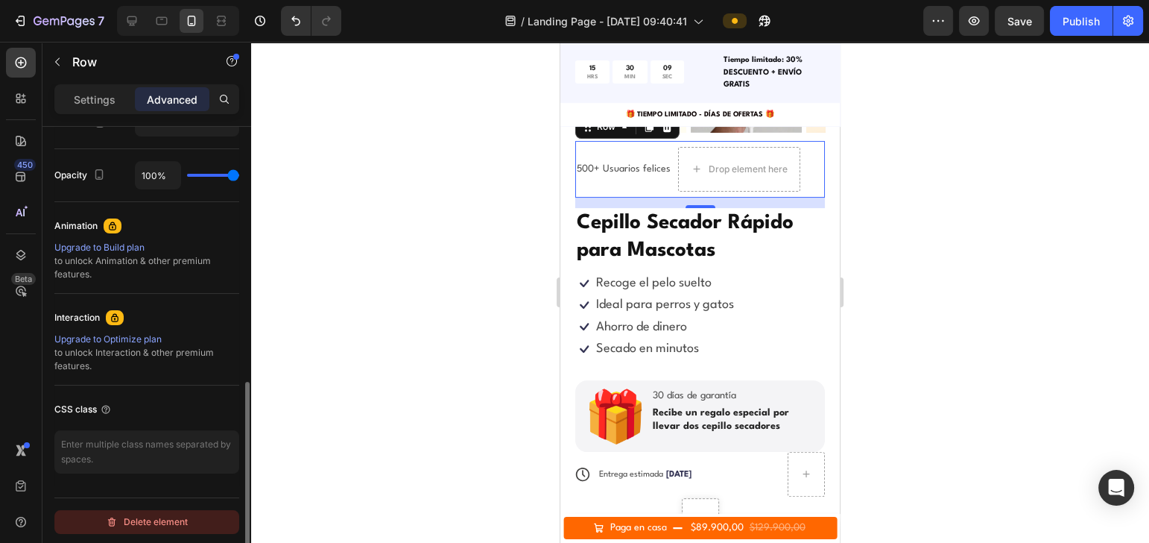
click at [168, 522] on div "Delete element" at bounding box center [147, 522] width 82 height 18
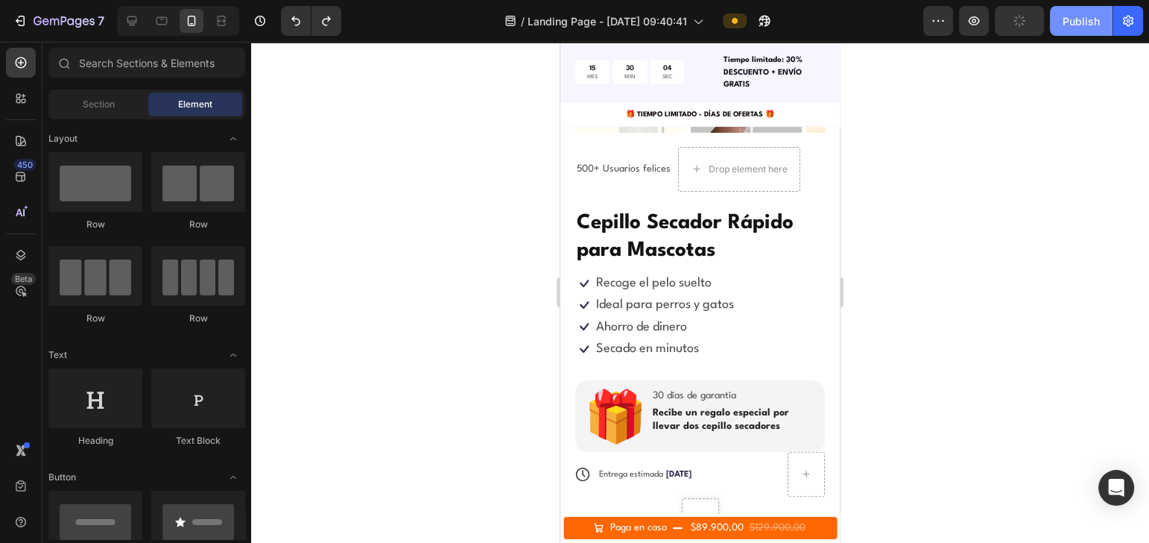
click at [1093, 24] on div "Publish" at bounding box center [1081, 21] width 37 height 16
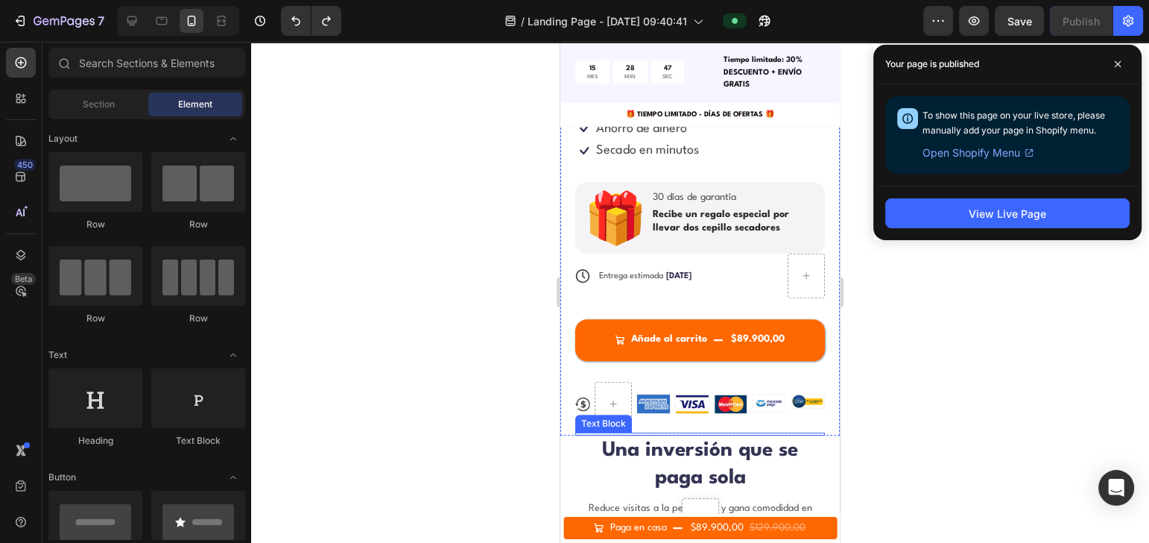
scroll to position [695, 0]
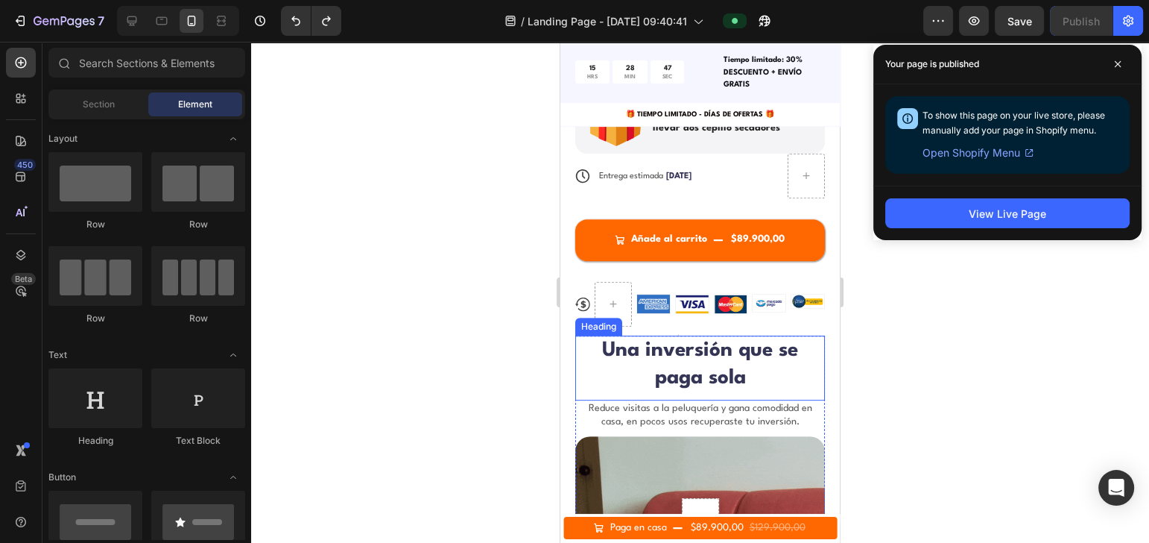
click at [733, 335] on h2 "Una inversión que se paga sola" at bounding box center [700, 364] width 250 height 59
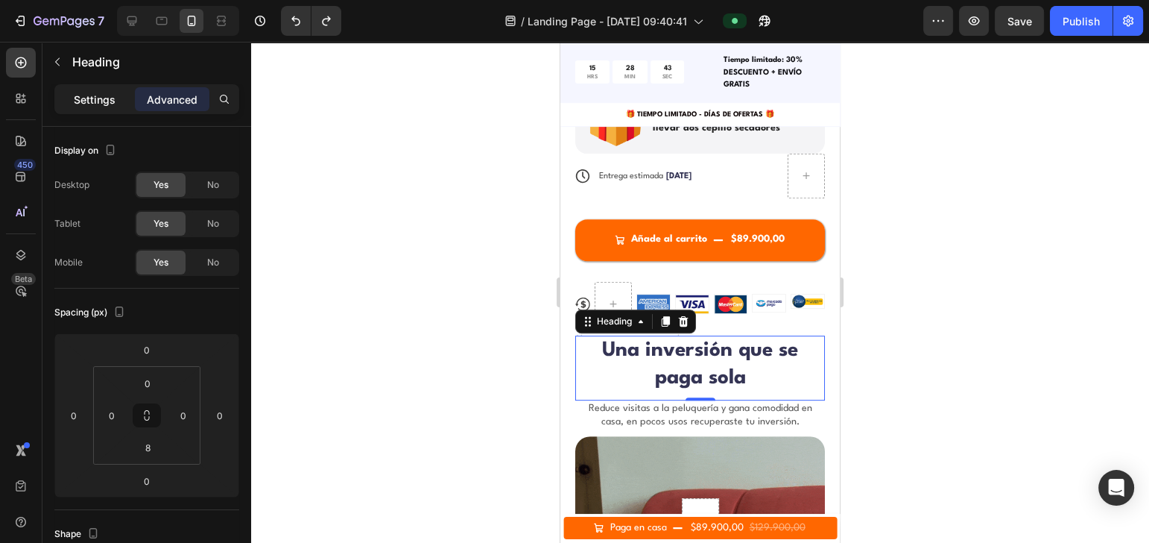
click at [100, 96] on p "Settings" at bounding box center [95, 100] width 42 height 16
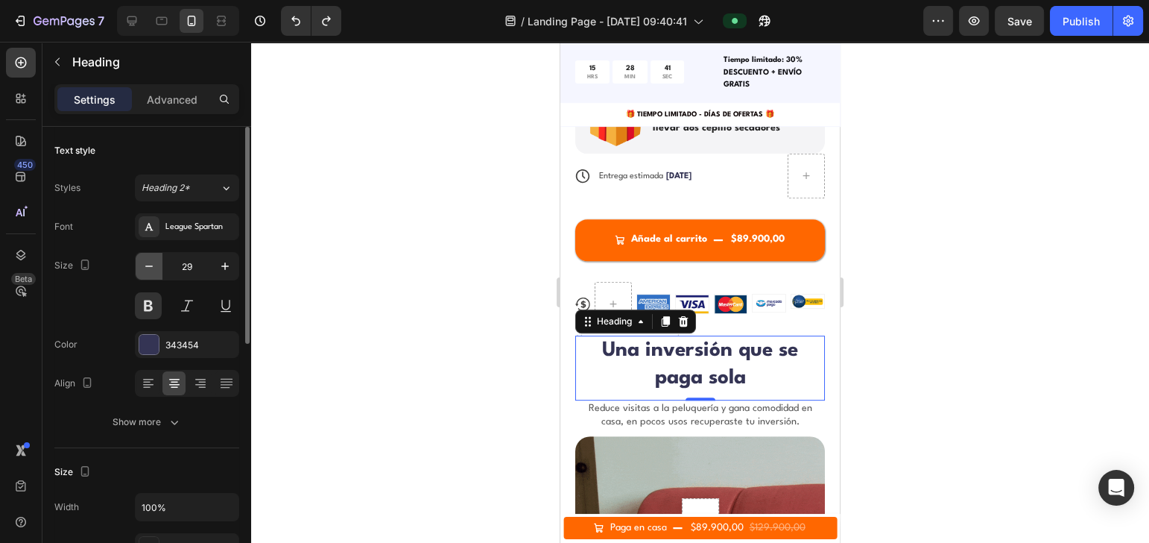
click at [155, 268] on icon "button" at bounding box center [149, 266] width 15 height 15
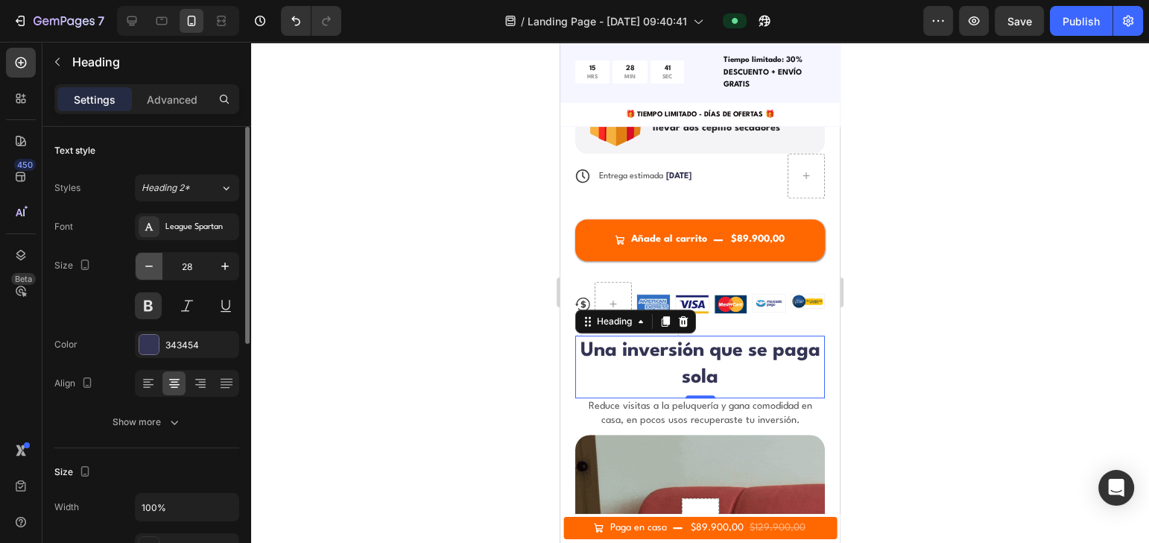
click at [155, 268] on icon "button" at bounding box center [149, 266] width 15 height 15
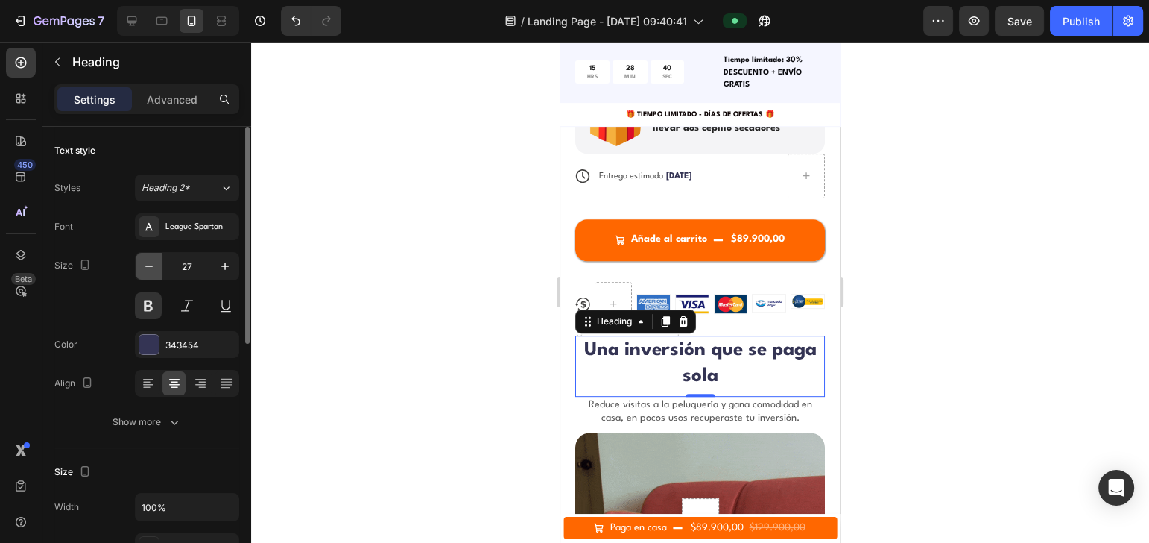
click at [155, 268] on icon "button" at bounding box center [149, 266] width 15 height 15
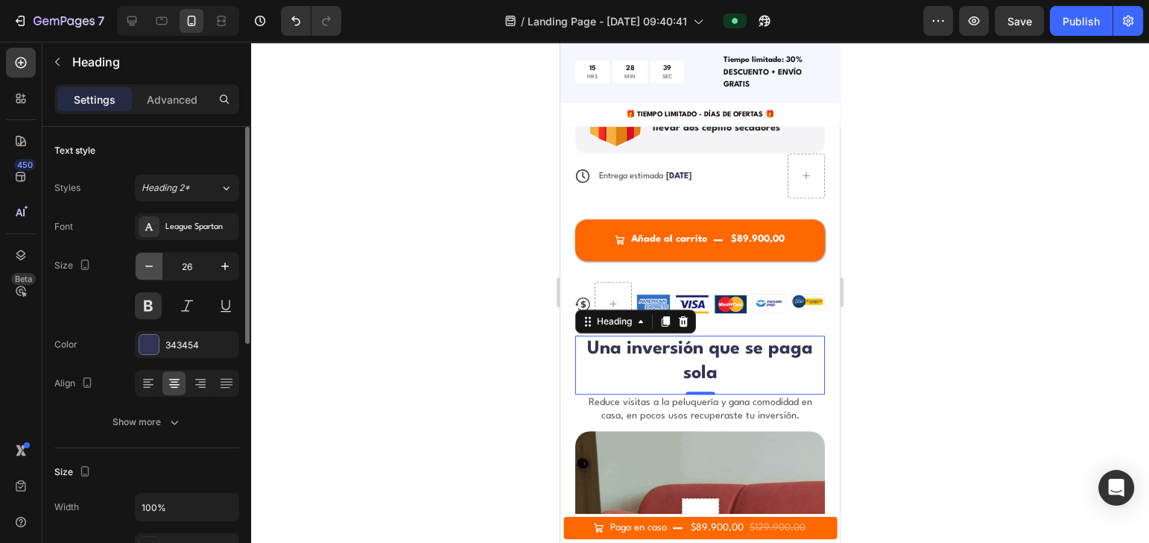
click at [155, 268] on icon "button" at bounding box center [149, 266] width 15 height 15
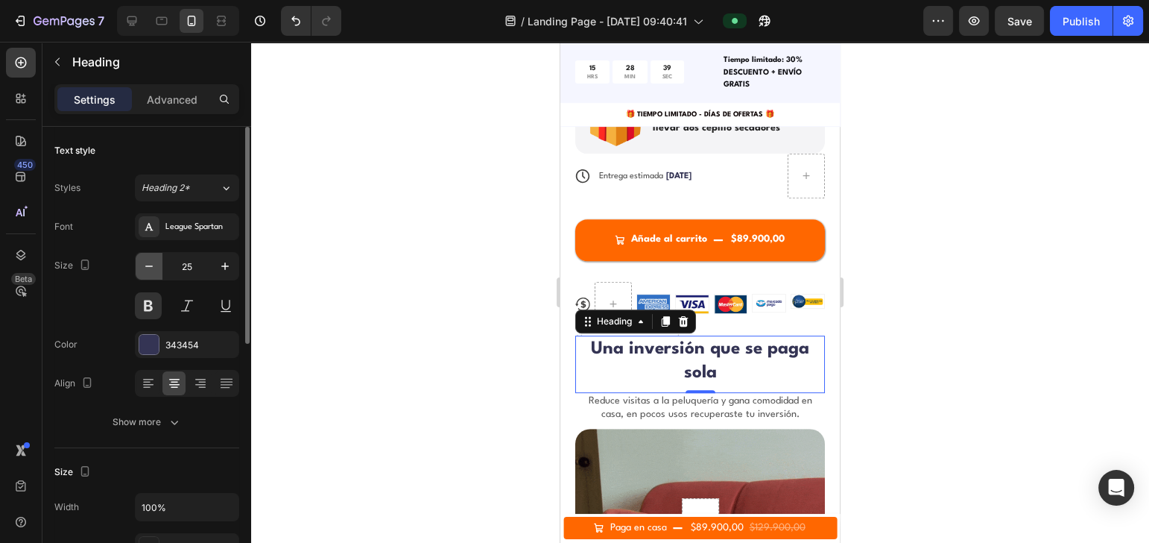
click at [155, 268] on icon "button" at bounding box center [149, 266] width 15 height 15
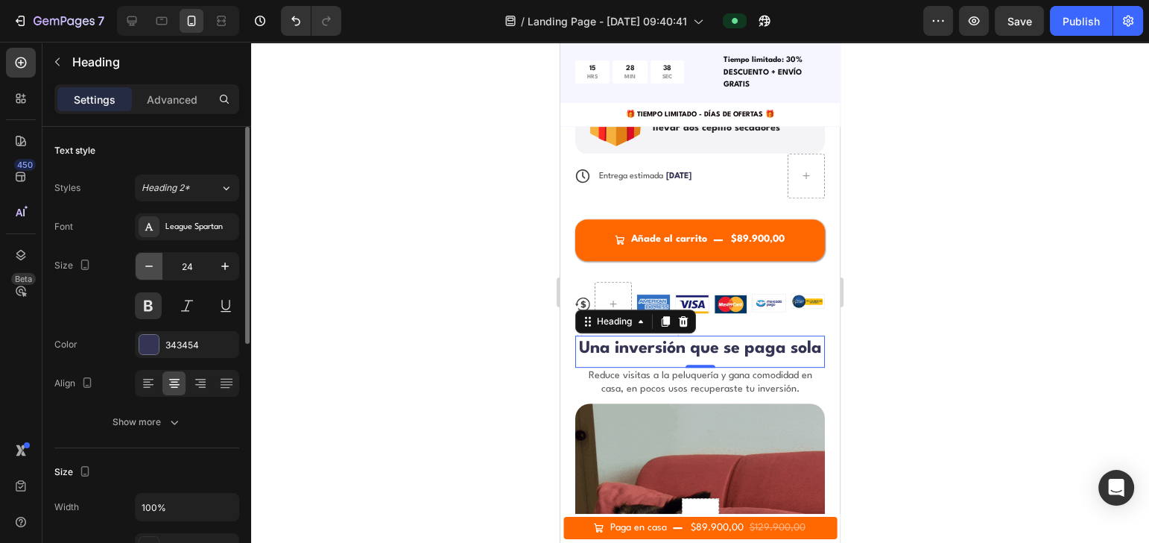
click at [155, 268] on icon "button" at bounding box center [149, 266] width 15 height 15
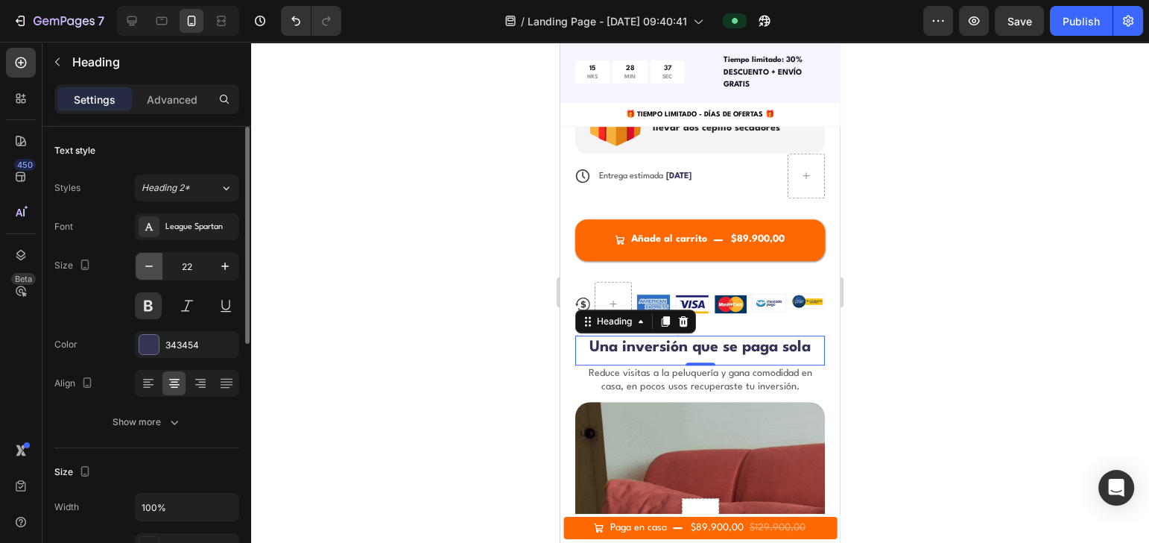
click at [155, 268] on icon "button" at bounding box center [149, 266] width 15 height 15
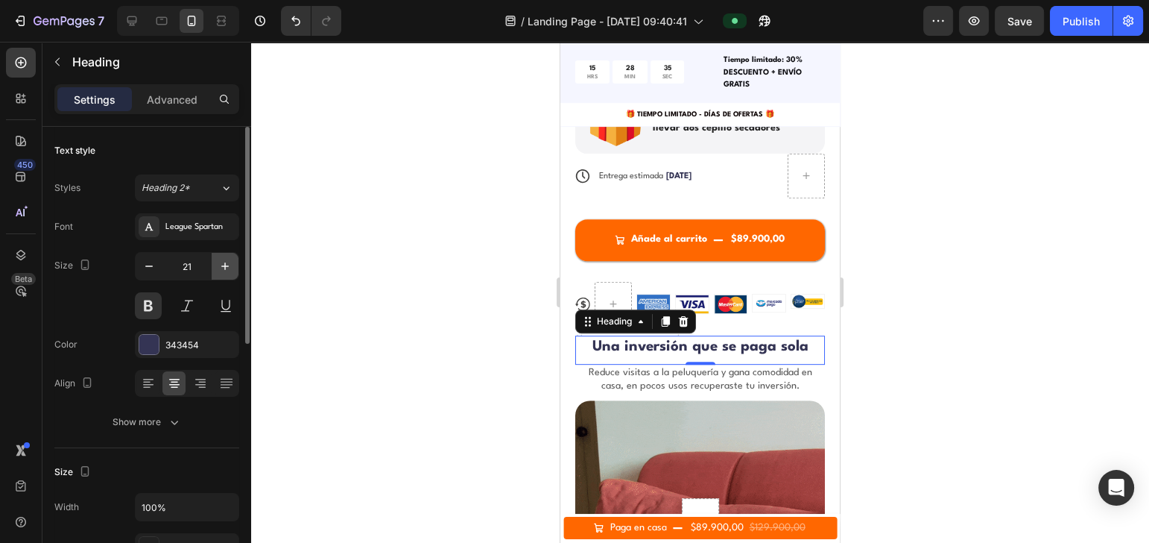
click at [231, 265] on icon "button" at bounding box center [225, 266] width 15 height 15
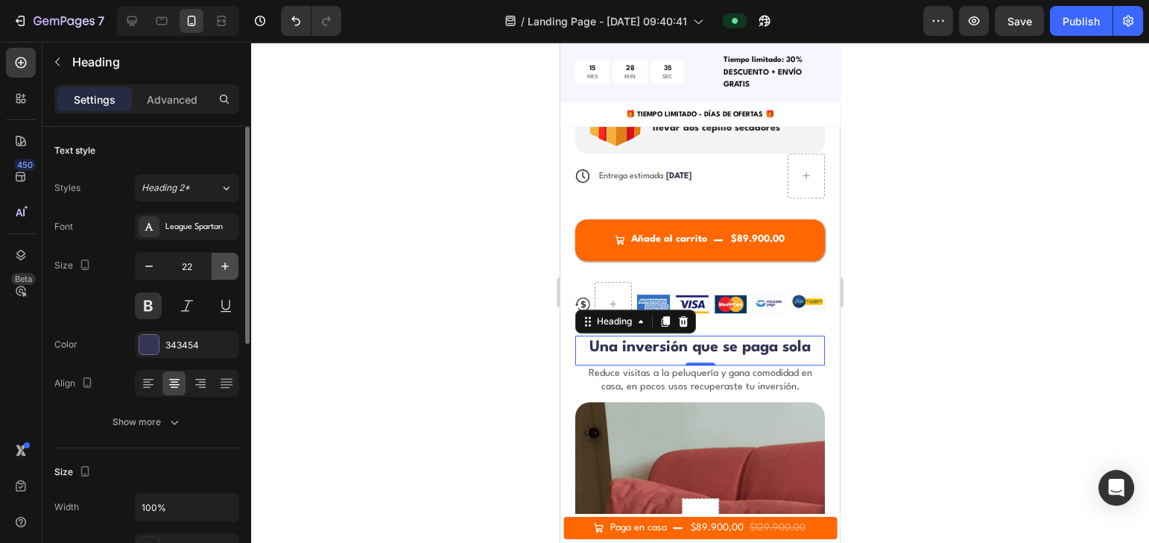
click at [231, 265] on icon "button" at bounding box center [225, 266] width 15 height 15
click at [154, 266] on icon "button" at bounding box center [149, 266] width 15 height 15
type input "22"
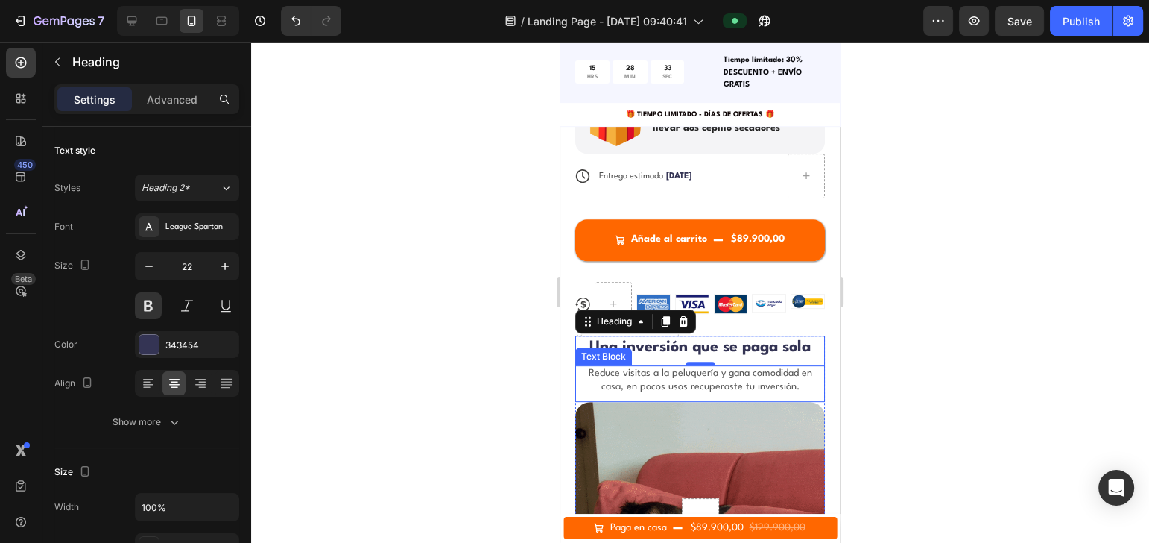
click at [628, 367] on p "Reduce visitas a la peluquería y gana comodidad en casa, en pocos usos recupera…" at bounding box center [700, 380] width 247 height 27
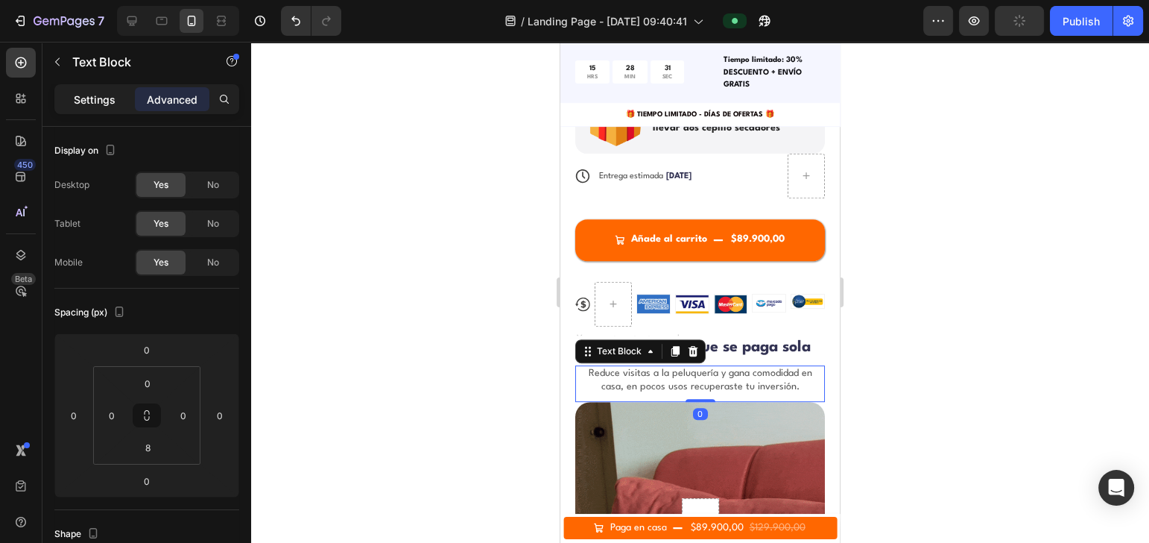
click at [117, 92] on div "Settings" at bounding box center [94, 99] width 75 height 24
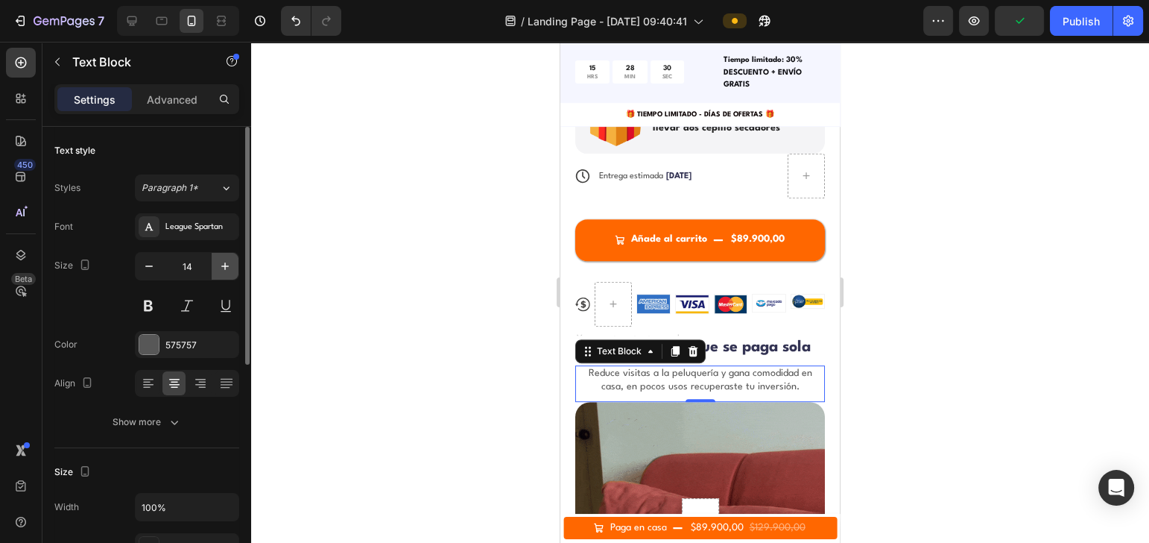
click at [224, 267] on icon "button" at bounding box center [224, 265] width 7 height 7
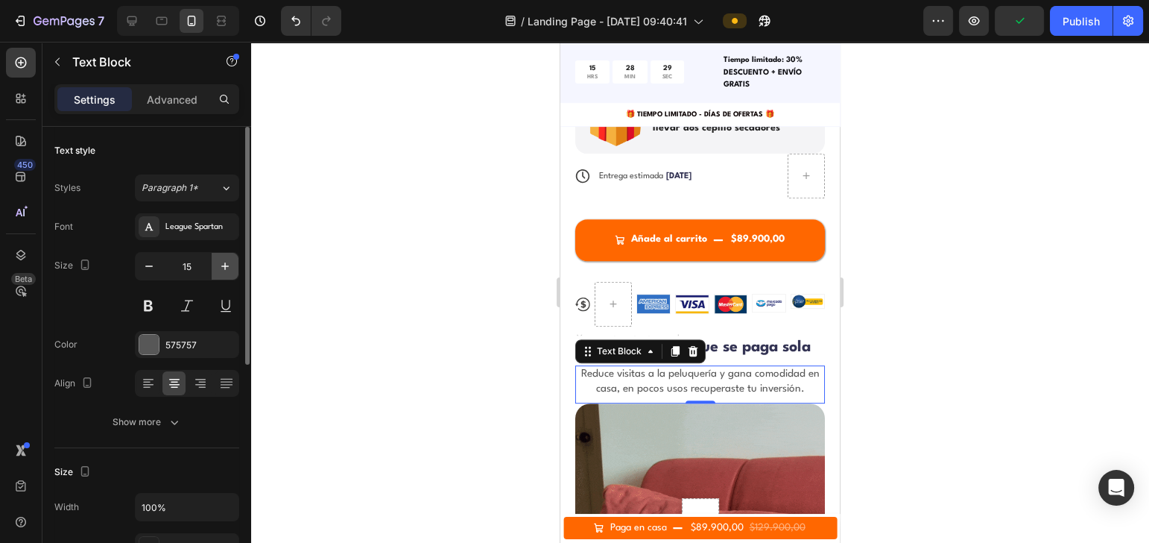
click at [224, 267] on icon "button" at bounding box center [224, 265] width 7 height 7
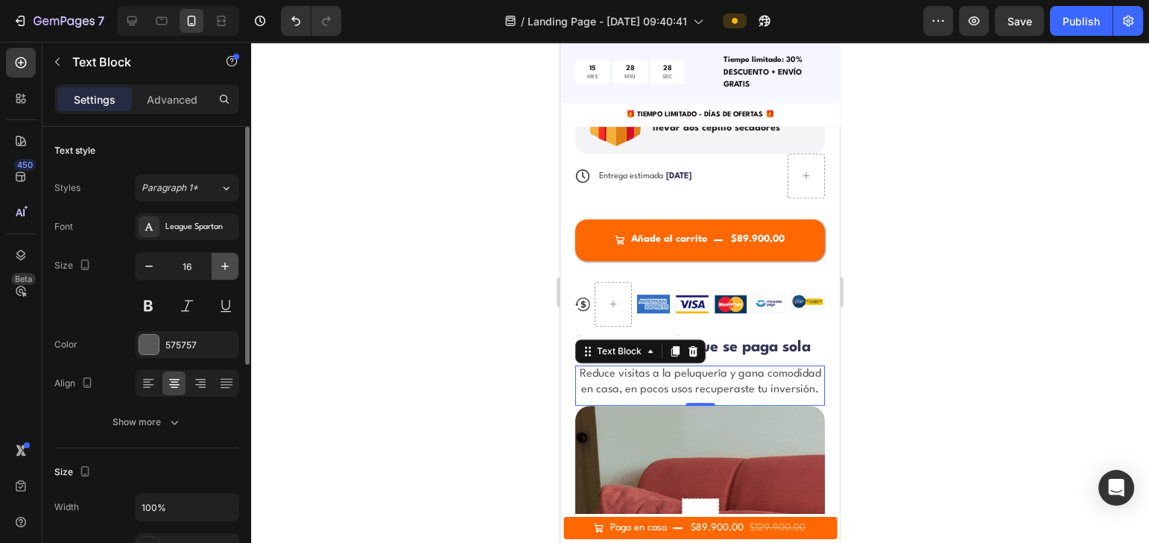
click at [224, 267] on icon "button" at bounding box center [224, 265] width 7 height 7
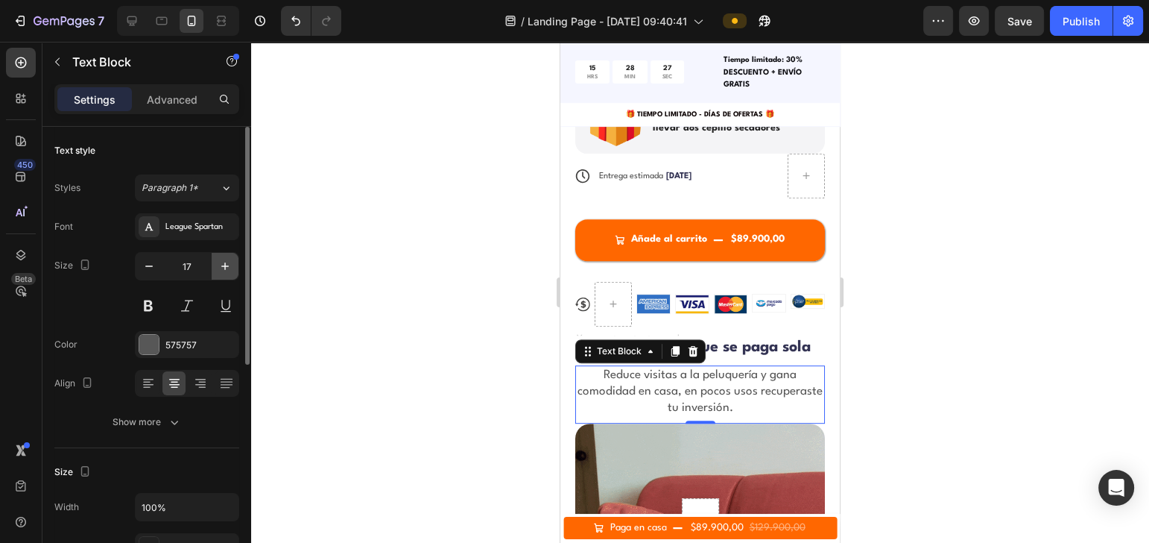
click at [224, 267] on icon "button" at bounding box center [224, 265] width 7 height 7
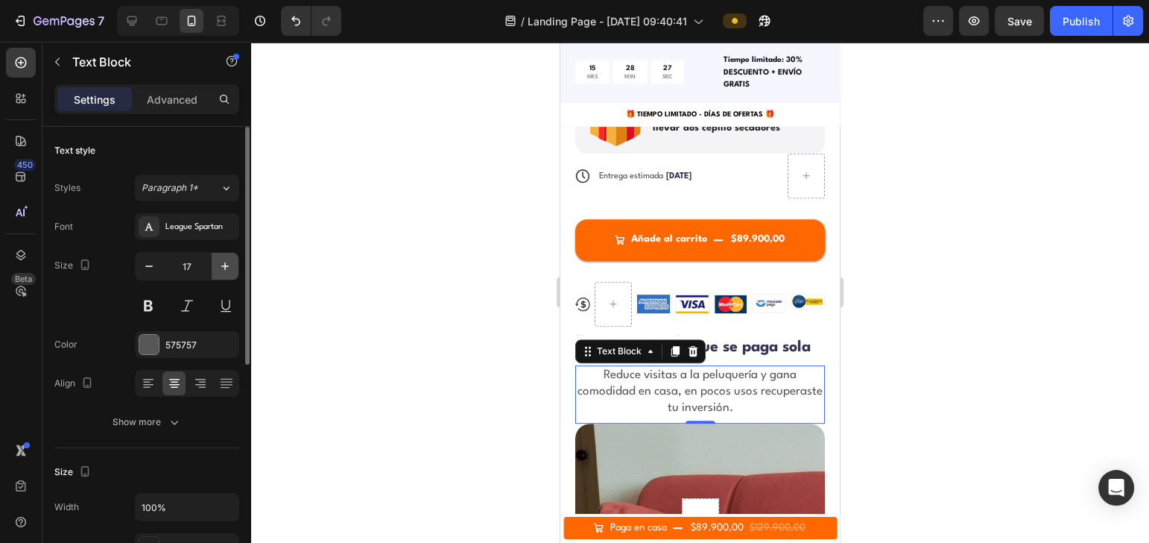
type input "18"
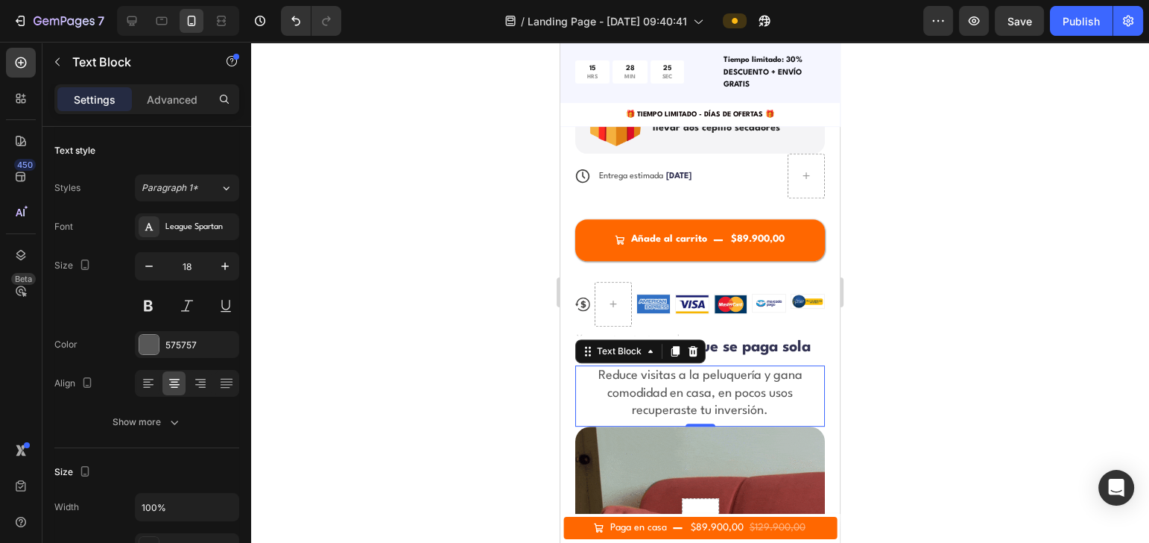
click at [966, 301] on div at bounding box center [700, 292] width 898 height 501
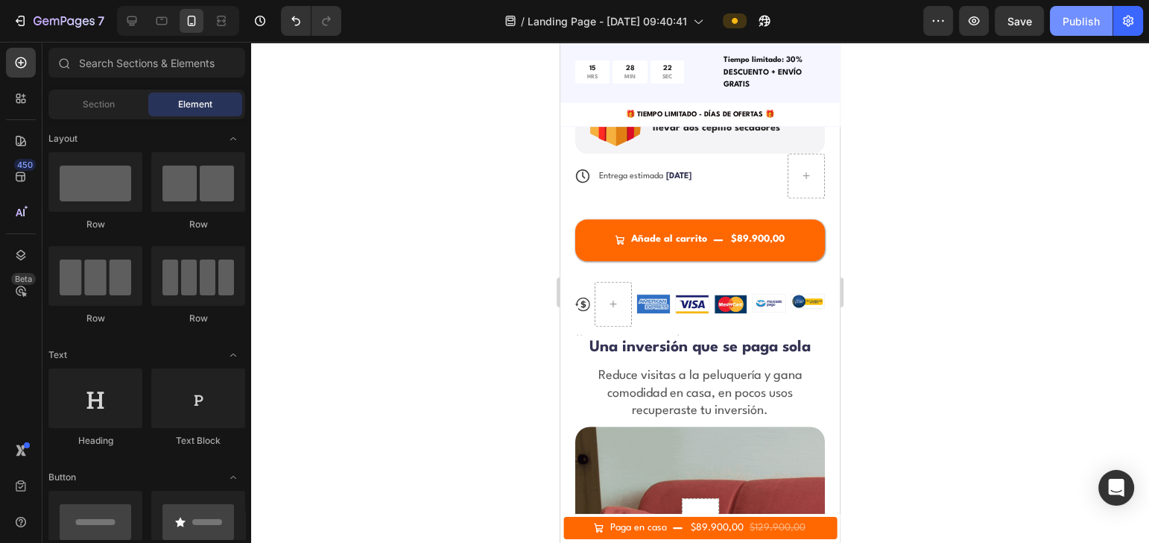
click at [1093, 20] on div "Publish" at bounding box center [1081, 21] width 37 height 16
